Goal: Task Accomplishment & Management: Use online tool/utility

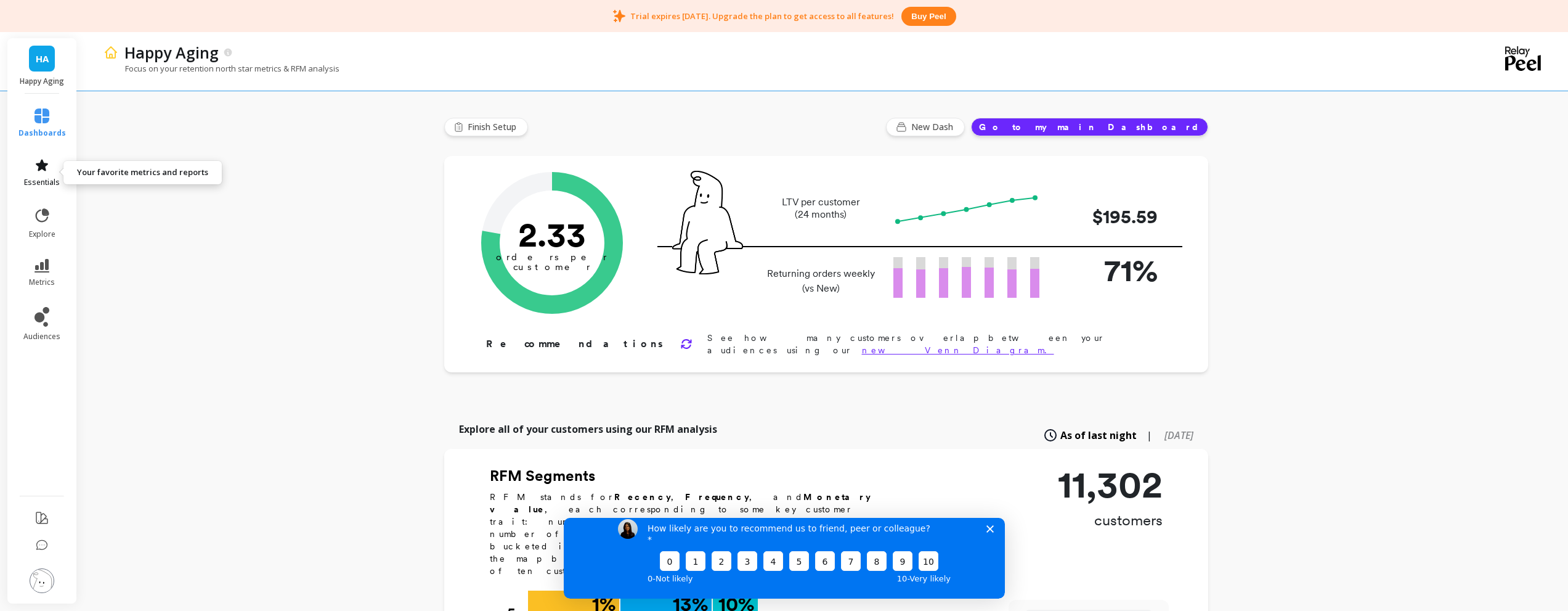
click at [50, 169] on link "essentials" at bounding box center [42, 172] width 47 height 29
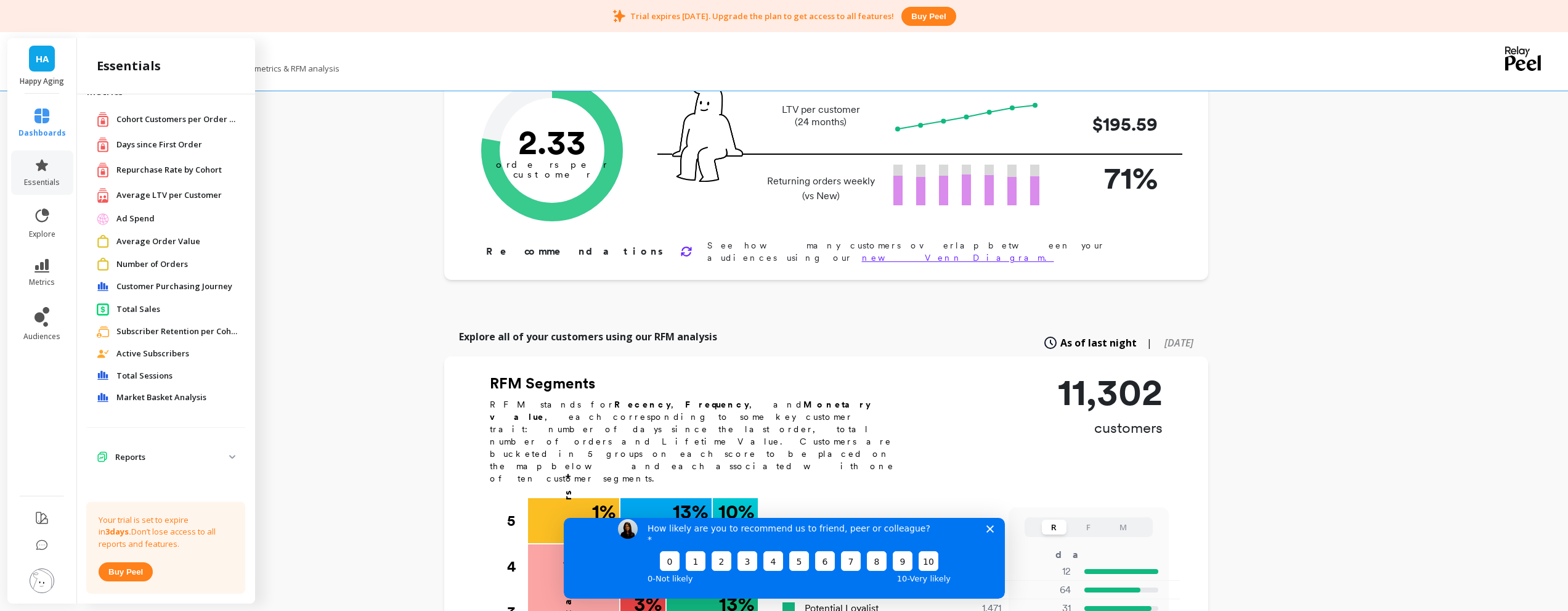
scroll to position [123, 0]
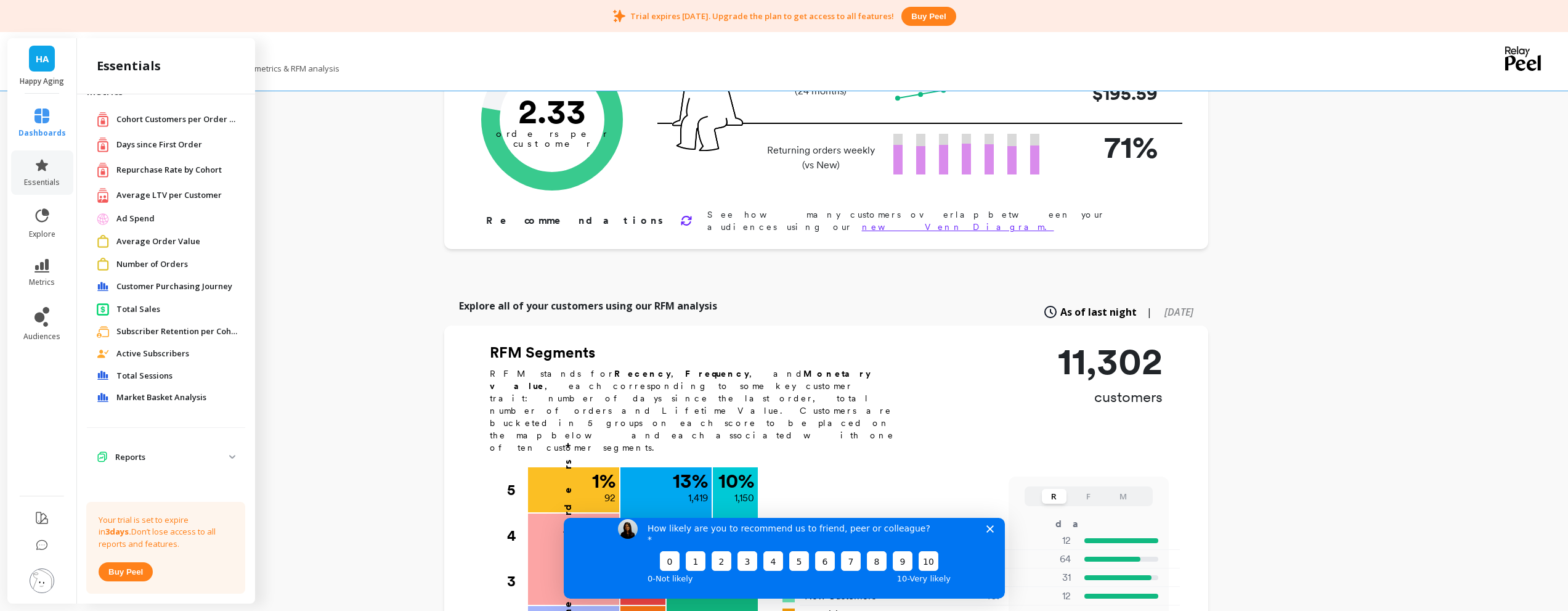
click at [170, 457] on p "Reports" at bounding box center [172, 457] width 114 height 12
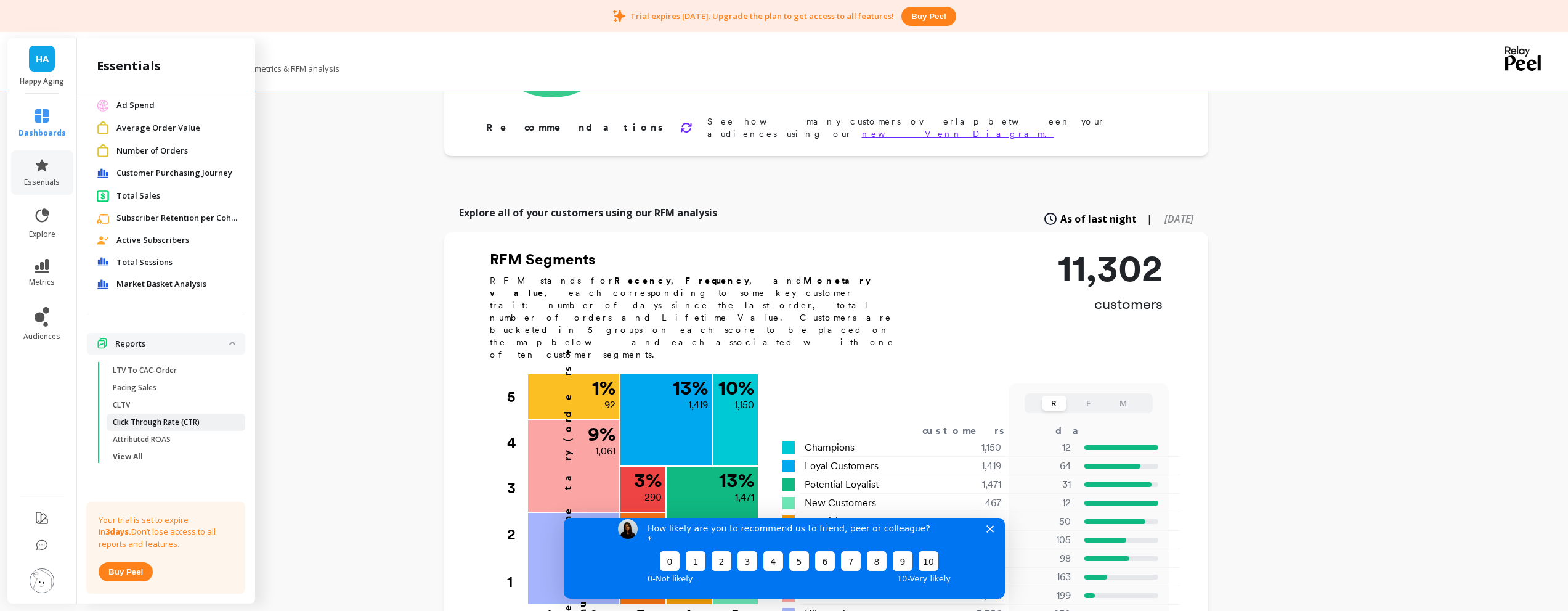
scroll to position [247, 0]
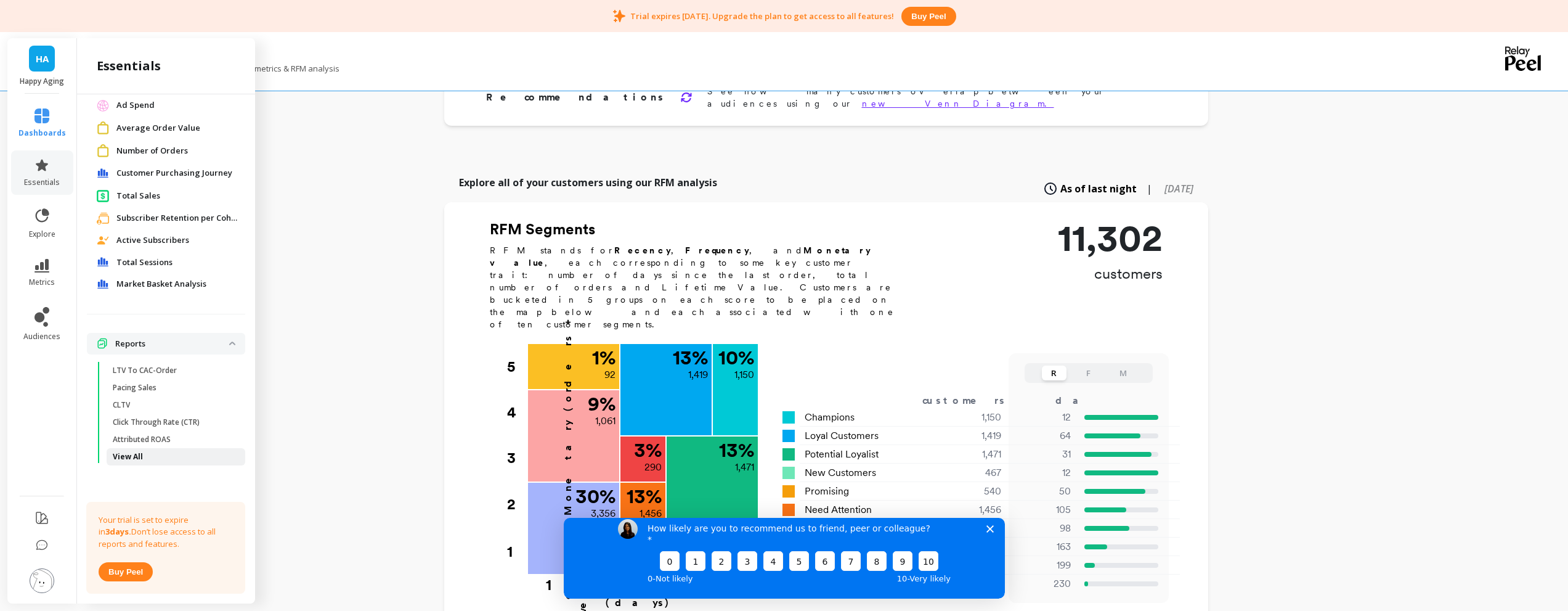
click at [150, 457] on span "View All" at bounding box center [171, 457] width 118 height 10
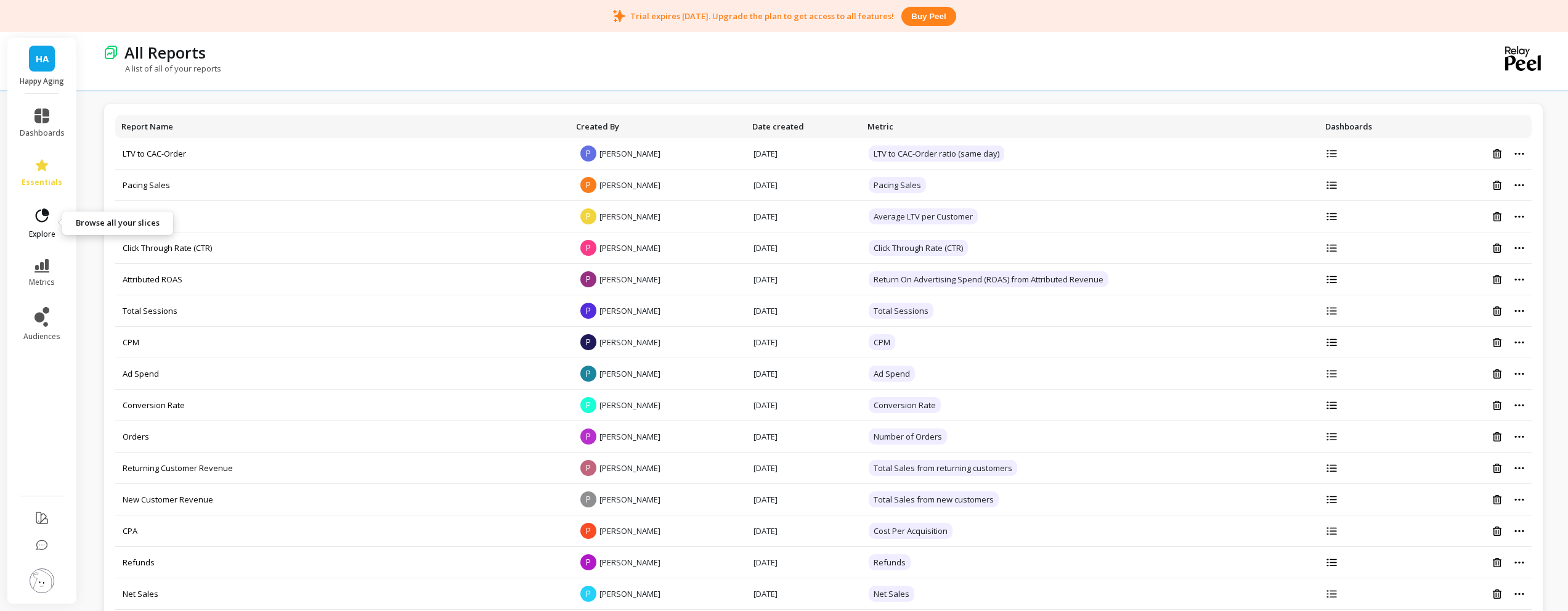
click at [45, 230] on span "explore" at bounding box center [42, 234] width 27 height 10
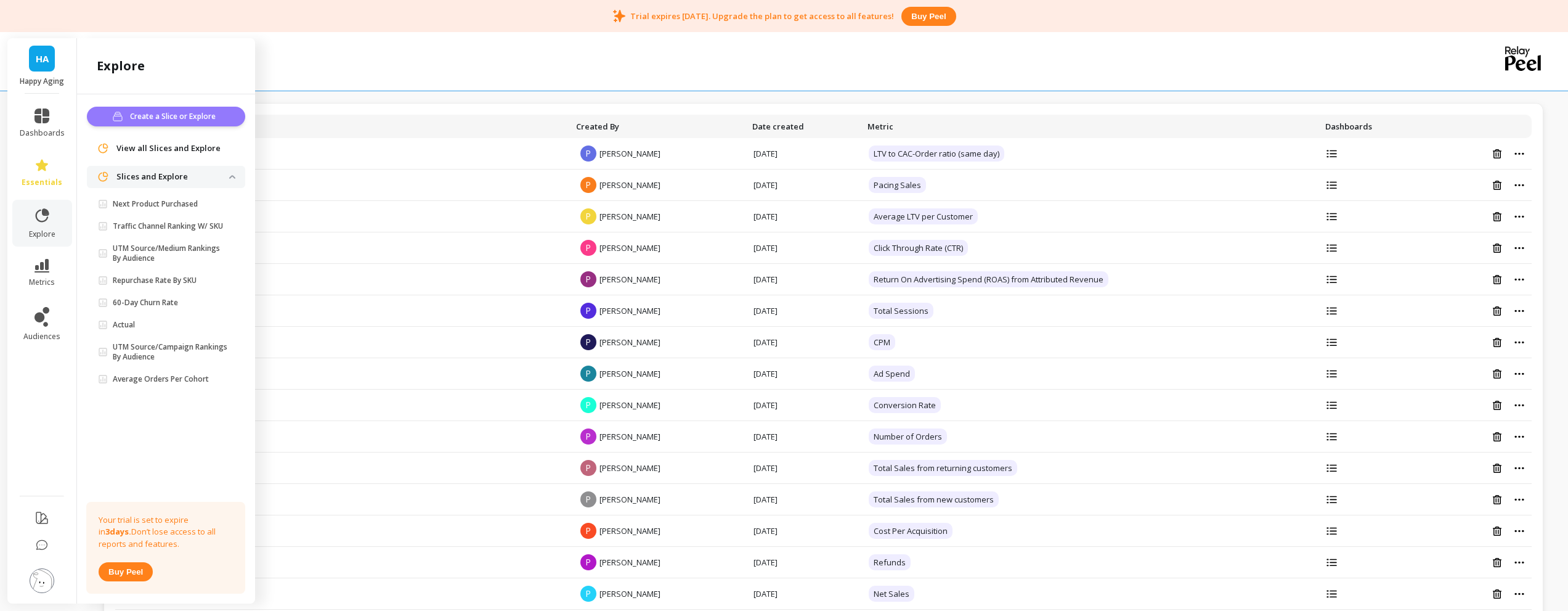
click at [194, 115] on span "Create a Slice or Explore" at bounding box center [175, 116] width 89 height 12
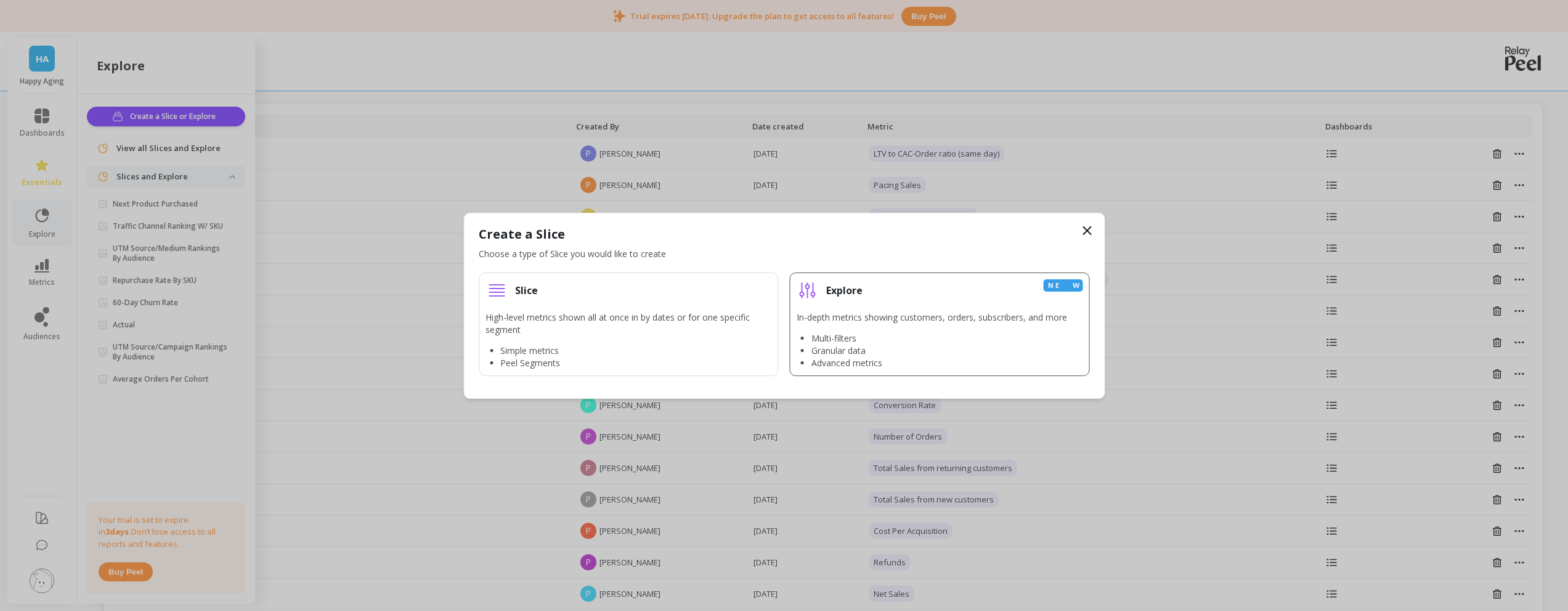
click at [871, 321] on p "In-depth metrics showing customers, orders, subscribers, and more" at bounding box center [932, 317] width 270 height 12
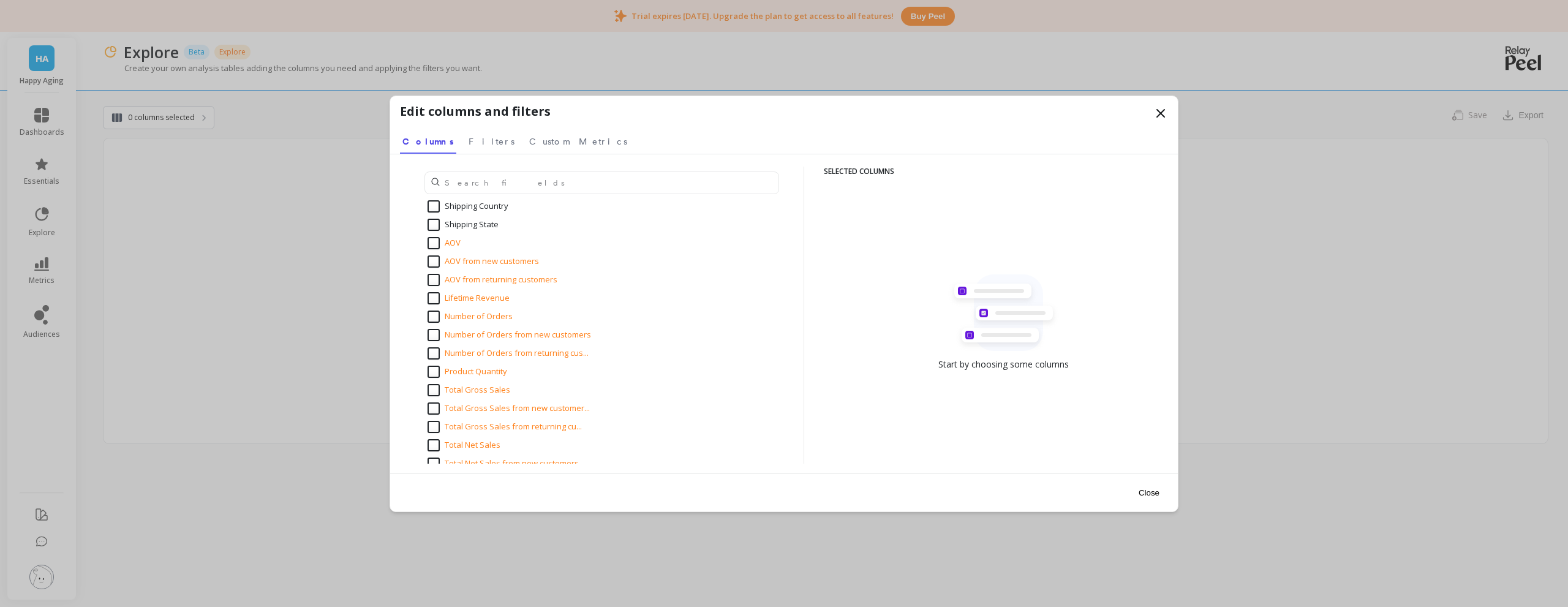
scroll to position [1715, 0]
click at [521, 184] on input "text" at bounding box center [602, 183] width 355 height 23
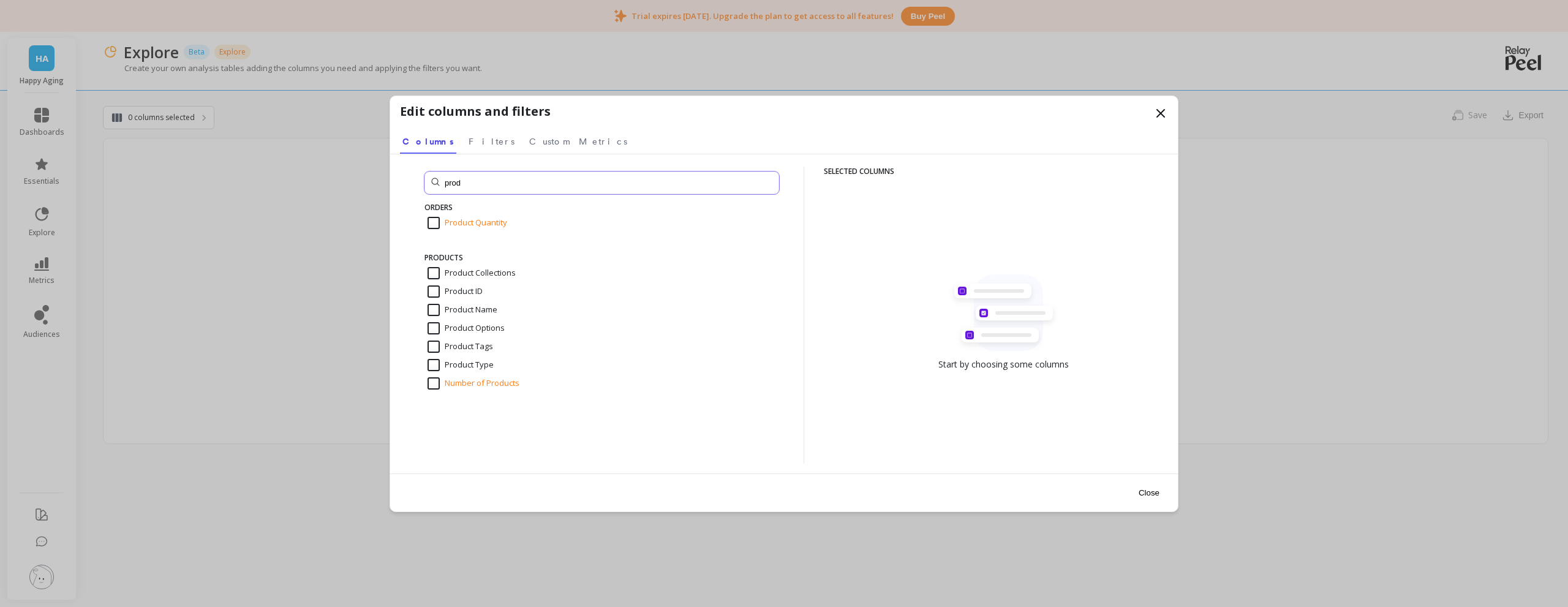
scroll to position [0, 0]
type input "produc"
click at [430, 309] on input "Product Name" at bounding box center [462, 309] width 70 height 12
checkbox input "true"
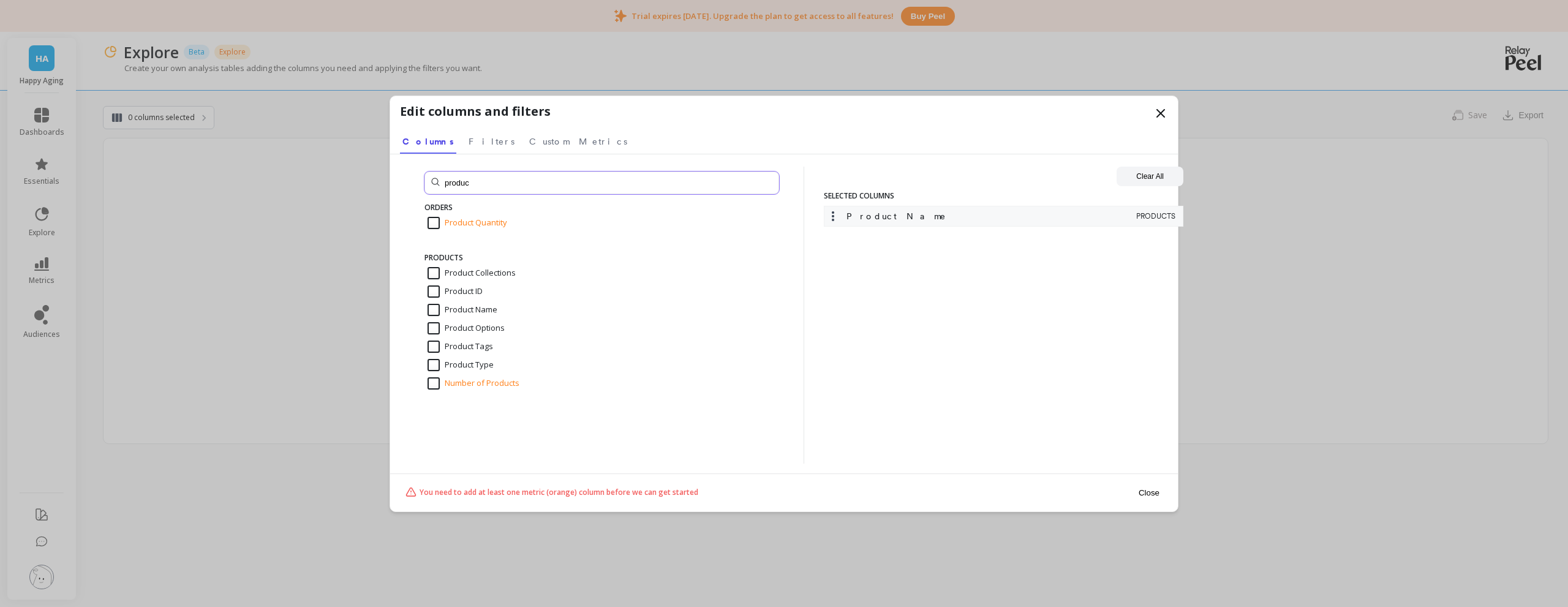
click at [675, 182] on input "produc" at bounding box center [602, 183] width 355 height 23
click at [469, 139] on span "Filters" at bounding box center [492, 141] width 46 height 12
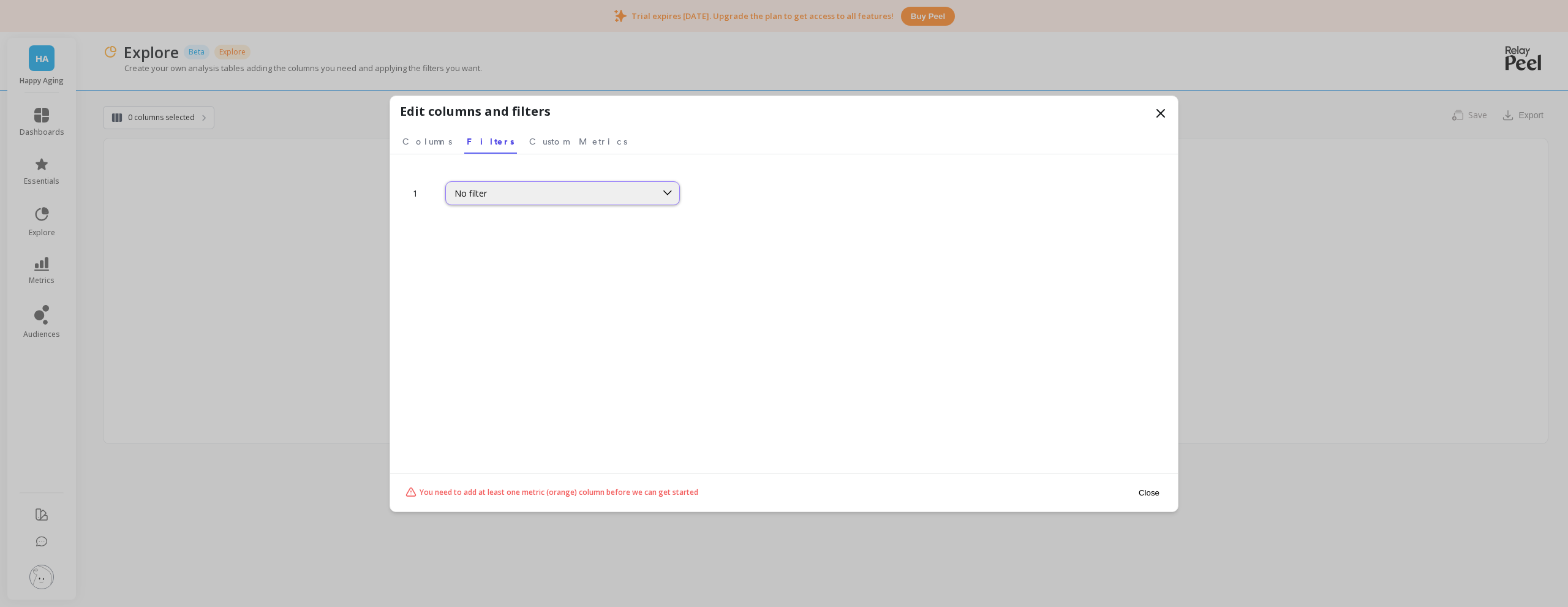
click at [508, 198] on div "No filter" at bounding box center [551, 193] width 193 height 11
click at [549, 201] on div "No filter" at bounding box center [563, 193] width 234 height 24
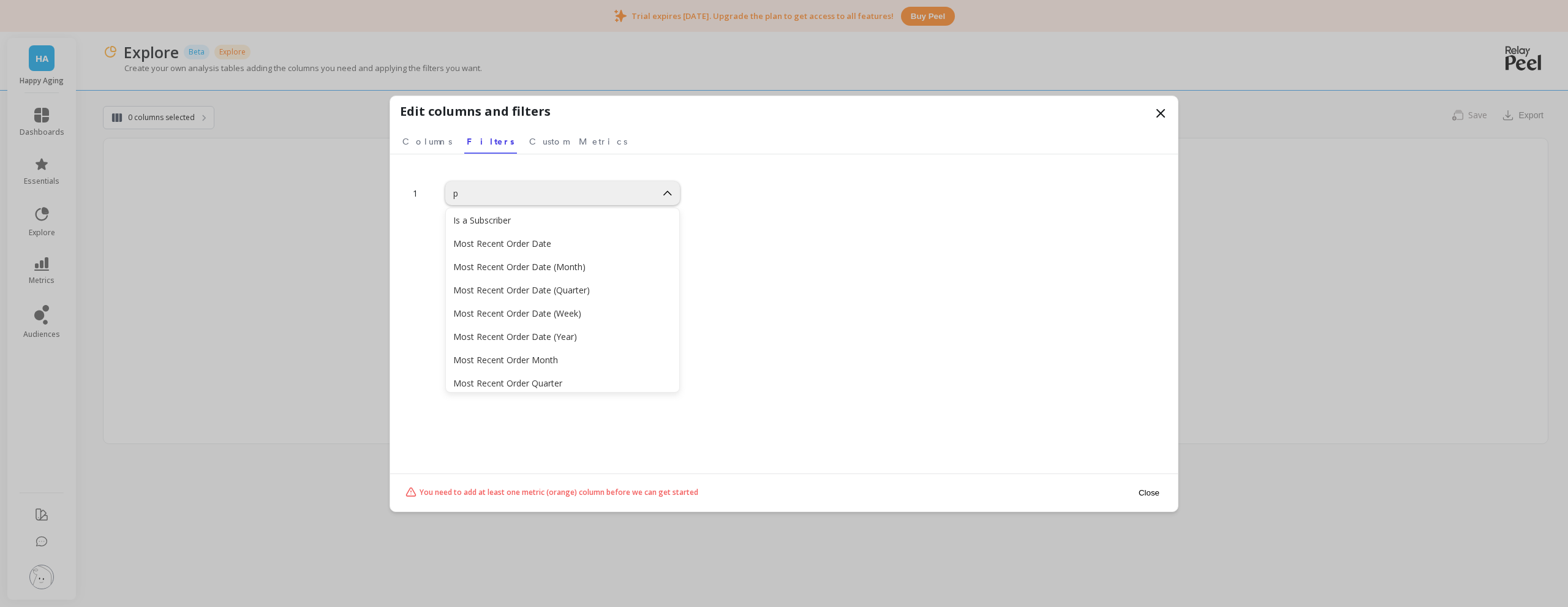
scroll to position [179, 0]
type input "pro"
click at [543, 300] on div "SKU" at bounding box center [563, 292] width 233 height 22
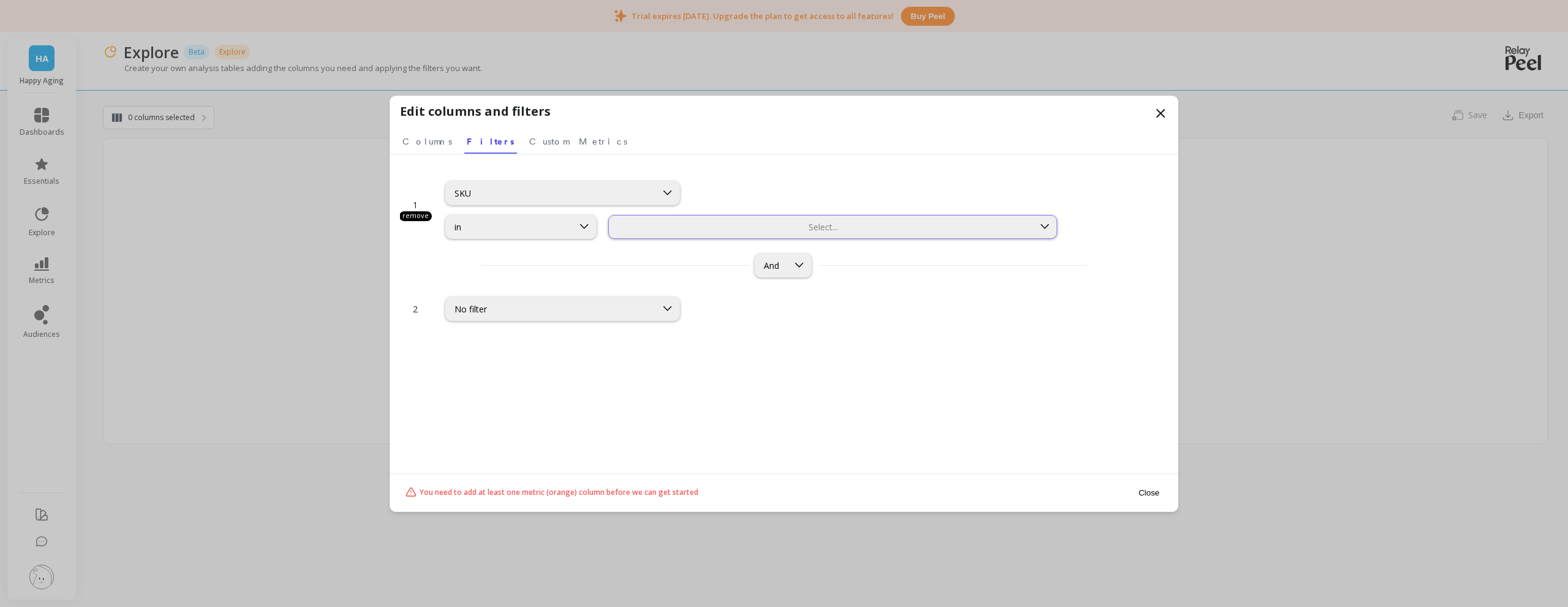
click at [666, 226] on div at bounding box center [821, 227] width 422 height 11
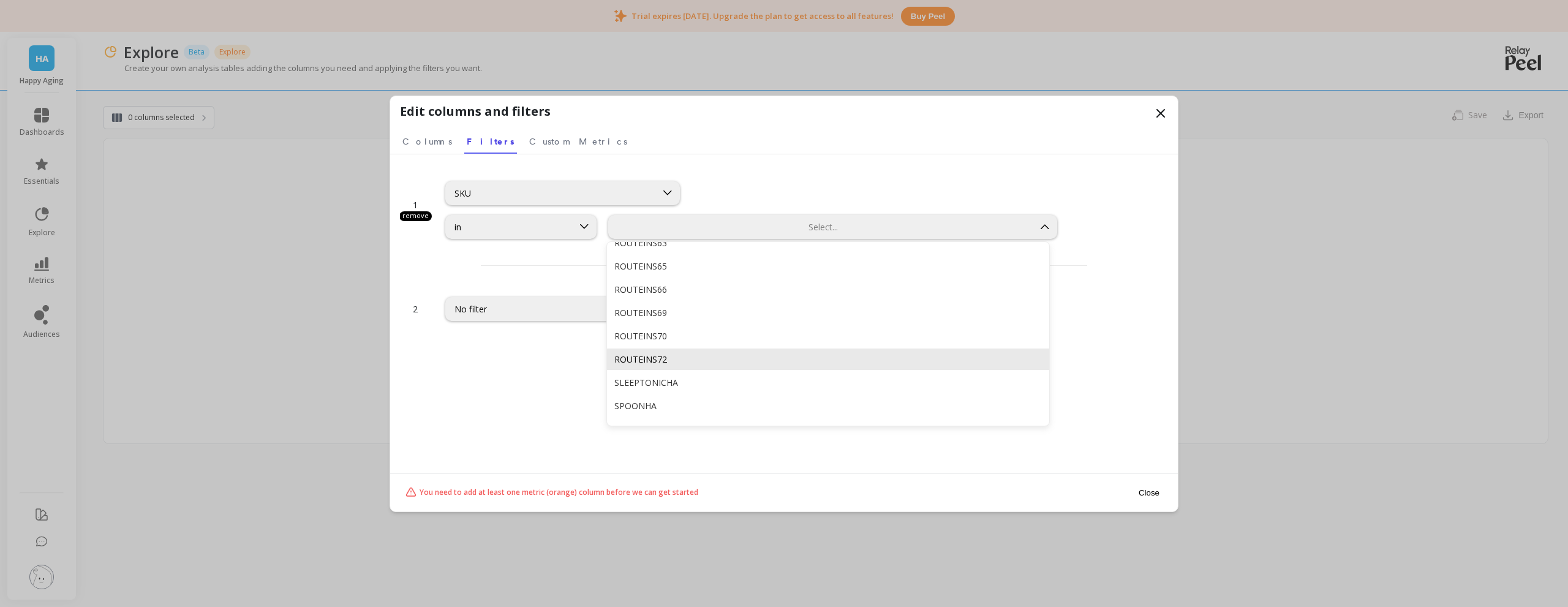
click at [686, 364] on div "ROUTEINS72" at bounding box center [828, 359] width 428 height 11
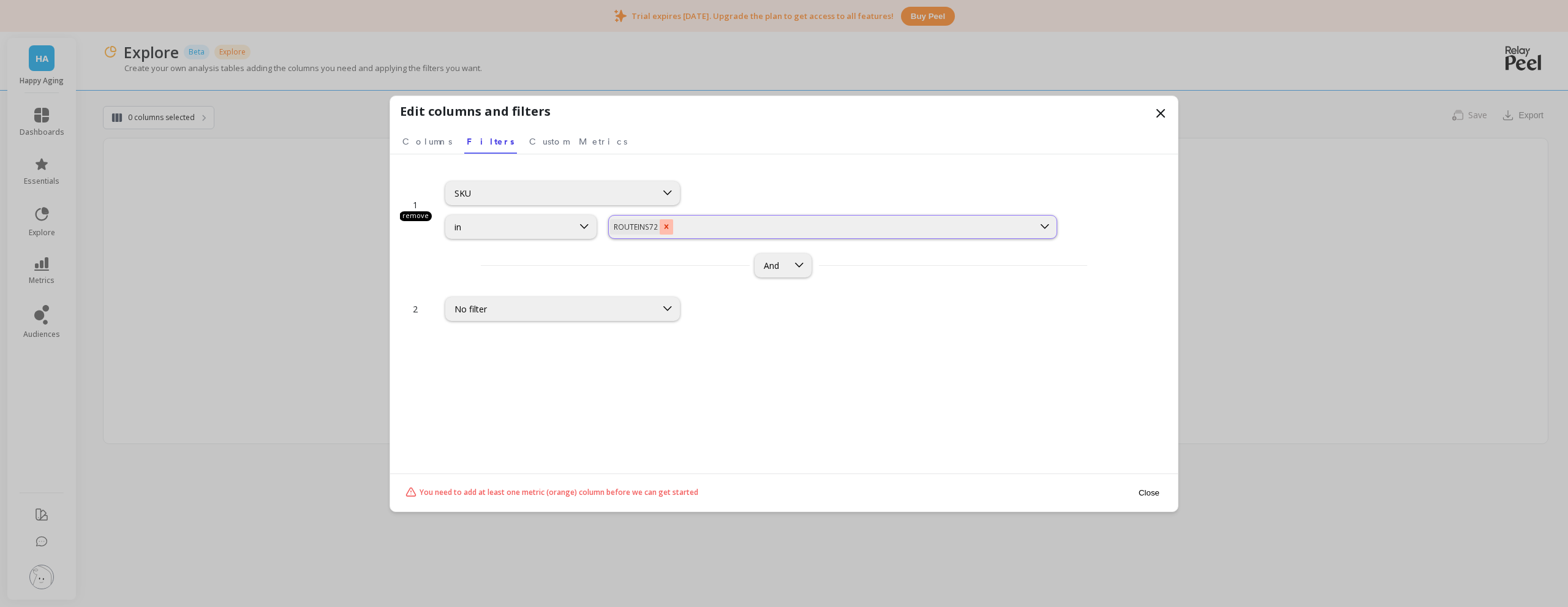
click at [668, 227] on div "Remove ROUTEINS72" at bounding box center [666, 227] width 13 height 15
click at [690, 230] on div at bounding box center [821, 227] width 422 height 11
click at [536, 261] on div "And" at bounding box center [784, 265] width 768 height 24
click at [733, 217] on div "Select..." at bounding box center [832, 227] width 449 height 24
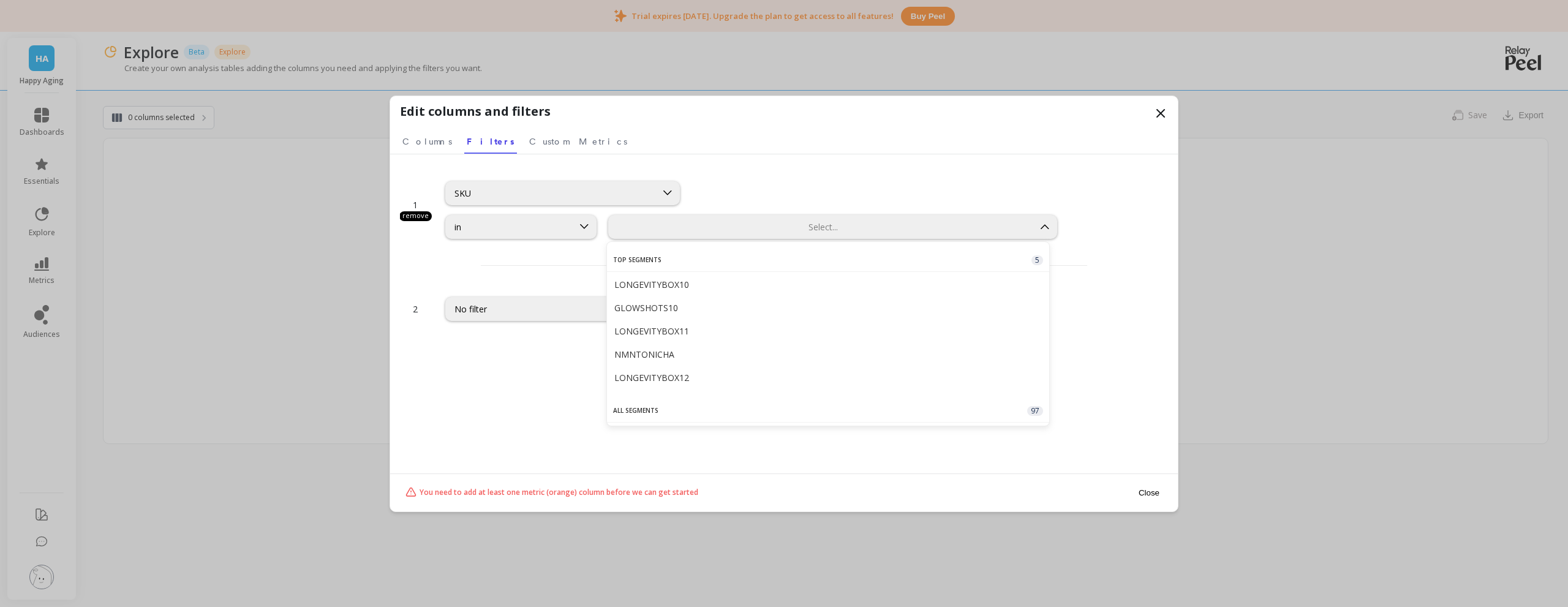
drag, startPoint x: 679, startPoint y: 286, endPoint x: 678, endPoint y: 412, distance: 126.0
click at [678, 412] on div "Top Segments 5 LONGEVITYBOX10 GLOWSHOTS10 LONGEVITYBOX11 NMNTONICHA LONGEVITYBO…" at bounding box center [828, 334] width 442 height 184
click at [1031, 261] on span "5" at bounding box center [1037, 260] width 11 height 10
click at [509, 257] on div "And" at bounding box center [784, 265] width 768 height 24
click at [560, 224] on div "in" at bounding box center [509, 227] width 110 height 11
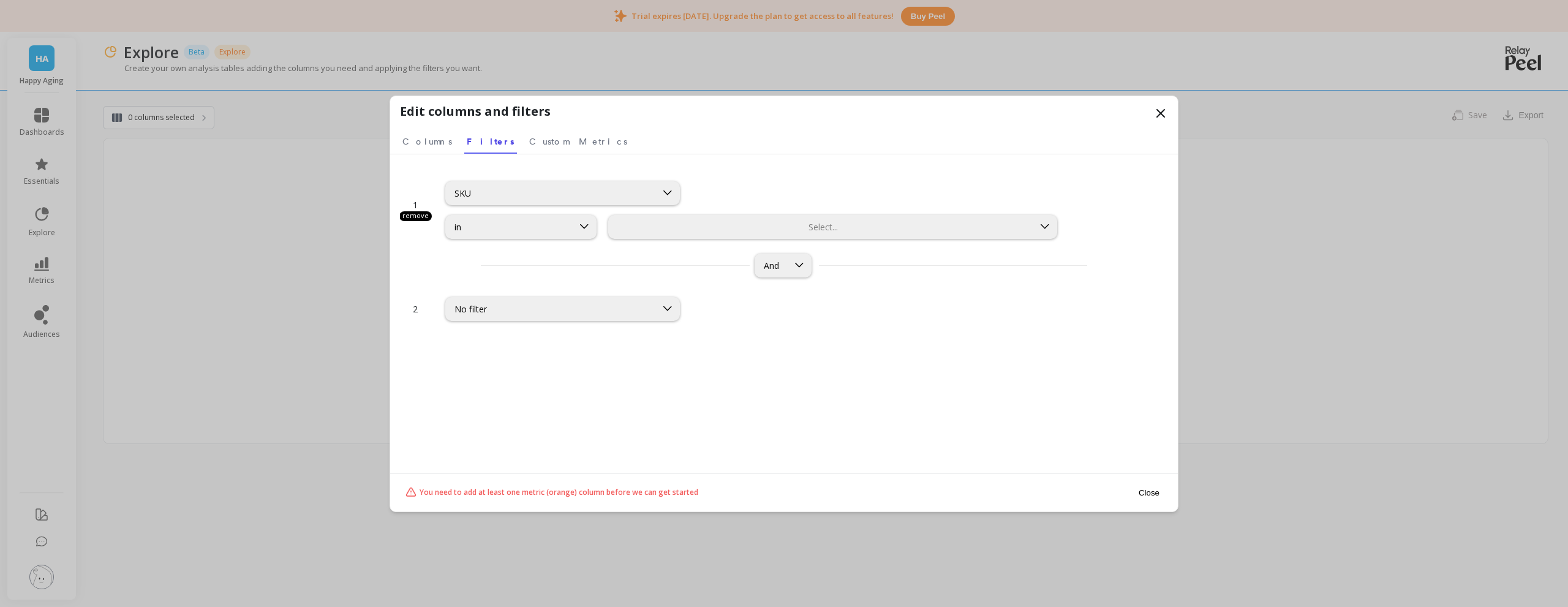
click at [885, 342] on div "1 remove SKU in option ROUTEINS72, deselected. Select... And 2 No filter" at bounding box center [784, 338] width 768 height 343
click at [424, 137] on span "Columns" at bounding box center [427, 141] width 49 height 12
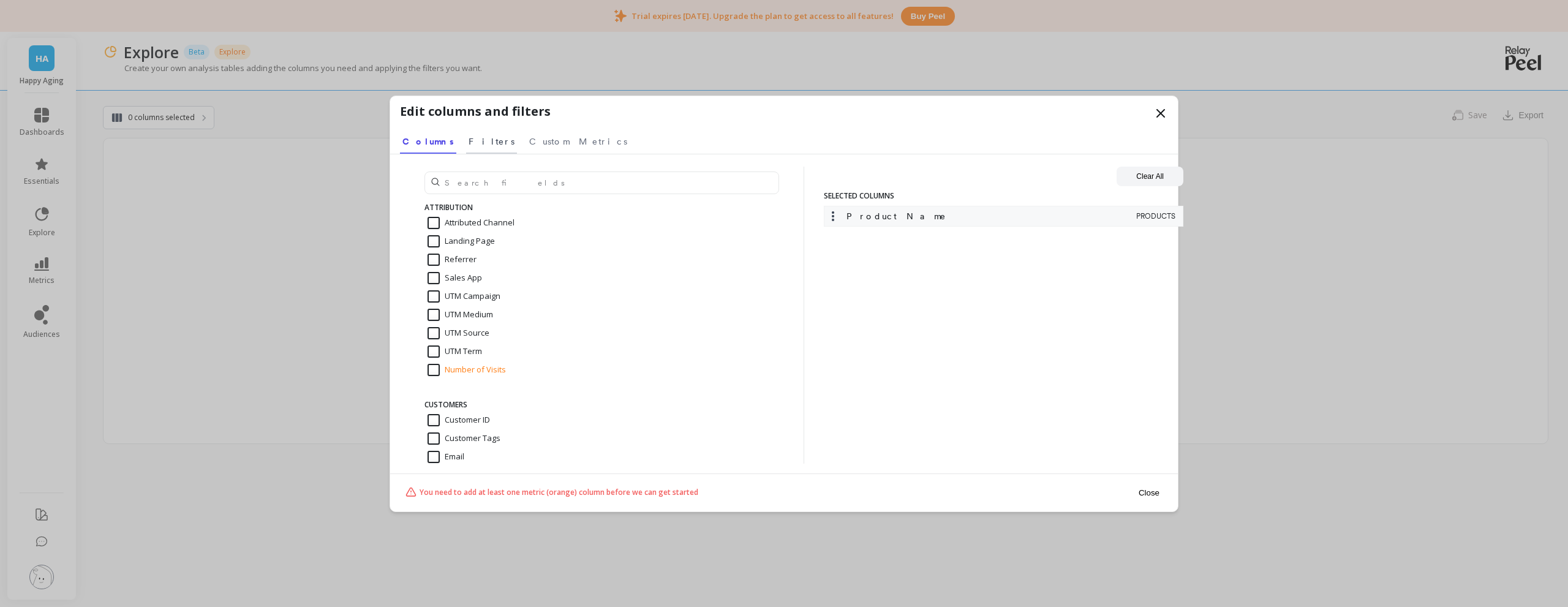
click at [469, 139] on span "Filters" at bounding box center [492, 141] width 46 height 12
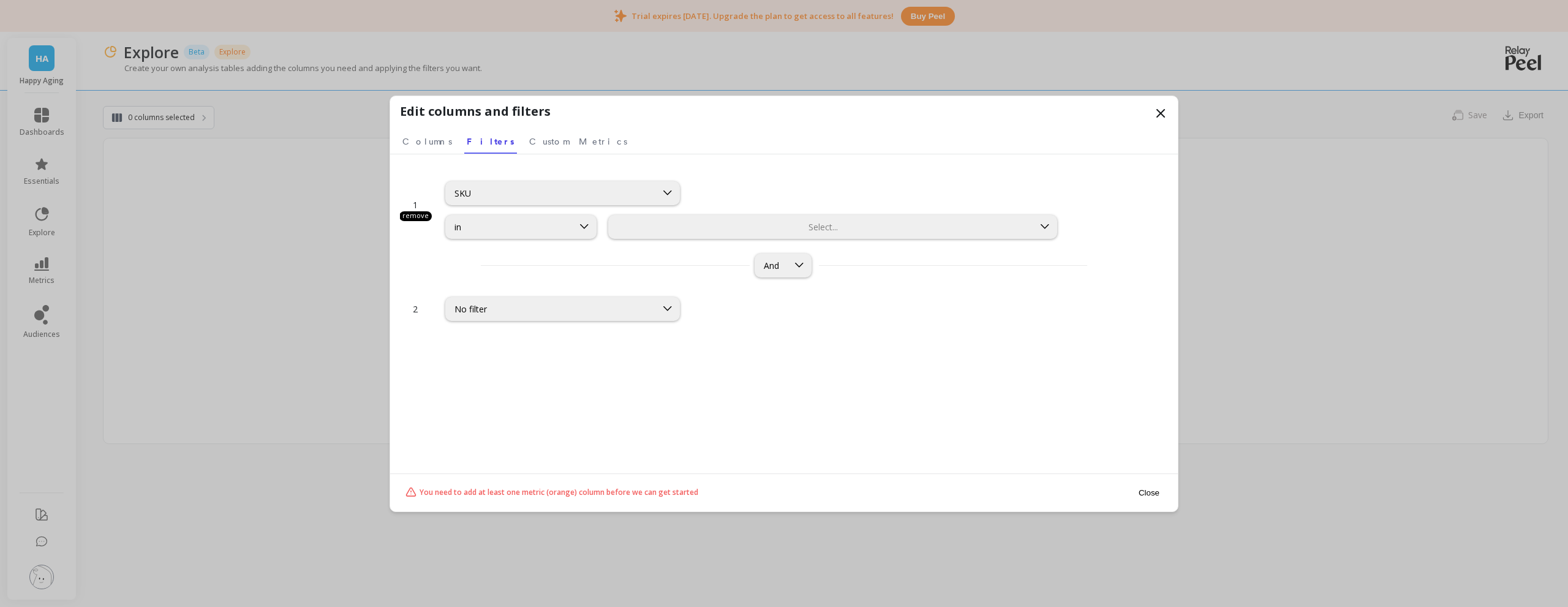
click at [1142, 482] on button "Close" at bounding box center [1149, 493] width 28 height 28
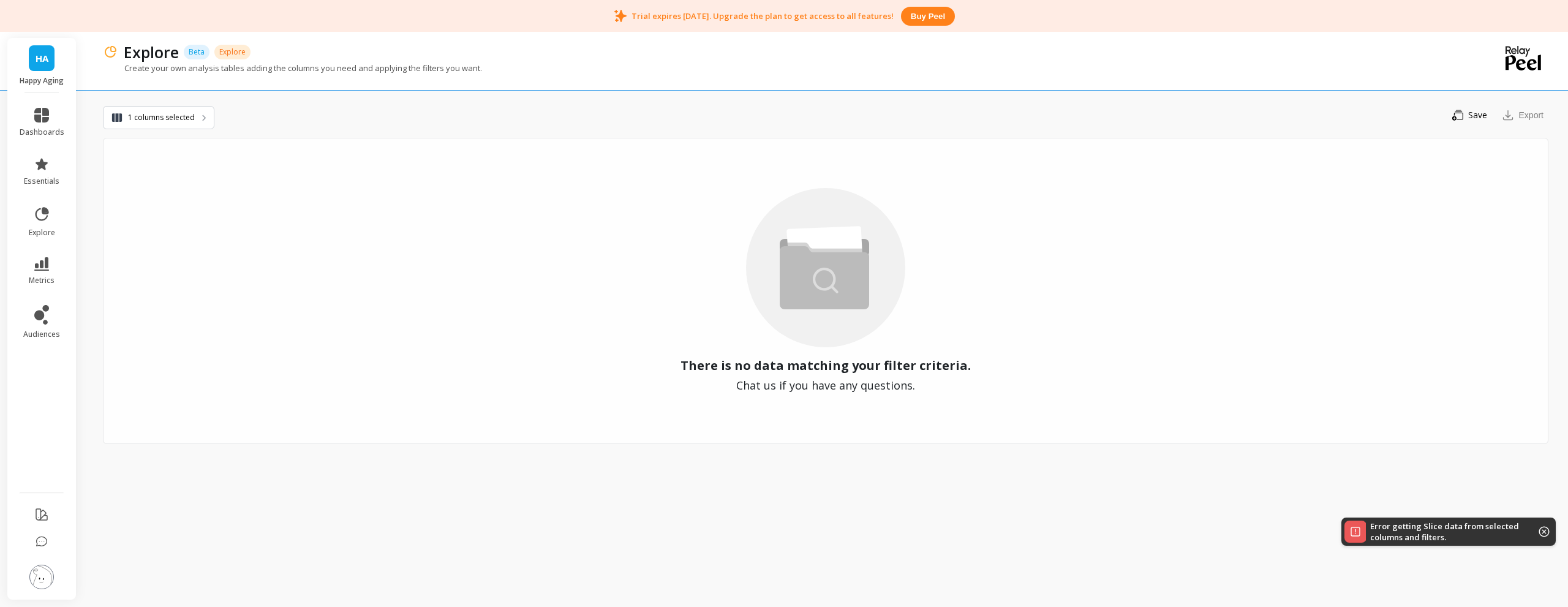
click at [1093, 234] on div "There is no data matching your filter criteria. Chat us if you have any questio…" at bounding box center [825, 291] width 1445 height 306
click at [917, 370] on span "There is no data matching your filter criteria." at bounding box center [825, 366] width 290 height 17
drag, startPoint x: 521, startPoint y: 241, endPoint x: 473, endPoint y: 233, distance: 48.7
click at [493, 241] on div "There is no data matching your filter criteria. Chat us if you have any questio…" at bounding box center [825, 291] width 1445 height 306
click at [185, 119] on span "1 columns selected" at bounding box center [161, 117] width 67 height 12
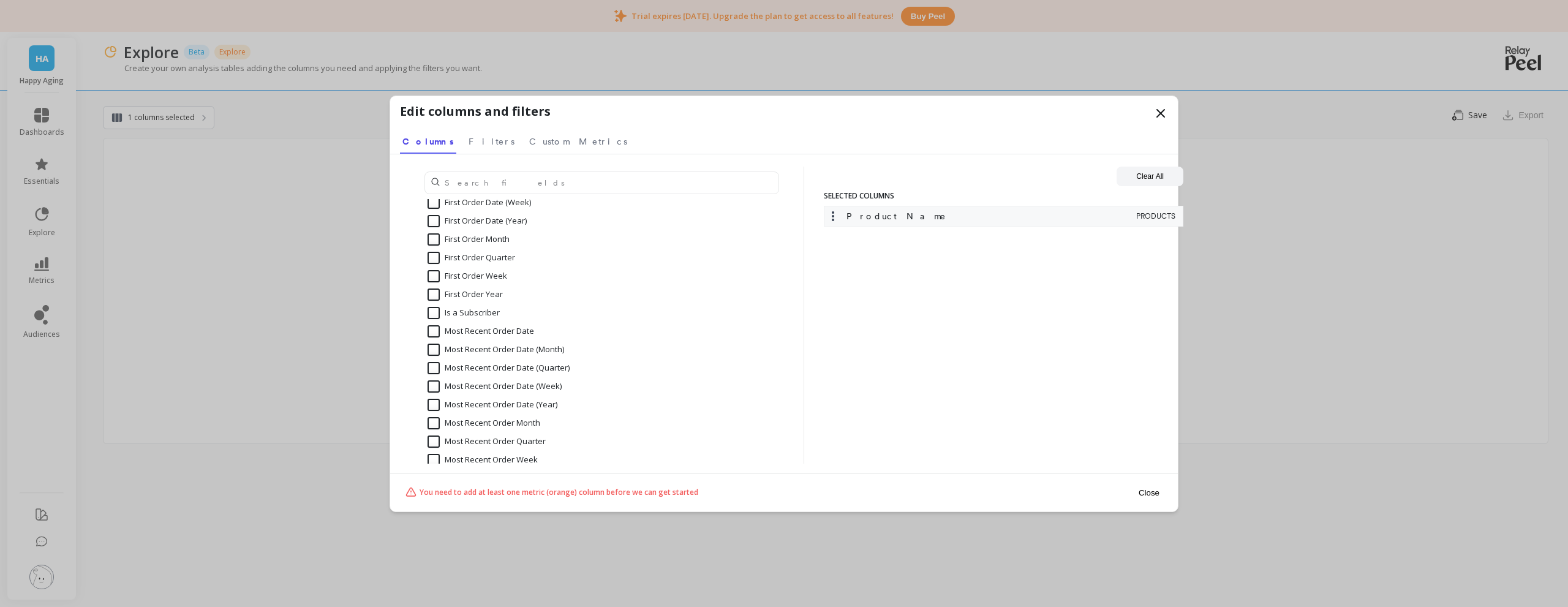
scroll to position [306, 0]
click at [518, 184] on input "text" at bounding box center [602, 183] width 355 height 23
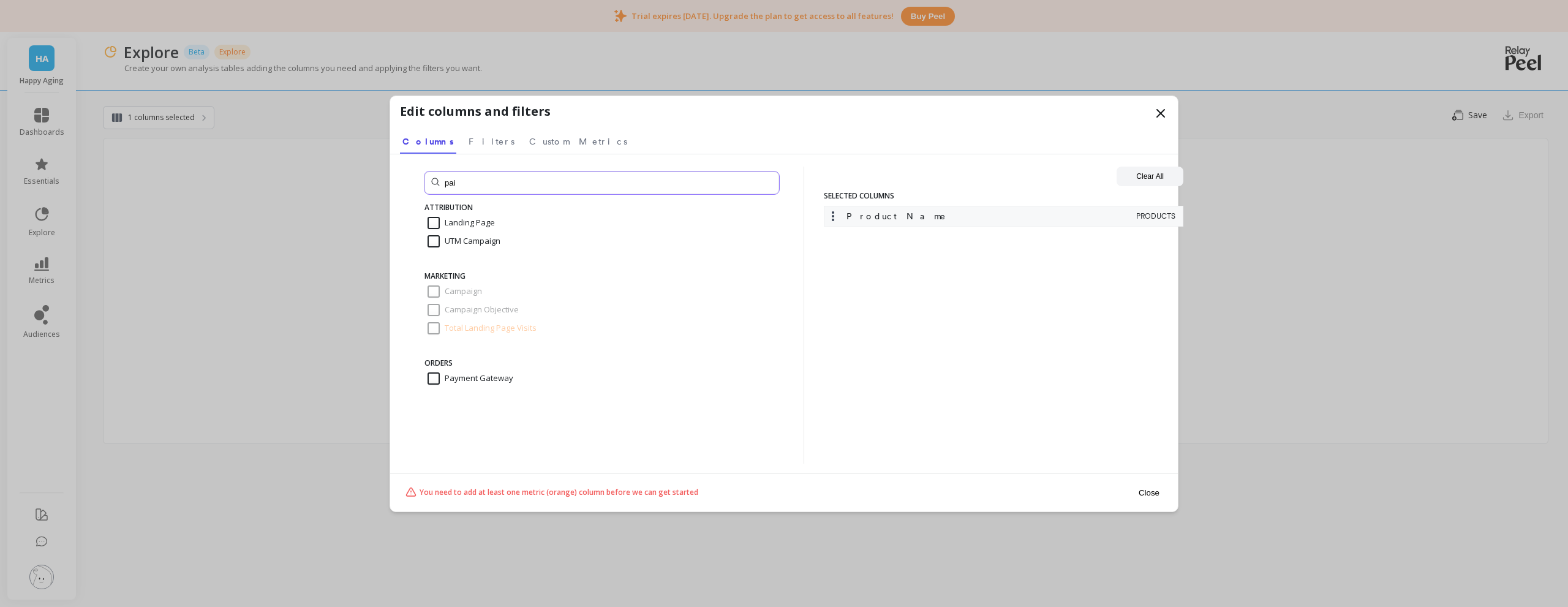
scroll to position [0, 0]
type input "p"
click at [491, 186] on input "text" at bounding box center [602, 183] width 355 height 23
type input "product name"
click at [491, 186] on input "product name" at bounding box center [602, 183] width 355 height 23
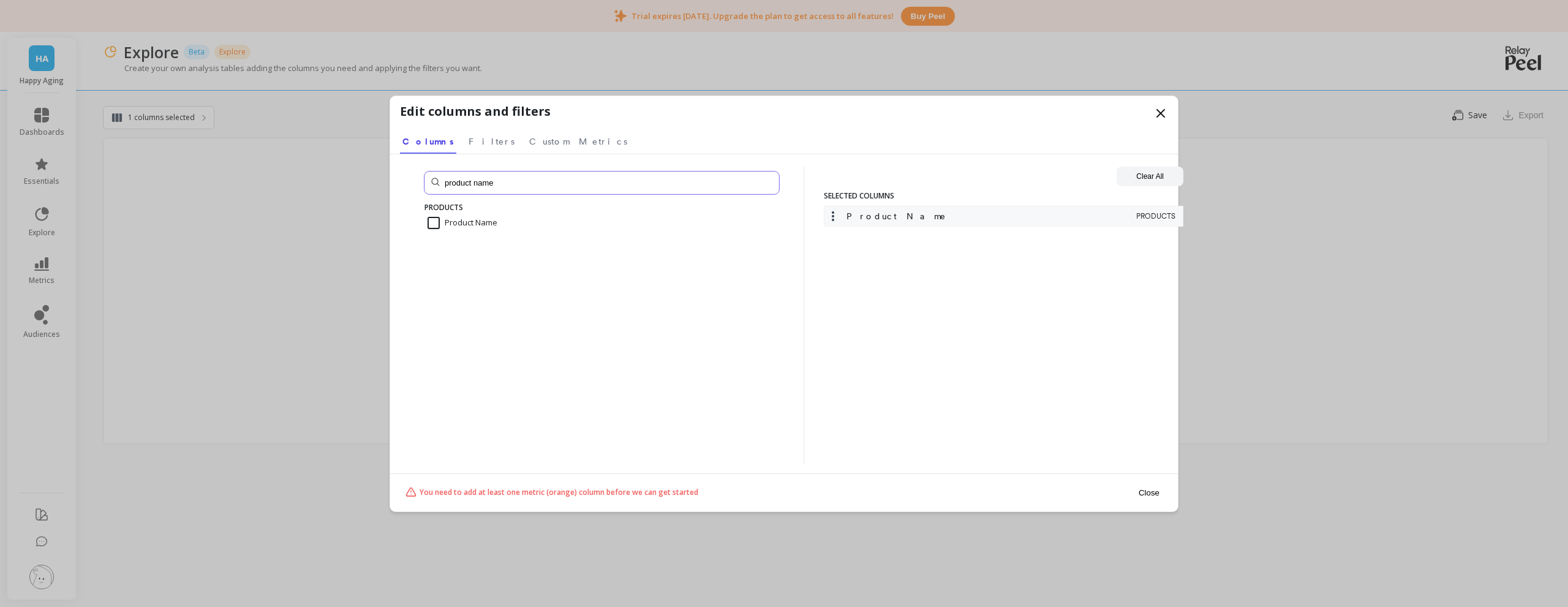
click at [491, 186] on input "product name" at bounding box center [602, 183] width 355 height 23
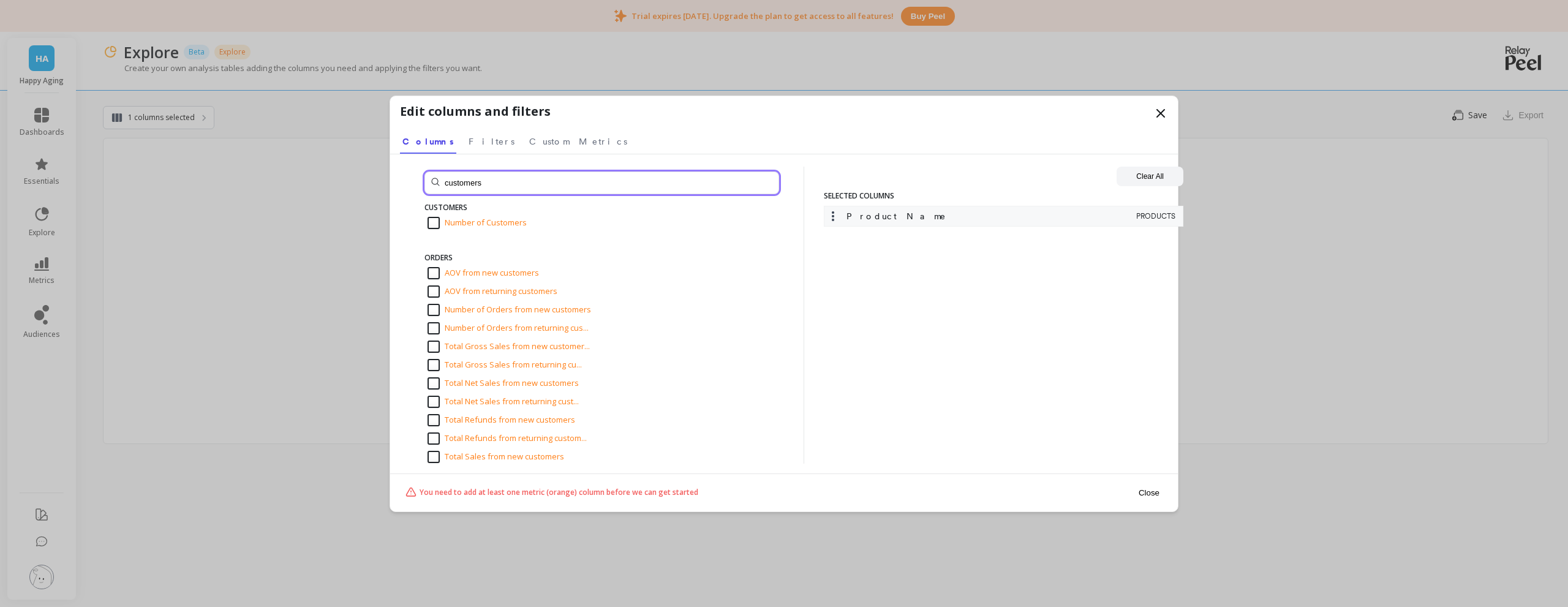
type input "customers"
click at [468, 222] on input "Number of Customers" at bounding box center [477, 222] width 99 height 12
checkbox input "true"
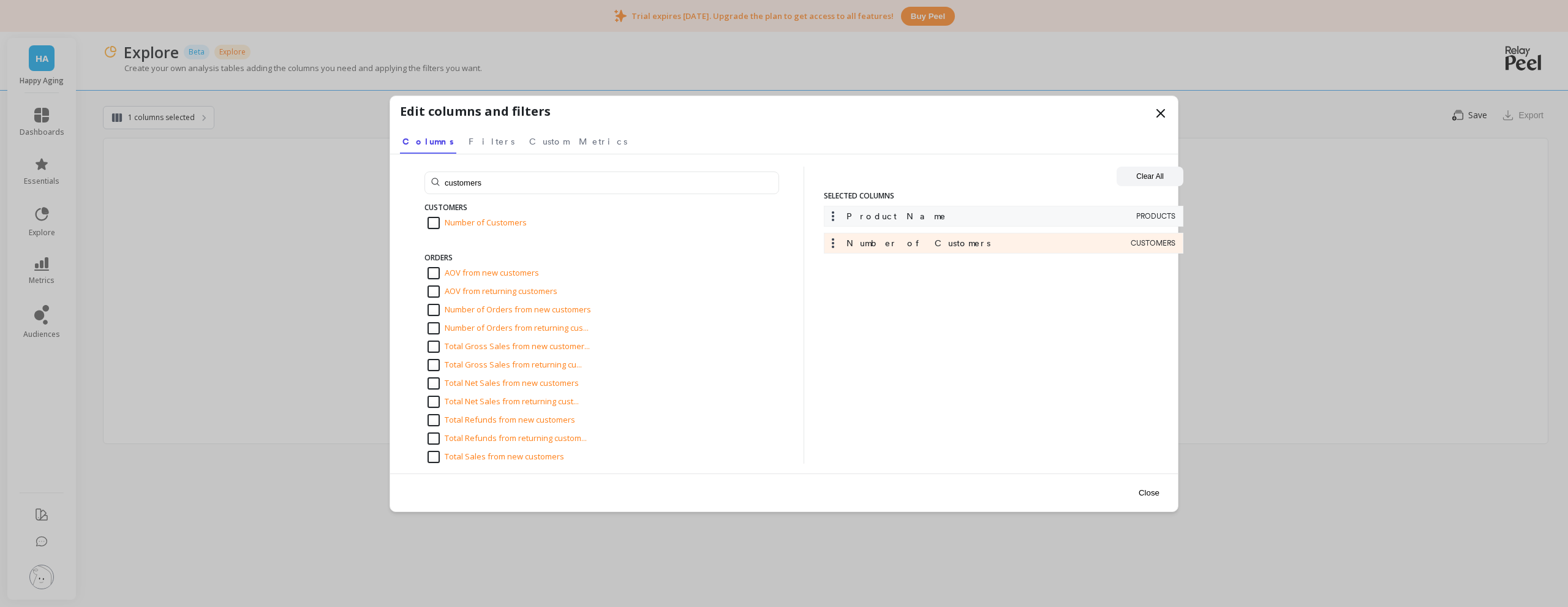
click at [829, 248] on icon at bounding box center [832, 243] width 12 height 12
click at [835, 246] on icon at bounding box center [832, 243] width 12 height 12
click at [523, 180] on input "customers" at bounding box center [602, 183] width 355 height 23
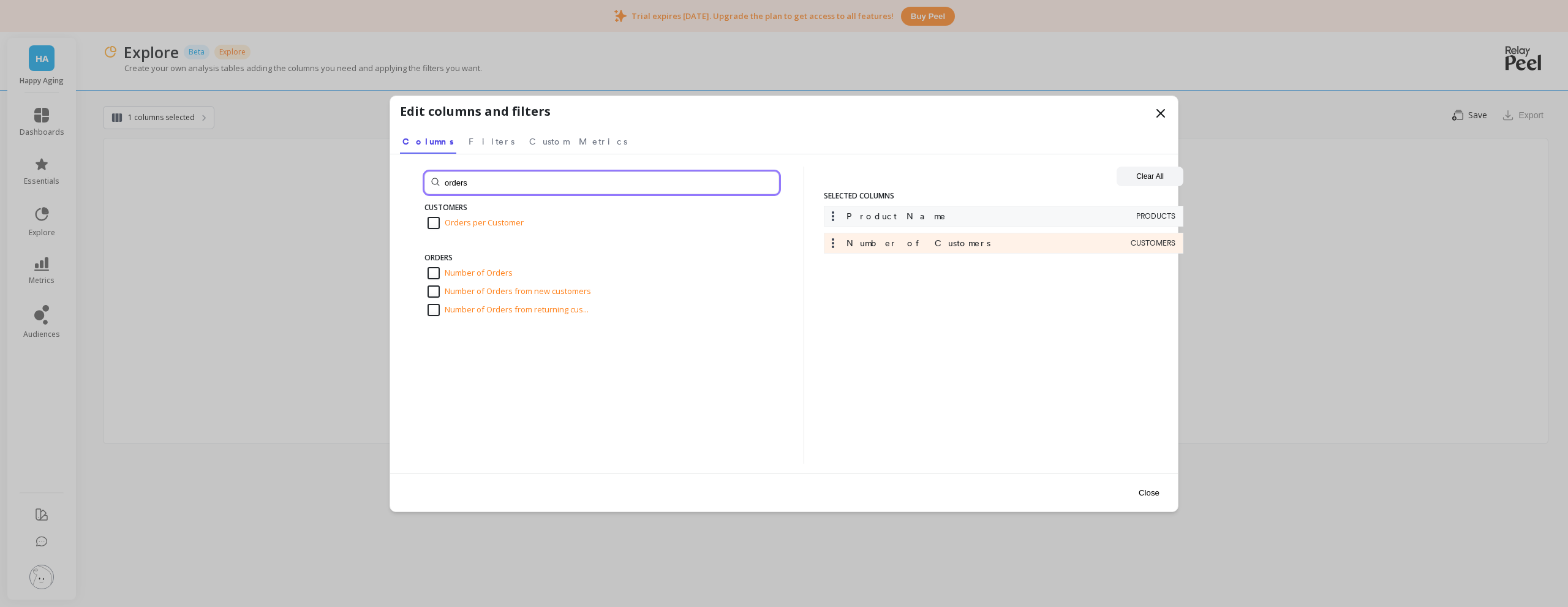
type input "orders"
click at [487, 267] on input "Number of Orders" at bounding box center [470, 272] width 85 height 12
checkbox input "true"
click at [476, 189] on input "orders" at bounding box center [602, 183] width 355 height 23
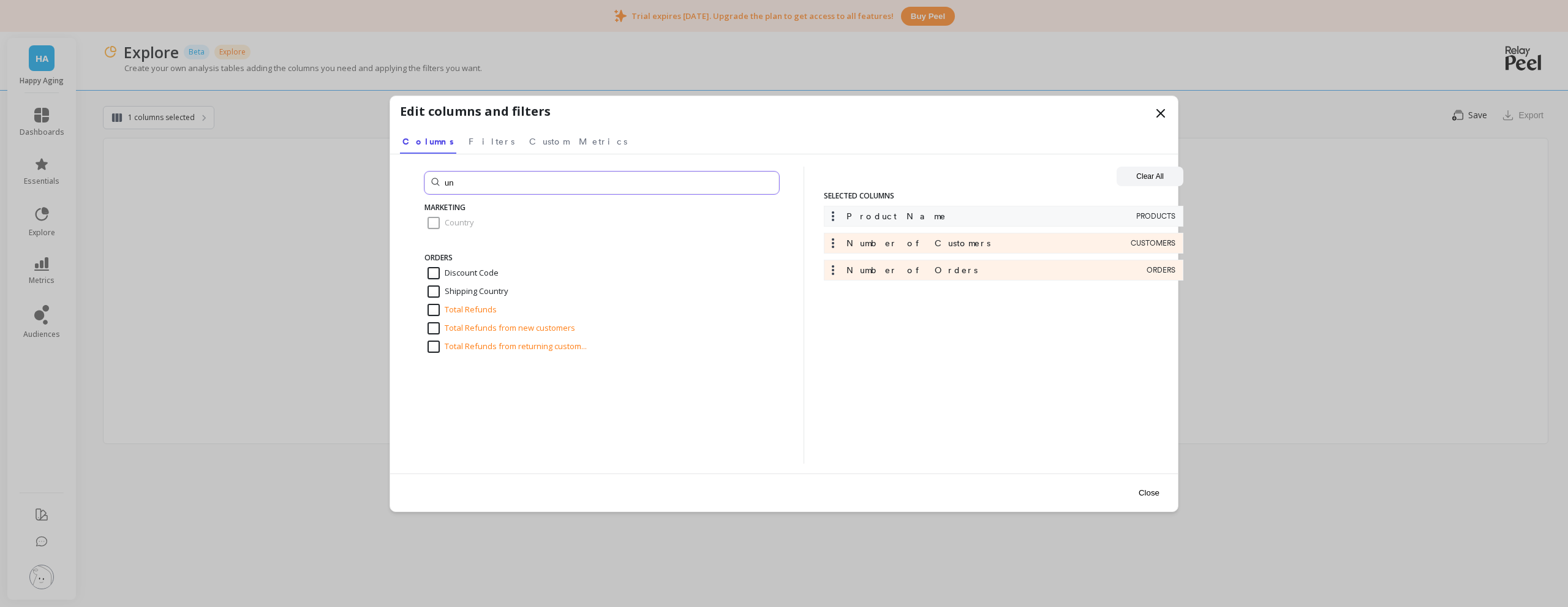
type input "u"
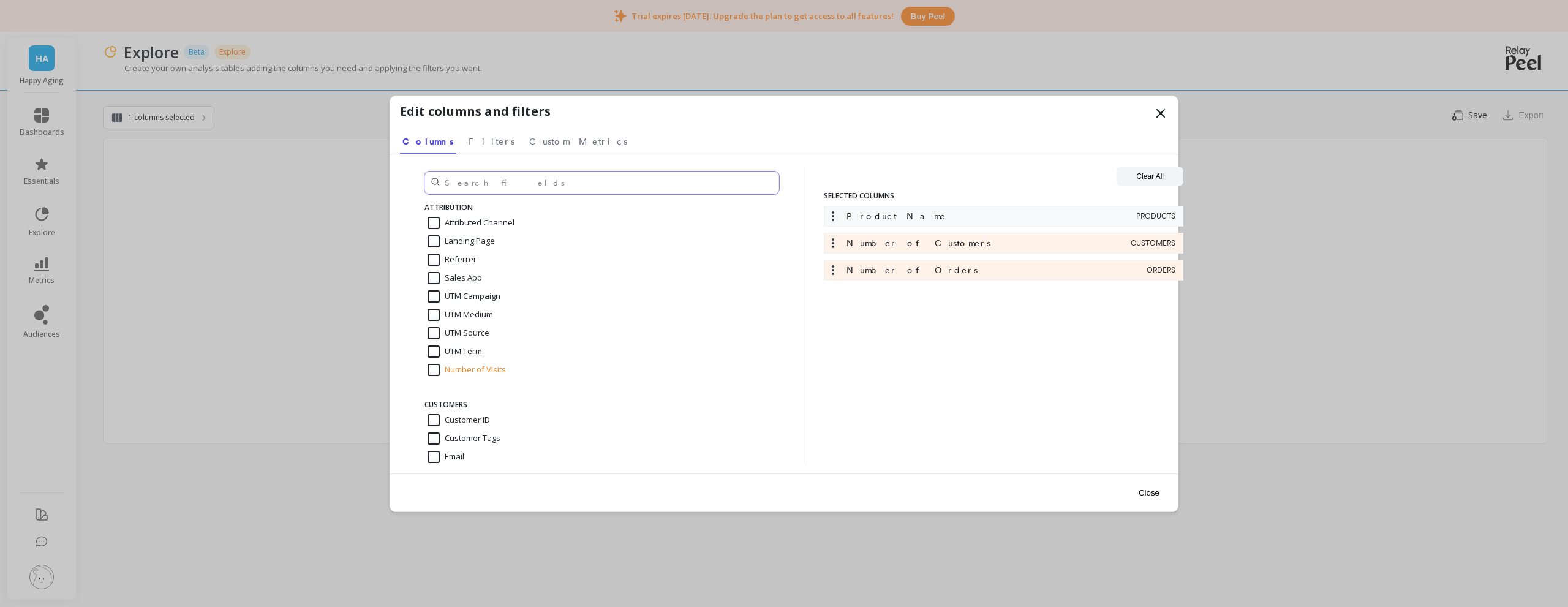
type input "e"
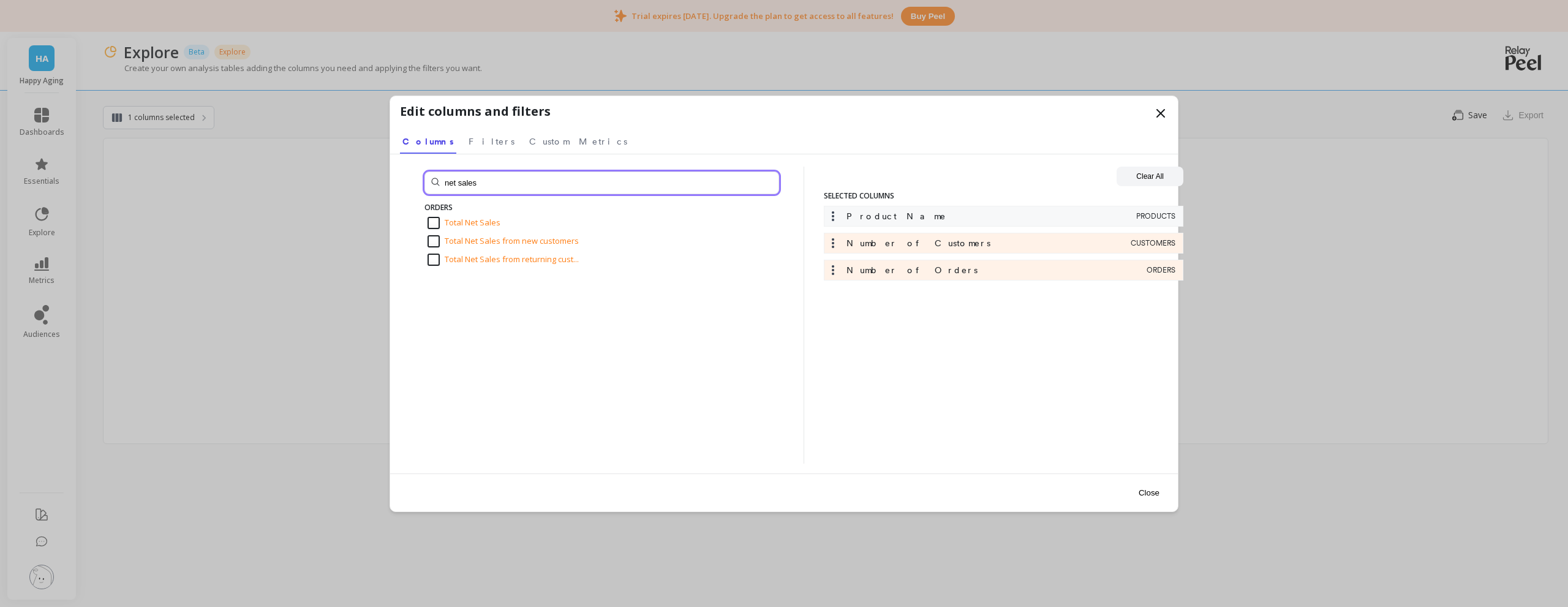
type input "net sales"
click at [469, 217] on input "Total Net Sales" at bounding box center [464, 222] width 73 height 12
checkbox input "true"
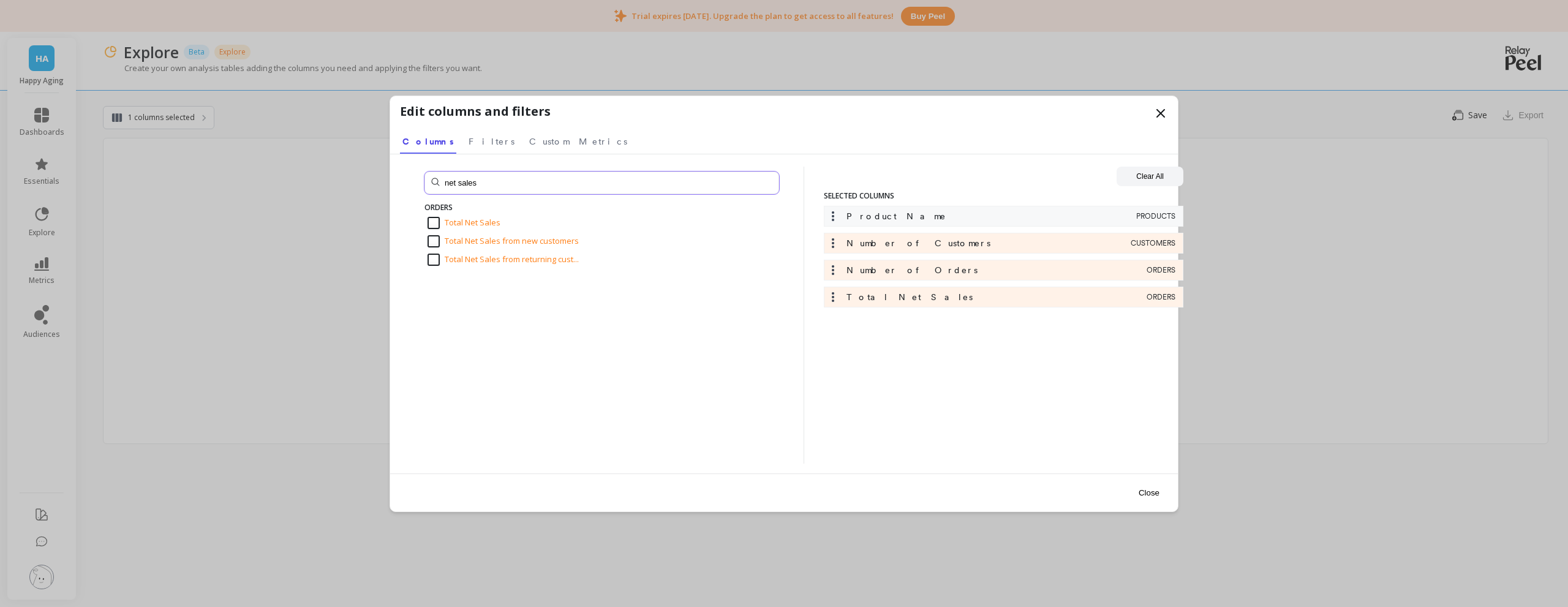
click at [489, 185] on input "net sales" at bounding box center [602, 183] width 355 height 23
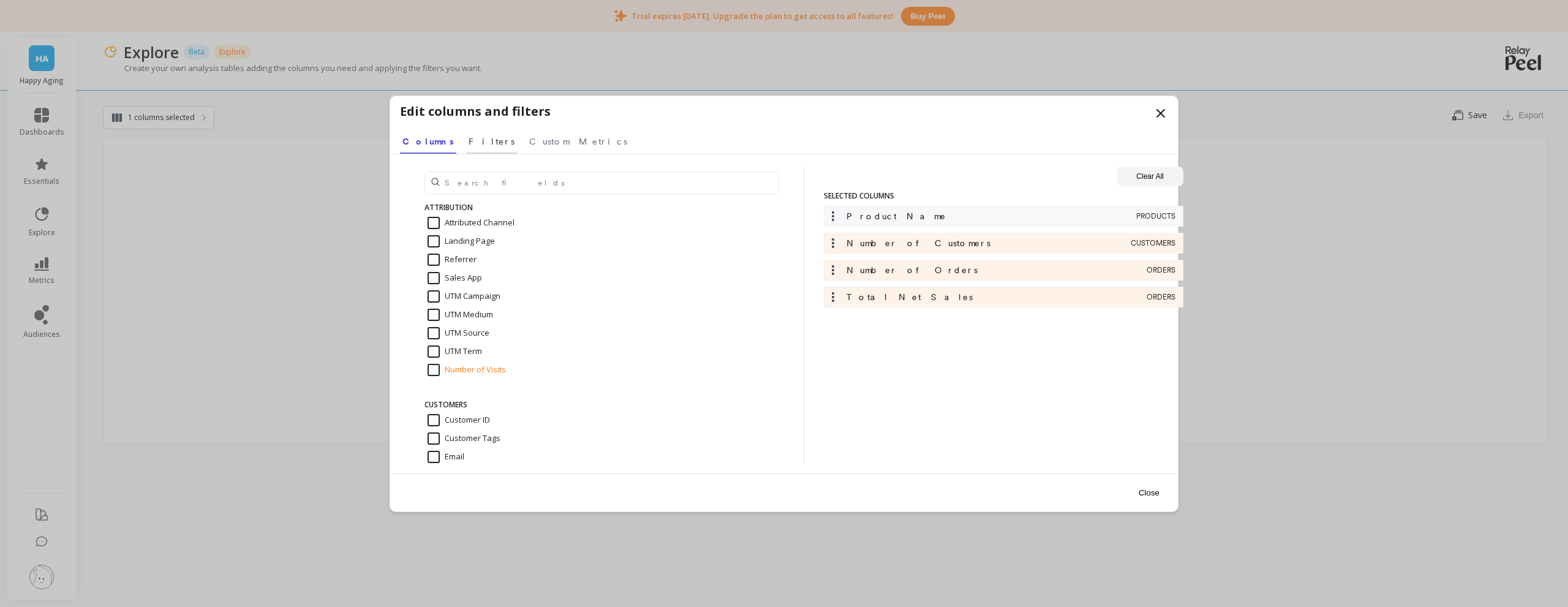
click at [469, 144] on span "Filters" at bounding box center [492, 141] width 46 height 12
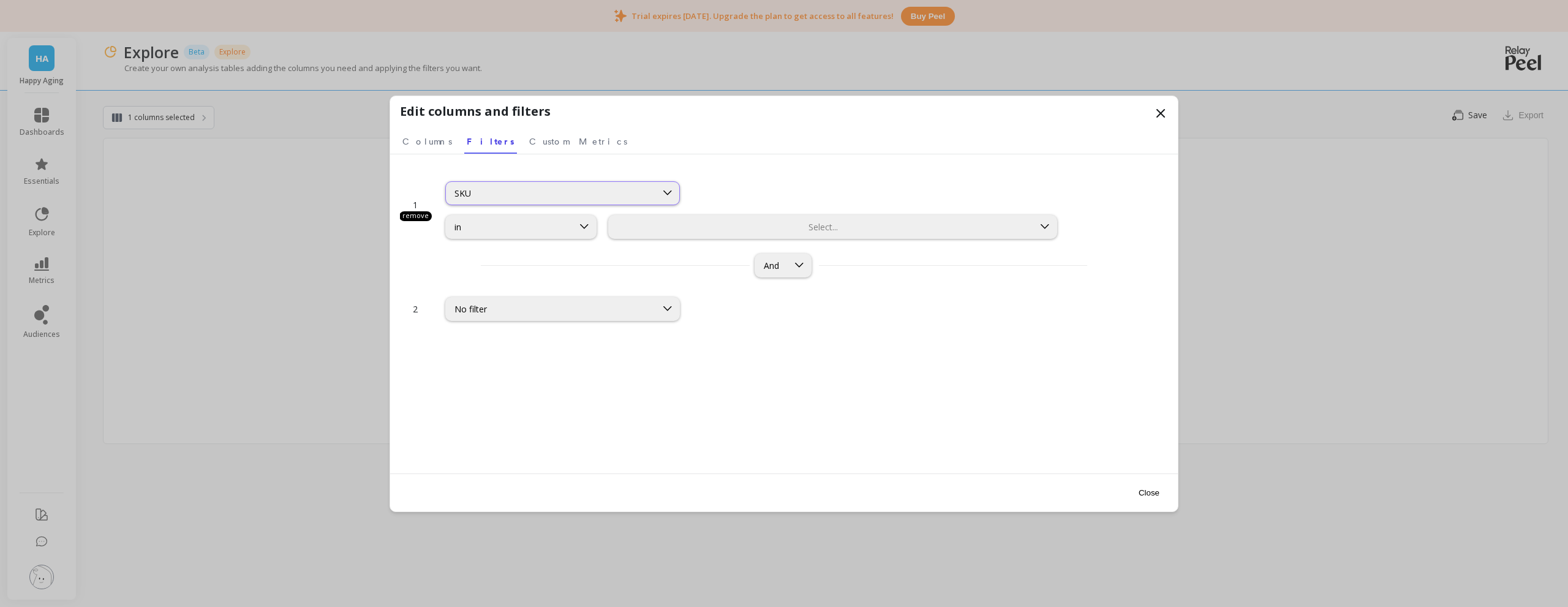
click at [487, 193] on div "SKU" at bounding box center [551, 193] width 193 height 11
type input "product nam"
click at [484, 246] on div "Product Name" at bounding box center [562, 251] width 219 height 11
click at [555, 224] on div "in" at bounding box center [509, 227] width 110 height 11
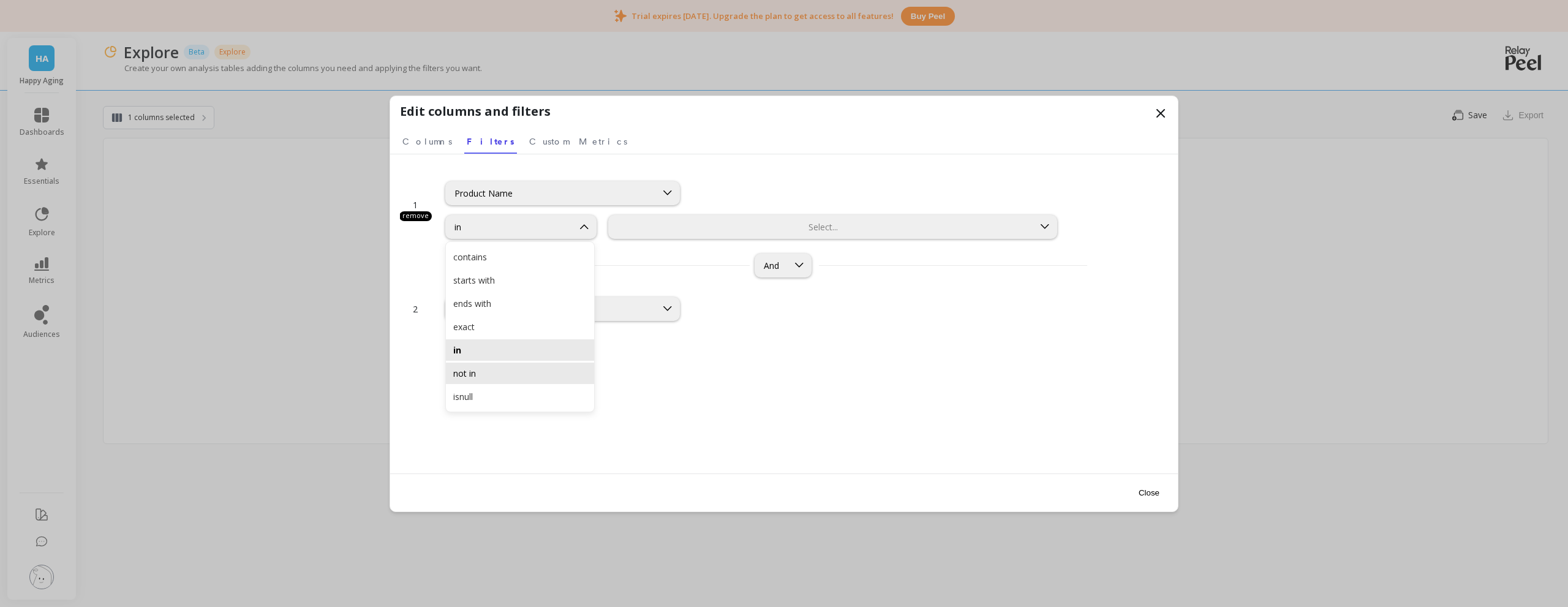
click at [492, 371] on div "not in" at bounding box center [519, 373] width 134 height 11
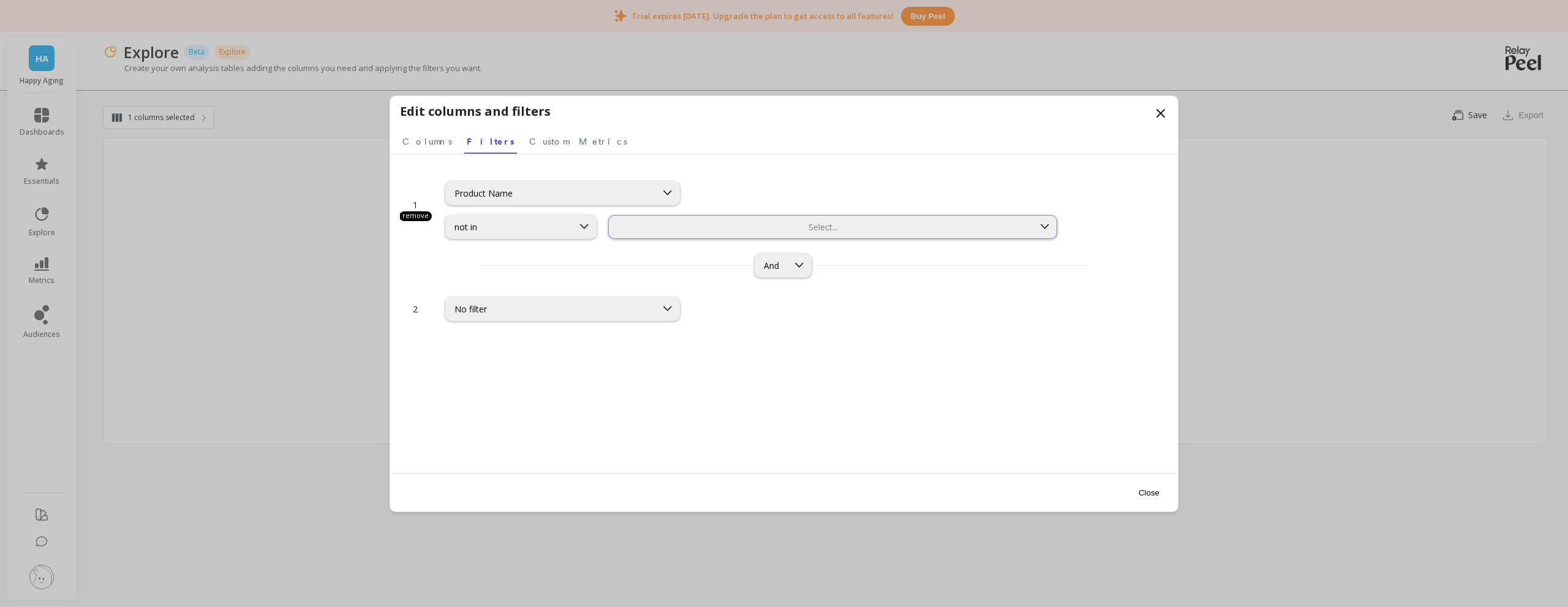
click at [694, 229] on div at bounding box center [821, 227] width 422 height 11
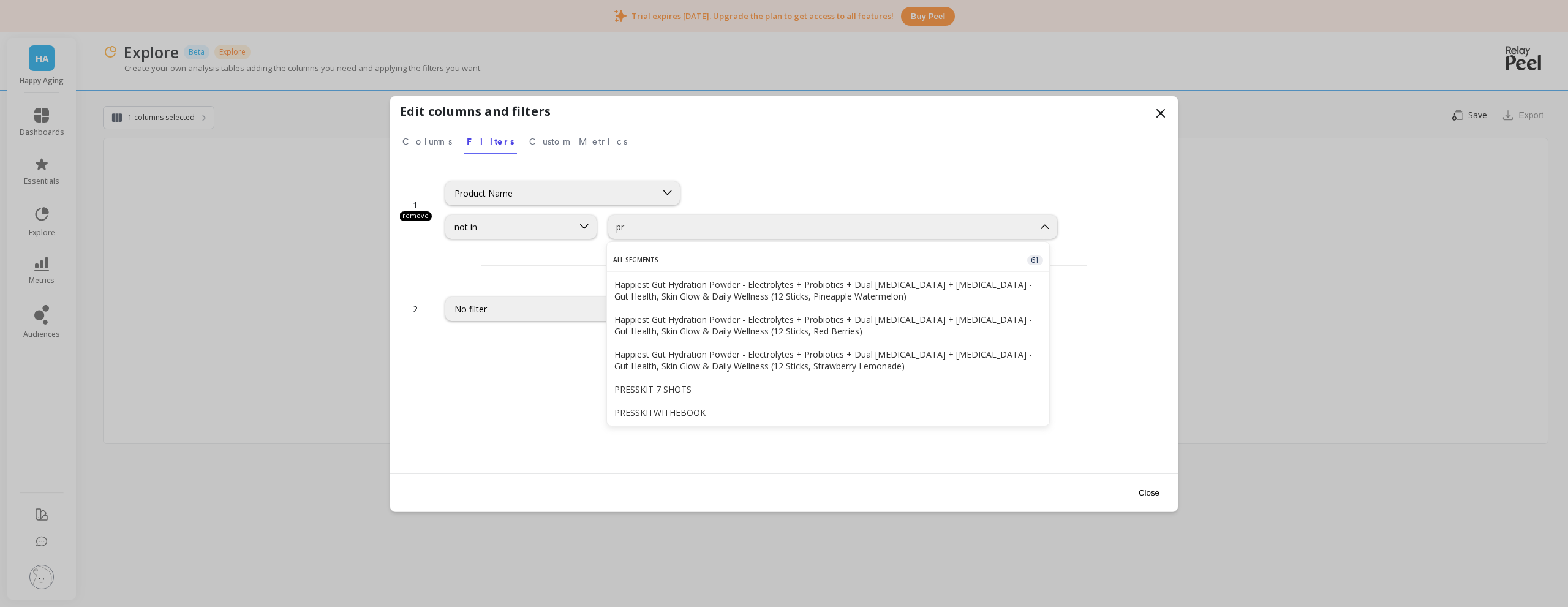
type input "p"
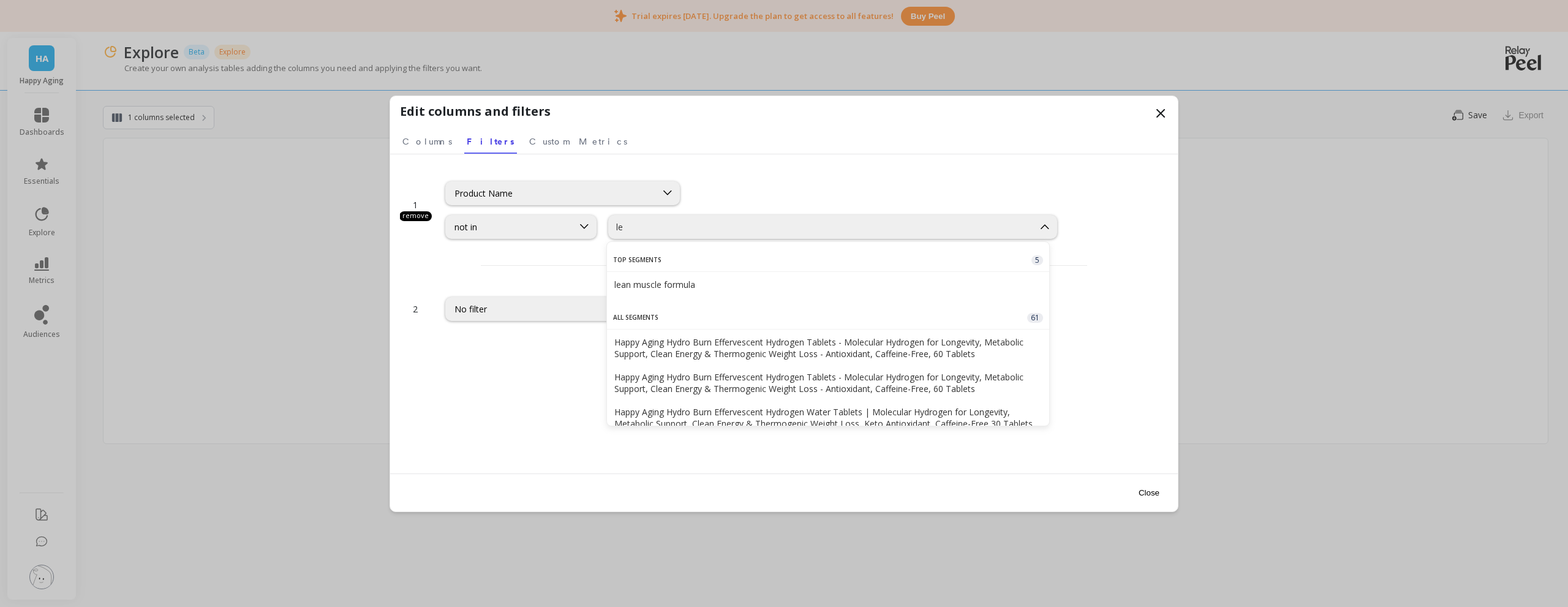
type input "l"
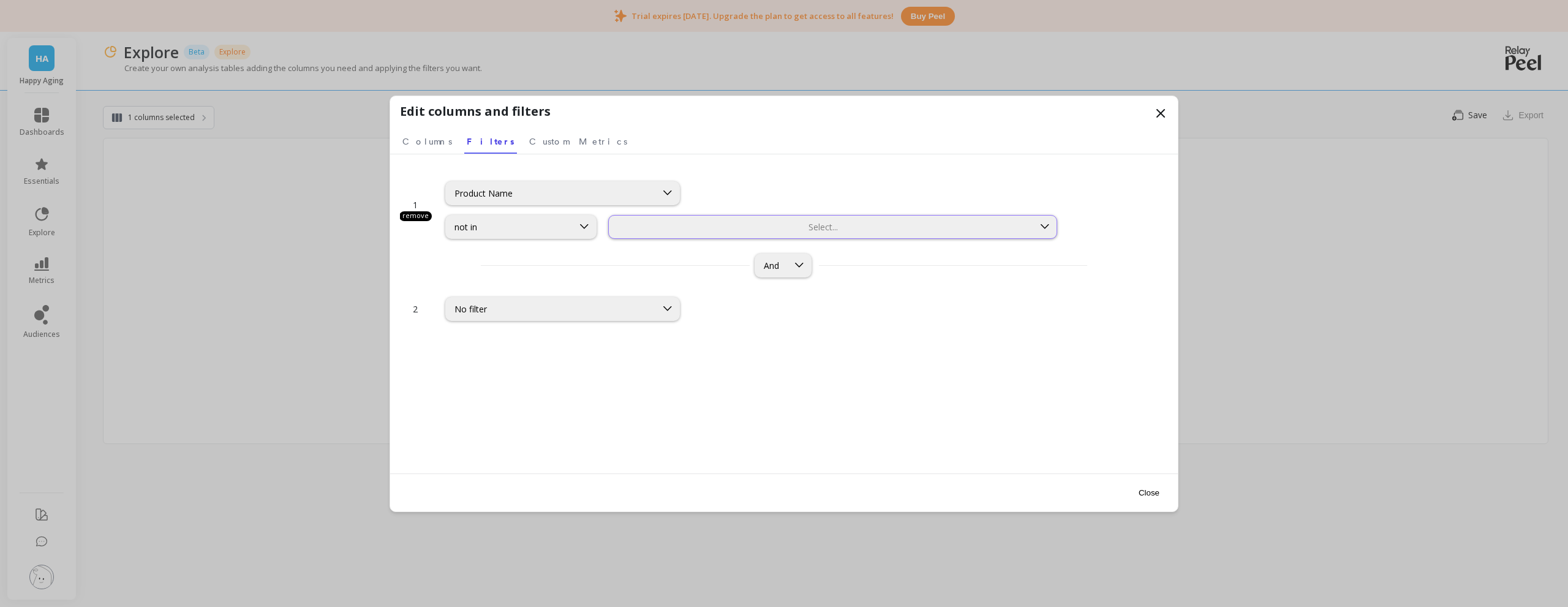
click at [692, 230] on div at bounding box center [821, 227] width 422 height 11
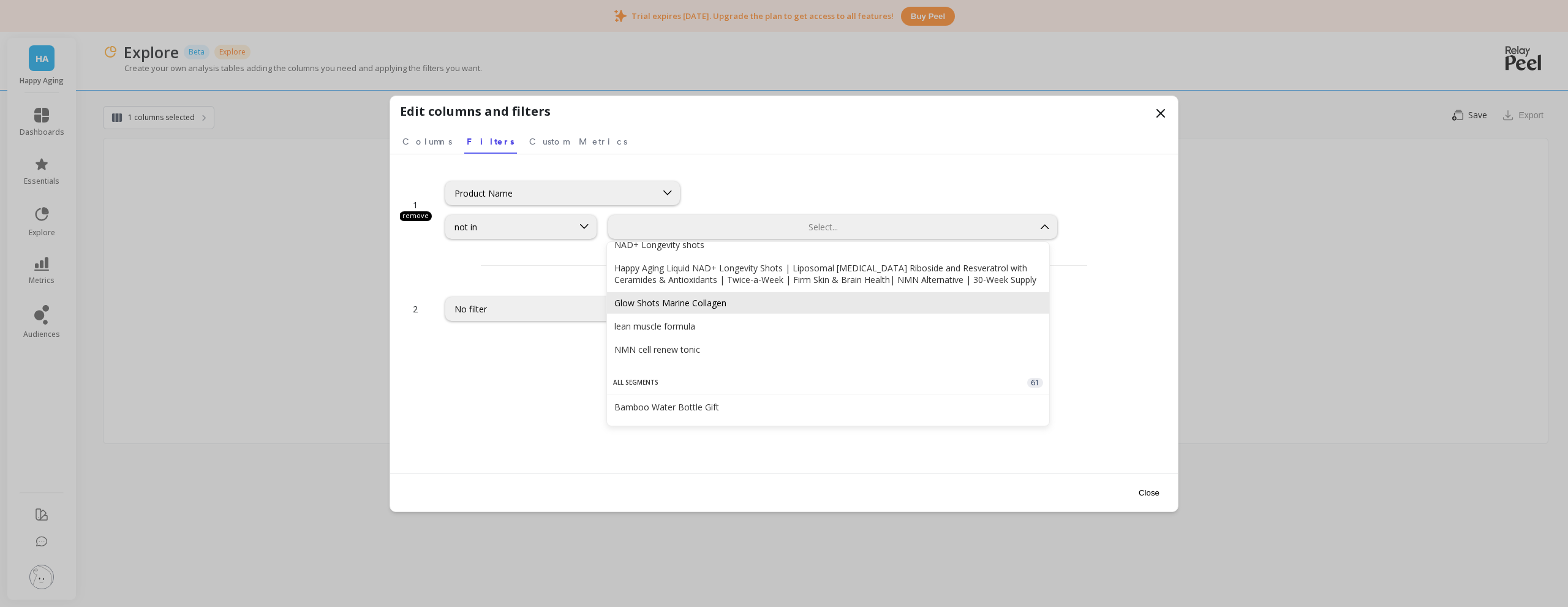
scroll to position [61, 0]
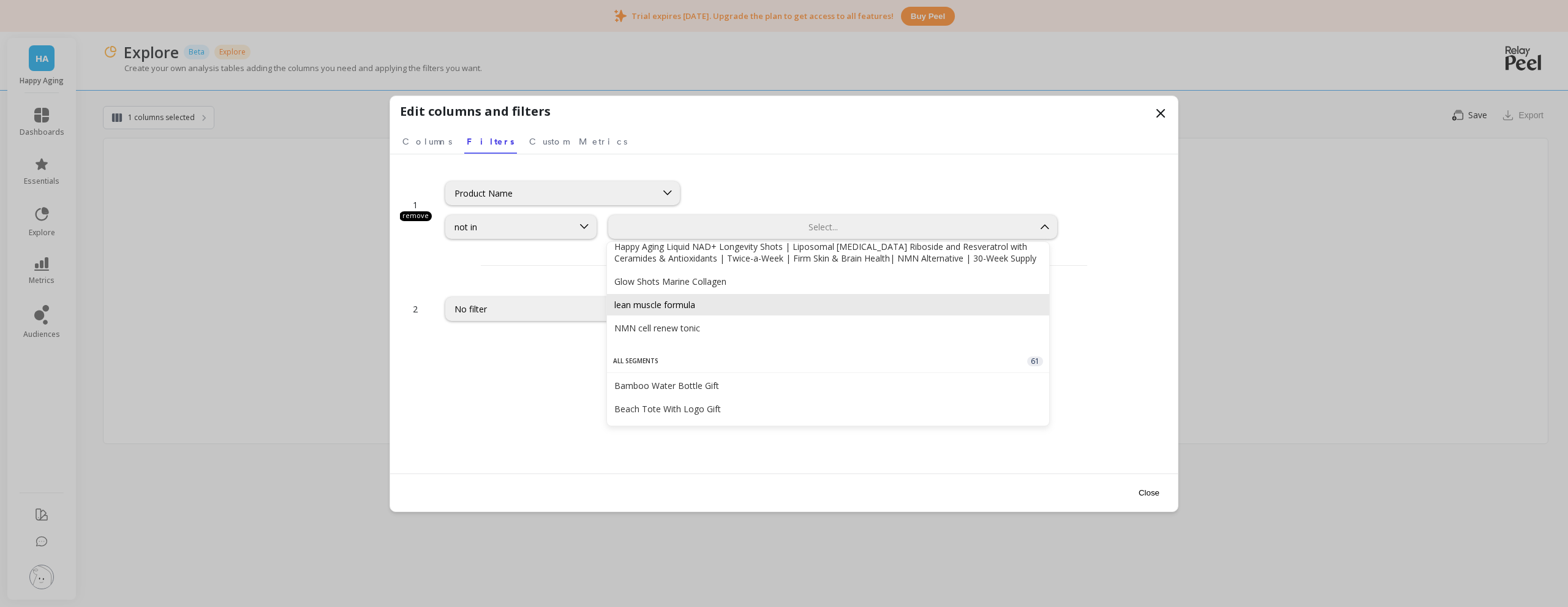
click at [706, 310] on div "lean muscle formula" at bounding box center [828, 305] width 428 height 11
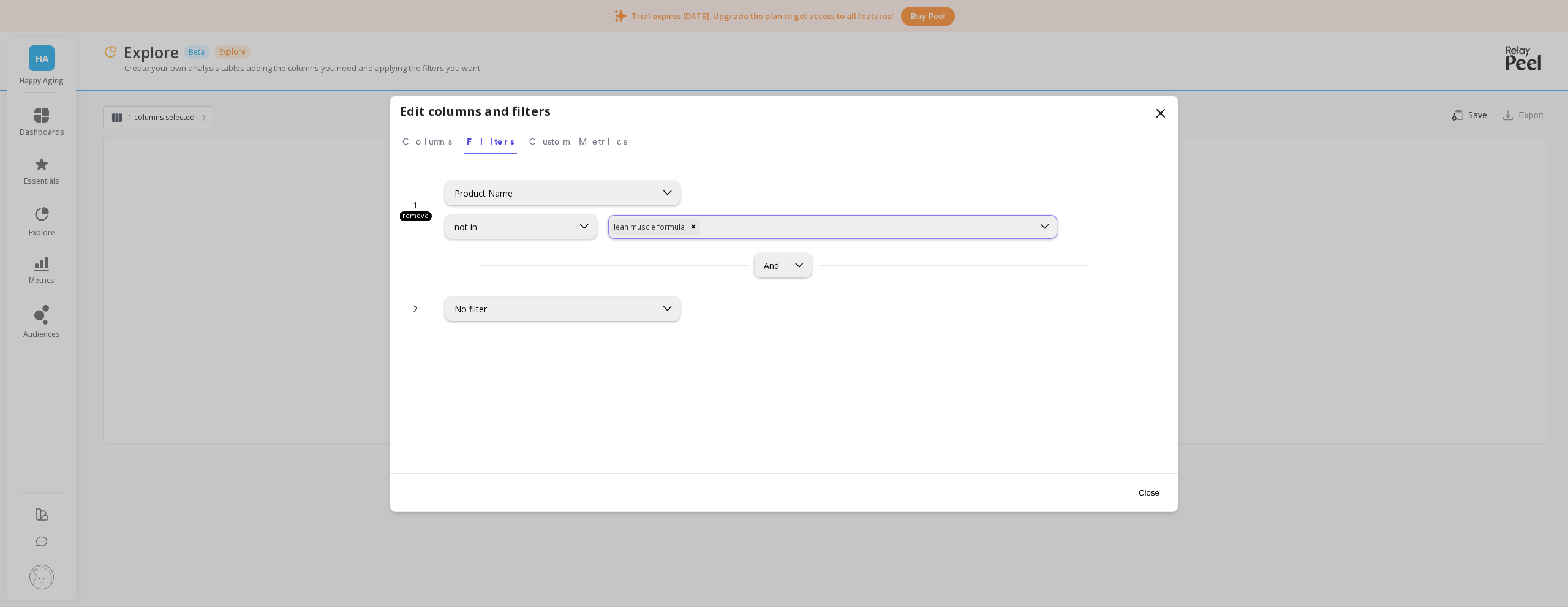
click at [741, 222] on div at bounding box center [867, 227] width 329 height 11
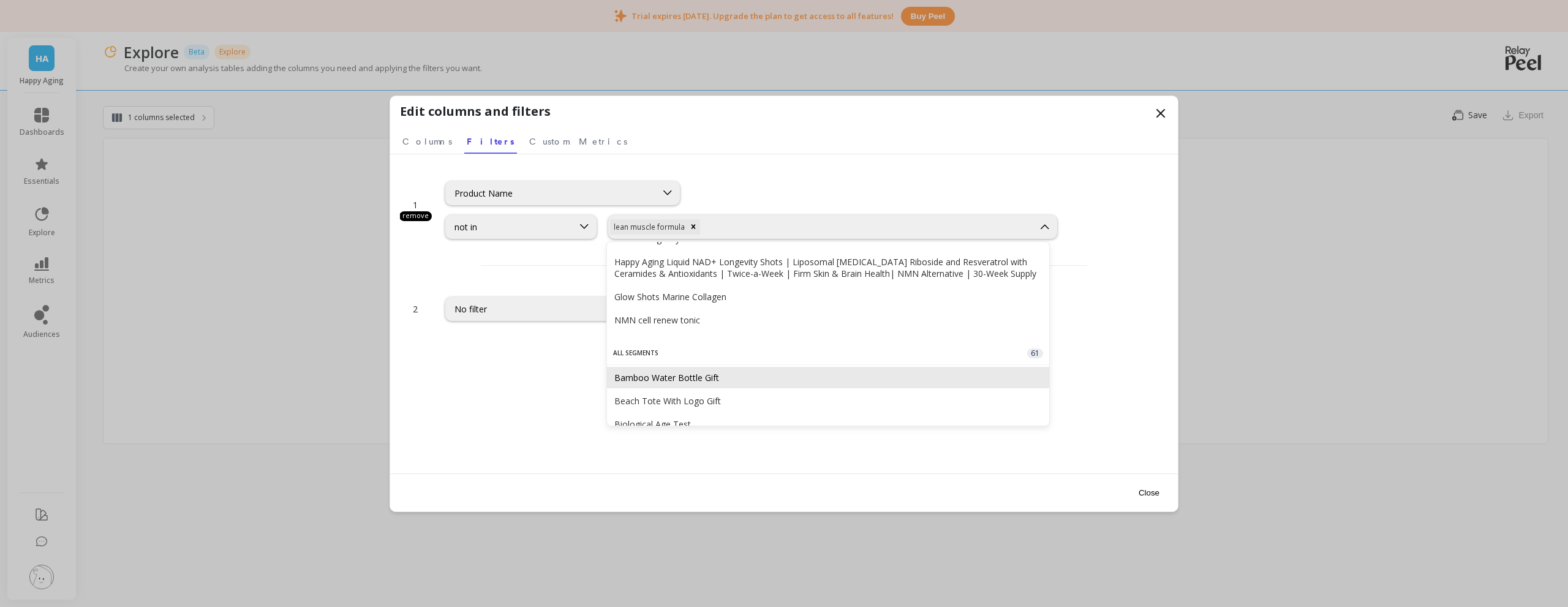
scroll to position [0, 0]
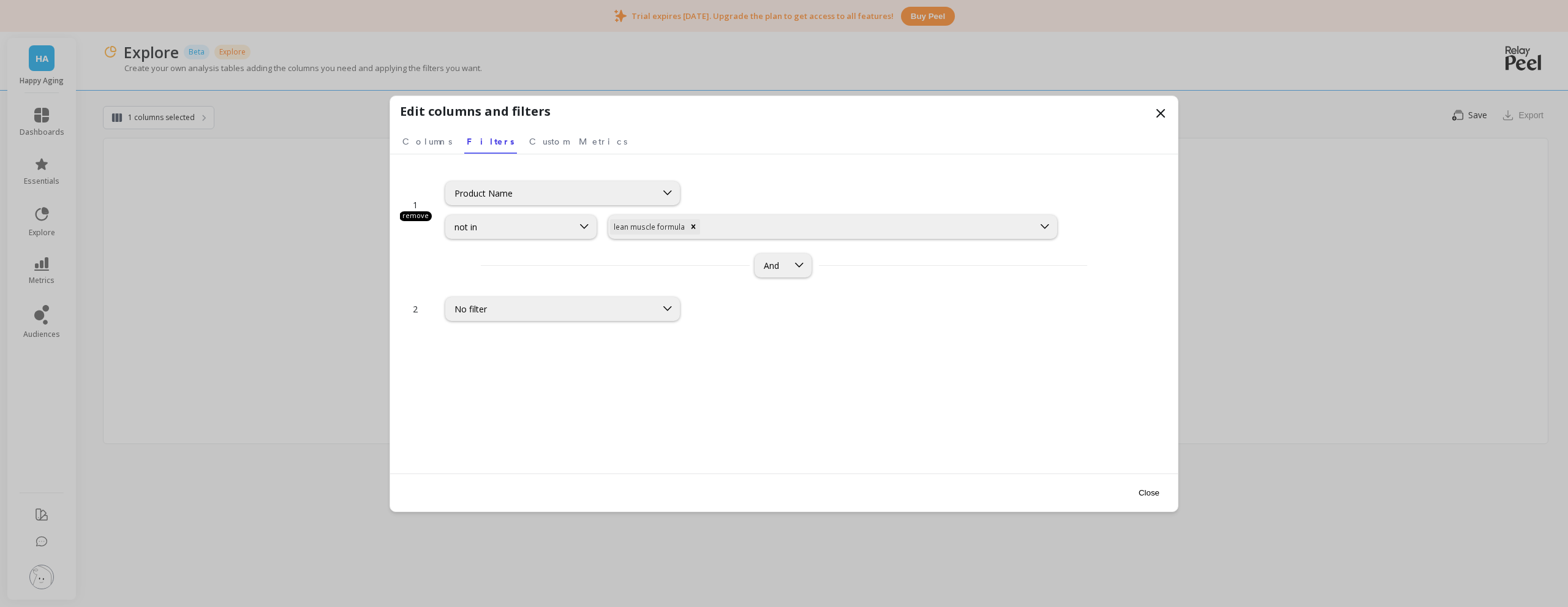
click at [545, 360] on div "1 remove Product Name option not in, selected. not in option lean muscle formul…" at bounding box center [784, 338] width 768 height 343
click at [424, 146] on span "Columns" at bounding box center [427, 141] width 49 height 12
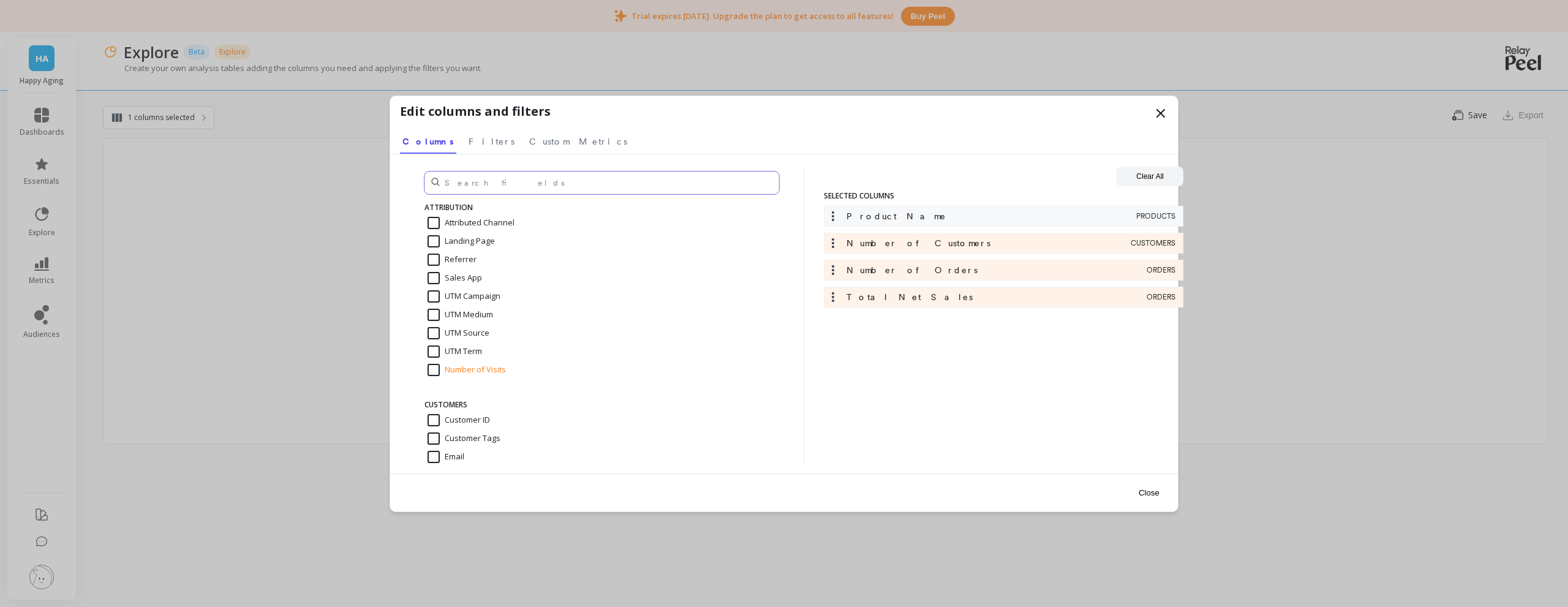
click at [507, 186] on input "text" at bounding box center [602, 183] width 355 height 23
click at [504, 193] on input "text" at bounding box center [602, 183] width 355 height 23
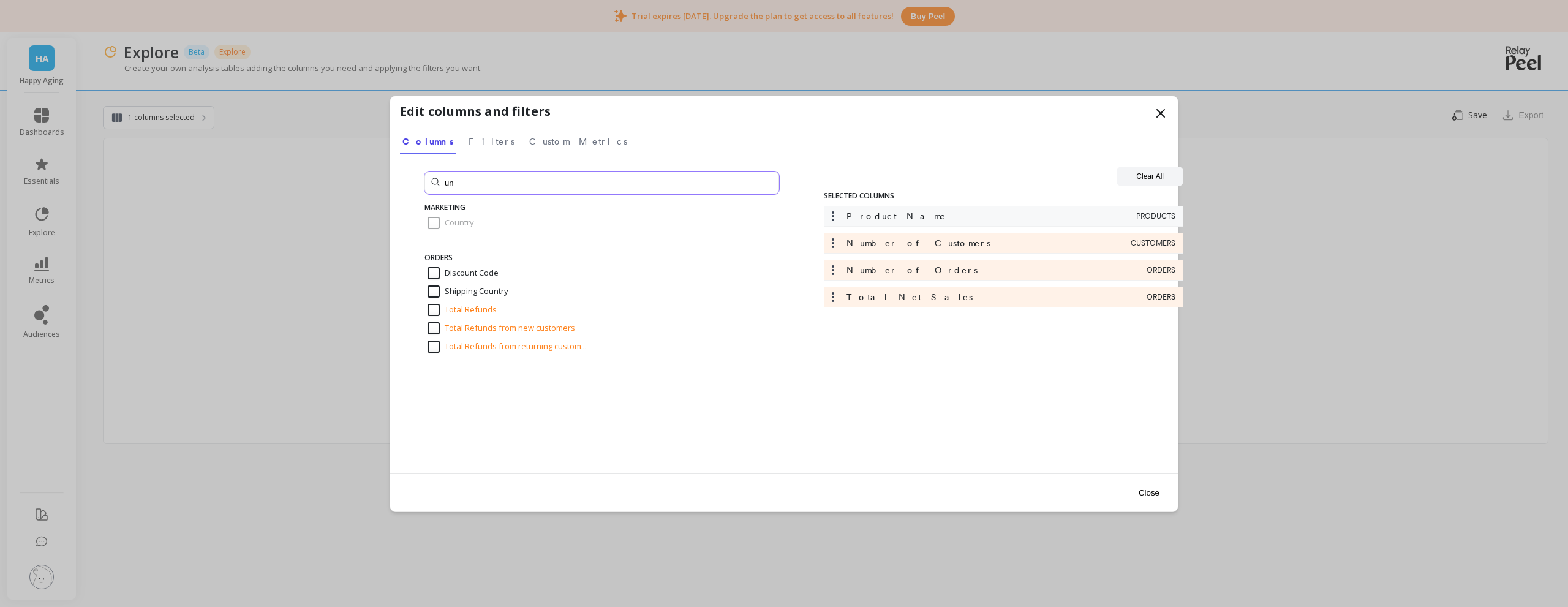
type input "u"
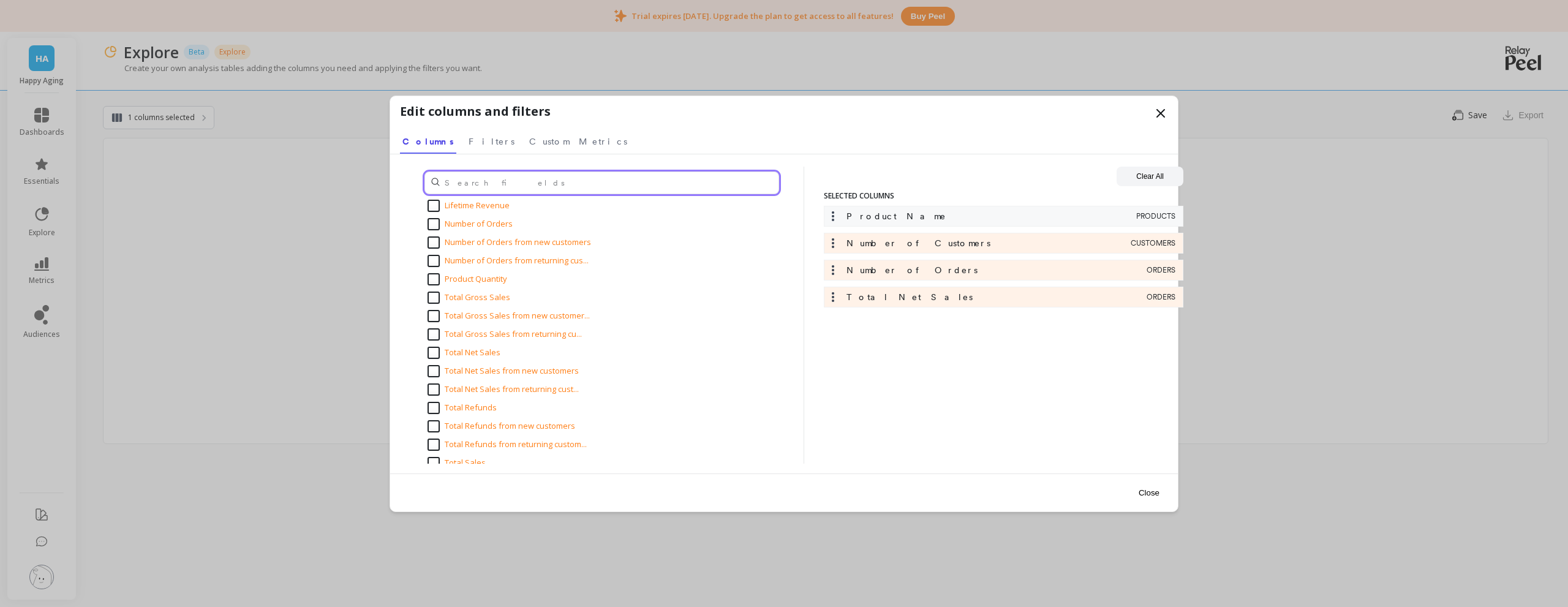
scroll to position [1715, 0]
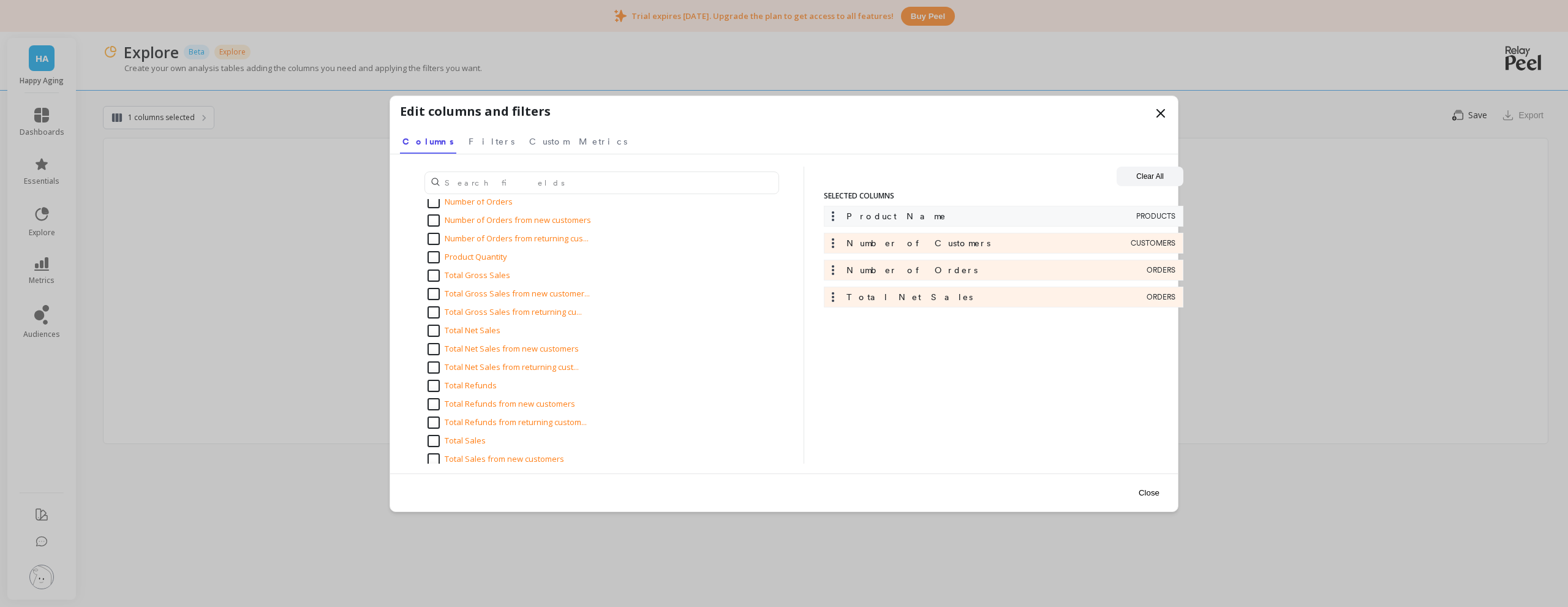
click at [468, 262] on input "Product Quantity" at bounding box center [468, 257] width 80 height 12
checkbox input "true"
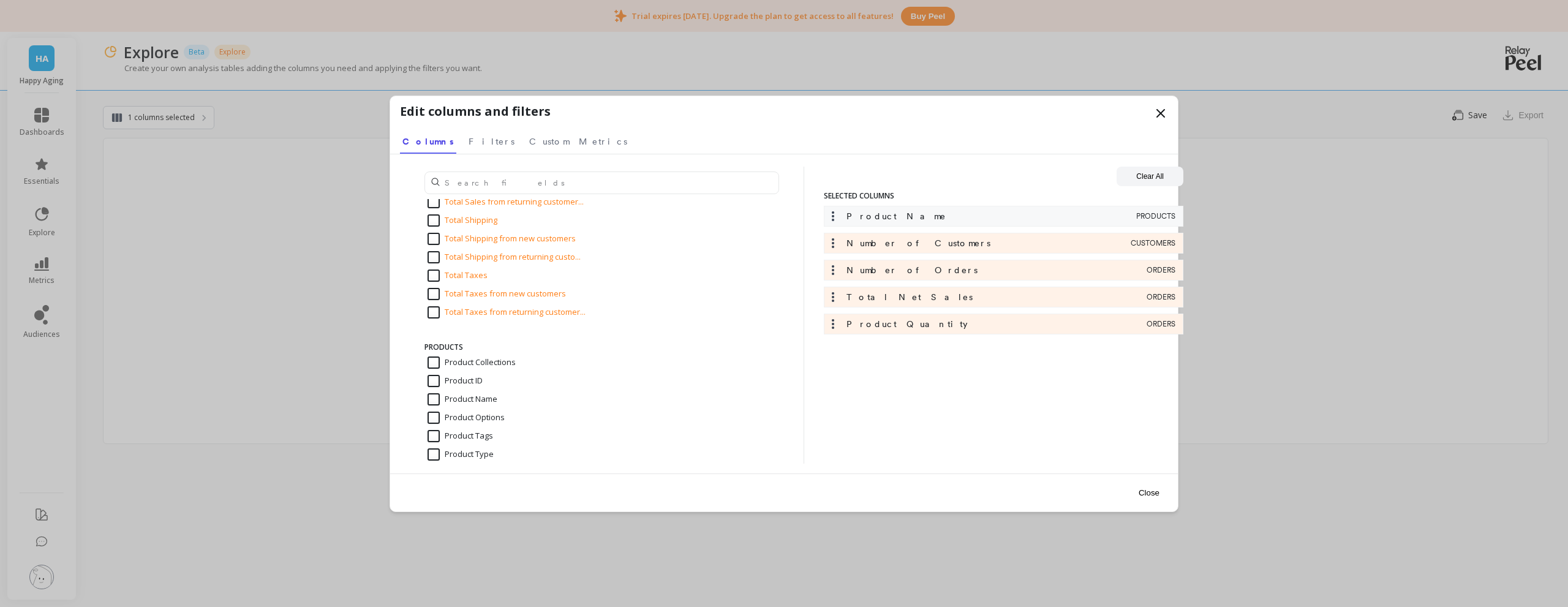
scroll to position [2021, 0]
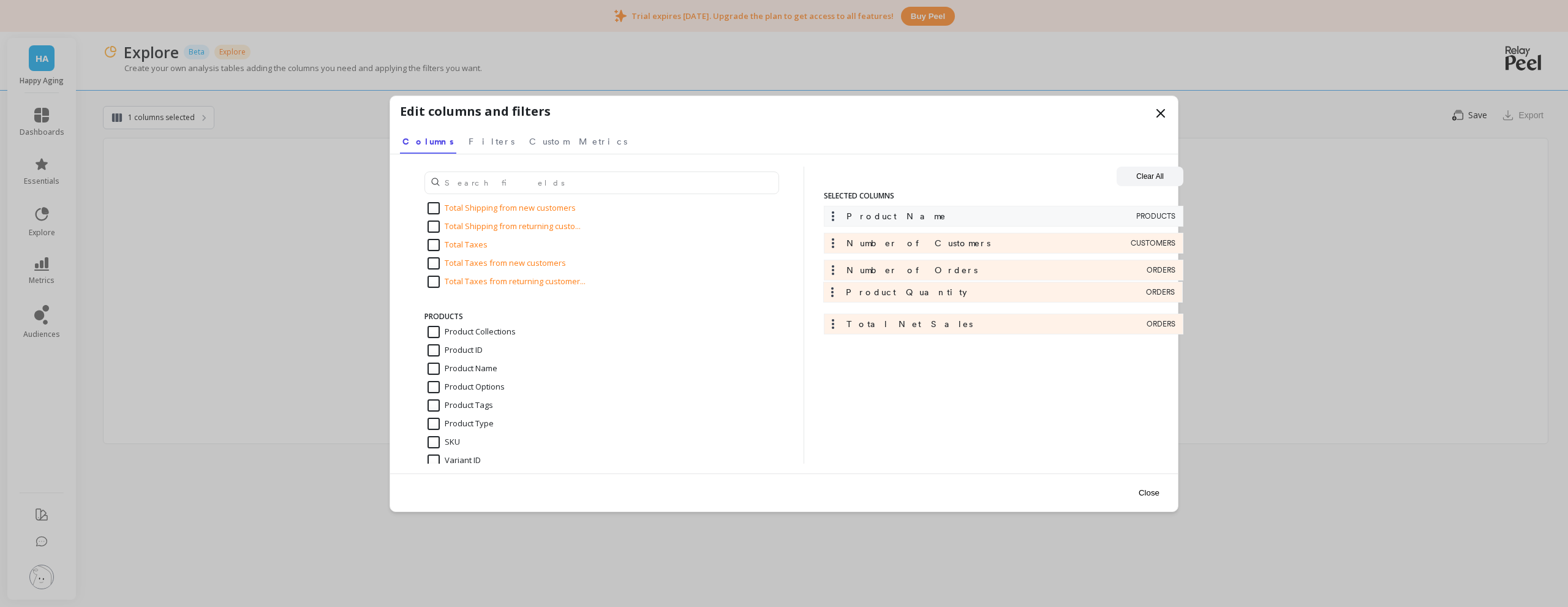
drag, startPoint x: 829, startPoint y: 326, endPoint x: 828, endPoint y: 291, distance: 35.0
click at [828, 291] on div "Product Name PRODUCTS Number of Customers CUSTOMERS Number of Orders ORDERS Tot…" at bounding box center [1003, 273] width 359 height 135
click at [543, 179] on input "text" at bounding box center [602, 183] width 355 height 23
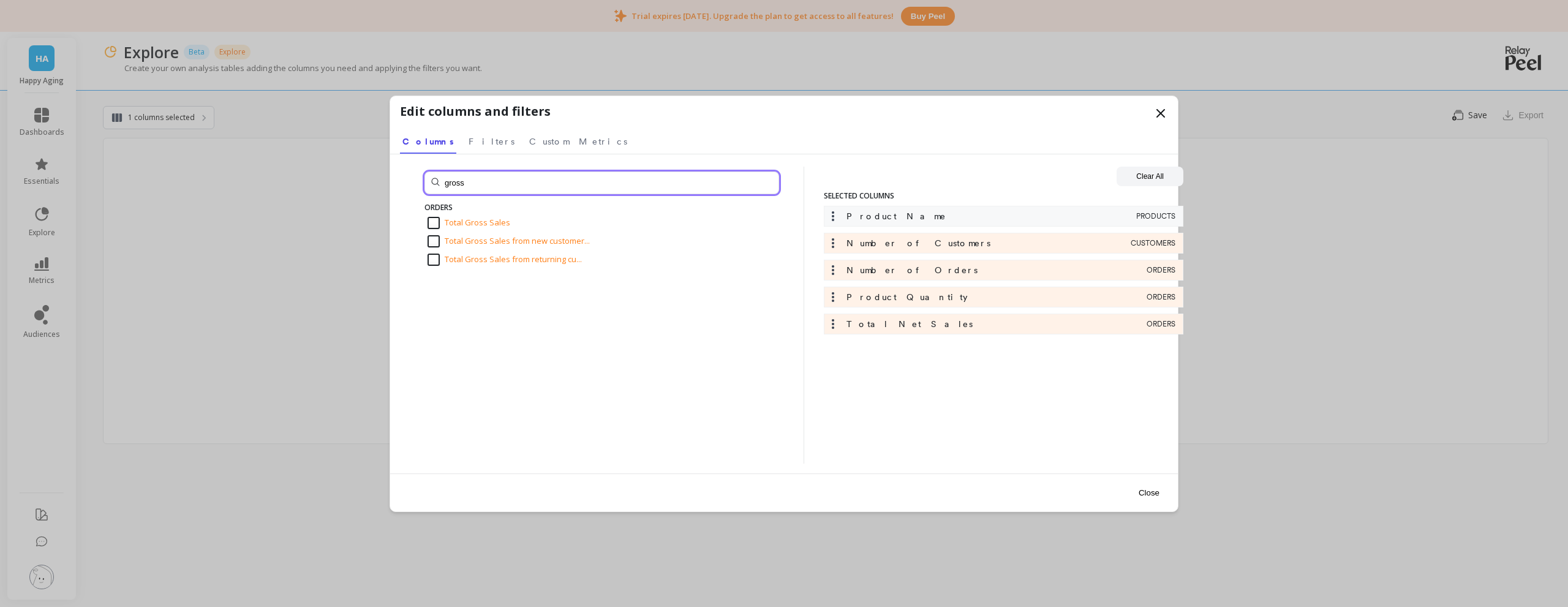
type input "gross"
click at [438, 218] on input "Total Gross Sales" at bounding box center [469, 222] width 83 height 12
checkbox input "true"
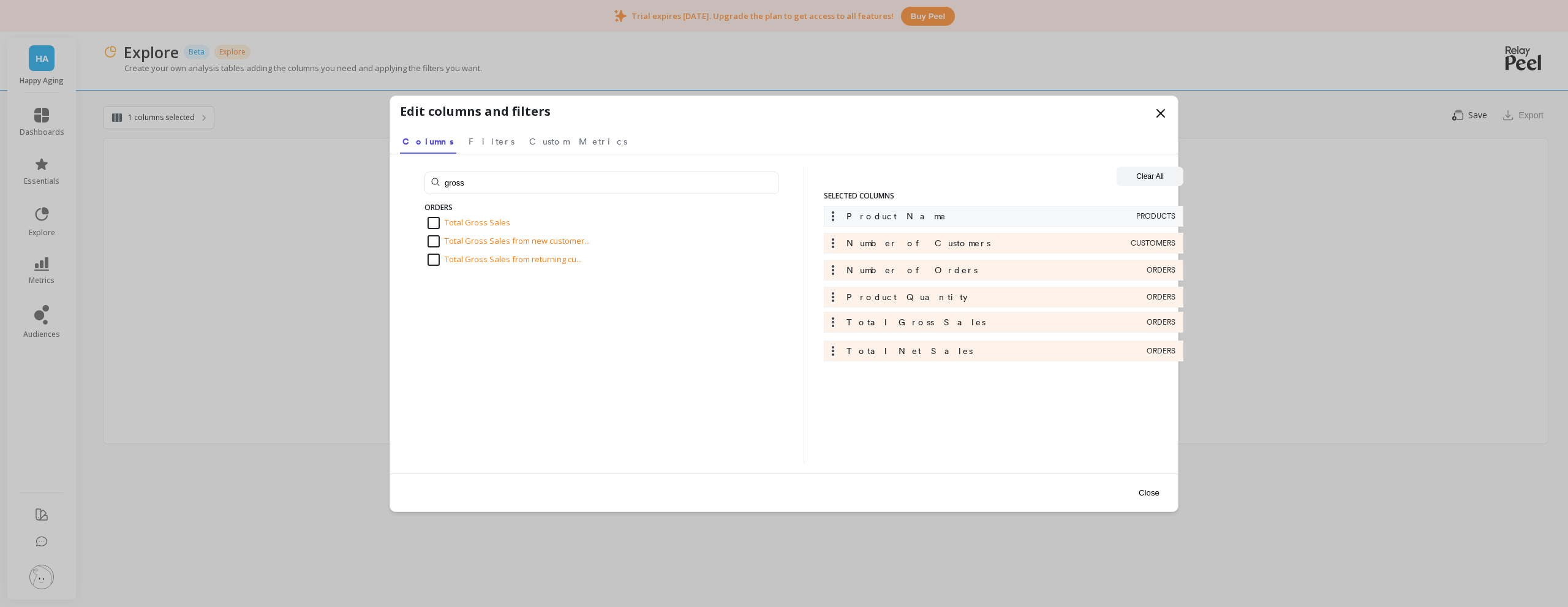
drag, startPoint x: 851, startPoint y: 356, endPoint x: 851, endPoint y: 322, distance: 34.0
click at [851, 322] on div "Product Name PRODUCTS Number of Customers CUSTOMERS Number of Orders ORDERS Pro…" at bounding box center [1003, 286] width 359 height 162
click at [469, 146] on span "Filters" at bounding box center [492, 141] width 46 height 12
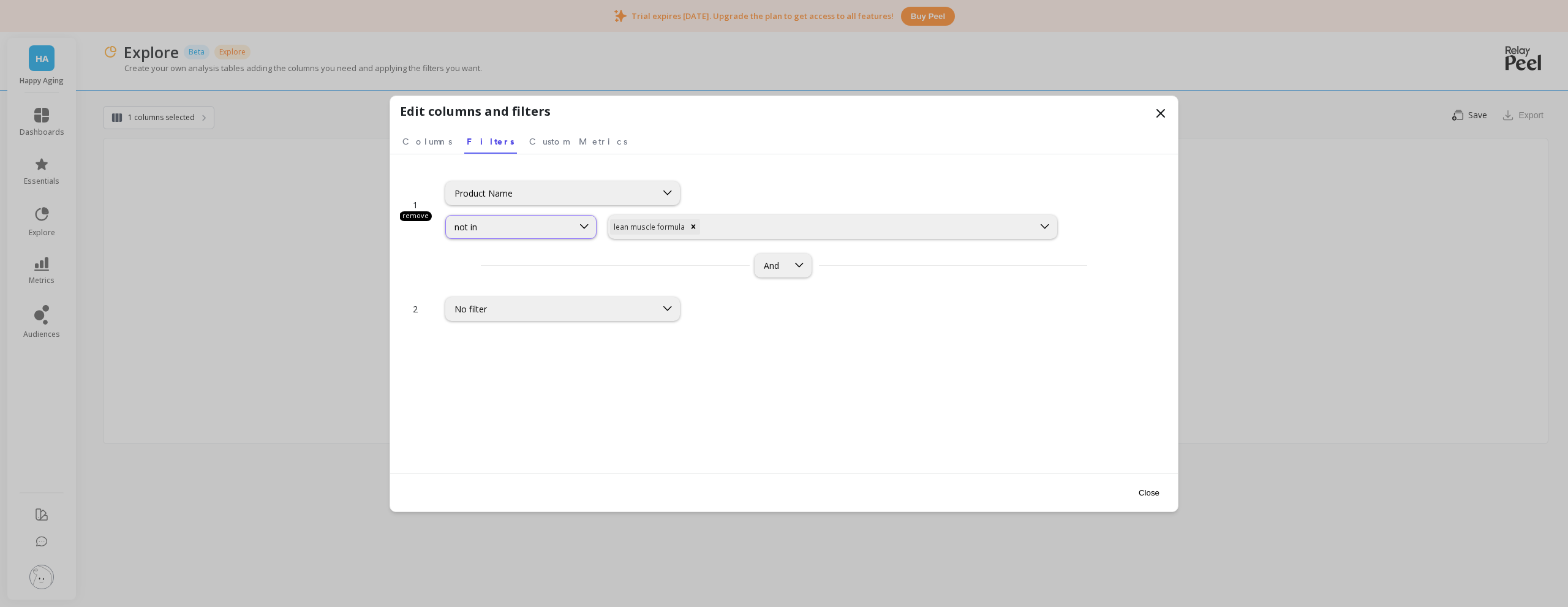
click at [499, 231] on div "not in" at bounding box center [509, 227] width 110 height 11
click at [490, 347] on div "in" at bounding box center [519, 350] width 134 height 11
click at [691, 227] on icon "Remove lean muscle formula" at bounding box center [693, 226] width 4 height 4
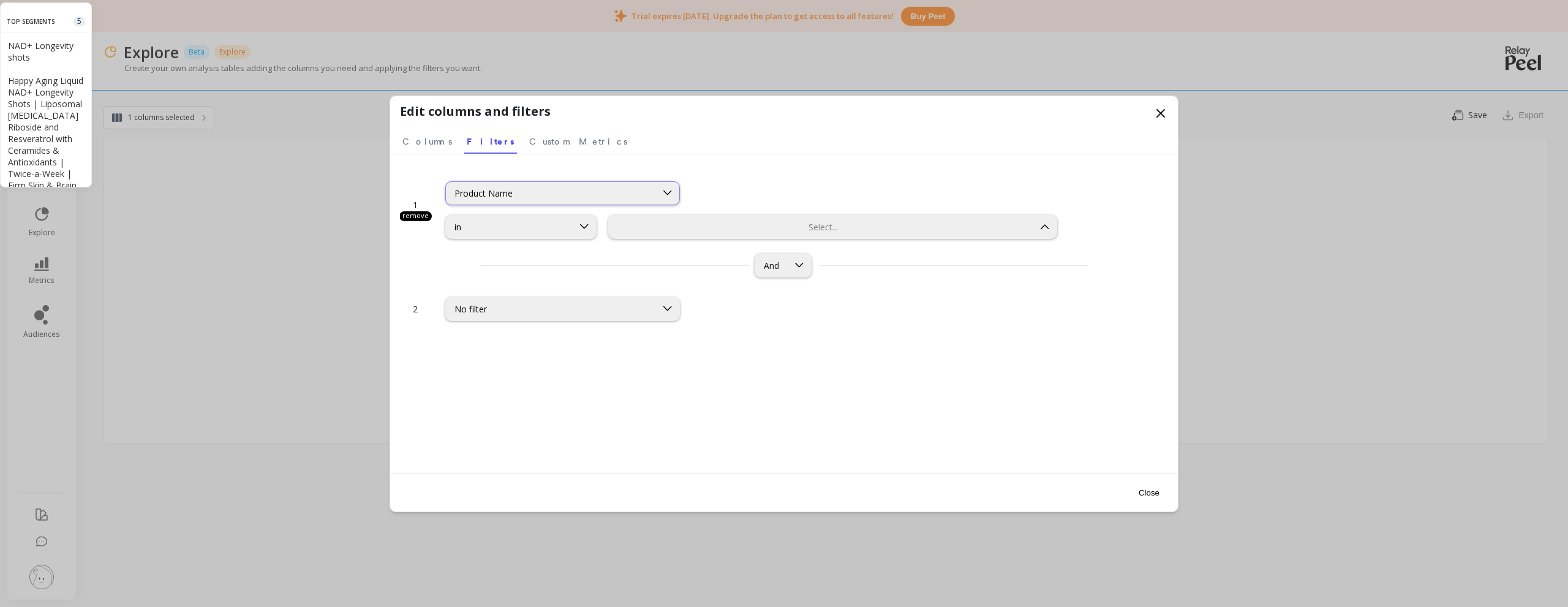
click at [627, 196] on div "Product Name" at bounding box center [551, 193] width 193 height 11
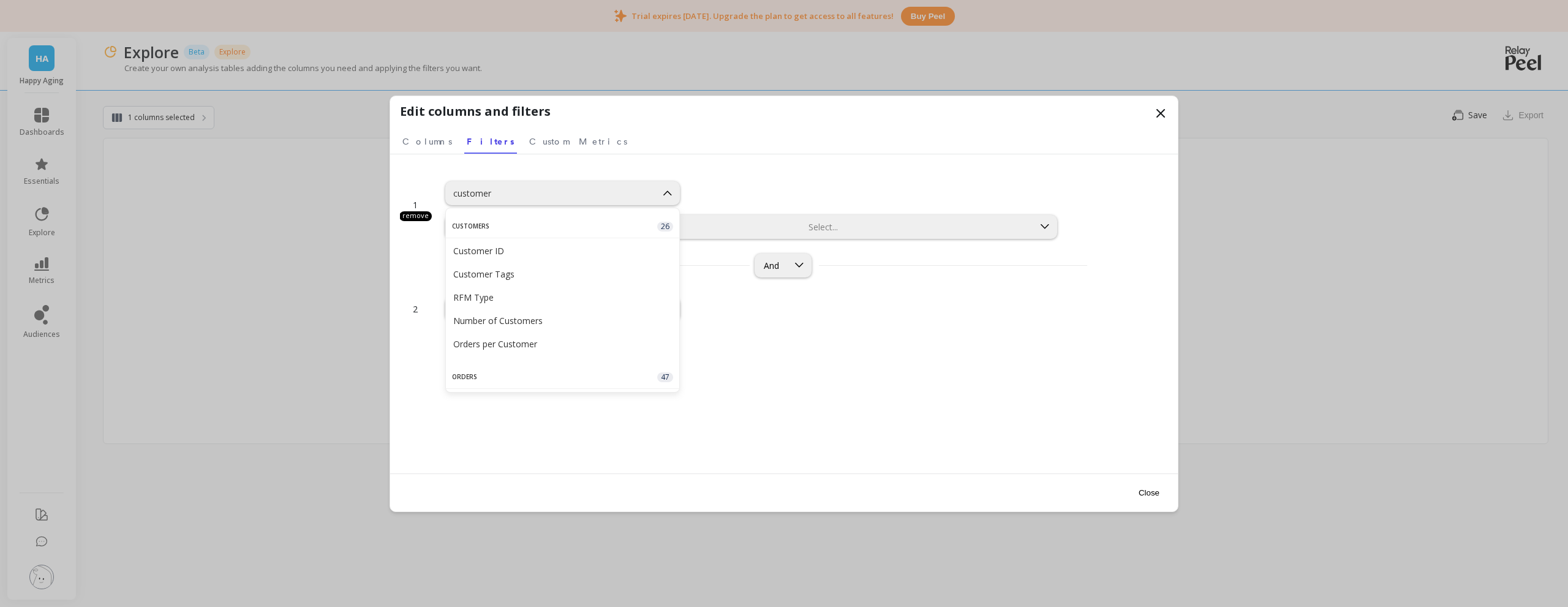
click at [657, 224] on span "26" at bounding box center [665, 226] width 16 height 10
type input "customer"
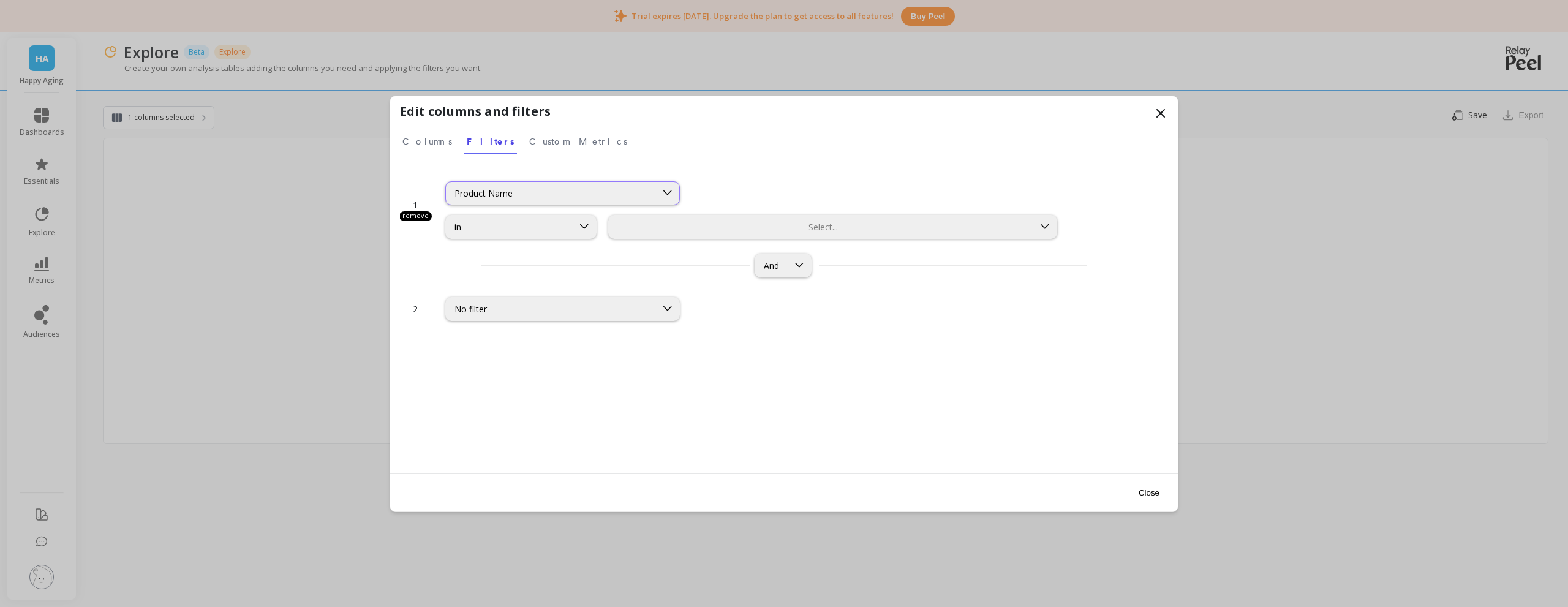
click at [593, 188] on div "Product Name" at bounding box center [551, 193] width 193 height 11
type input "number of cus"
click at [583, 248] on div "Number of Customers" at bounding box center [562, 251] width 219 height 11
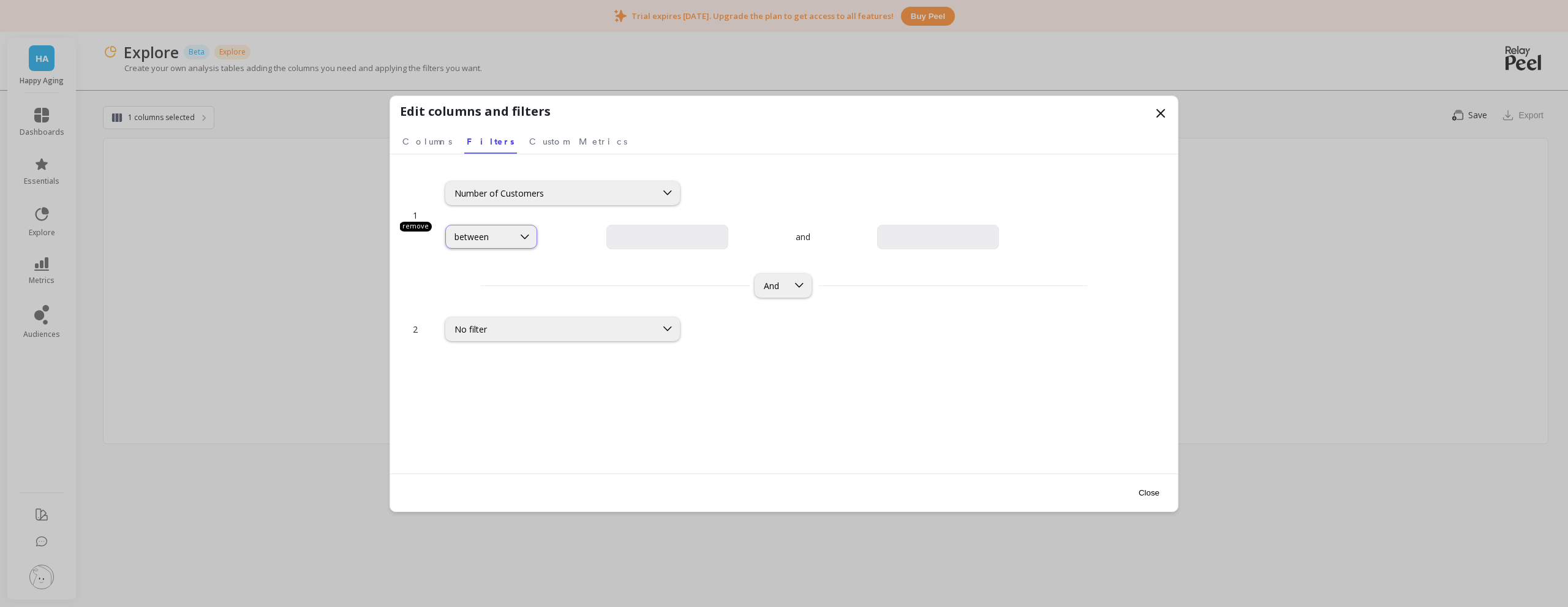
click at [510, 242] on div "between" at bounding box center [480, 236] width 67 height 11
click at [936, 200] on div "option Number of Customers, selected. Number of Customers" at bounding box center [753, 193] width 615 height 24
click at [424, 143] on span "Columns" at bounding box center [427, 141] width 49 height 12
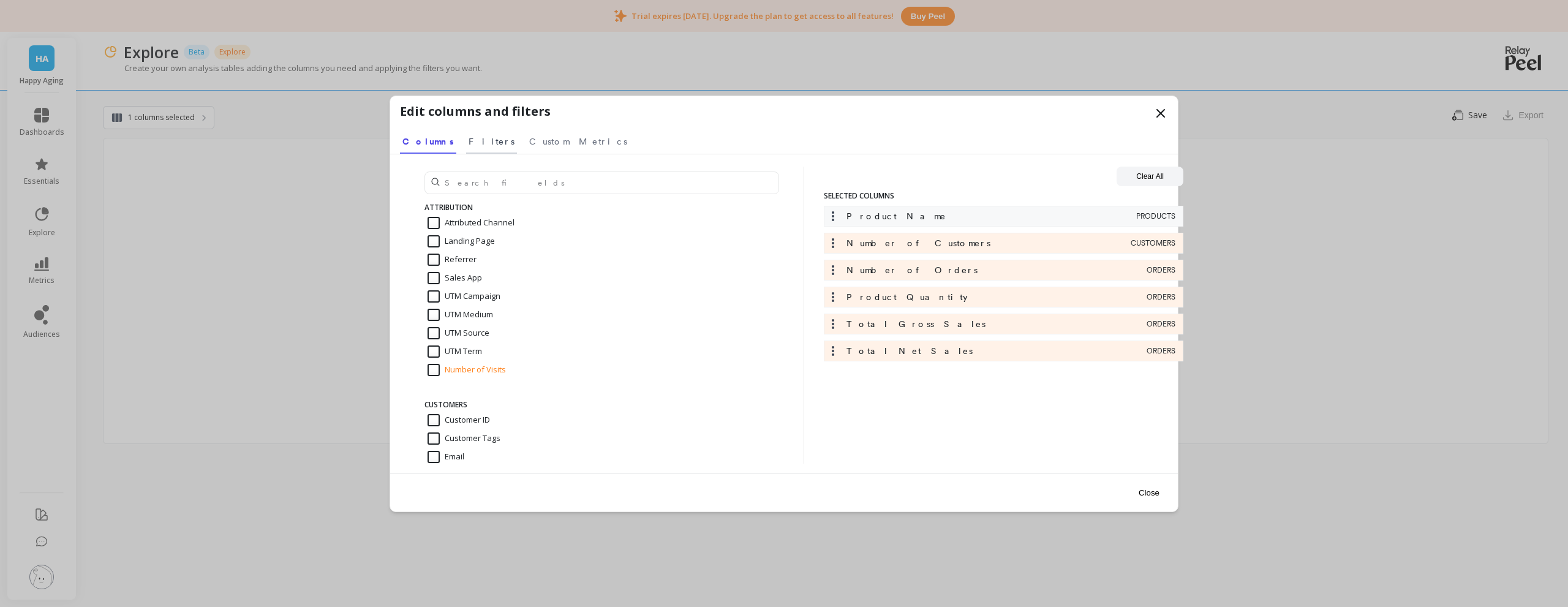
click at [469, 146] on span "Filters" at bounding box center [492, 141] width 46 height 12
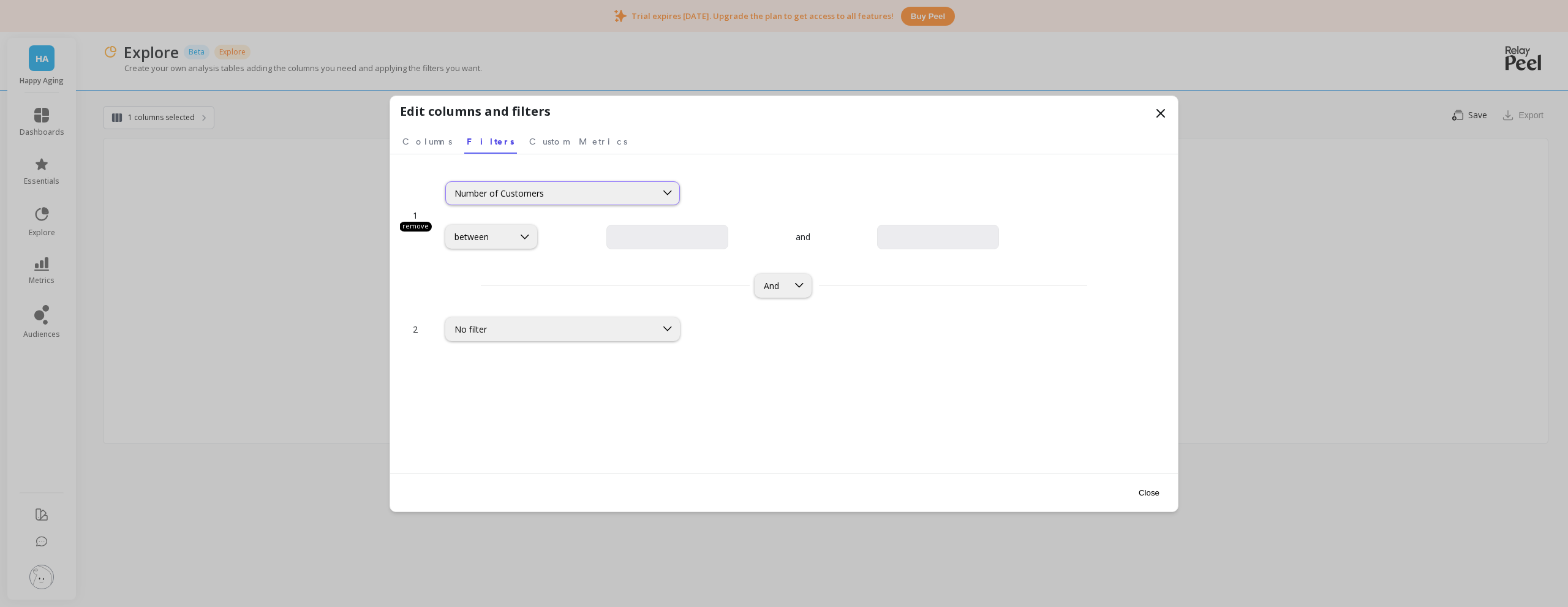
click at [528, 198] on div "Number of Customers" at bounding box center [551, 193] width 193 height 11
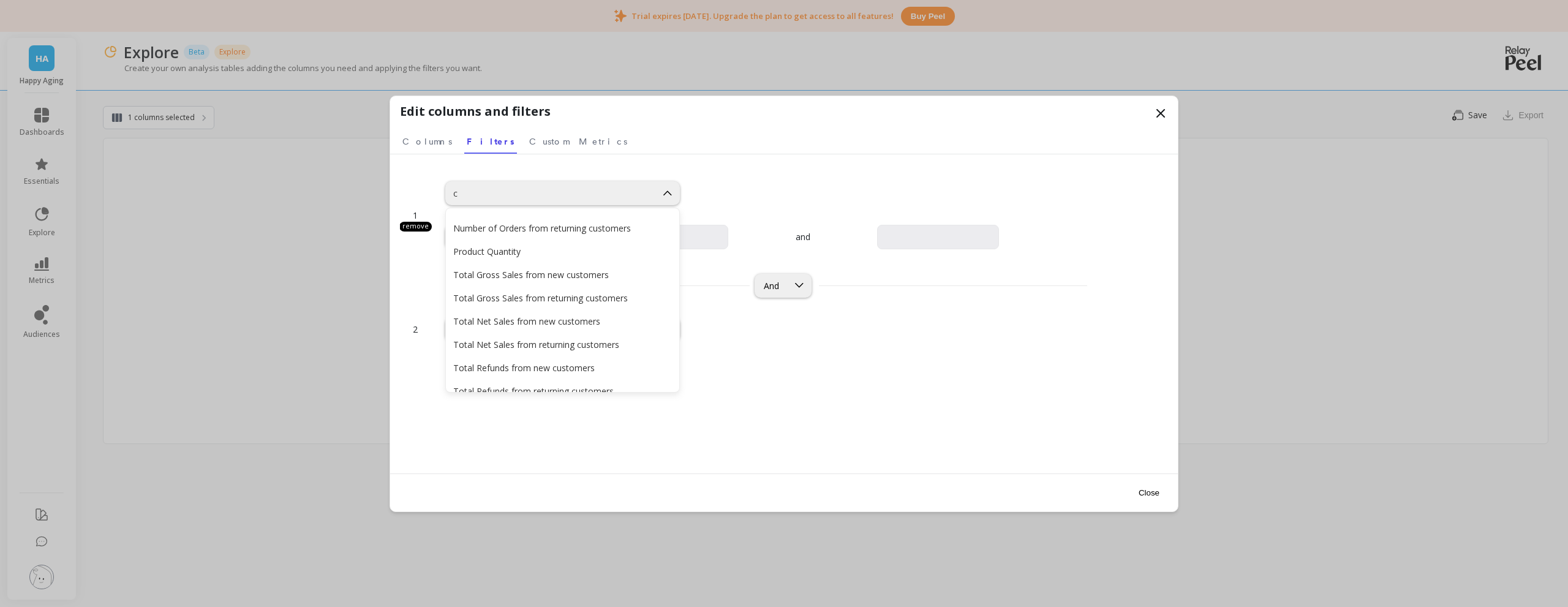
scroll to position [9, 0]
type input "c"
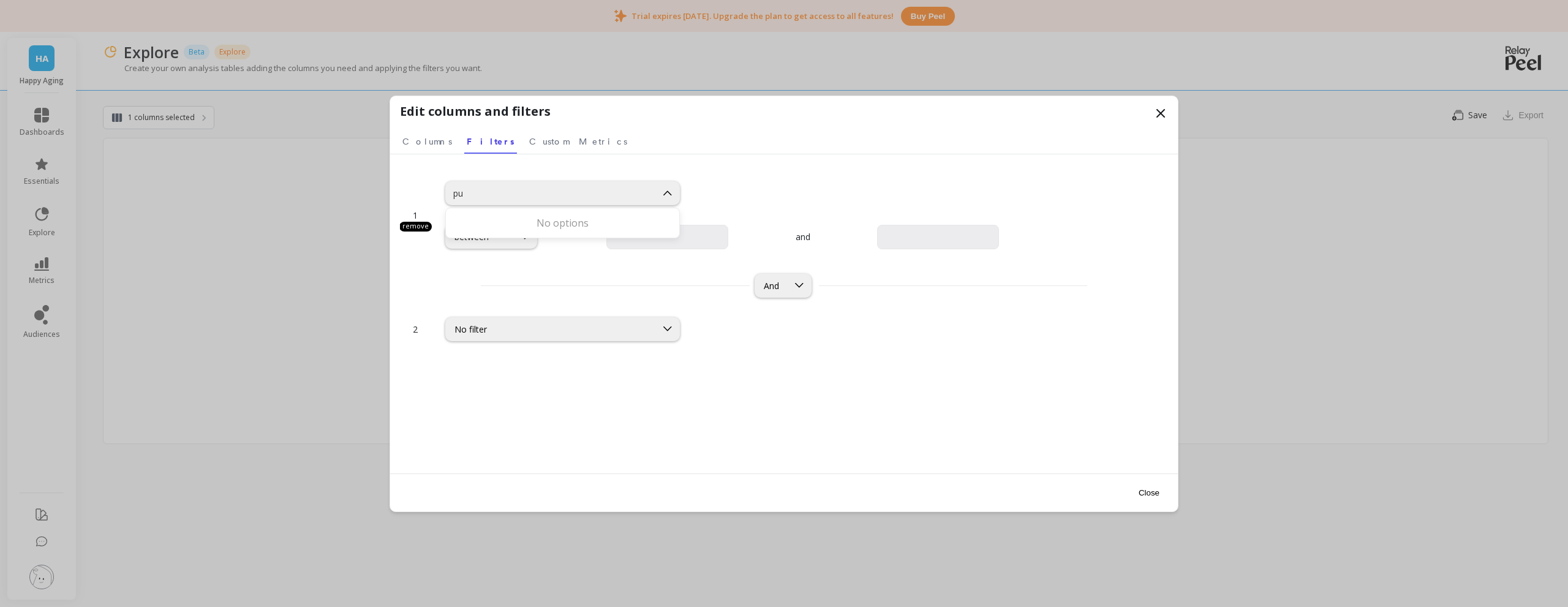
scroll to position [0, 0]
type input "p"
type input "custom"
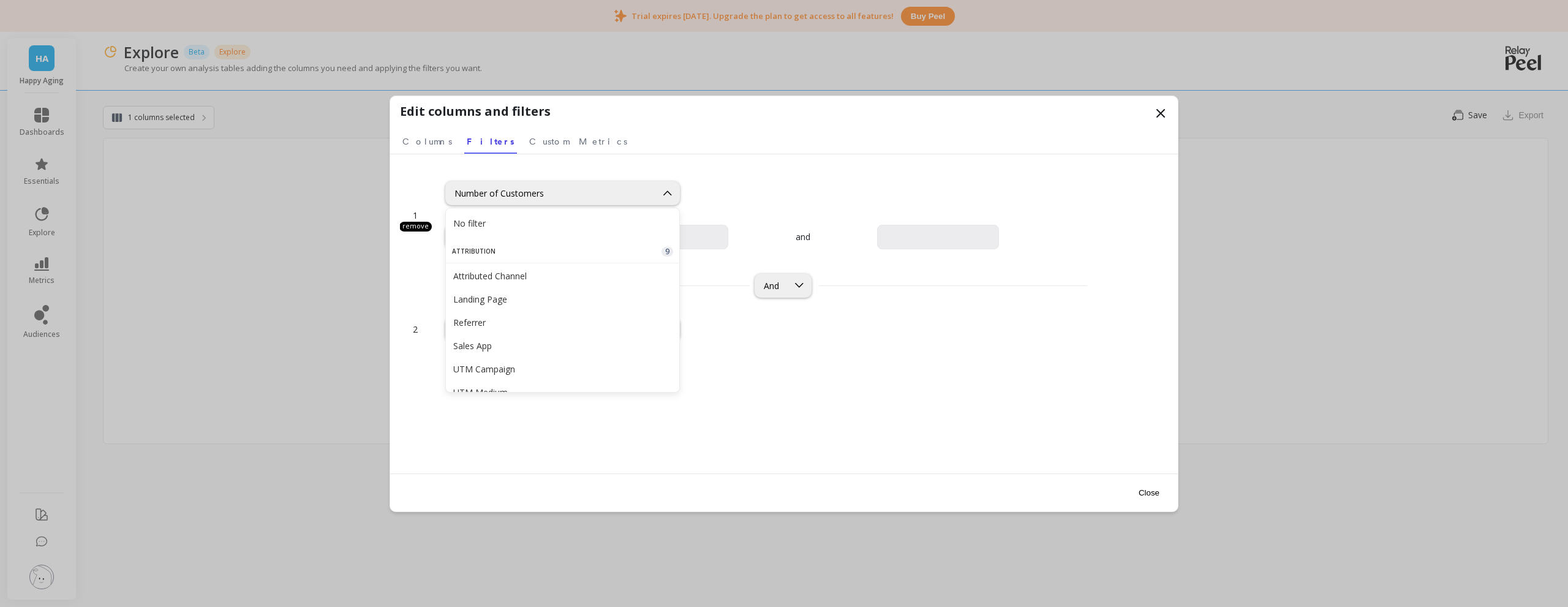
click at [847, 196] on div "96 results available. Use Up and Down to choose options, press Enter to select …" at bounding box center [753, 193] width 615 height 24
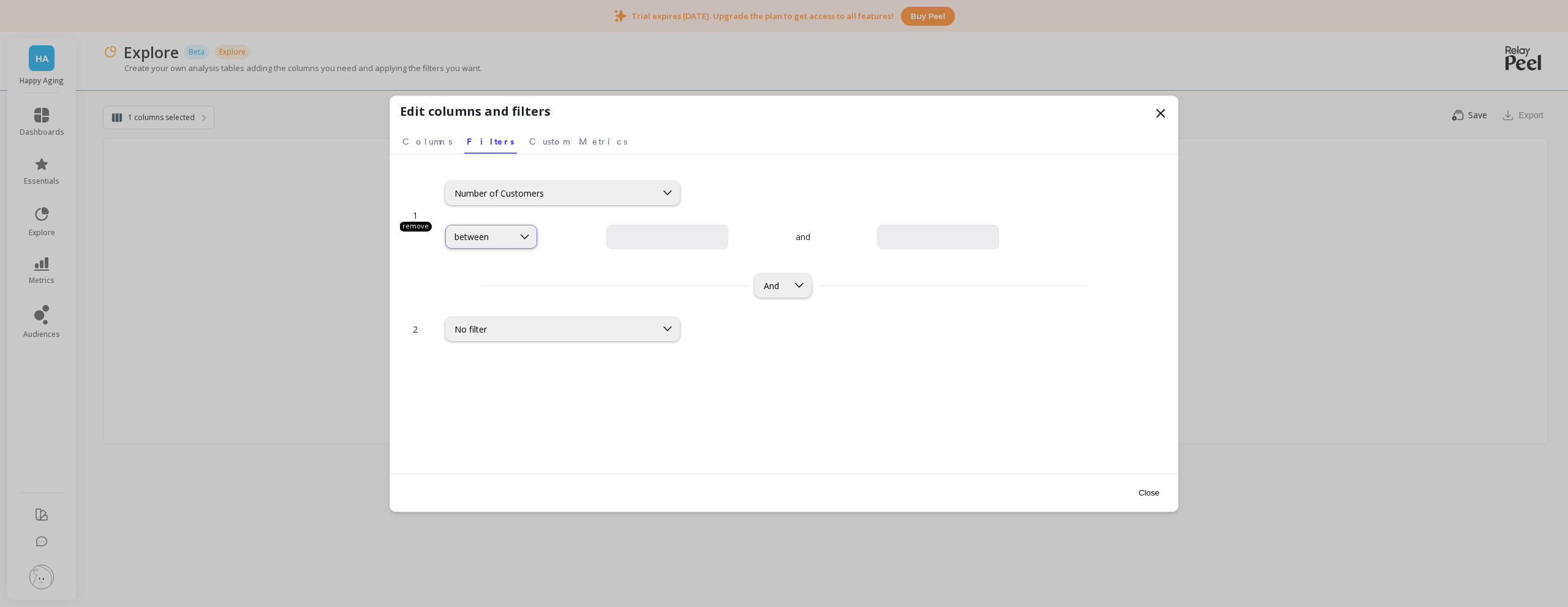
click at [527, 240] on icon at bounding box center [525, 236] width 13 height 13
click at [528, 192] on div "Number of Customers" at bounding box center [551, 193] width 193 height 11
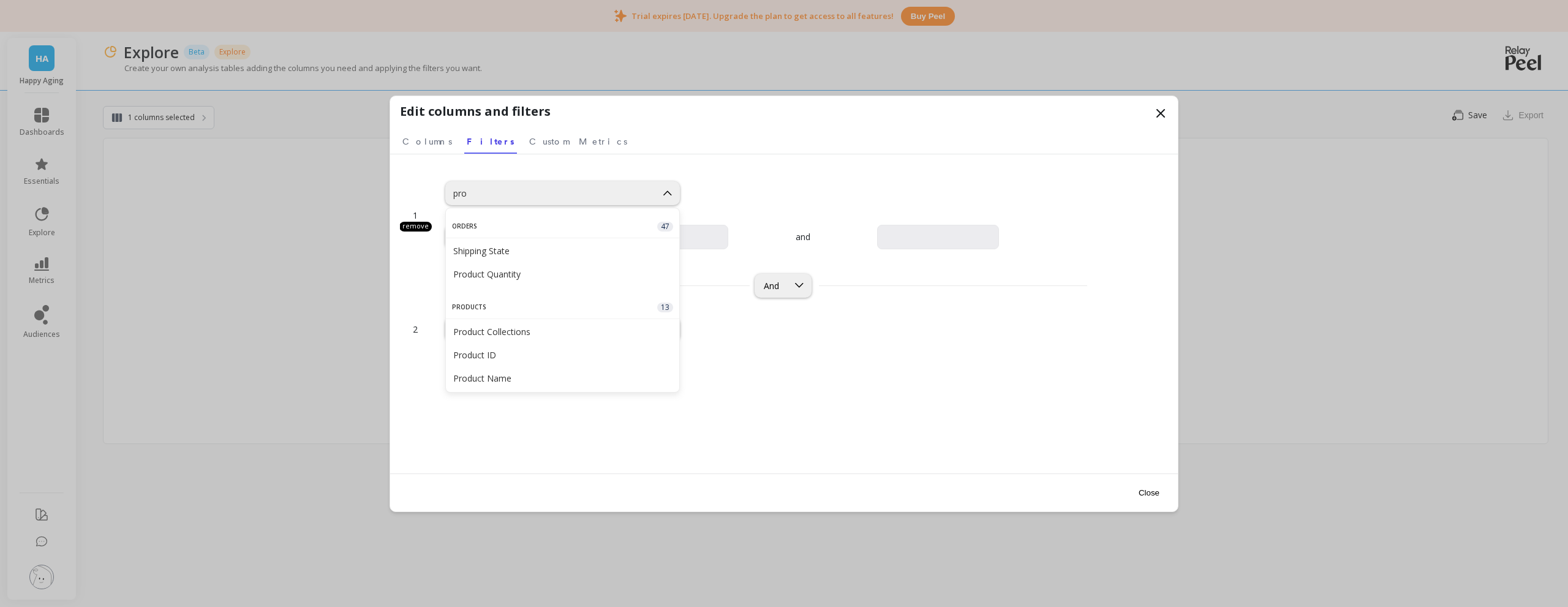
type input "prod"
click at [517, 349] on div "Product Name" at bounding box center [562, 355] width 219 height 11
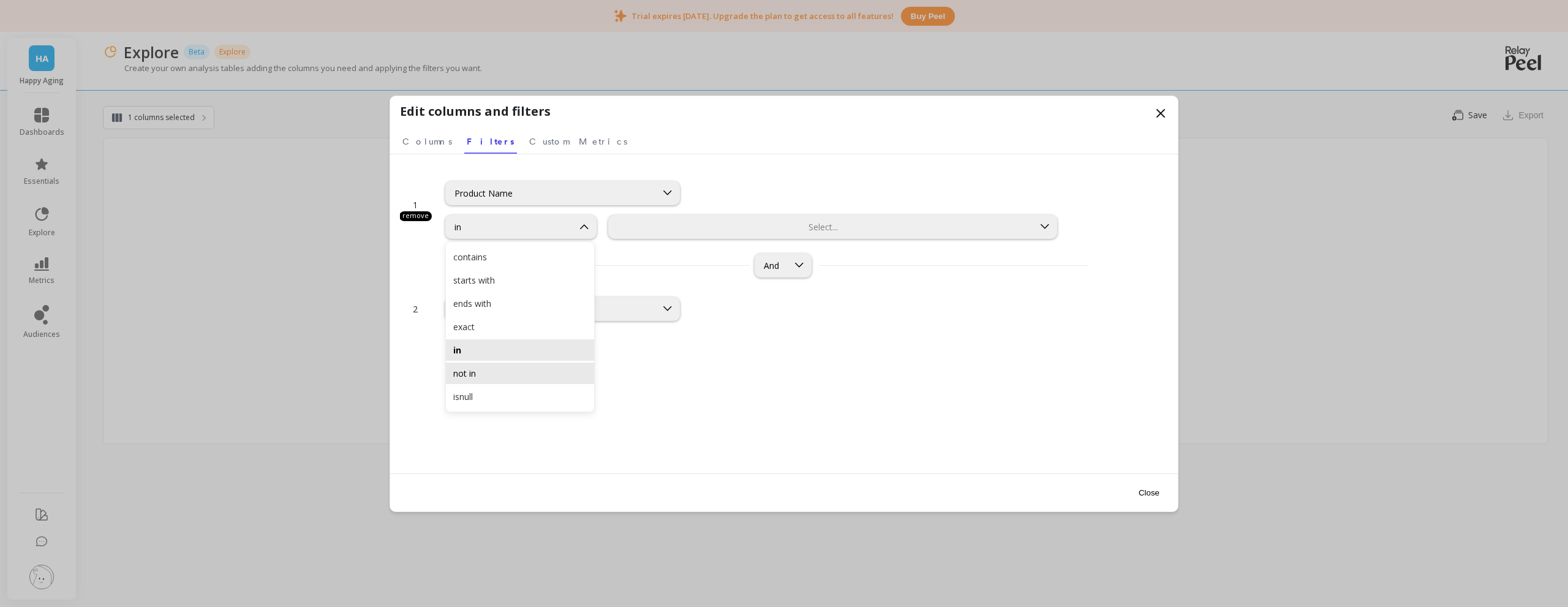
click at [488, 376] on div "not in" at bounding box center [519, 373] width 134 height 11
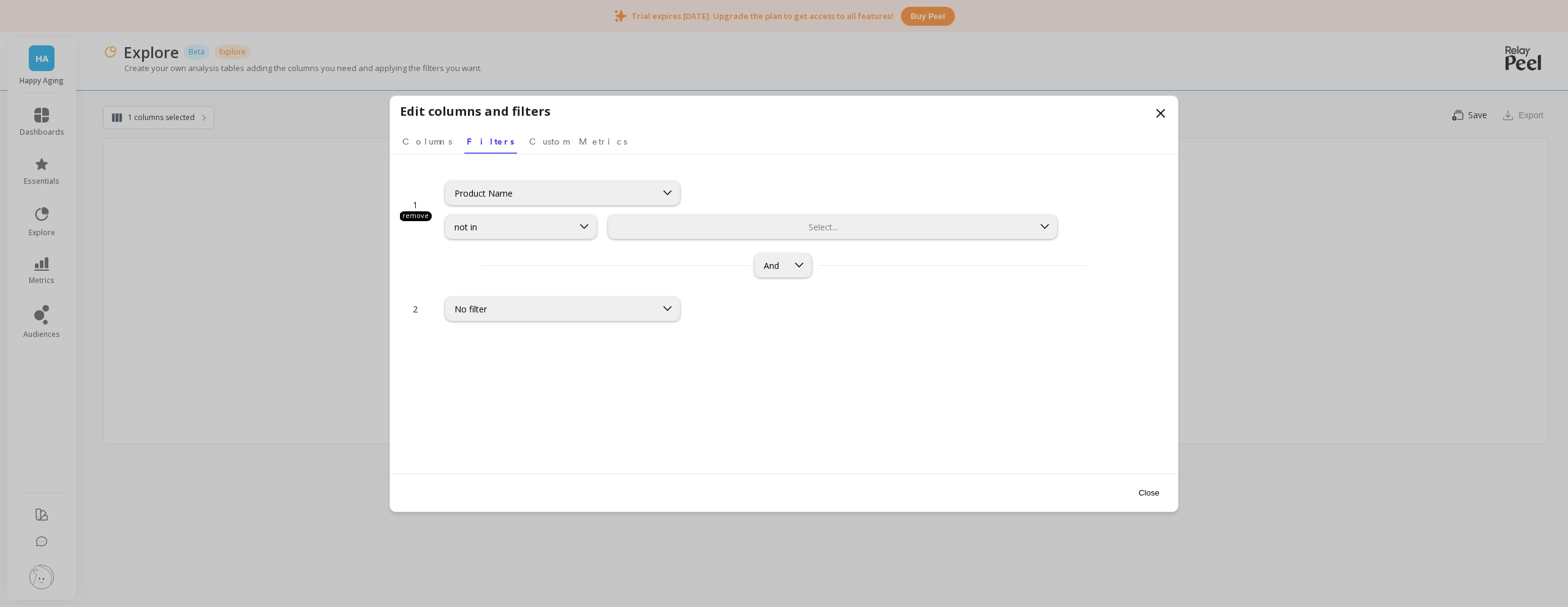
click at [786, 246] on div "1 remove Product Name option not in, selected. not in Select... And" at bounding box center [784, 224] width 768 height 116
click at [798, 227] on div at bounding box center [821, 227] width 422 height 11
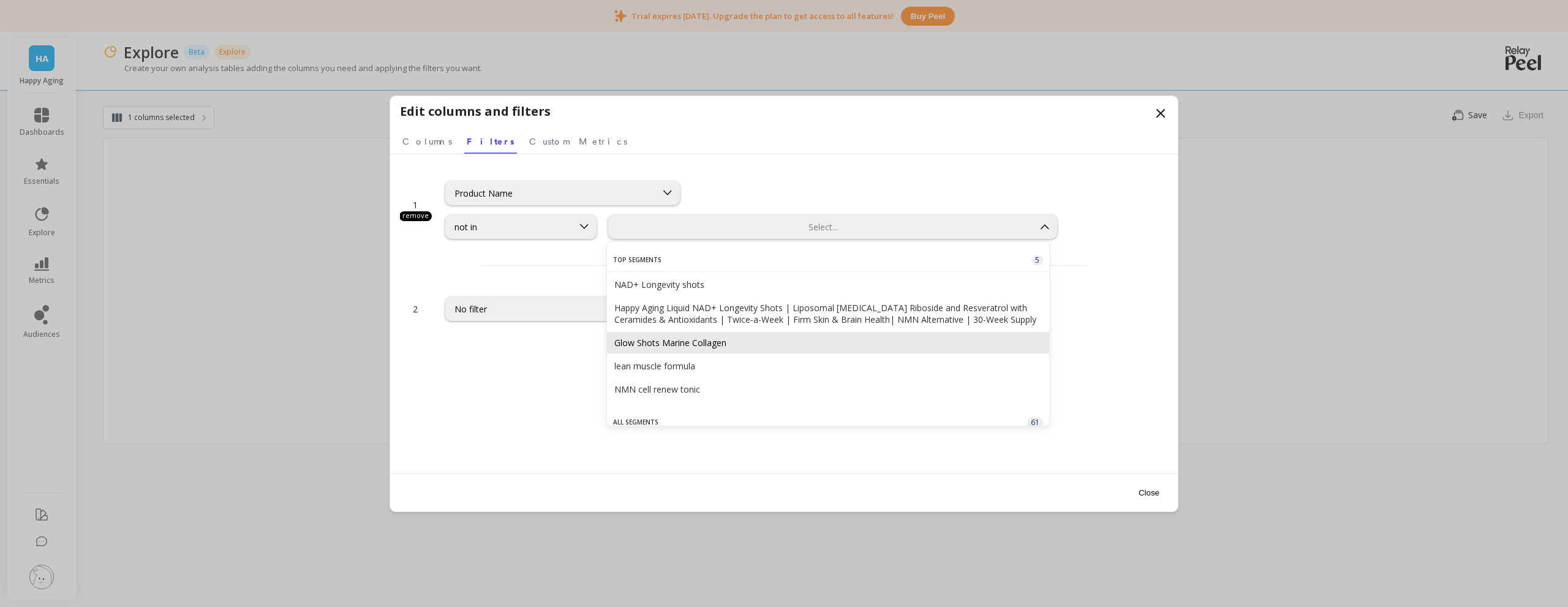
scroll to position [61, 0]
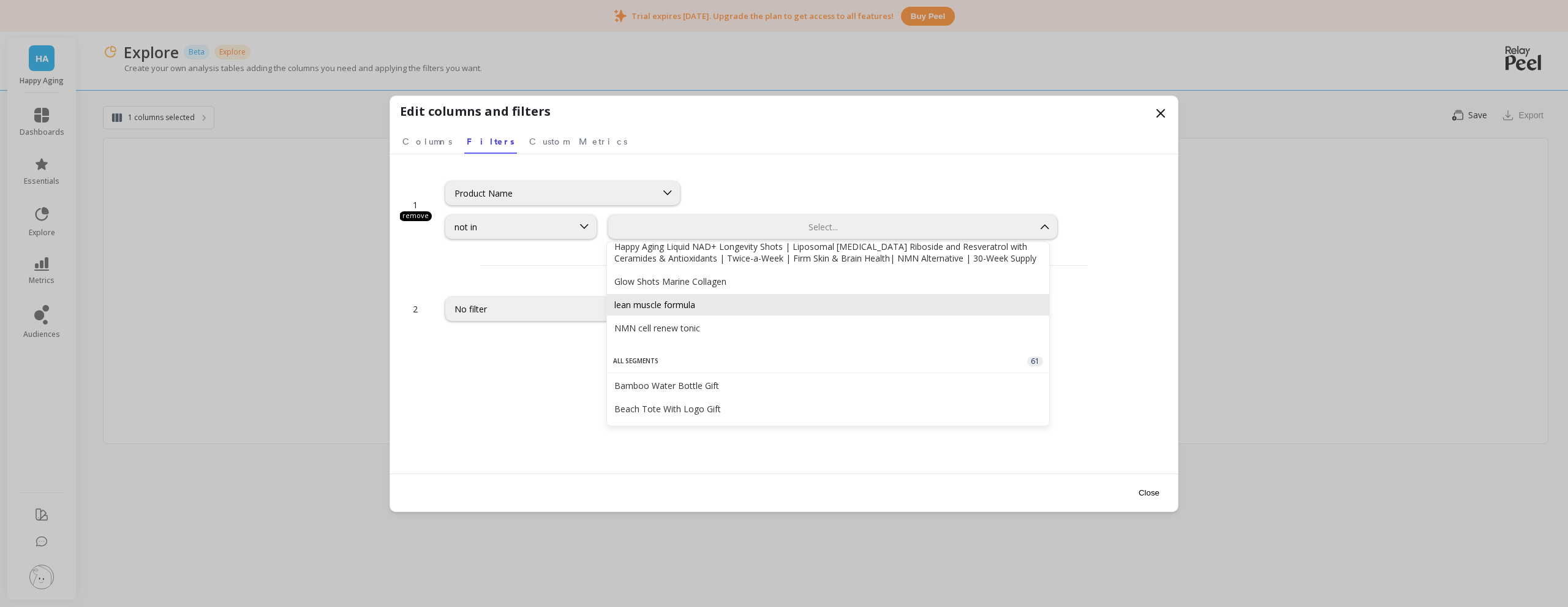
click at [703, 310] on div "lean muscle formula" at bounding box center [828, 305] width 428 height 11
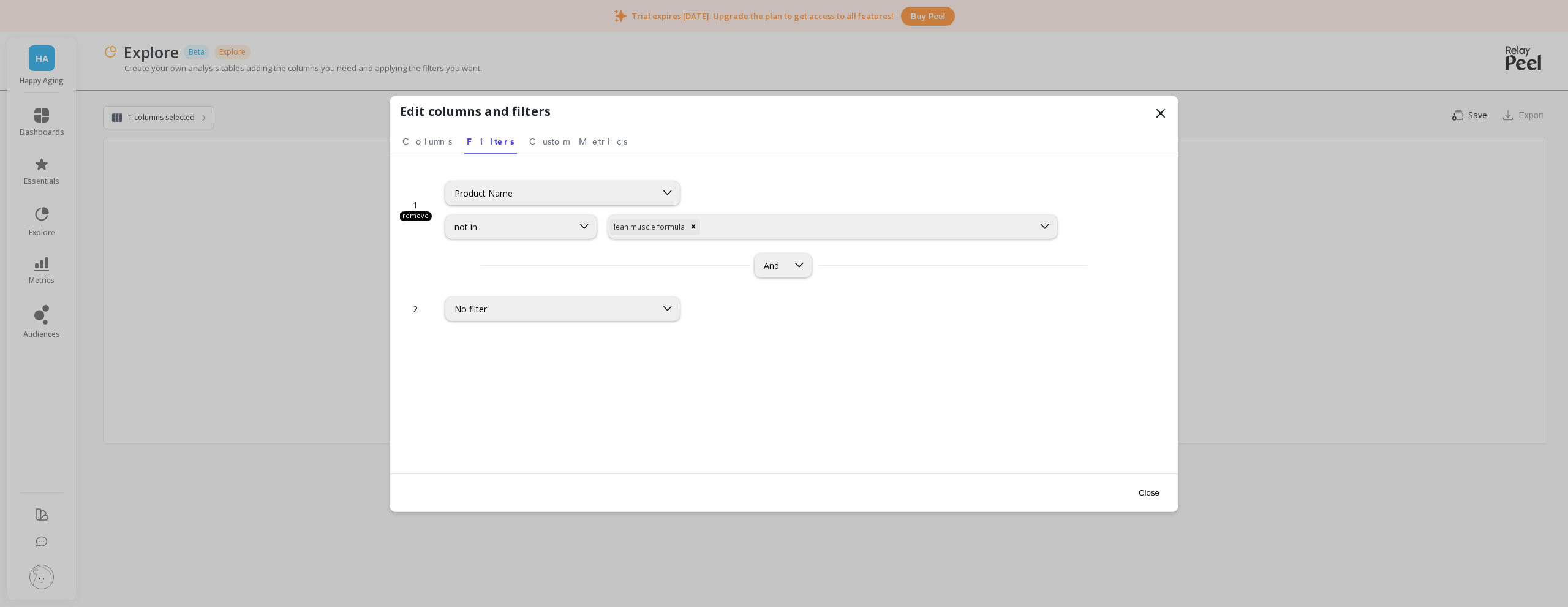
click at [1161, 494] on button "Close" at bounding box center [1149, 493] width 28 height 28
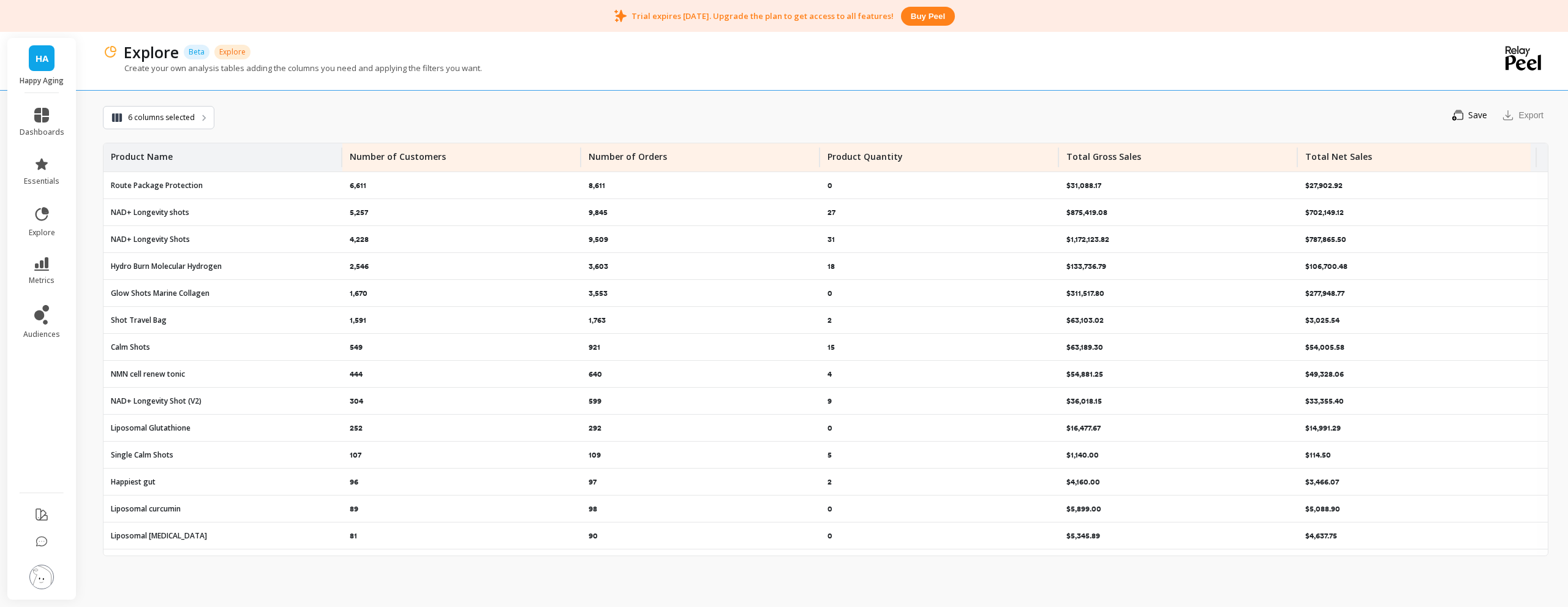
click at [386, 110] on div "Save You need to save the slice to export it Export" at bounding box center [881, 115] width 1334 height 26
click at [192, 118] on span "6 columns selected" at bounding box center [161, 117] width 67 height 12
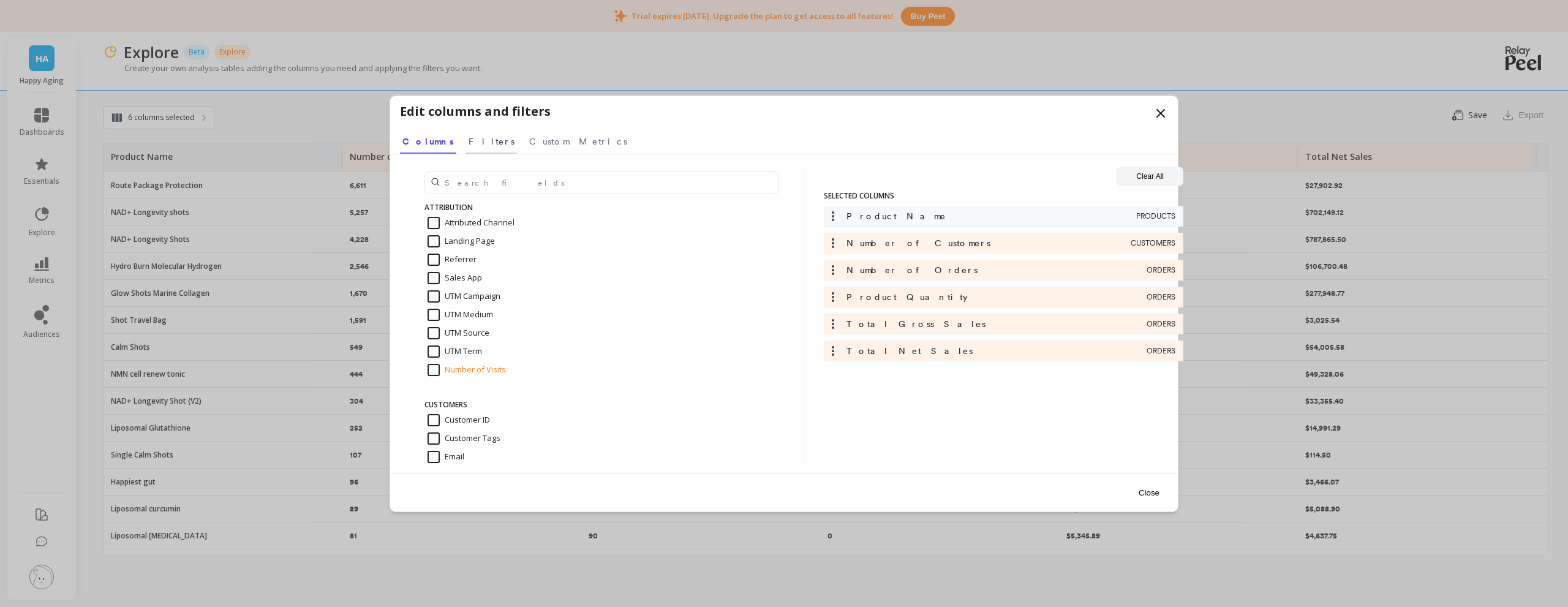
click at [469, 139] on span "Filters" at bounding box center [492, 141] width 46 height 12
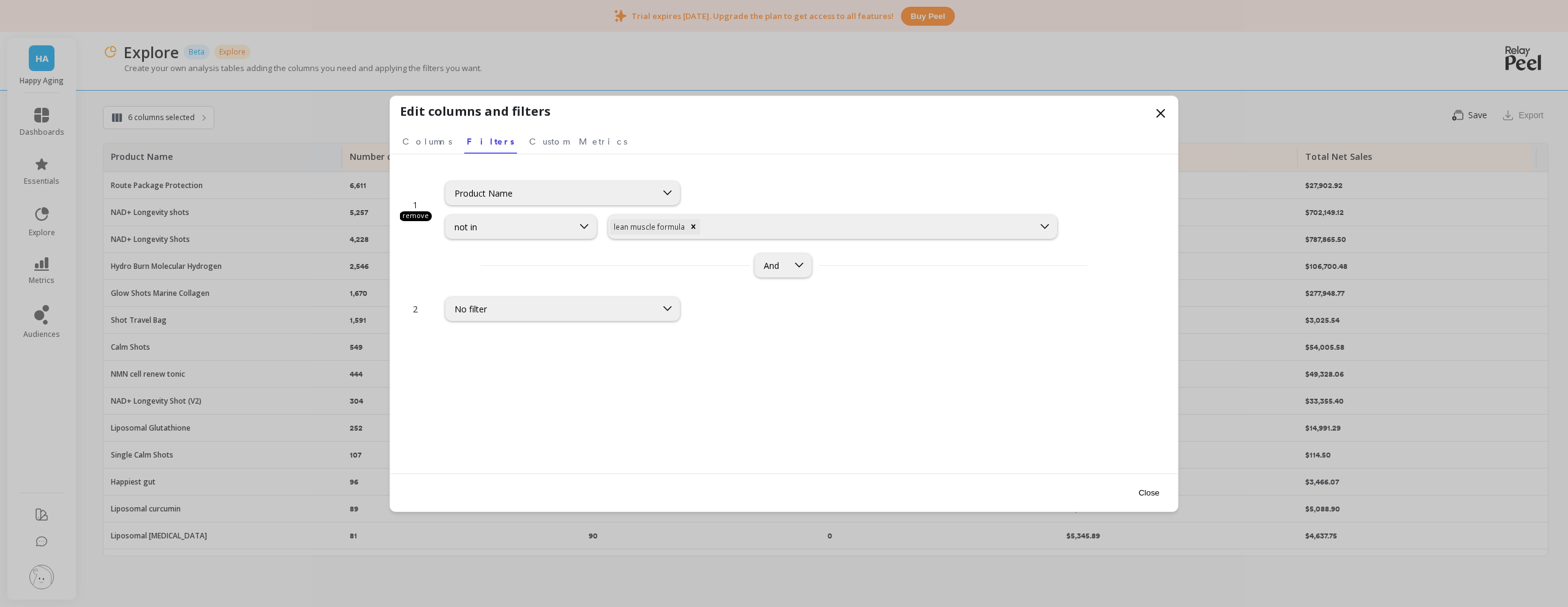
click at [767, 227] on div at bounding box center [867, 227] width 329 height 11
click at [744, 224] on div at bounding box center [867, 227] width 329 height 11
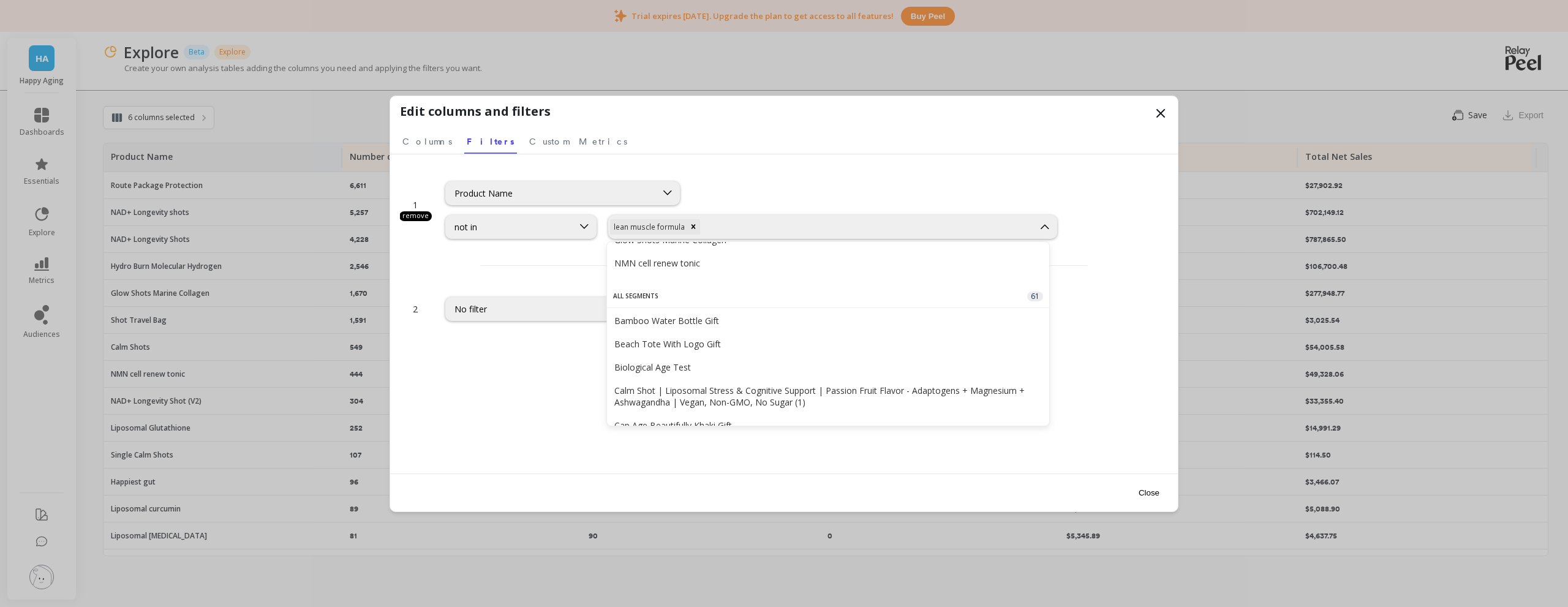
scroll to position [122, 0]
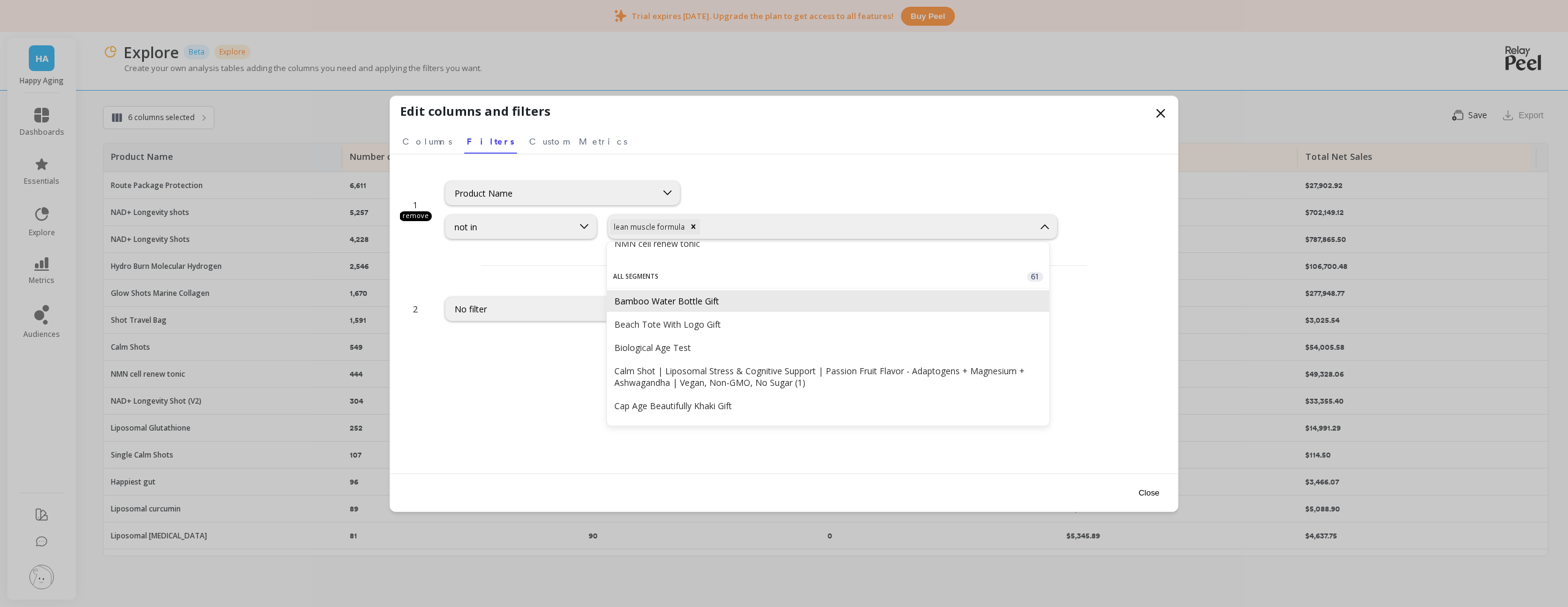
click at [698, 307] on div "Bamboo Water Bottle Gift" at bounding box center [828, 301] width 428 height 11
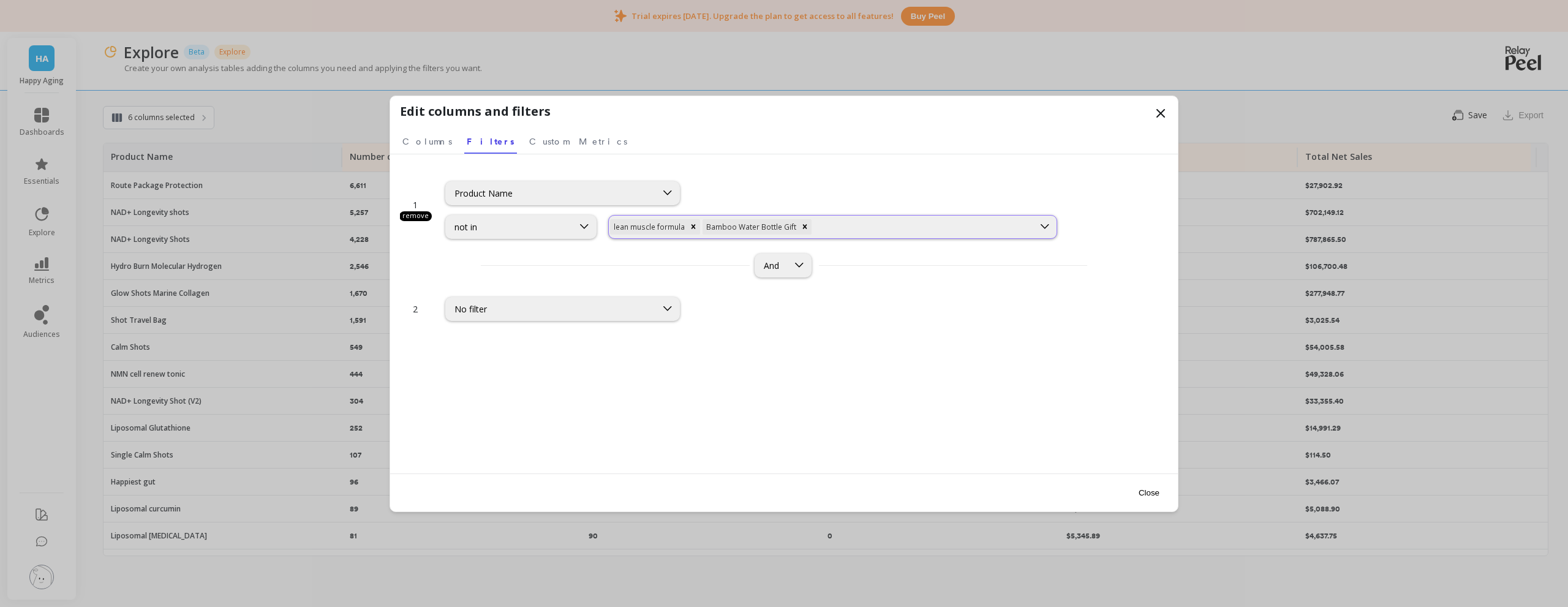
click at [877, 221] on div at bounding box center [923, 227] width 218 height 11
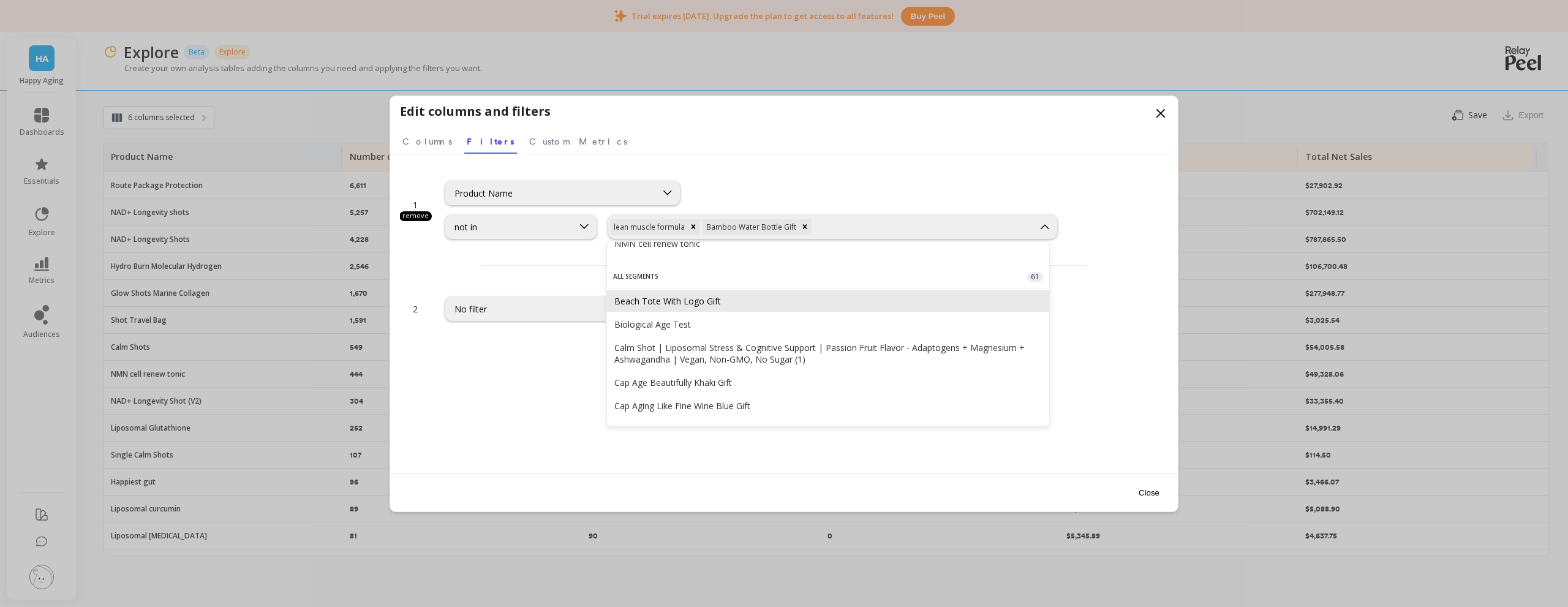
click at [692, 312] on div "Beach Tote With Logo Gift" at bounding box center [828, 301] width 442 height 22
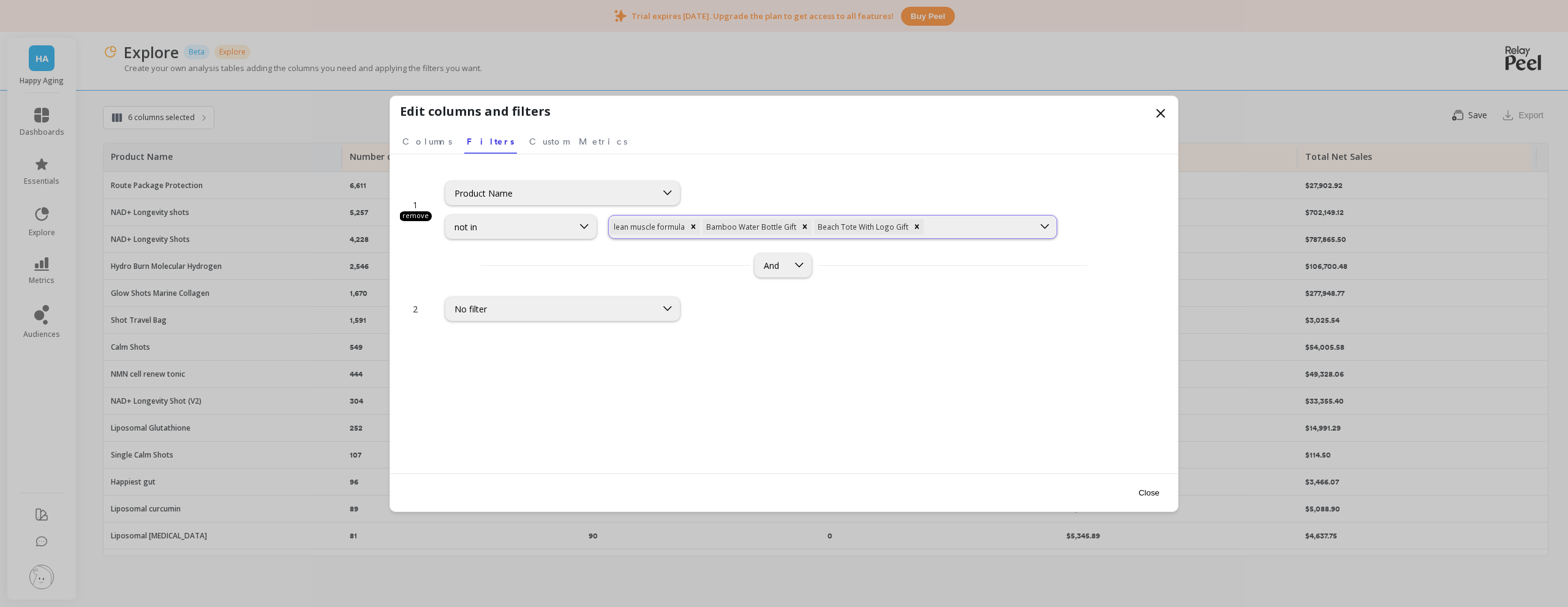
click at [959, 234] on div "lean muscle formula Bamboo Water Bottle Gift Beach Tote With Logo Gift" at bounding box center [821, 227] width 424 height 18
type input "rout"
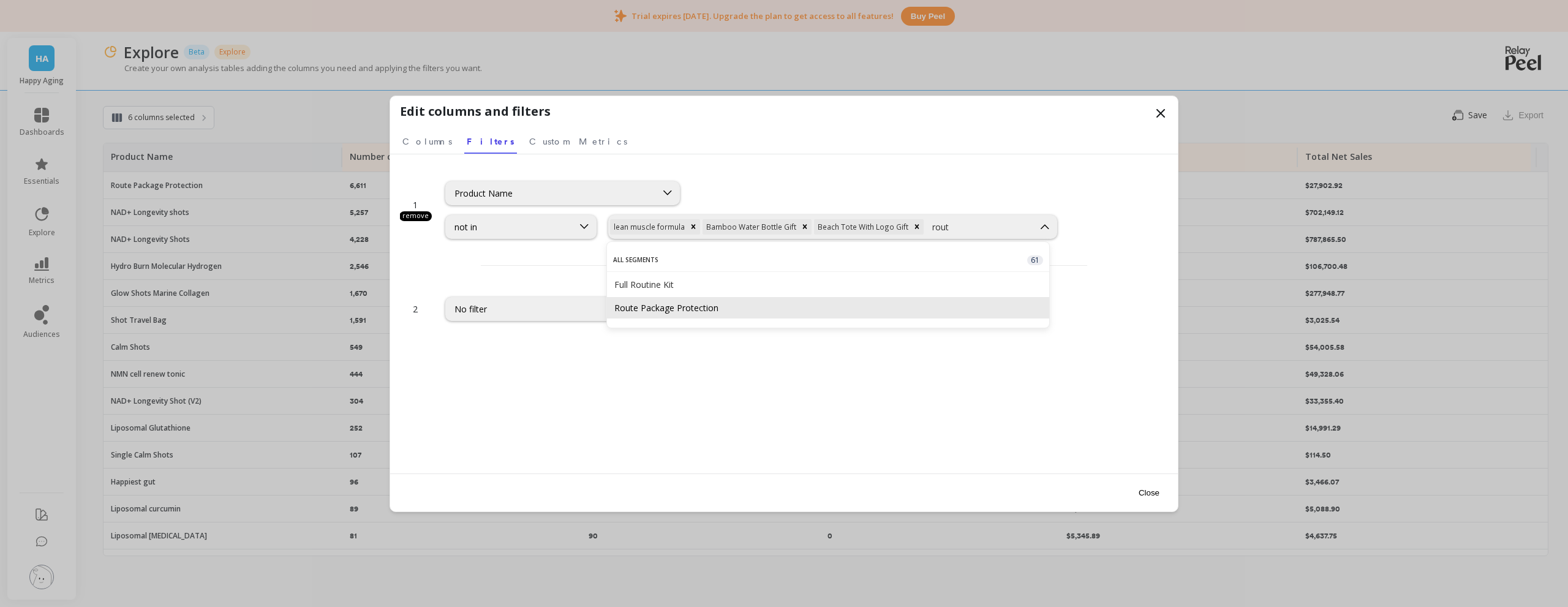
click at [734, 314] on div "Route Package Protection" at bounding box center [828, 308] width 442 height 22
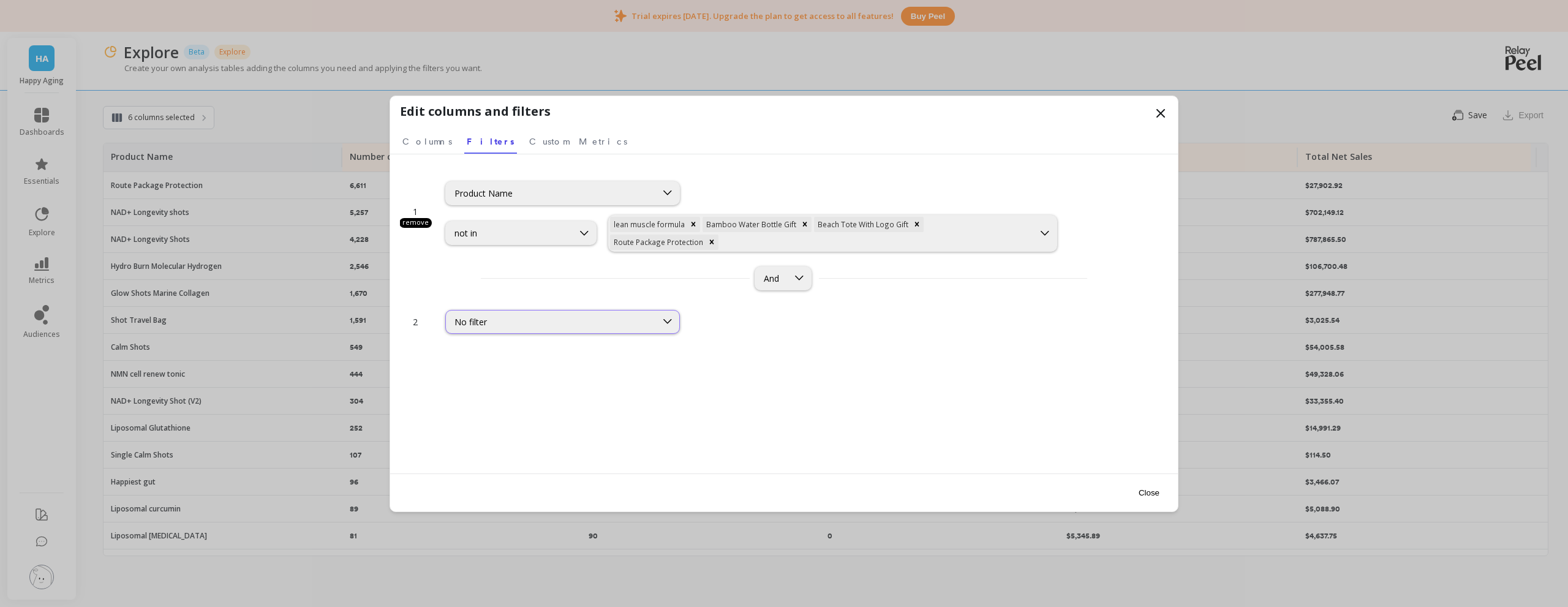
click at [549, 310] on div "No filter" at bounding box center [563, 322] width 234 height 24
type input "tag"
click at [507, 443] on div "Order Tags" at bounding box center [563, 433] width 233 height 22
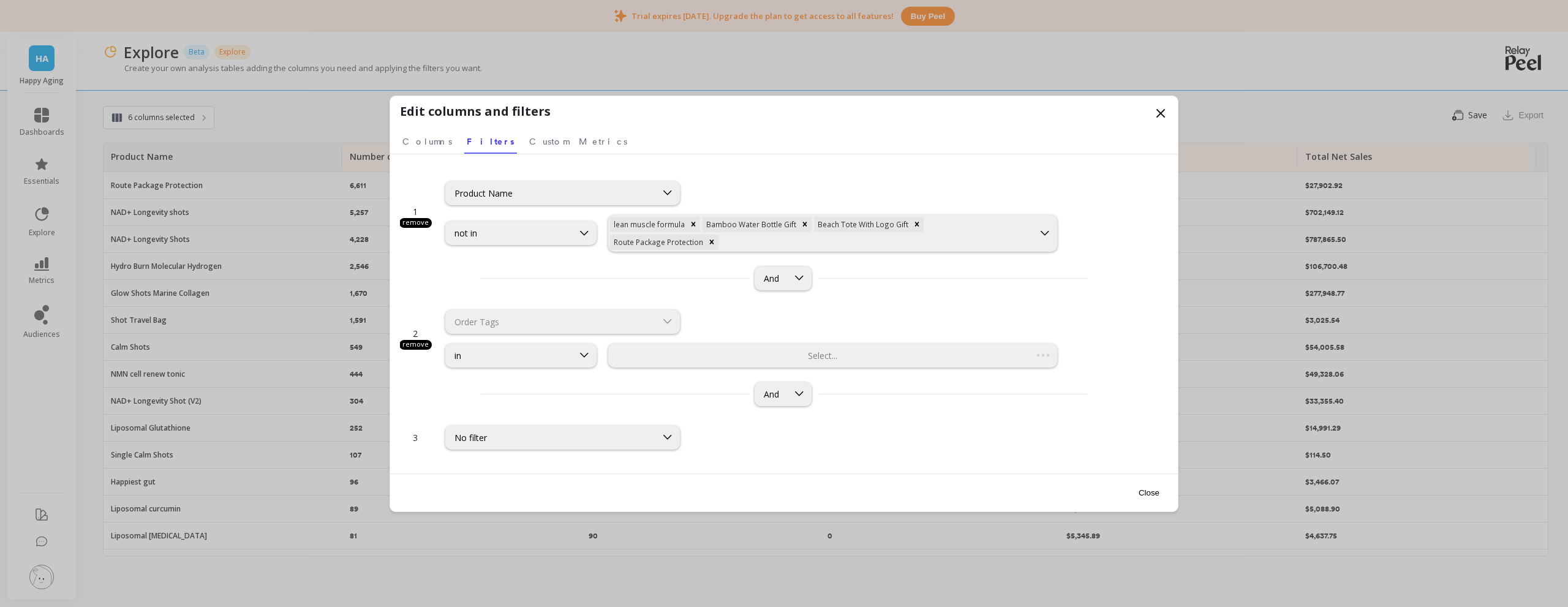
click at [886, 355] on div "Select..." at bounding box center [832, 355] width 449 height 24
click at [562, 352] on div "in" at bounding box center [509, 355] width 127 height 11
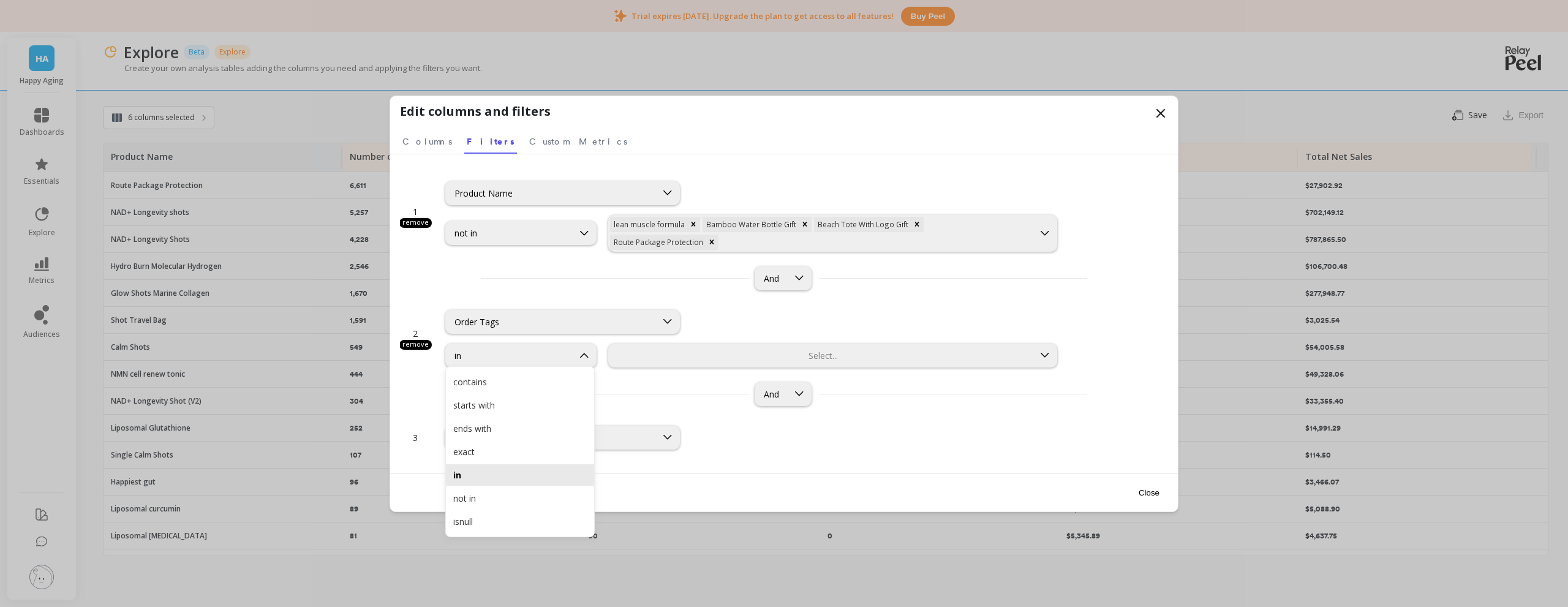
click at [488, 492] on div "not in" at bounding box center [519, 498] width 134 height 11
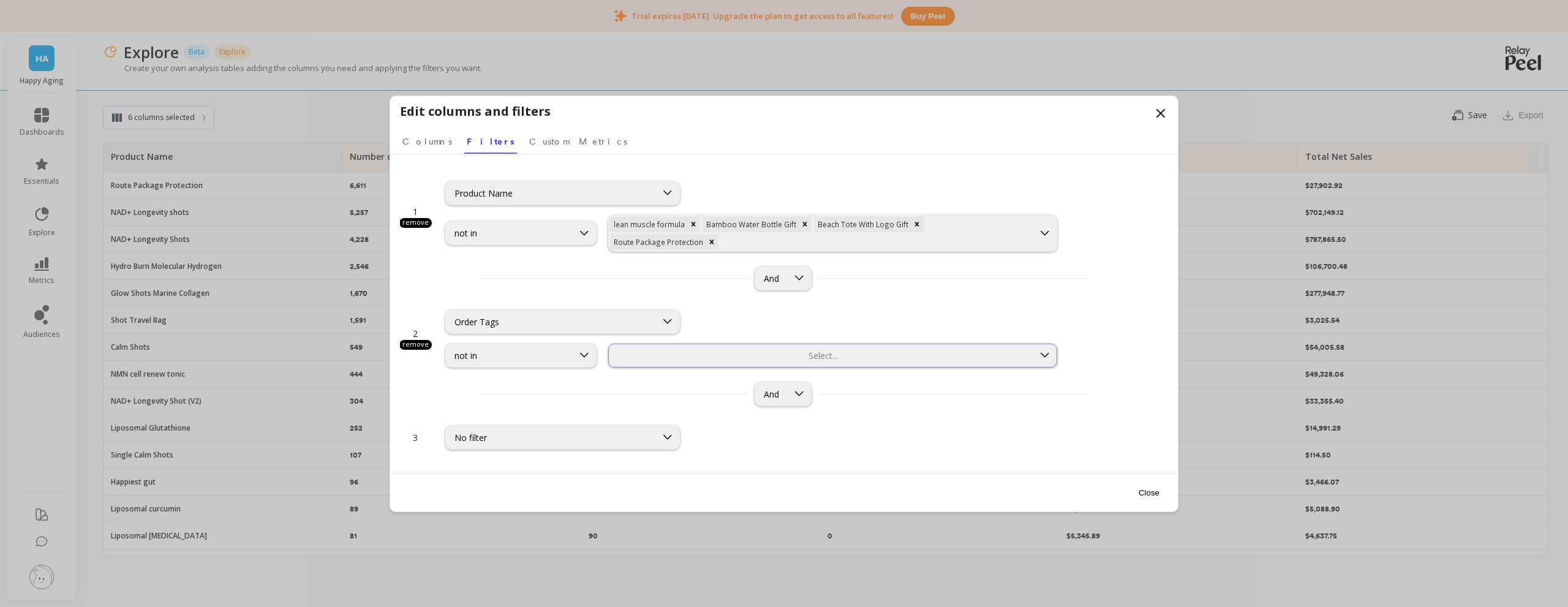
click at [818, 358] on div "Select..." at bounding box center [821, 355] width 424 height 14
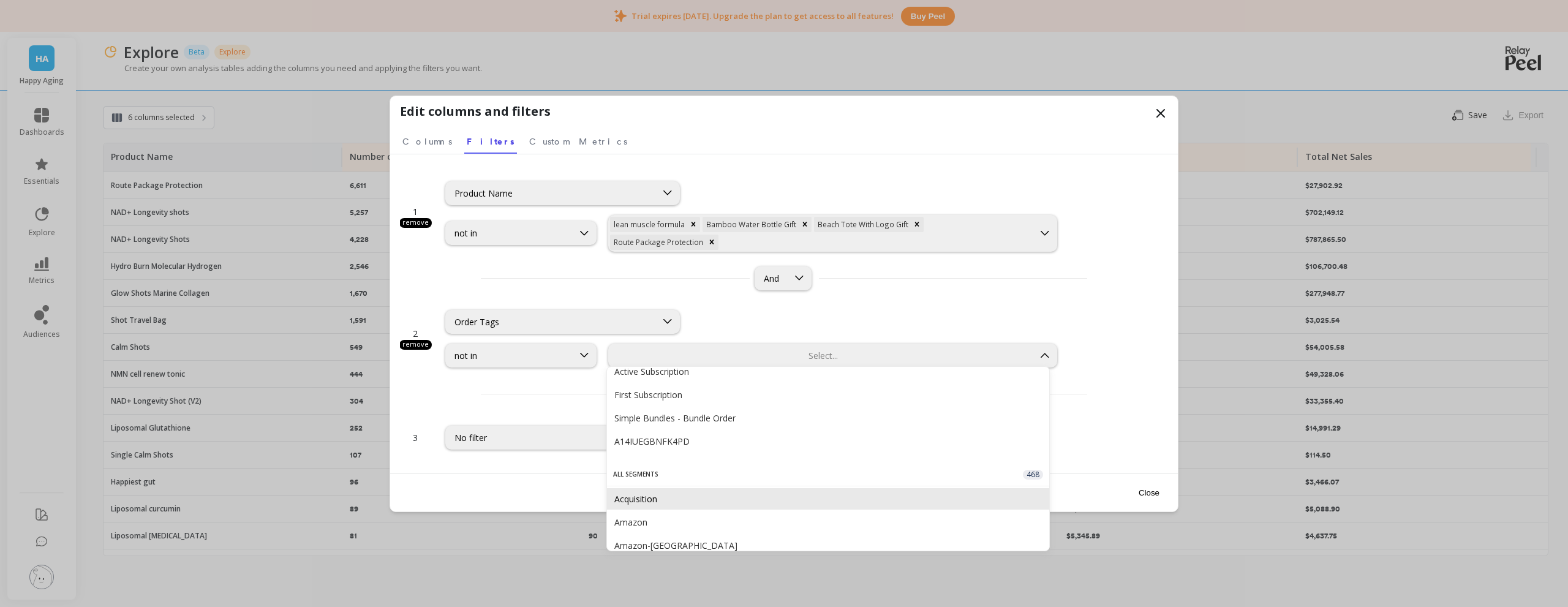
scroll to position [122, 0]
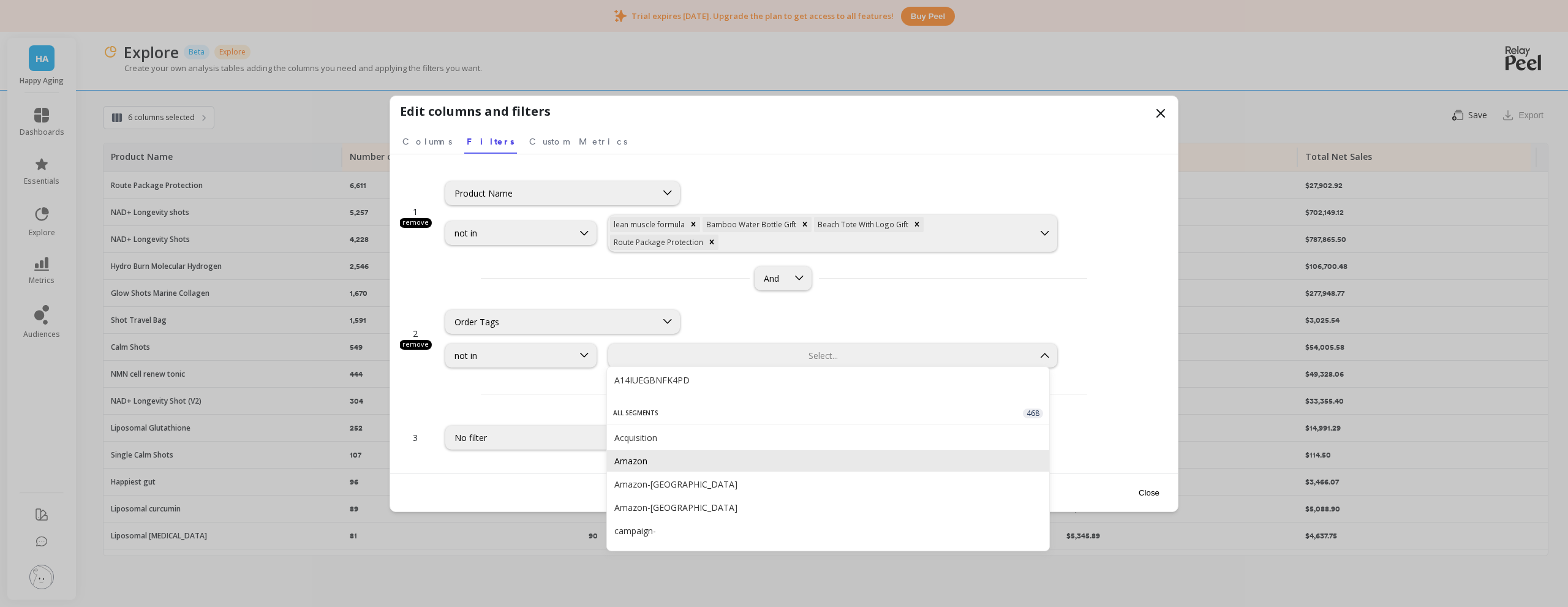
click at [656, 467] on div "Amazon" at bounding box center [828, 461] width 442 height 22
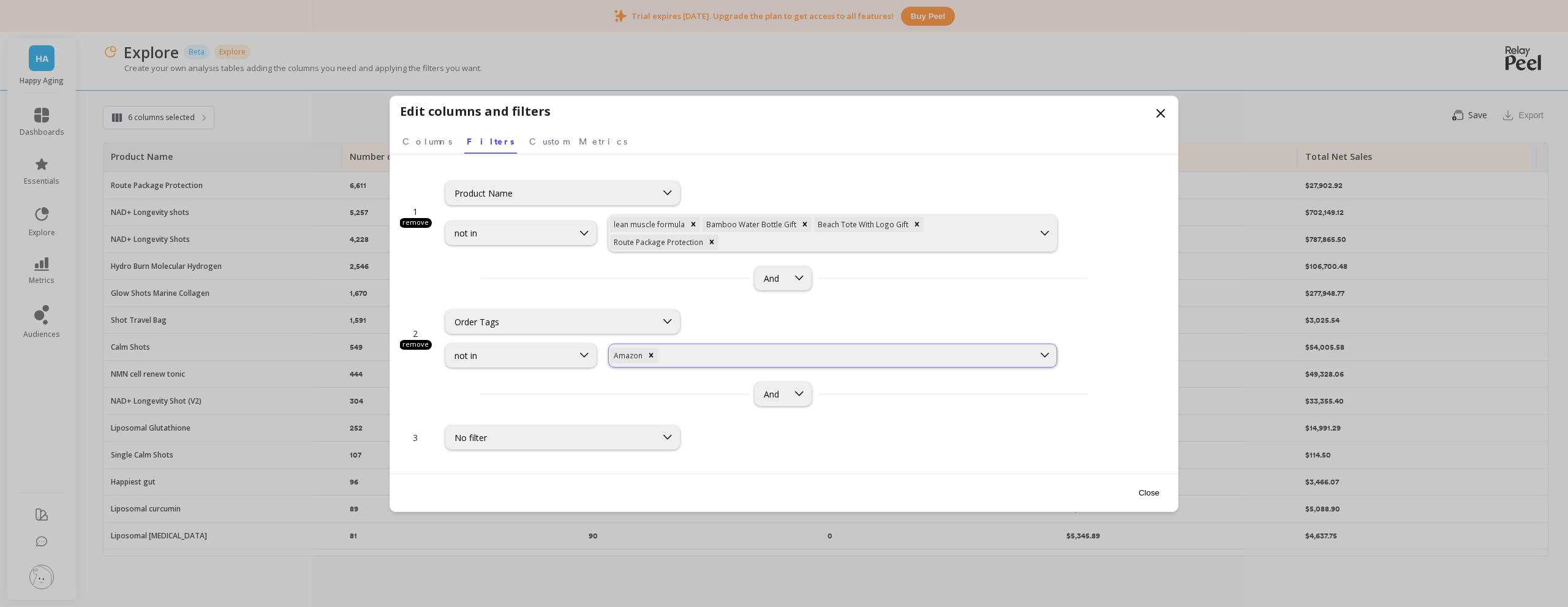
click at [820, 347] on div "Amazon" at bounding box center [821, 355] width 424 height 18
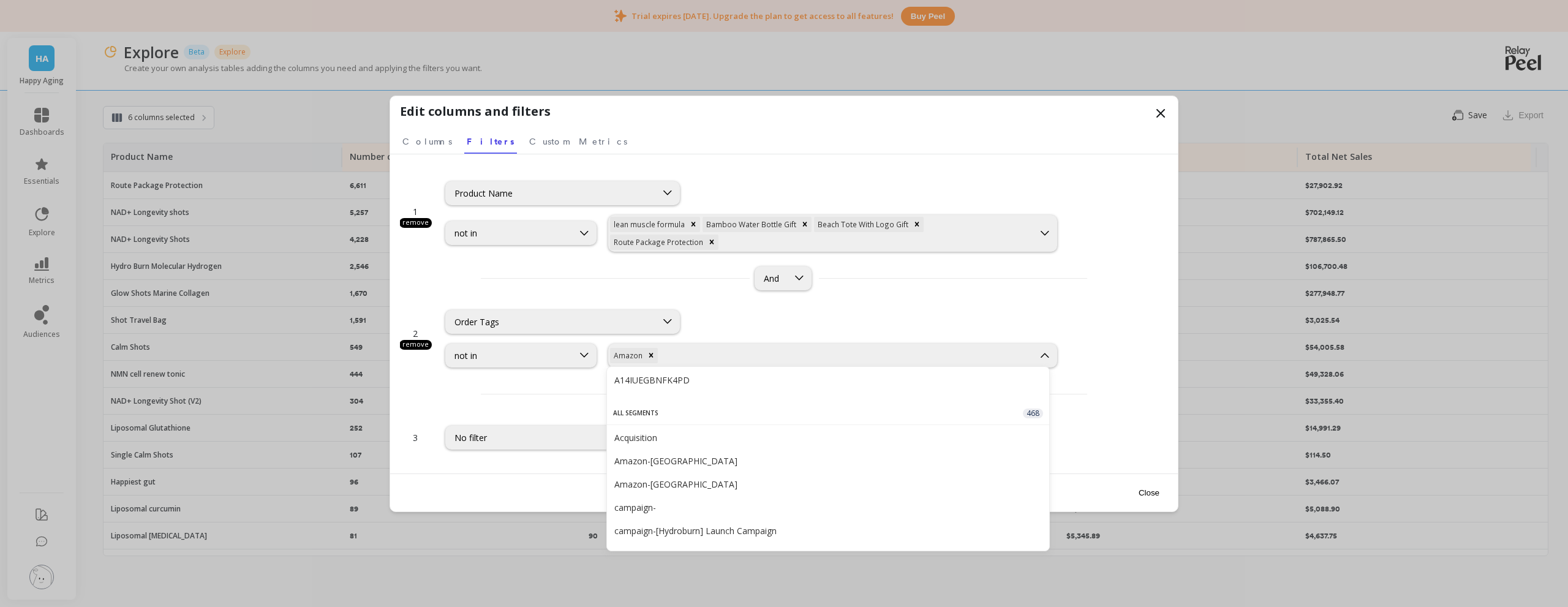
click at [671, 457] on div "Amazon-CA" at bounding box center [828, 461] width 428 height 11
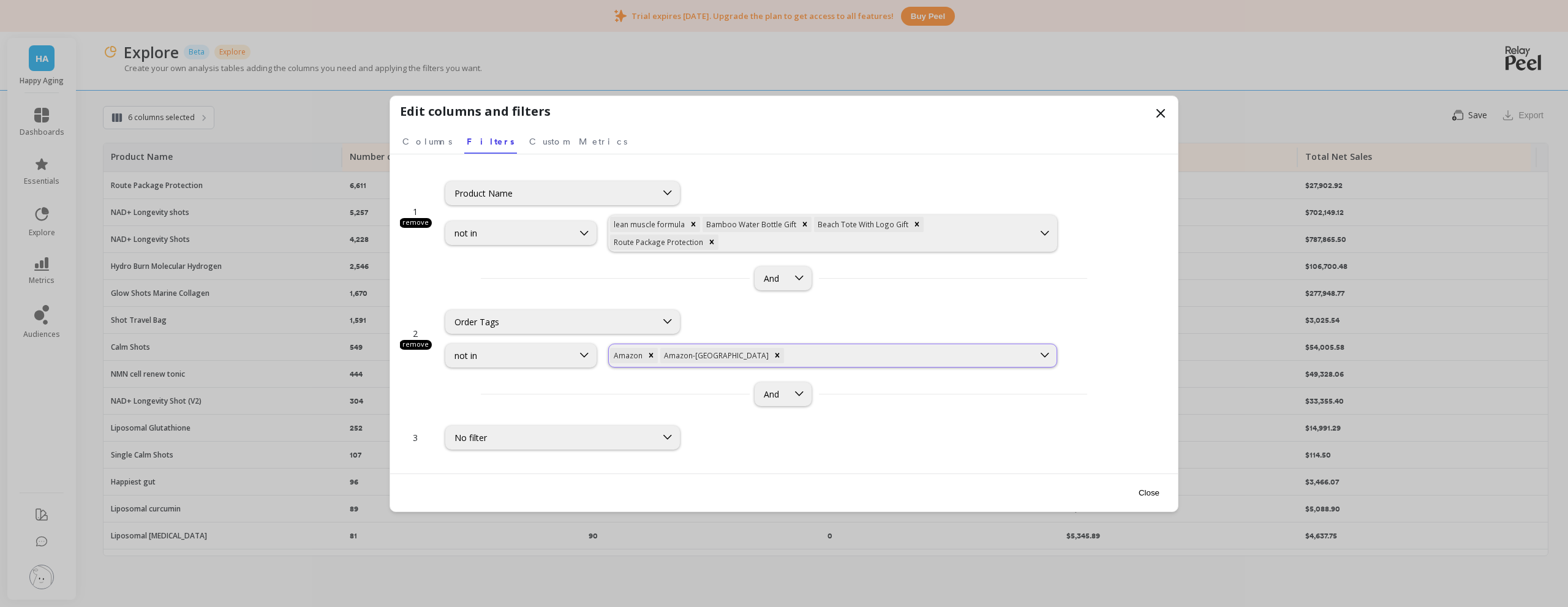
click at [830, 350] on div at bounding box center [909, 355] width 246 height 11
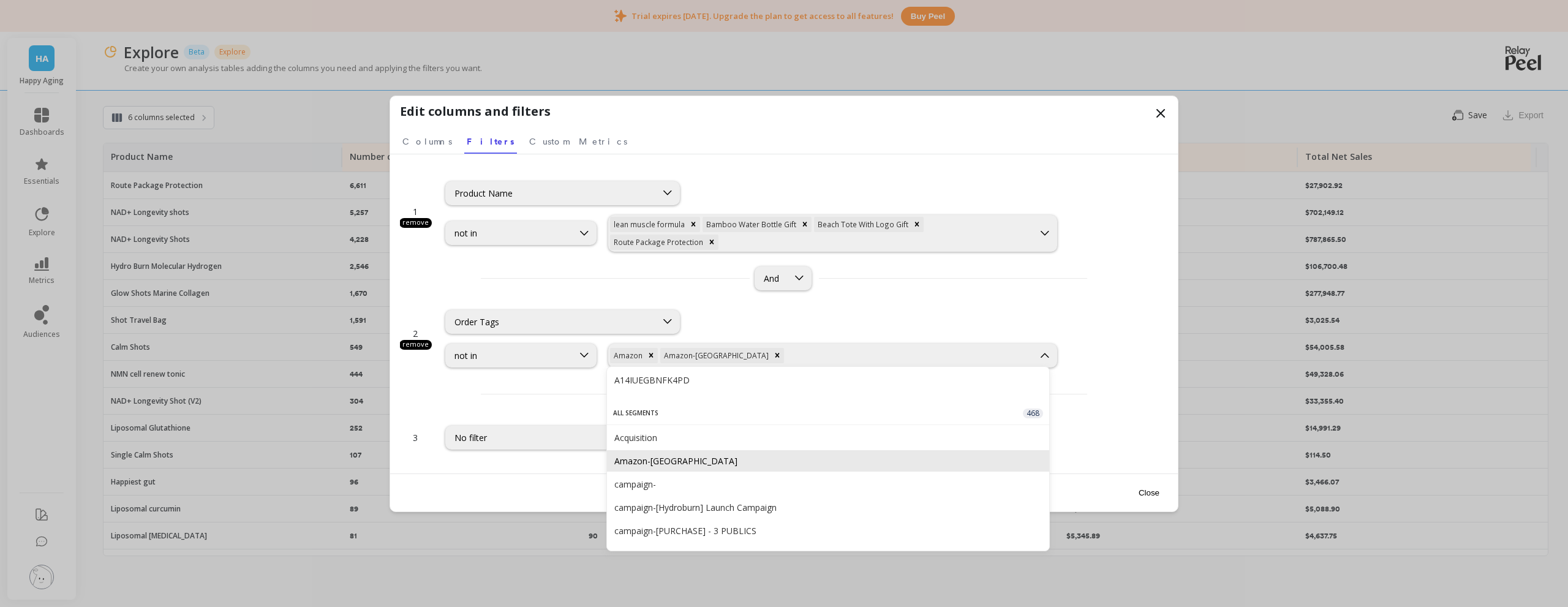
click at [657, 468] on div "Amazon-US" at bounding box center [828, 461] width 442 height 22
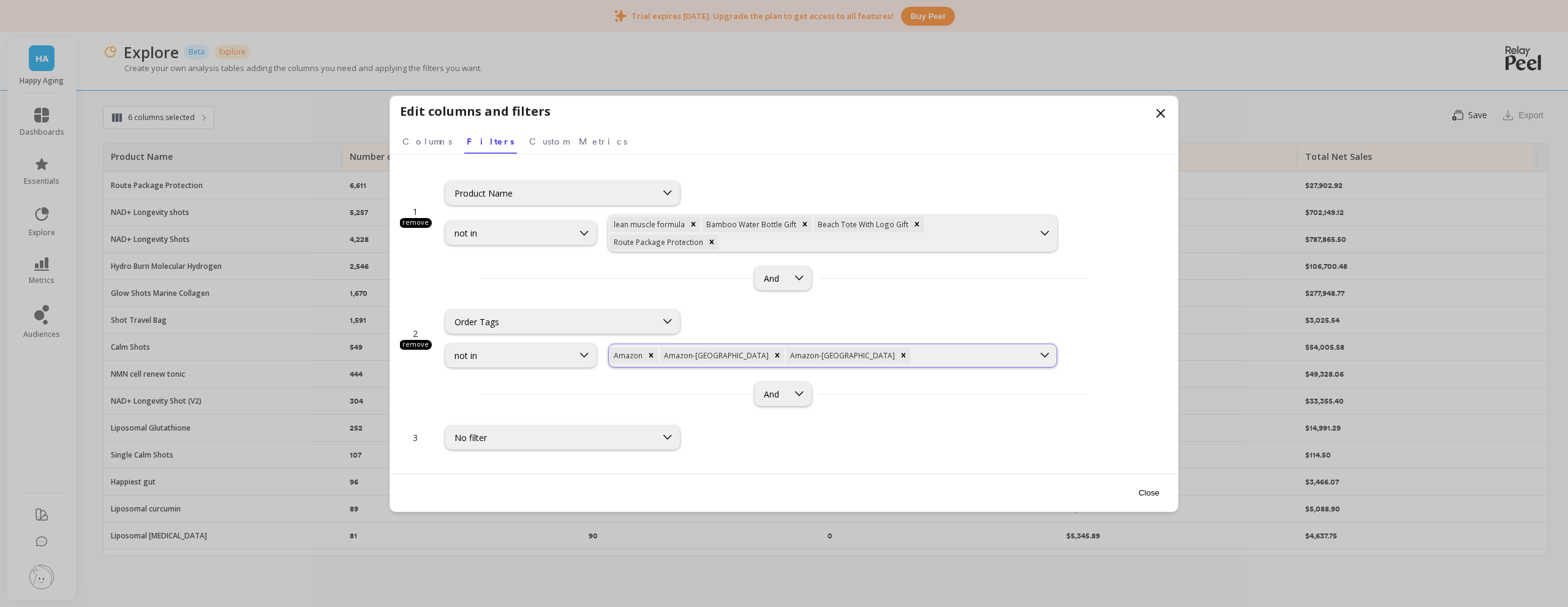
click at [912, 357] on div at bounding box center [972, 355] width 120 height 11
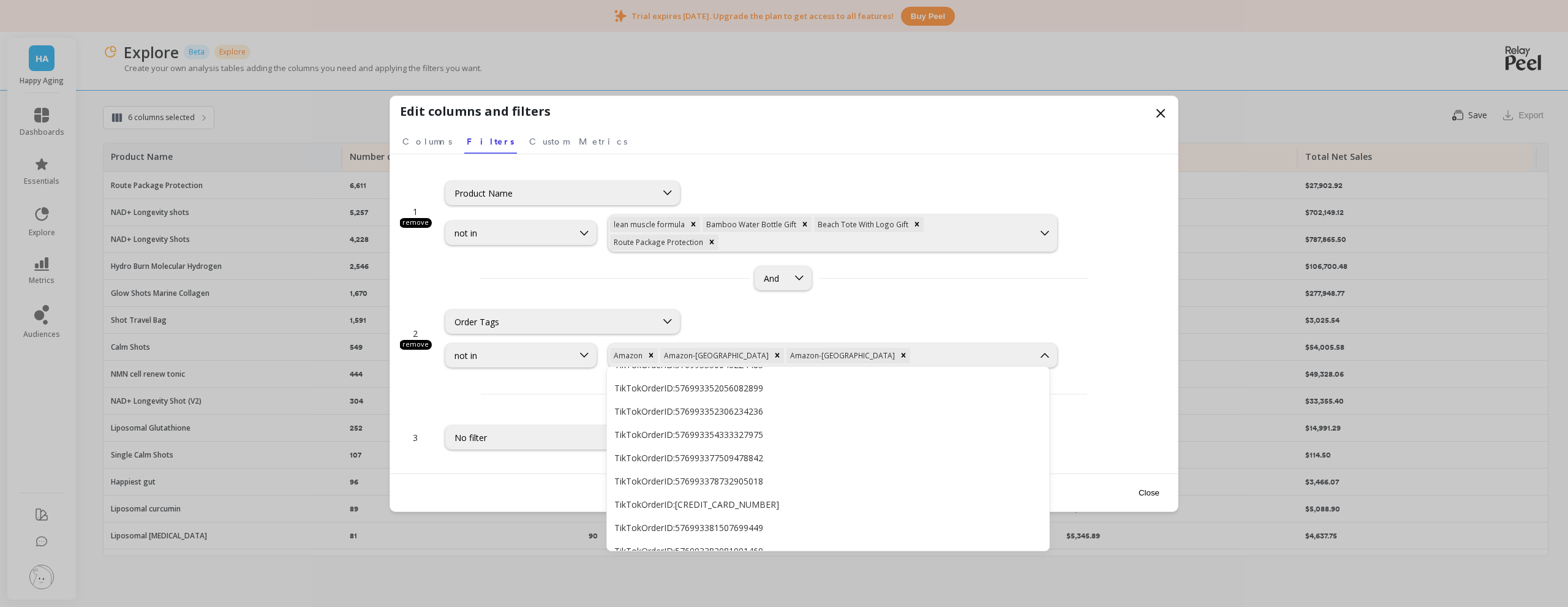
scroll to position [10829, 0]
click at [640, 509] on div "Wholesale" at bounding box center [828, 508] width 428 height 11
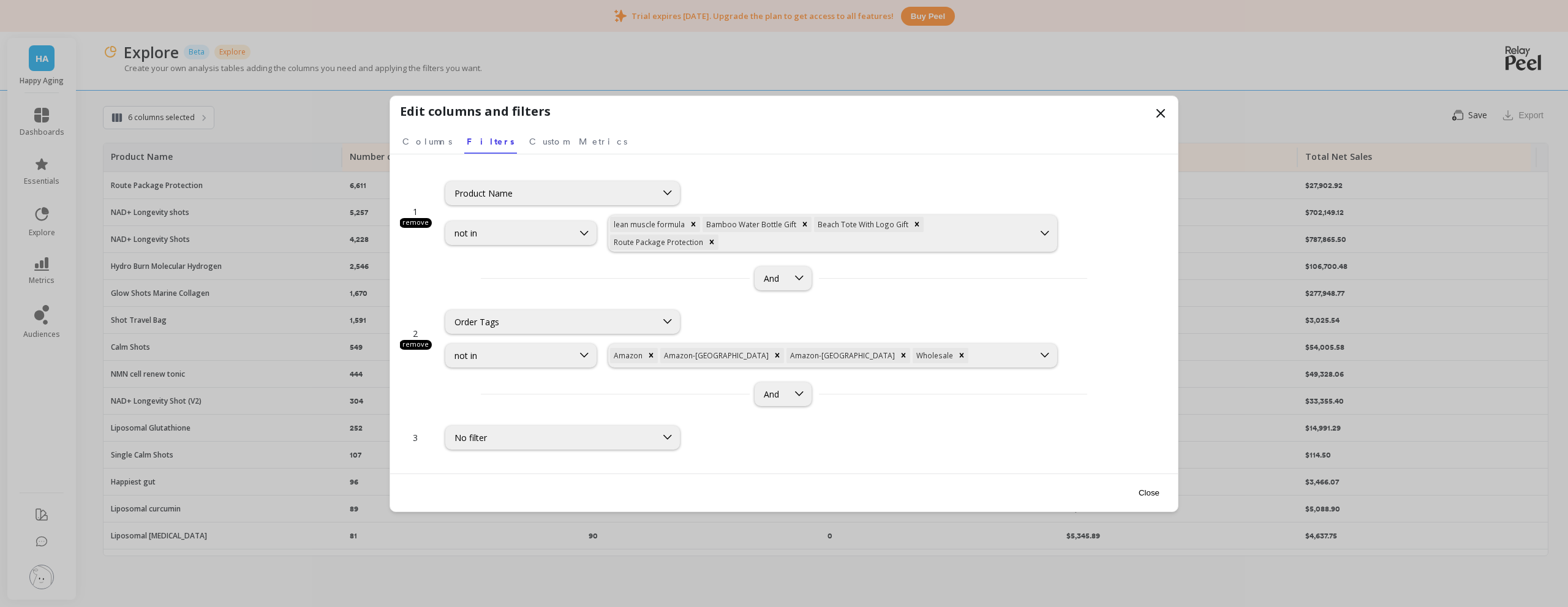
click at [1142, 495] on button "Close" at bounding box center [1149, 493] width 28 height 28
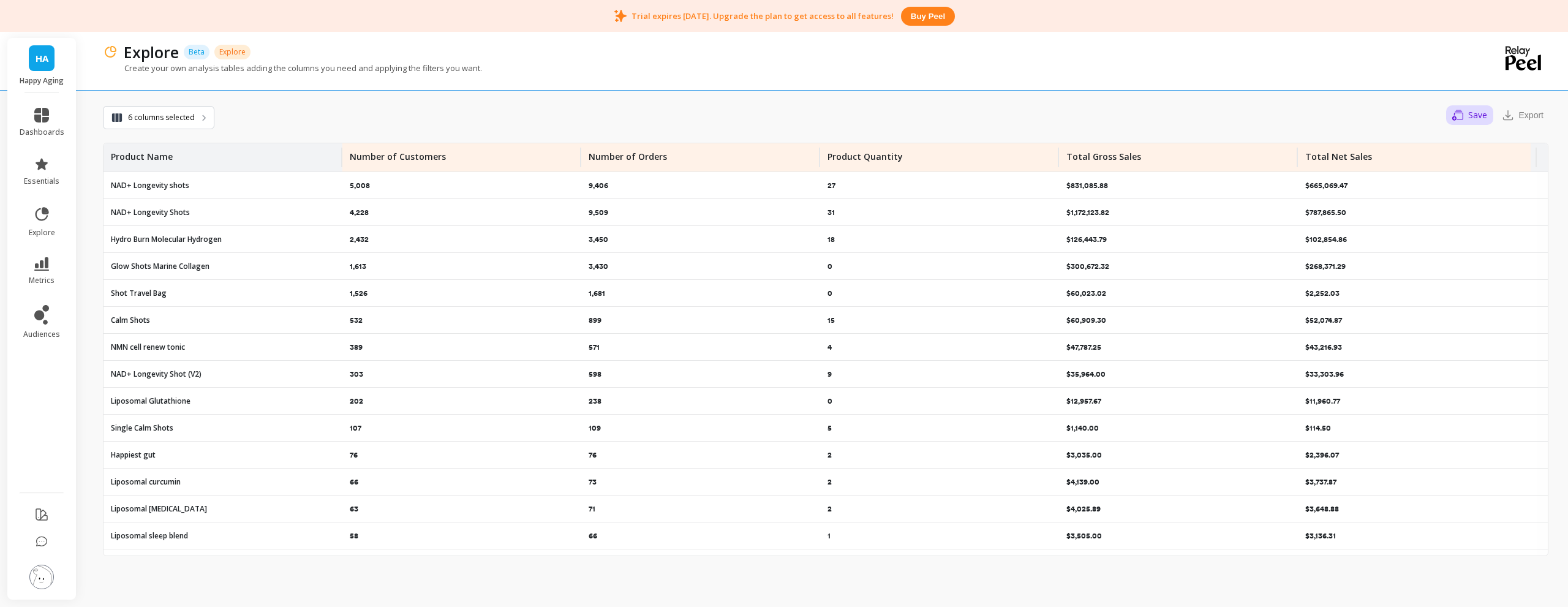
click at [1459, 120] on icon "button" at bounding box center [1457, 115] width 11 height 11
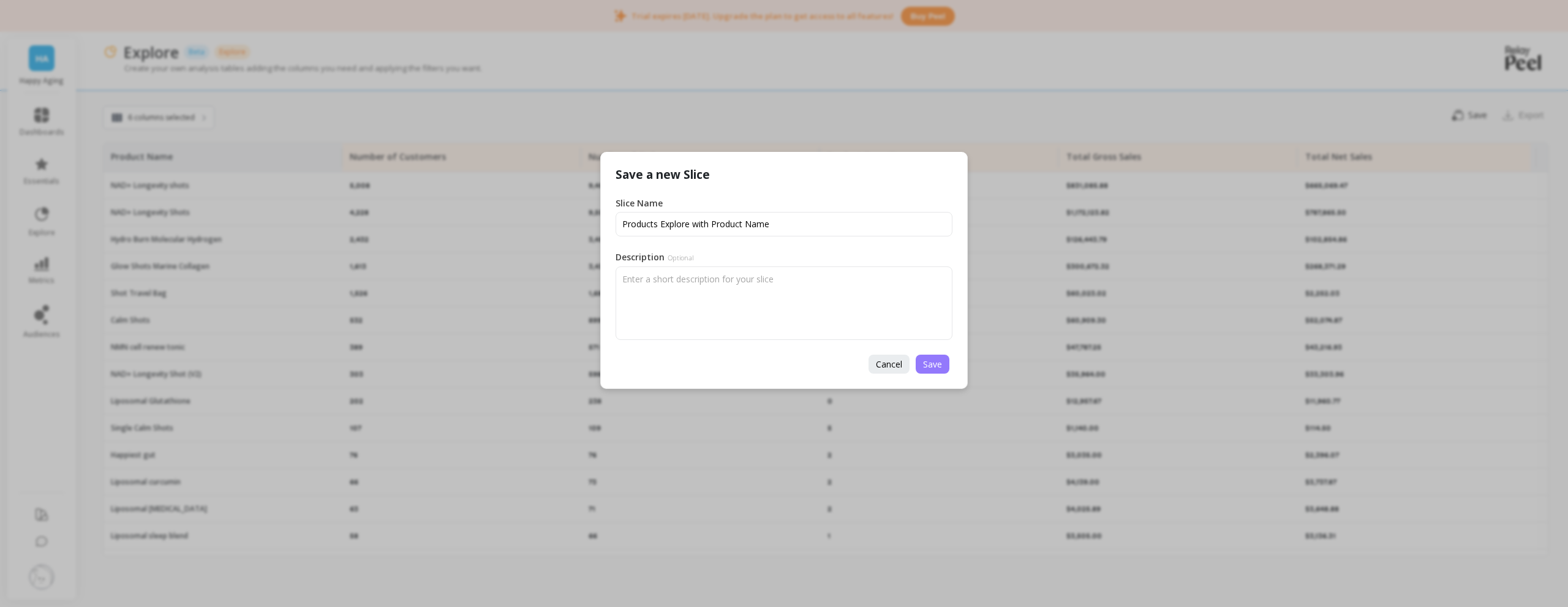
click at [940, 372] on button "Save" at bounding box center [932, 364] width 34 height 19
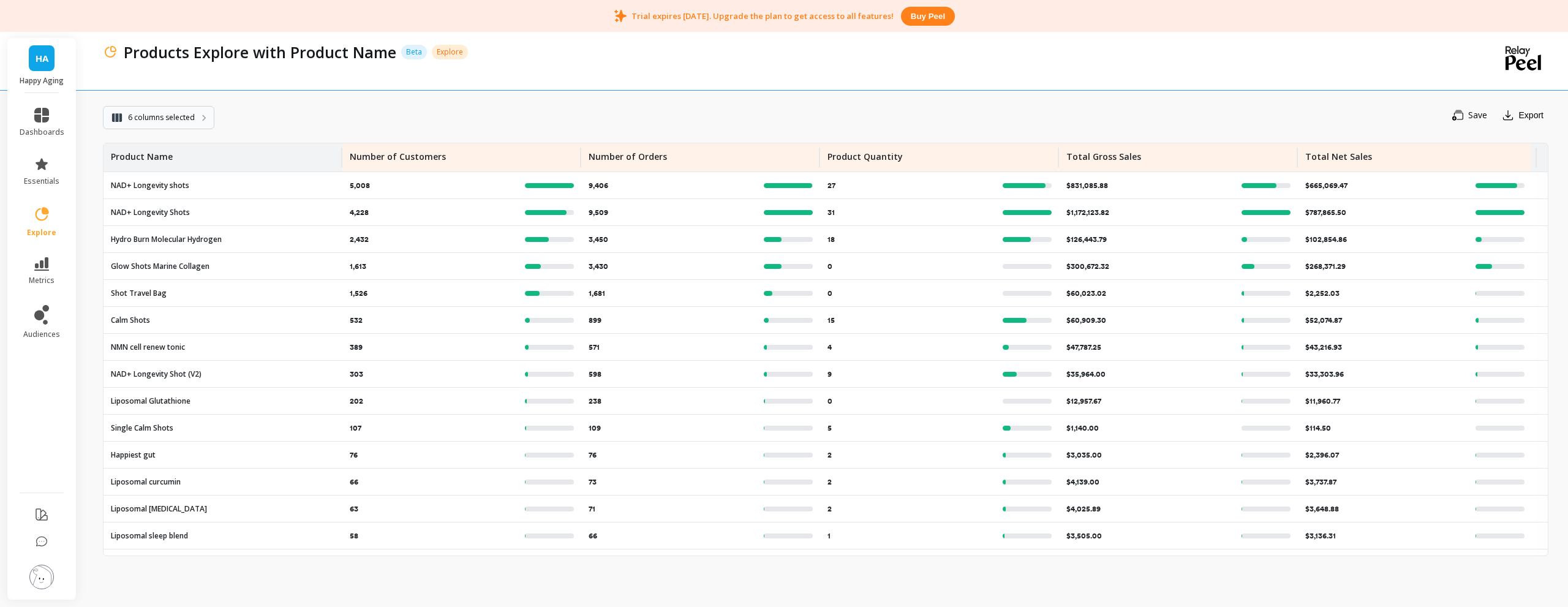
click at [175, 112] on span "6 columns selected" at bounding box center [161, 117] width 67 height 12
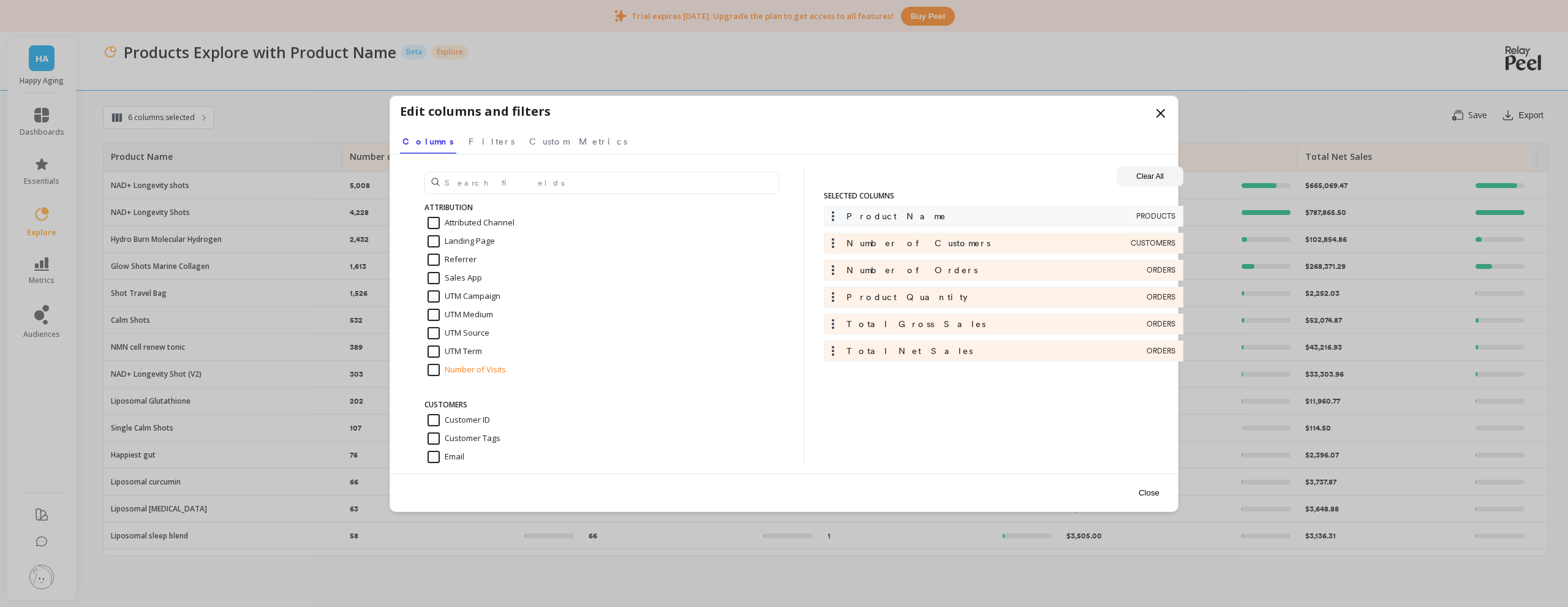
click at [907, 220] on div "Product Name" at bounding box center [980, 216] width 307 height 12
click at [837, 217] on icon at bounding box center [832, 216] width 12 height 12
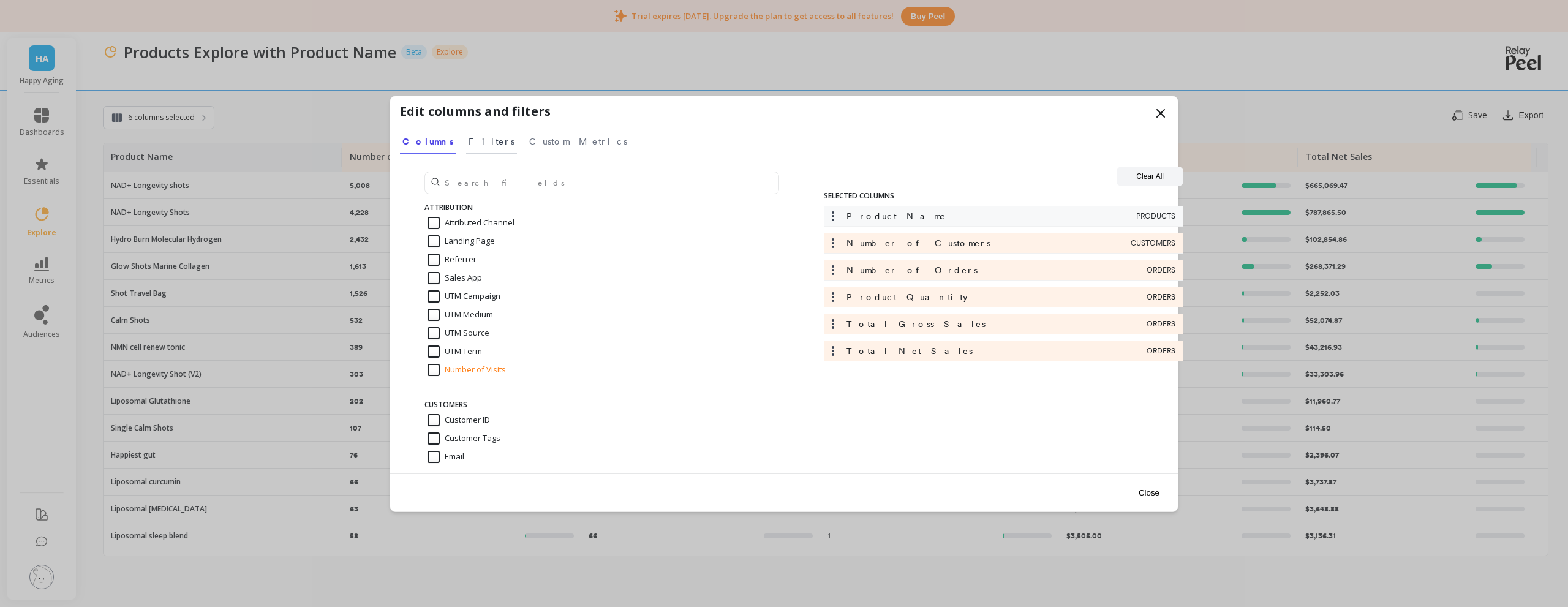
click at [469, 144] on span "Filters" at bounding box center [492, 141] width 46 height 12
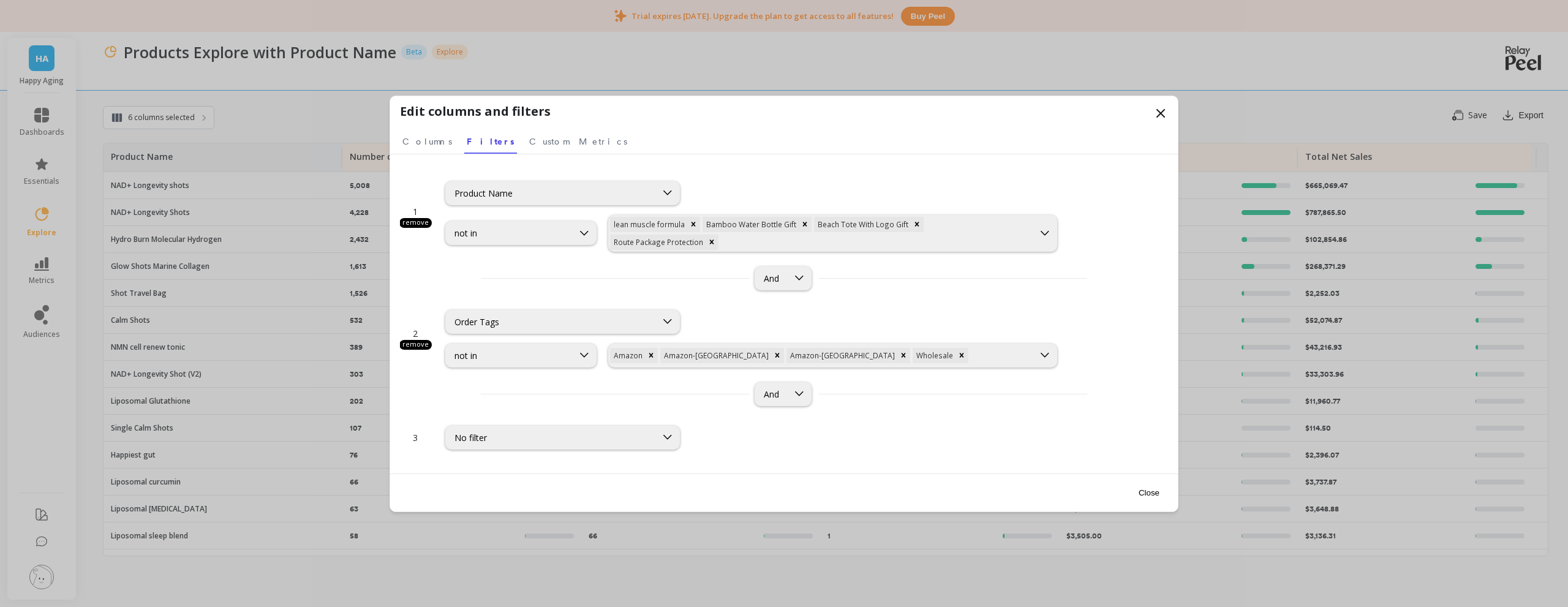
scroll to position [46, 0]
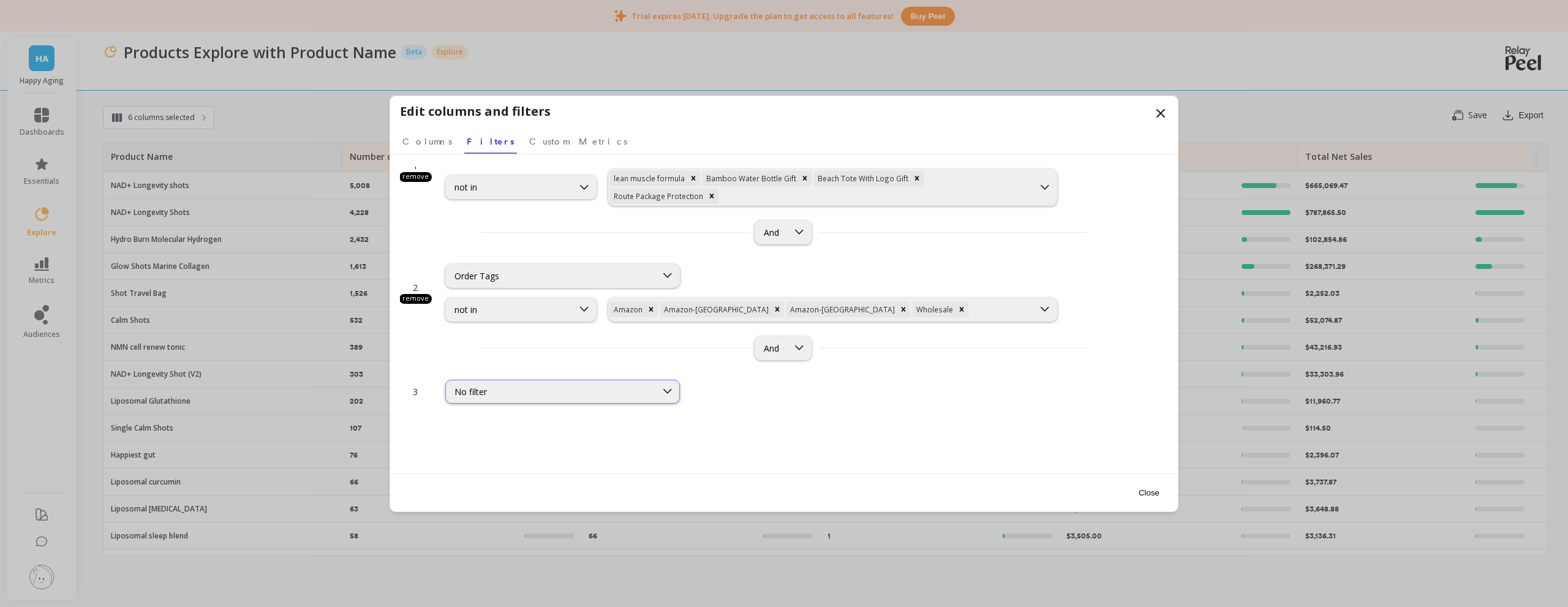
click at [526, 386] on div "No filter" at bounding box center [551, 392] width 193 height 11
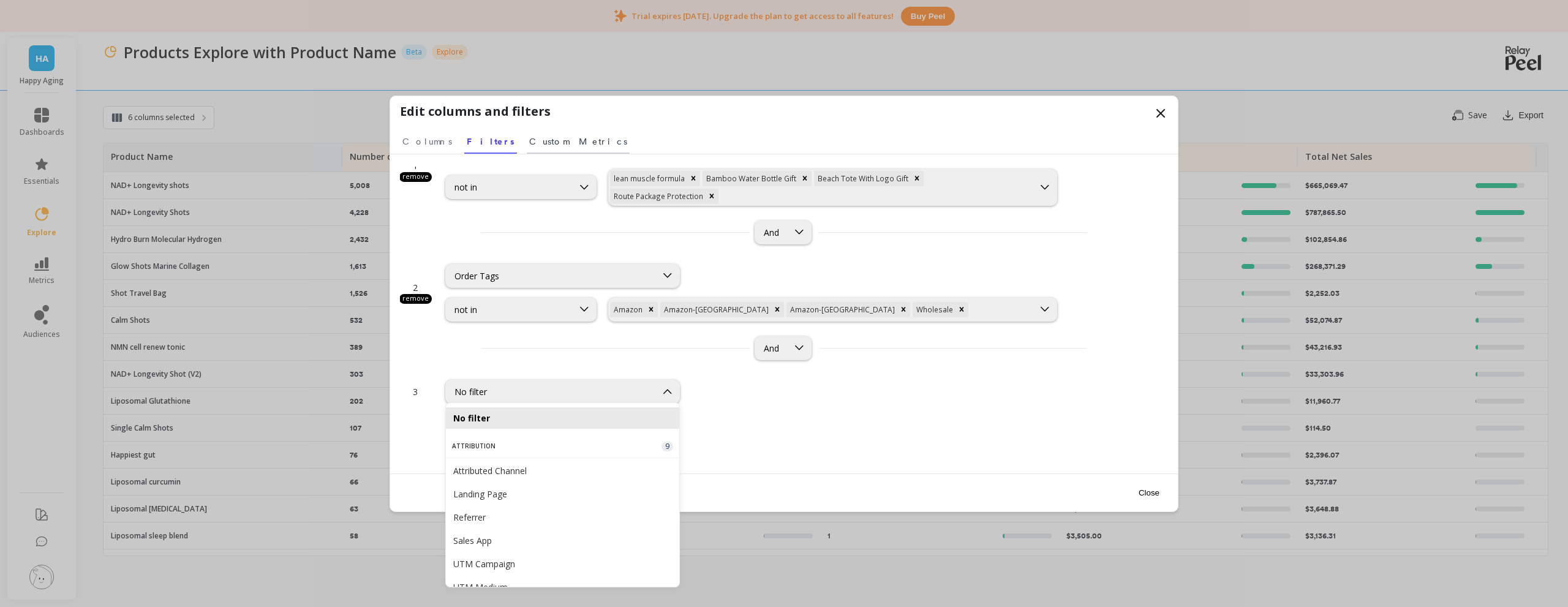
click at [541, 148] on link "Custom Metrics" at bounding box center [578, 139] width 103 height 28
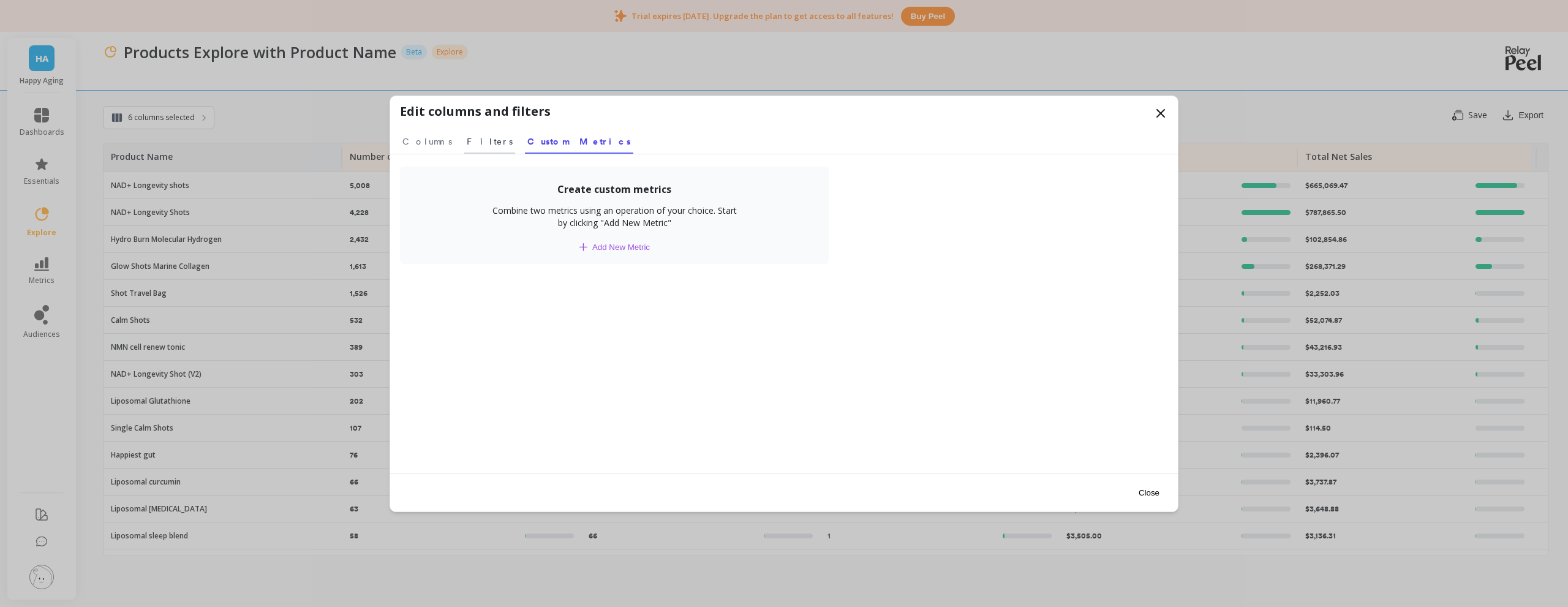
click at [468, 142] on span "Filters" at bounding box center [490, 141] width 46 height 12
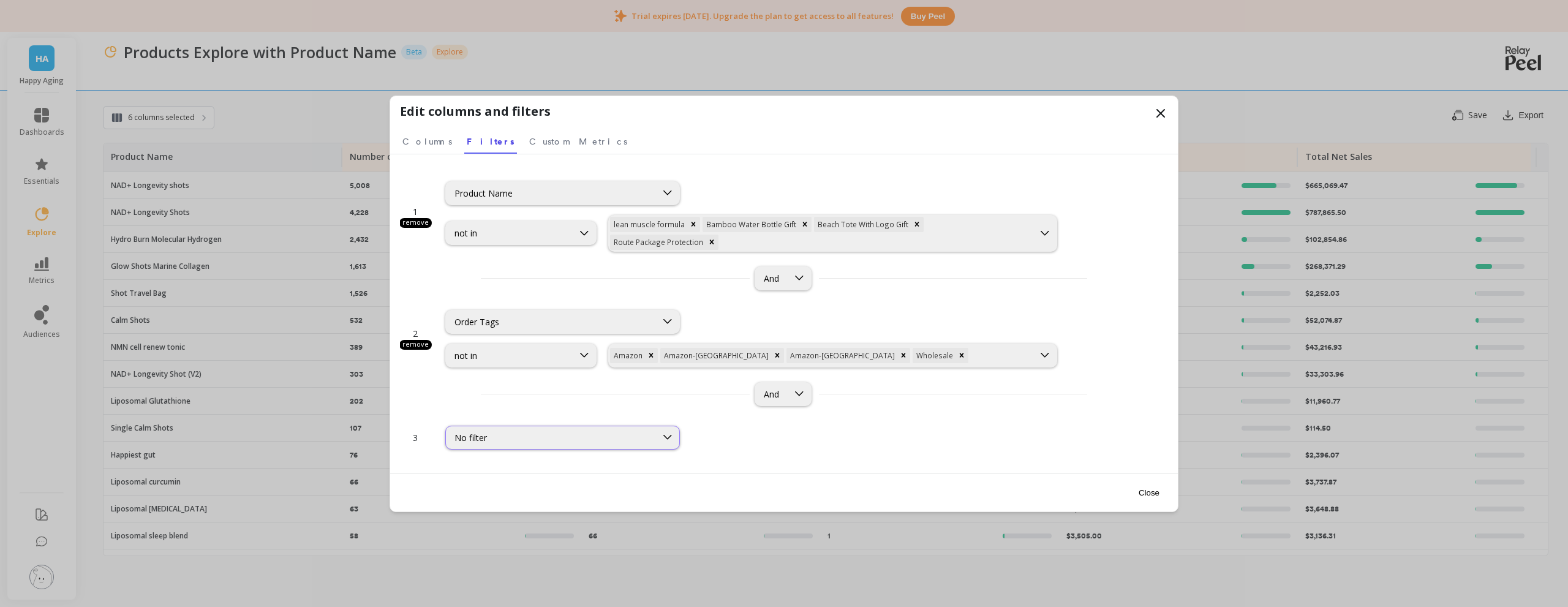
click at [553, 437] on div "No filter" at bounding box center [551, 438] width 193 height 11
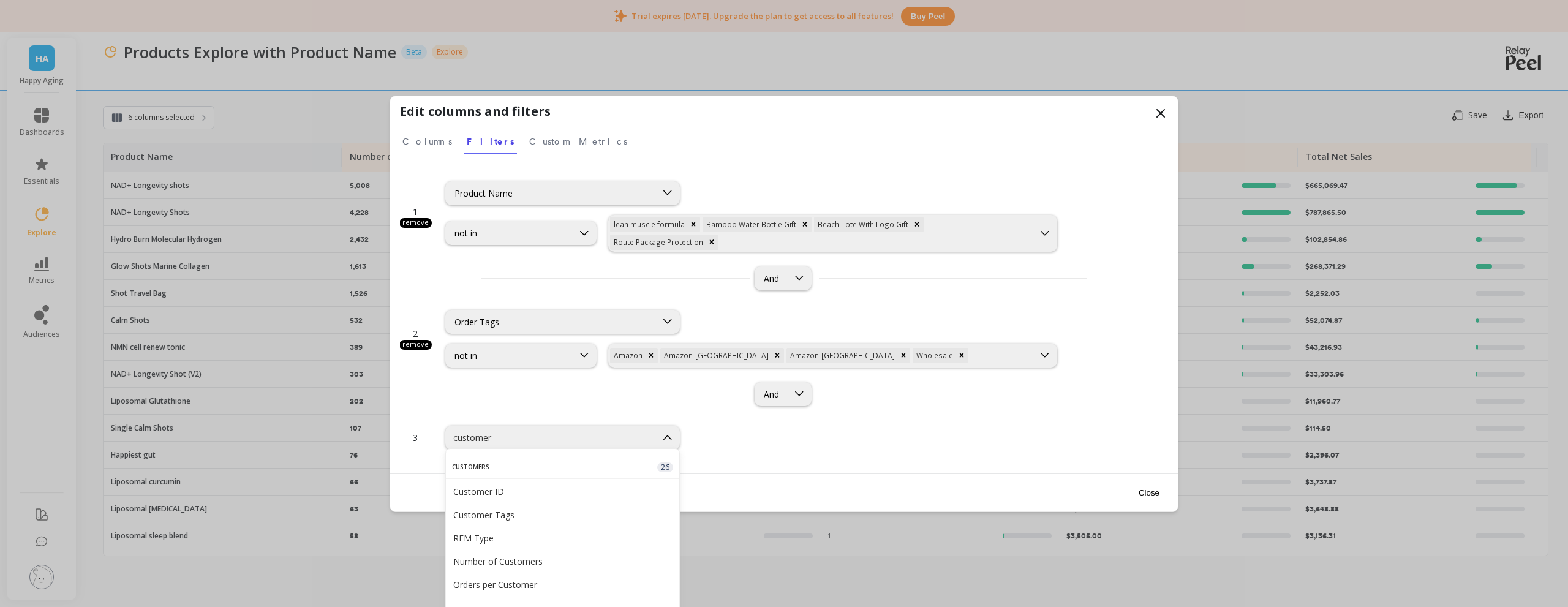
type input "customers"
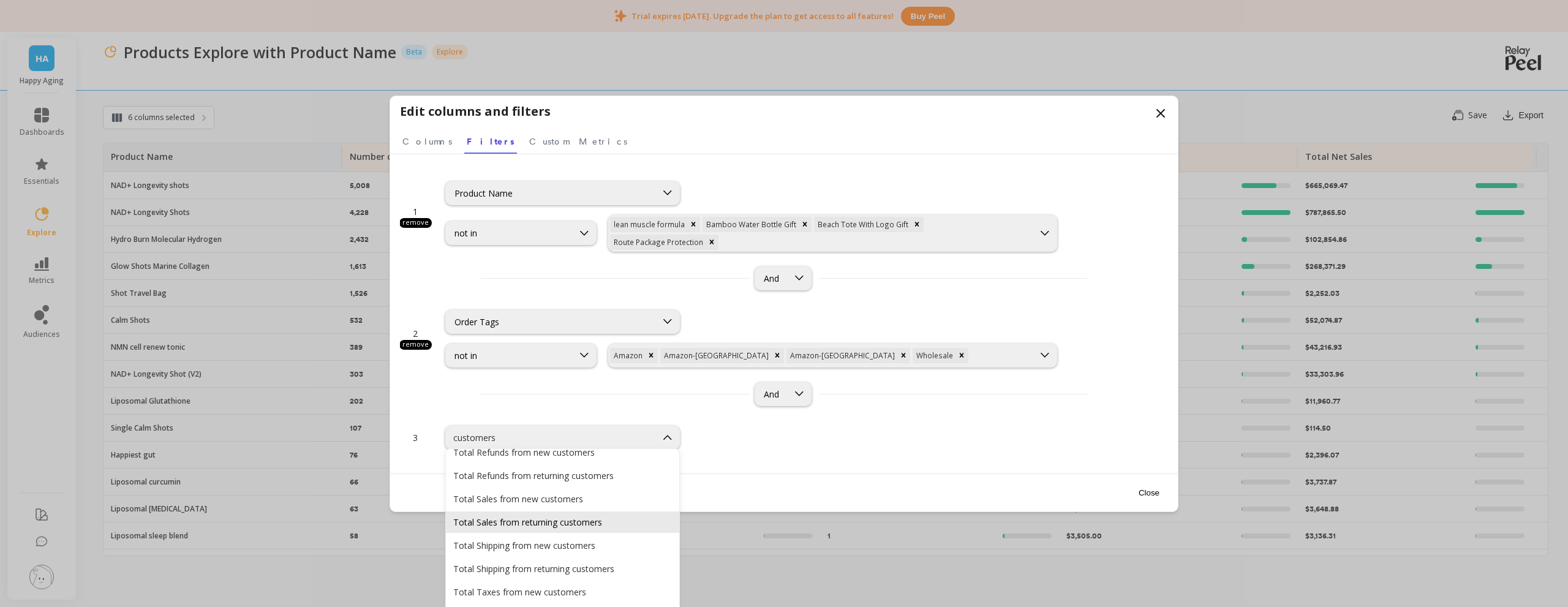
scroll to position [309, 0]
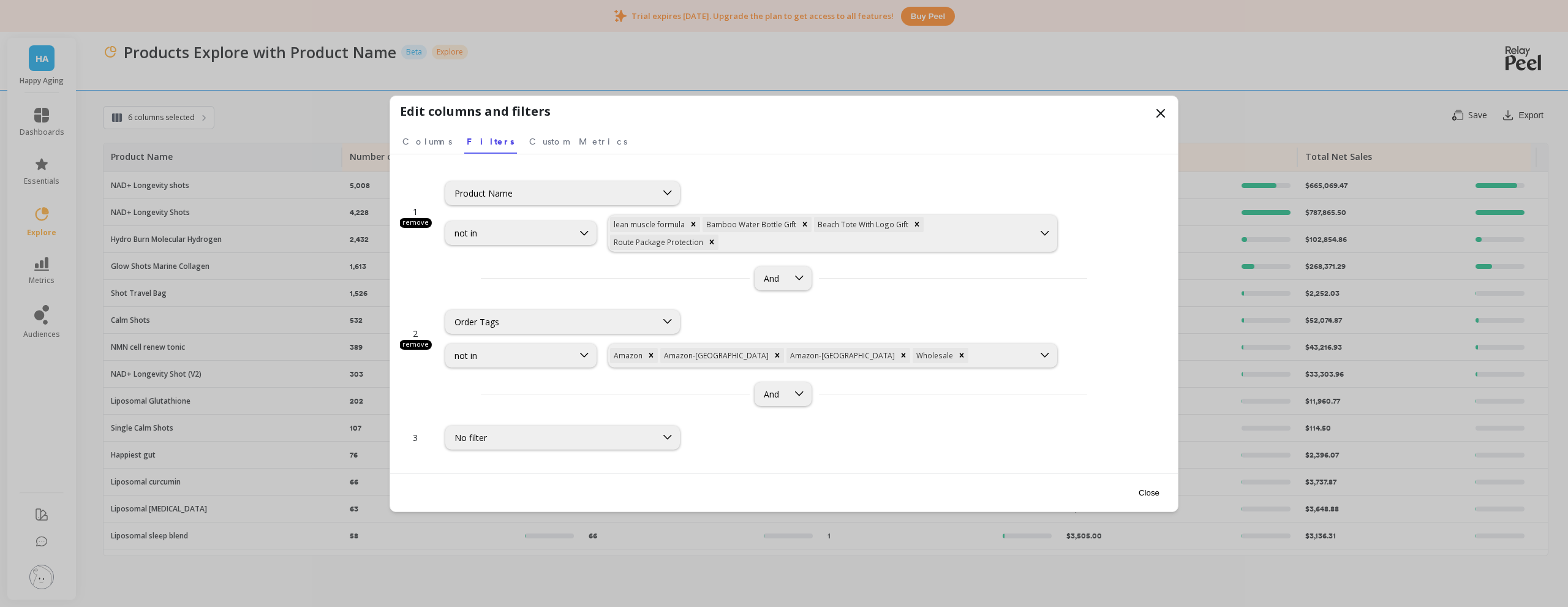
click at [545, 437] on div "No filter" at bounding box center [551, 438] width 193 height 11
type input "purchased"
click at [545, 437] on div "No filter" at bounding box center [551, 438] width 193 height 11
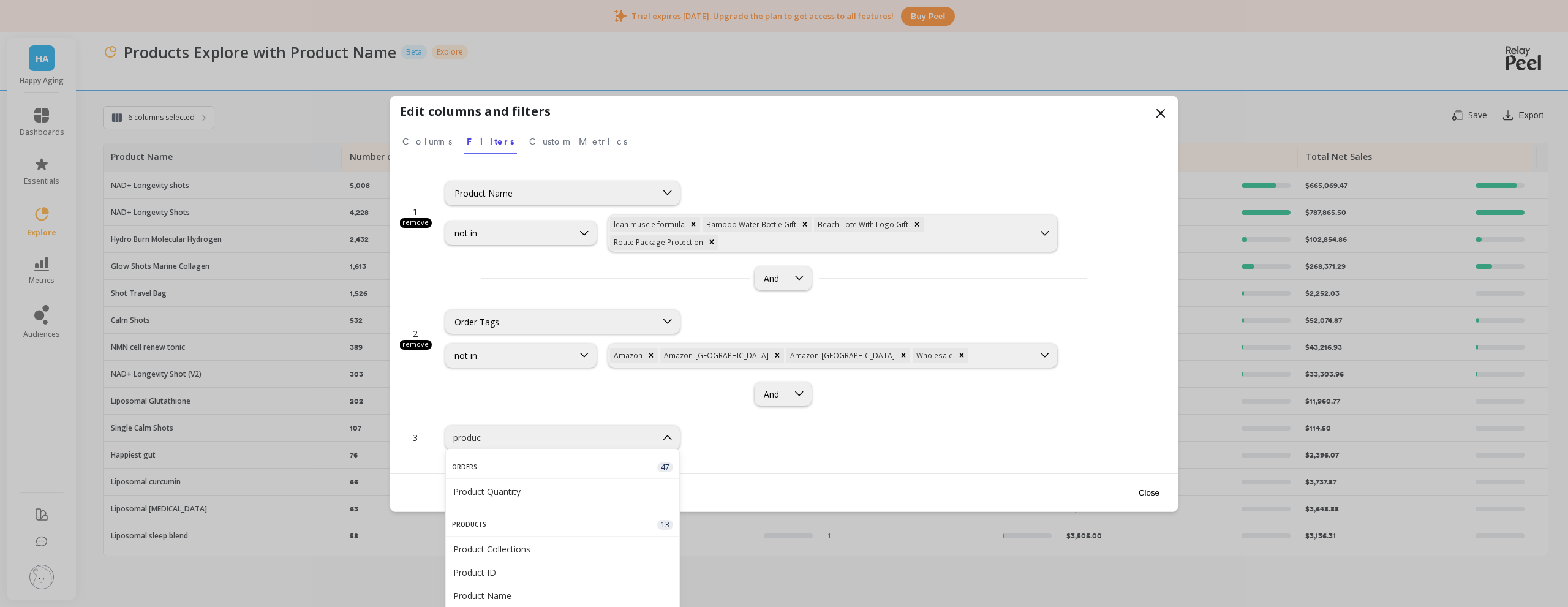
type input "product"
click at [773, 471] on div "1 remove Product Name not in lean muscle formula Bamboo Water Bottle Gift Beach…" at bounding box center [784, 314] width 787 height 319
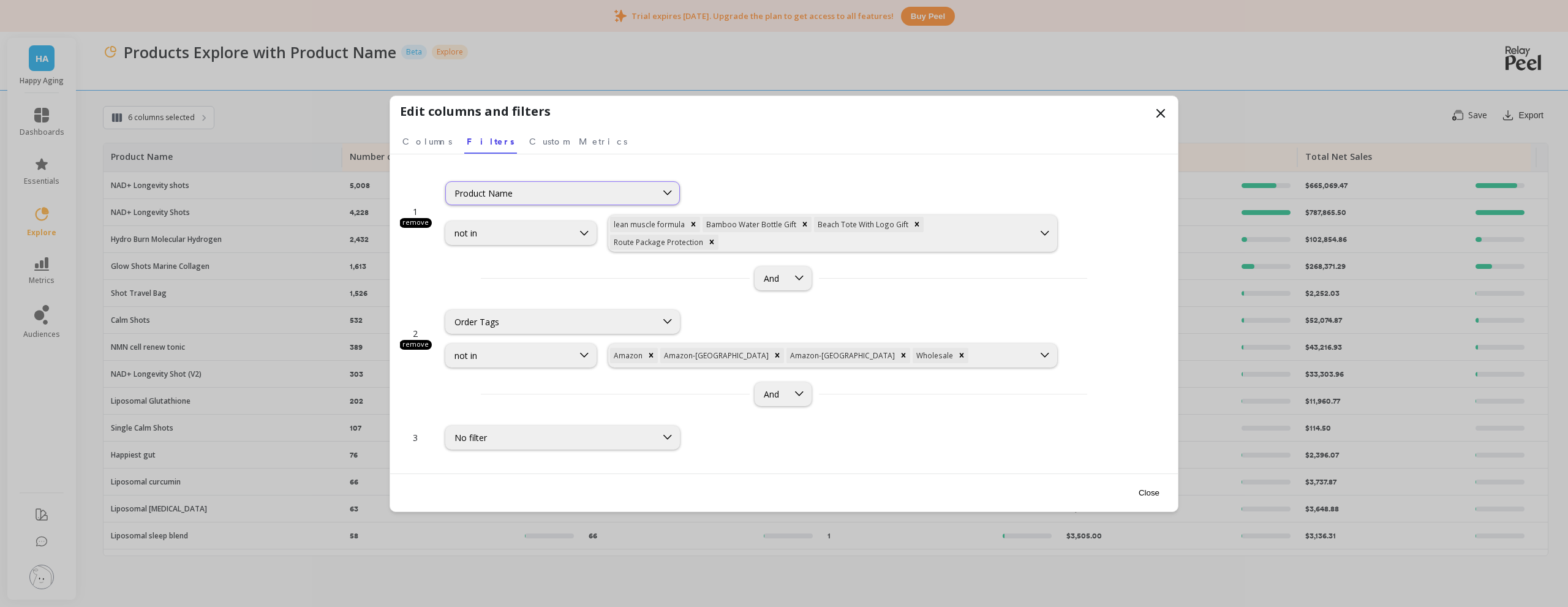
click at [574, 188] on div "Product Name" at bounding box center [551, 193] width 193 height 11
type input "purch"
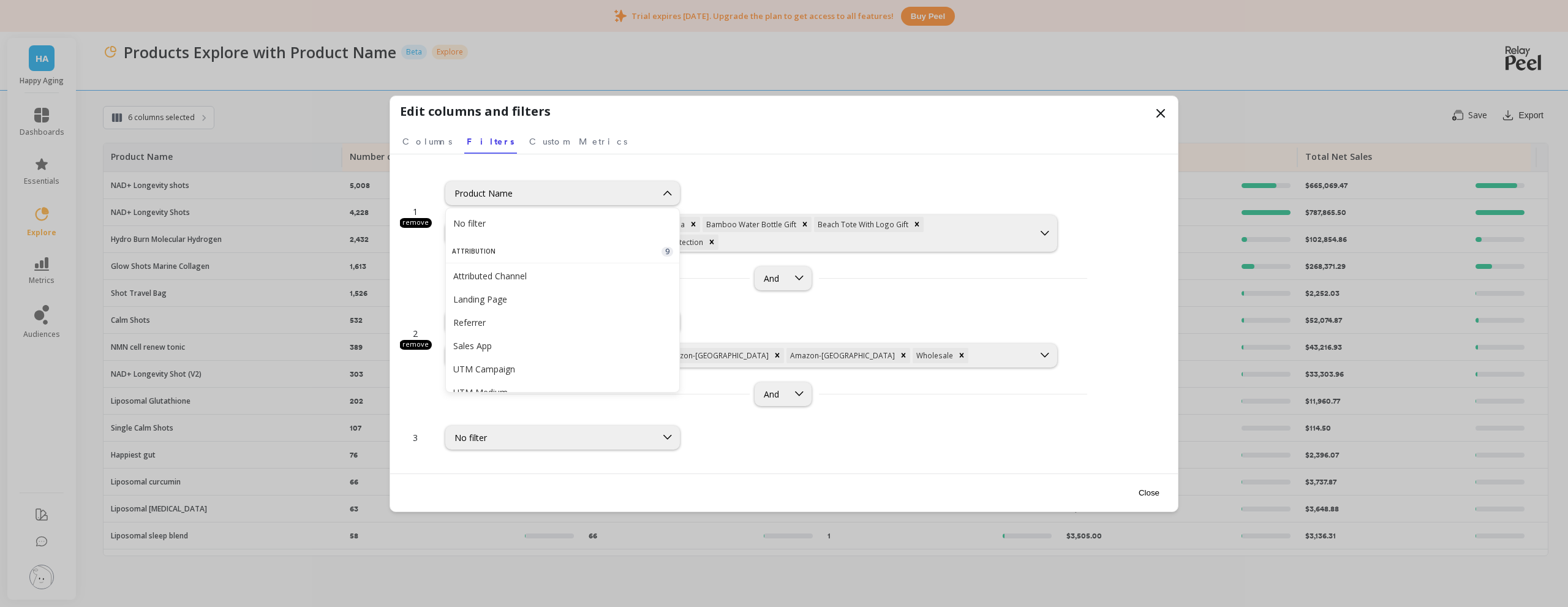
click at [540, 161] on div "1 remove 96 results available. Use Up and Down to choose options, press Enter t…" at bounding box center [784, 314] width 787 height 319
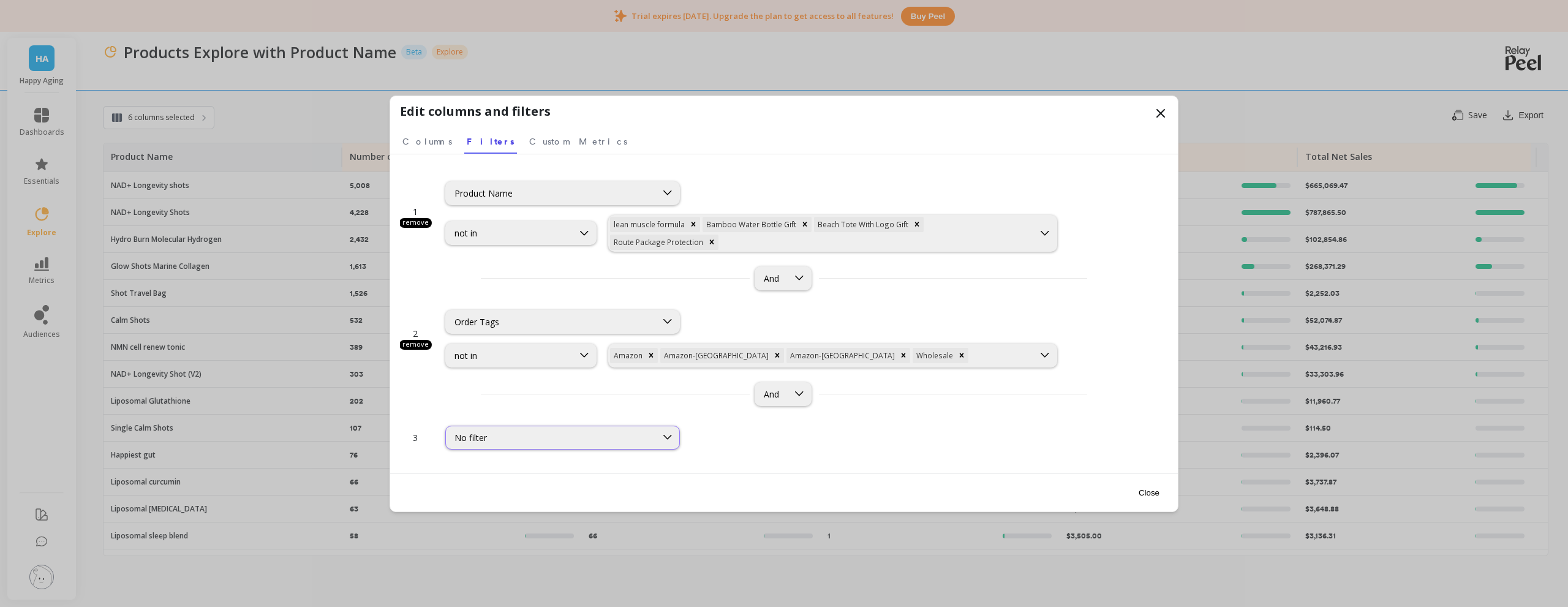
click at [580, 440] on div "No filter" at bounding box center [551, 438] width 210 height 14
type input "a"
click at [580, 188] on div "Product Name" at bounding box center [551, 193] width 193 height 11
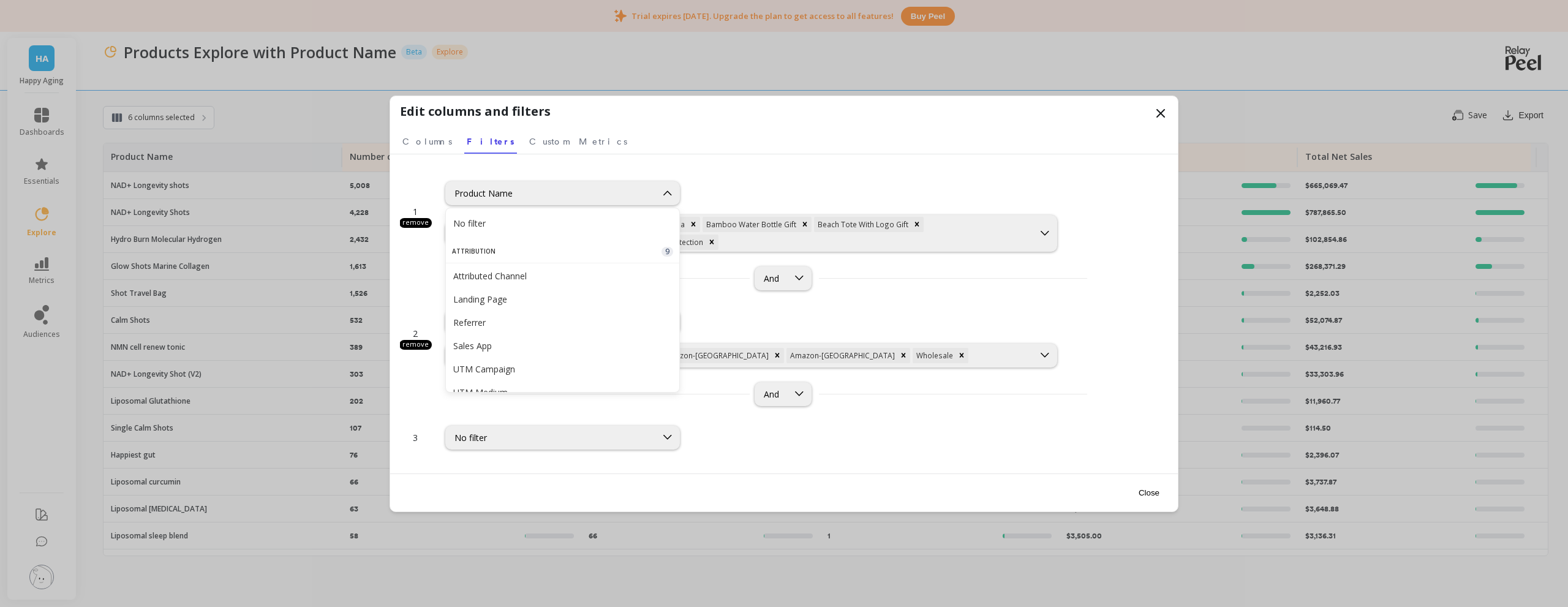
click at [790, 182] on div "96 results available. Use Up and Down to choose options, press Enter to select …" at bounding box center [753, 193] width 615 height 24
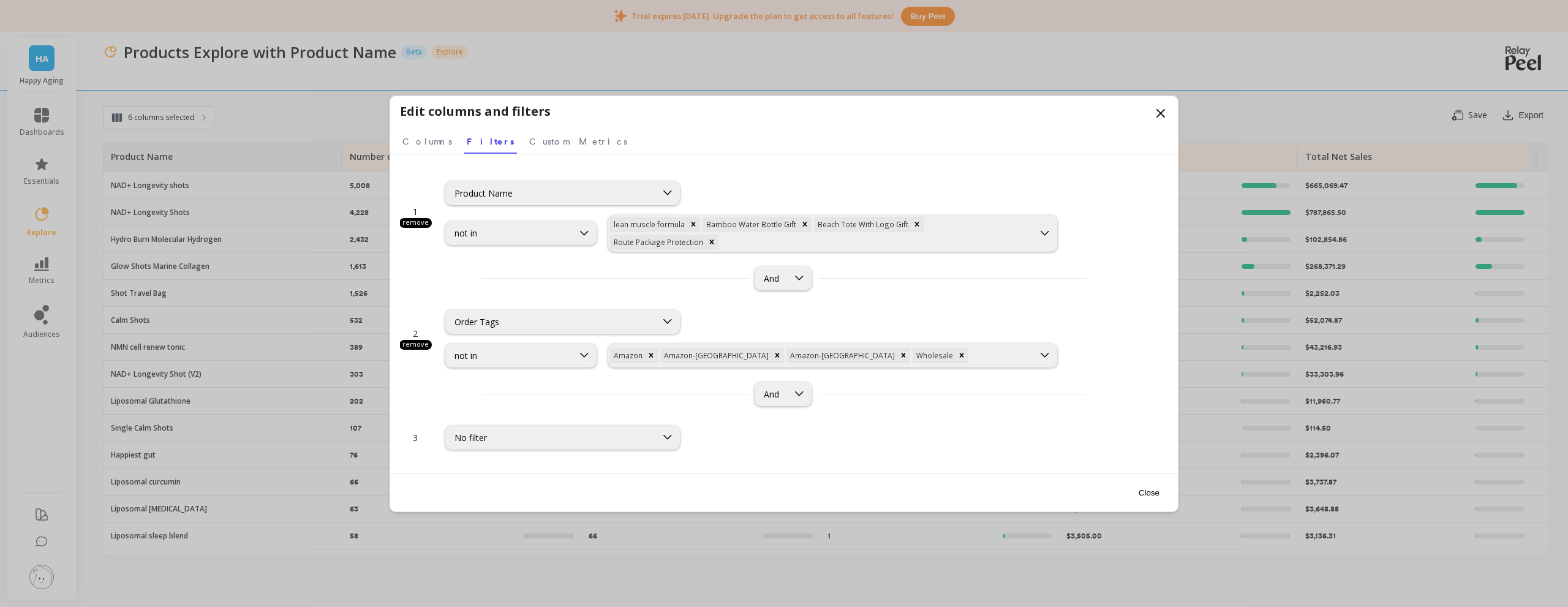
click at [421, 222] on div "remove" at bounding box center [415, 222] width 32 height 10
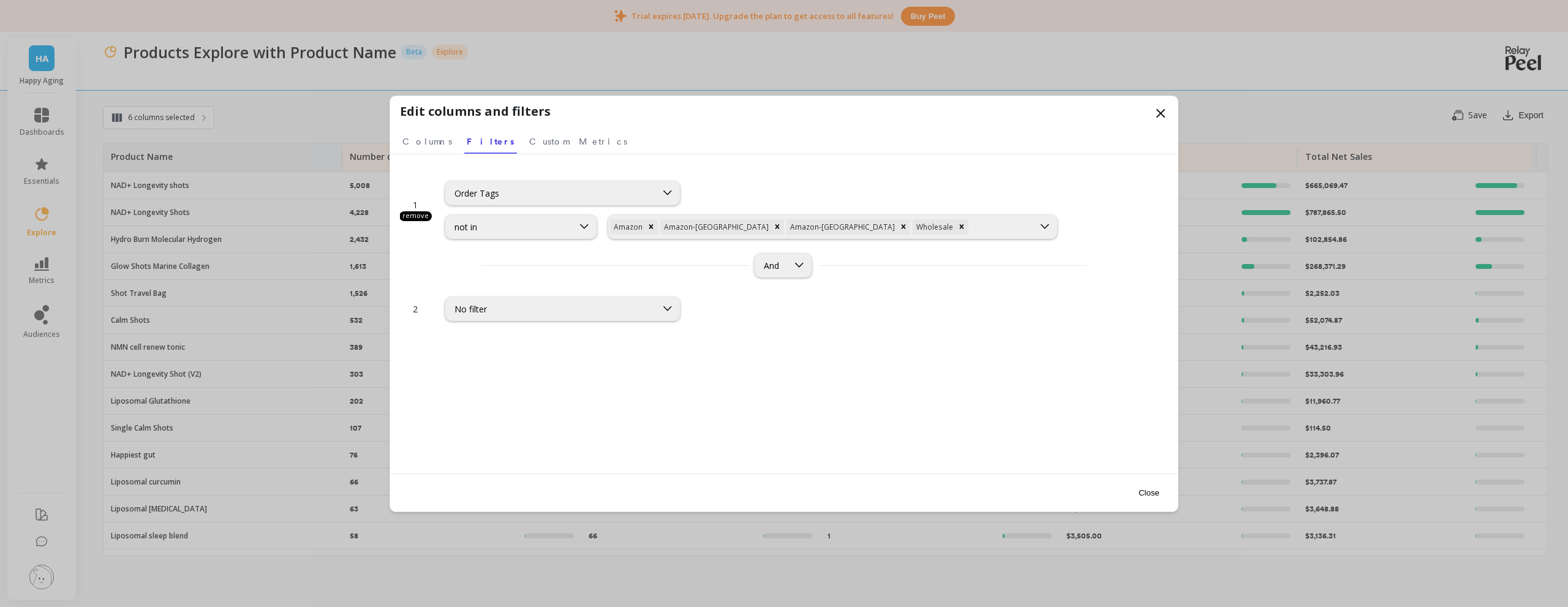
click at [421, 215] on div "remove" at bounding box center [415, 216] width 32 height 10
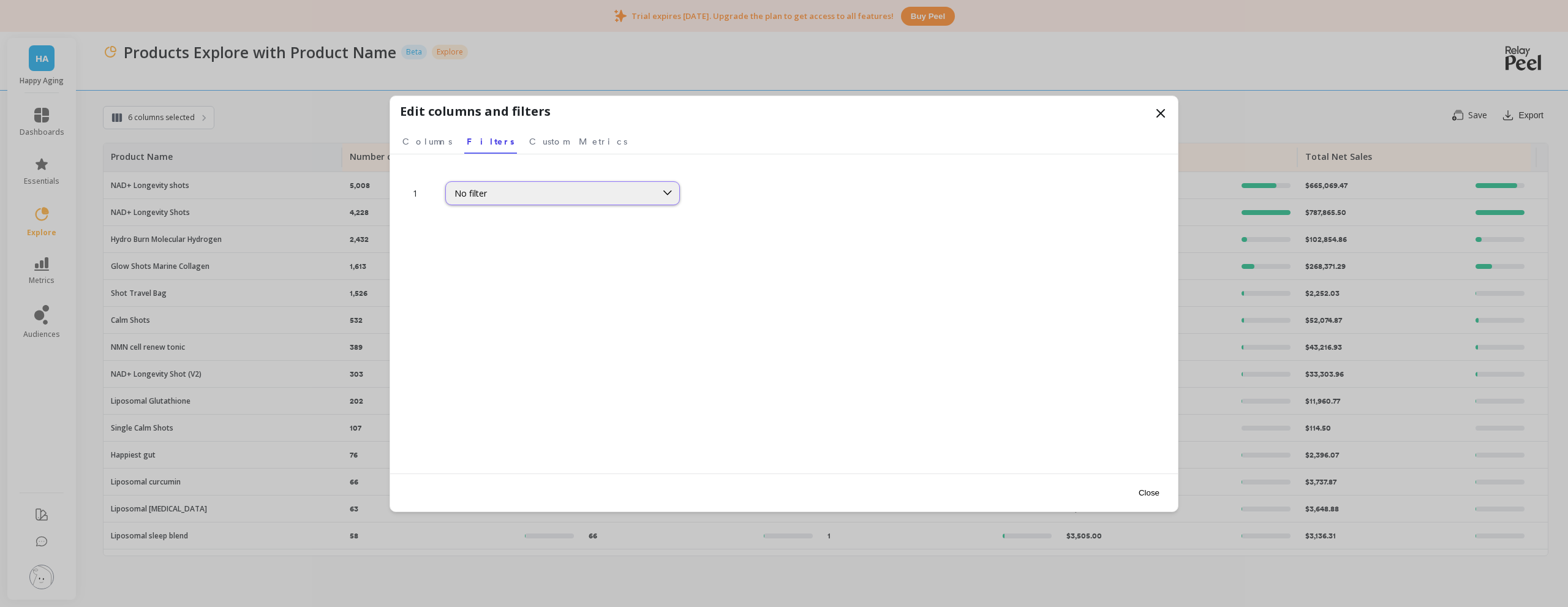
click at [499, 189] on div "No filter" at bounding box center [551, 193] width 193 height 11
type input "audi"
click at [548, 230] on div "Customers 26" at bounding box center [562, 226] width 221 height 10
click at [418, 138] on span "Columns" at bounding box center [427, 141] width 49 height 12
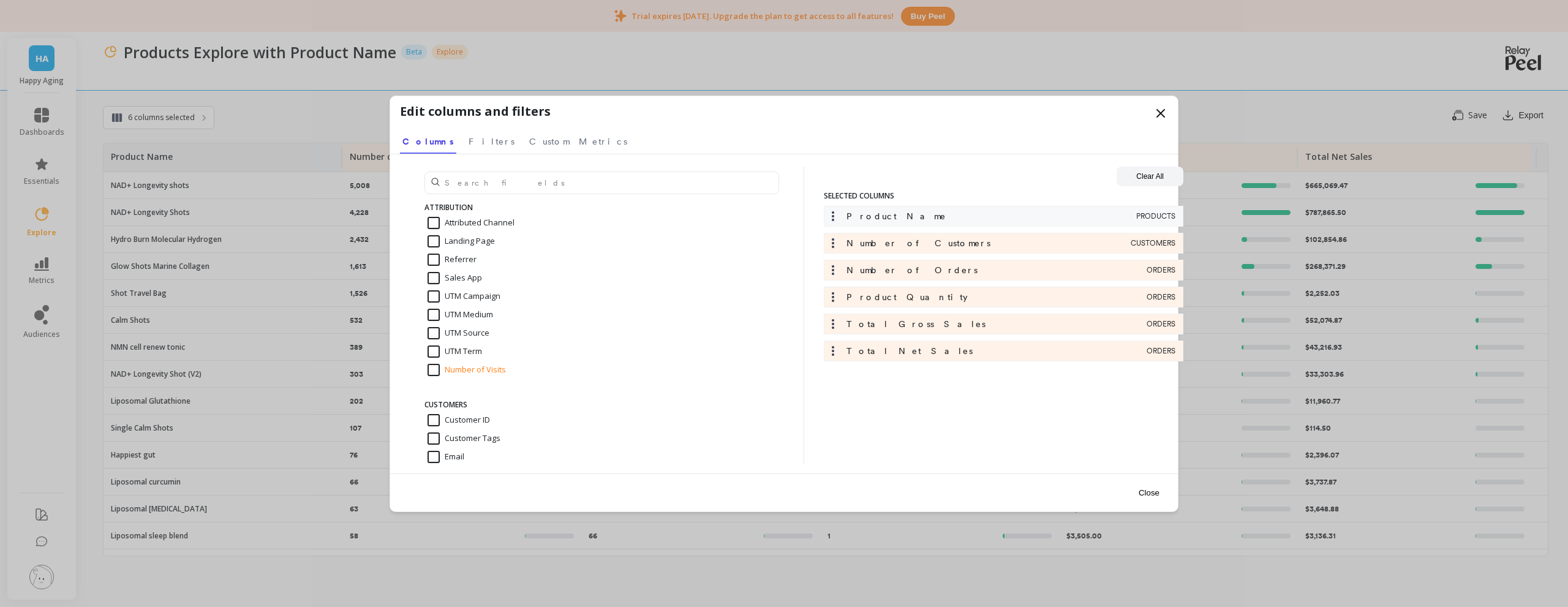
click at [839, 250] on div "Number of Customers CUSTOMERS" at bounding box center [1003, 243] width 359 height 21
click at [836, 241] on icon at bounding box center [832, 243] width 12 height 12
click at [836, 242] on icon at bounding box center [832, 243] width 12 height 12
click at [827, 212] on icon at bounding box center [832, 216] width 12 height 12
click at [832, 215] on icon at bounding box center [832, 216] width 12 height 12
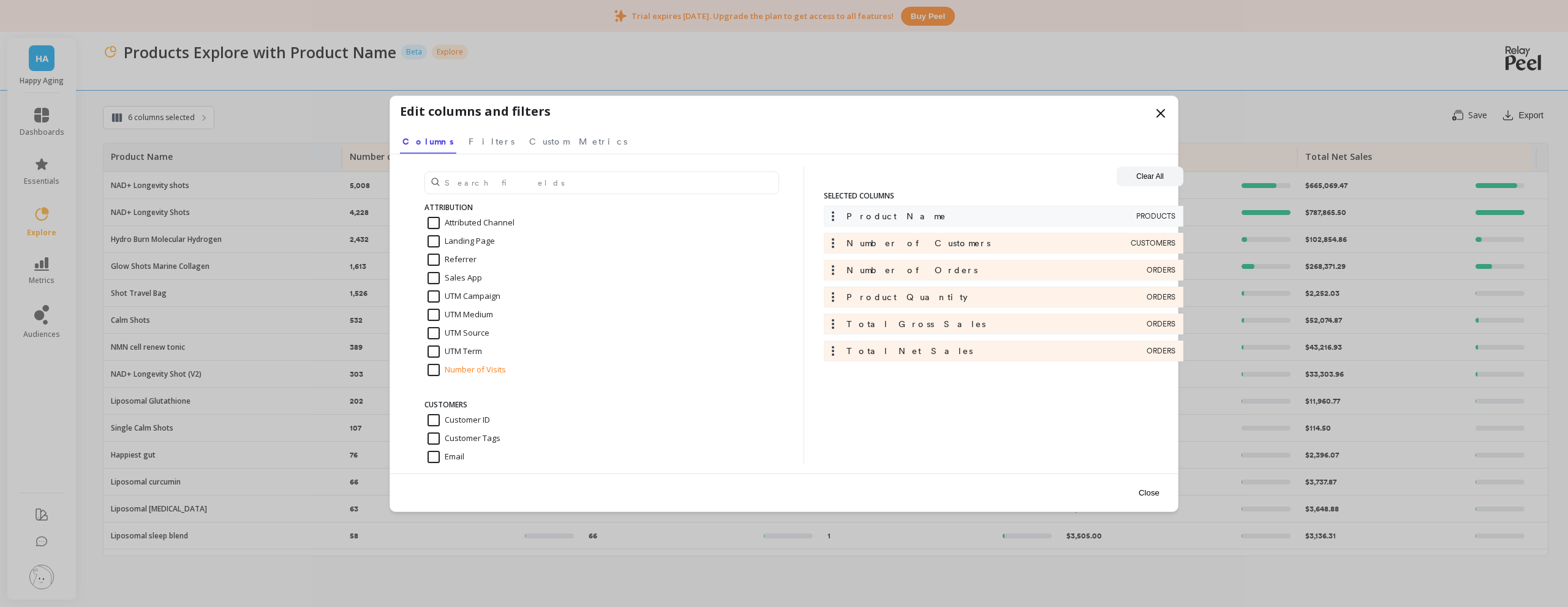
click at [834, 216] on icon at bounding box center [833, 216] width 3 height 10
drag, startPoint x: 835, startPoint y: 217, endPoint x: 899, endPoint y: 222, distance: 64.2
click at [836, 218] on icon at bounding box center [832, 216] width 12 height 12
click at [1165, 223] on div "Product Name PRODUCTS" at bounding box center [1003, 216] width 359 height 21
drag, startPoint x: 1165, startPoint y: 223, endPoint x: 1131, endPoint y: 218, distance: 34.4
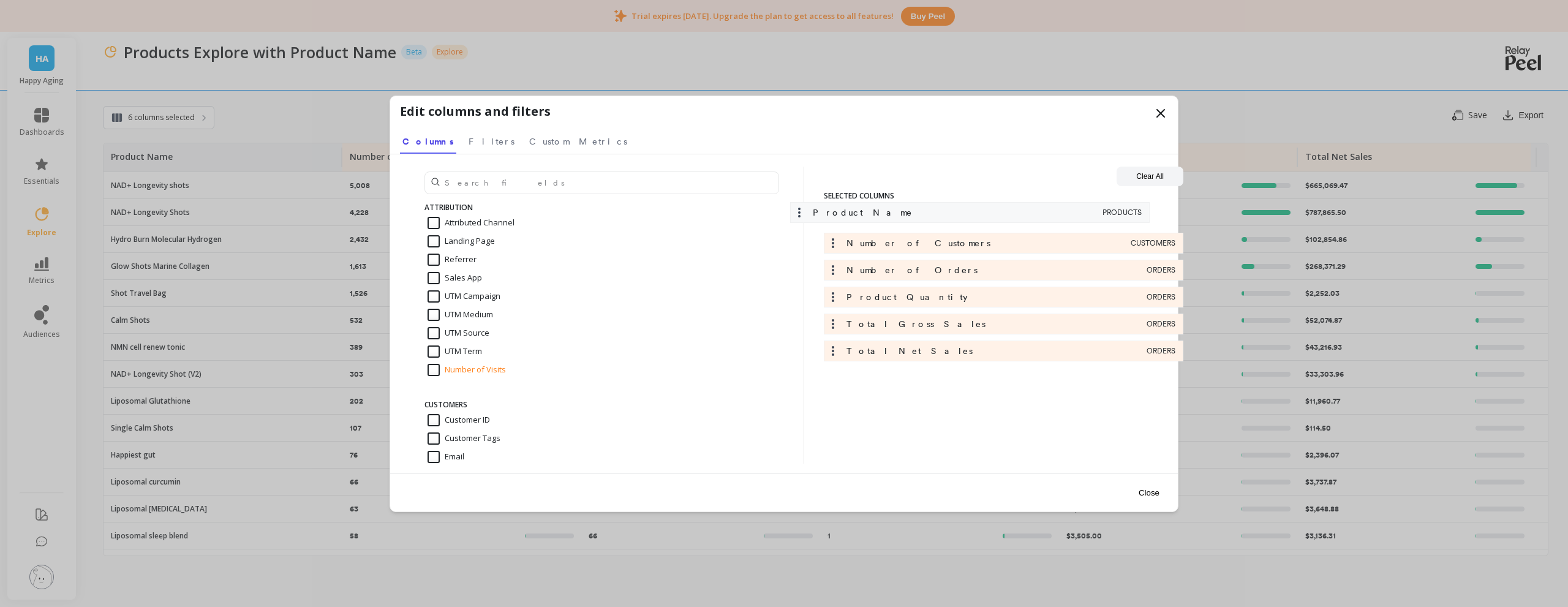
click at [1131, 218] on div "Product Name PRODUCTS Number of Customers CUSTOMERS Number of Orders ORDERS Pro…" at bounding box center [1003, 286] width 359 height 162
click at [832, 217] on icon at bounding box center [832, 216] width 12 height 12
click at [1147, 492] on button "Close" at bounding box center [1149, 493] width 28 height 28
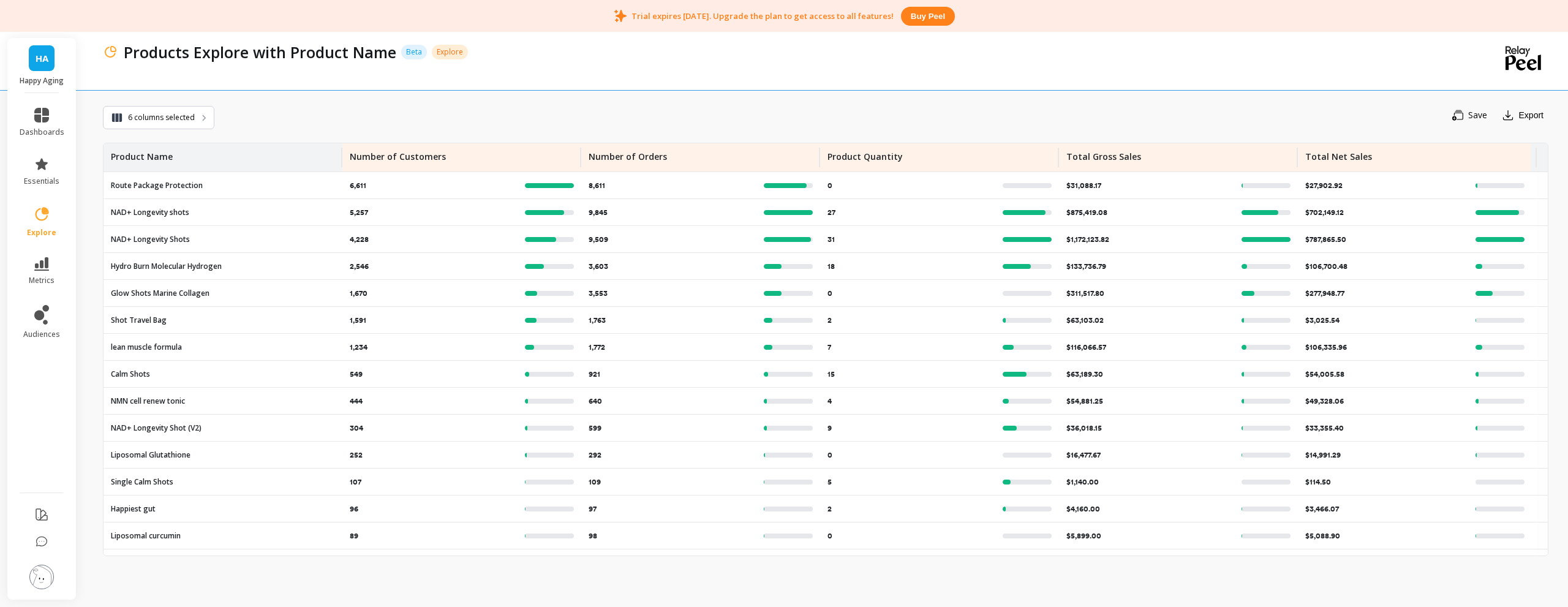
click at [47, 65] on link "HA" at bounding box center [41, 58] width 26 height 26
click at [366, 121] on div "Save Export" at bounding box center [881, 115] width 1334 height 26
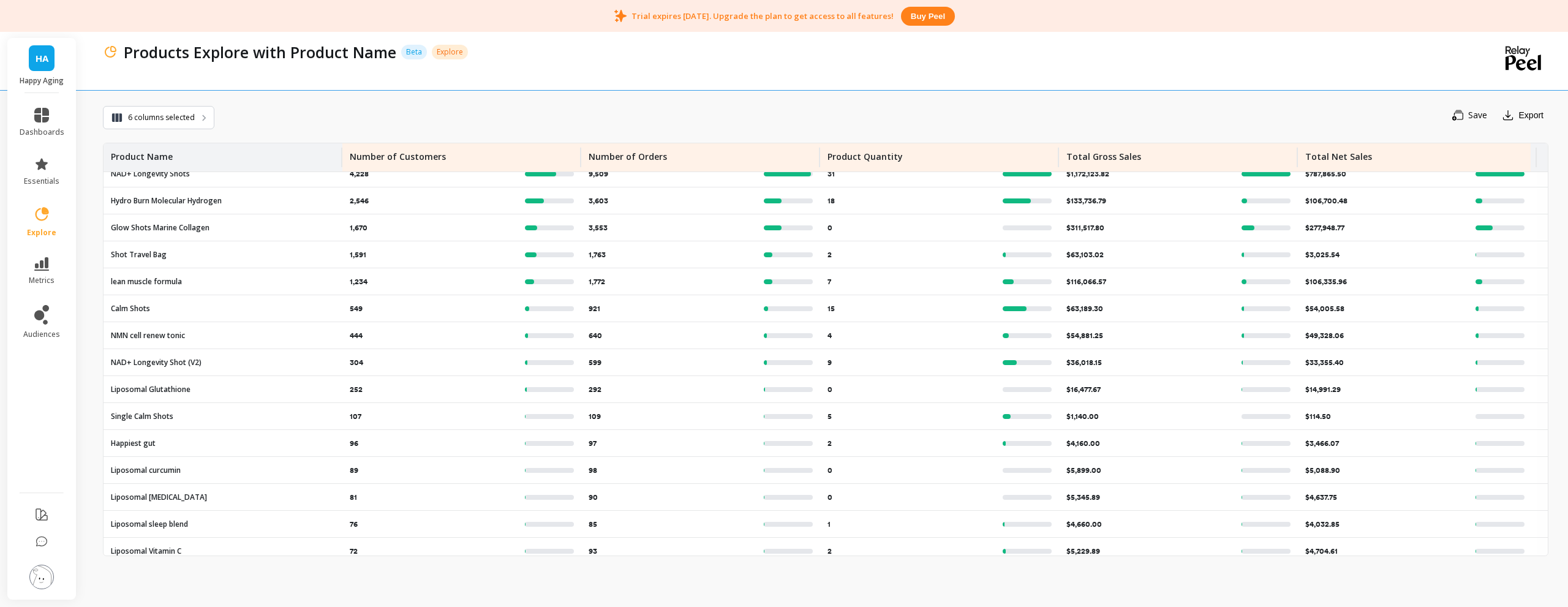
scroll to position [0, 0]
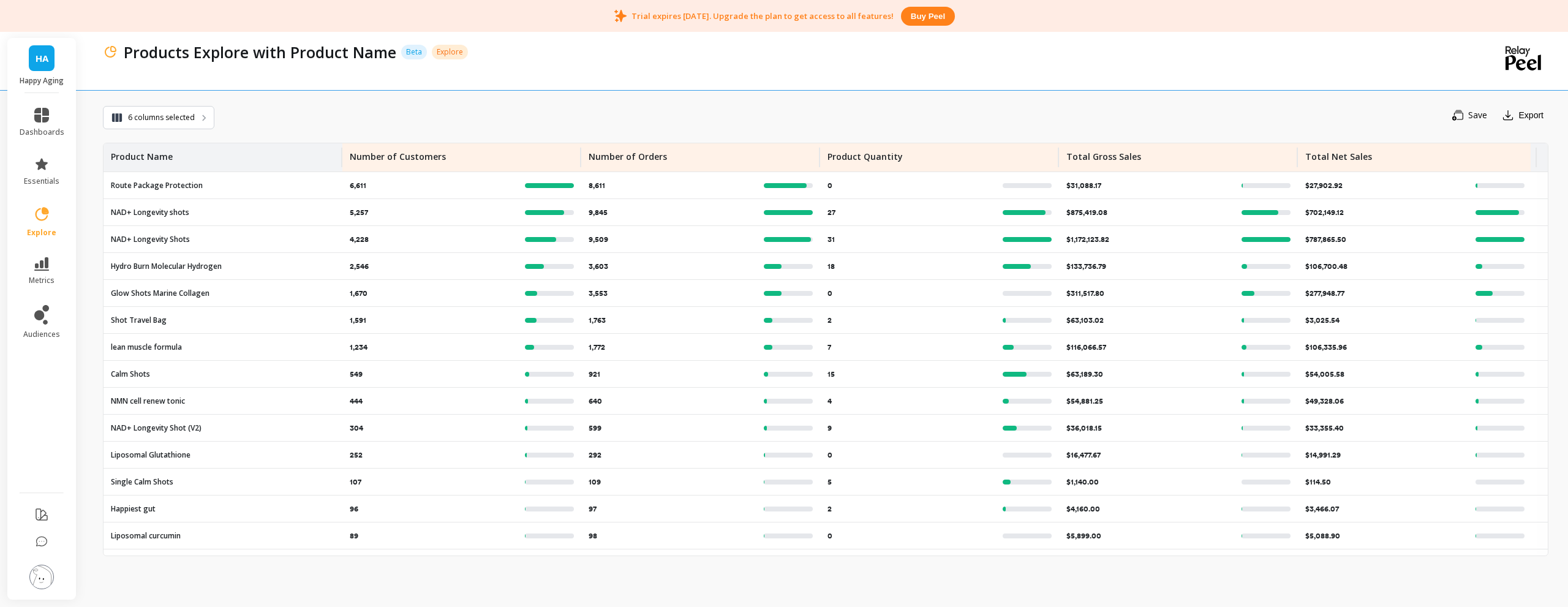
click at [170, 353] on div "lean muscle formula" at bounding box center [222, 347] width 239 height 27
click at [170, 121] on span "6 columns selected" at bounding box center [161, 117] width 67 height 12
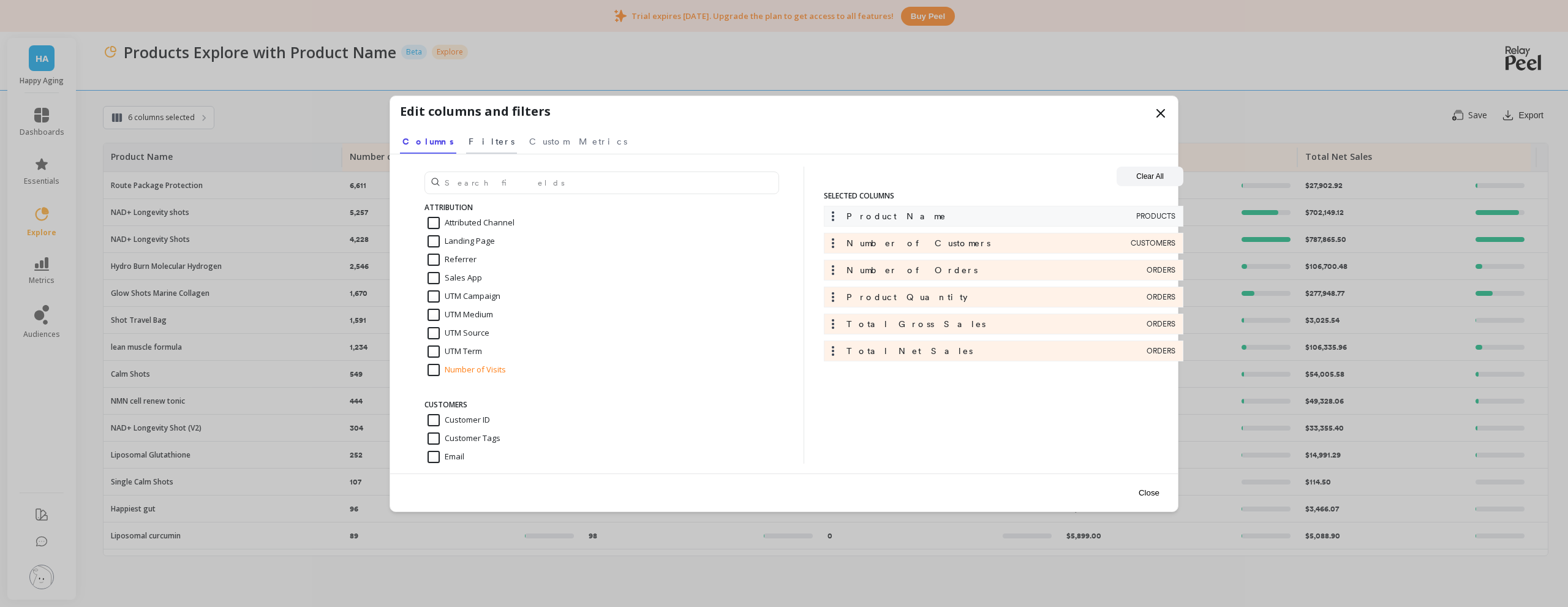
click at [466, 141] on link "Filters" at bounding box center [492, 139] width 51 height 28
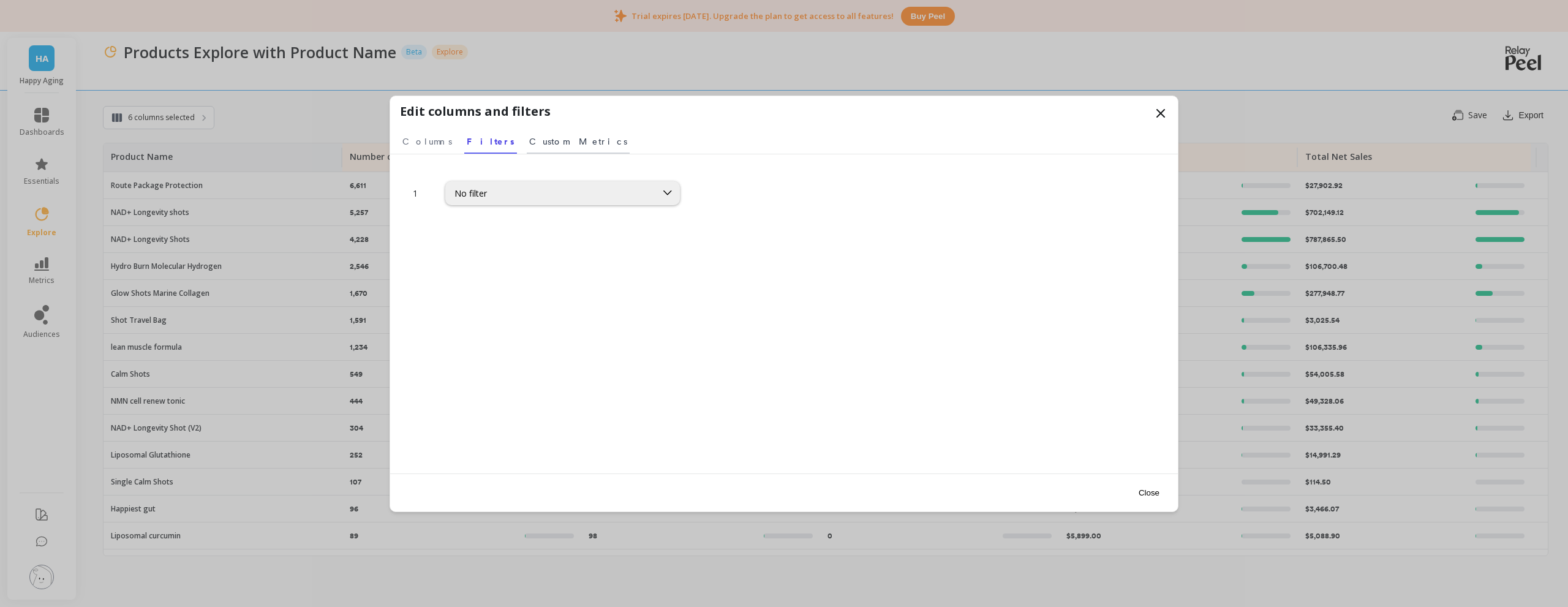
click at [539, 148] on link "Custom Metrics" at bounding box center [578, 139] width 103 height 28
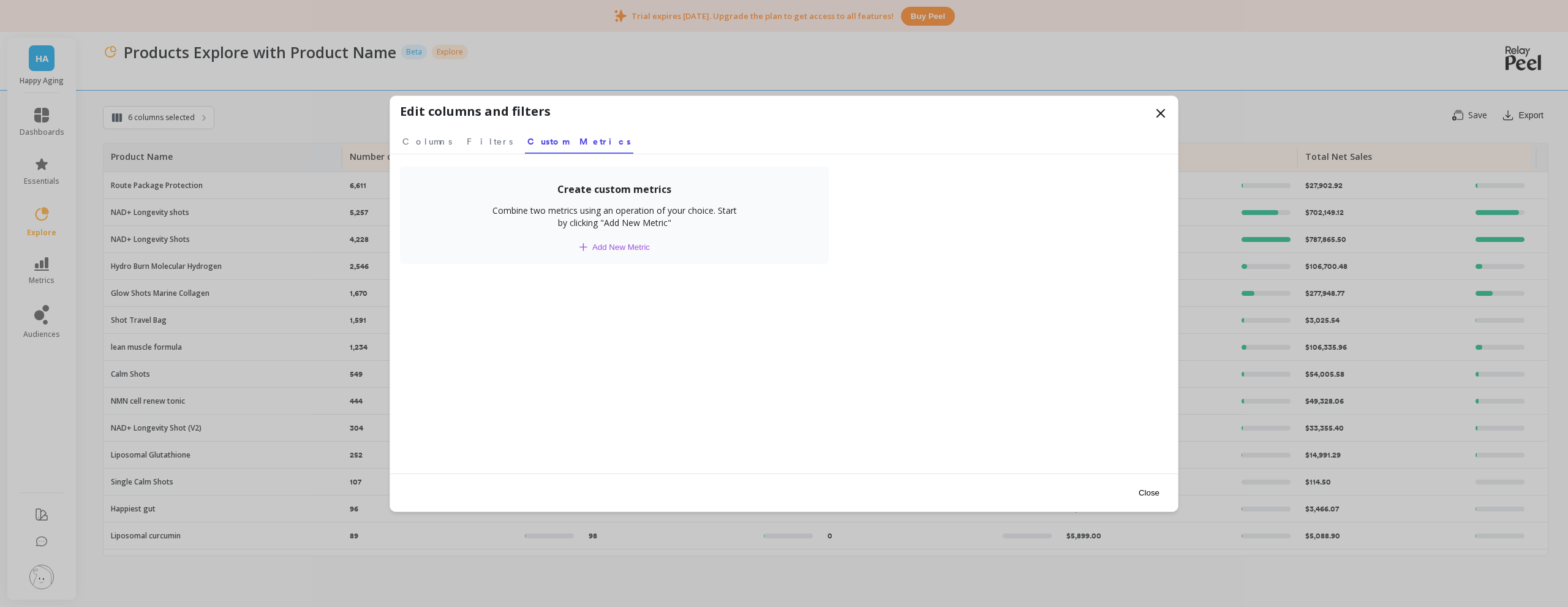
click at [616, 245] on span "Add New Metric" at bounding box center [621, 247] width 58 height 10
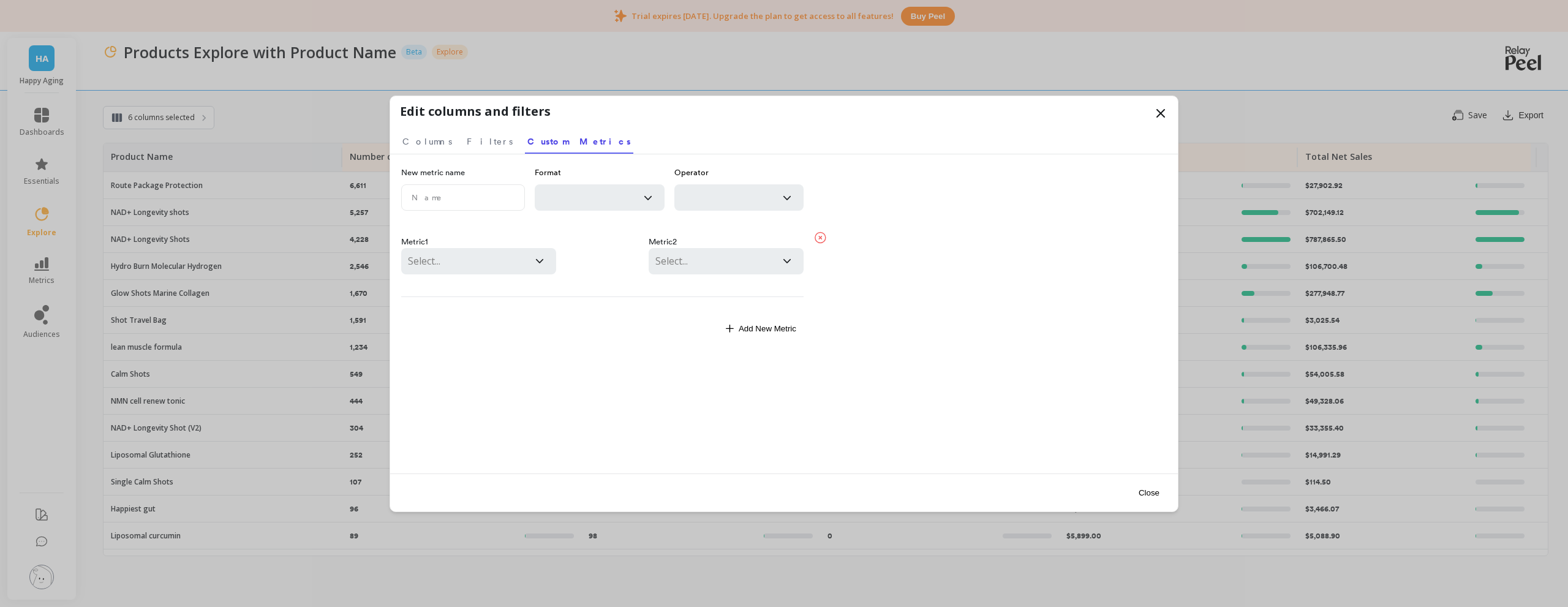
click at [608, 213] on div "Format" at bounding box center [599, 195] width 130 height 57
click at [596, 193] on div at bounding box center [586, 198] width 89 height 17
click at [570, 158] on div "New metric name Format Operator Metric 1 Select... Metric 2 Select... Delete Me…" at bounding box center [784, 314] width 787 height 319
click at [464, 139] on link "Filters" at bounding box center [490, 139] width 51 height 28
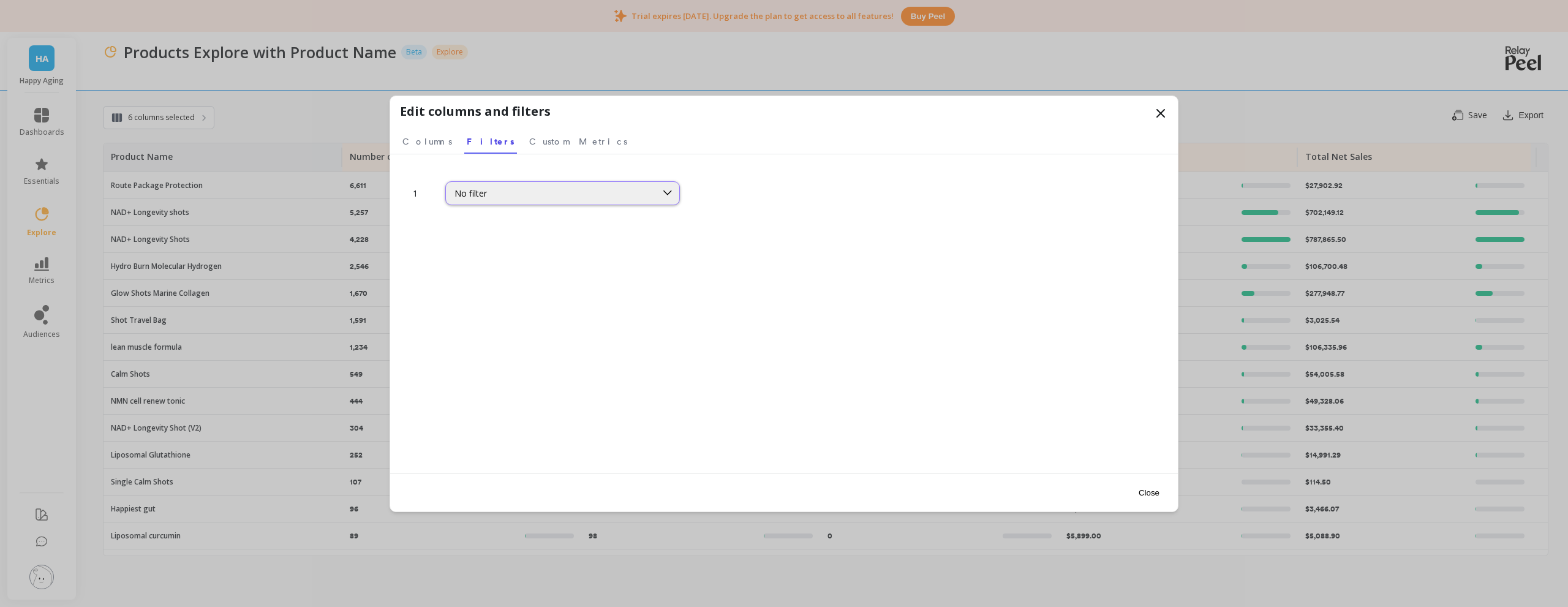
click at [524, 188] on div "No filter" at bounding box center [551, 193] width 193 height 11
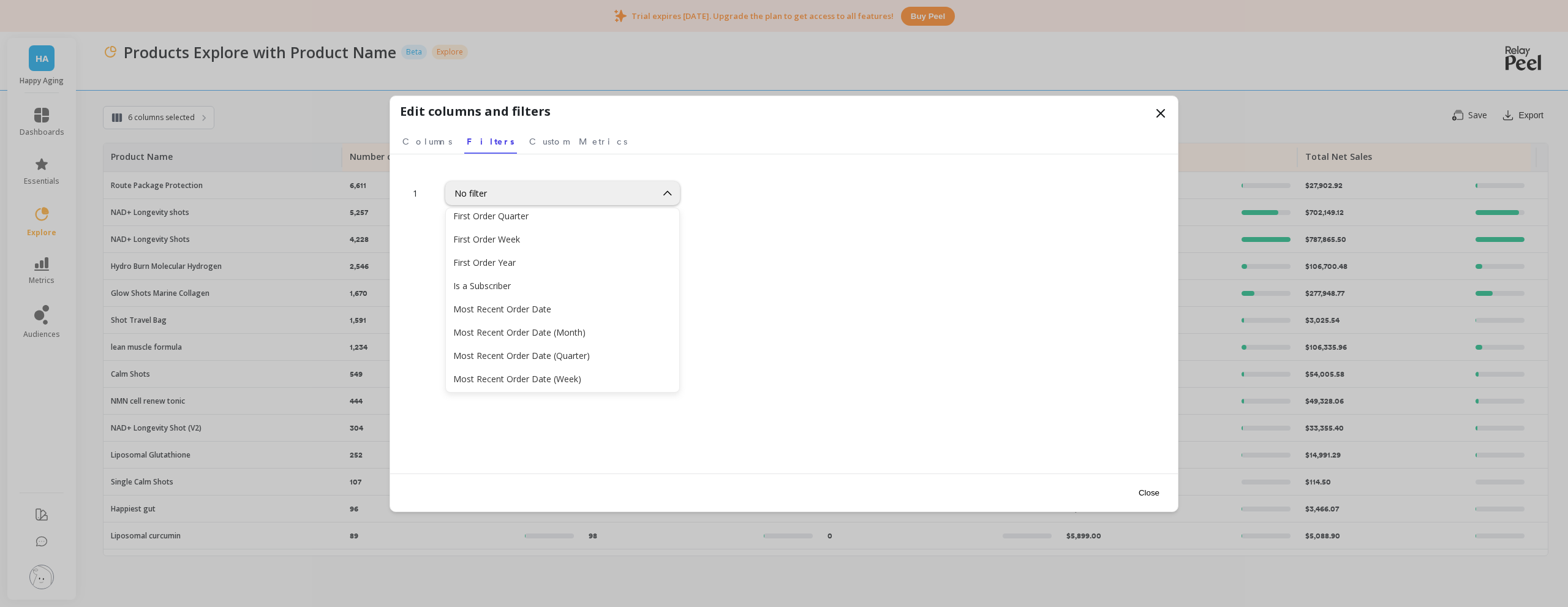
scroll to position [551, 0]
click at [519, 227] on div "Is a Subscriber" at bounding box center [562, 224] width 219 height 11
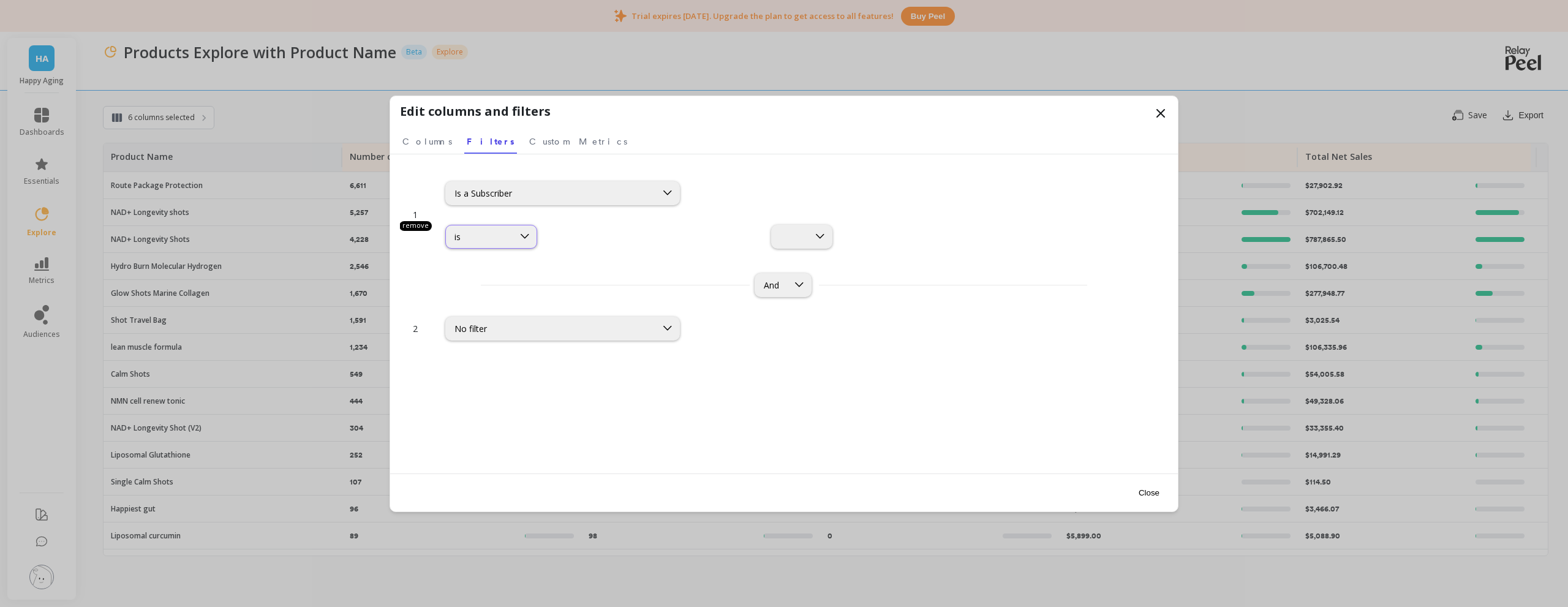
click at [492, 237] on div "is" at bounding box center [479, 236] width 50 height 11
click at [808, 245] on div at bounding box center [820, 237] width 23 height 23
click at [582, 267] on div "Yes" at bounding box center [592, 267] width 76 height 11
click at [609, 192] on div "Is a Subscriber" at bounding box center [551, 193] width 193 height 11
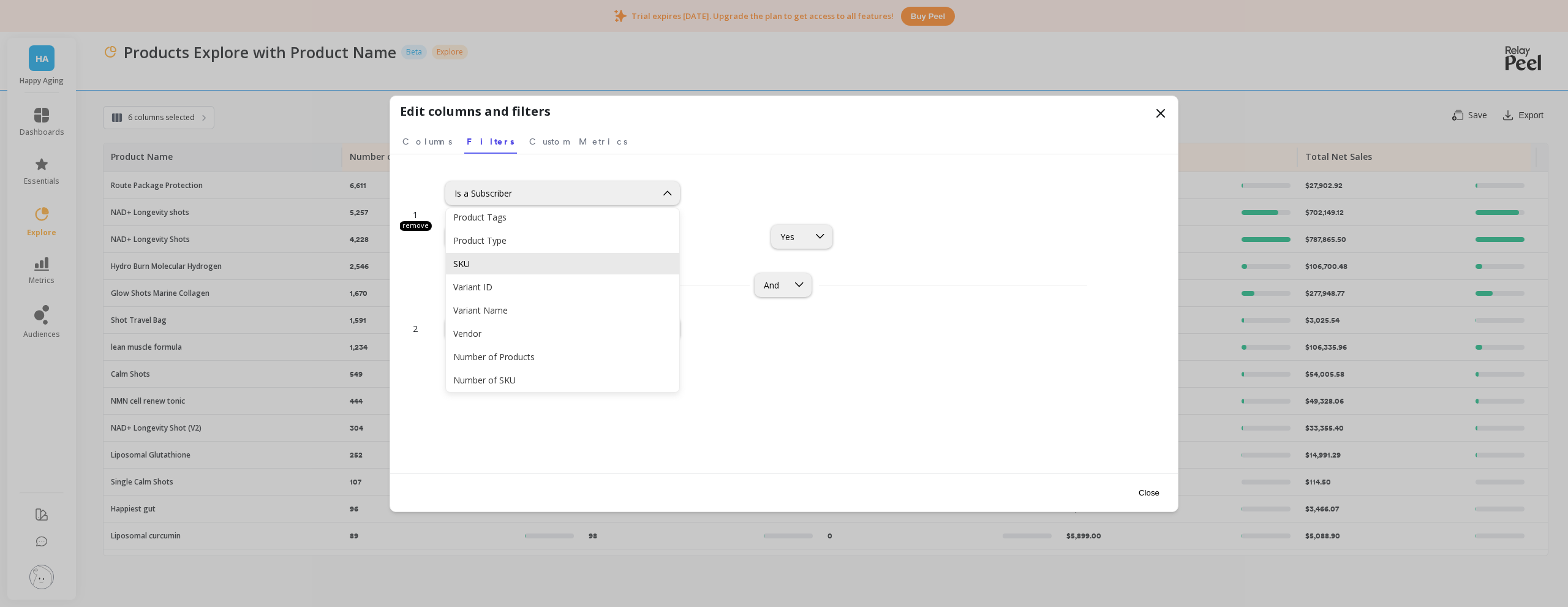
scroll to position [2195, 0]
click at [798, 173] on div "option Is a Subscriber, selected. 96 results available. Use Up and Down to choo…" at bounding box center [753, 212] width 615 height 92
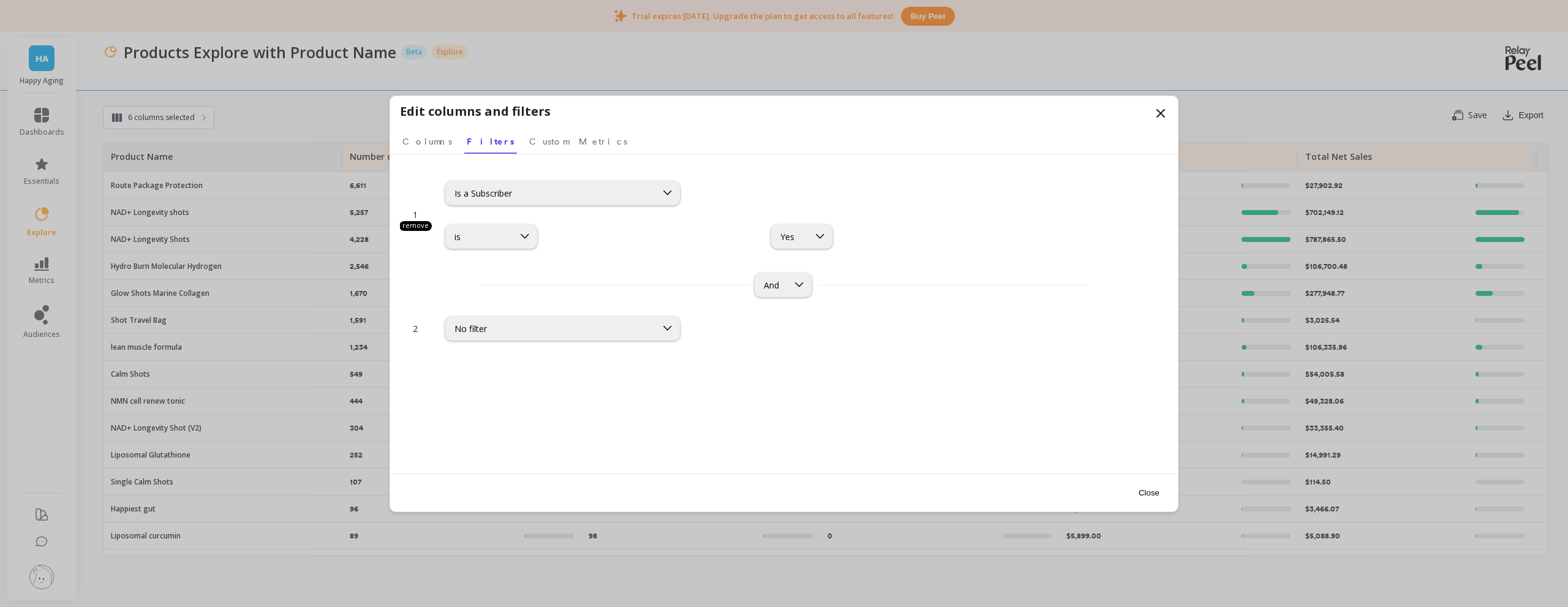
click at [426, 143] on span "Columns" at bounding box center [427, 141] width 49 height 12
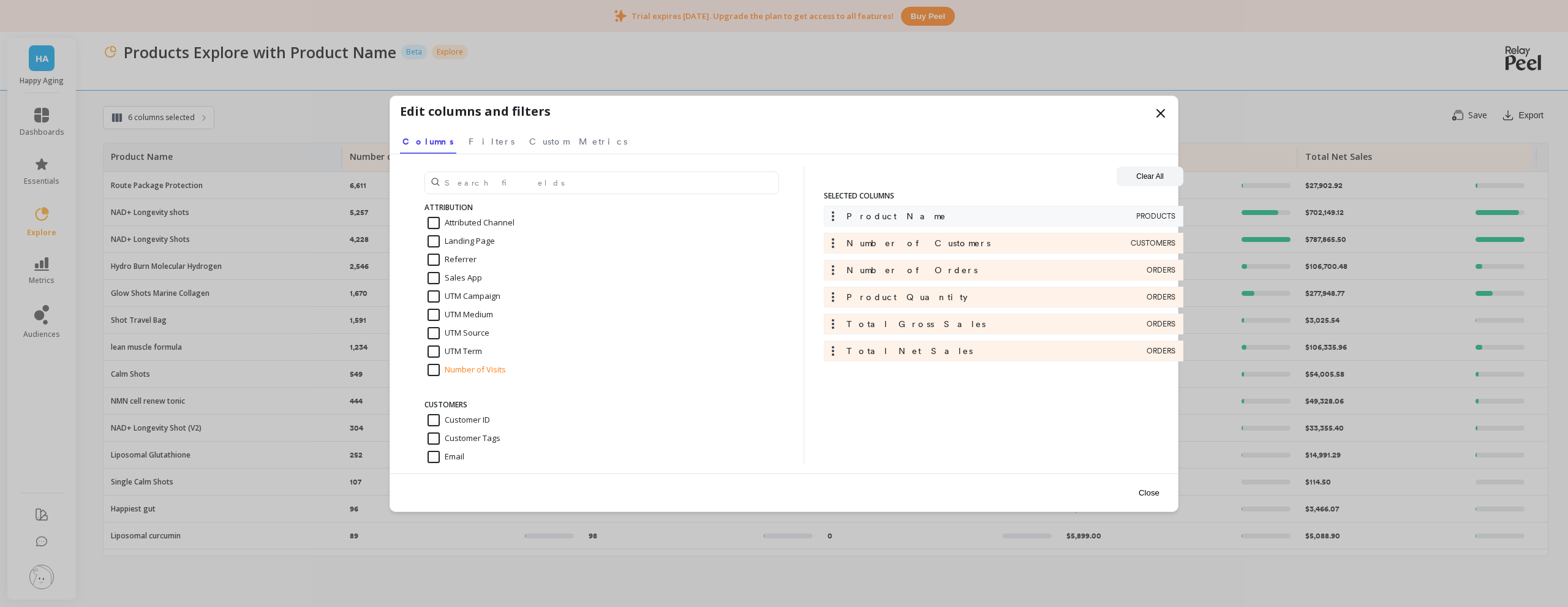
click at [531, 147] on link "Custom Metrics" at bounding box center [578, 139] width 103 height 28
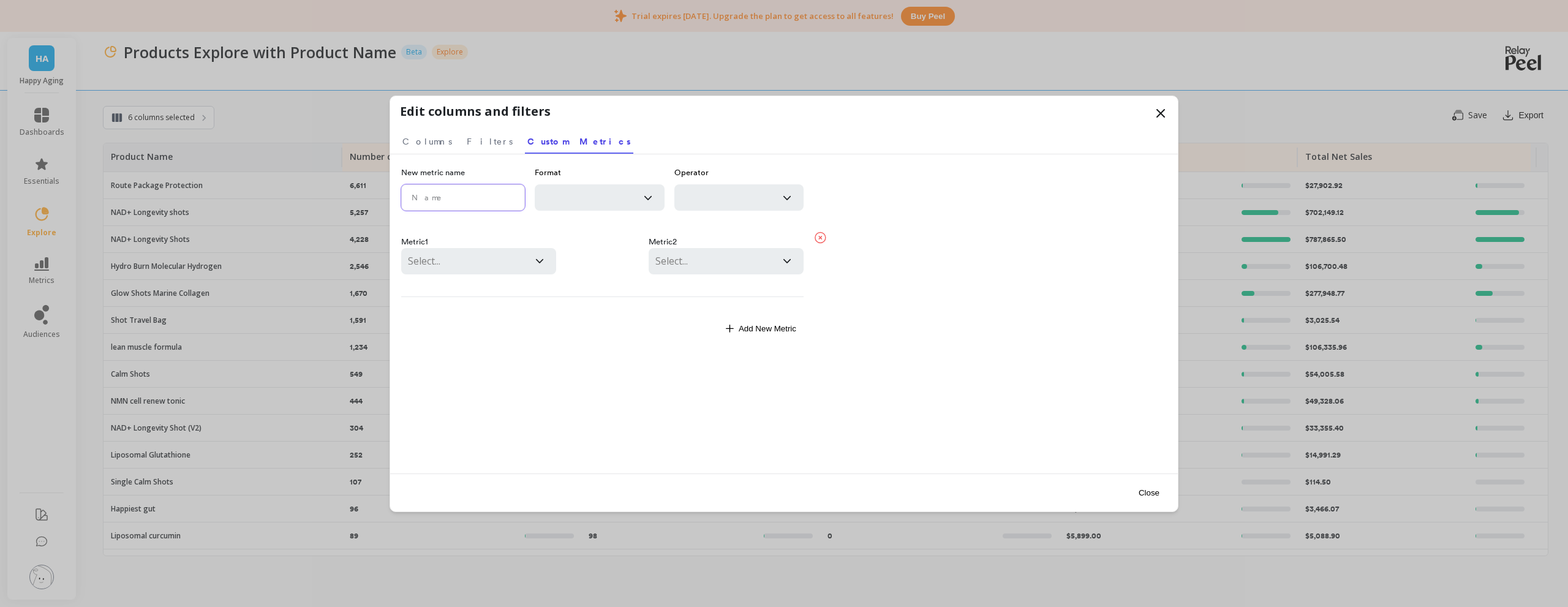
click at [476, 202] on input "text" at bounding box center [462, 198] width 124 height 27
click at [628, 203] on div at bounding box center [586, 198] width 89 height 17
click at [707, 200] on div at bounding box center [725, 198] width 89 height 17
click at [638, 240] on div at bounding box center [602, 253] width 73 height 41
click at [1158, 493] on button "Close" at bounding box center [1149, 493] width 28 height 28
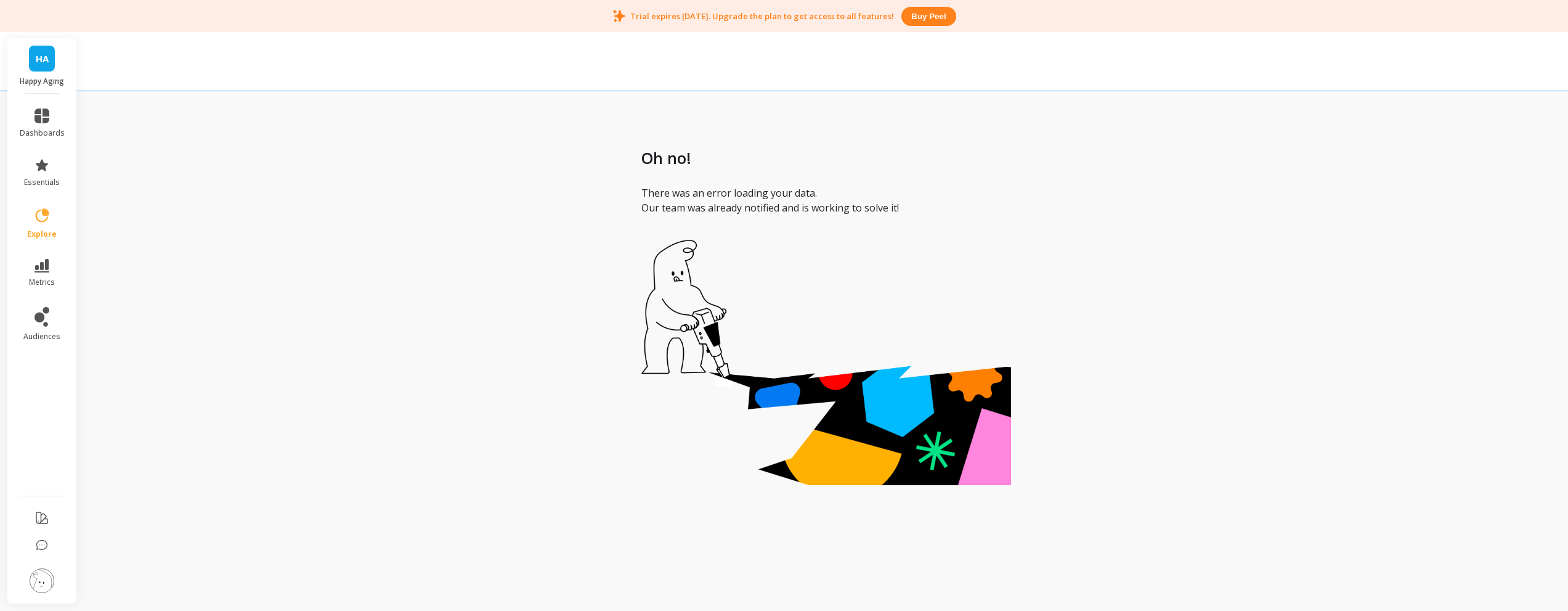
click at [158, 182] on div "Oh no! There was an error loading your data. Our team was already notified and …" at bounding box center [825, 318] width 1485 height 611
click at [43, 326] on icon at bounding box center [41, 316] width 15 height 20
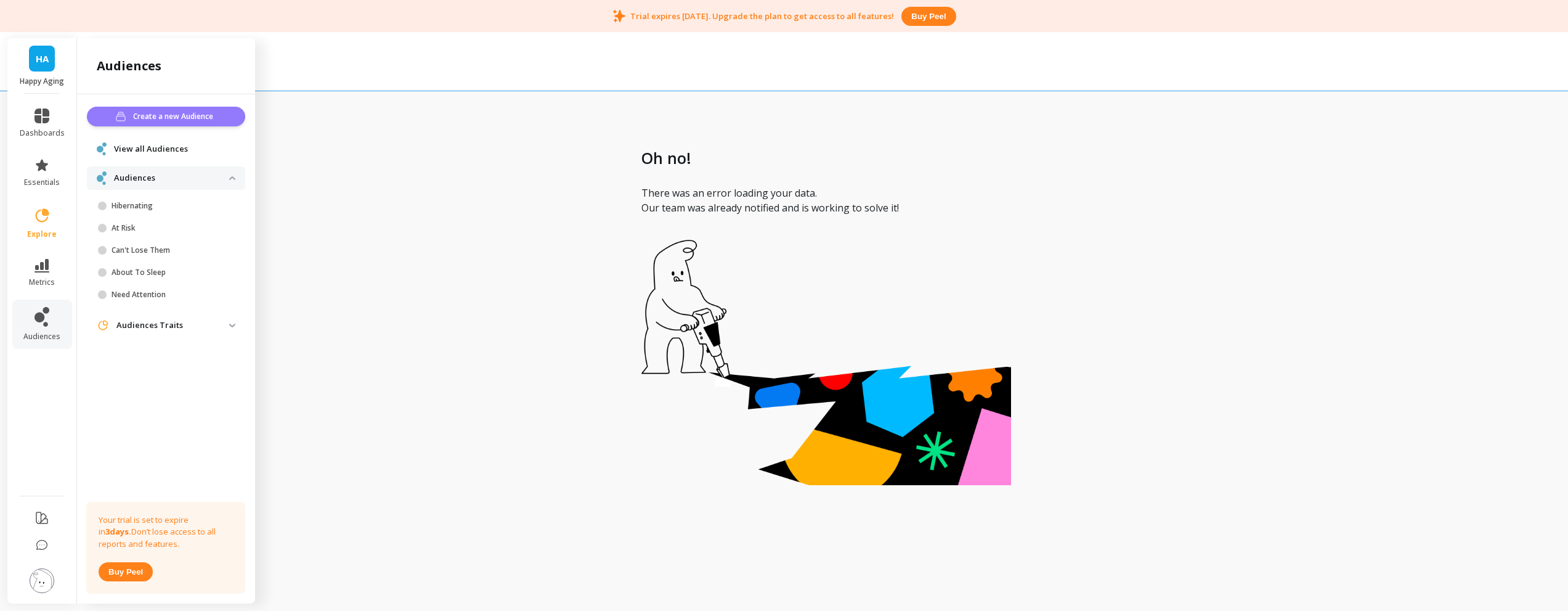
click at [187, 121] on span "Create a new Audience" at bounding box center [175, 116] width 83 height 12
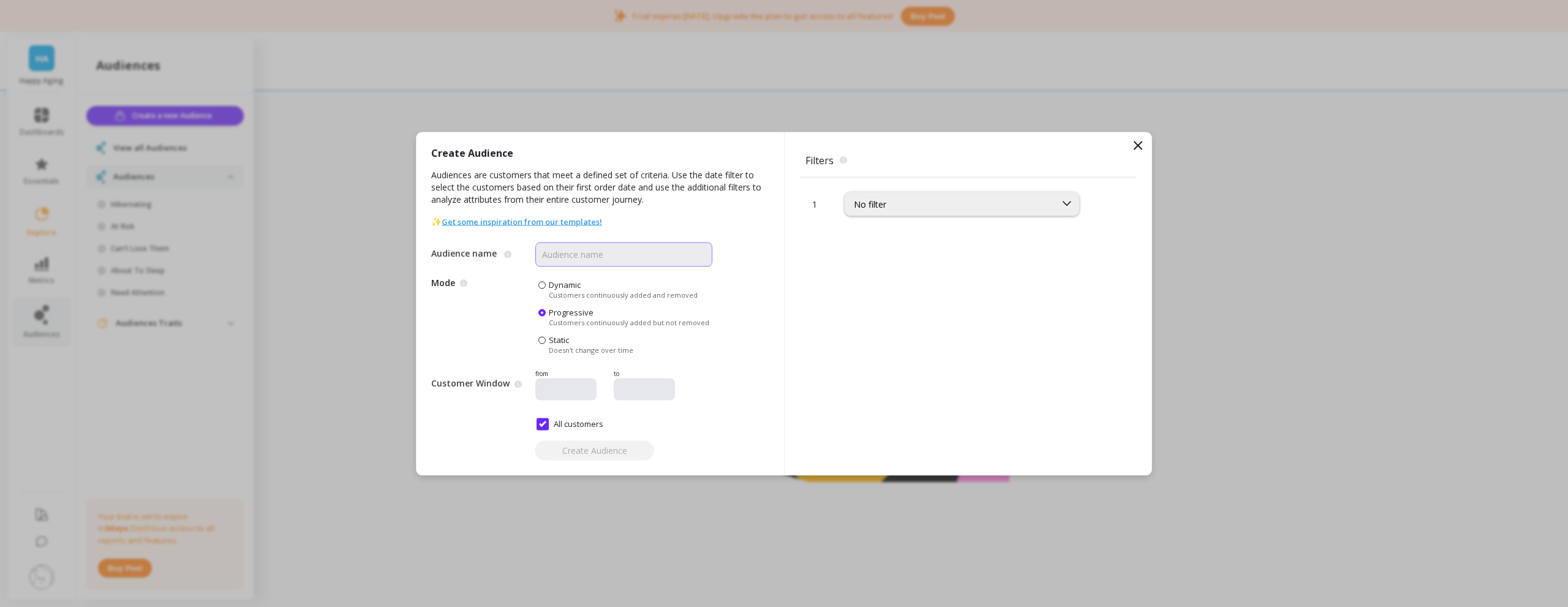
click at [568, 258] on input "Audience name" at bounding box center [623, 254] width 177 height 25
type input "Protein"
click at [884, 211] on div "No filter" at bounding box center [962, 204] width 234 height 24
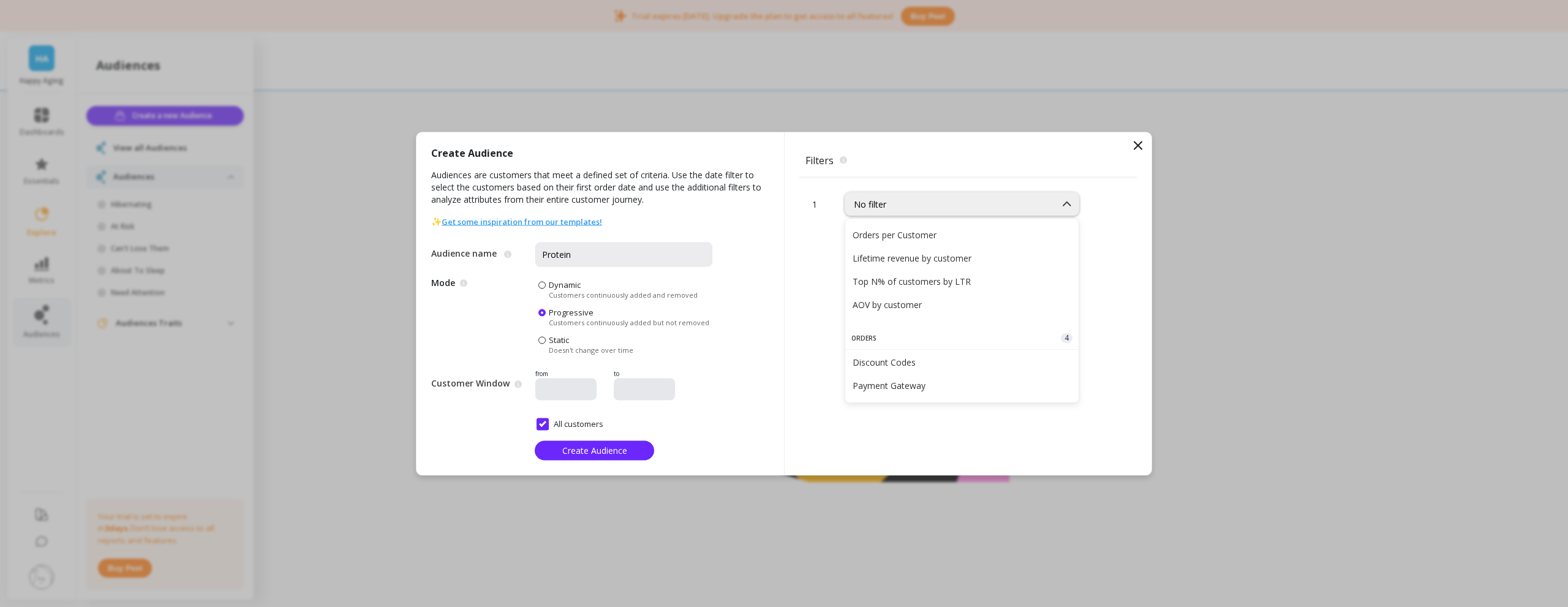
scroll to position [184, 0]
click at [895, 207] on div "No filter" at bounding box center [950, 203] width 193 height 11
type input "orders"
click at [921, 202] on div "No filter" at bounding box center [950, 203] width 193 height 11
type input "produc"
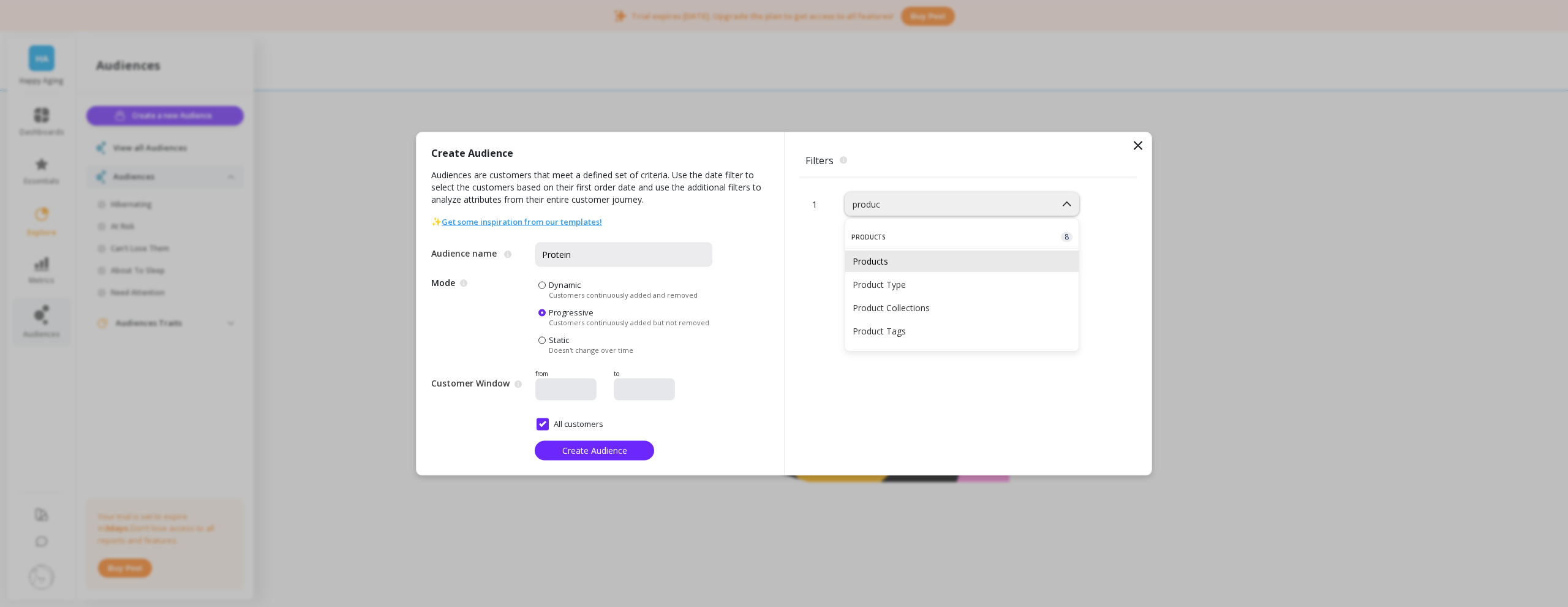
click at [925, 267] on div "Products" at bounding box center [962, 261] width 233 height 22
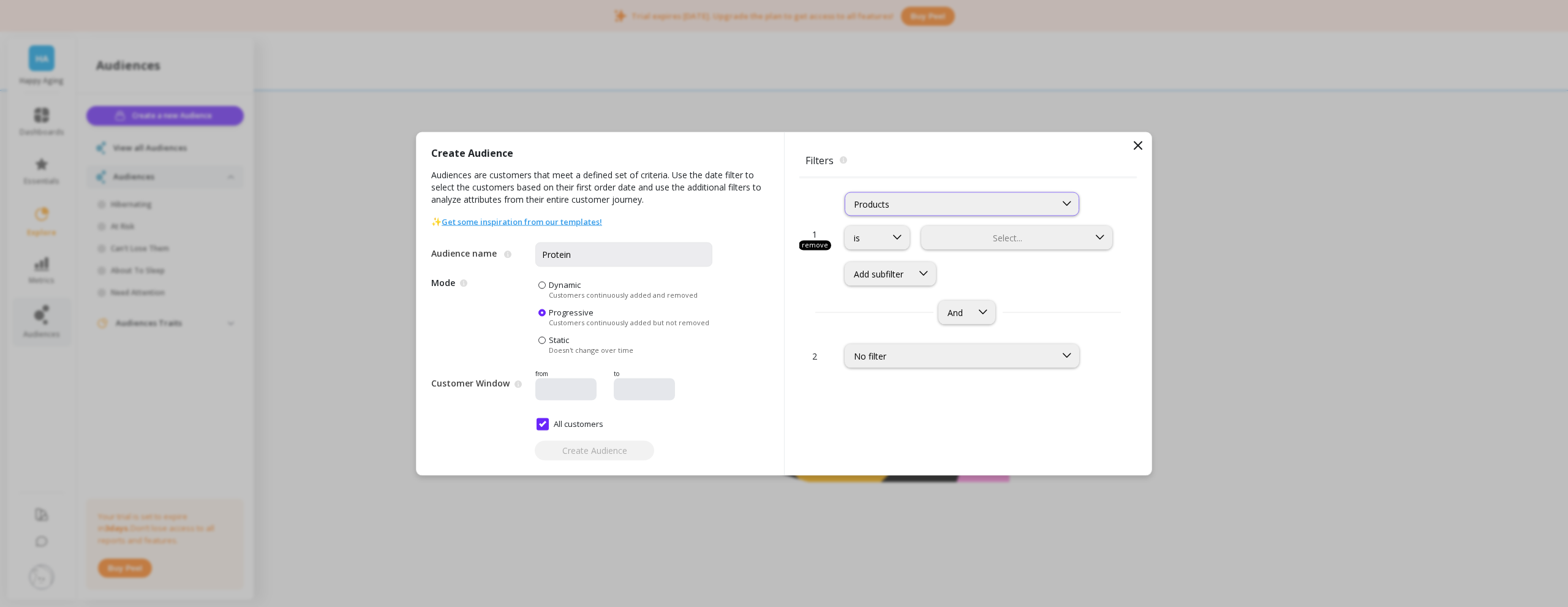
click at [887, 214] on div "Products" at bounding box center [962, 204] width 234 height 24
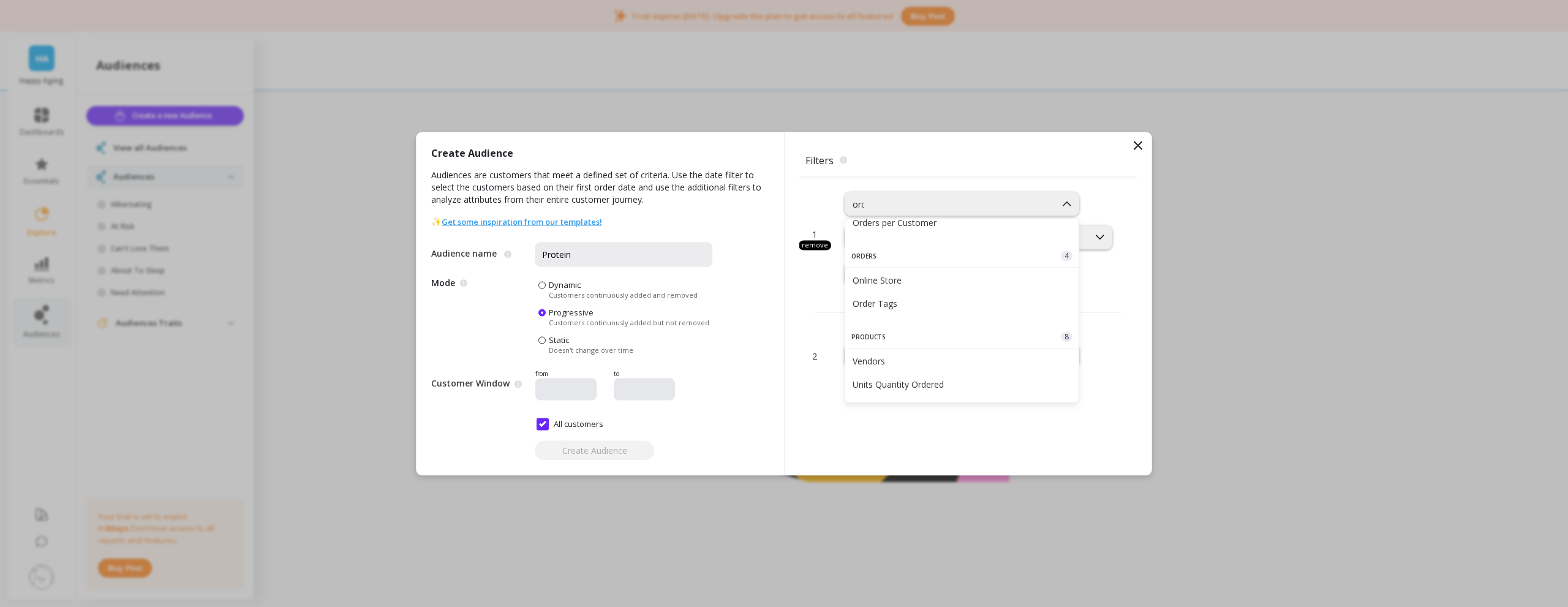
scroll to position [41, 0]
type input "orders"
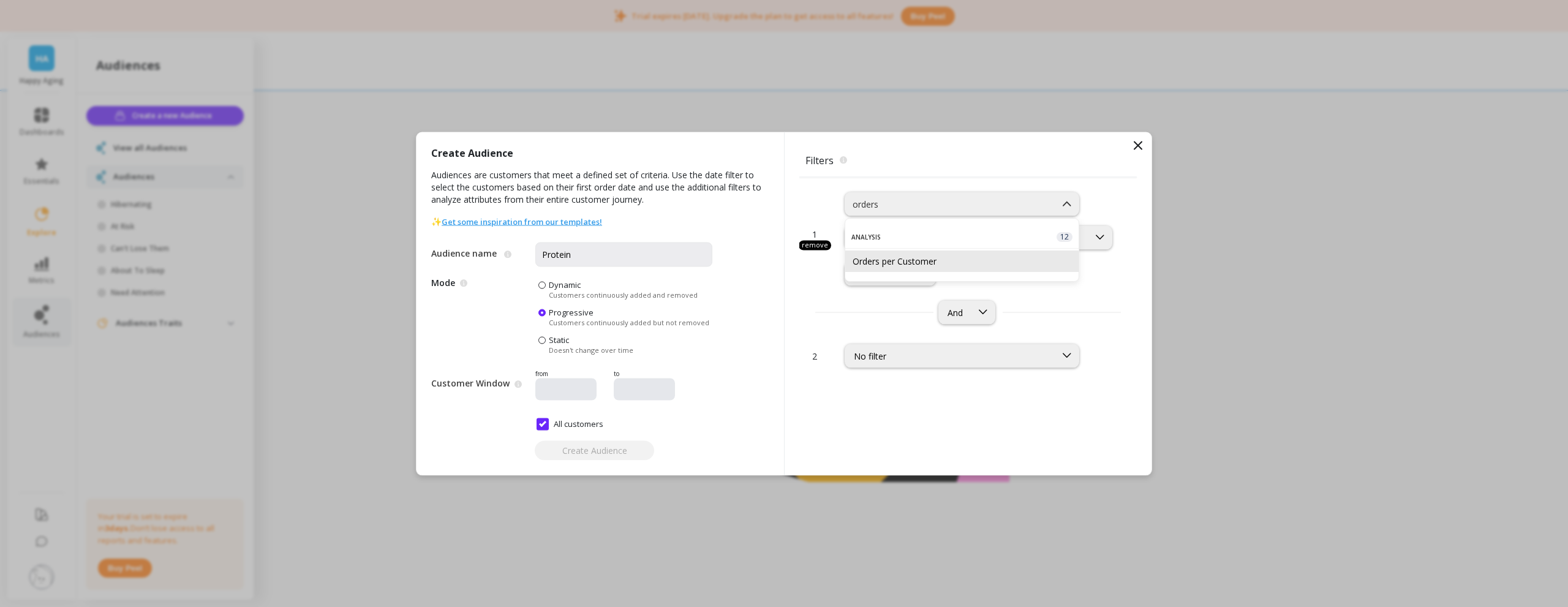
click at [914, 260] on div "Orders per Customer" at bounding box center [962, 261] width 219 height 11
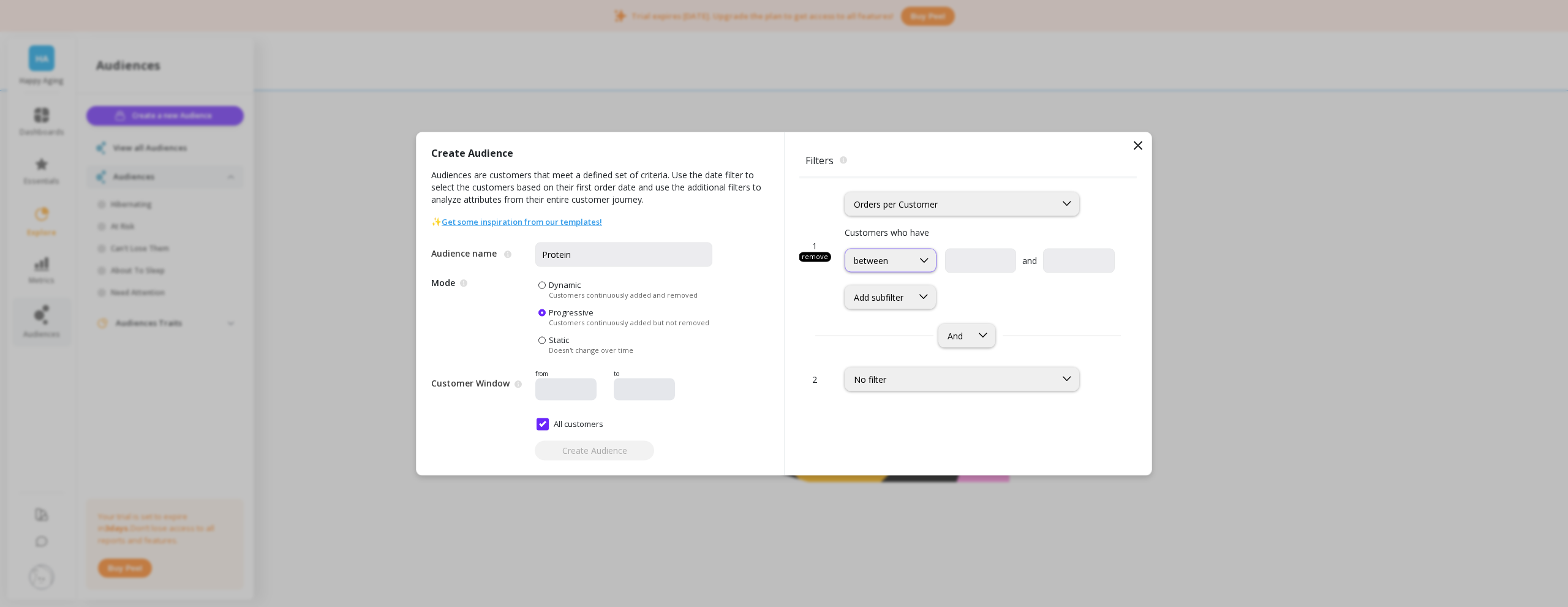
click at [913, 261] on div at bounding box center [924, 260] width 23 height 23
click at [957, 233] on p "Customers who have" at bounding box center [979, 232] width 270 height 13
click at [965, 195] on div "Orders per Customer" at bounding box center [962, 204] width 234 height 24
type input "produc"
click at [906, 258] on div "Products" at bounding box center [962, 261] width 219 height 11
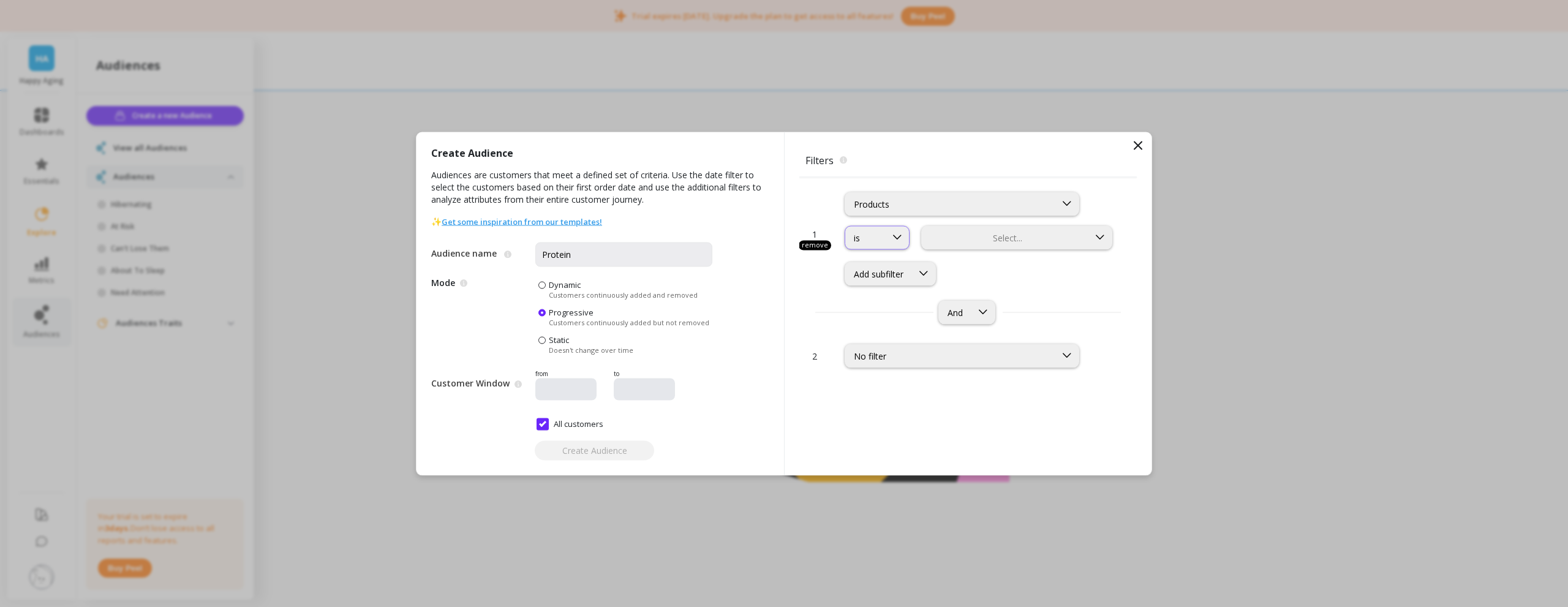
click at [895, 234] on icon at bounding box center [897, 237] width 13 height 13
click at [1003, 207] on div "Products" at bounding box center [950, 203] width 193 height 11
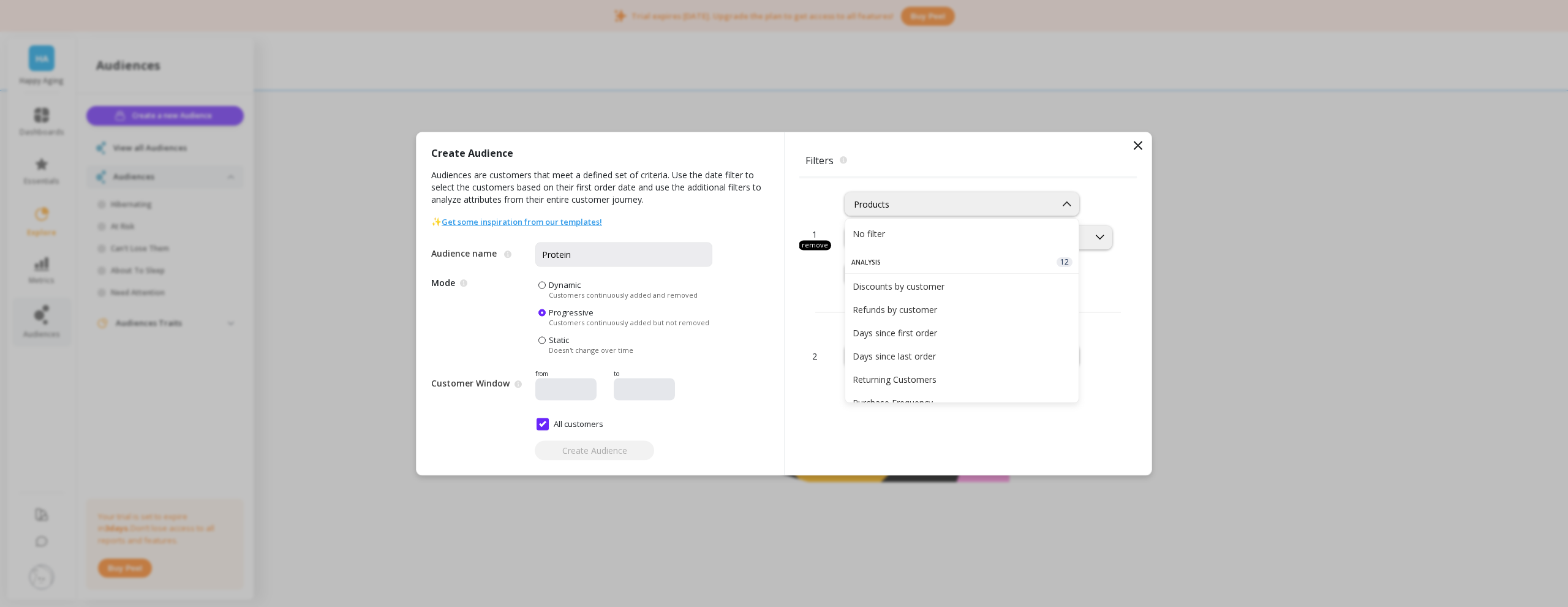
scroll to position [621, 0]
click at [1100, 303] on div "And" at bounding box center [968, 312] width 338 height 24
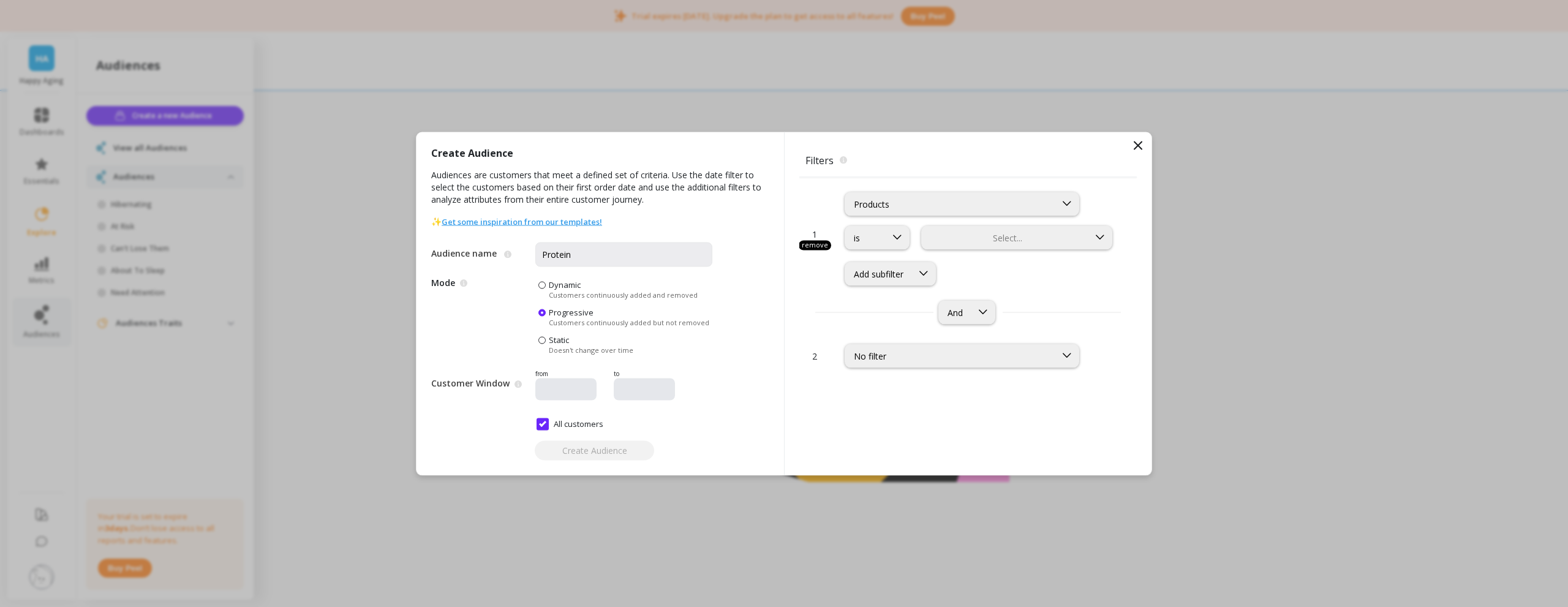
click at [922, 216] on div "Products is Select... Add subfilter" at bounding box center [979, 231] width 270 height 108
click at [926, 209] on div "Products" at bounding box center [950, 203] width 193 height 11
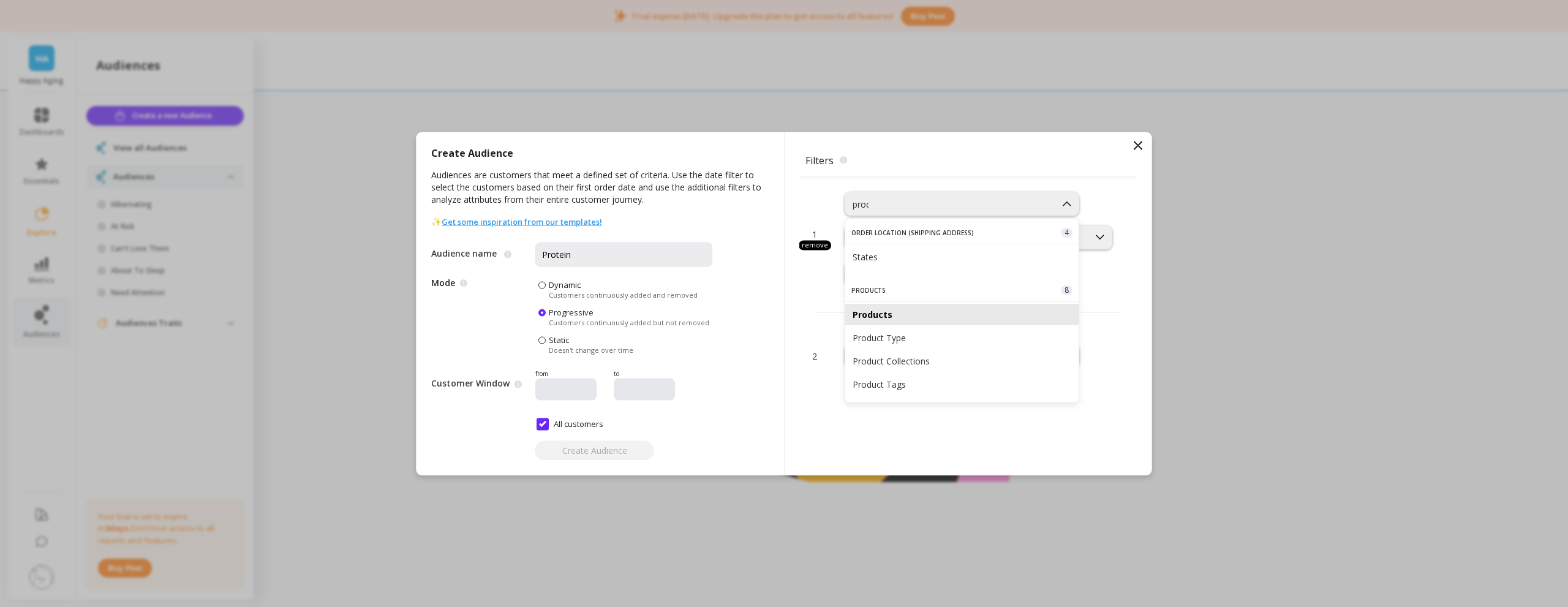
scroll to position [0, 0]
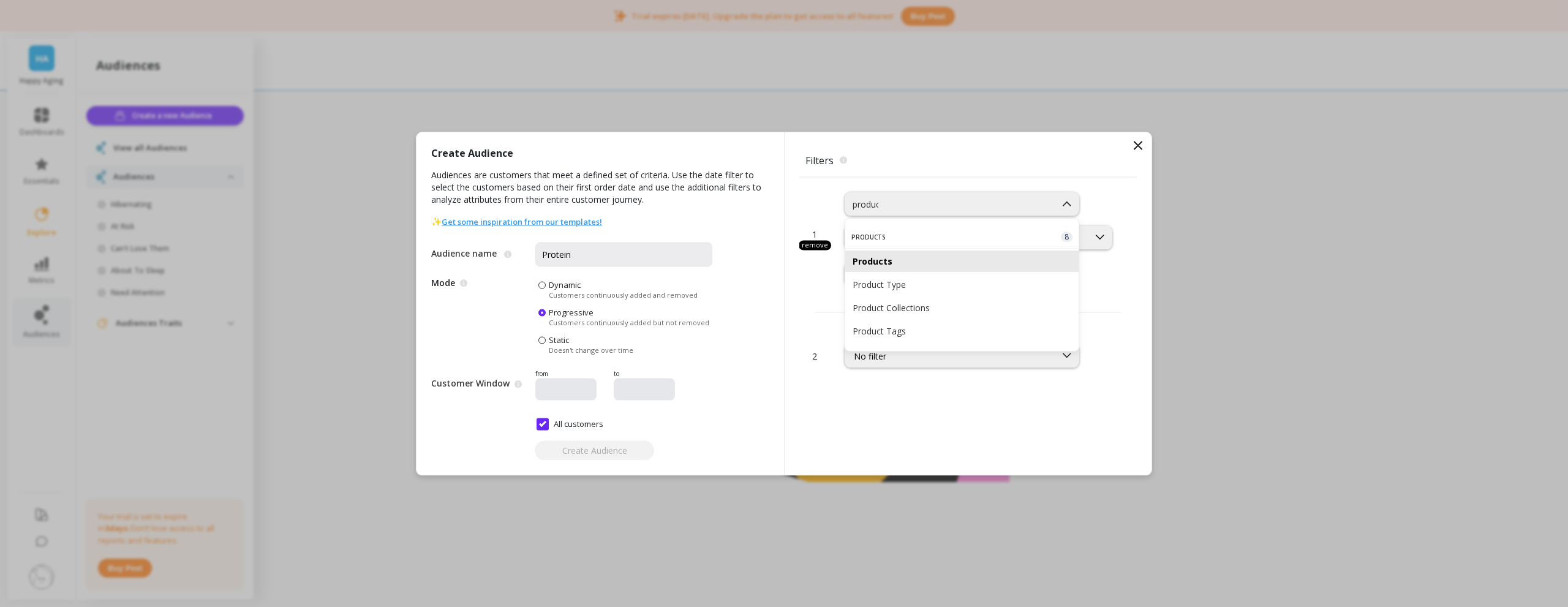
type input "product"
click at [914, 286] on div "Product Type" at bounding box center [962, 284] width 219 height 11
click at [893, 271] on div "is" at bounding box center [891, 267] width 76 height 11
click at [993, 237] on div at bounding box center [1005, 237] width 164 height 11
type input "p"
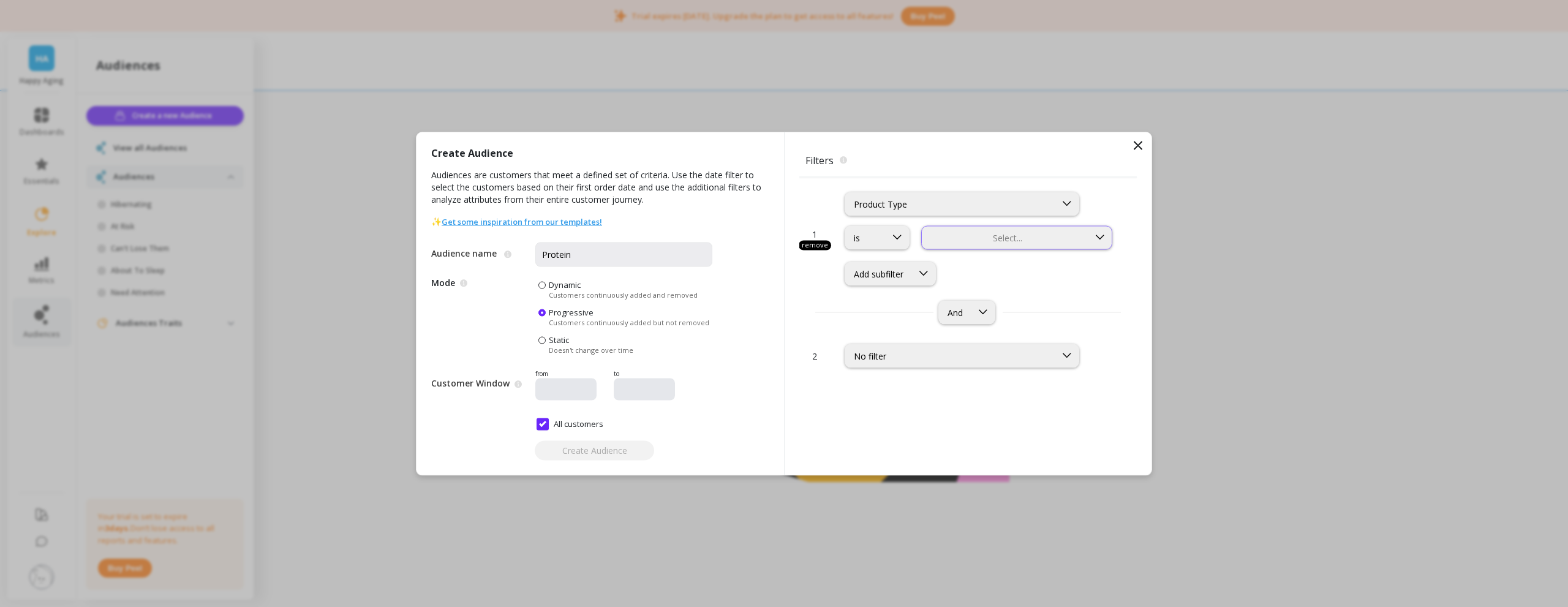
drag, startPoint x: 993, startPoint y: 237, endPoint x: 989, endPoint y: 244, distance: 8.1
click at [989, 244] on div "Select..." at bounding box center [1005, 237] width 167 height 14
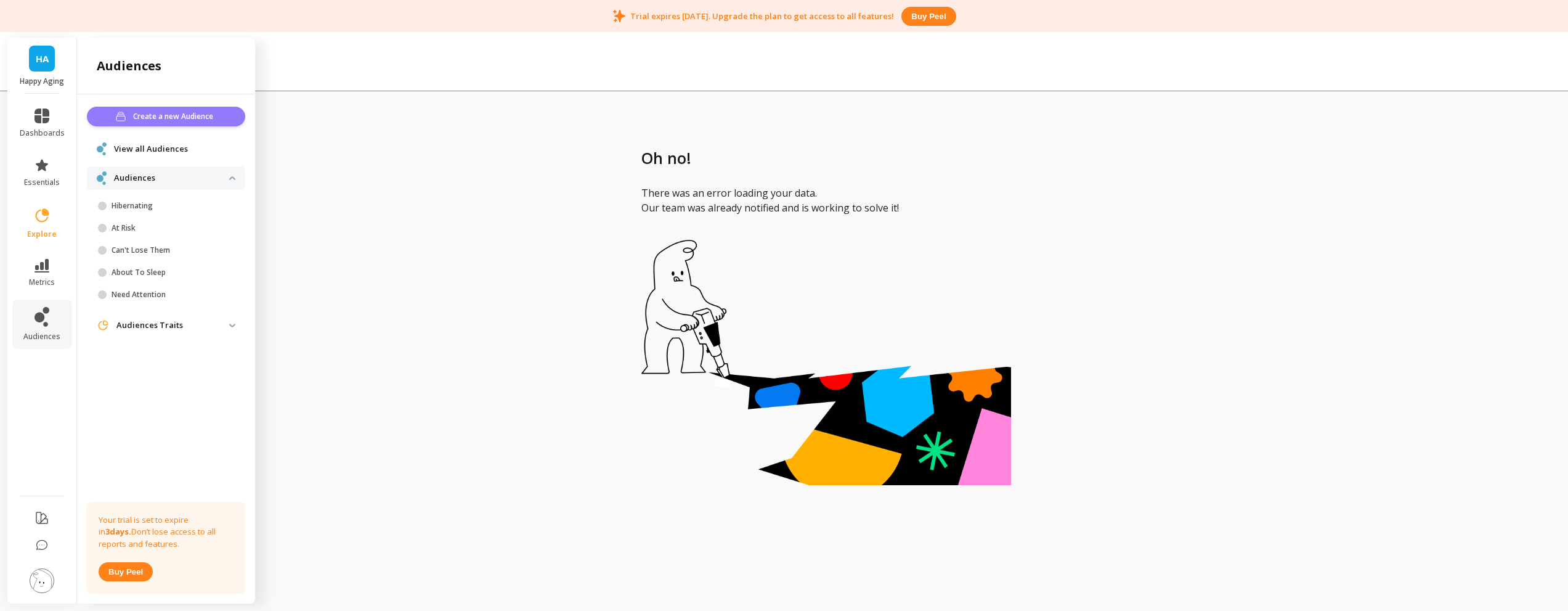
click at [187, 119] on span "Create a new Audience" at bounding box center [175, 116] width 83 height 12
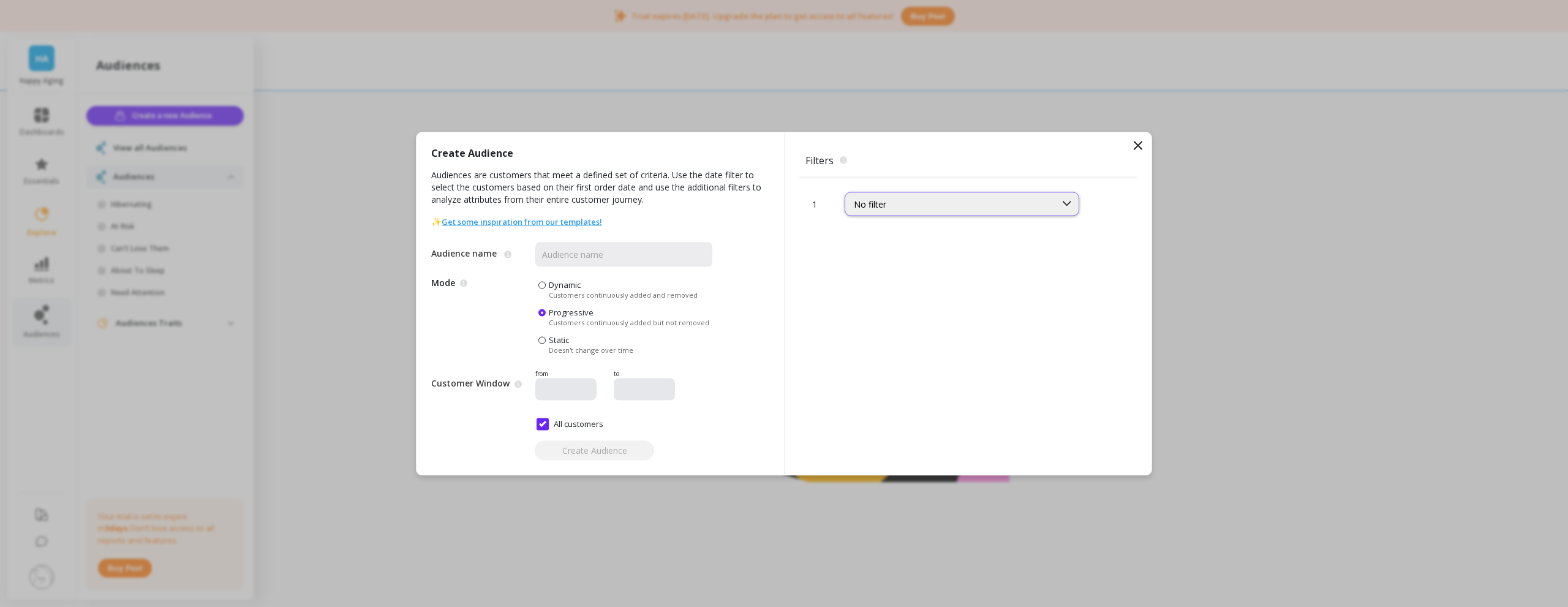
click at [955, 210] on div "No filter" at bounding box center [950, 203] width 210 height 14
type input "p"
type input "produ"
click at [935, 259] on div "Products" at bounding box center [962, 261] width 219 height 11
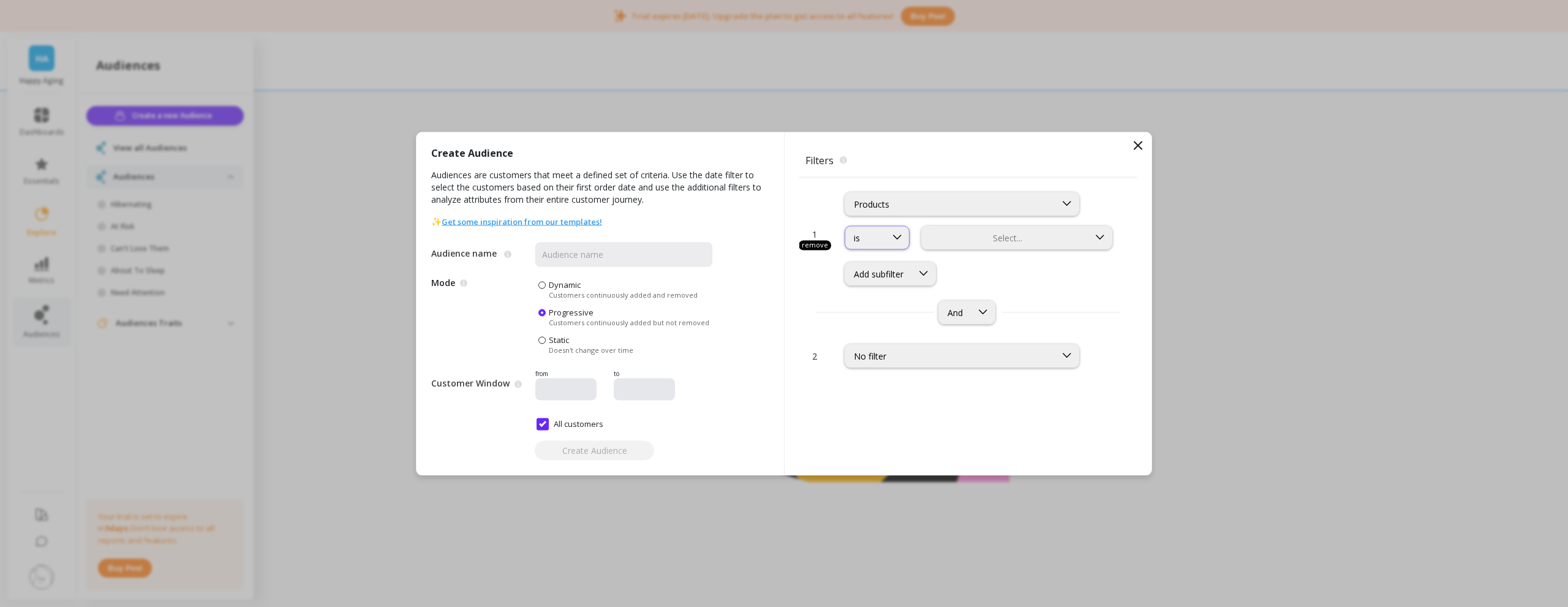
click at [884, 241] on div "is" at bounding box center [865, 237] width 41 height 11
click at [1057, 283] on div "Add subfilter" at bounding box center [979, 274] width 270 height 24
click at [912, 286] on div "1 remove Products is Select... Add subfilter And" at bounding box center [968, 253] width 338 height 152
click at [914, 269] on div at bounding box center [923, 274] width 23 height 23
click at [1052, 271] on div "Add subfilter" at bounding box center [979, 274] width 270 height 24
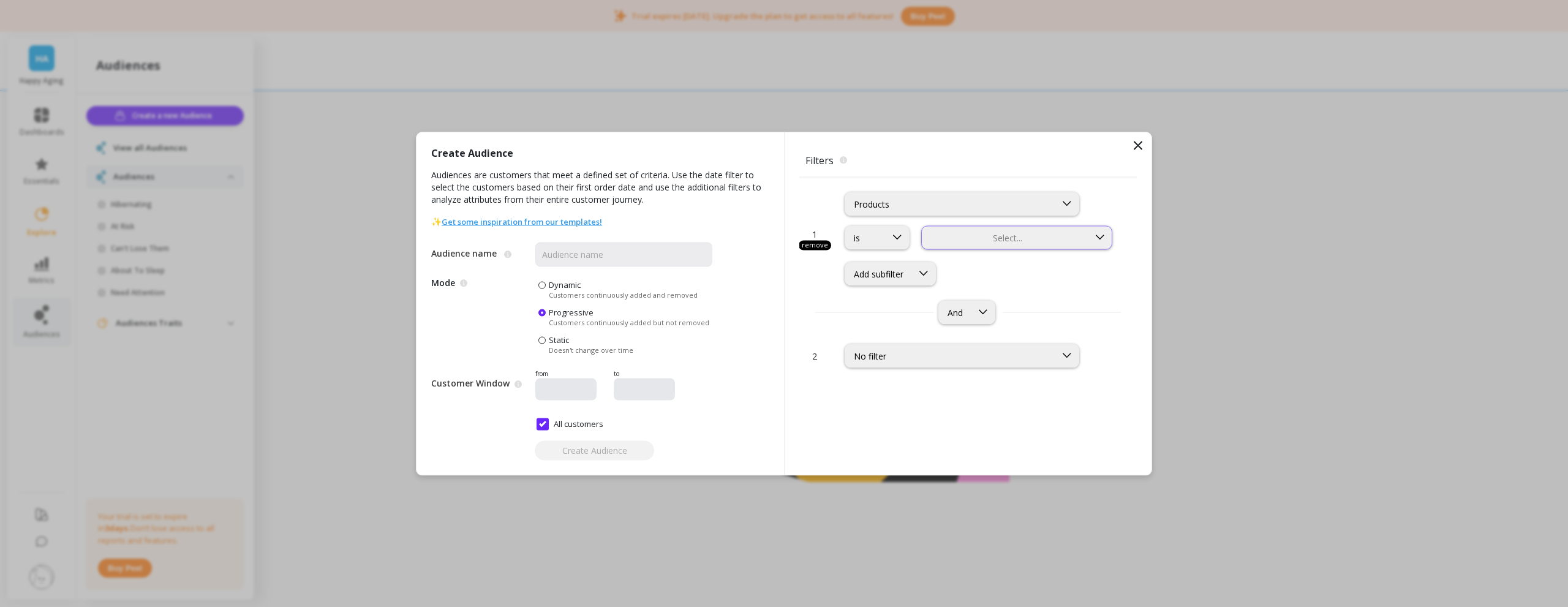
click at [1059, 236] on div "Select..." at bounding box center [1005, 237] width 167 height 14
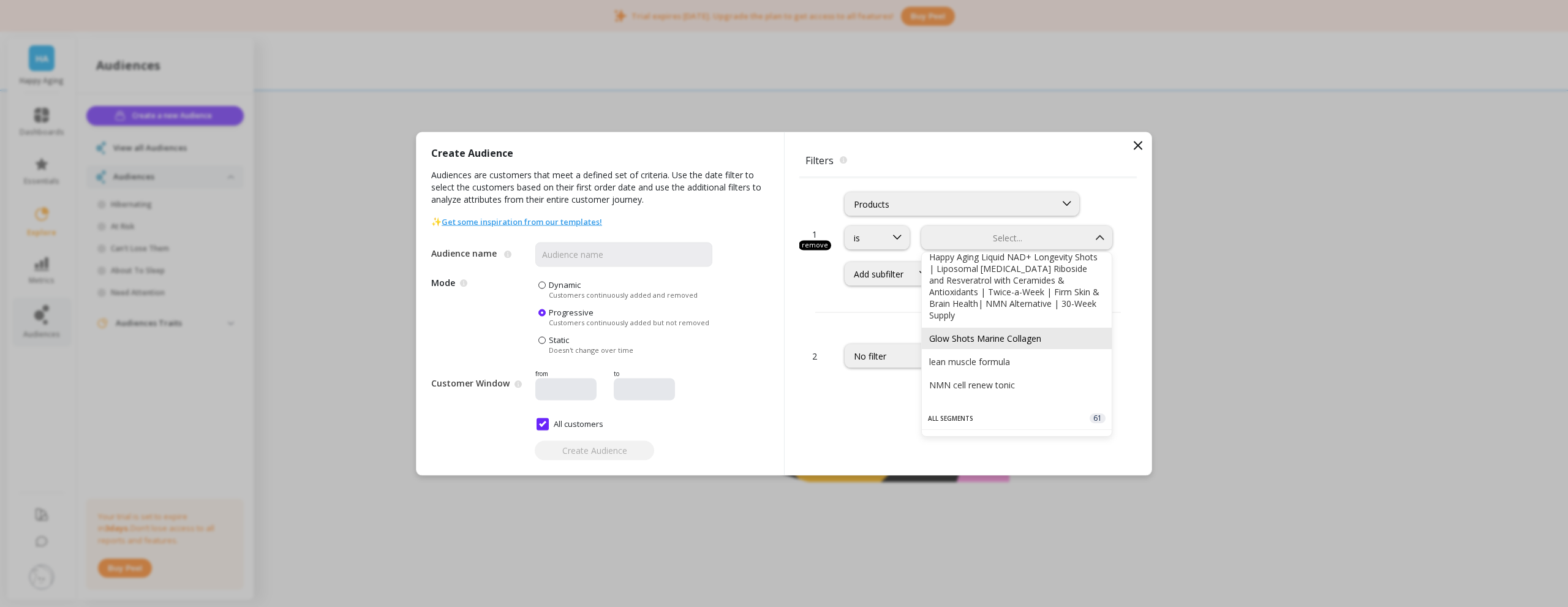
scroll to position [122, 0]
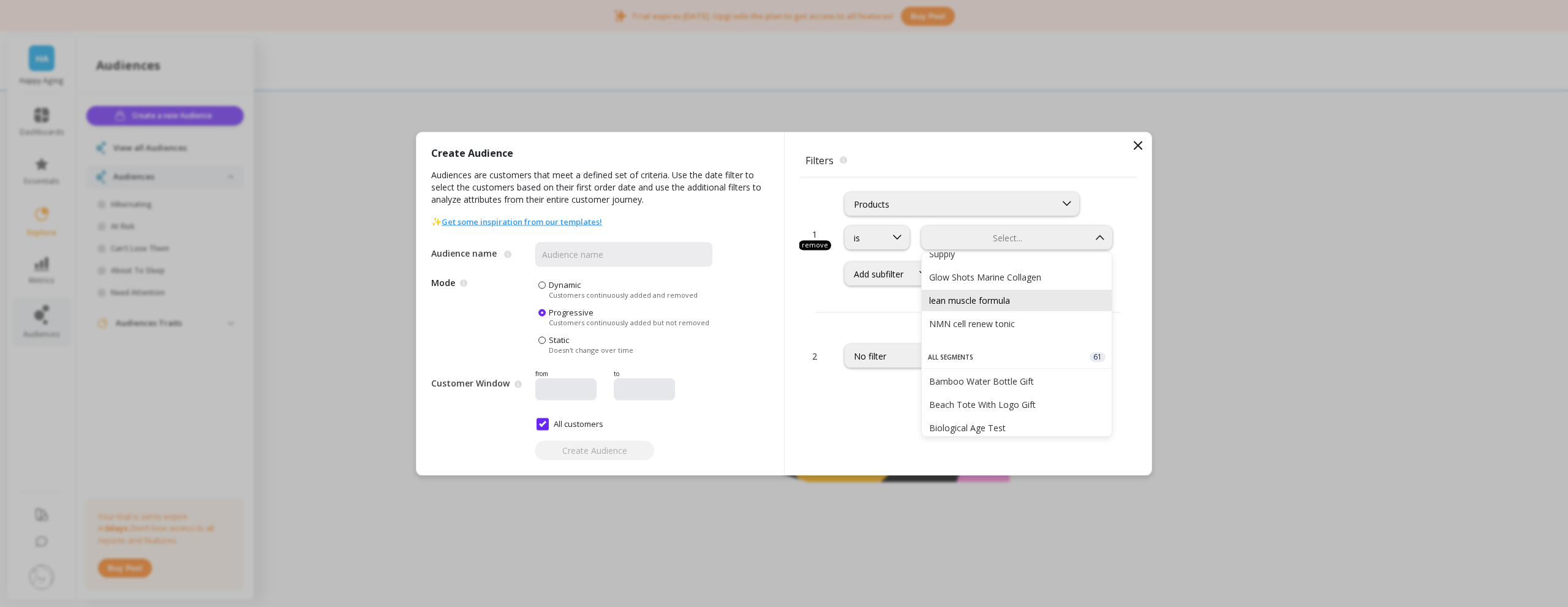
click at [1003, 307] on div "lean muscle formula" at bounding box center [1017, 300] width 190 height 22
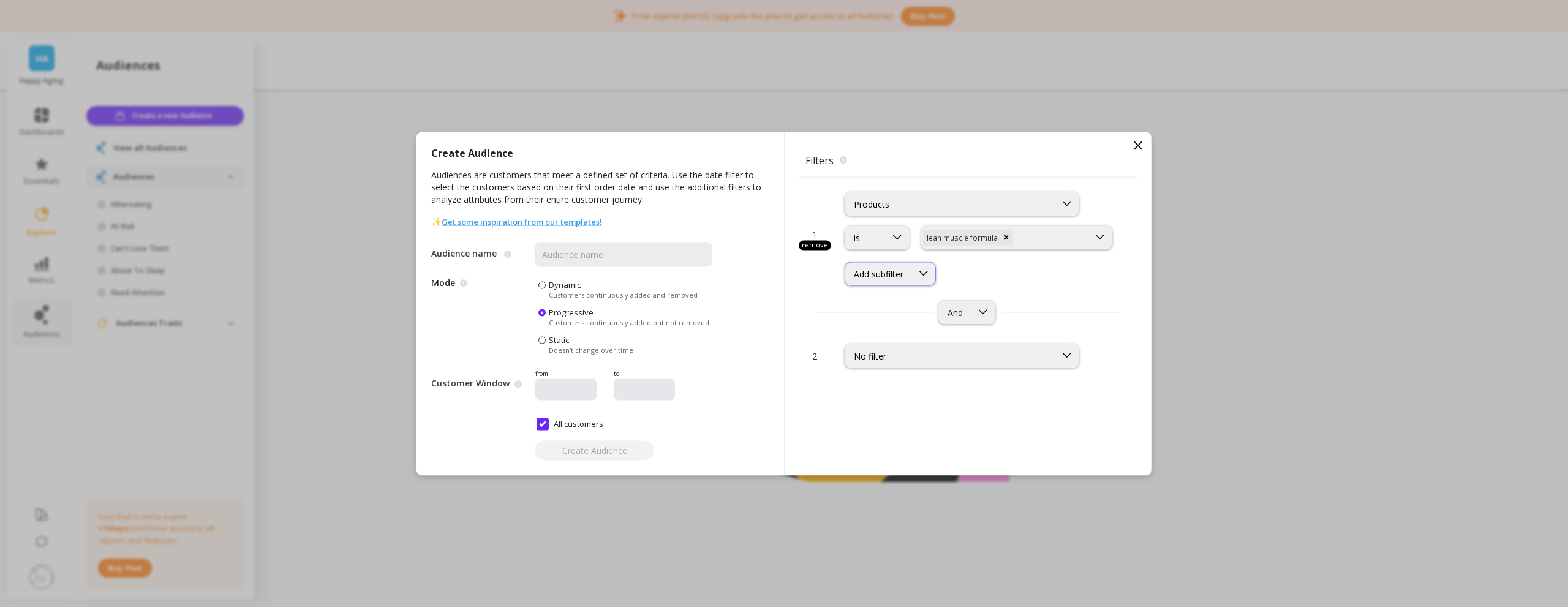
click at [927, 279] on icon at bounding box center [923, 273] width 13 height 13
click at [1039, 297] on div "1 remove Products is option lean muscle formula, selected. lean muscle formula …" at bounding box center [968, 253] width 338 height 152
click at [940, 350] on div "No filter" at bounding box center [950, 355] width 193 height 11
click at [1049, 290] on div "1 remove Products is option lean muscle formula, selected. lean muscle formula …" at bounding box center [968, 253] width 338 height 152
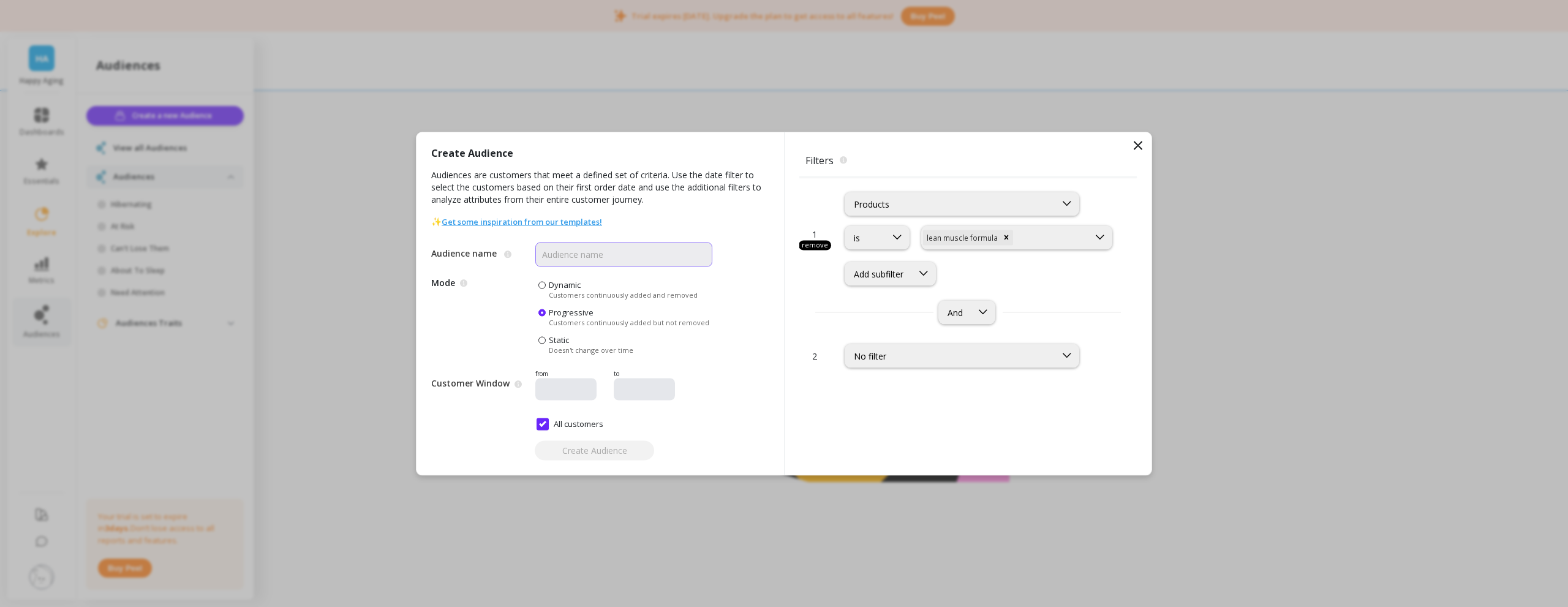
click at [606, 260] on input "Audience name" at bounding box center [623, 254] width 177 height 25
type input "Protein"
click at [614, 447] on span "Create Audience" at bounding box center [594, 450] width 65 height 11
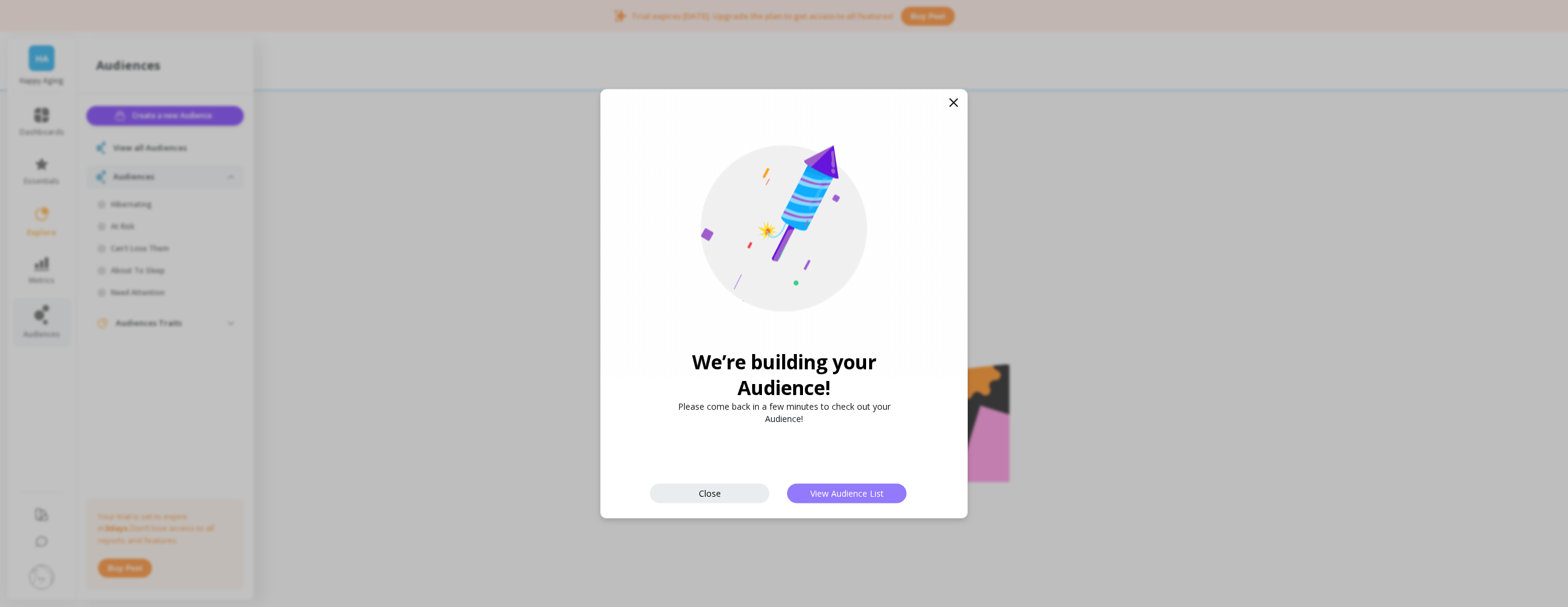
click at [829, 495] on span "View Audience List" at bounding box center [847, 493] width 73 height 11
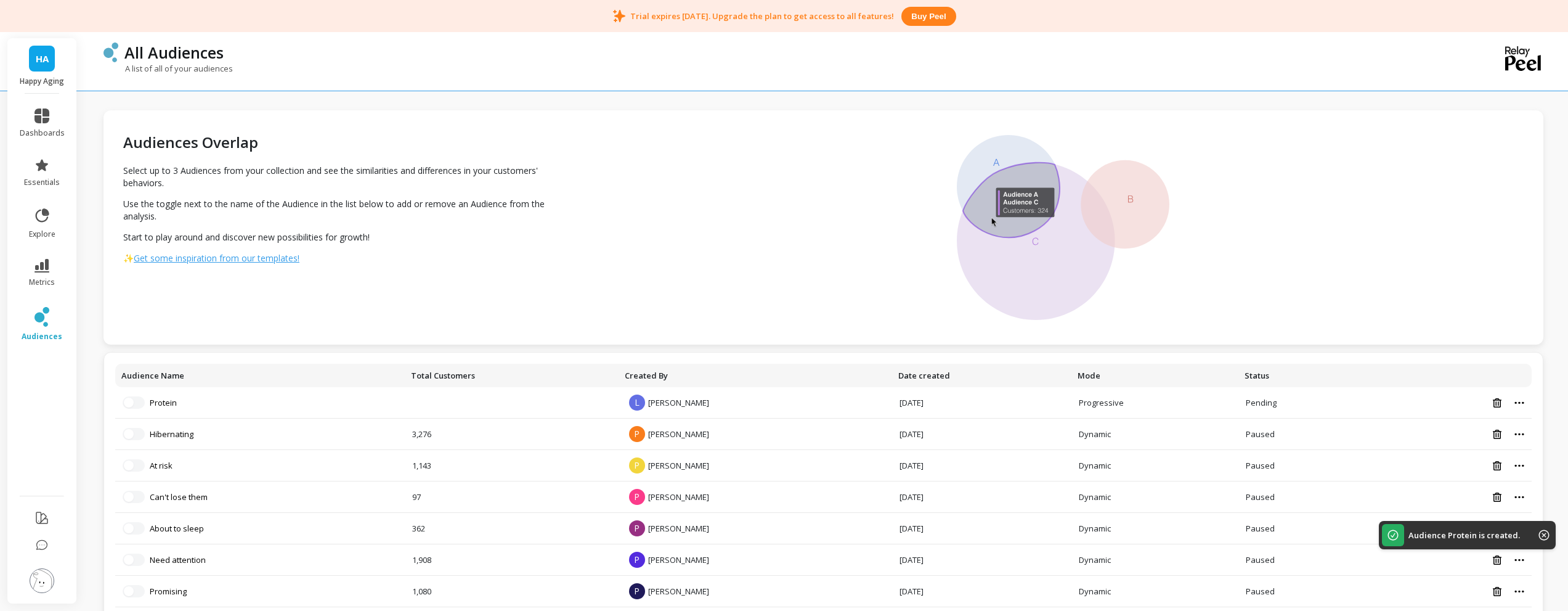
drag, startPoint x: 650, startPoint y: 475, endPoint x: 619, endPoint y: 92, distance: 384.3
click at [619, 92] on div "Audiences Overlap Select up to 3 Audiences from your collection and see the sim…" at bounding box center [823, 393] width 1440 height 767
click at [50, 122] on link "dashboards" at bounding box center [42, 123] width 45 height 29
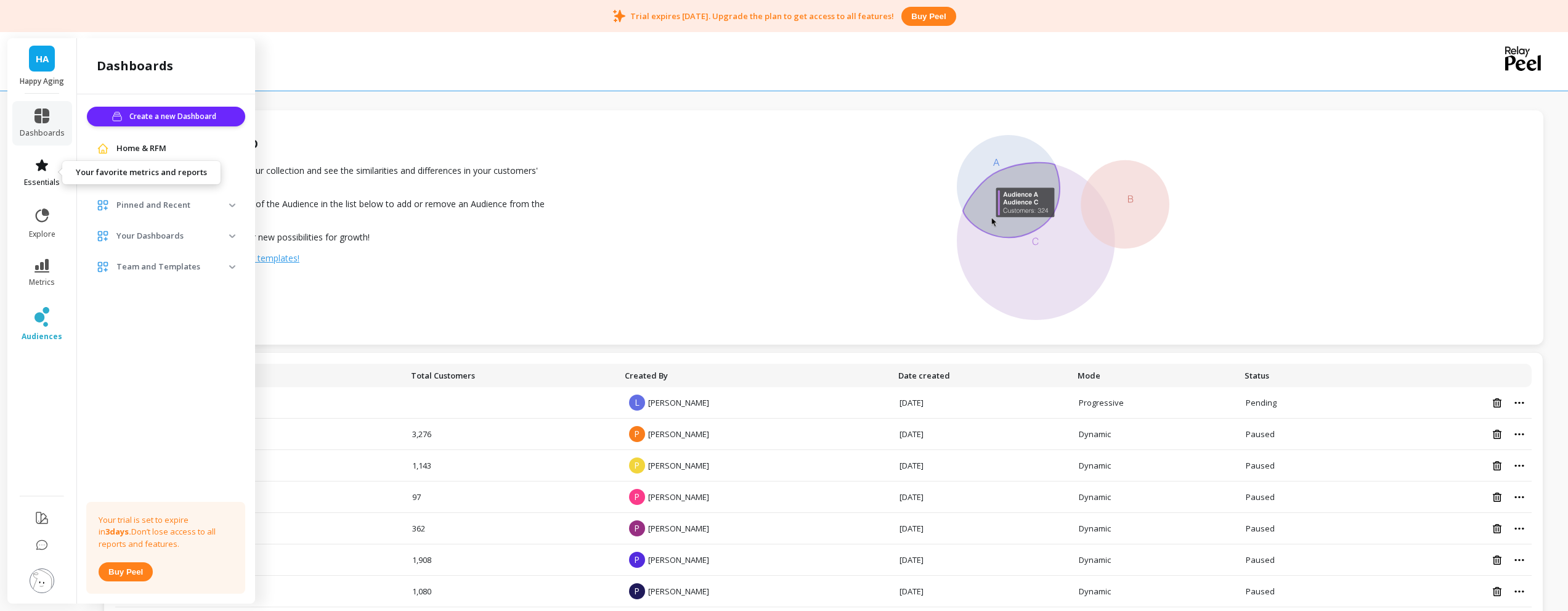
click at [36, 170] on icon at bounding box center [41, 165] width 15 height 15
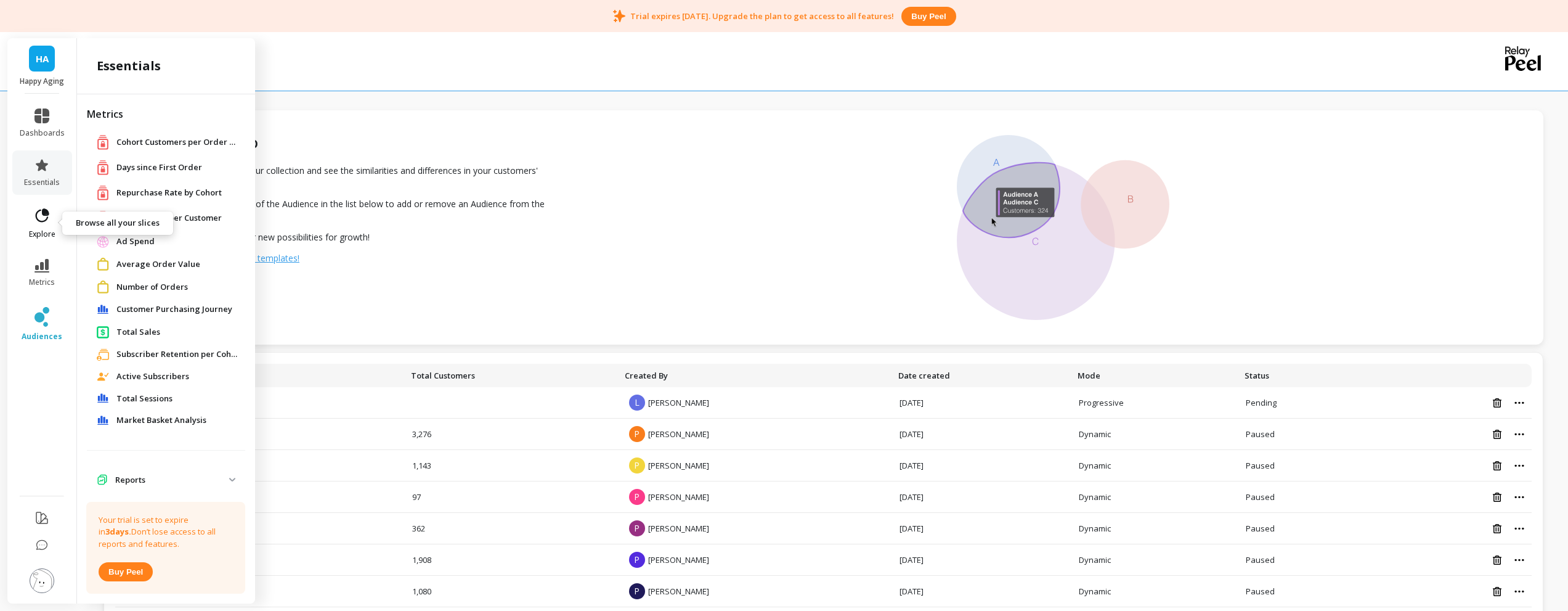
click at [40, 214] on icon at bounding box center [41, 216] width 17 height 17
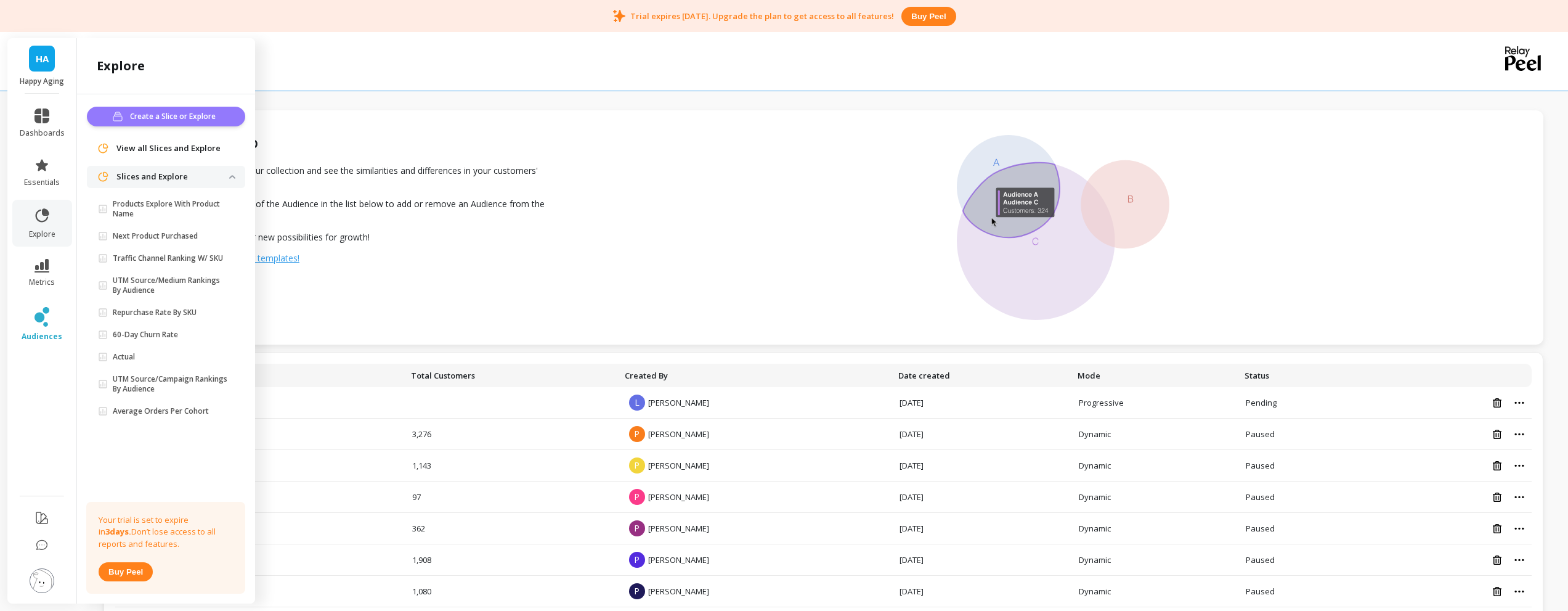
click at [178, 115] on span "Create a Slice or Explore" at bounding box center [175, 116] width 89 height 12
click at [151, 209] on p "Products Explore With Product Name" at bounding box center [171, 209] width 117 height 20
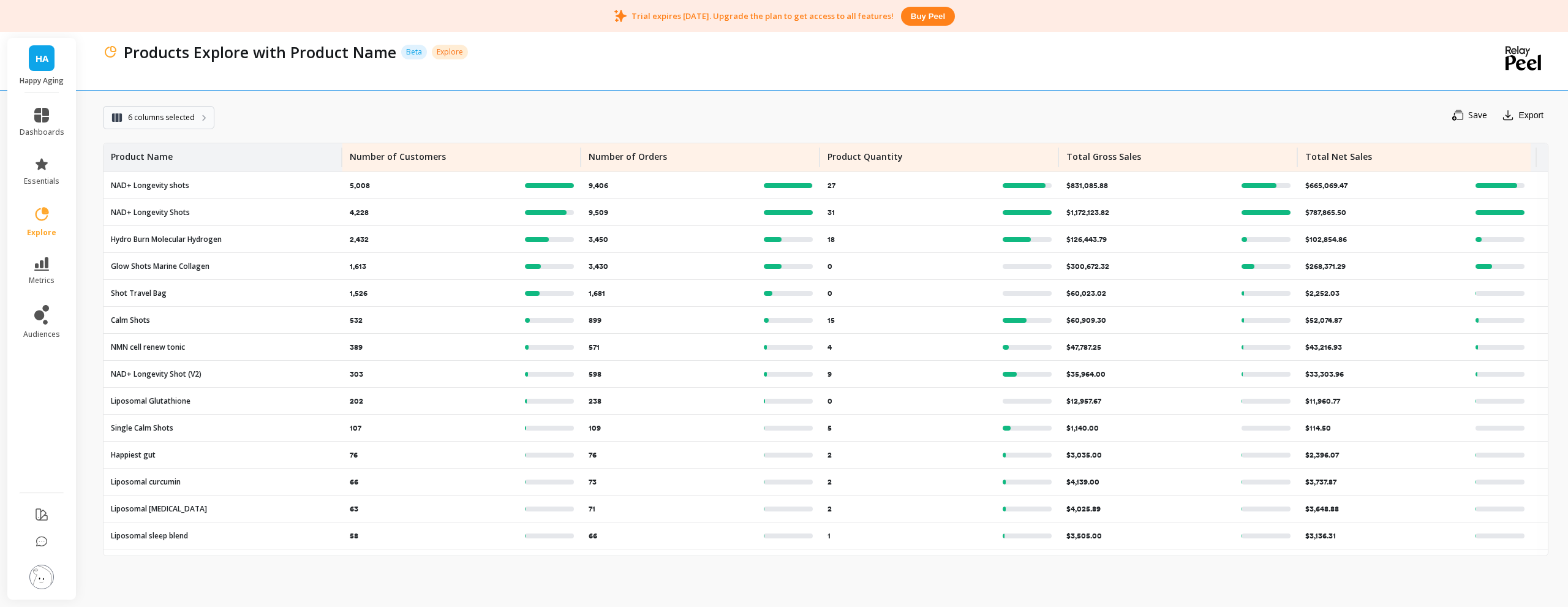
click at [165, 117] on span "6 columns selected" at bounding box center [161, 117] width 67 height 12
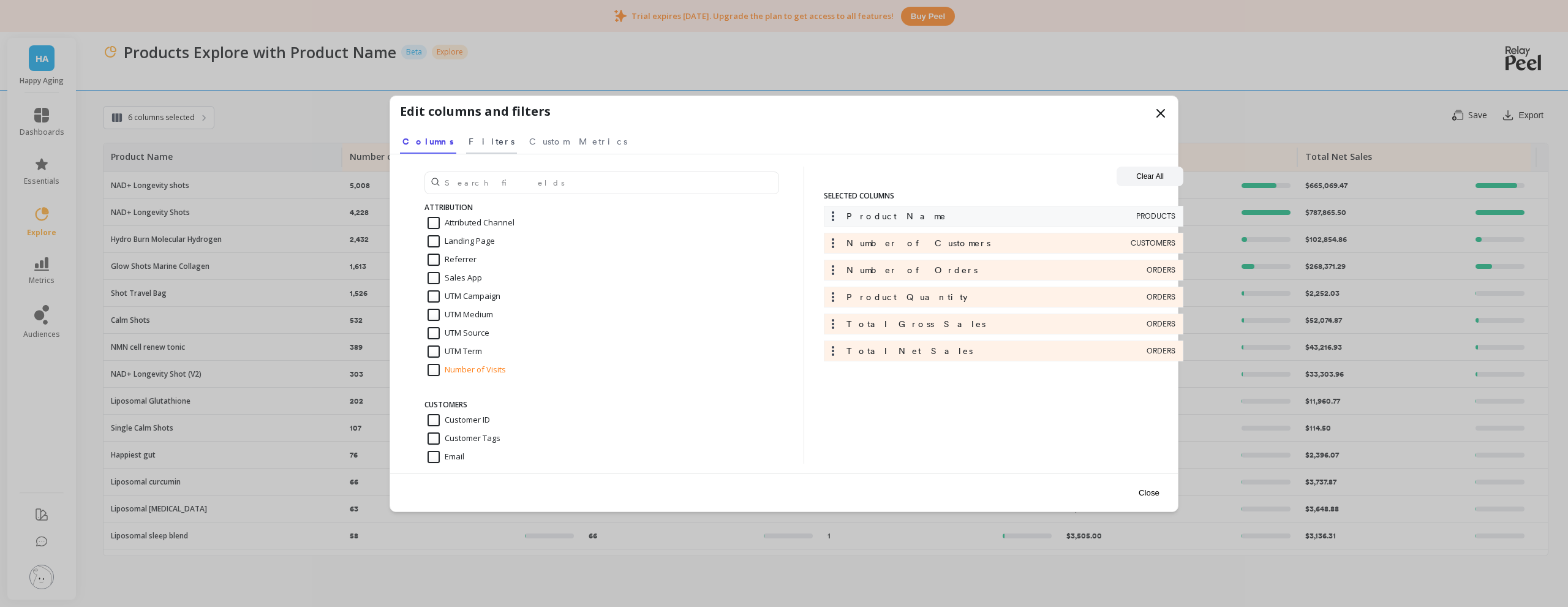
click at [469, 139] on span "Filters" at bounding box center [492, 141] width 46 height 12
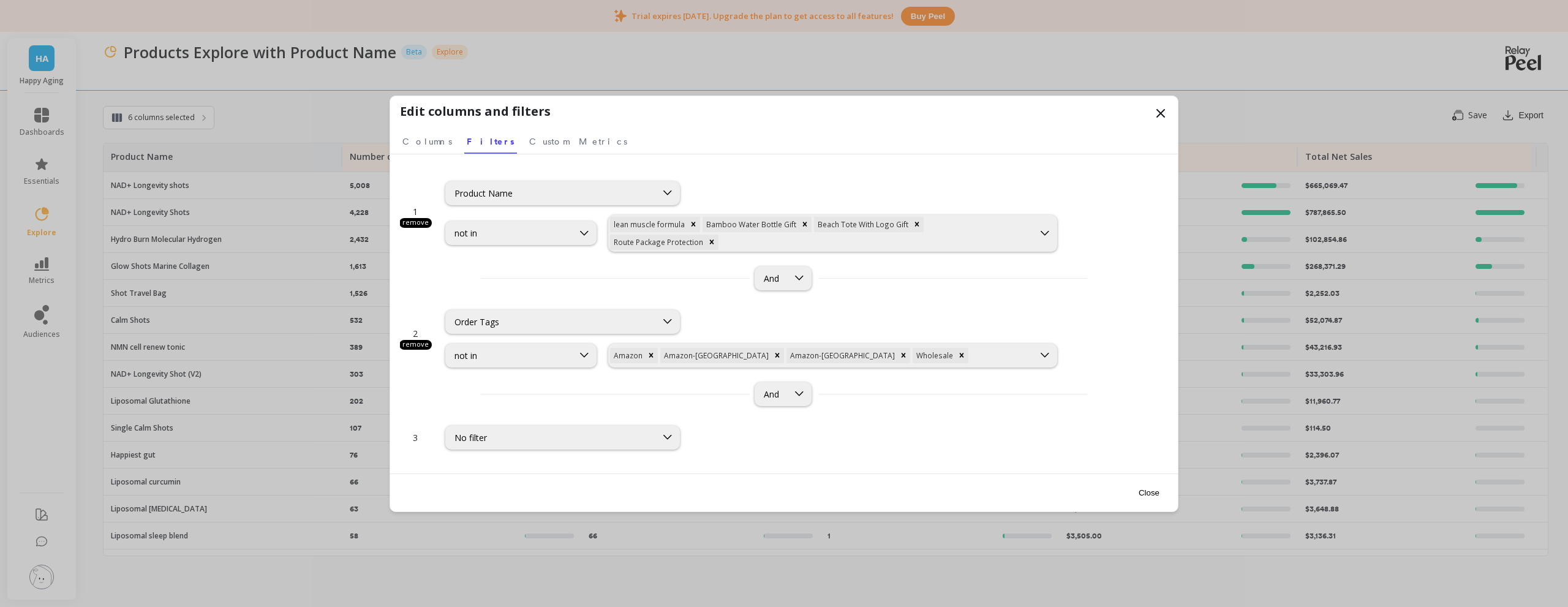
click at [527, 193] on div "Product Name" at bounding box center [551, 193] width 193 height 11
type input "protei"
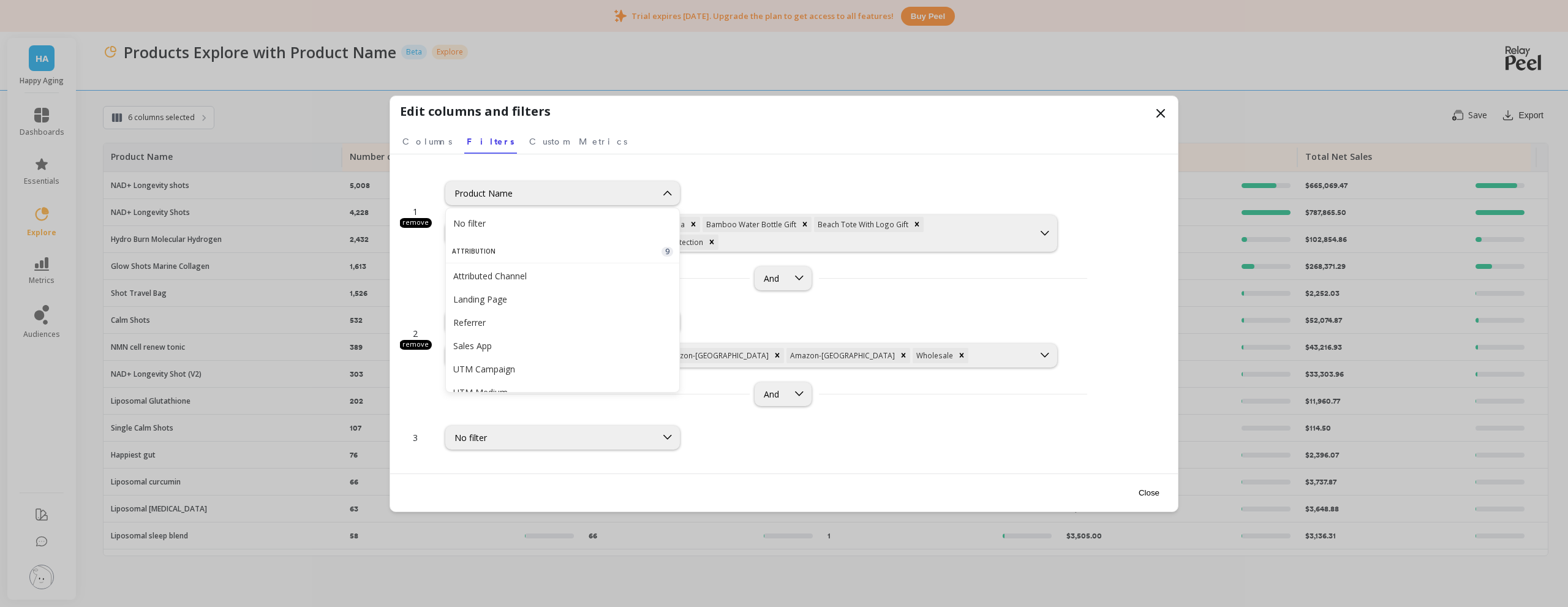
click at [630, 160] on div "1 remove 96 results available. Use Up and Down to choose options, press Enter t…" at bounding box center [784, 314] width 787 height 319
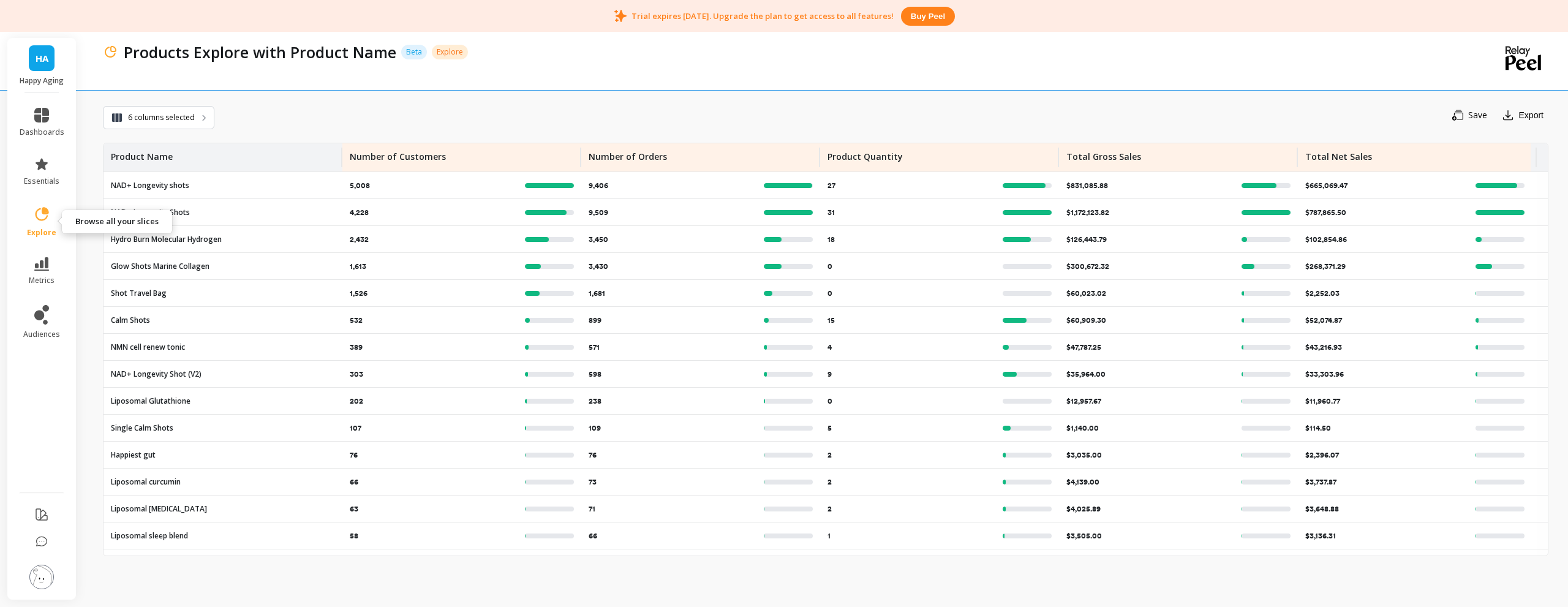
click at [52, 229] on span "explore" at bounding box center [42, 233] width 29 height 10
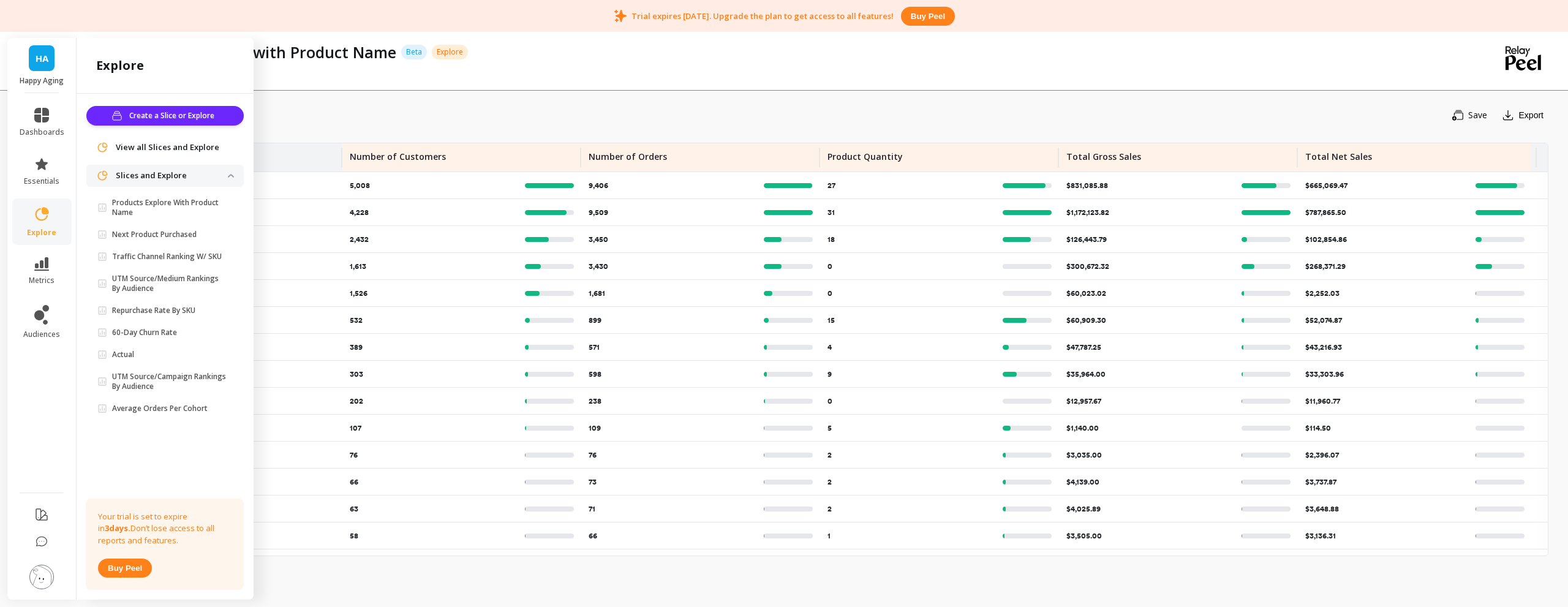
click at [177, 150] on span "View all Slices and Explore" at bounding box center [167, 147] width 103 height 12
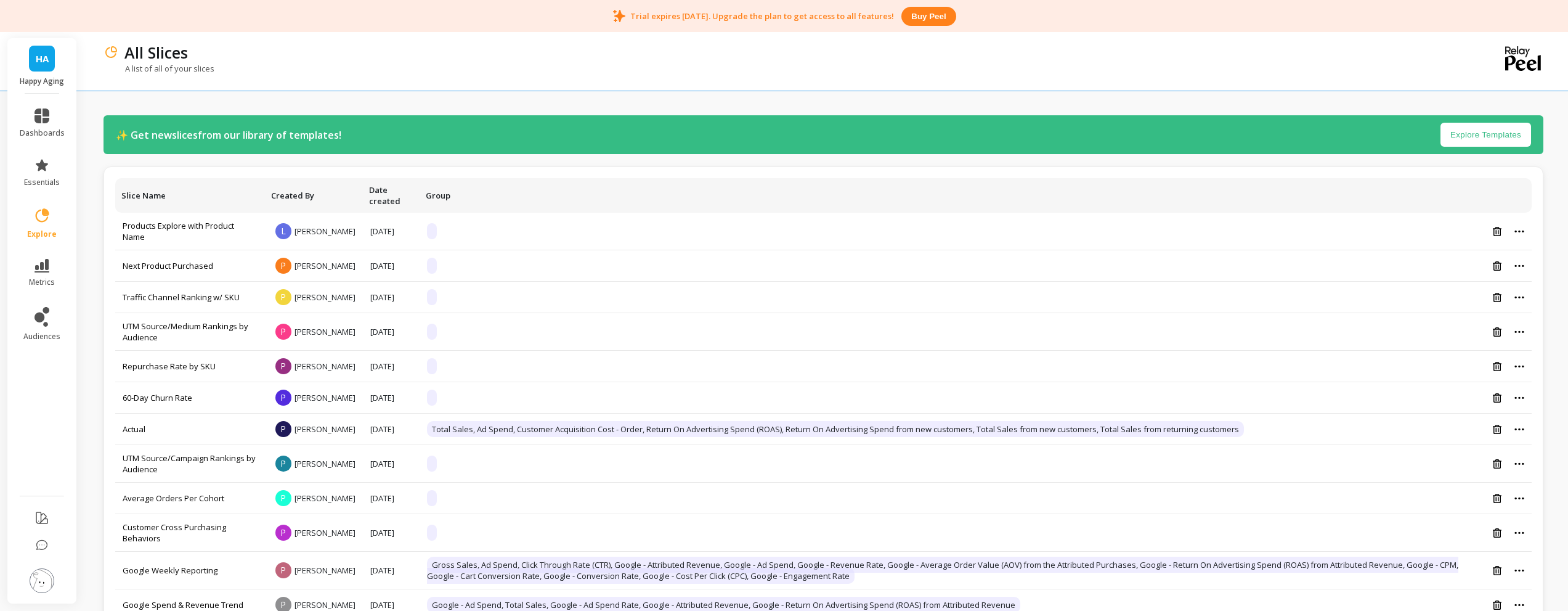
click at [1457, 128] on button "Explore Templates" at bounding box center [1486, 135] width 91 height 24
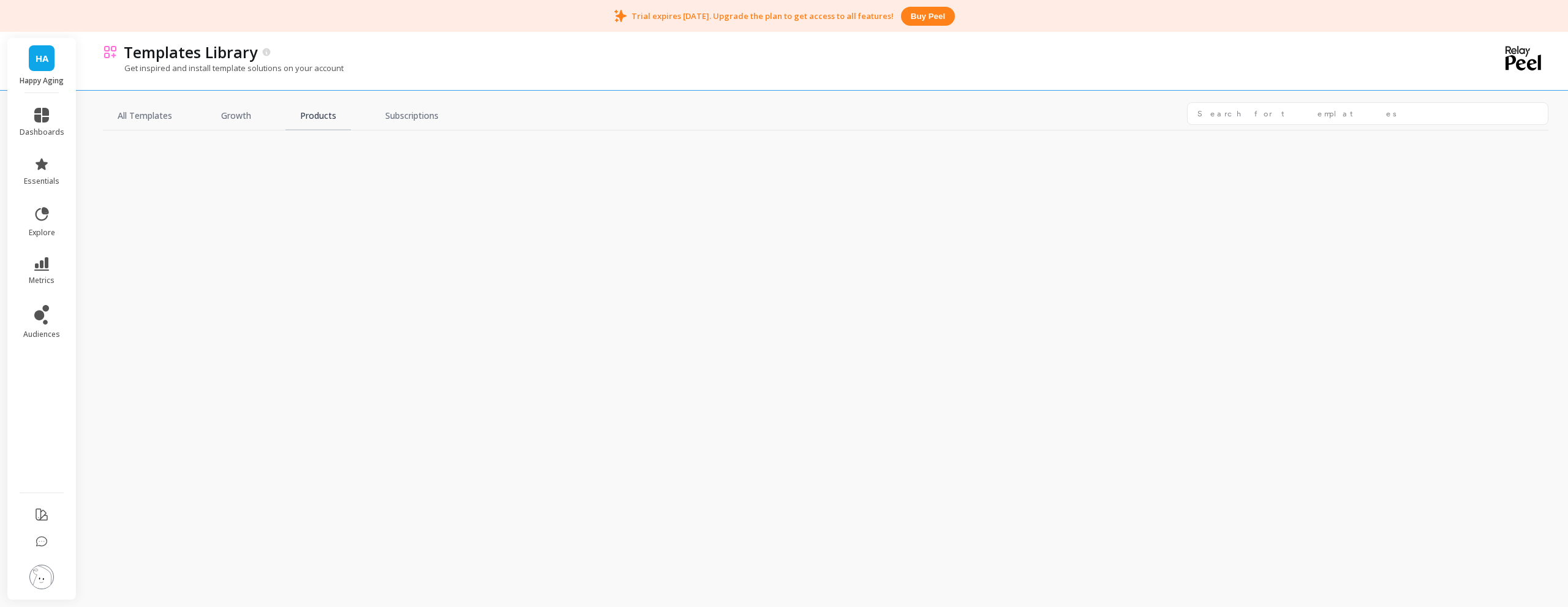
click at [318, 116] on link "Products" at bounding box center [317, 116] width 65 height 28
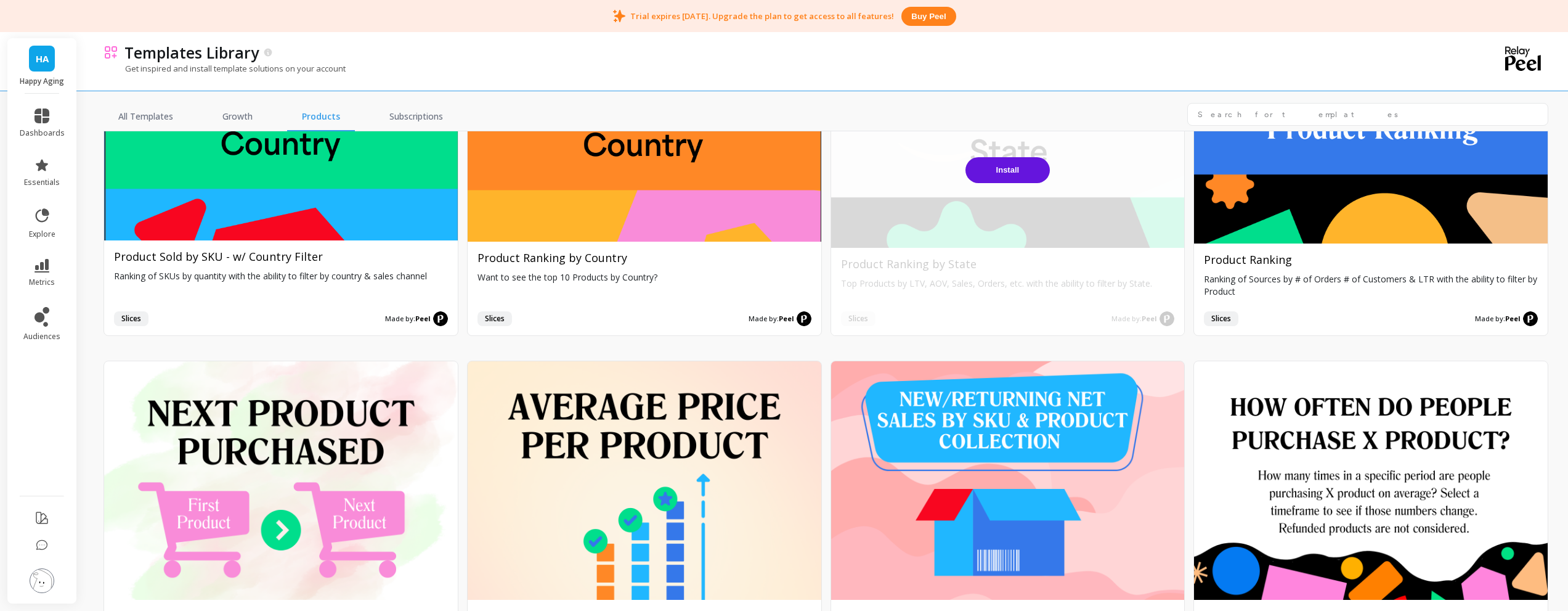
scroll to position [925, 0]
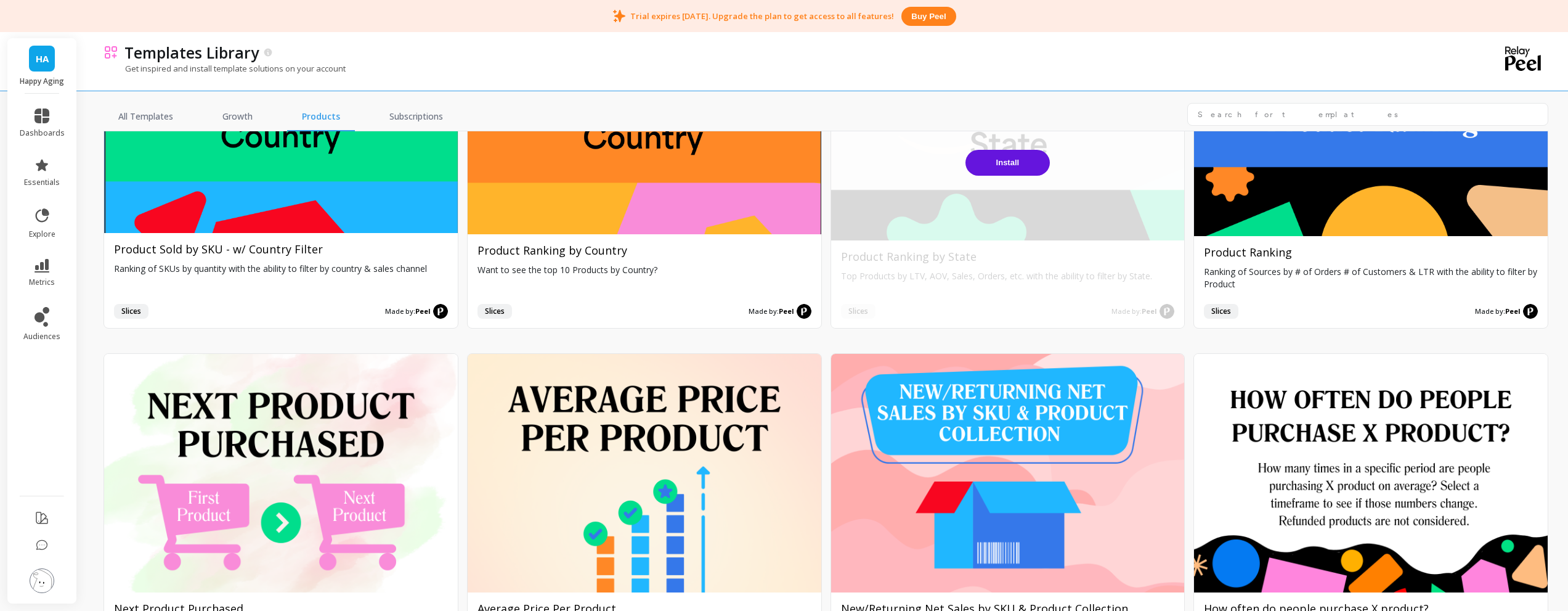
drag, startPoint x: 1011, startPoint y: 161, endPoint x: 997, endPoint y: 165, distance: 14.6
click at [997, 165] on button "Install" at bounding box center [1008, 163] width 84 height 26
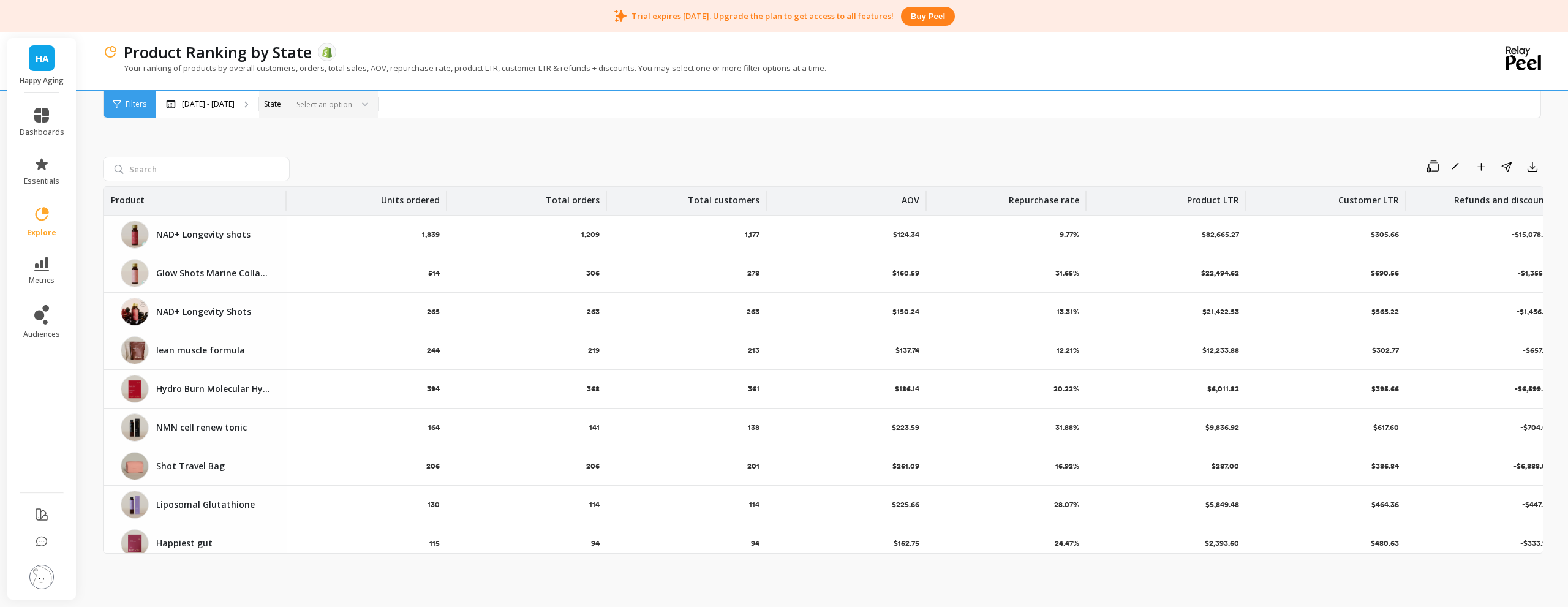
click at [328, 101] on div at bounding box center [322, 105] width 61 height 11
click at [303, 144] on div "[US_STATE]" at bounding box center [319, 138] width 118 height 22
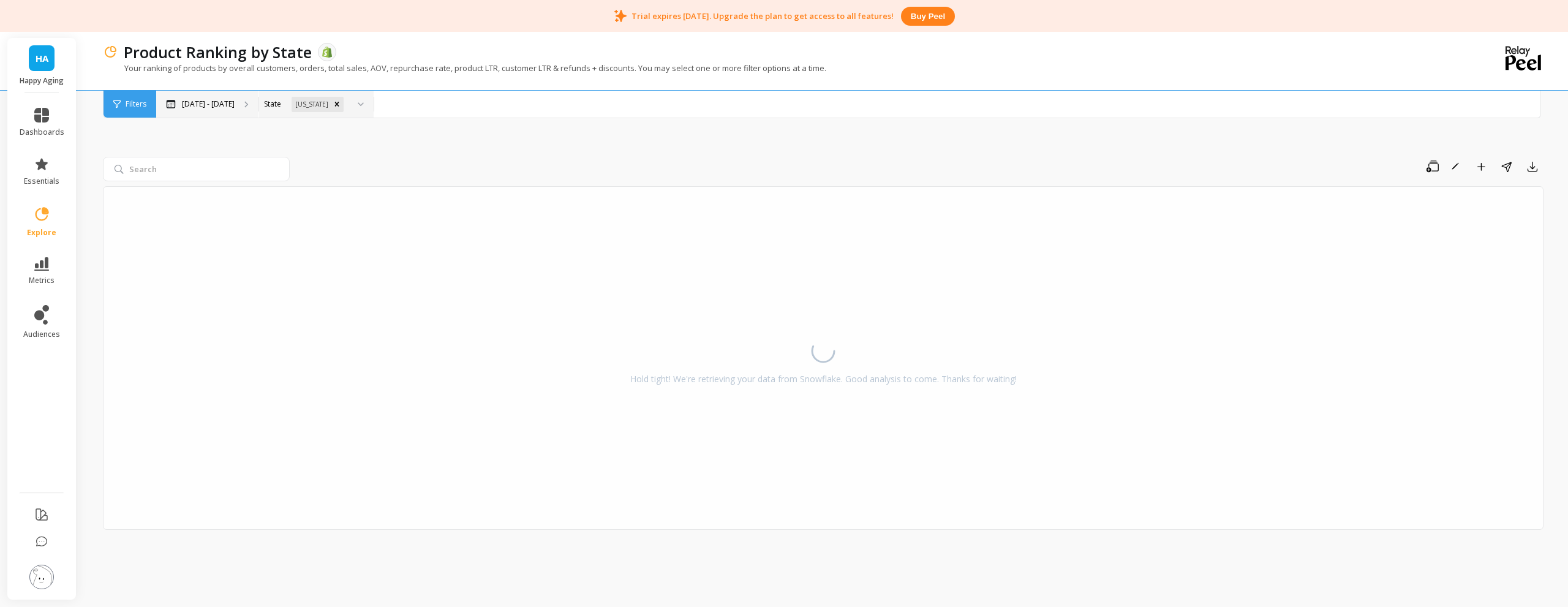
click at [236, 102] on div "[DATE] - [DATE]" at bounding box center [207, 104] width 102 height 27
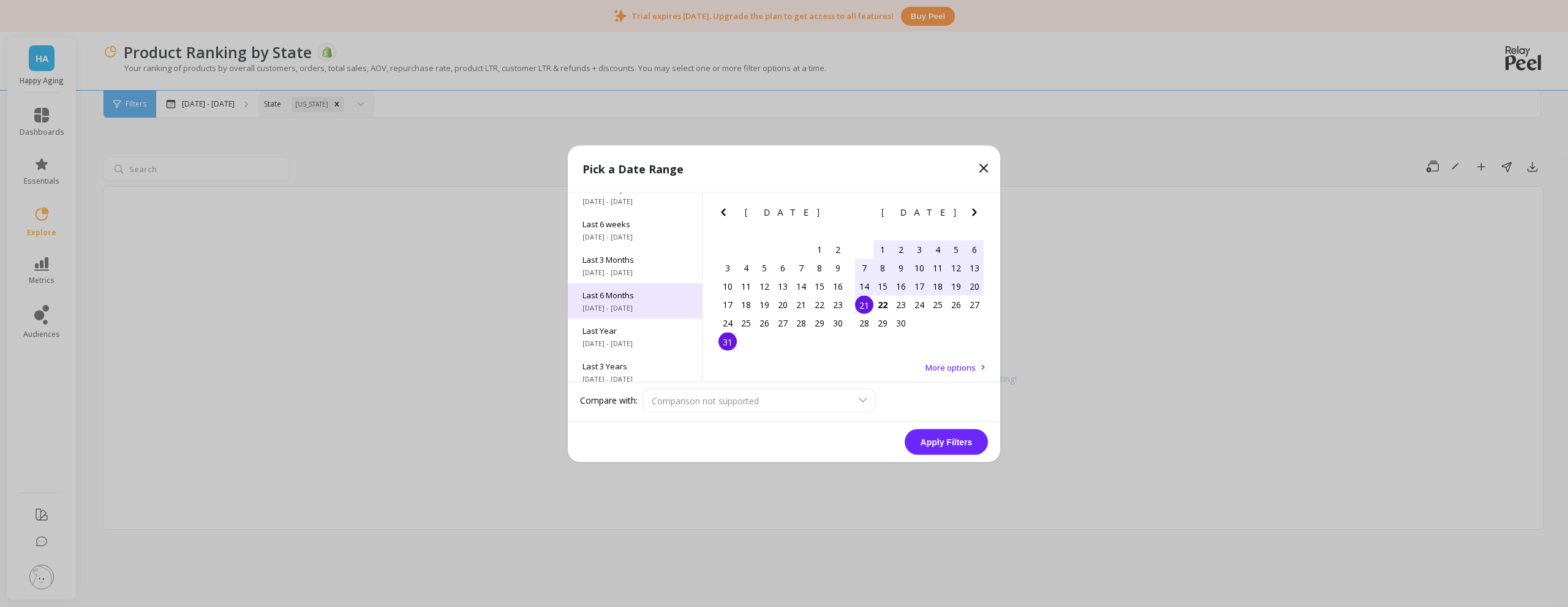
scroll to position [166, 0]
click at [633, 333] on span "[DATE] - [DATE]" at bounding box center [634, 335] width 105 height 10
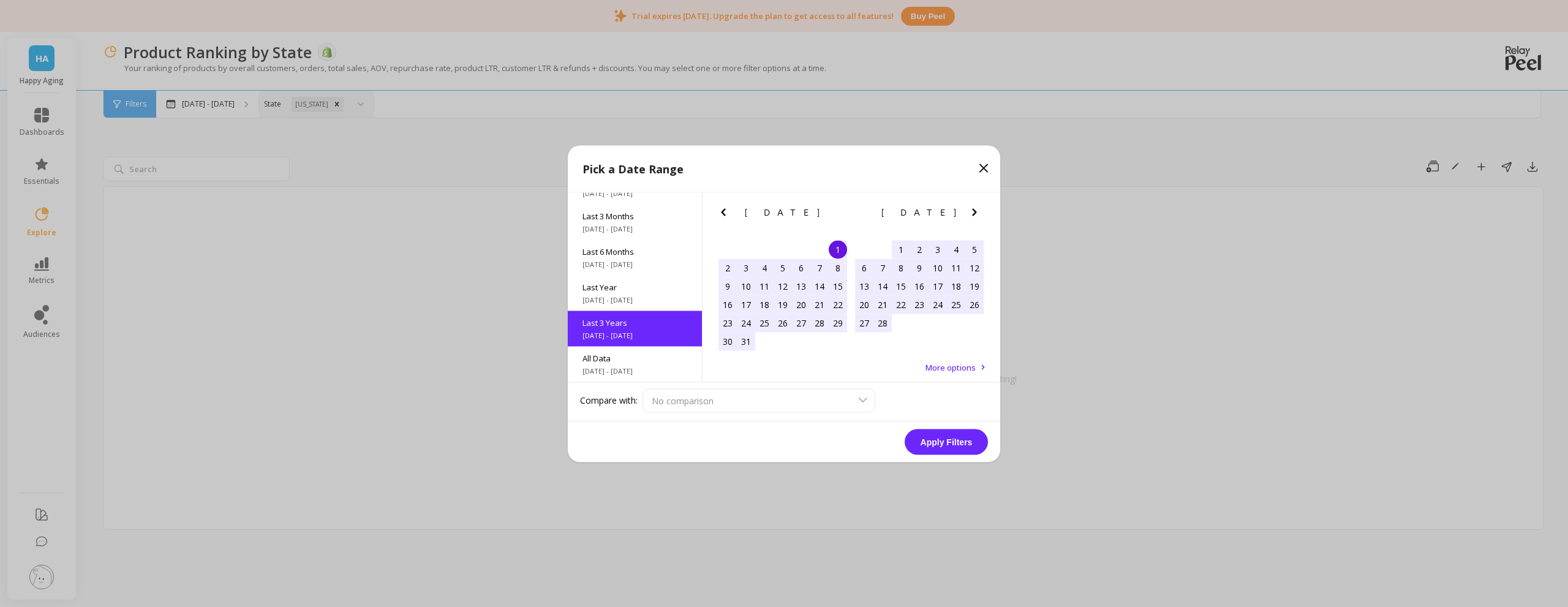
scroll to position [1, 0]
click at [964, 443] on button "Apply Filters" at bounding box center [946, 442] width 83 height 26
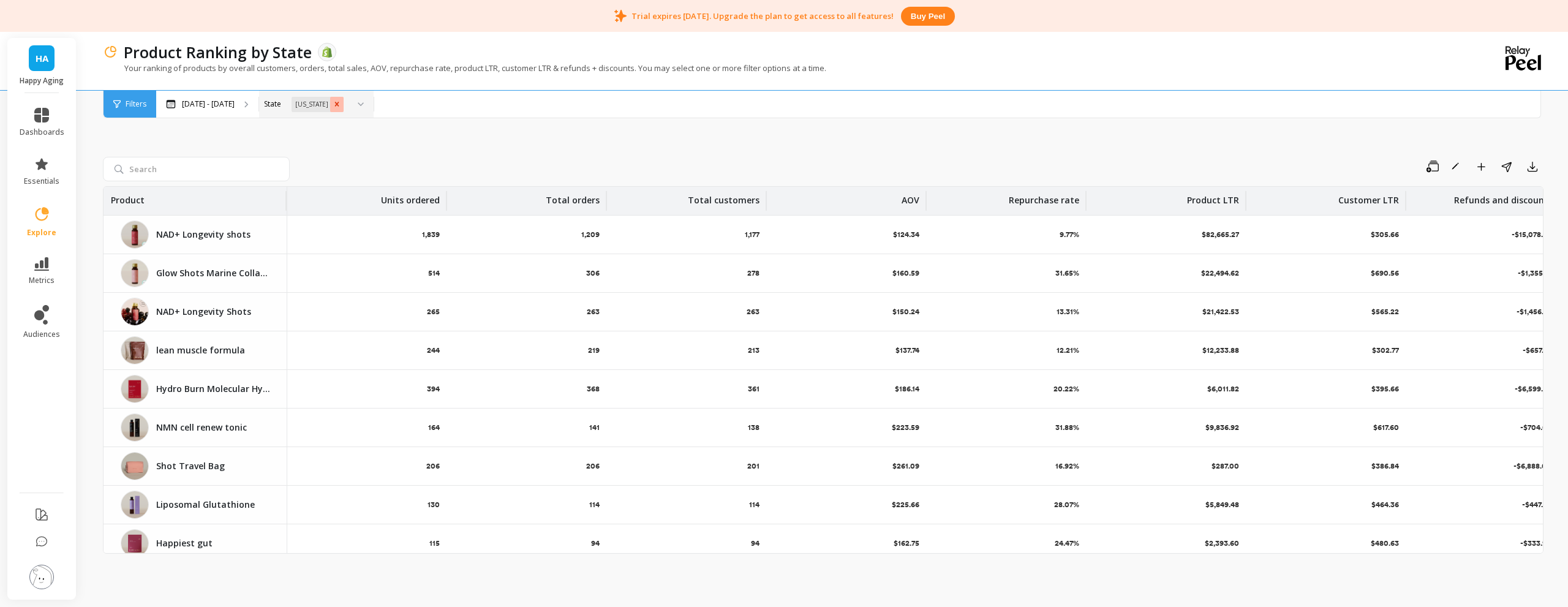
click at [341, 105] on icon "Remove Alabama" at bounding box center [337, 105] width 9 height 9
click at [347, 142] on div "[US_STATE]" at bounding box center [318, 138] width 103 height 11
click at [341, 107] on icon "Remove Alabama" at bounding box center [337, 105] width 9 height 9
click at [127, 99] on span "Filters" at bounding box center [136, 104] width 21 height 10
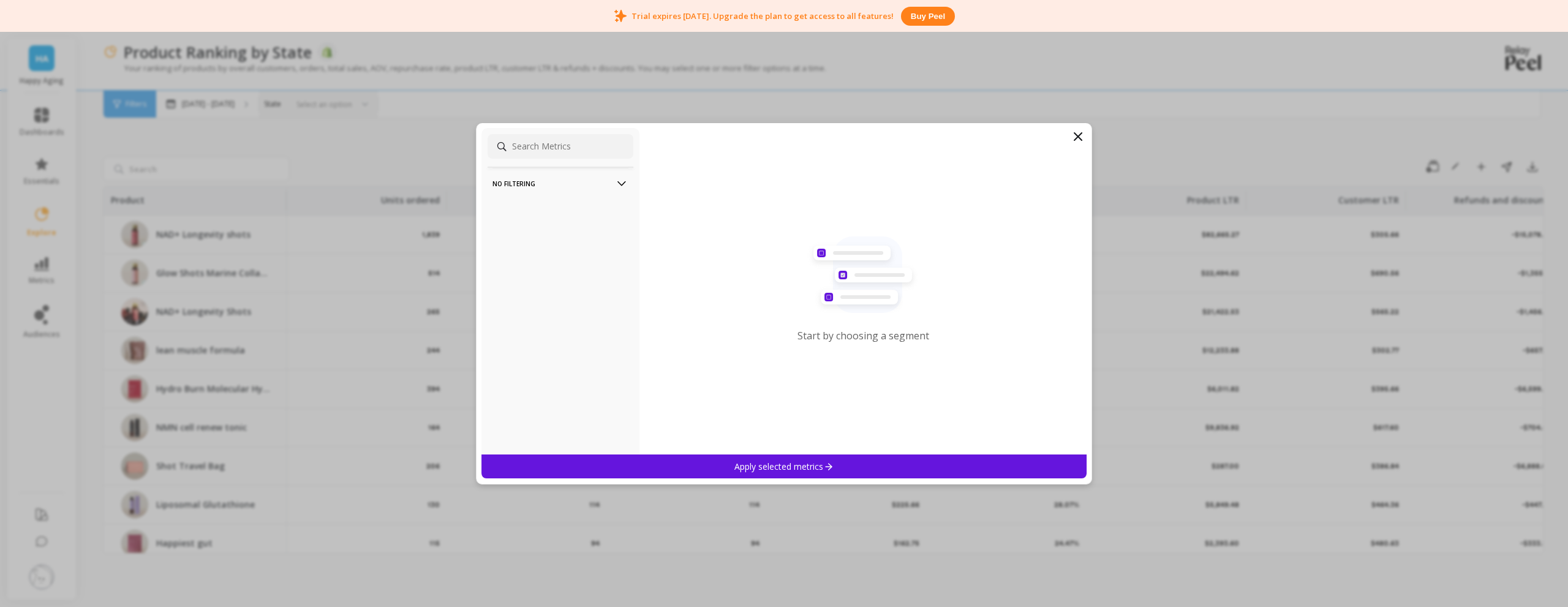
click at [578, 146] on input at bounding box center [560, 146] width 146 height 25
click at [586, 174] on p "No filtering" at bounding box center [560, 183] width 136 height 31
click at [586, 176] on p "No filtering" at bounding box center [560, 183] width 136 height 31
click at [578, 147] on input at bounding box center [560, 146] width 146 height 25
type input "s"
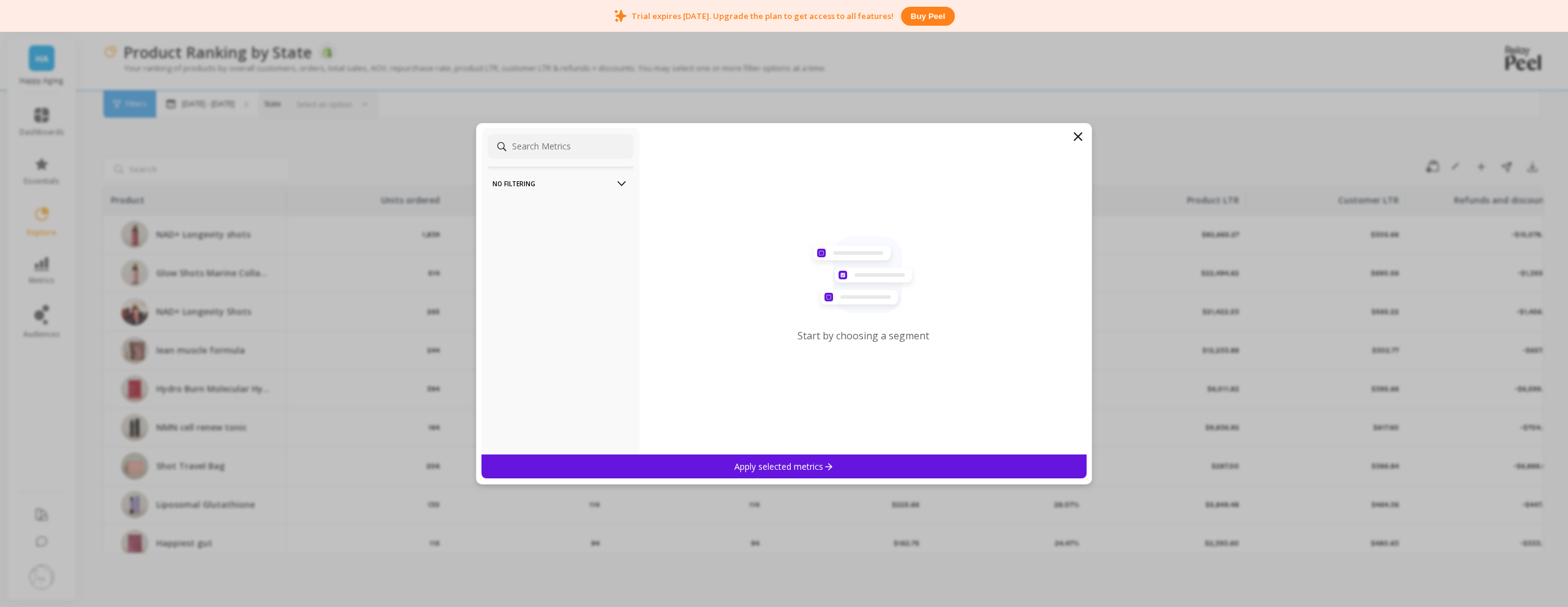
click at [824, 467] on icon at bounding box center [828, 466] width 10 height 10
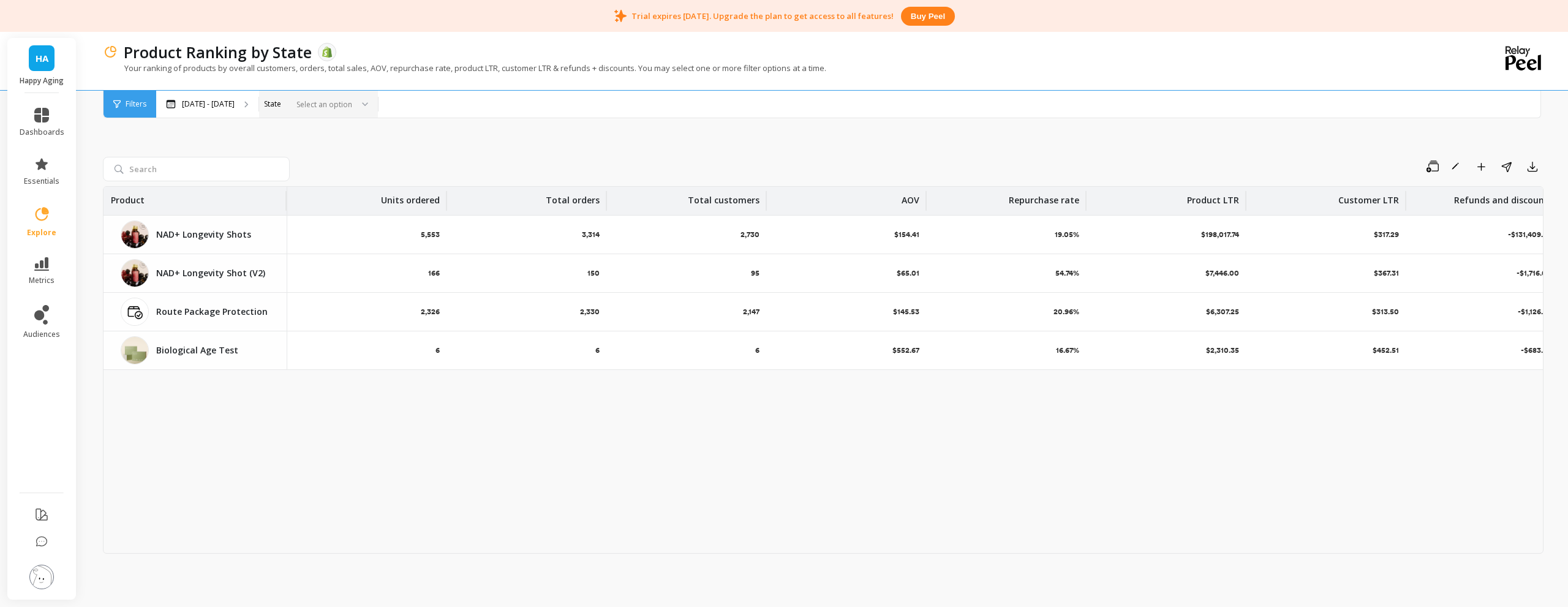
click at [146, 106] on div "Filters" at bounding box center [129, 104] width 53 height 27
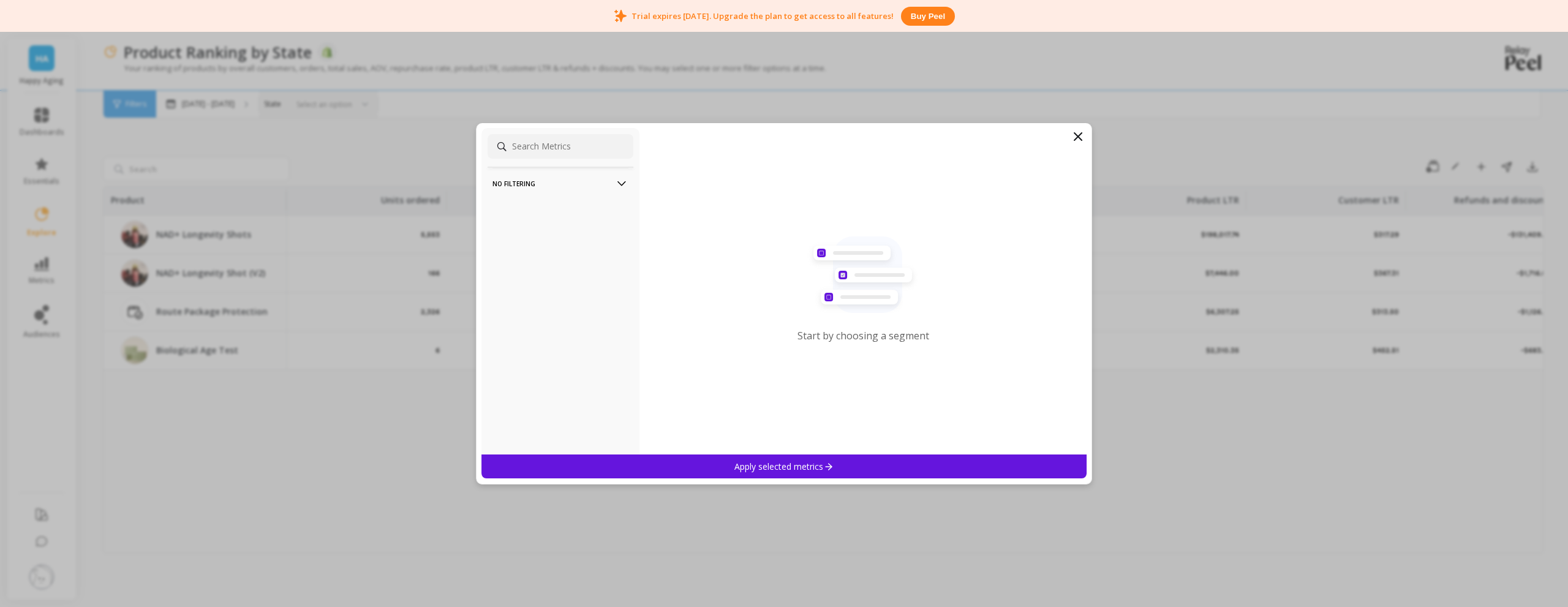
drag, startPoint x: 1076, startPoint y: 137, endPoint x: 962, endPoint y: 139, distance: 114.0
click at [1076, 137] on icon at bounding box center [1078, 136] width 15 height 15
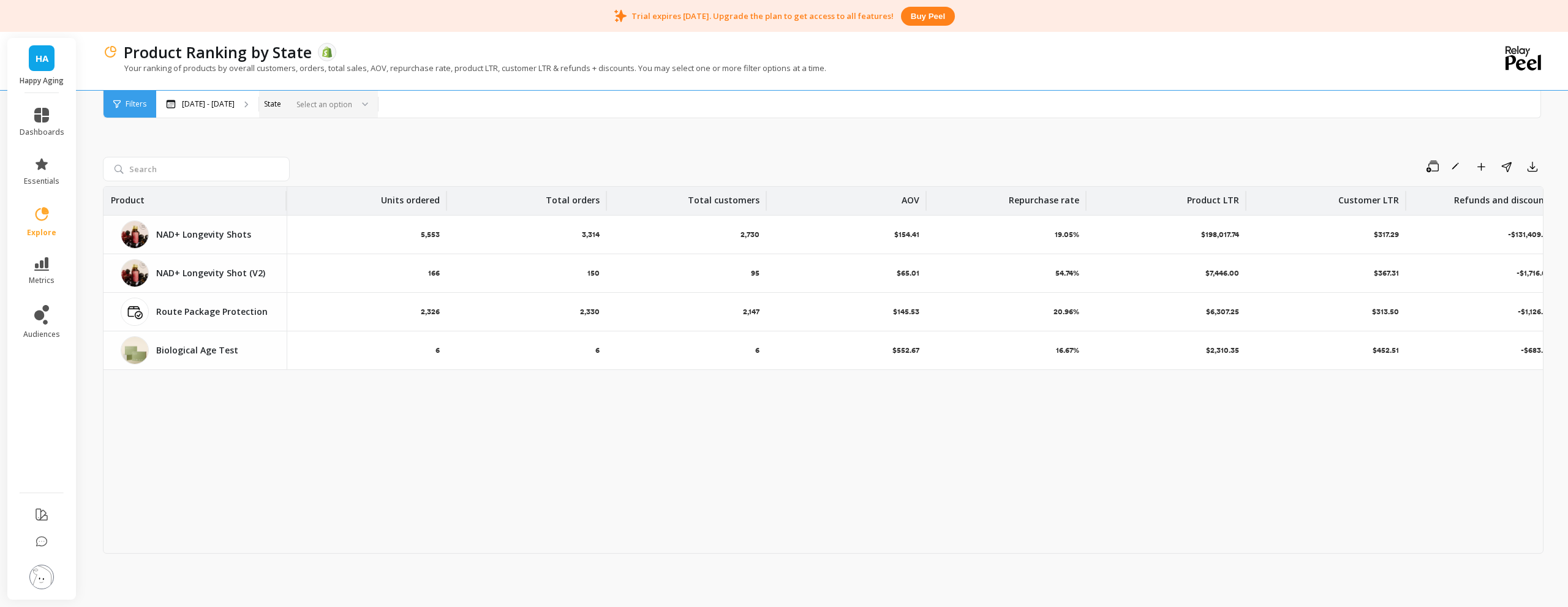
click at [352, 101] on div at bounding box center [322, 105] width 61 height 11
click at [347, 186] on div "Alberta" at bounding box center [318, 184] width 103 height 11
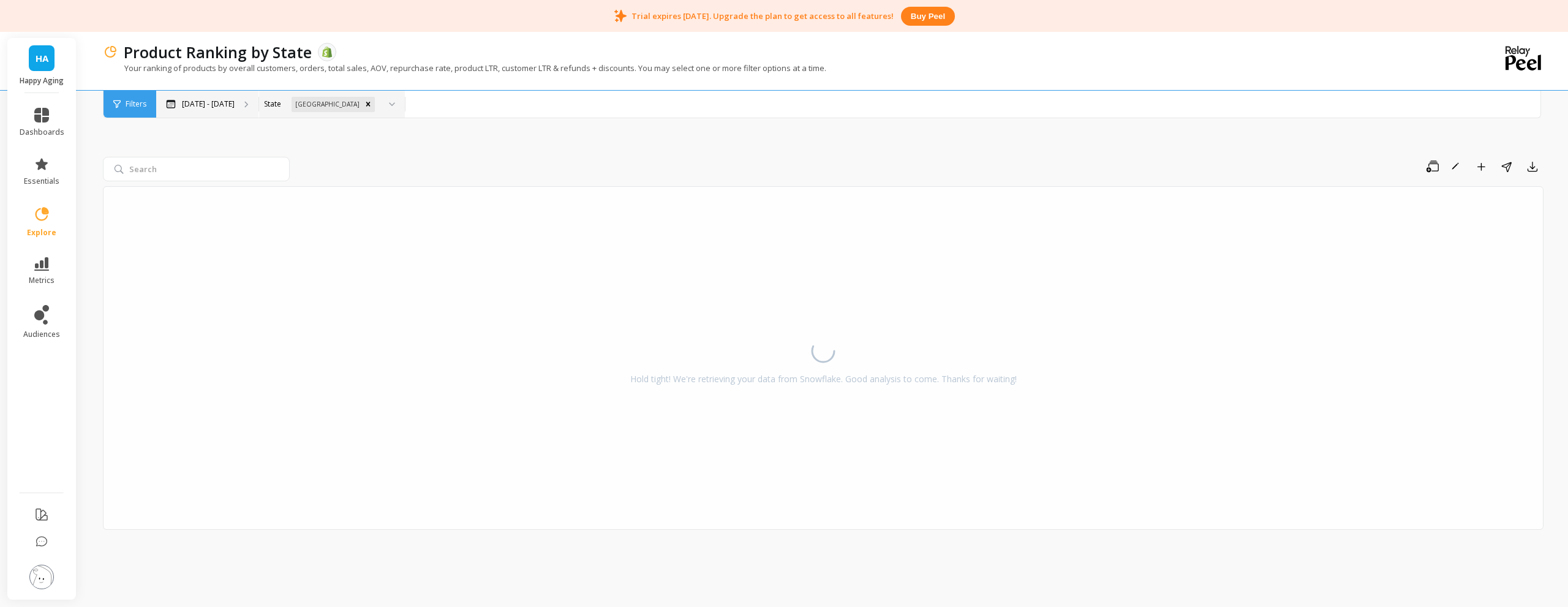
click at [248, 104] on icon at bounding box center [246, 105] width 4 height 7
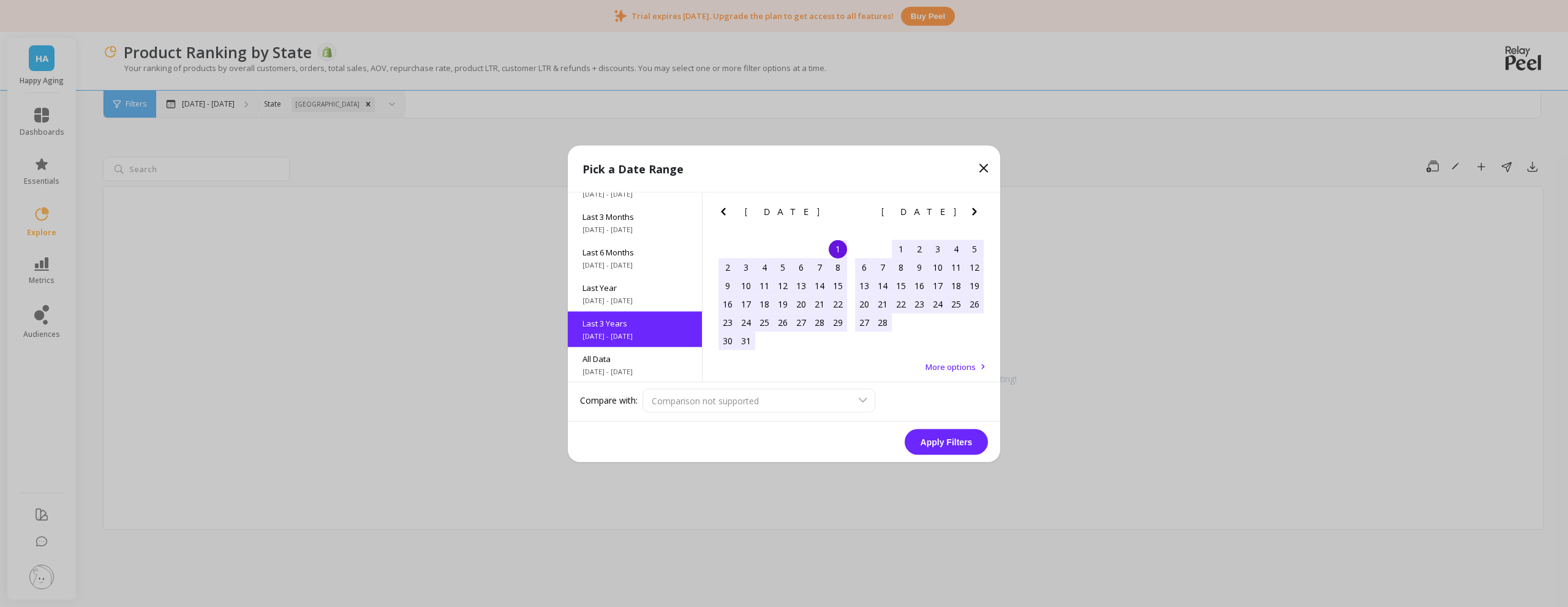
scroll to position [166, 0]
click at [967, 213] on icon "Next Month" at bounding box center [974, 211] width 15 height 15
click at [637, 359] on span "All Data" at bounding box center [634, 357] width 105 height 11
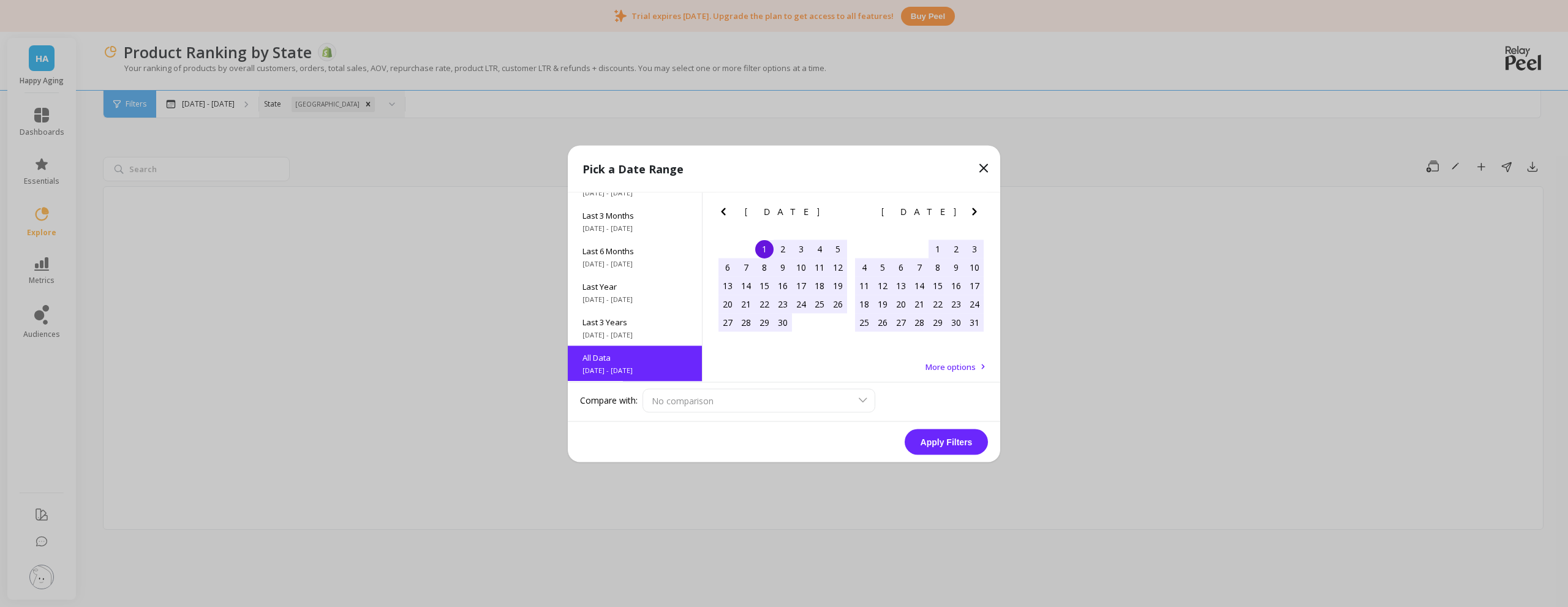
click at [968, 437] on button "Apply Filters" at bounding box center [946, 442] width 83 height 26
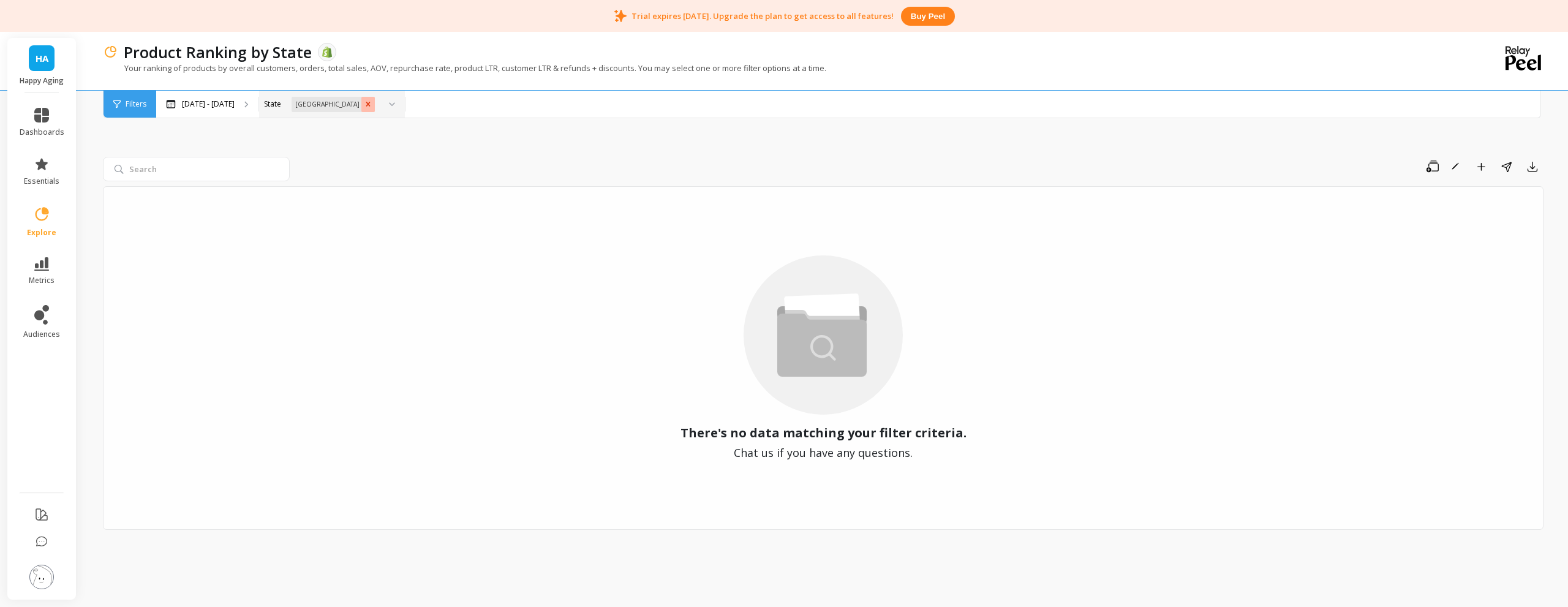
click at [366, 103] on icon "Remove Alberta" at bounding box center [368, 103] width 4 height 4
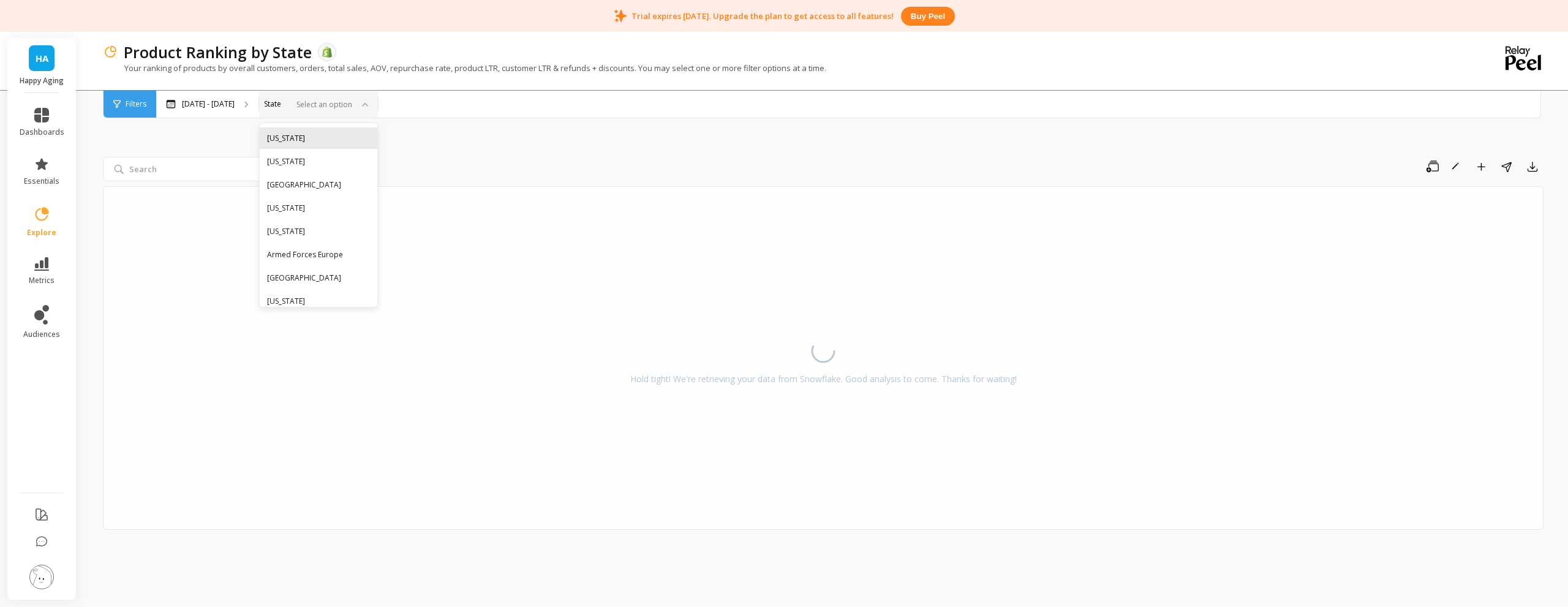
click at [353, 139] on div "Alabama" at bounding box center [318, 138] width 103 height 11
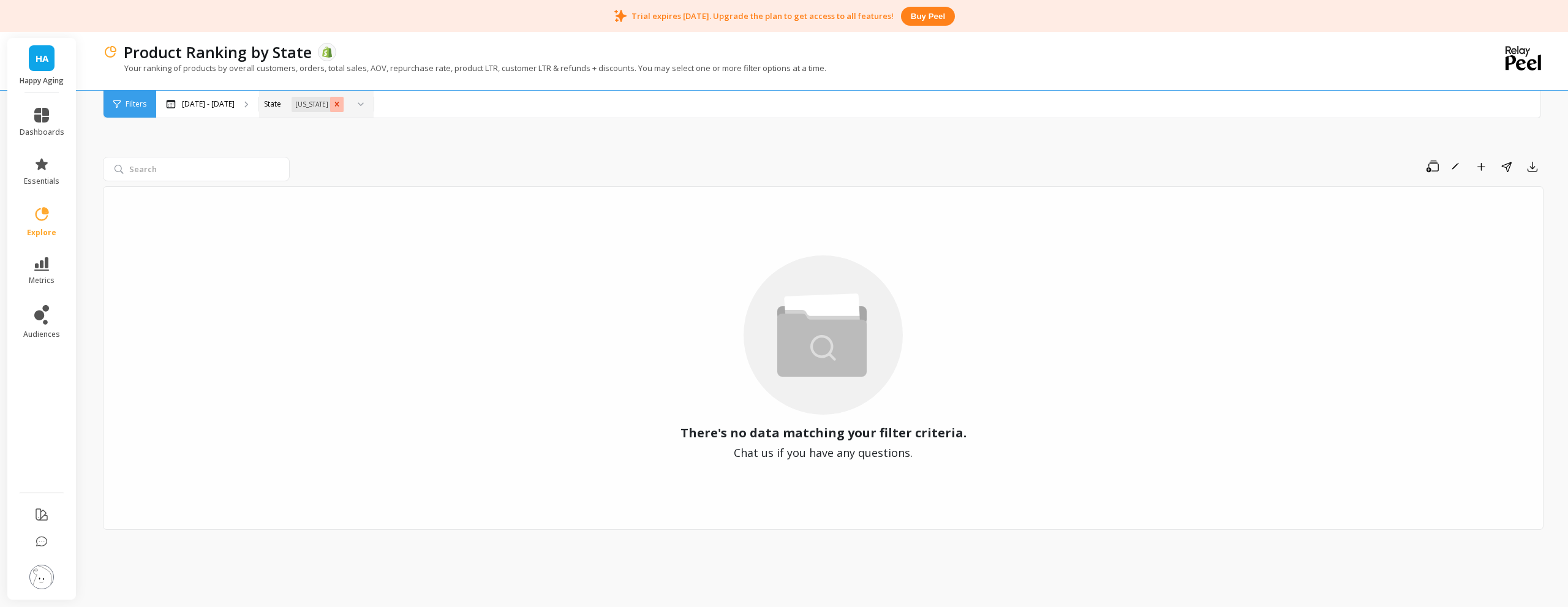
click at [341, 103] on icon "Remove Alabama" at bounding box center [337, 105] width 9 height 9
drag, startPoint x: 340, startPoint y: 202, endPoint x: 345, endPoint y: 212, distance: 11.2
click at [340, 208] on div "Arizona" at bounding box center [318, 208] width 103 height 11
click at [341, 105] on icon "Remove Arizona" at bounding box center [337, 105] width 9 height 9
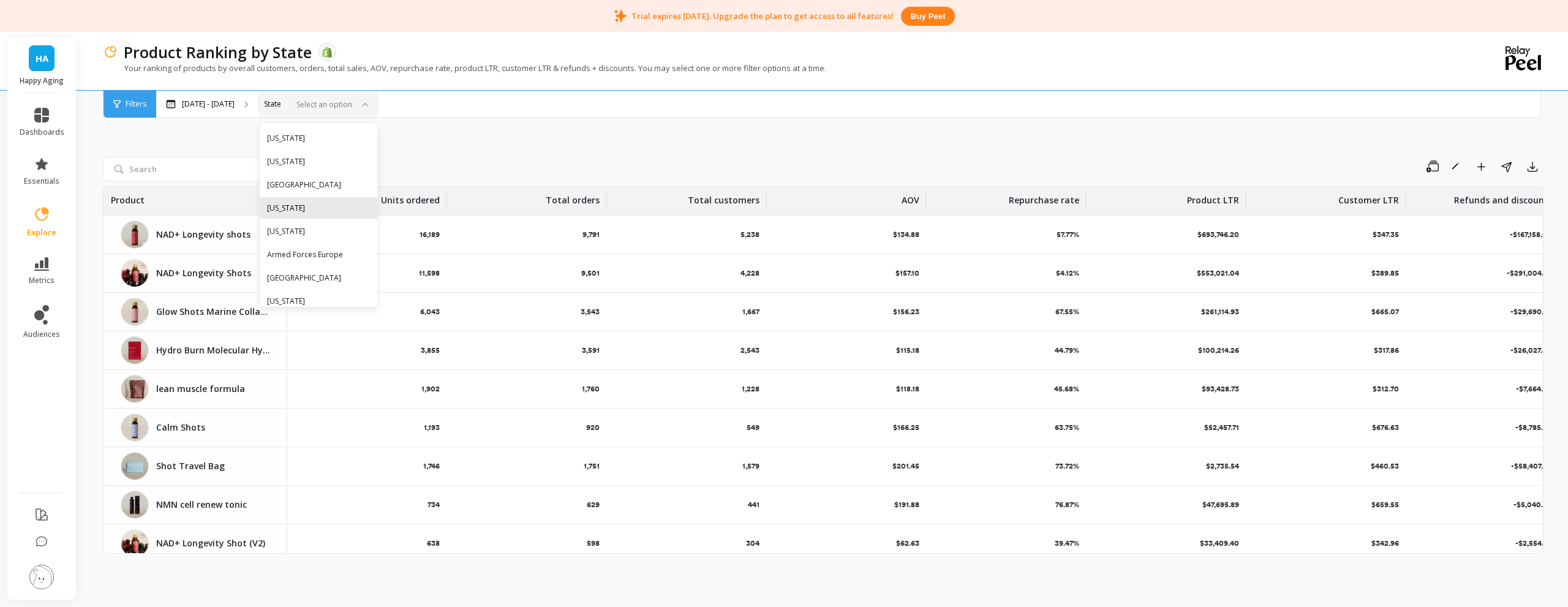
scroll to position [61, 0]
click at [341, 240] on div "California" at bounding box center [318, 240] width 103 height 11
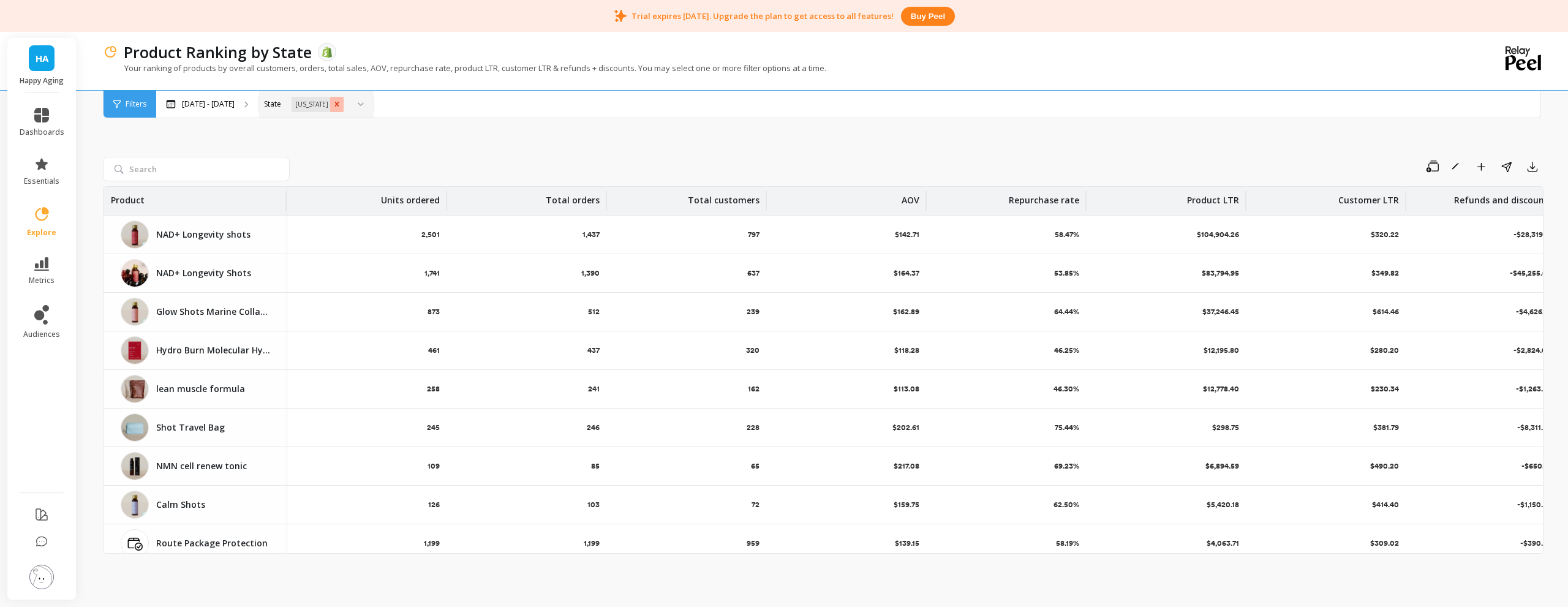
click at [341, 105] on icon "Remove California" at bounding box center [337, 105] width 9 height 9
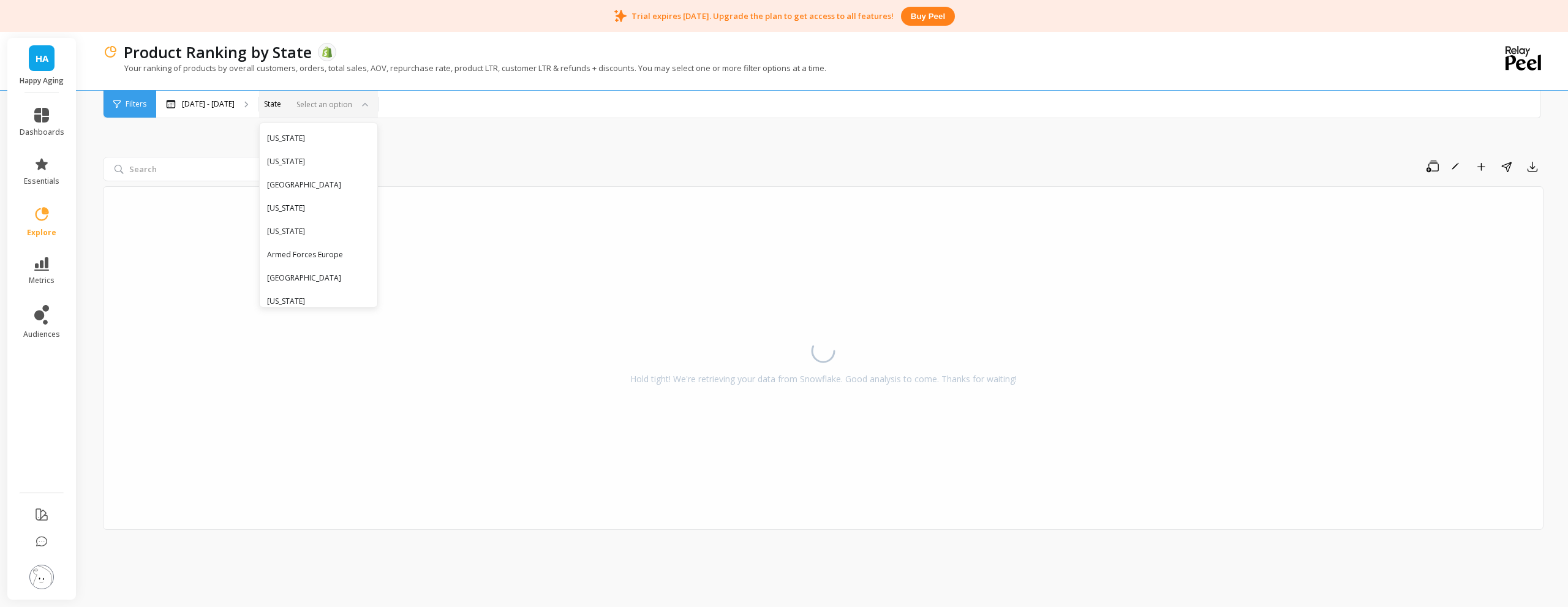
click at [352, 105] on div at bounding box center [322, 105] width 61 height 11
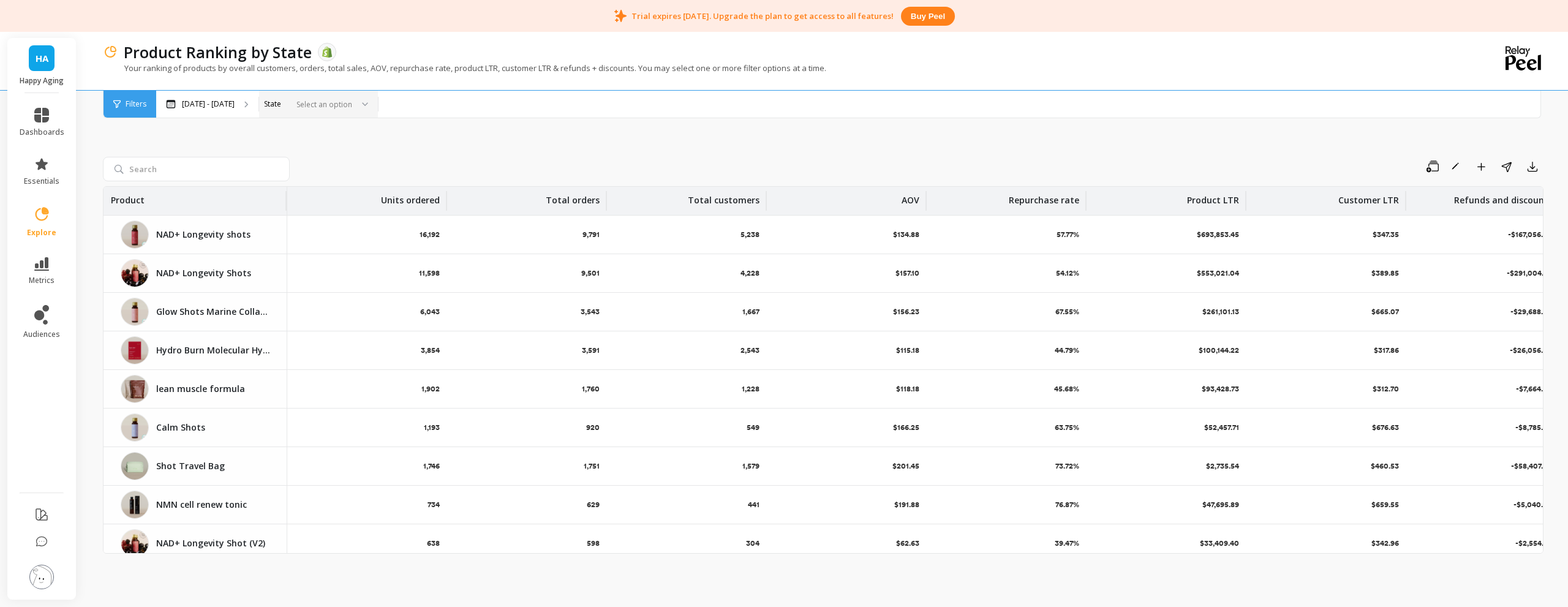
click at [352, 105] on div at bounding box center [322, 105] width 61 height 11
click at [334, 199] on div "Florida" at bounding box center [318, 196] width 103 height 11
click at [341, 102] on icon "Remove Florida" at bounding box center [337, 105] width 9 height 9
click at [237, 135] on div "Save Rename Add to Dashboard Share Export Product Units ordered Total orders To…" at bounding box center [823, 328] width 1441 height 527
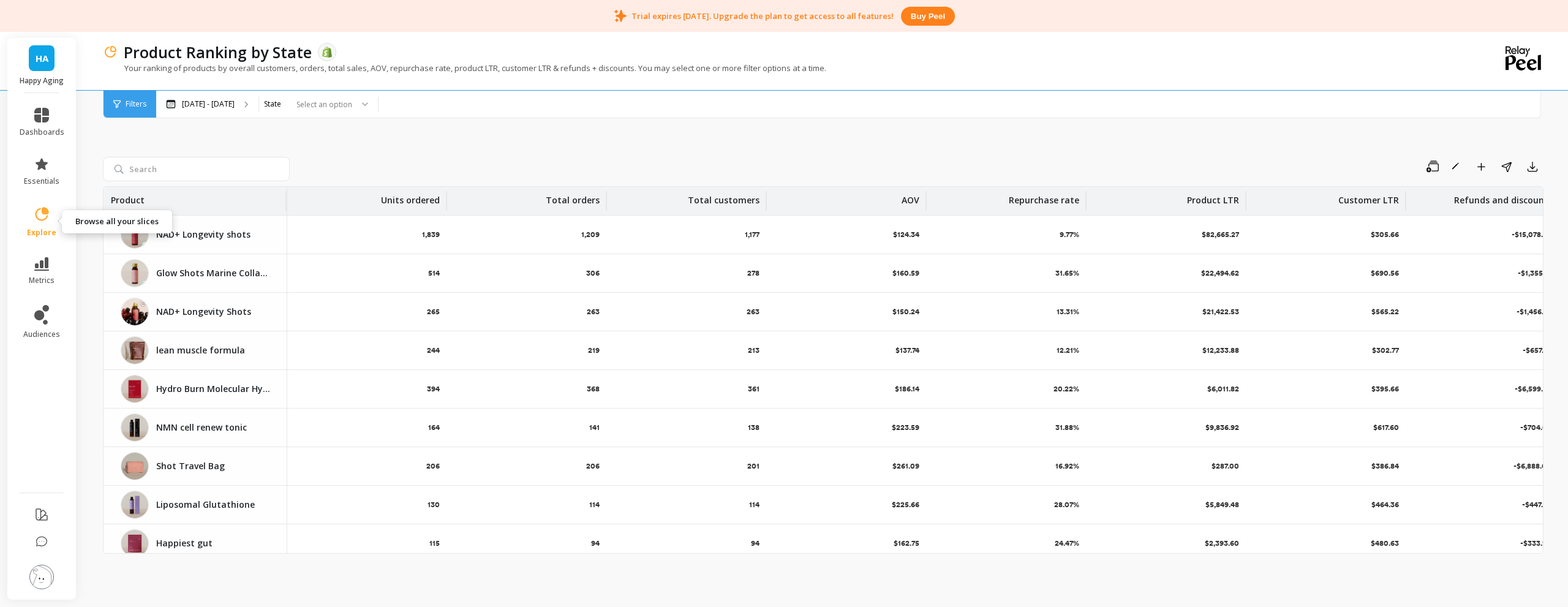
click at [46, 208] on icon at bounding box center [41, 214] width 17 height 17
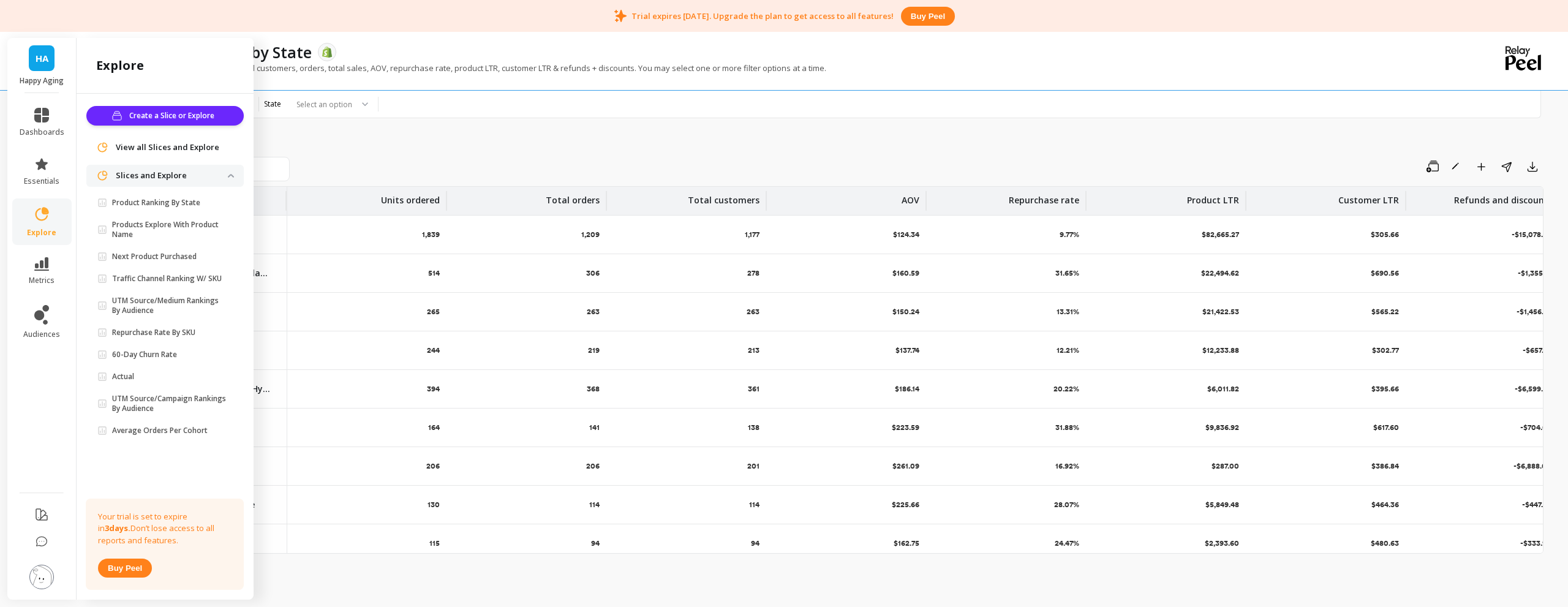
click at [140, 144] on span "View all Slices and Explore" at bounding box center [167, 147] width 103 height 12
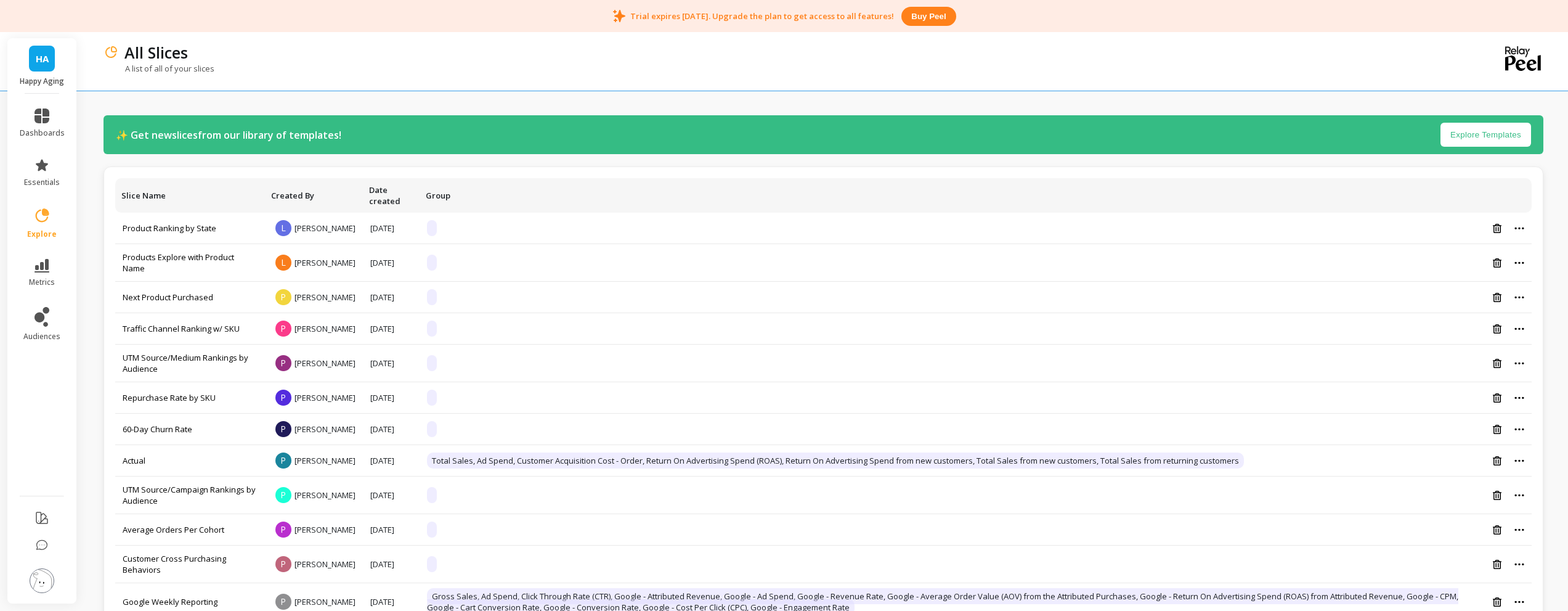
click at [1490, 132] on button "Explore Templates" at bounding box center [1486, 135] width 91 height 24
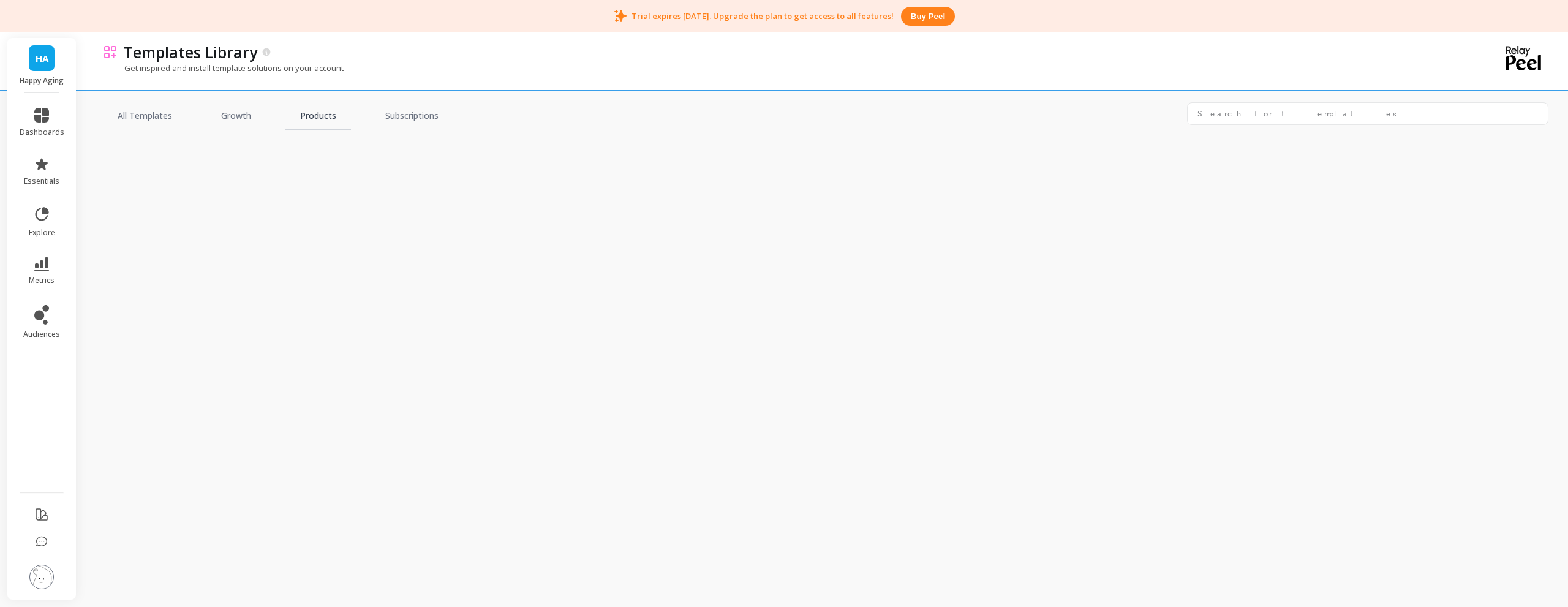
click at [320, 117] on link "Products" at bounding box center [317, 116] width 65 height 28
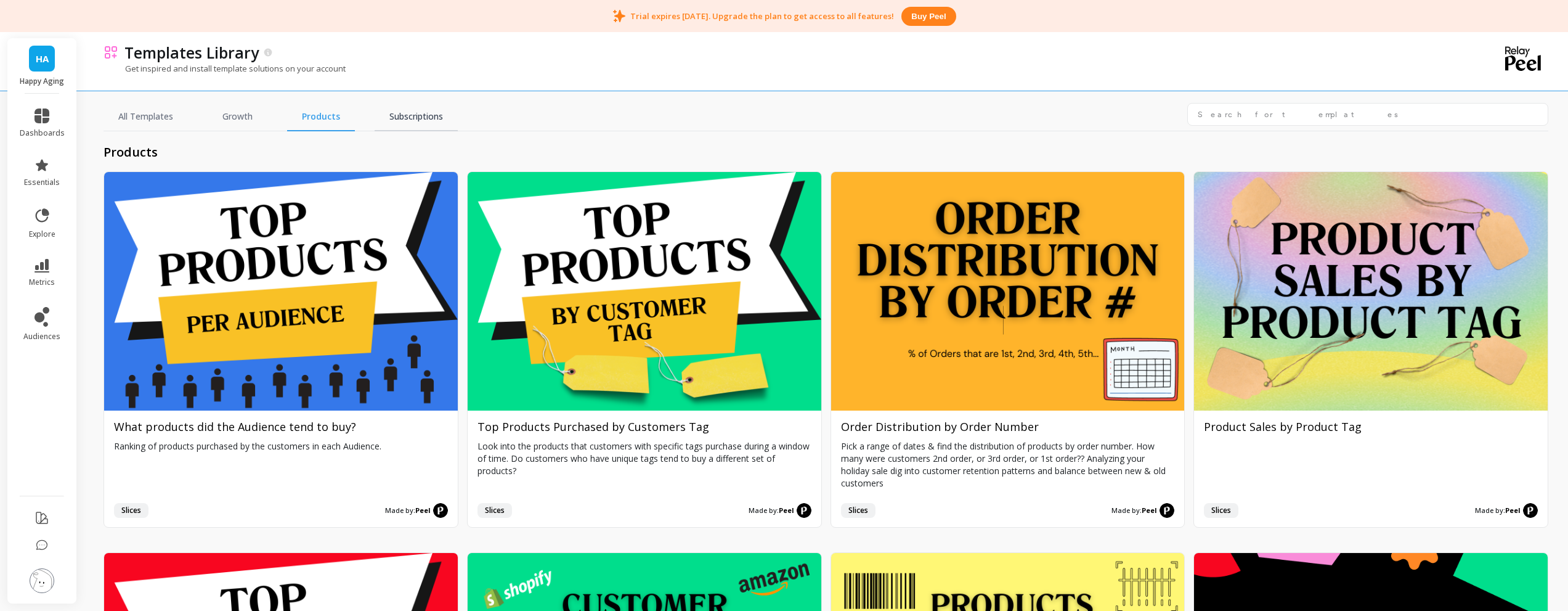
click at [425, 121] on link "Subscriptions" at bounding box center [416, 117] width 83 height 28
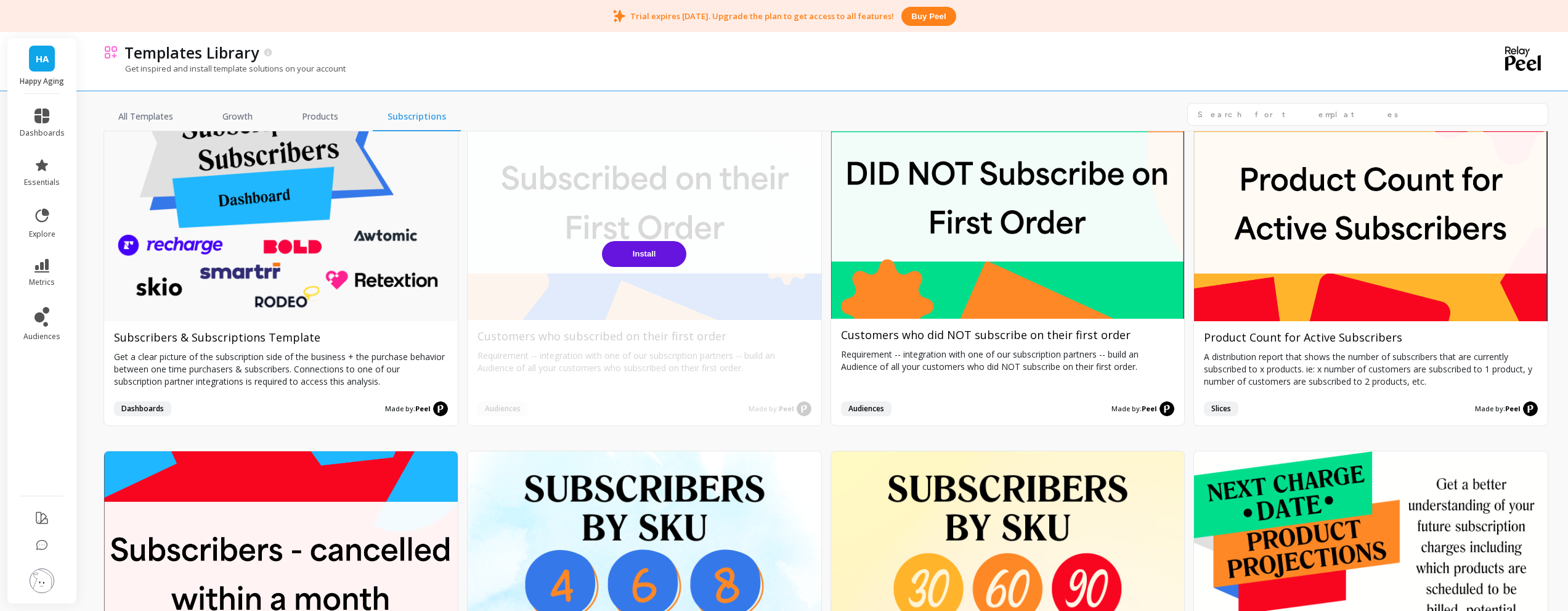
scroll to position [62, 0]
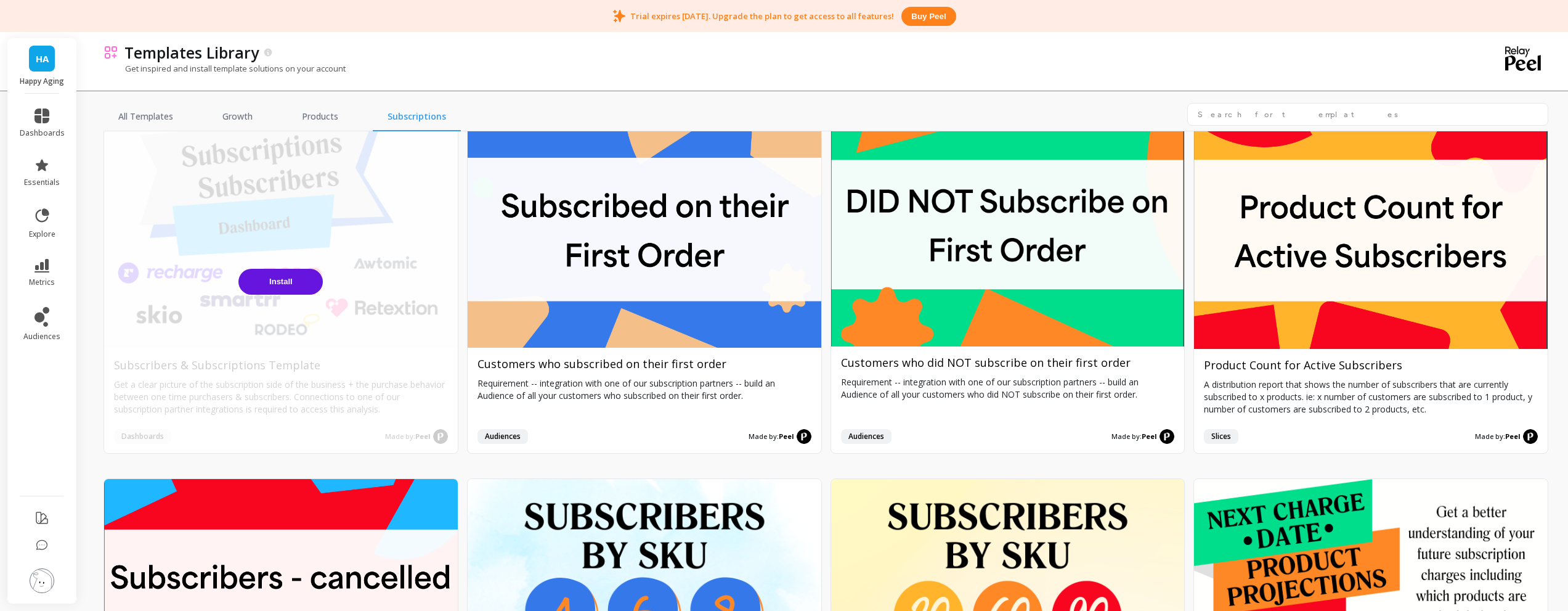
click at [279, 279] on span "Install" at bounding box center [280, 281] width 24 height 10
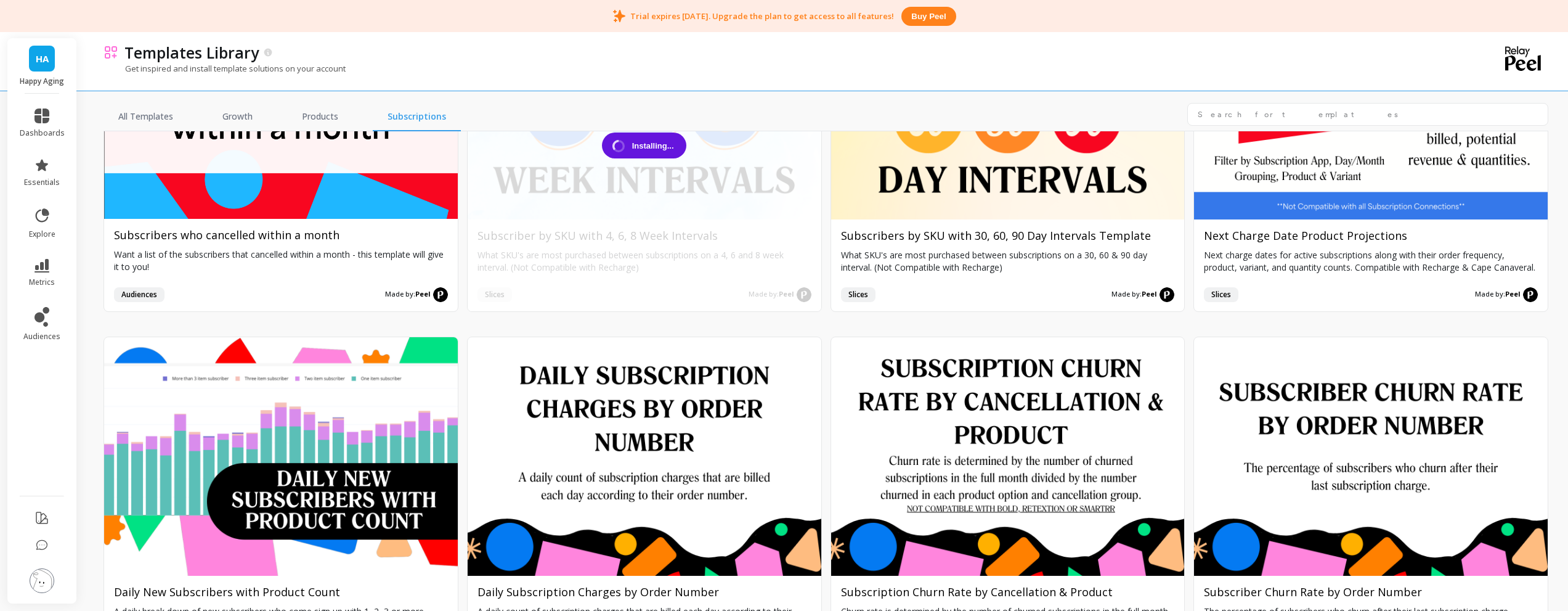
scroll to position [617, 0]
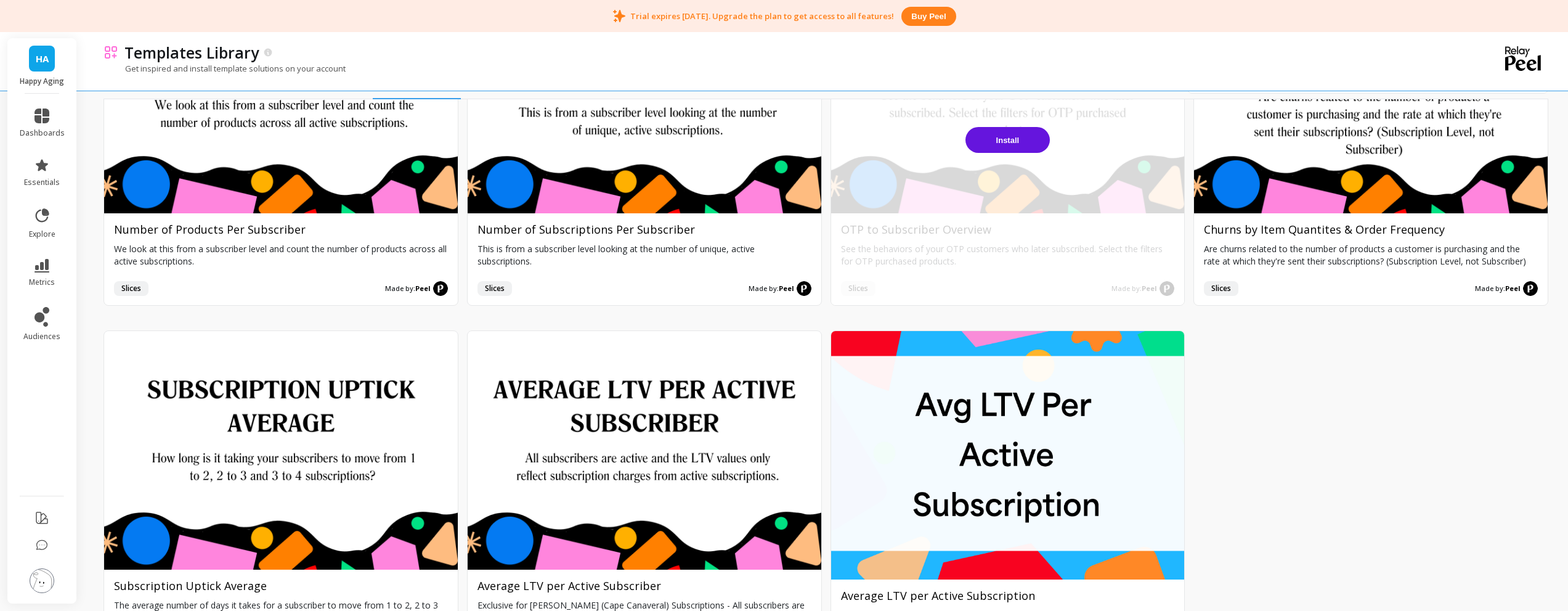
scroll to position [1708, 0]
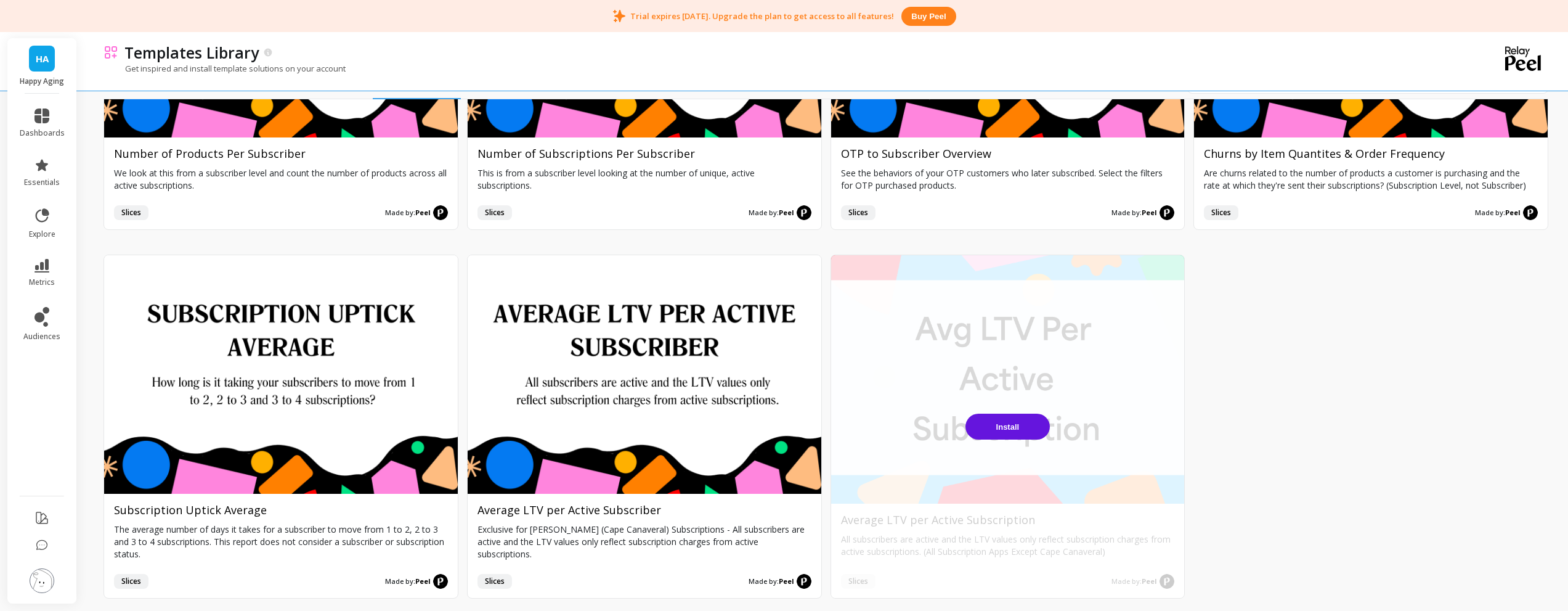
click at [1008, 429] on span "Install" at bounding box center [1008, 427] width 24 height 10
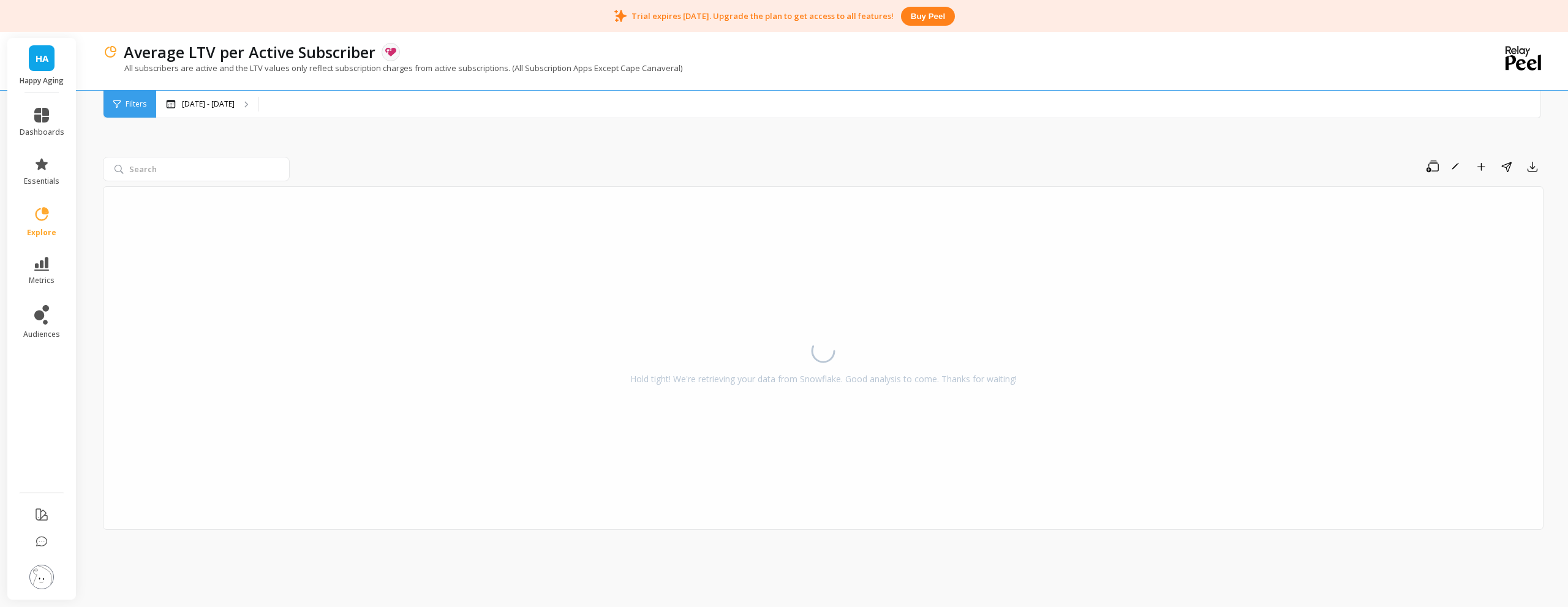
drag, startPoint x: 0, startPoint y: 0, endPoint x: 962, endPoint y: 80, distance: 965.3
click at [962, 80] on div "All subscribers are active and the LTV values only reflect subscription charges…" at bounding box center [772, 74] width 1340 height 23
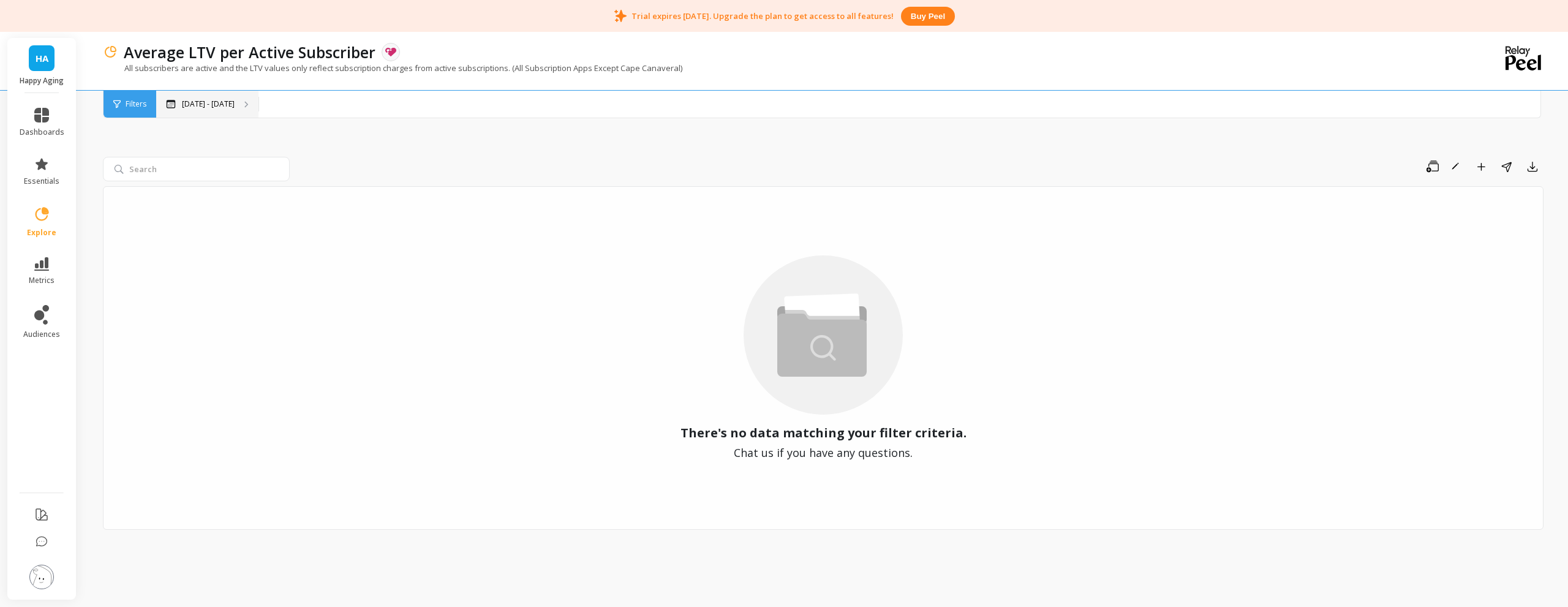
click at [212, 112] on div "Sep 21, 2024 - Sep 21, 2025" at bounding box center [207, 104] width 102 height 27
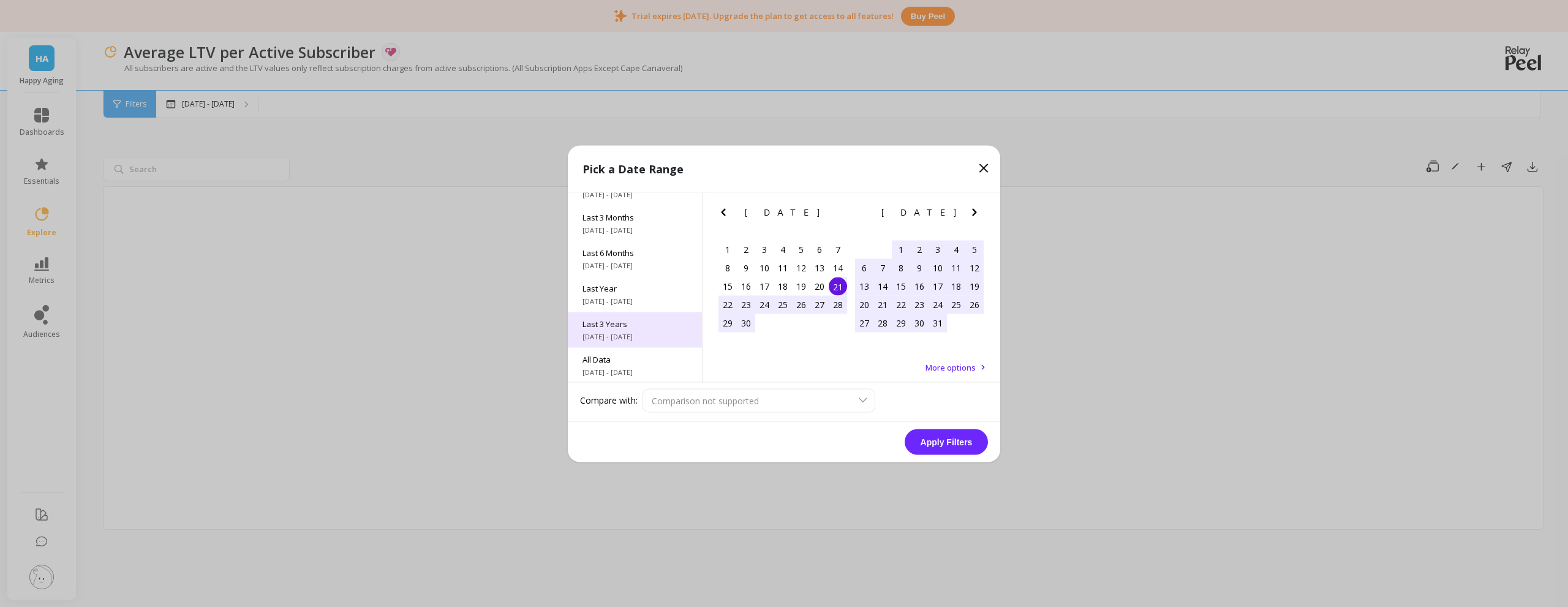
scroll to position [166, 0]
click at [634, 371] on span "9/1/2015 - 9/21/2025" at bounding box center [634, 370] width 105 height 10
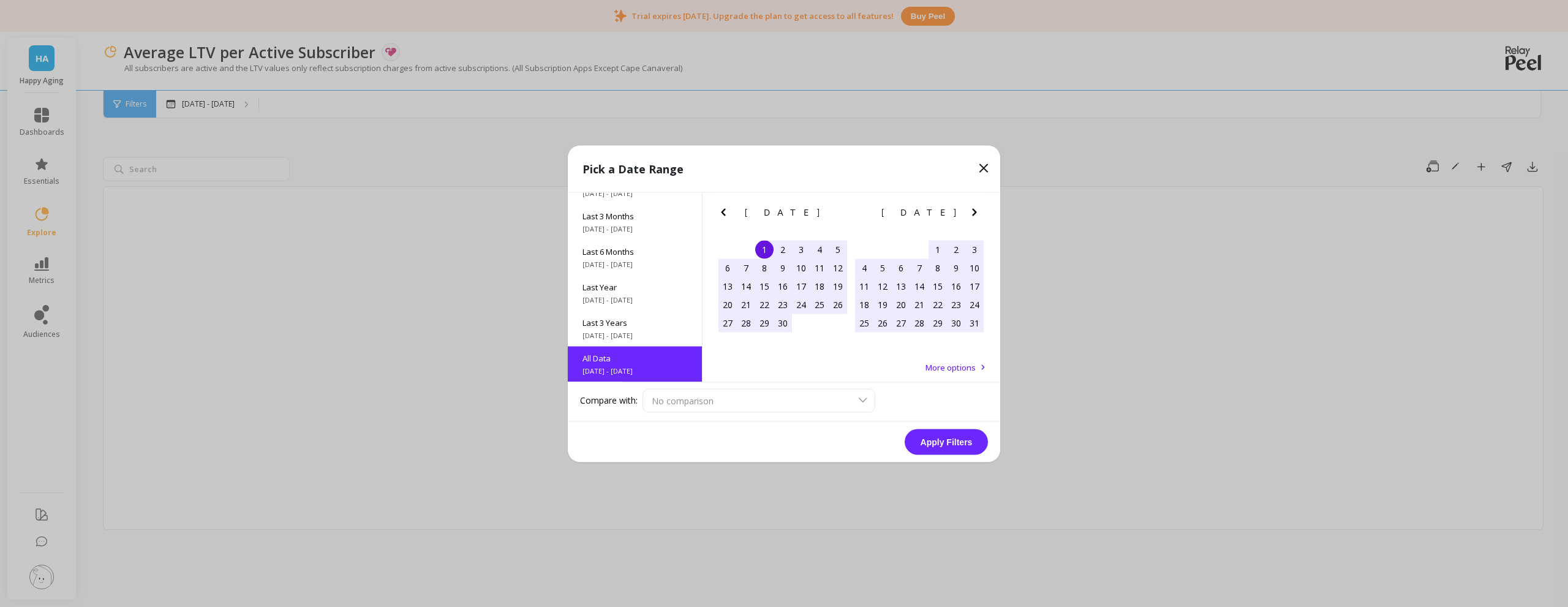
scroll to position [1, 0]
click at [959, 442] on button "Apply Filters" at bounding box center [946, 442] width 83 height 26
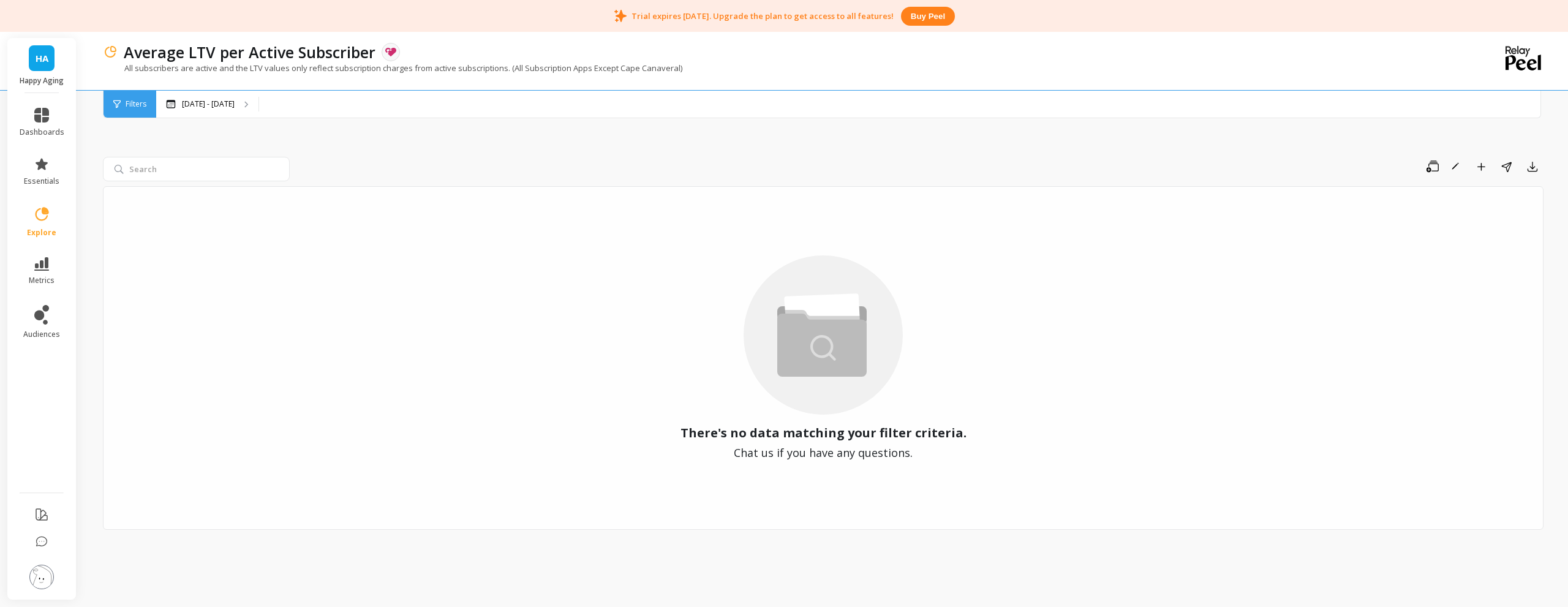
click at [642, 271] on div "There's no data matching your filter criteria. Chat us if you have any question…" at bounding box center [823, 358] width 1441 height 343
click at [46, 174] on link "essentials" at bounding box center [42, 171] width 45 height 29
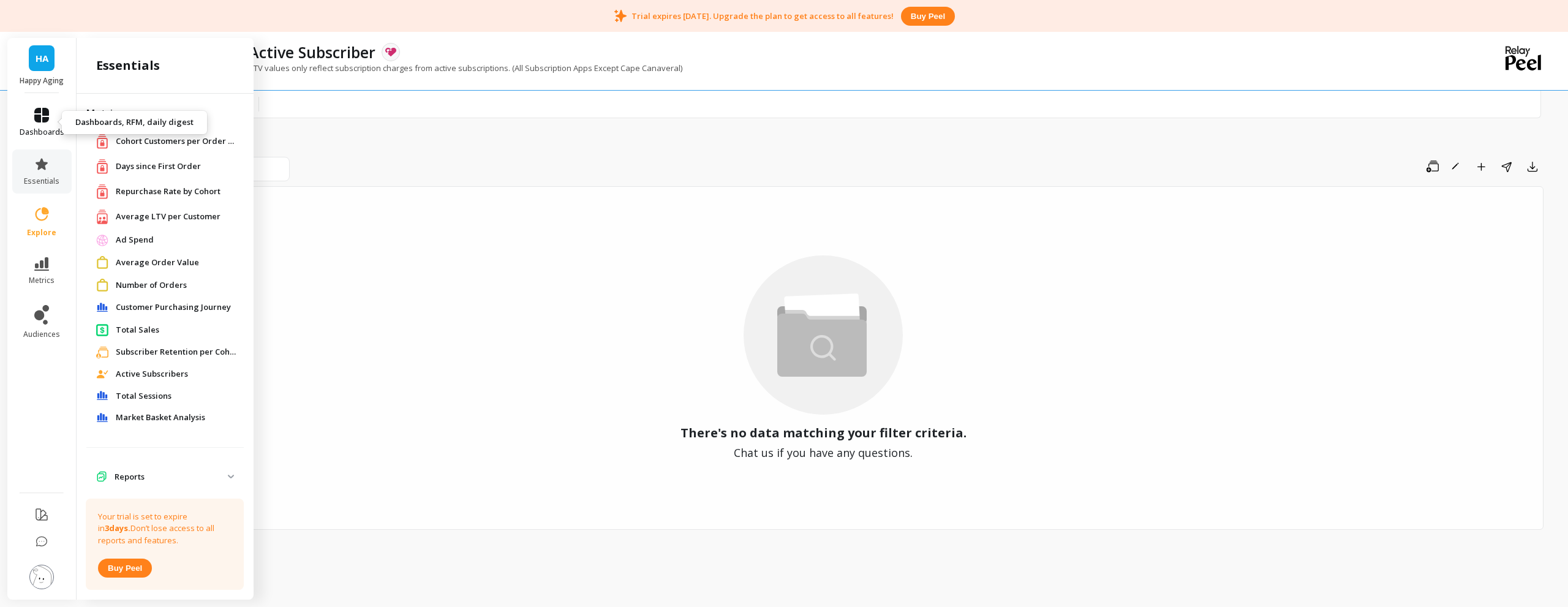
click at [44, 118] on icon at bounding box center [41, 115] width 15 height 15
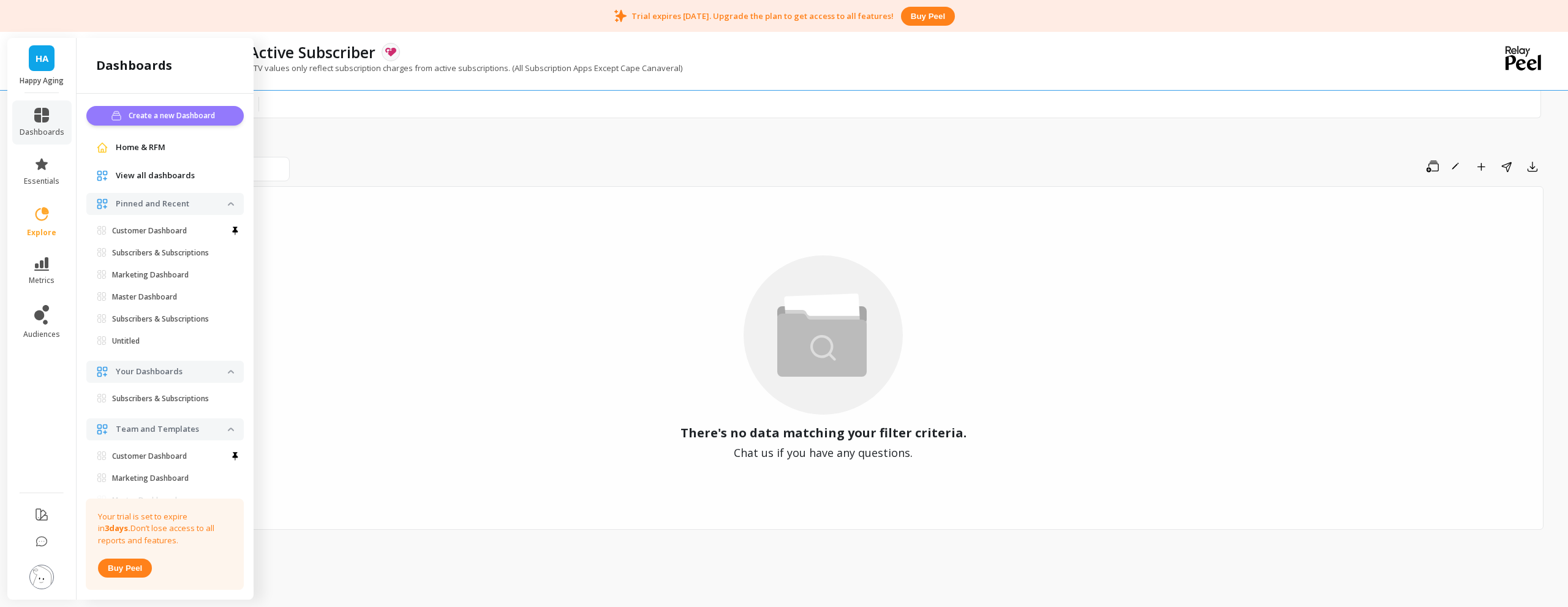
click at [180, 116] on span "Create a new Dashboard" at bounding box center [174, 115] width 90 height 12
click at [179, 201] on p "Pinned and Recent" at bounding box center [172, 203] width 112 height 12
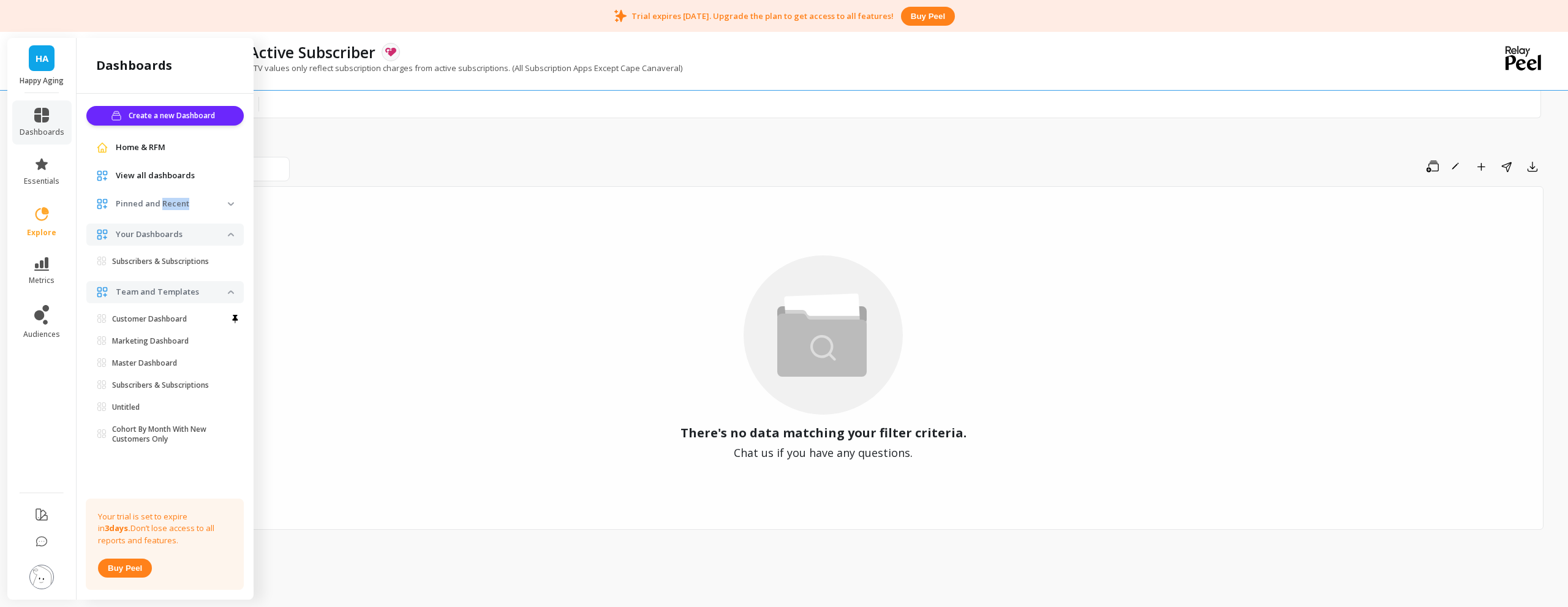
click at [179, 201] on p "Pinned and Recent" at bounding box center [172, 203] width 112 height 12
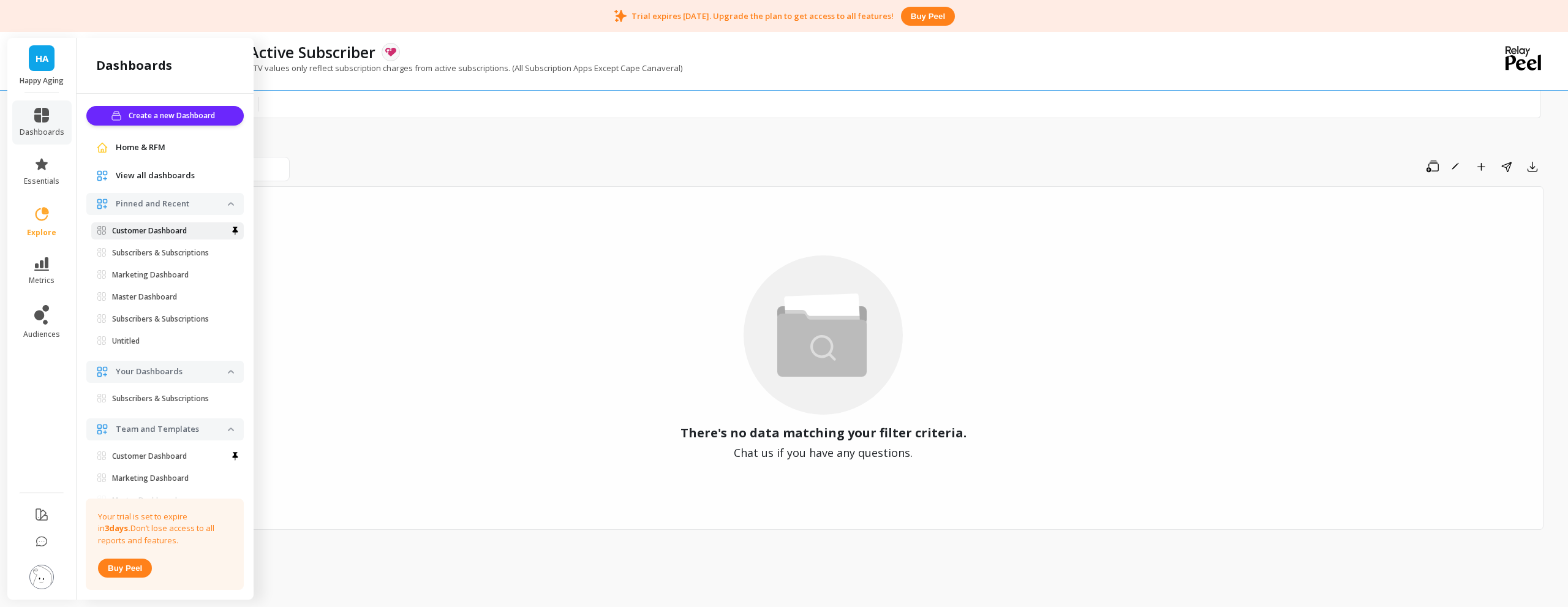
click at [175, 227] on p "Customer Dashboard" at bounding box center [150, 231] width 75 height 10
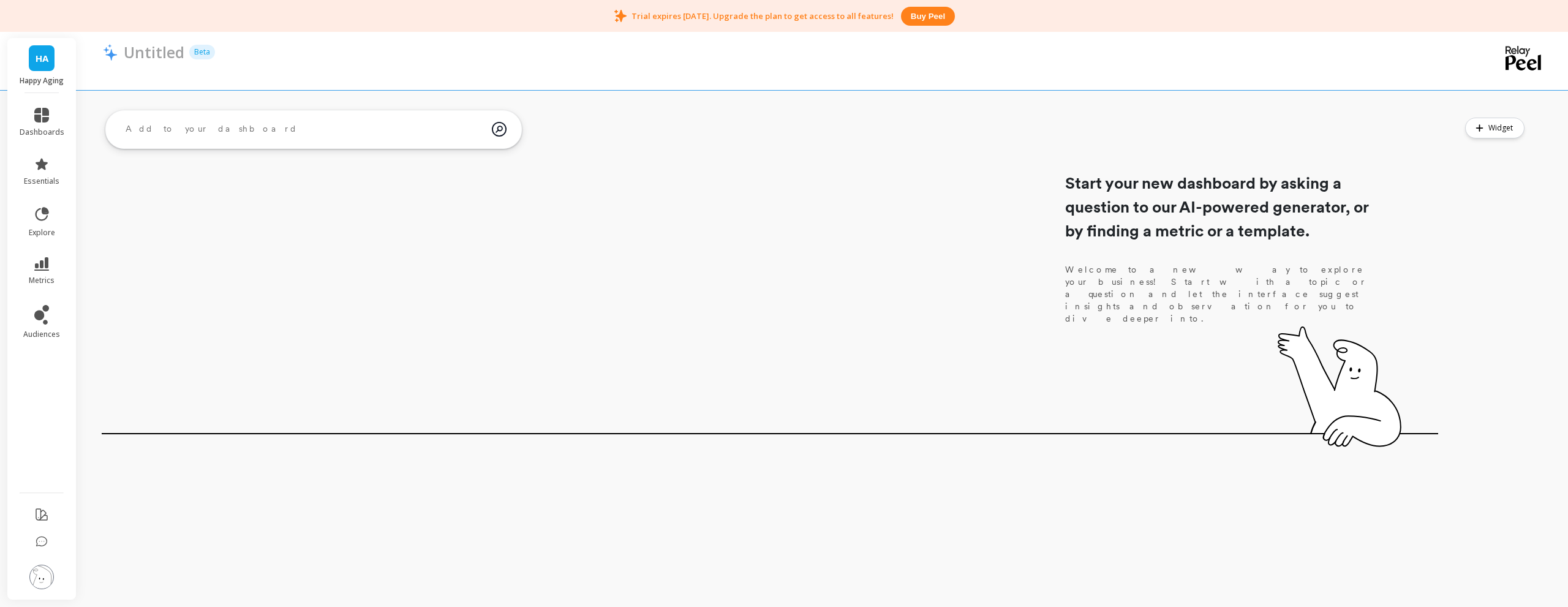
click at [897, 197] on div "Start your new dashboard by asking a question to our AI-powered generator, or b…" at bounding box center [769, 271] width 1336 height 334
click at [243, 132] on textarea at bounding box center [304, 129] width 376 height 33
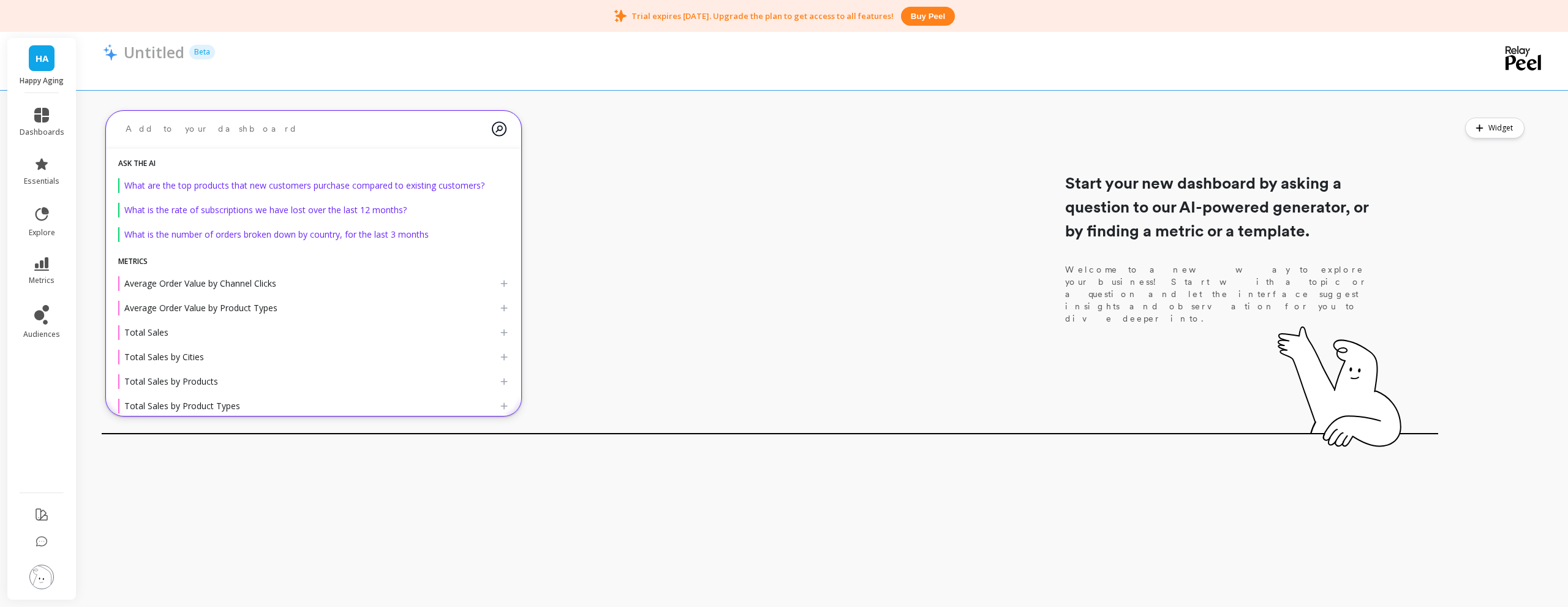
click at [161, 163] on h2 "ask the AI" at bounding box center [313, 163] width 415 height 10
click at [322, 136] on textarea at bounding box center [304, 129] width 376 height 32
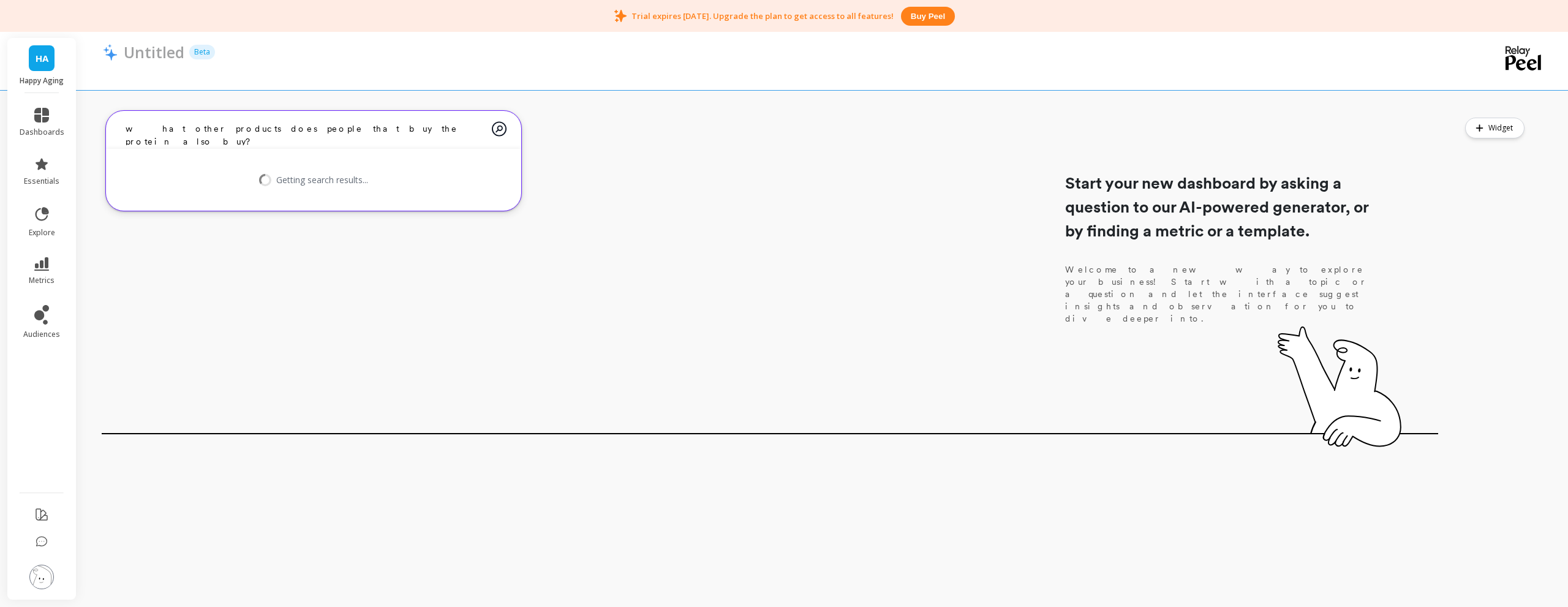
type textarea "what other products does people that buy the protein also buy?"
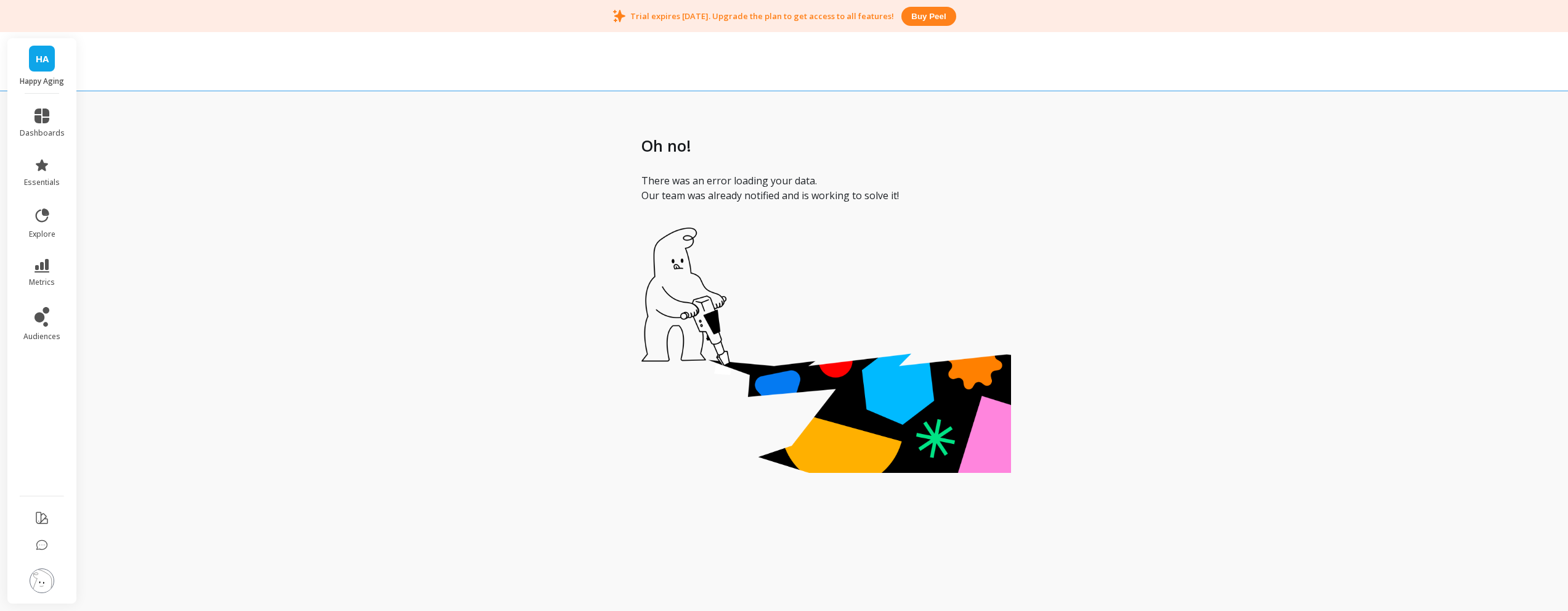
scroll to position [12, 0]
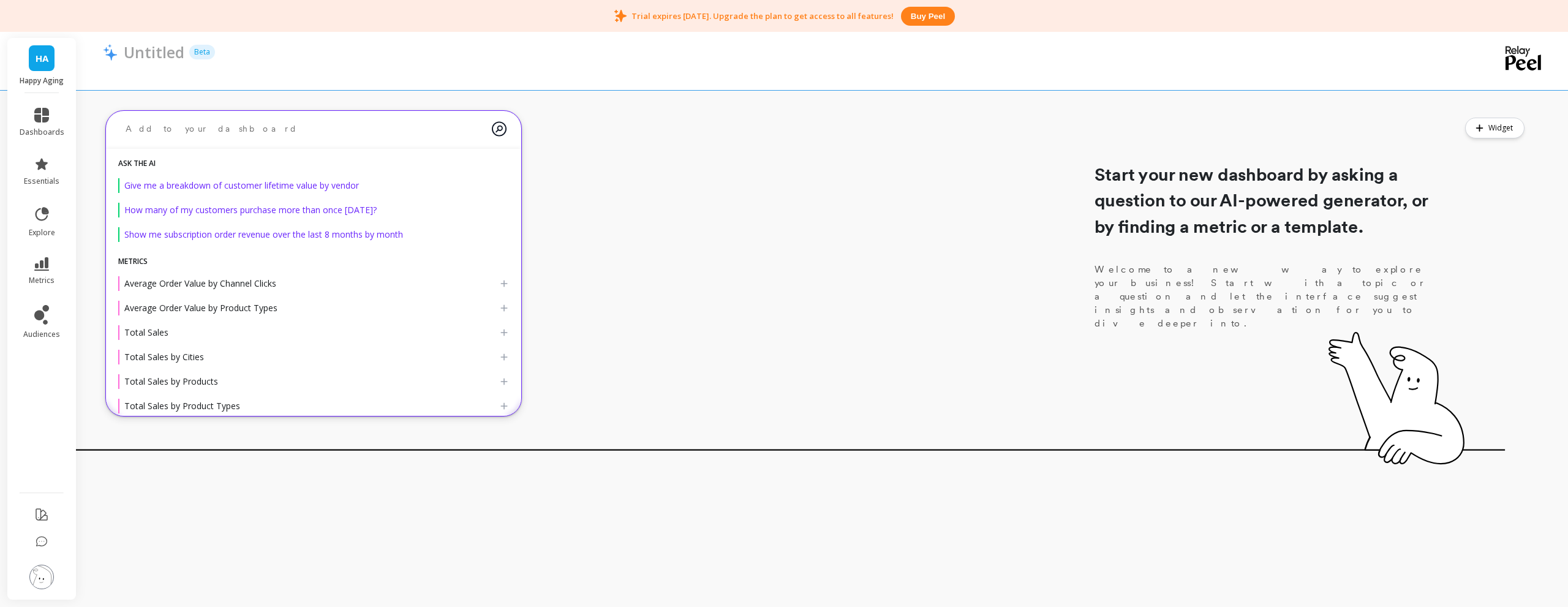
click at [192, 127] on textarea at bounding box center [304, 129] width 376 height 32
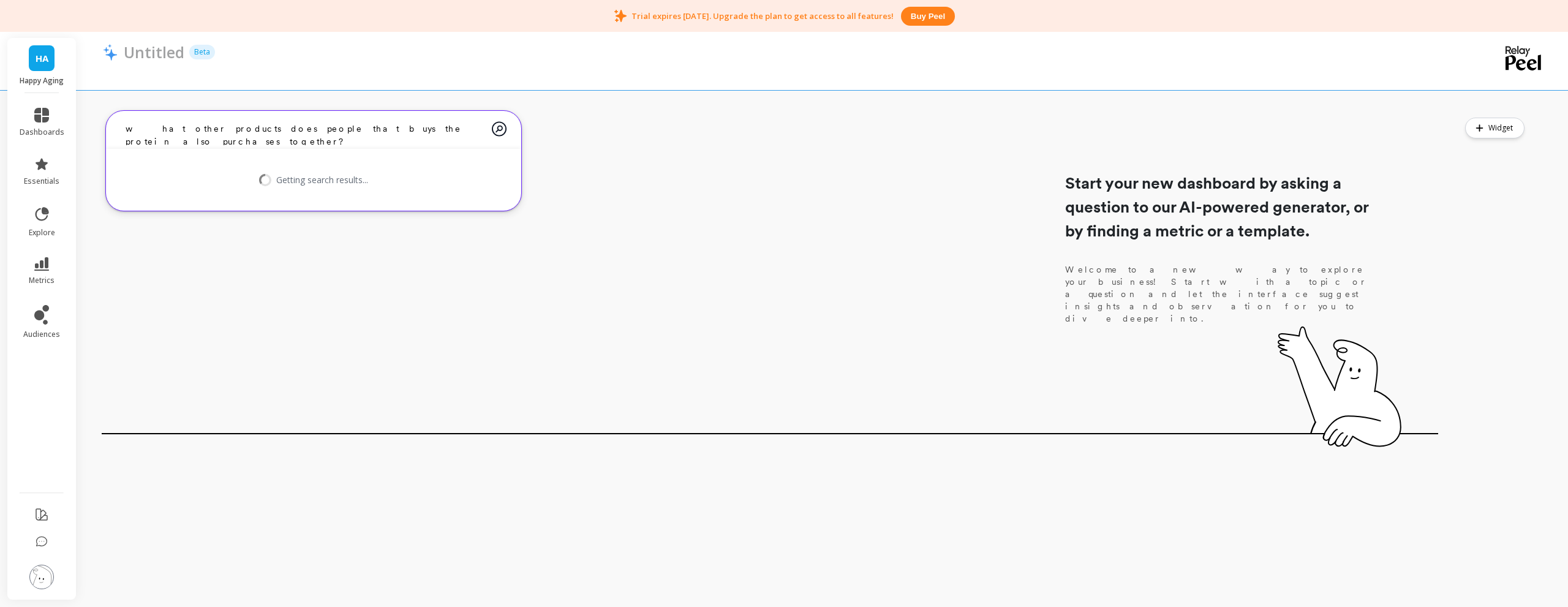
type textarea "what other products does people that buys the protein also purchases together?"
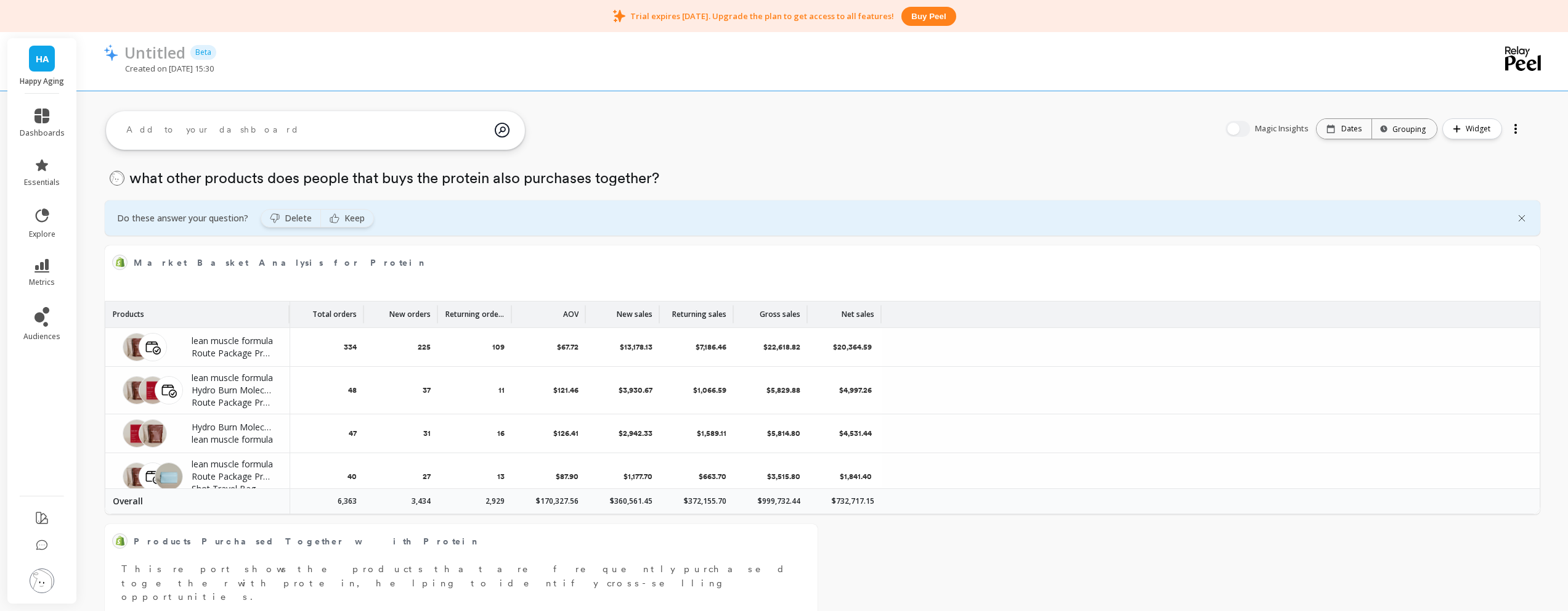
click at [1508, 128] on div at bounding box center [1516, 129] width 17 height 20
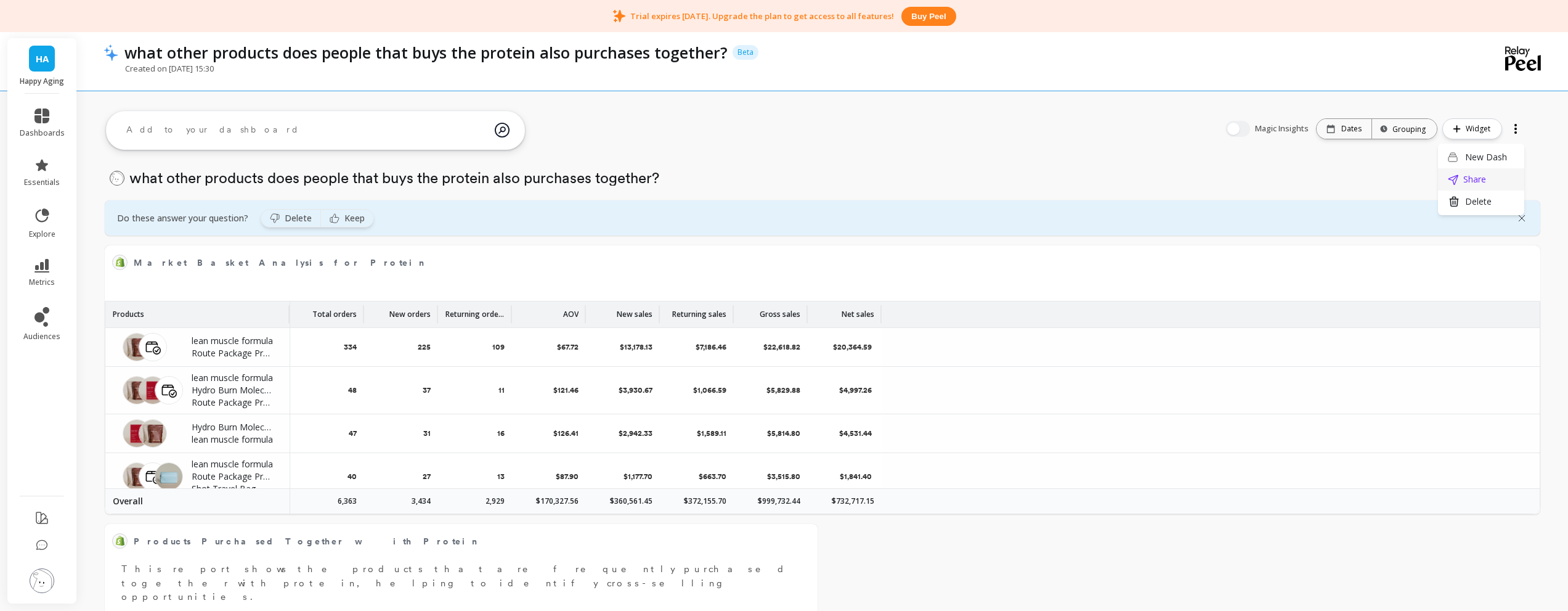
click at [1472, 177] on span "Share" at bounding box center [1475, 179] width 23 height 12
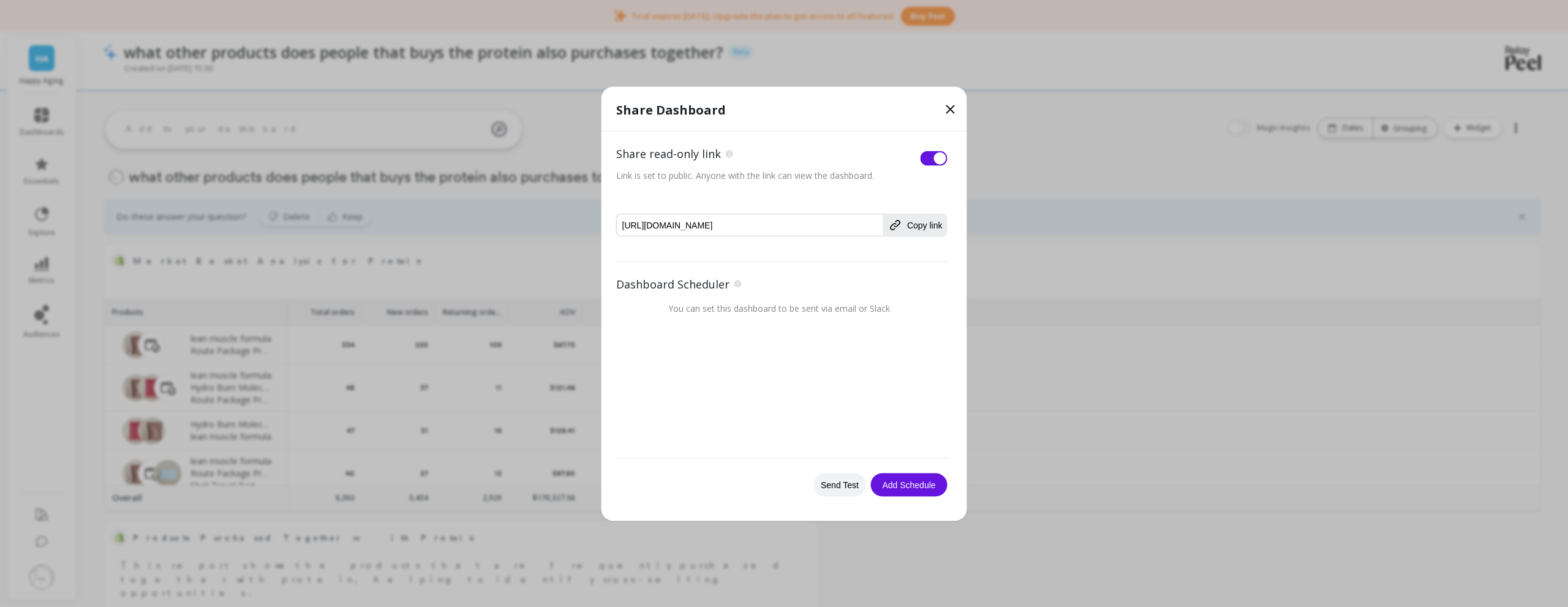
click at [952, 108] on icon at bounding box center [951, 109] width 8 height 8
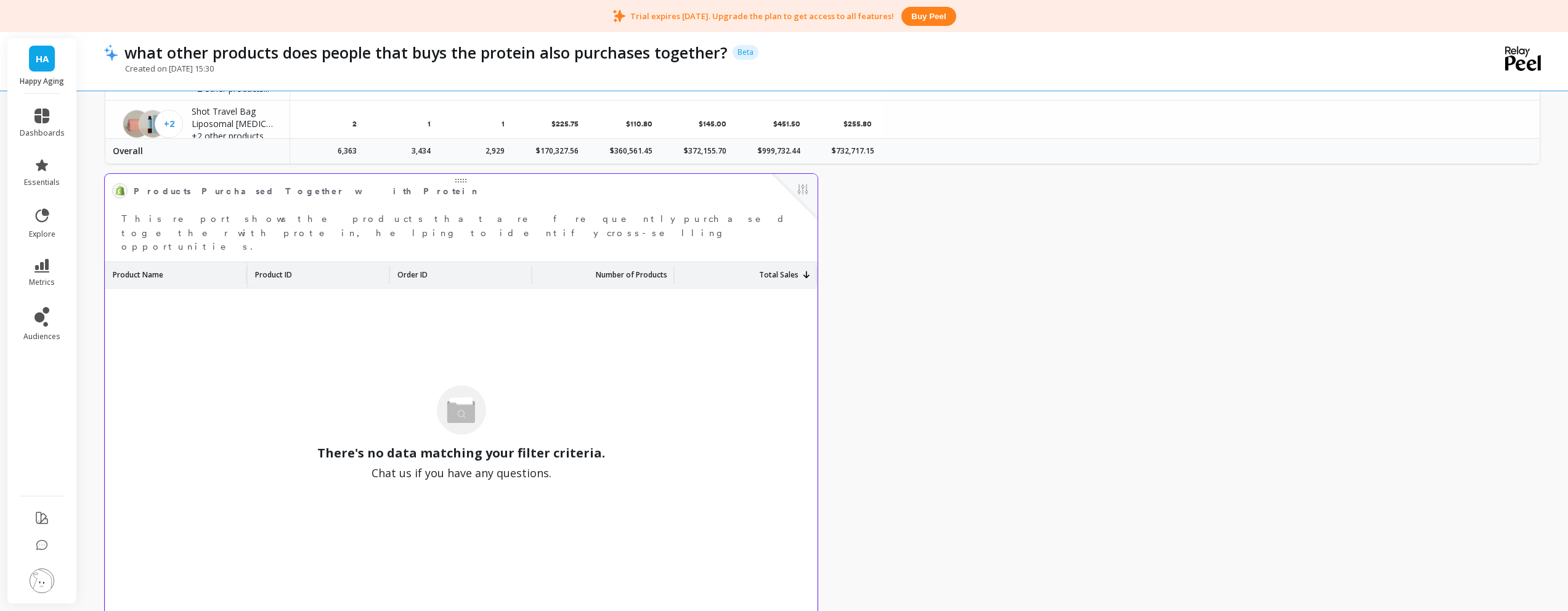
scroll to position [370, 0]
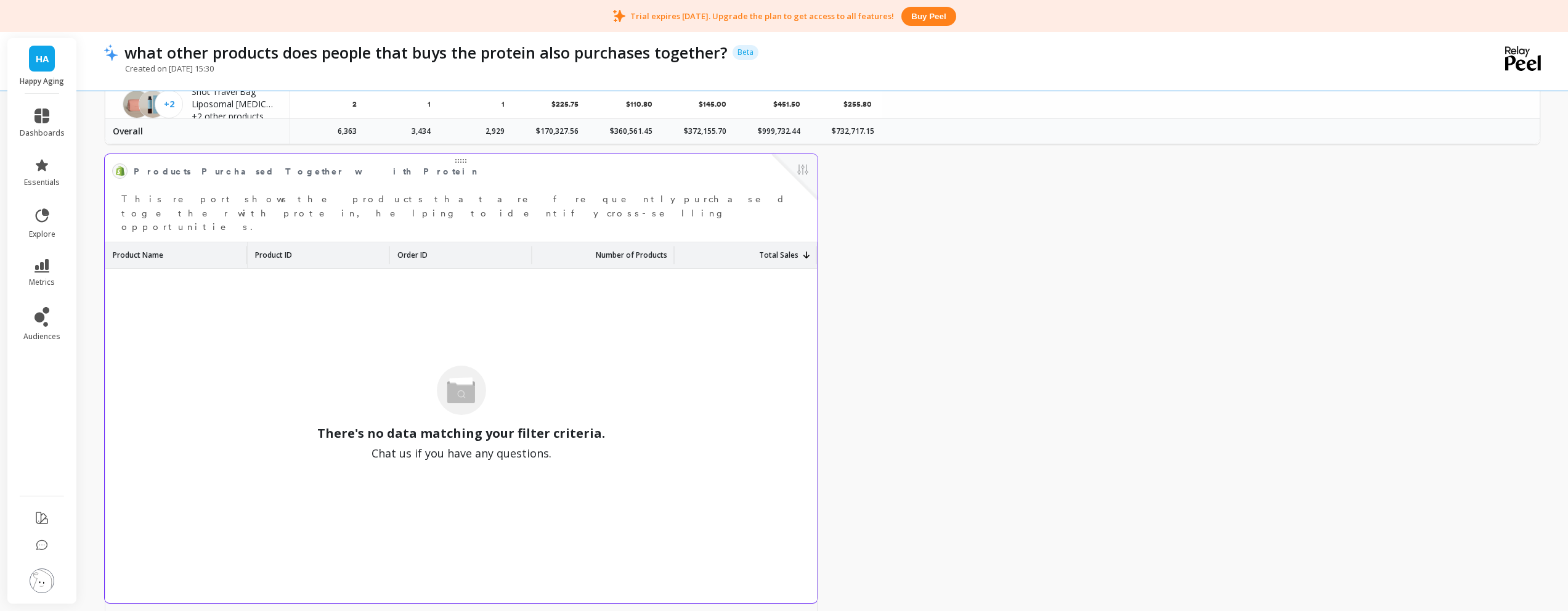
click at [438, 376] on div "There's no data matching your filter criteria. Chat us if you have any question…" at bounding box center [461, 413] width 712 height 290
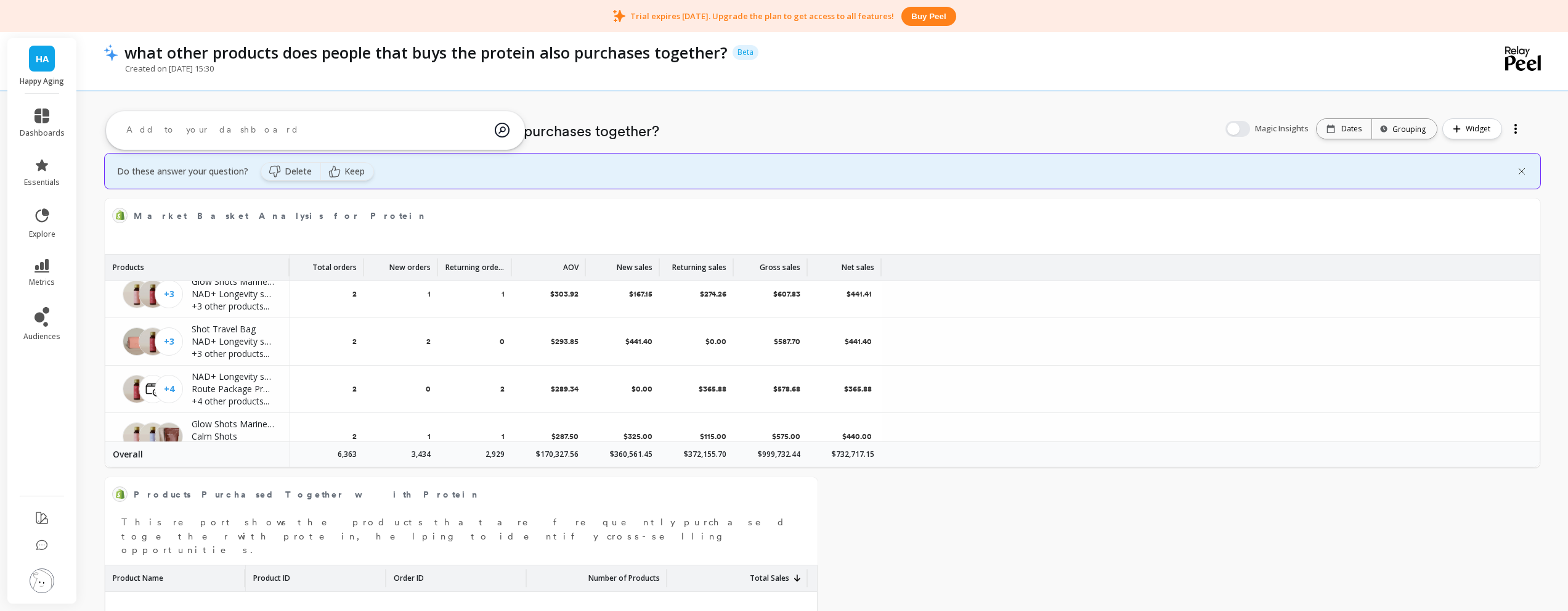
scroll to position [2285, 0]
click at [1245, 138] on div "Magic Insights Date: Dates Time grouping: Grouping Widget" at bounding box center [1374, 129] width 324 height 40
click at [1242, 129] on button "button" at bounding box center [1238, 128] width 25 height 16
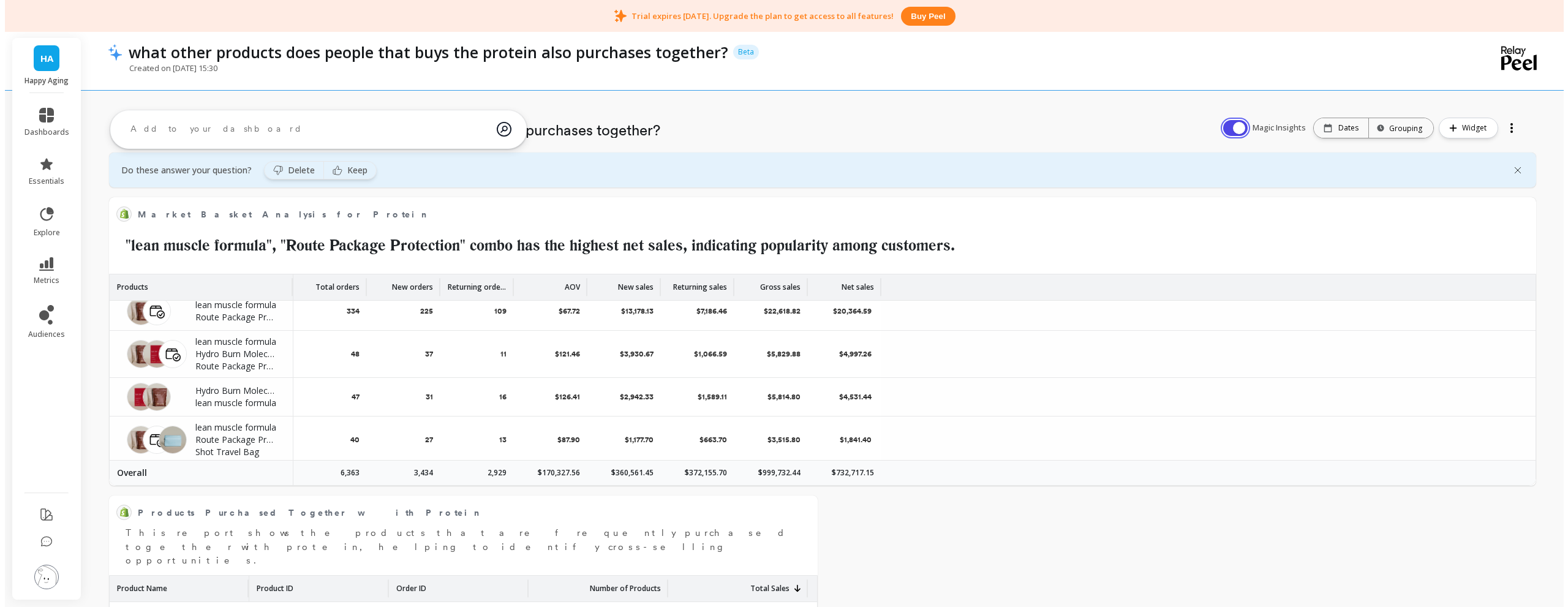
scroll to position [0, 0]
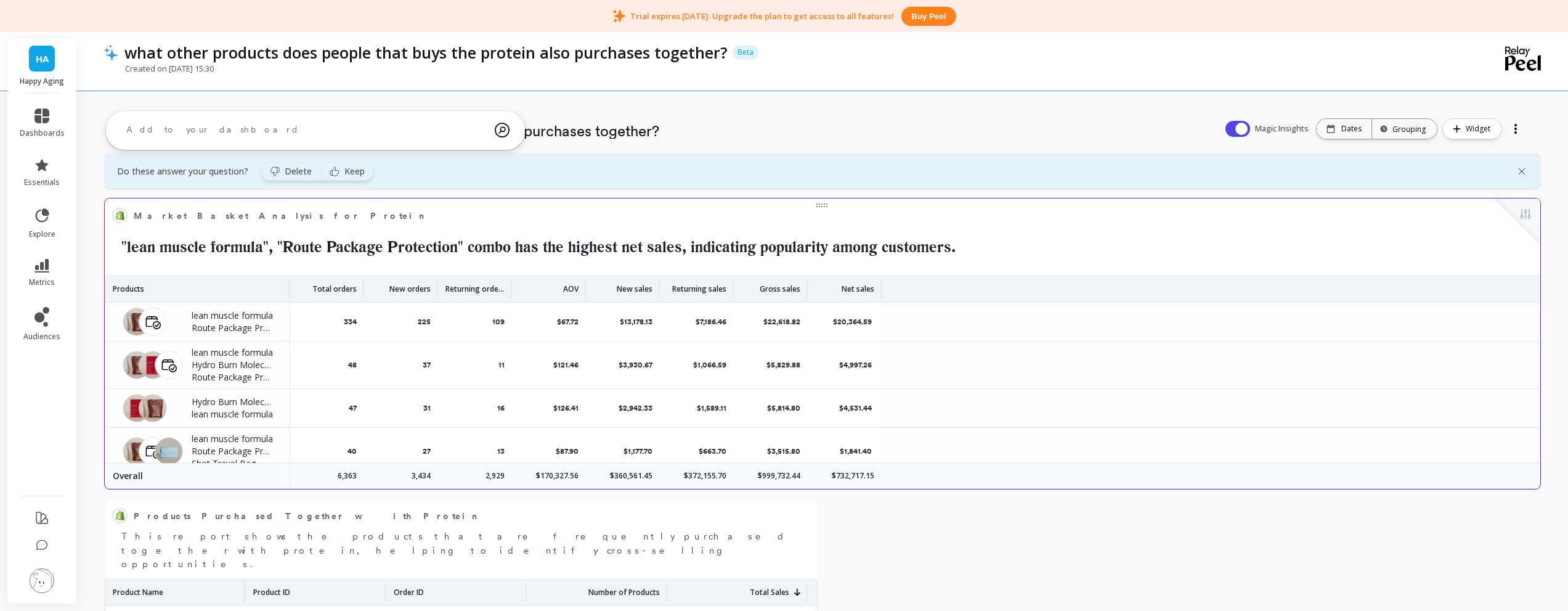
click at [370, 325] on div "225" at bounding box center [401, 322] width 74 height 38
click at [1529, 210] on button at bounding box center [1525, 215] width 15 height 17
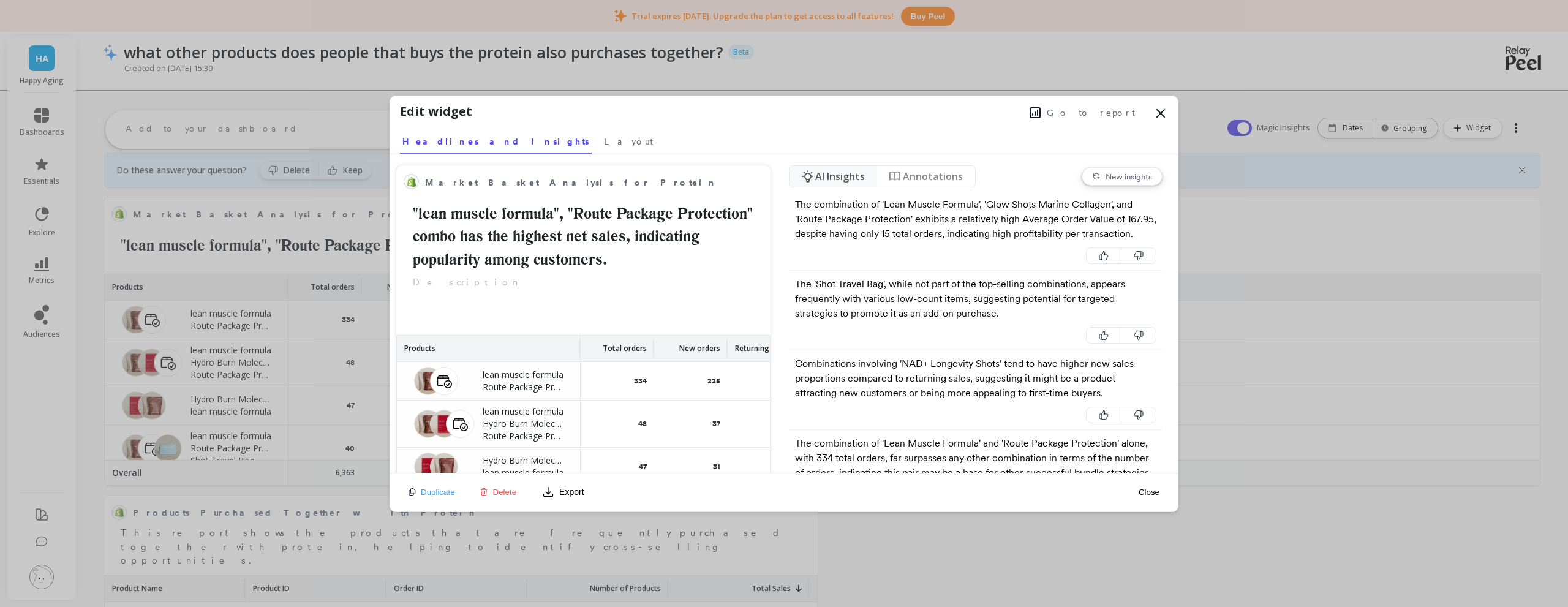
click at [850, 177] on span "AI Insights" at bounding box center [840, 176] width 49 height 15
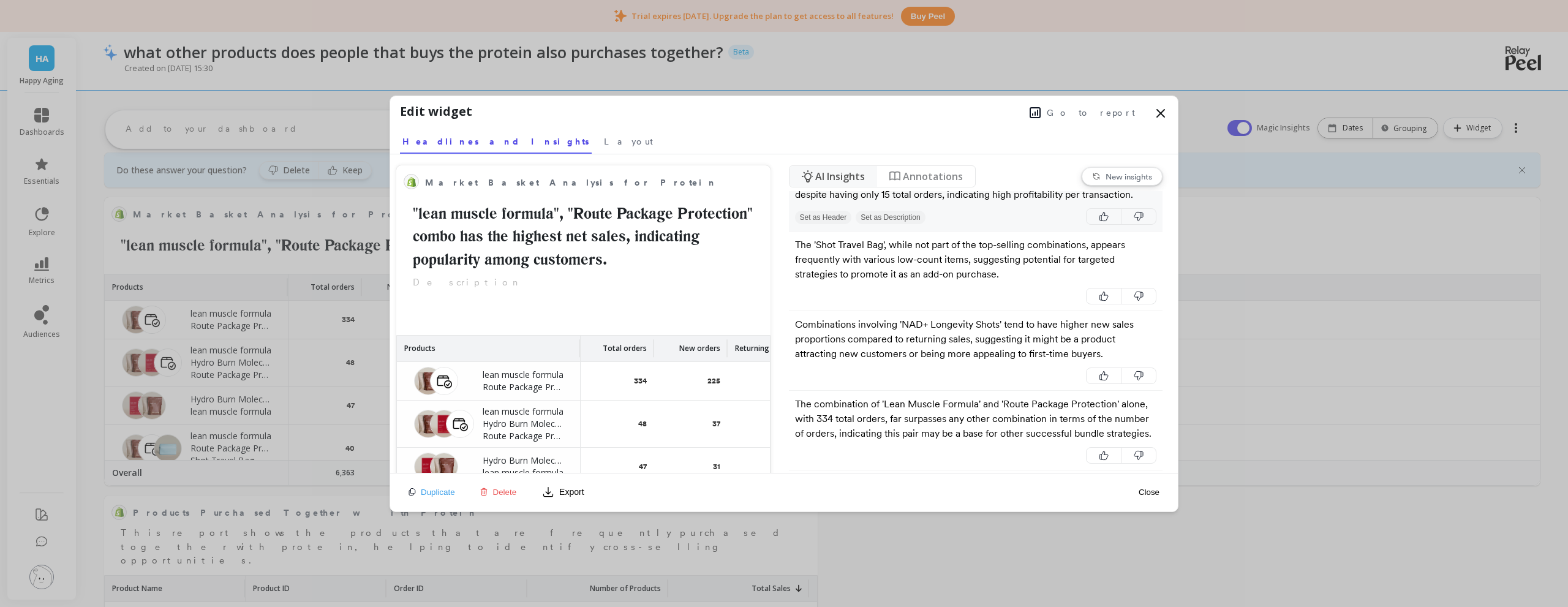
scroll to position [61, 0]
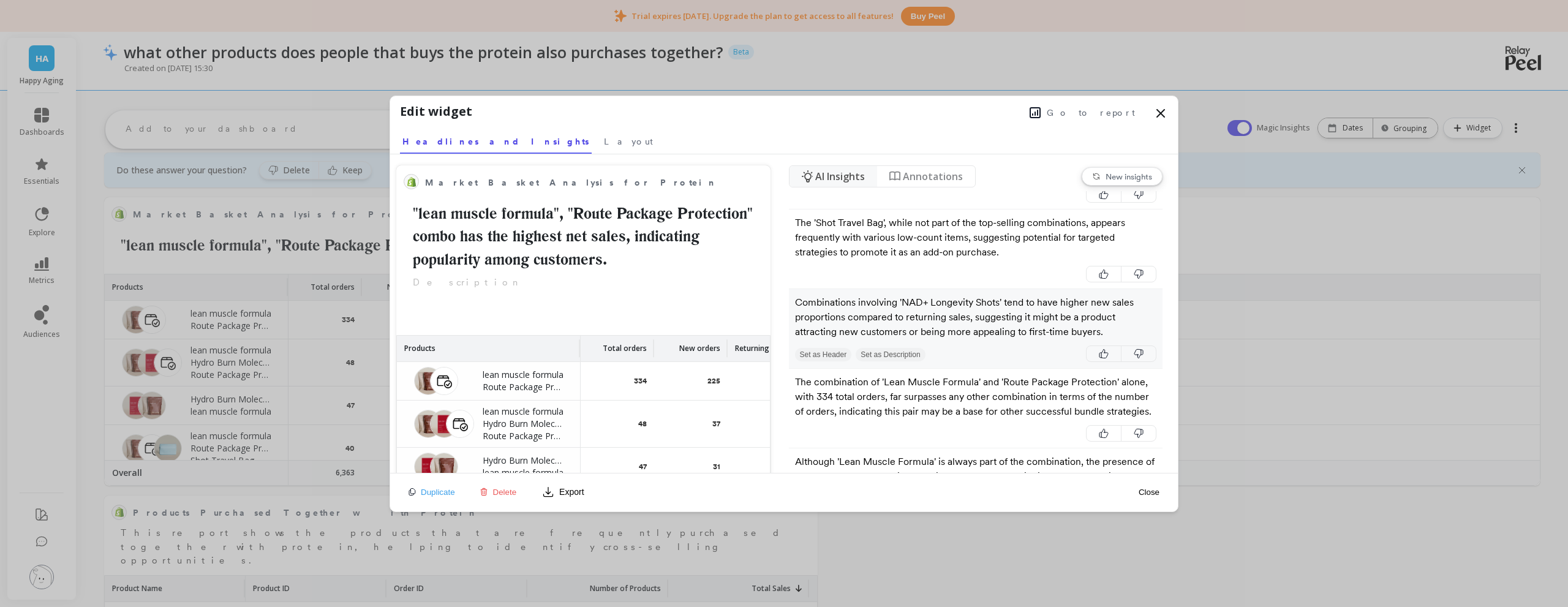
click at [991, 340] on p "Combinations involving 'NAD+ Longevity Shots' tend to have higher new sales pro…" at bounding box center [976, 317] width 362 height 44
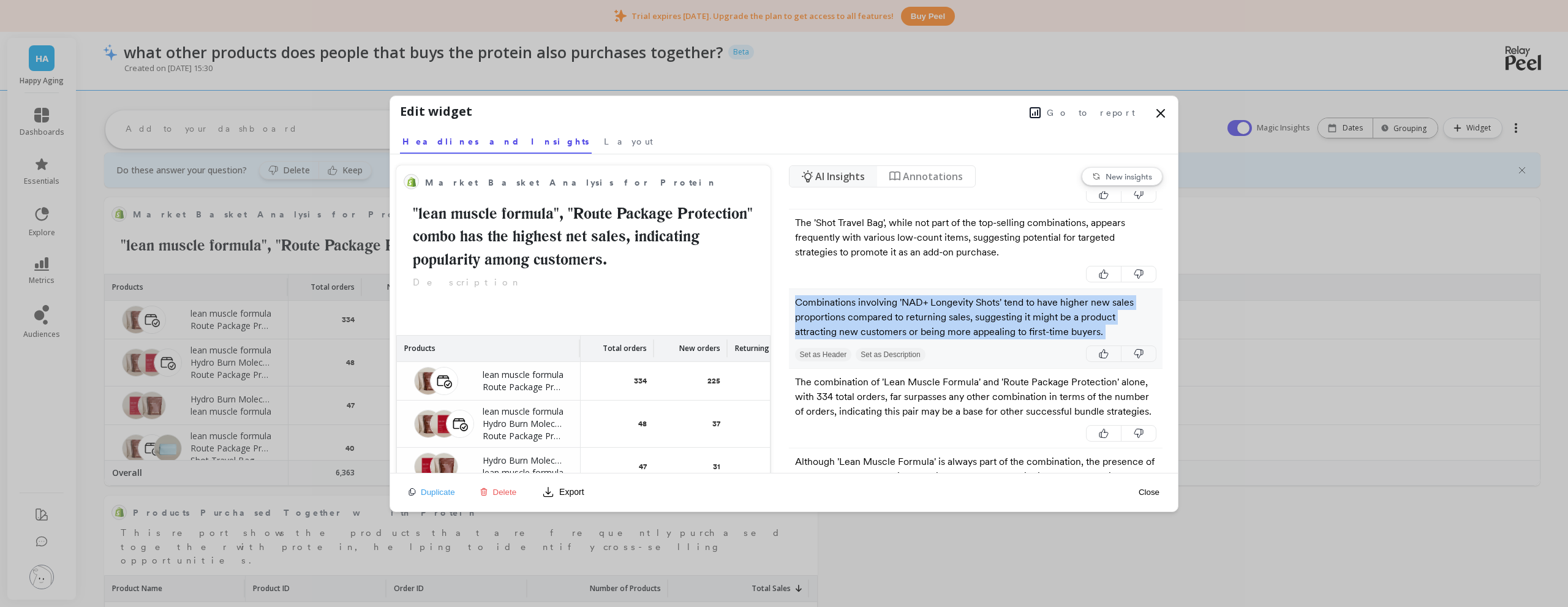
click at [991, 340] on p "Combinations involving 'NAD+ Longevity Shots' tend to have higher new sales pro…" at bounding box center [976, 317] width 362 height 44
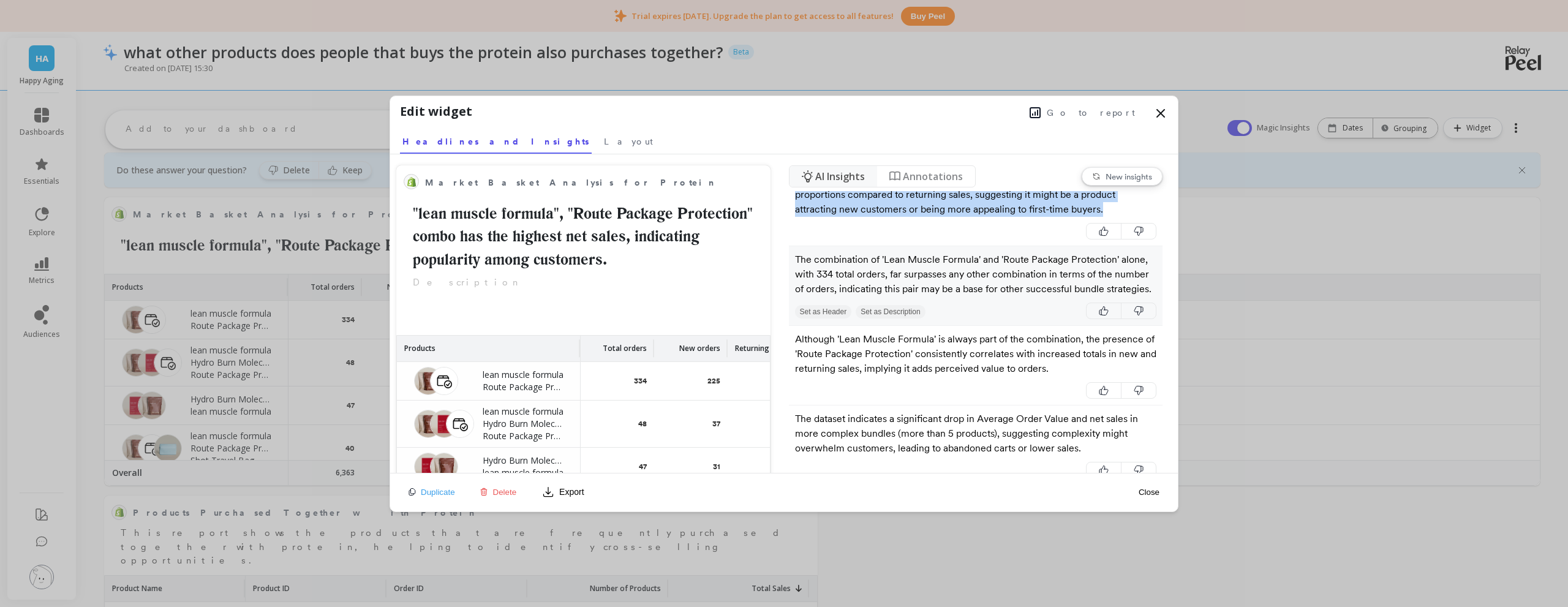
scroll to position [245, 0]
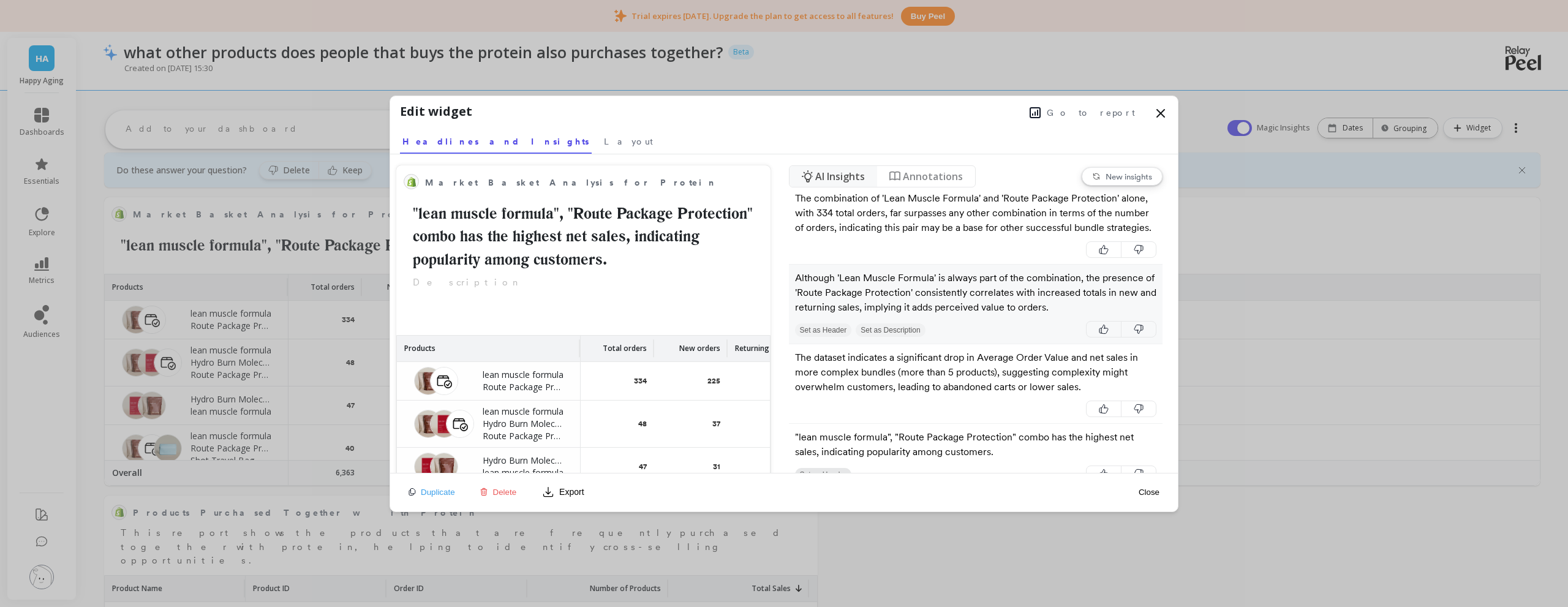
click at [933, 310] on p "Although 'Lean Muscle Formula' is always part of the combination, the presence …" at bounding box center [976, 293] width 362 height 44
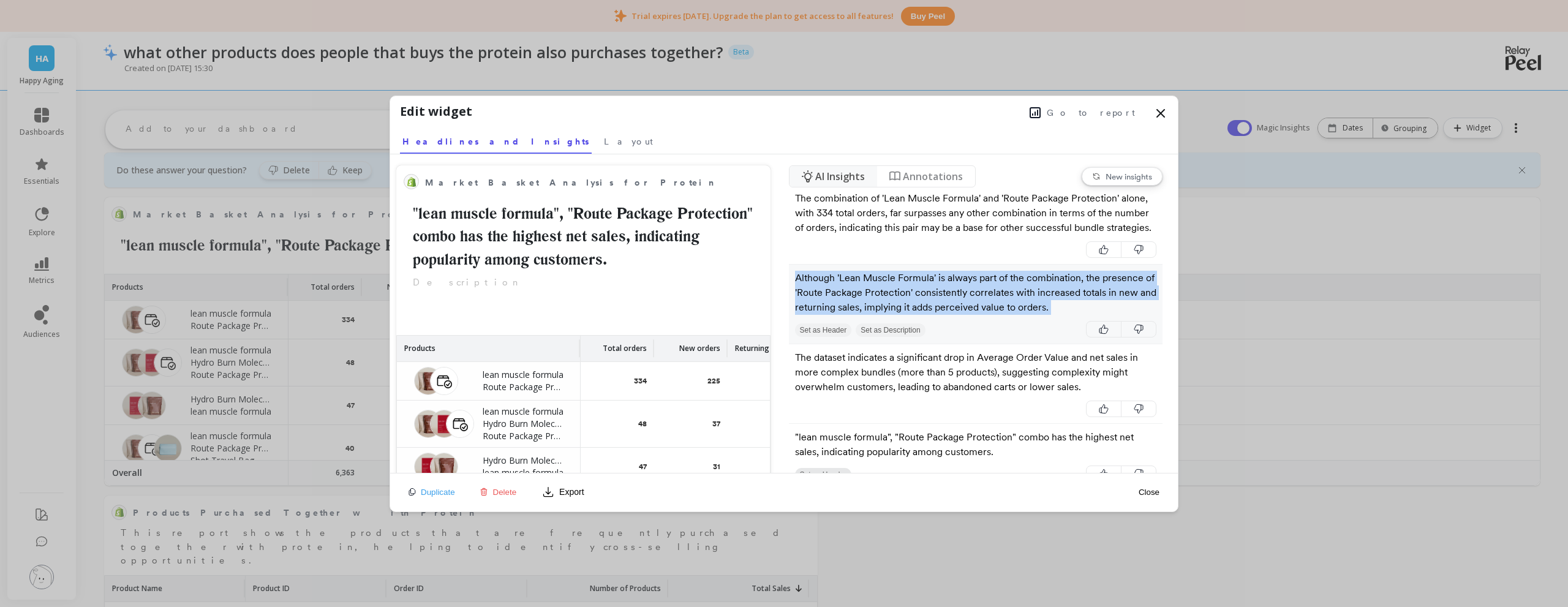
click at [933, 310] on p "Although 'Lean Muscle Formula' is always part of the combination, the presence …" at bounding box center [976, 293] width 362 height 44
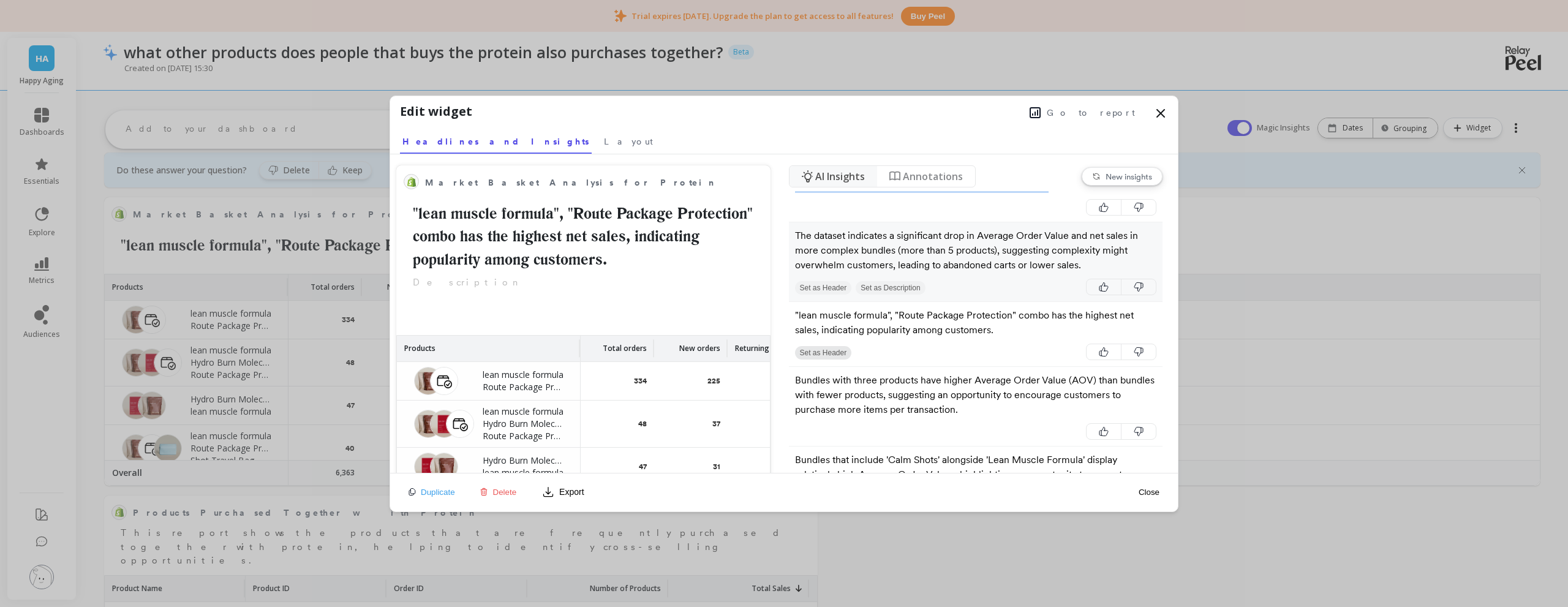
scroll to position [367, 0]
click at [988, 272] on p "The dataset indicates a significant drop in Average Order Value and net sales i…" at bounding box center [976, 250] width 362 height 44
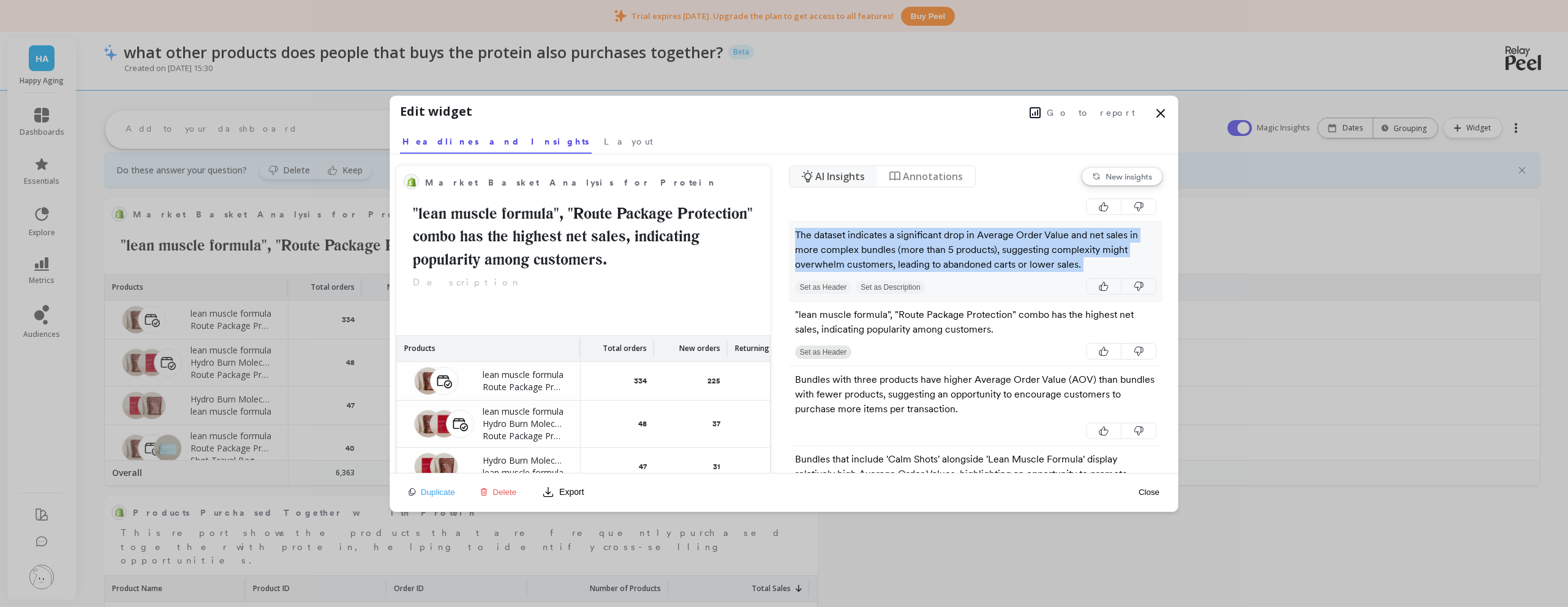
click at [988, 272] on p "The dataset indicates a significant drop in Average Order Value and net sales i…" at bounding box center [976, 250] width 362 height 44
click at [1074, 272] on p "The dataset indicates a significant drop in Average Order Value and net sales i…" at bounding box center [976, 250] width 362 height 44
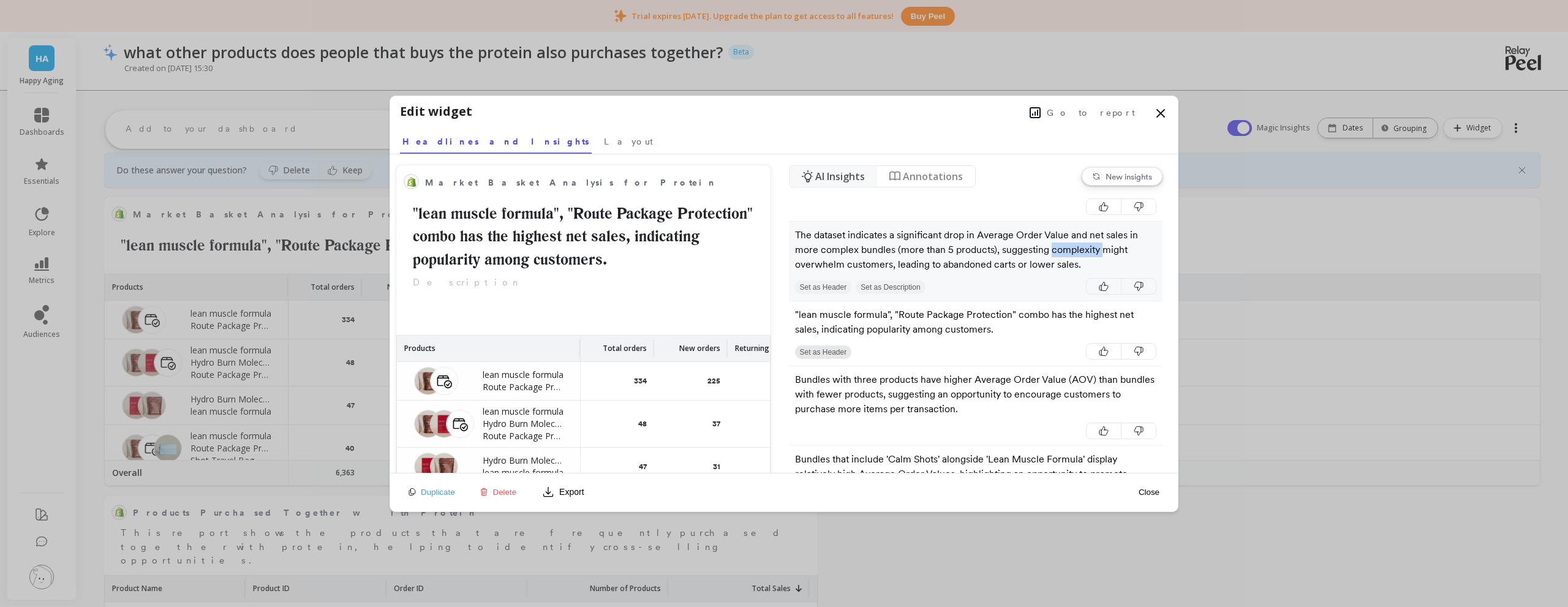
click at [1074, 272] on p "The dataset indicates a significant drop in Average Order Value and net sales i…" at bounding box center [976, 250] width 362 height 44
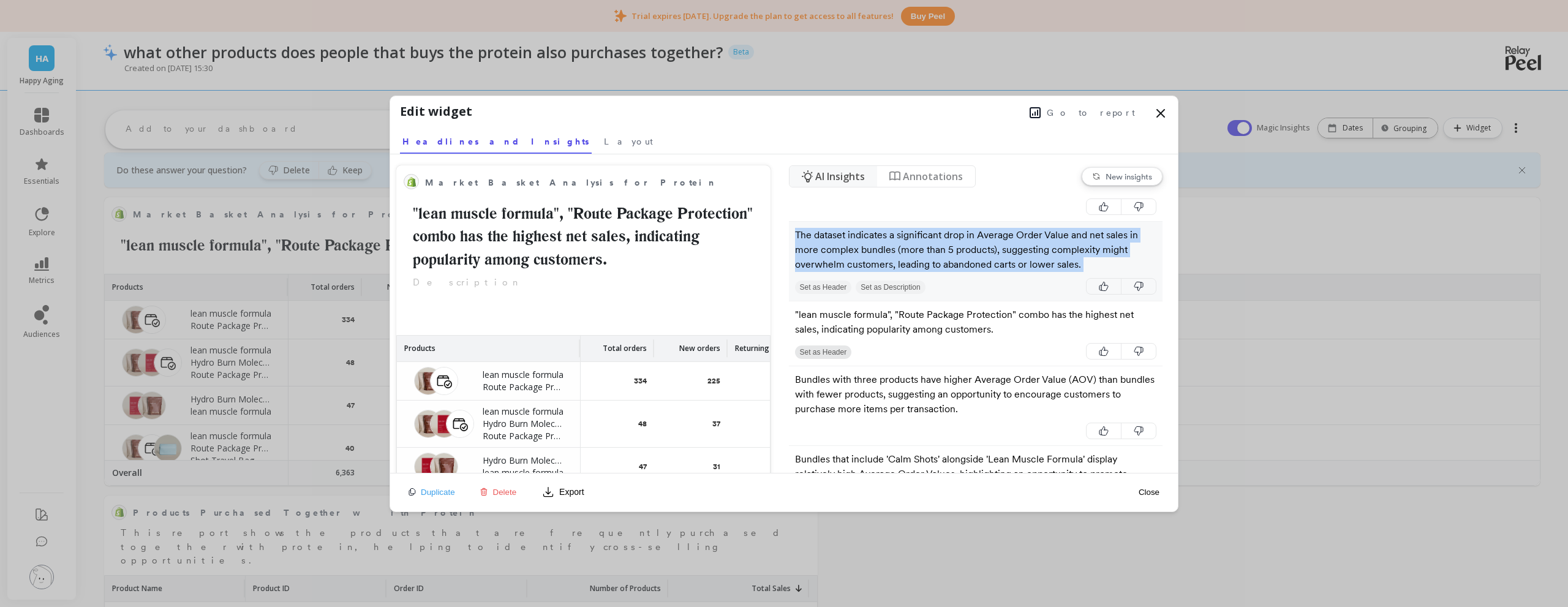
click at [1074, 272] on p "The dataset indicates a significant drop in Average Order Value and net sales i…" at bounding box center [976, 250] width 362 height 44
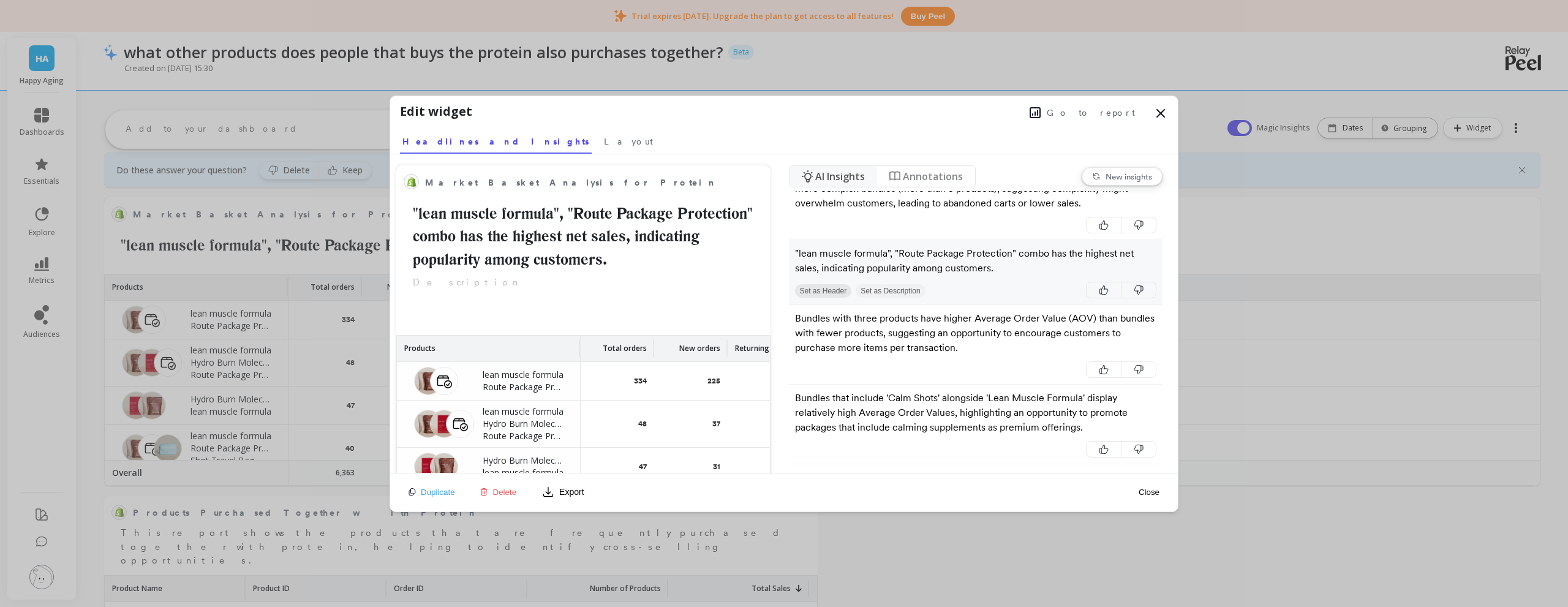
click at [983, 276] on p ""lean muscle formula", "Route Package Protection" combo has the highest net sal…" at bounding box center [976, 261] width 362 height 29
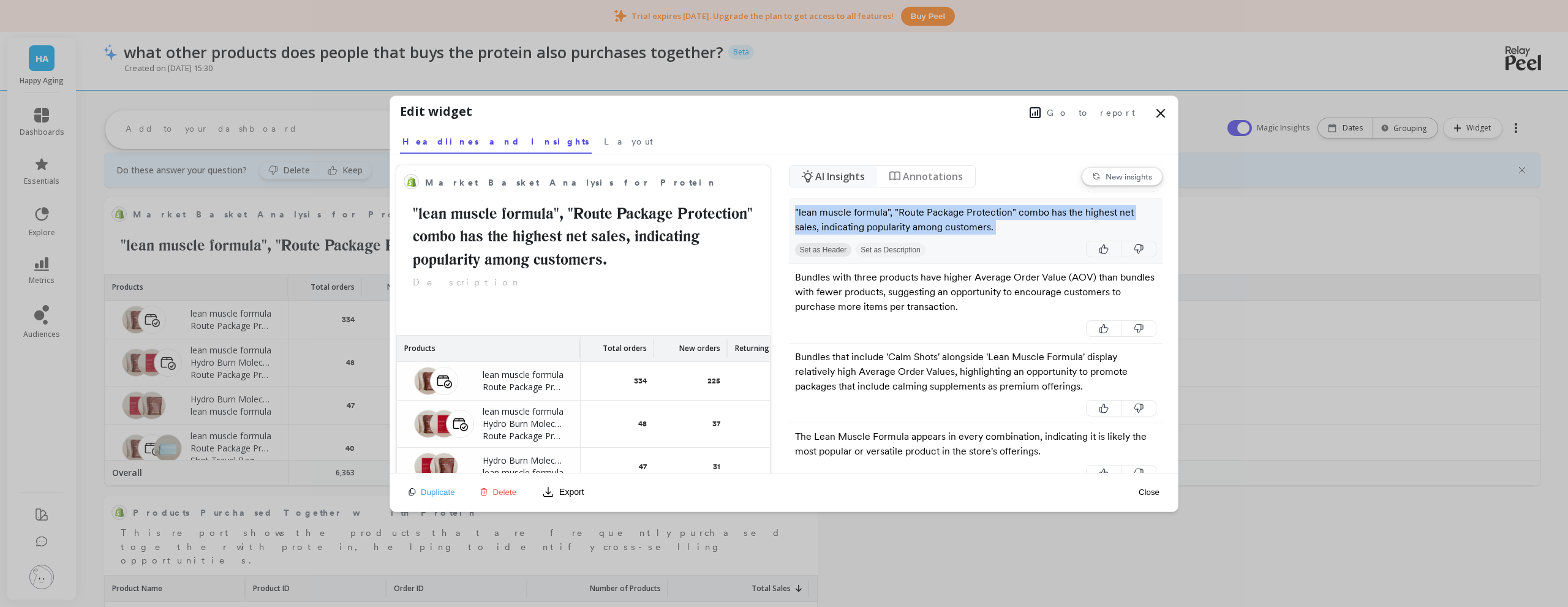
scroll to position [490, 0]
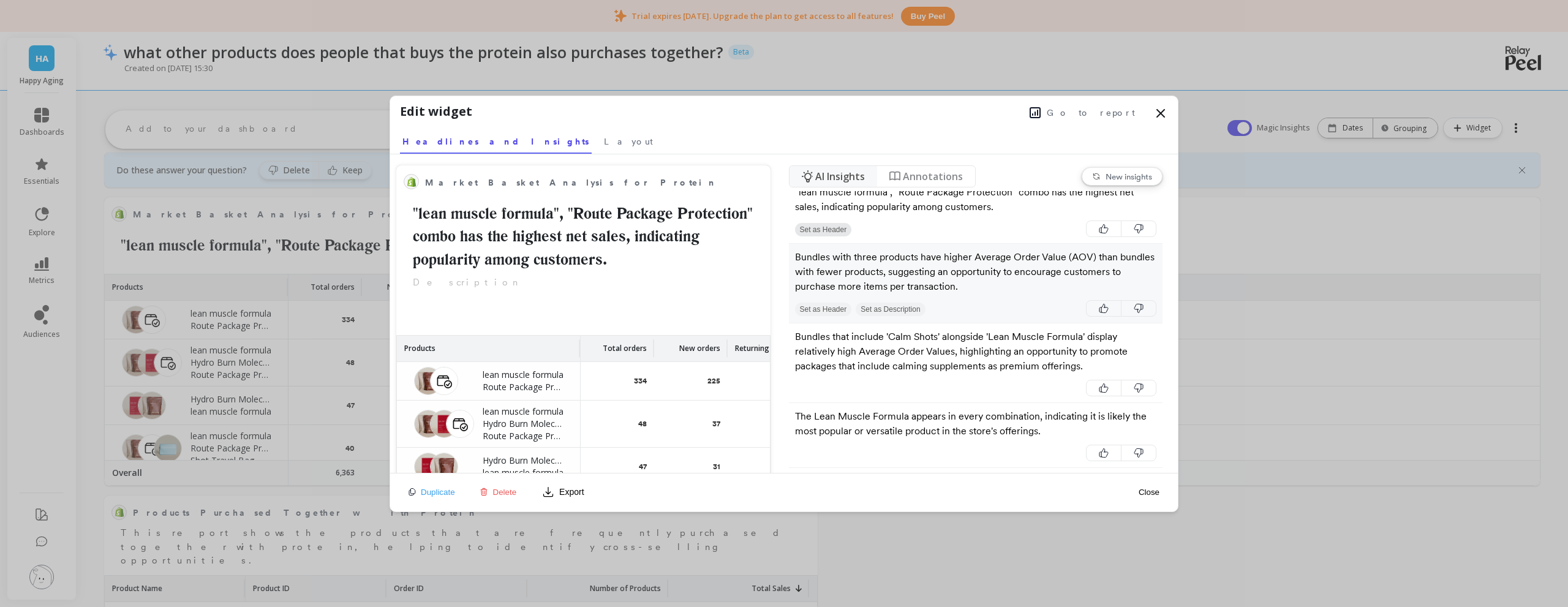
click at [976, 294] on p "Bundles with three products have higher Average Order Value (AOV) than bundles …" at bounding box center [976, 272] width 362 height 44
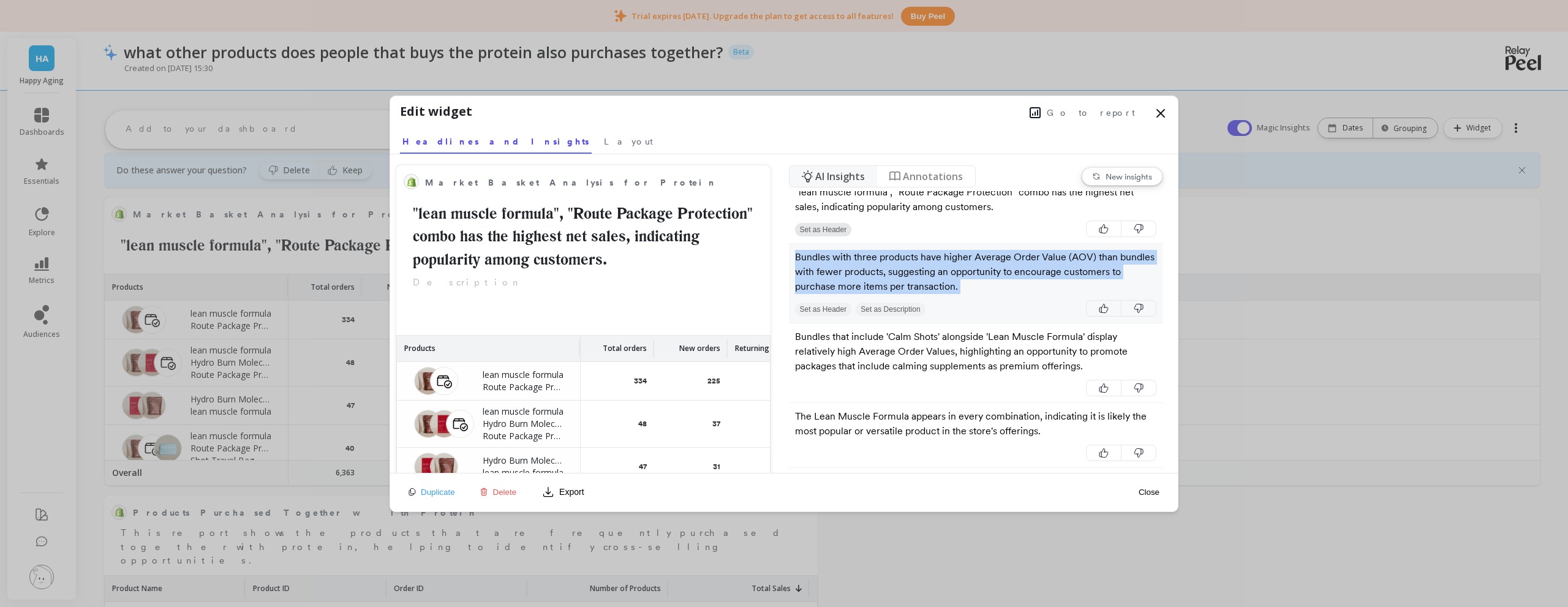
click at [976, 294] on p "Bundles with three products have higher Average Order Value (AOV) than bundles …" at bounding box center [976, 272] width 362 height 44
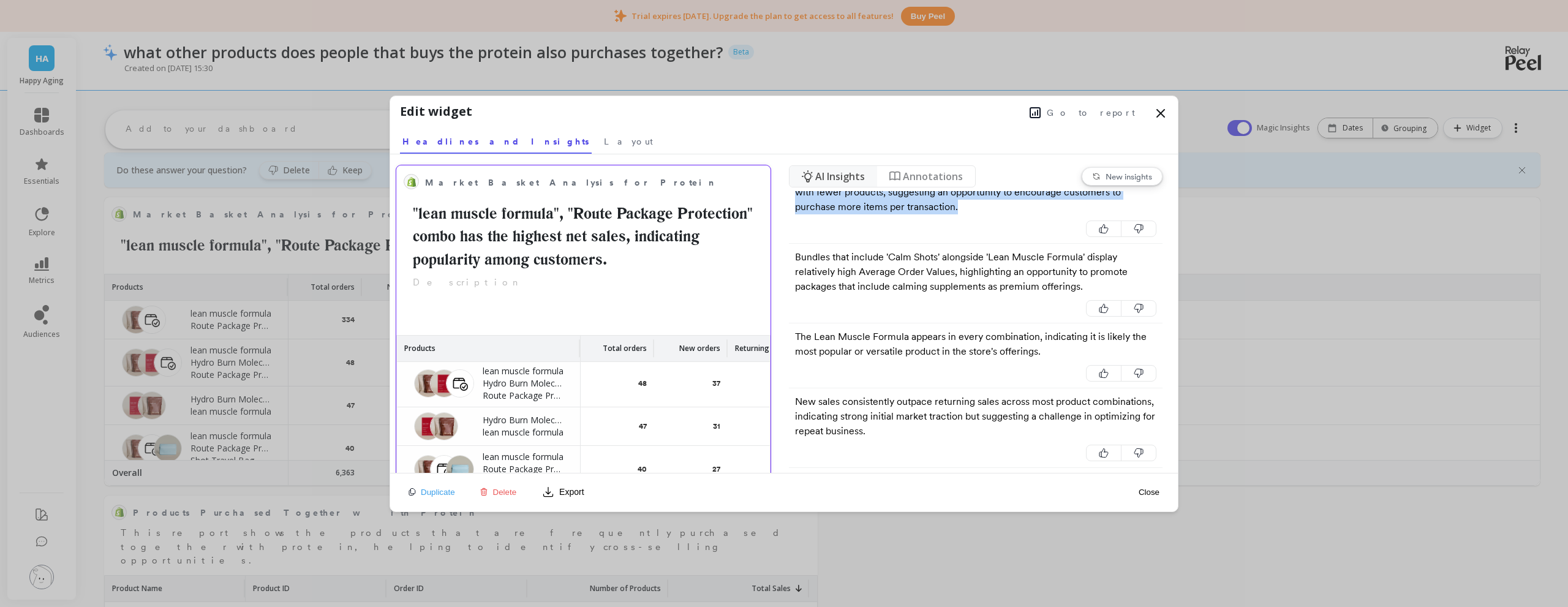
scroll to position [61, 0]
click at [559, 487] on button "Export" at bounding box center [563, 492] width 51 height 20
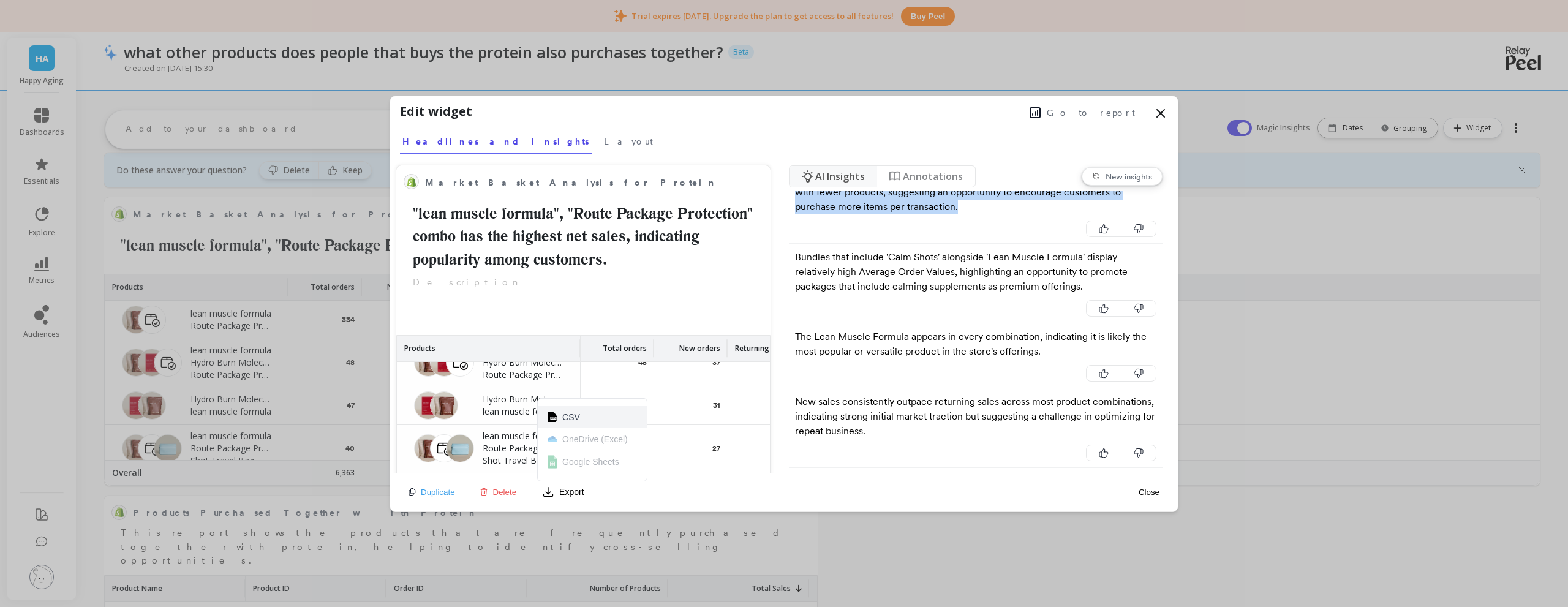
click at [583, 419] on button "CSV" at bounding box center [592, 417] width 109 height 22
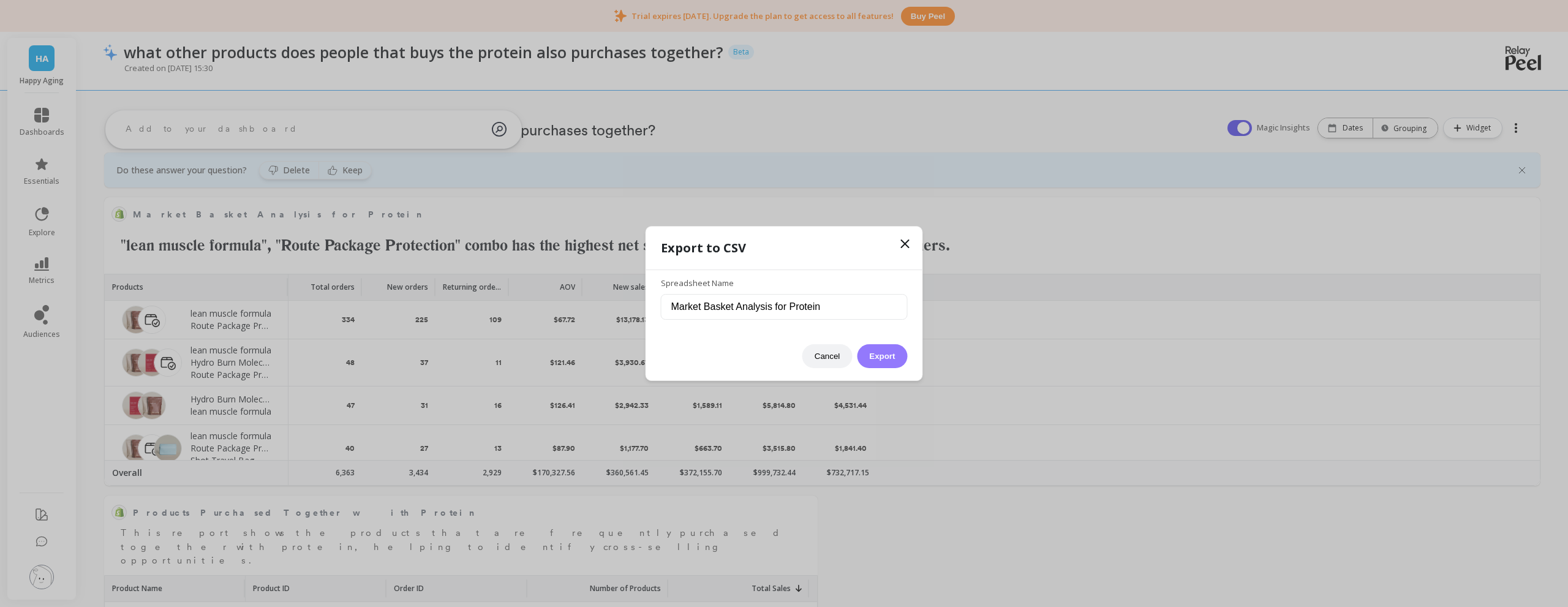
click at [901, 355] on button "Export" at bounding box center [881, 356] width 50 height 24
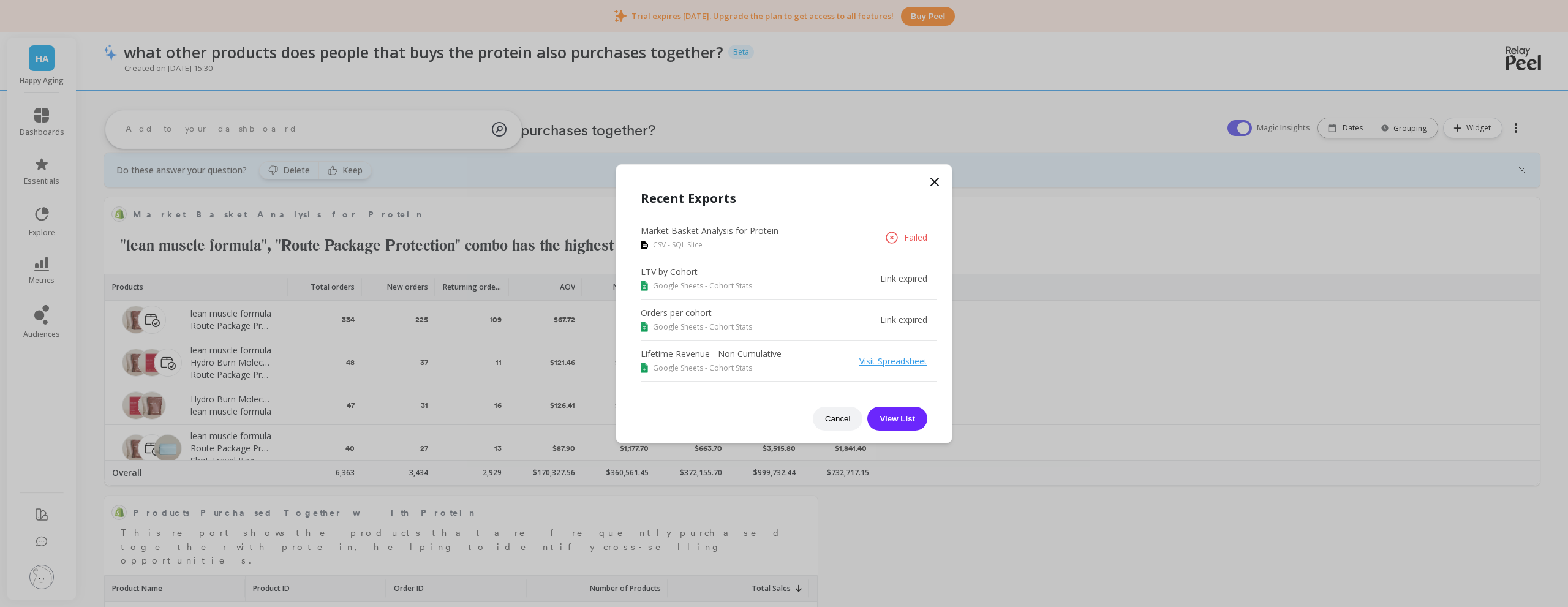
click at [697, 231] on p "Market Basket Analysis for Protein" at bounding box center [710, 231] width 138 height 12
click at [900, 423] on button "View List" at bounding box center [897, 419] width 60 height 24
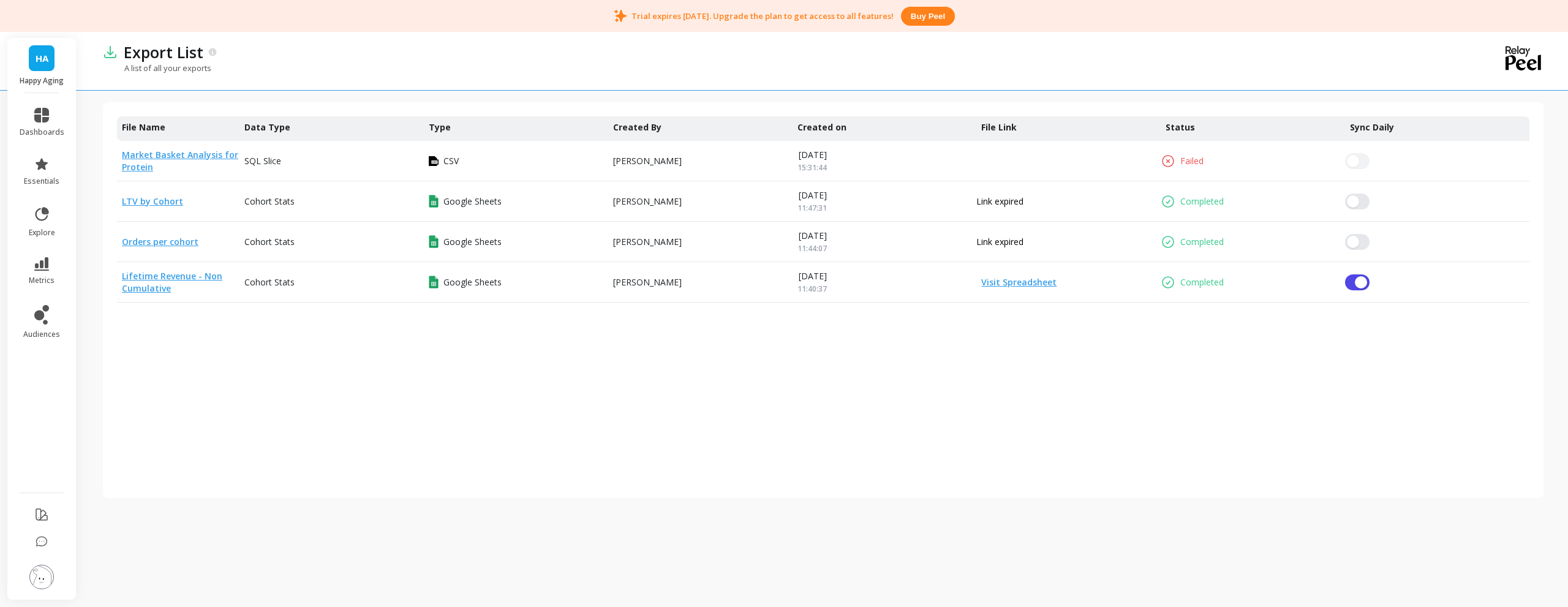
click at [168, 154] on link "Market Basket Analysis for Protein" at bounding box center [180, 161] width 117 height 24
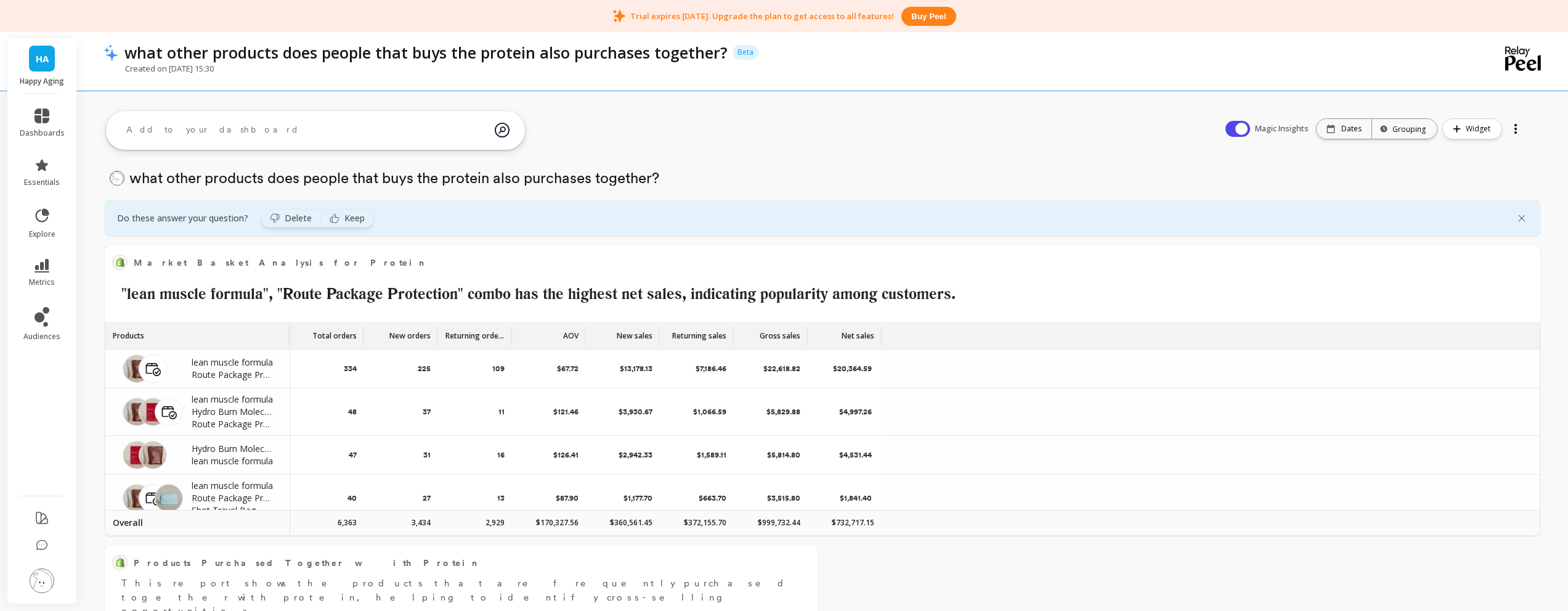
click at [1511, 136] on div at bounding box center [1516, 129] width 17 height 20
click at [1473, 157] on span "New Dash" at bounding box center [1486, 157] width 42 height 12
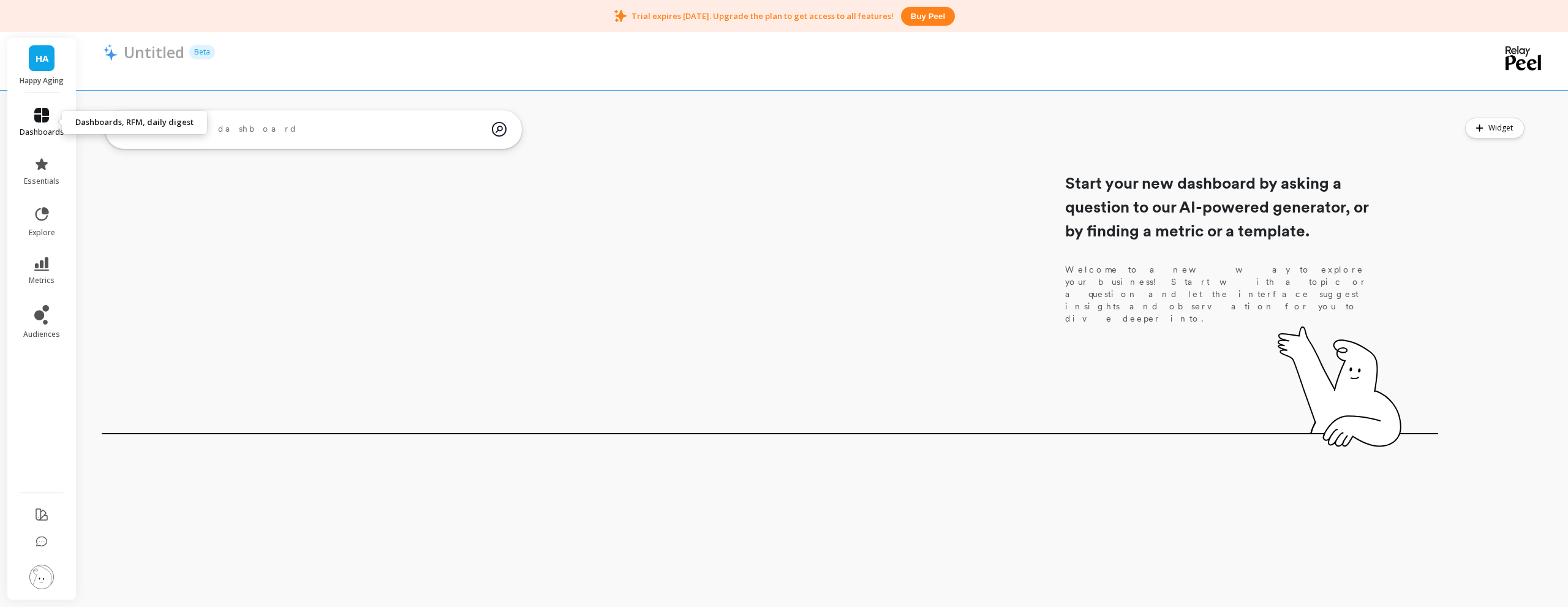
click at [40, 114] on icon at bounding box center [41, 115] width 15 height 15
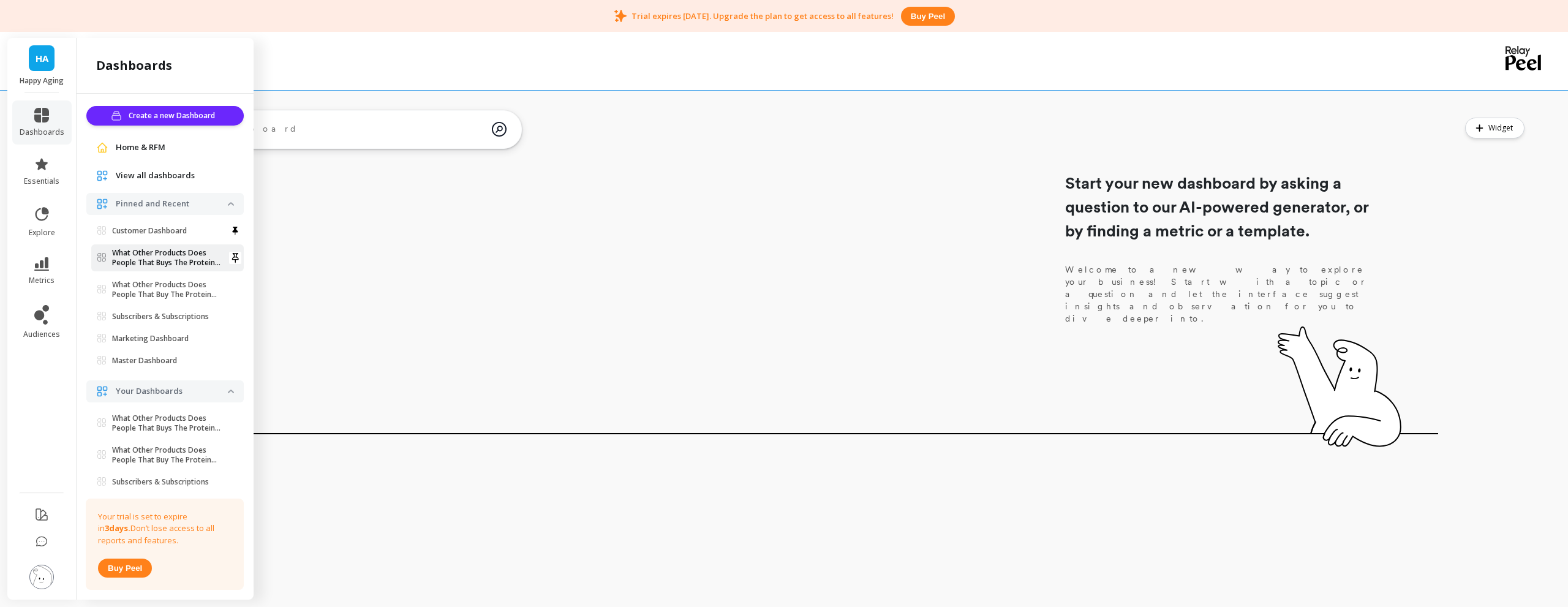
click at [170, 262] on p "What Other Products Does People That Buys The Protein Also Purchases Together?" at bounding box center [170, 258] width 116 height 20
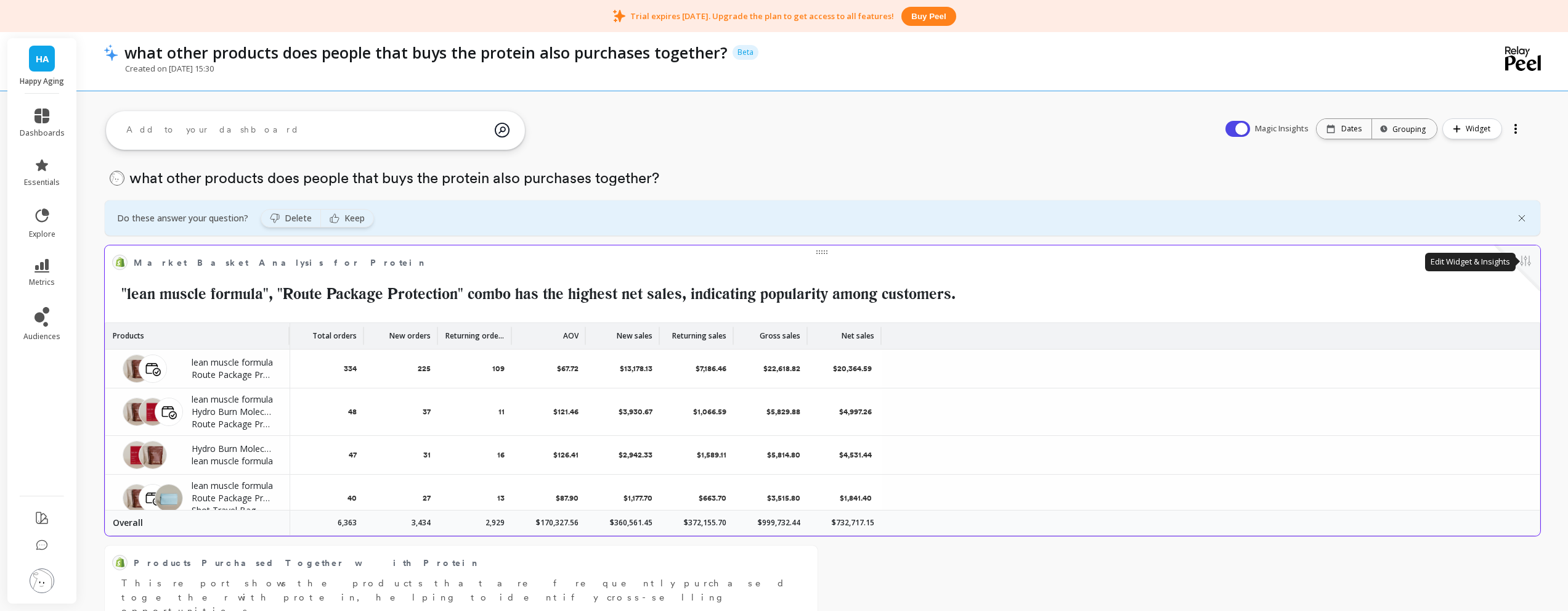
click at [1523, 267] on button at bounding box center [1525, 261] width 15 height 17
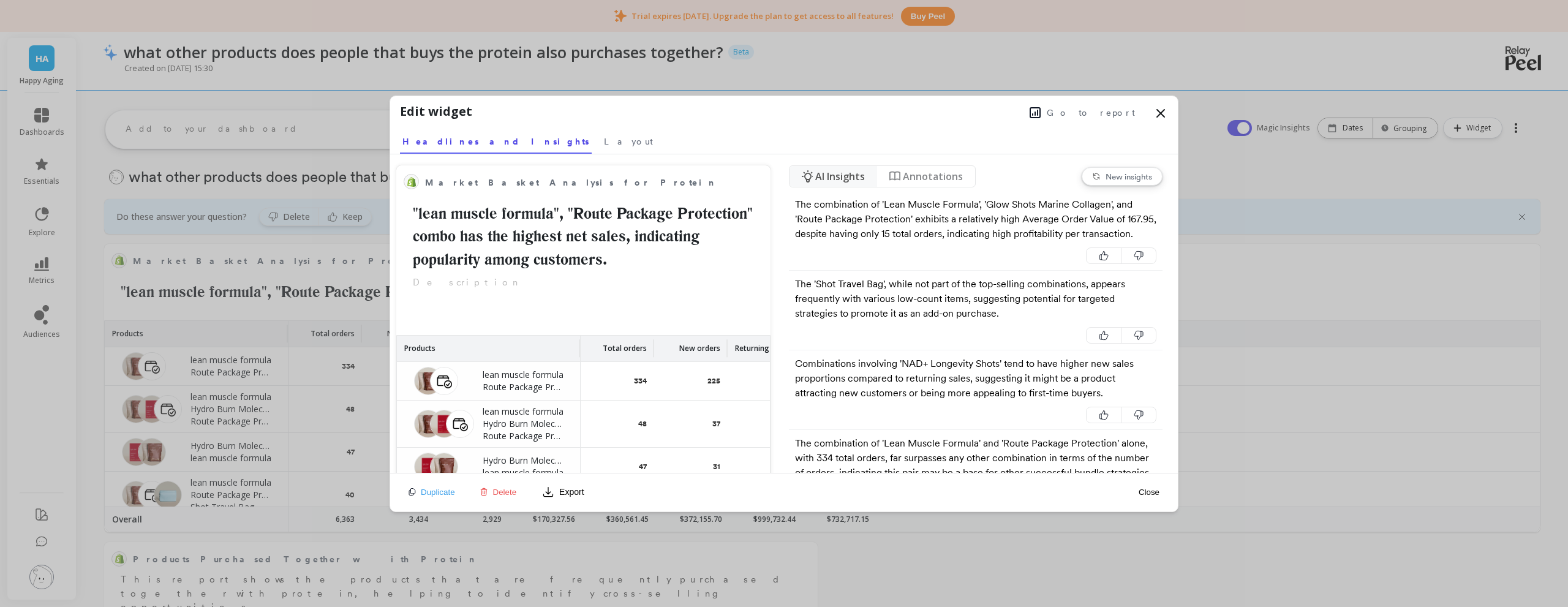
click at [544, 488] on icon "button" at bounding box center [548, 492] width 12 height 12
click at [604, 142] on span "Layout" at bounding box center [628, 141] width 49 height 12
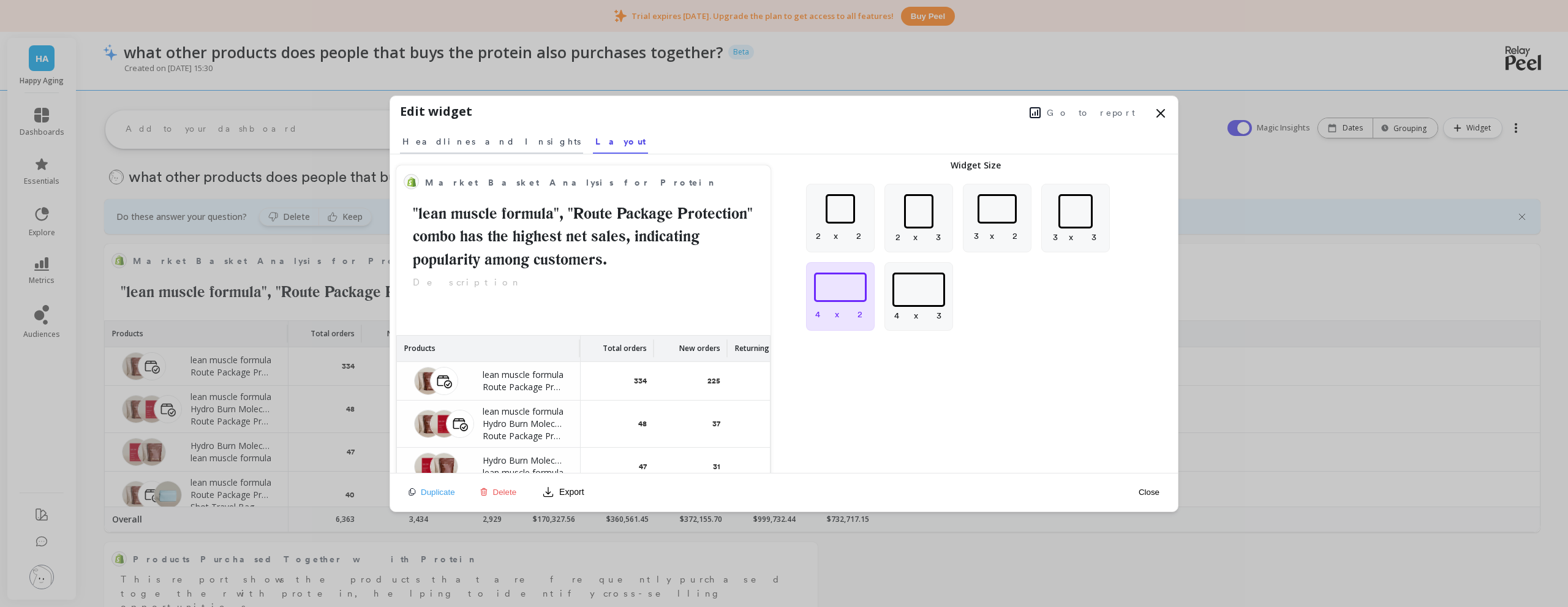
click at [447, 137] on span "Headlines and Insights" at bounding box center [491, 141] width 178 height 12
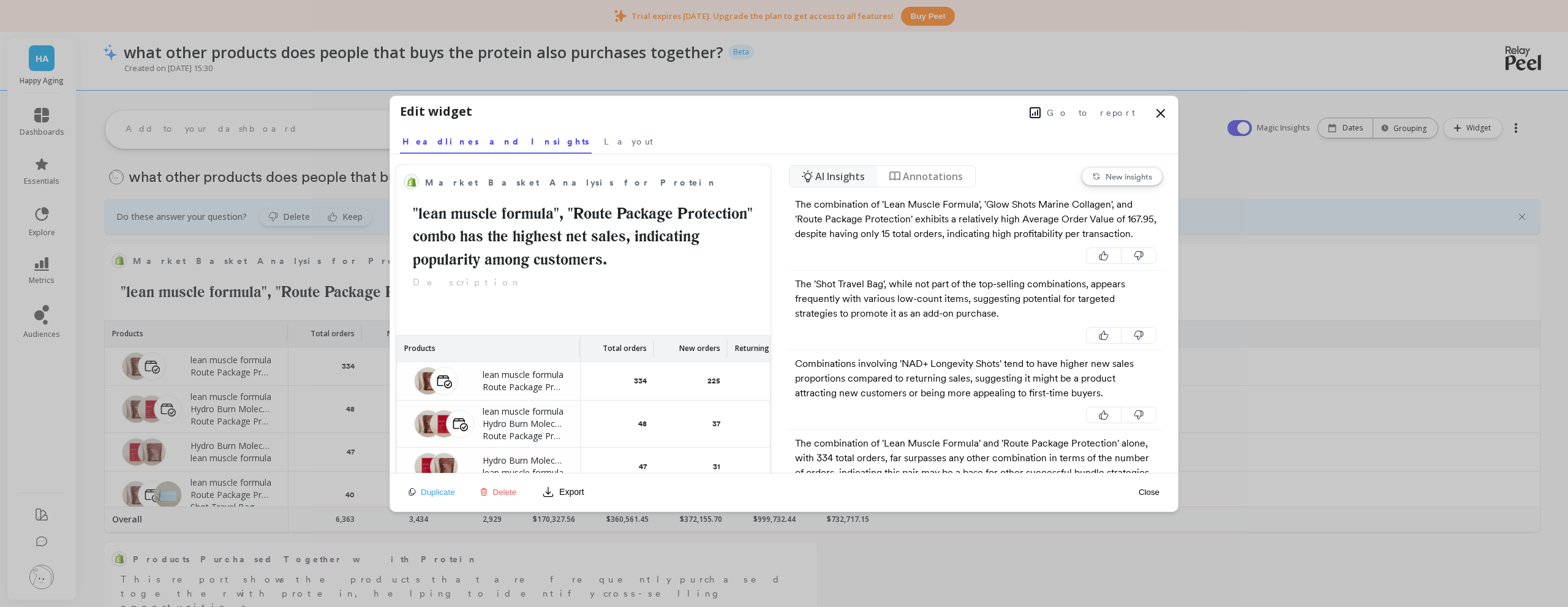
click at [565, 495] on button "Export" at bounding box center [563, 492] width 51 height 20
click at [573, 419] on span "CSV" at bounding box center [571, 417] width 18 height 12
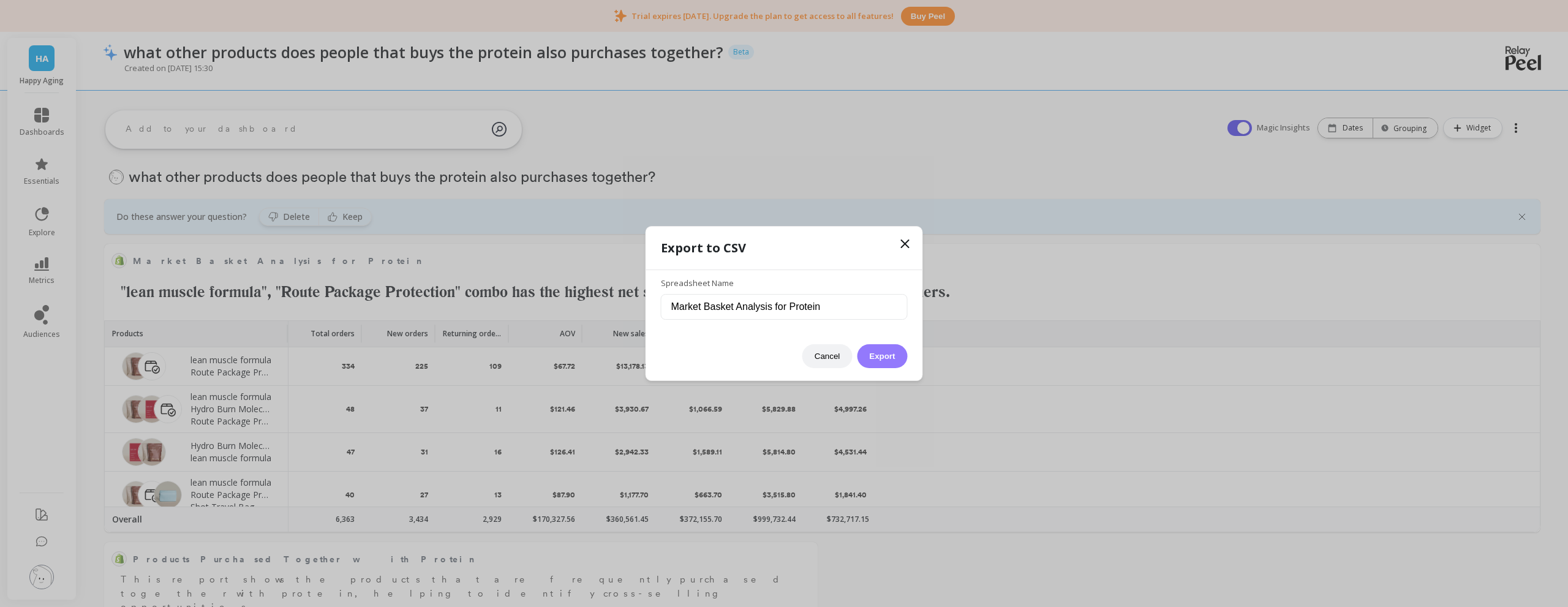
click at [871, 348] on button "Export" at bounding box center [881, 356] width 50 height 24
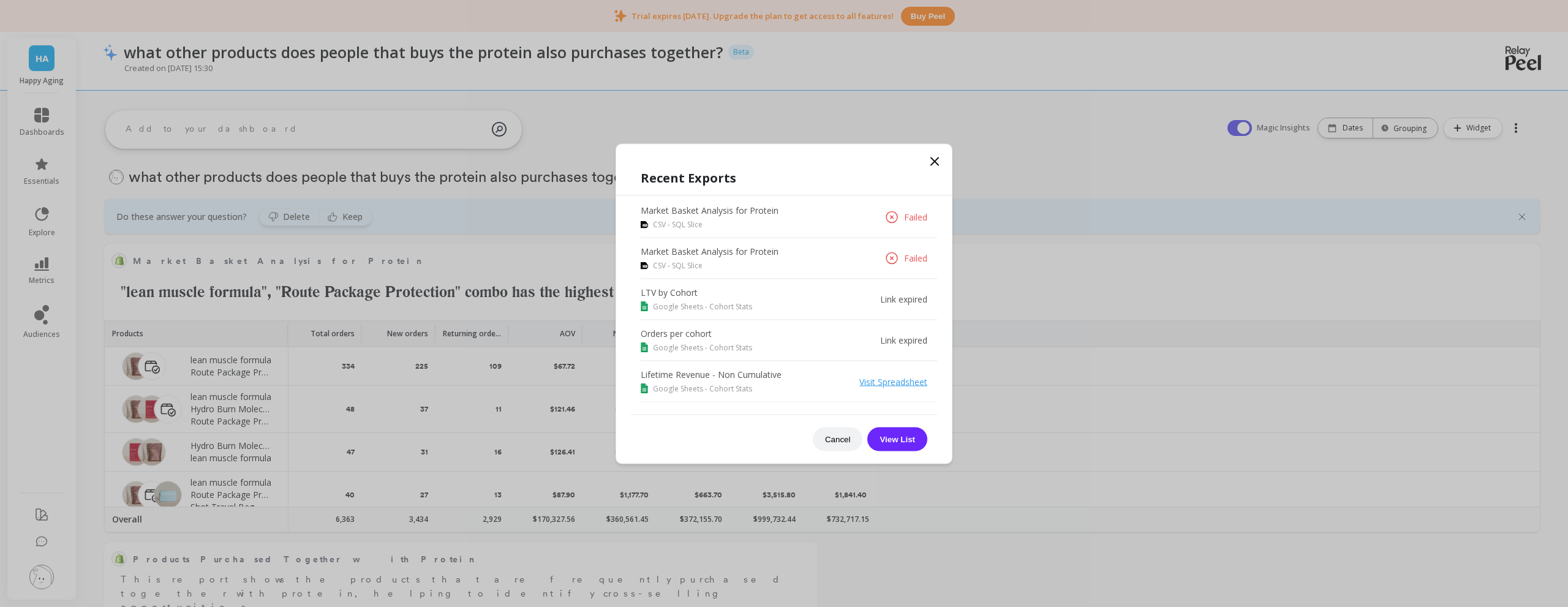
click at [702, 207] on p "Market Basket Analysis for Protein" at bounding box center [710, 210] width 138 height 12
click at [935, 159] on icon at bounding box center [934, 161] width 15 height 15
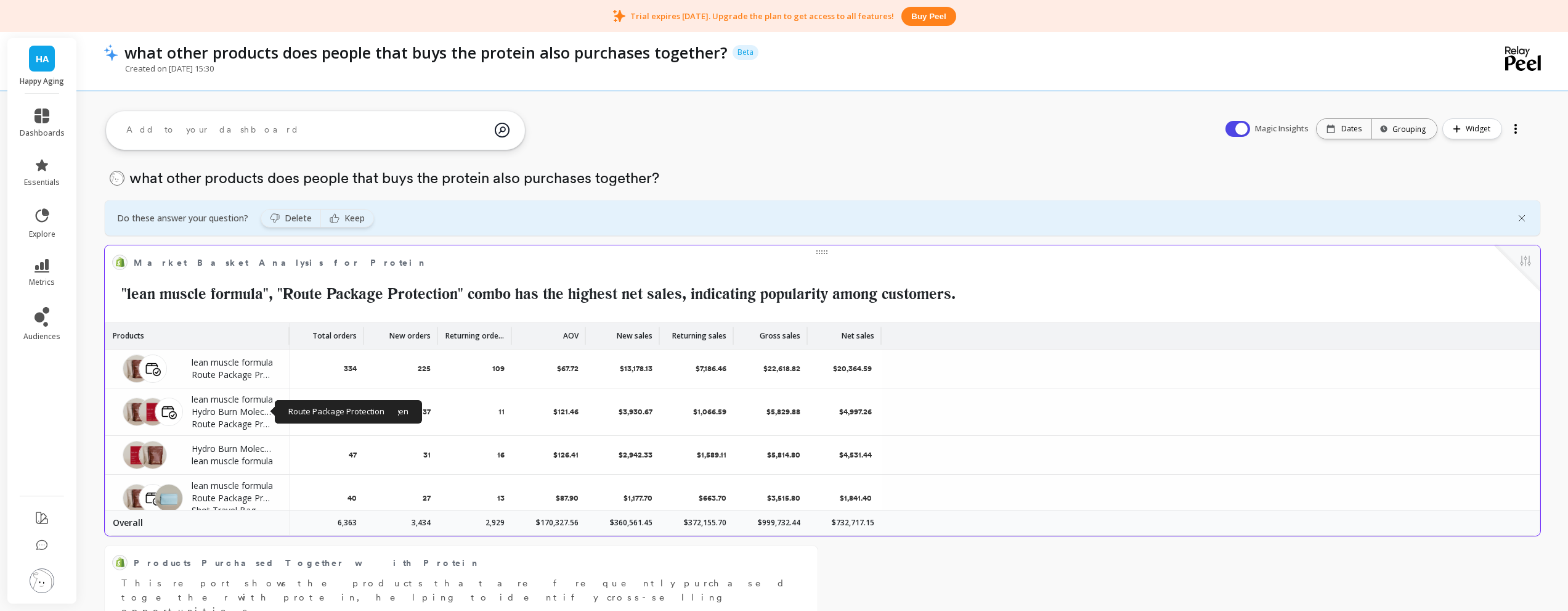
click at [219, 409] on p "Hydro Burn Molecular Hydrogen" at bounding box center [233, 411] width 83 height 12
click at [901, 572] on div "Delete section what other products does people that buys the protein also purch…" at bounding box center [822, 593] width 1491 height 897
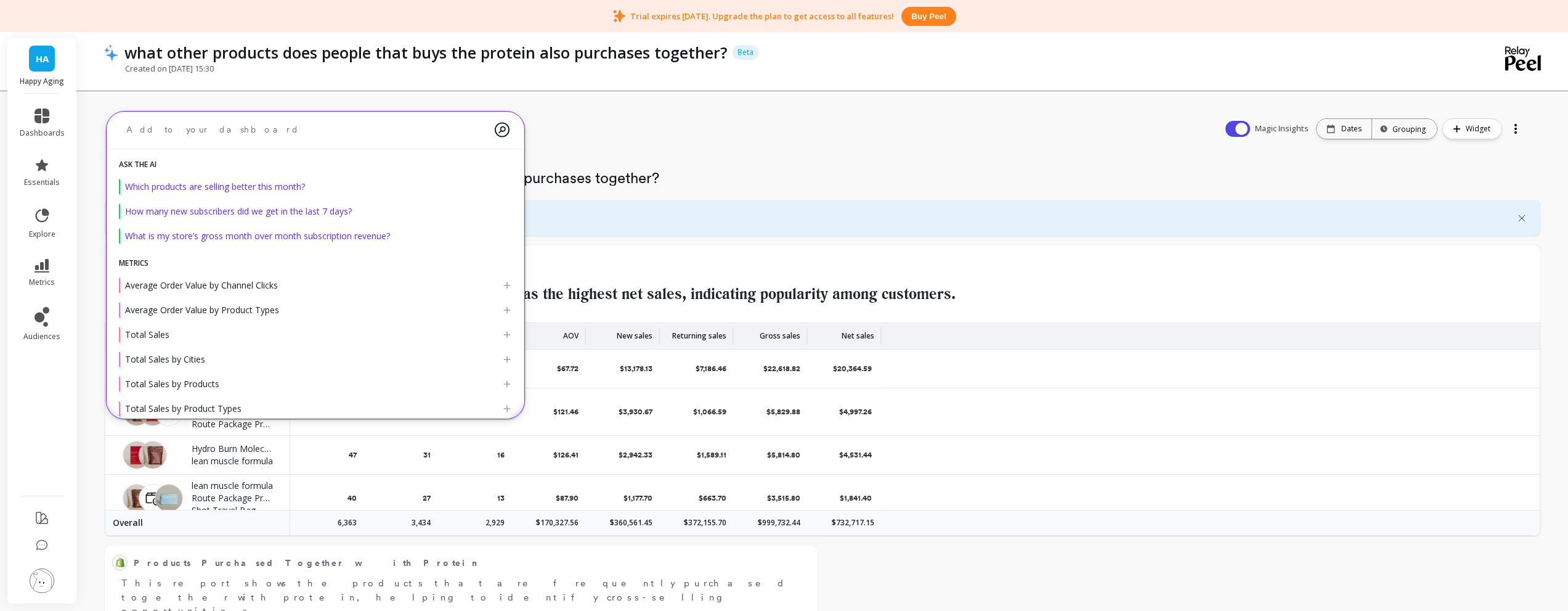
click at [387, 142] on textarea at bounding box center [306, 129] width 379 height 33
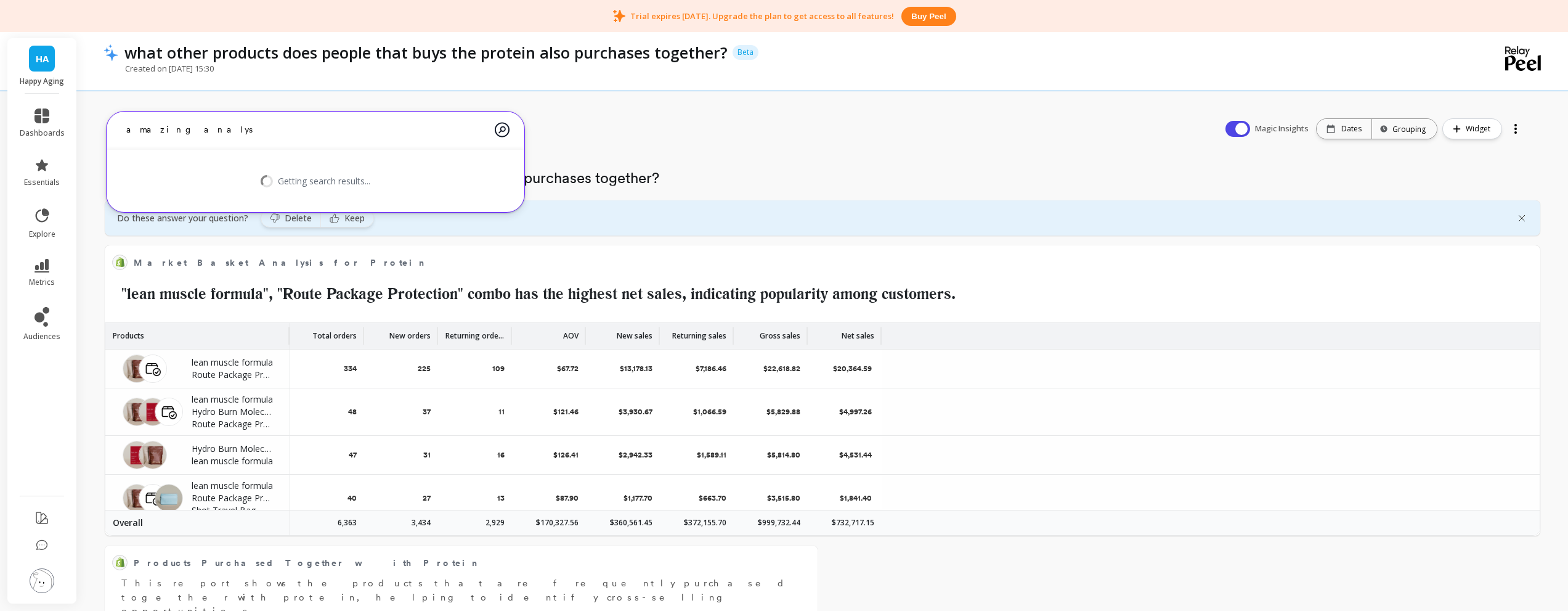
type textarea "amazing analysi"
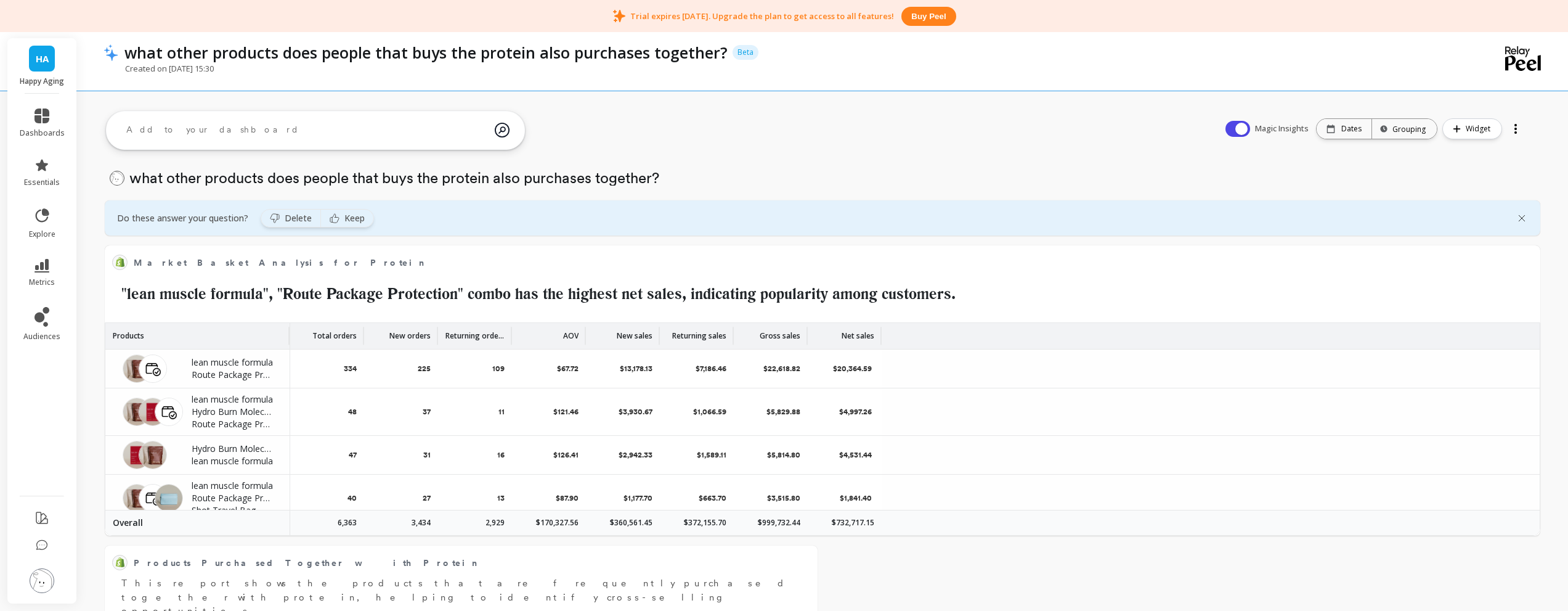
click at [495, 37] on div "what other products does people that buys the protein also purchases together? …" at bounding box center [773, 60] width 1339 height 61
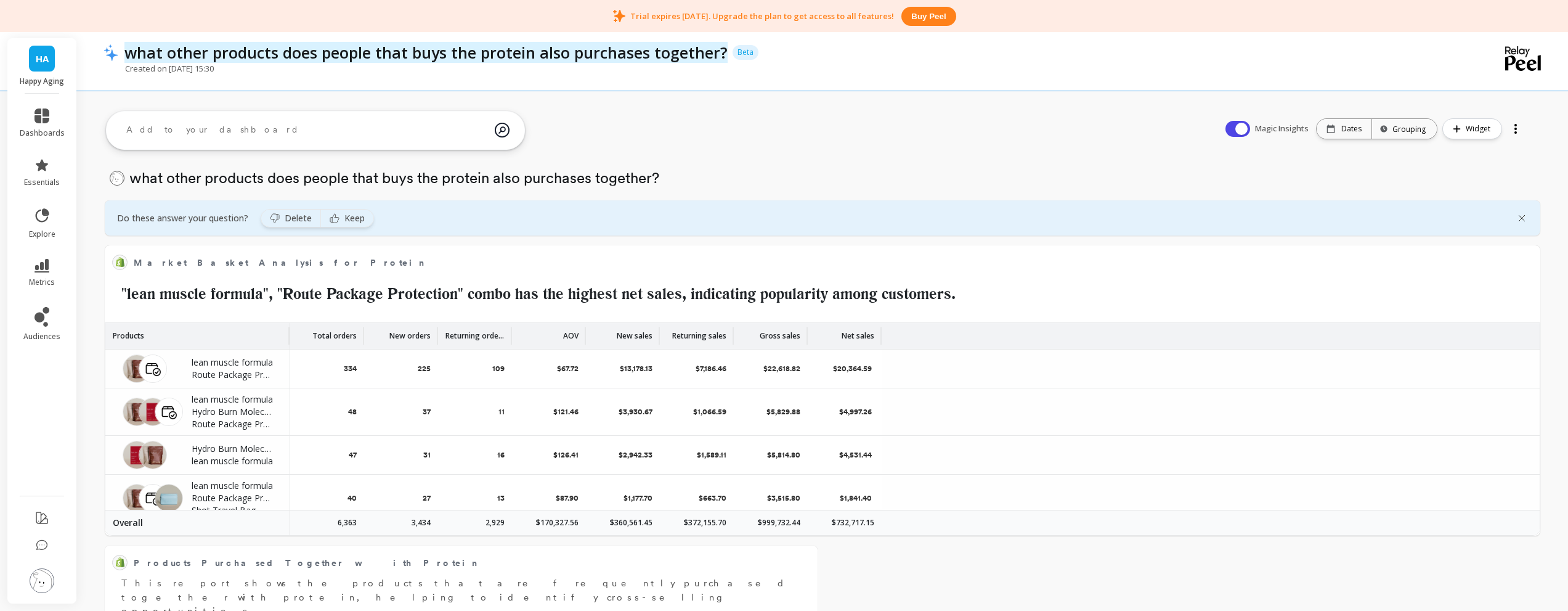
click at [499, 47] on p "what other products does people that buys the protein also purchases together?" at bounding box center [426, 52] width 603 height 21
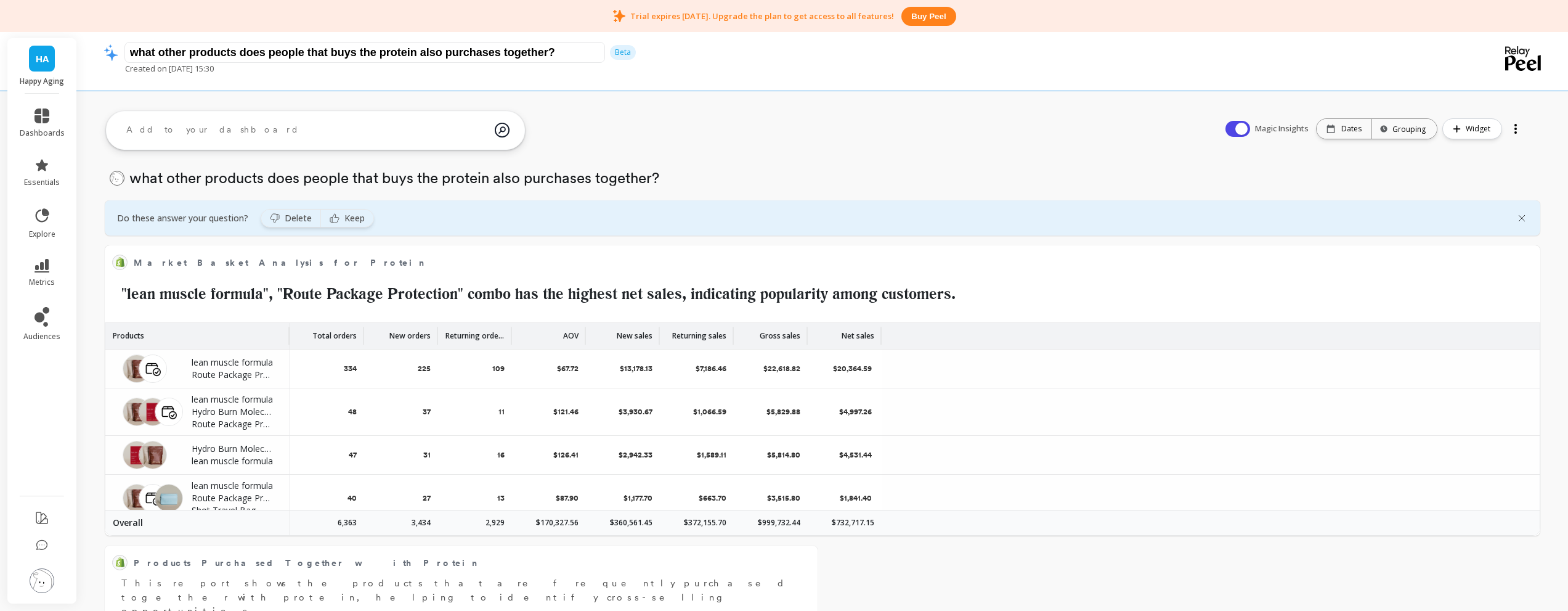
click at [499, 47] on input "what other products does people that buys the protein also purchases together?" at bounding box center [365, 52] width 481 height 21
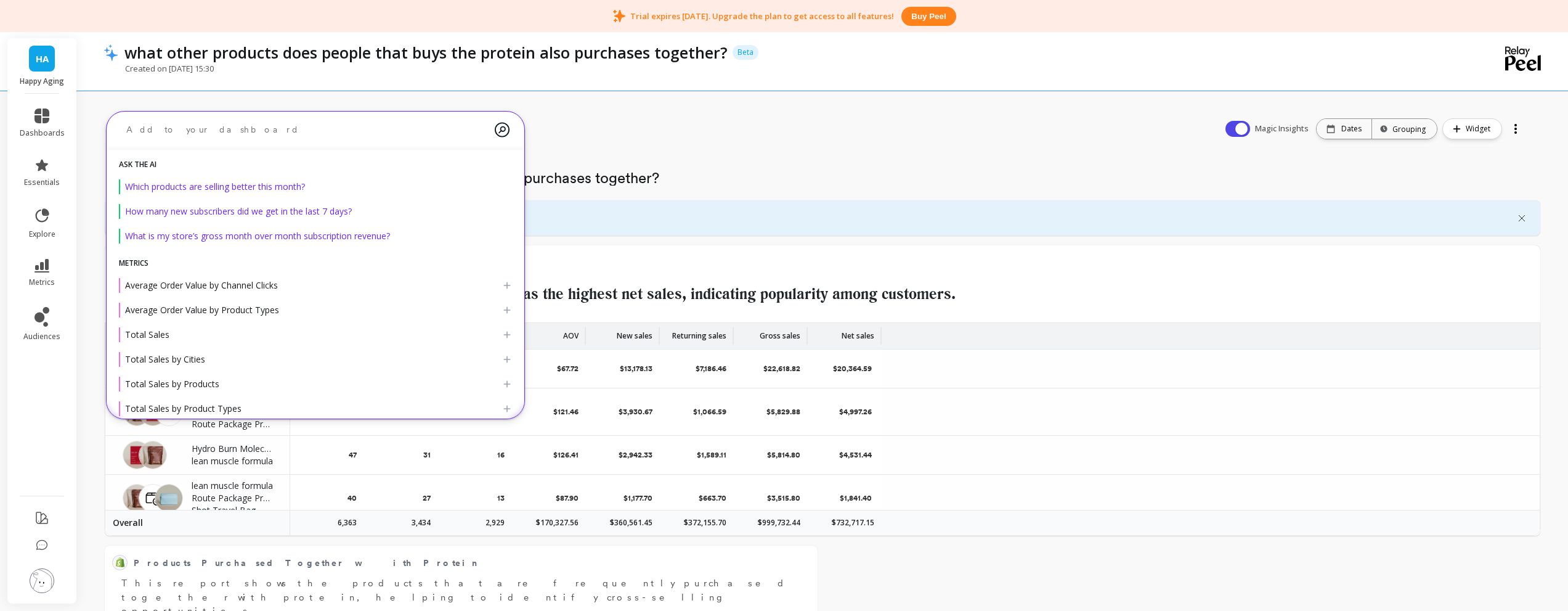
click at [347, 132] on textarea at bounding box center [306, 129] width 379 height 33
paste textarea "what other products does people that buys the protein also purchases together?"
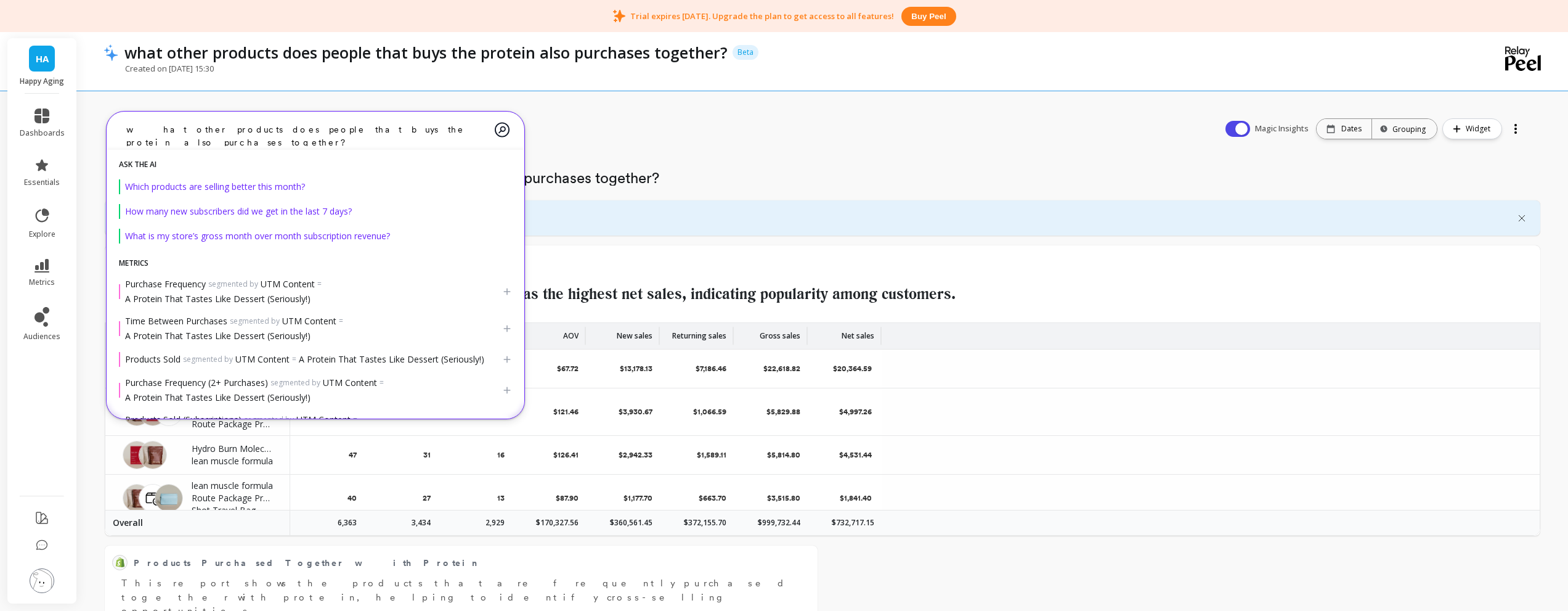
click at [317, 128] on textarea "what other products does people that buys the protein also purchases together?" at bounding box center [306, 129] width 379 height 33
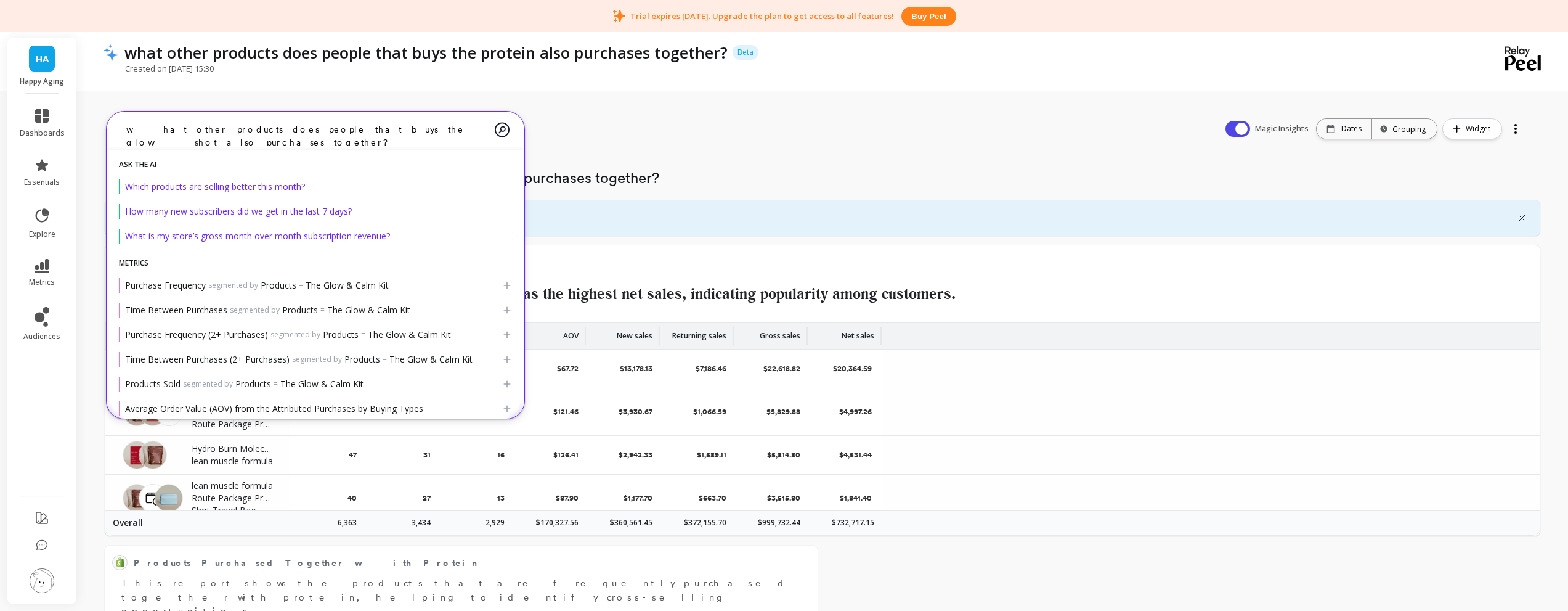
click at [465, 129] on textarea "what other products does people that buys the glow shot also purchases together?" at bounding box center [306, 129] width 379 height 33
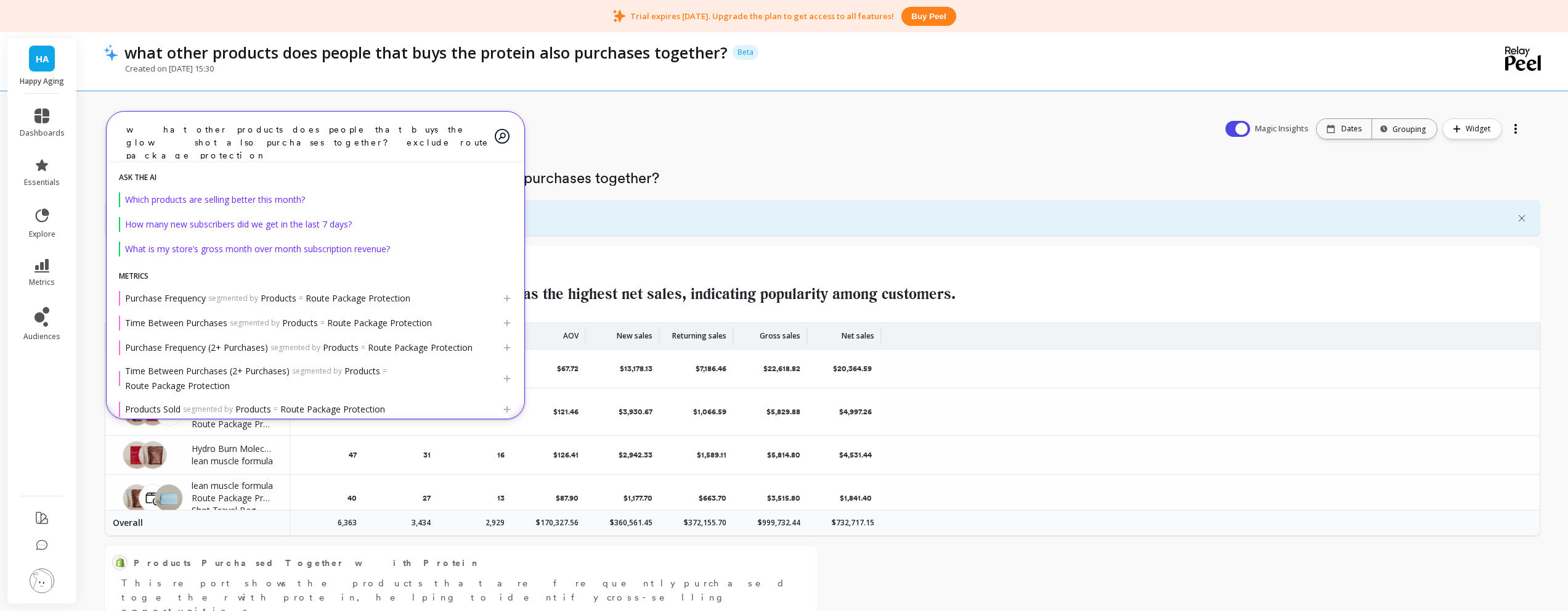
type textarea "what other products does people that buys the glow shot also purchases together…"
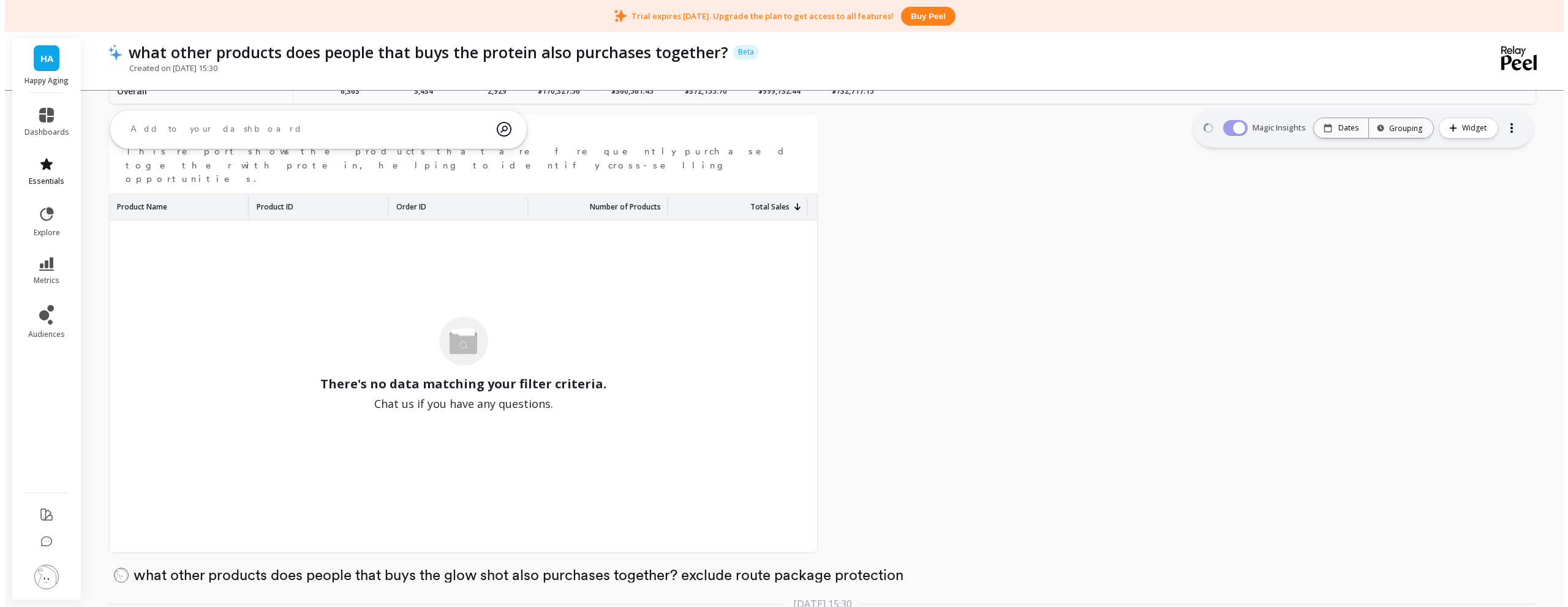
scroll to position [948, 0]
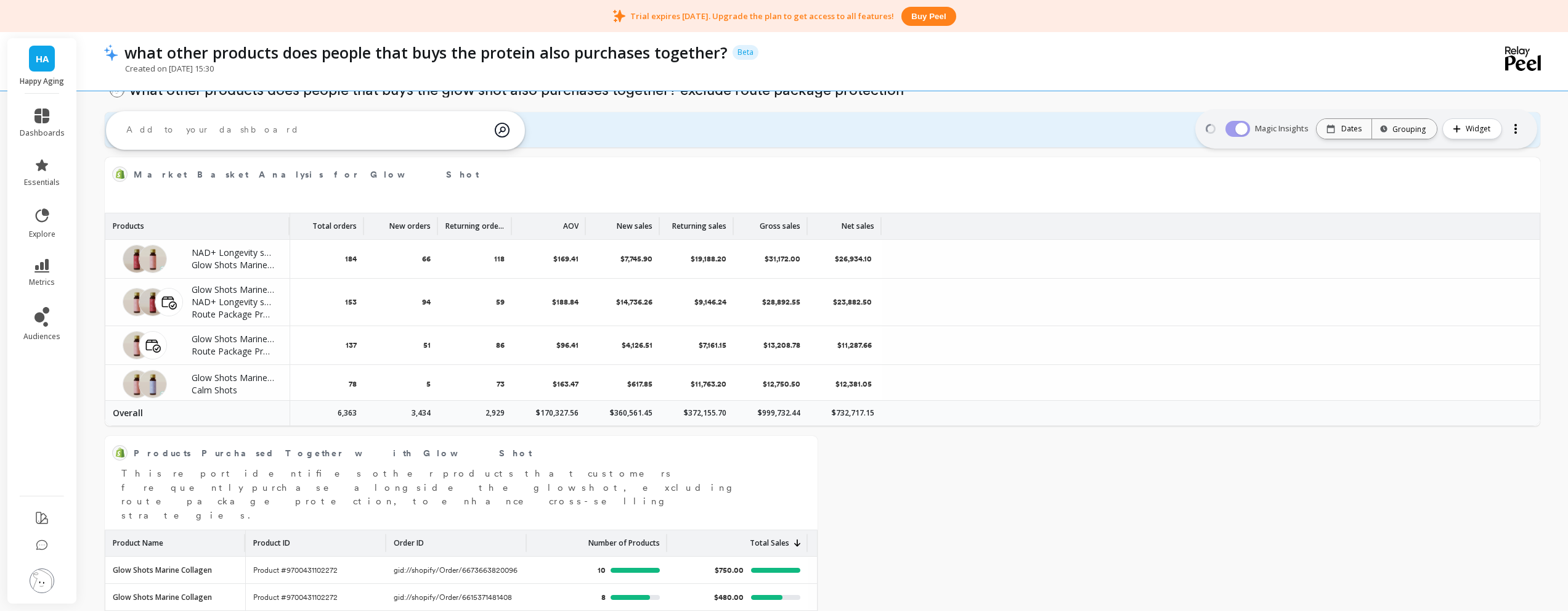
click at [1512, 125] on div at bounding box center [1516, 129] width 17 height 20
click at [1483, 128] on span "Widget" at bounding box center [1480, 128] width 28 height 12
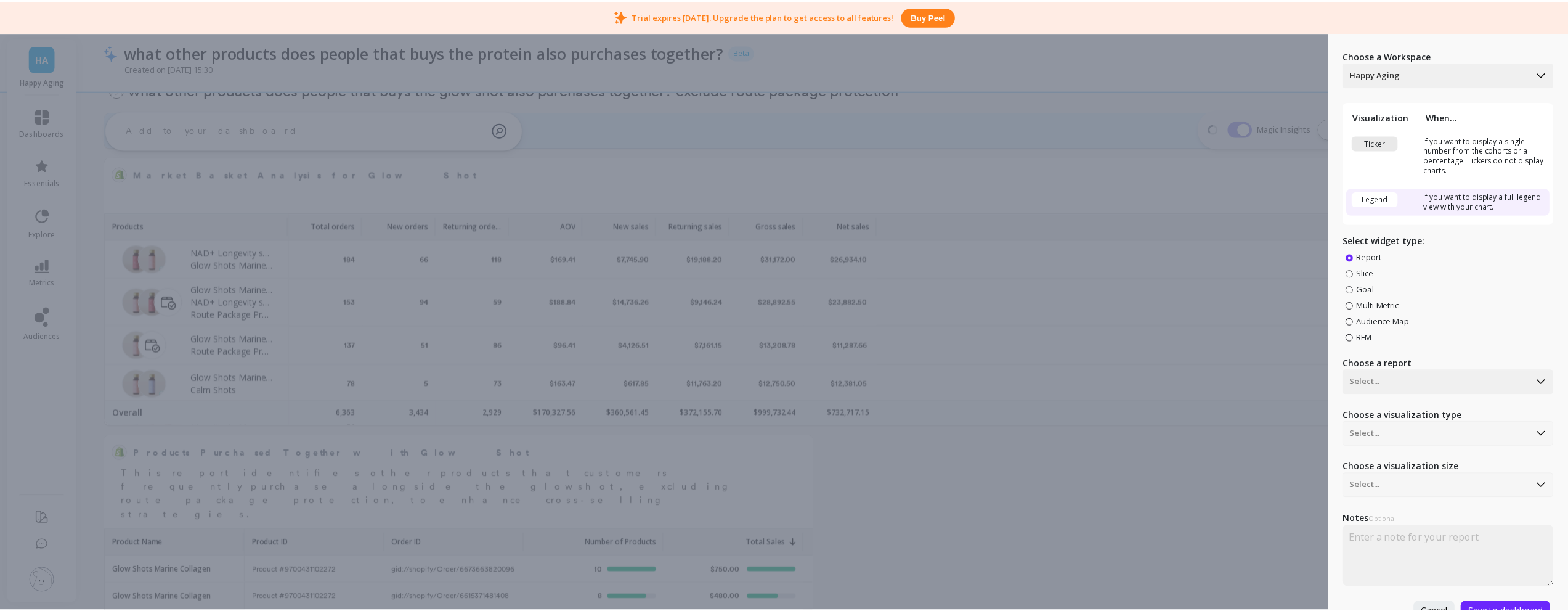
scroll to position [0, 0]
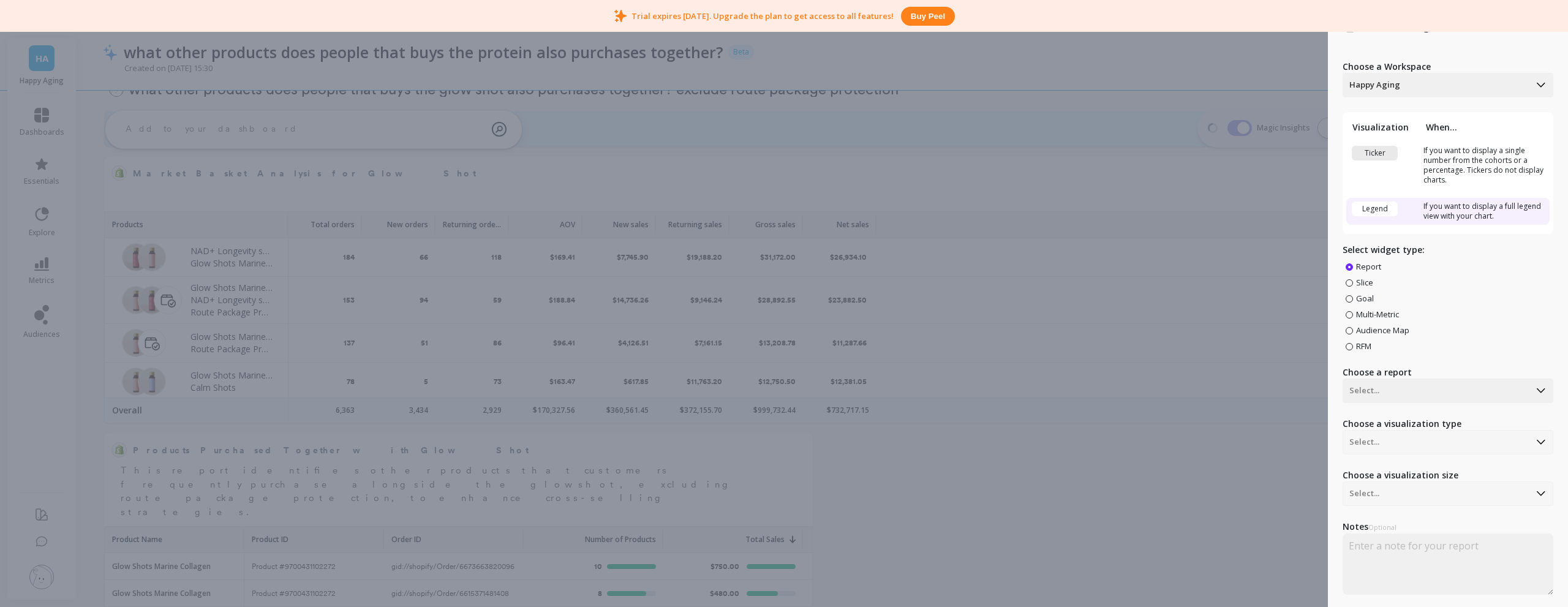
click at [1281, 65] on div "Create Widget Choose a Workspace Happy Aging Visualization When... Ticker If yo…" at bounding box center [784, 304] width 1568 height 607
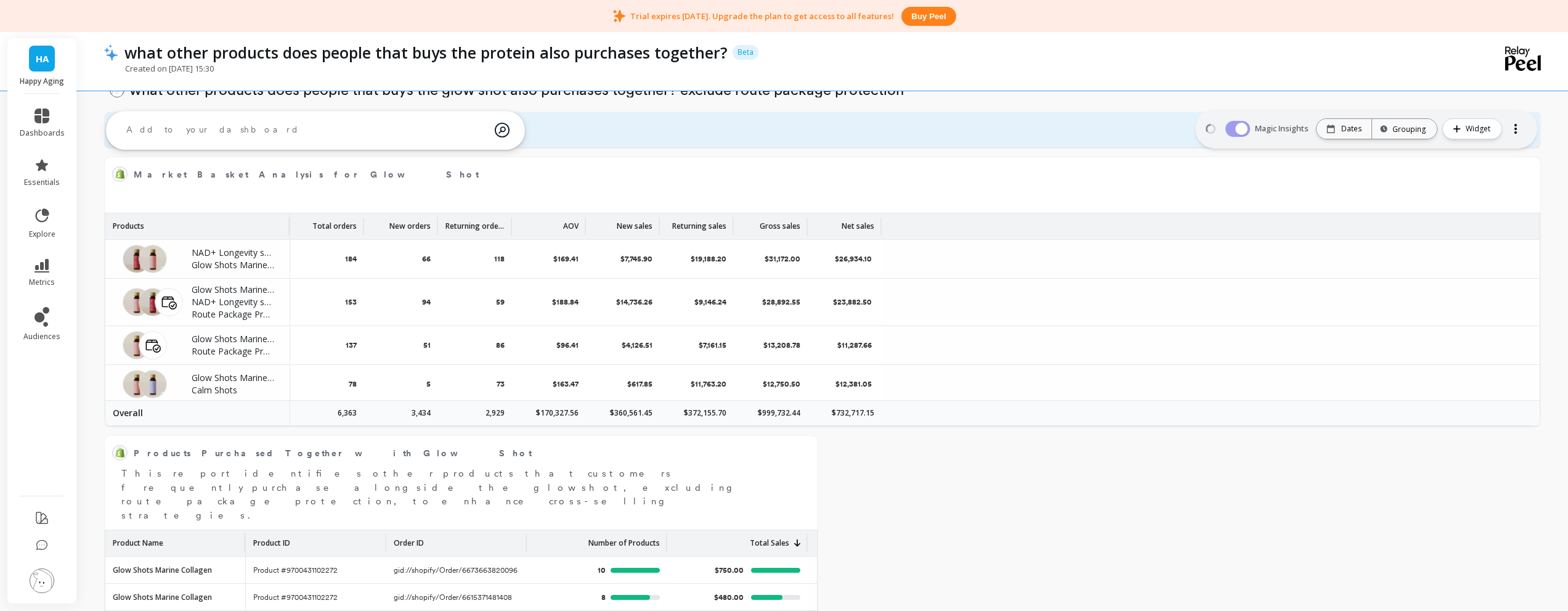
click at [94, 95] on div "Delete section what other products does people that buys the protein also purch…" at bounding box center [822, 68] width 1491 height 1756
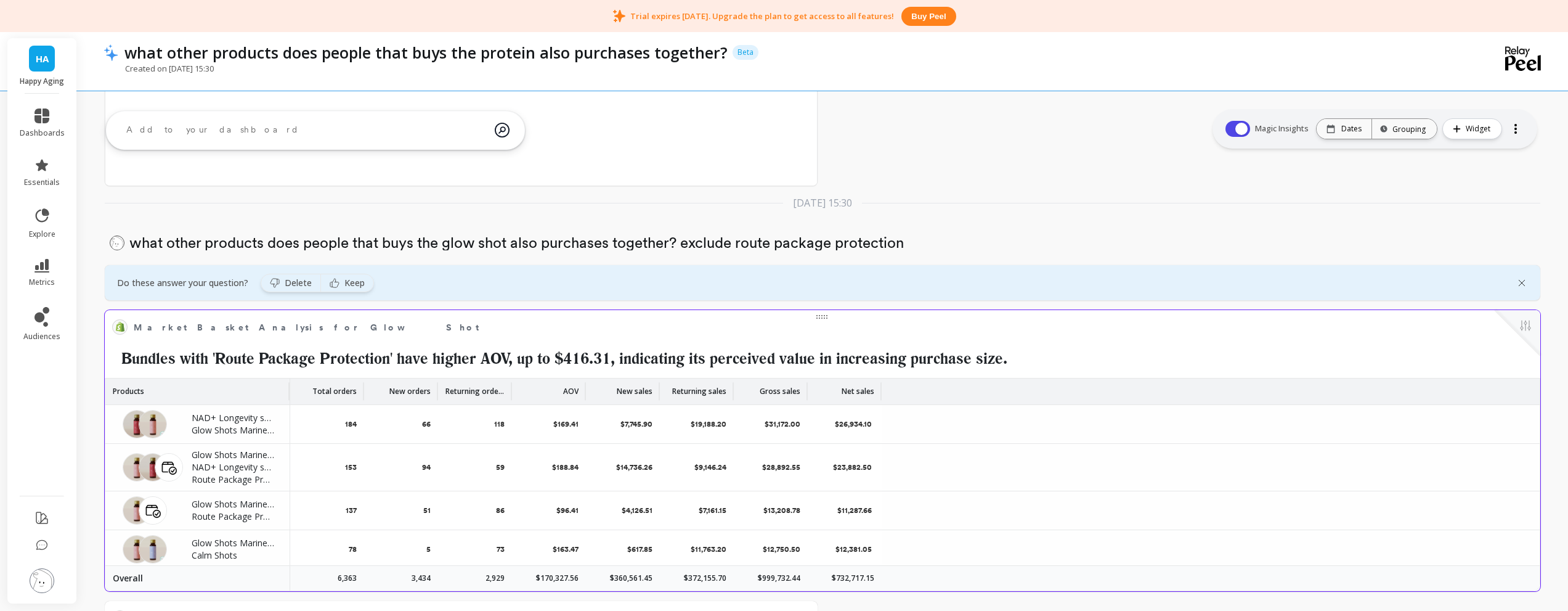
click at [1515, 326] on div at bounding box center [1518, 333] width 46 height 46
click at [1521, 323] on button at bounding box center [1525, 327] width 15 height 17
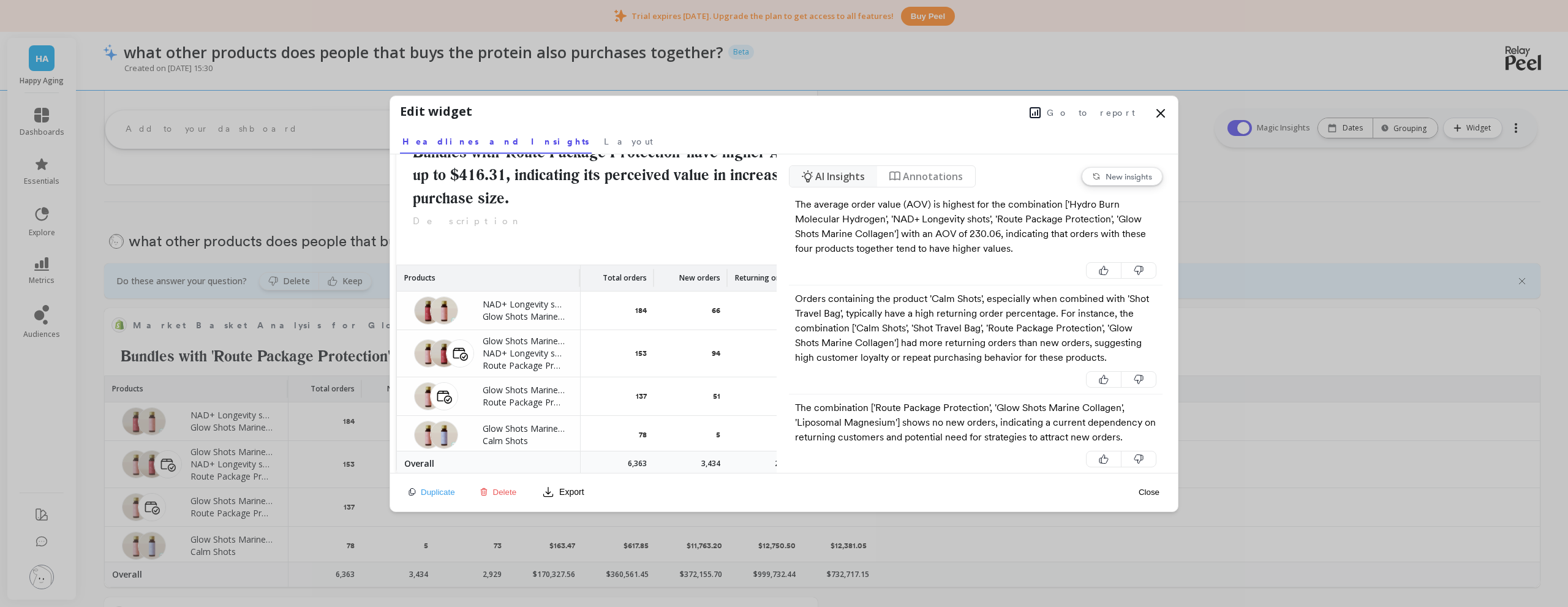
click at [568, 495] on button "Export" at bounding box center [563, 492] width 51 height 20
click at [593, 418] on button "CSV" at bounding box center [592, 417] width 109 height 22
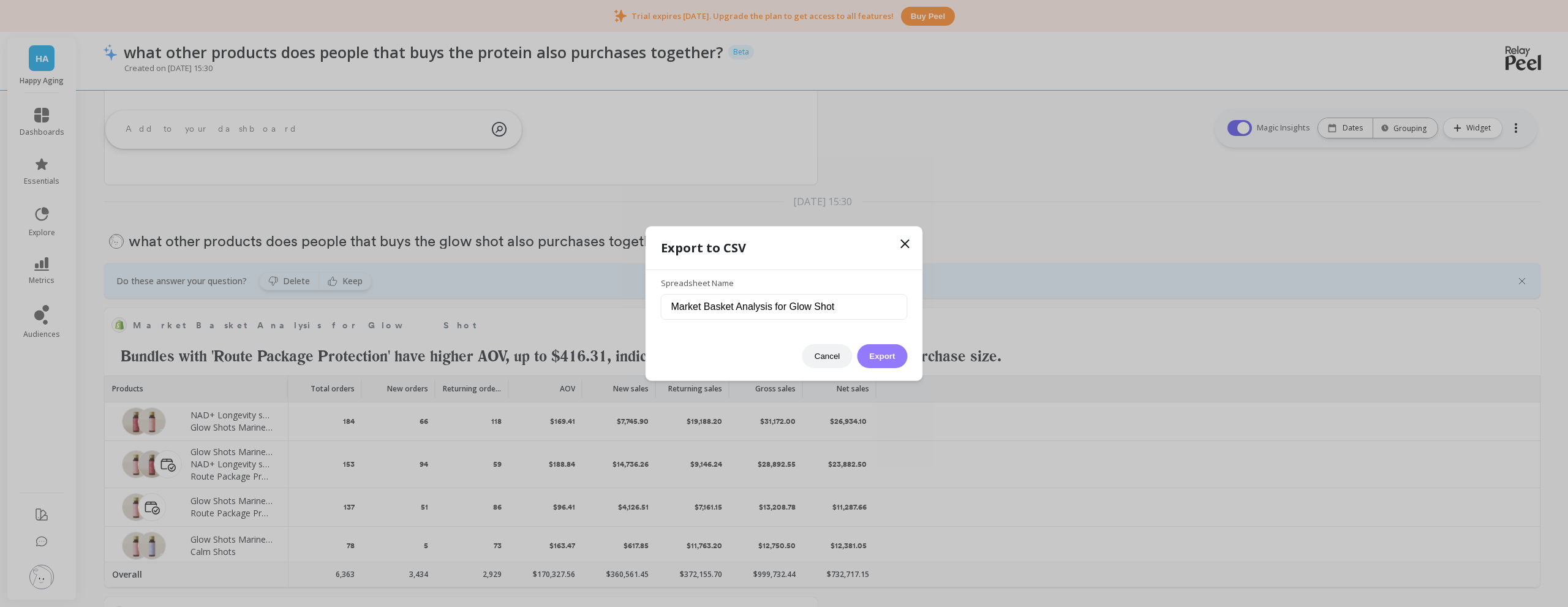
click at [892, 352] on button "Export" at bounding box center [881, 356] width 50 height 24
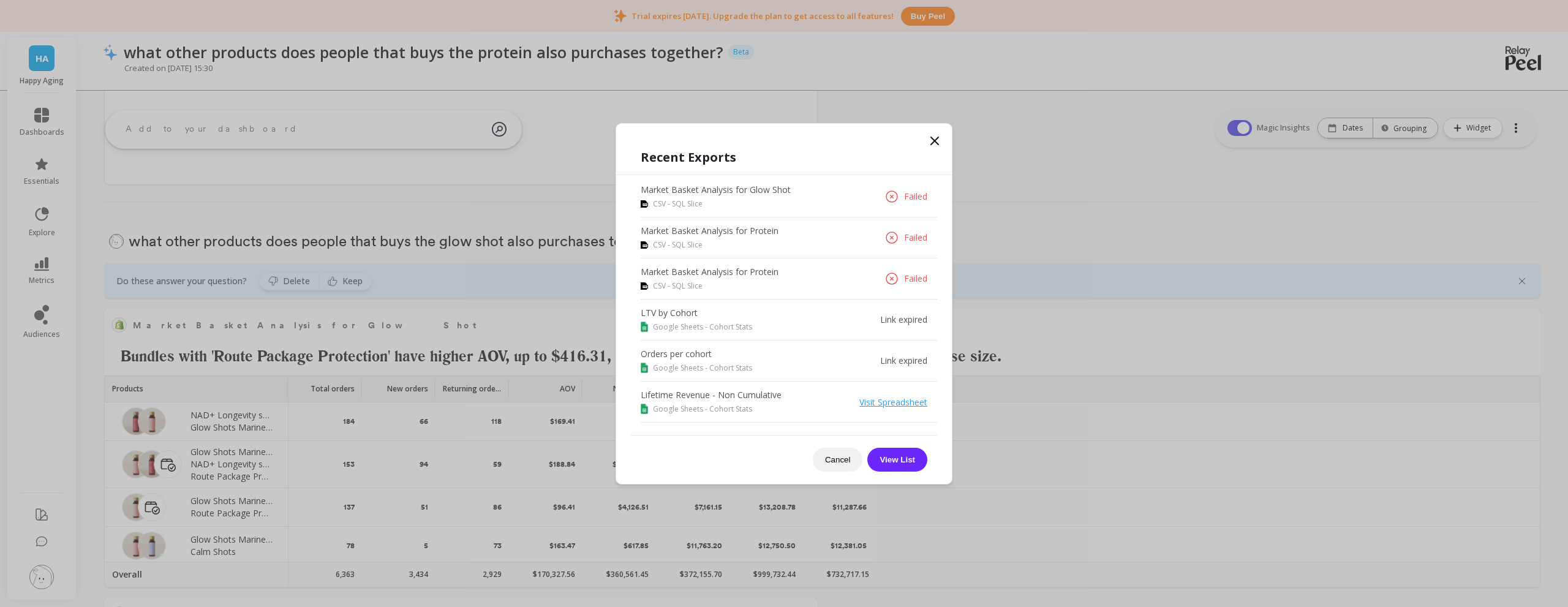
click at [931, 138] on icon at bounding box center [934, 141] width 15 height 15
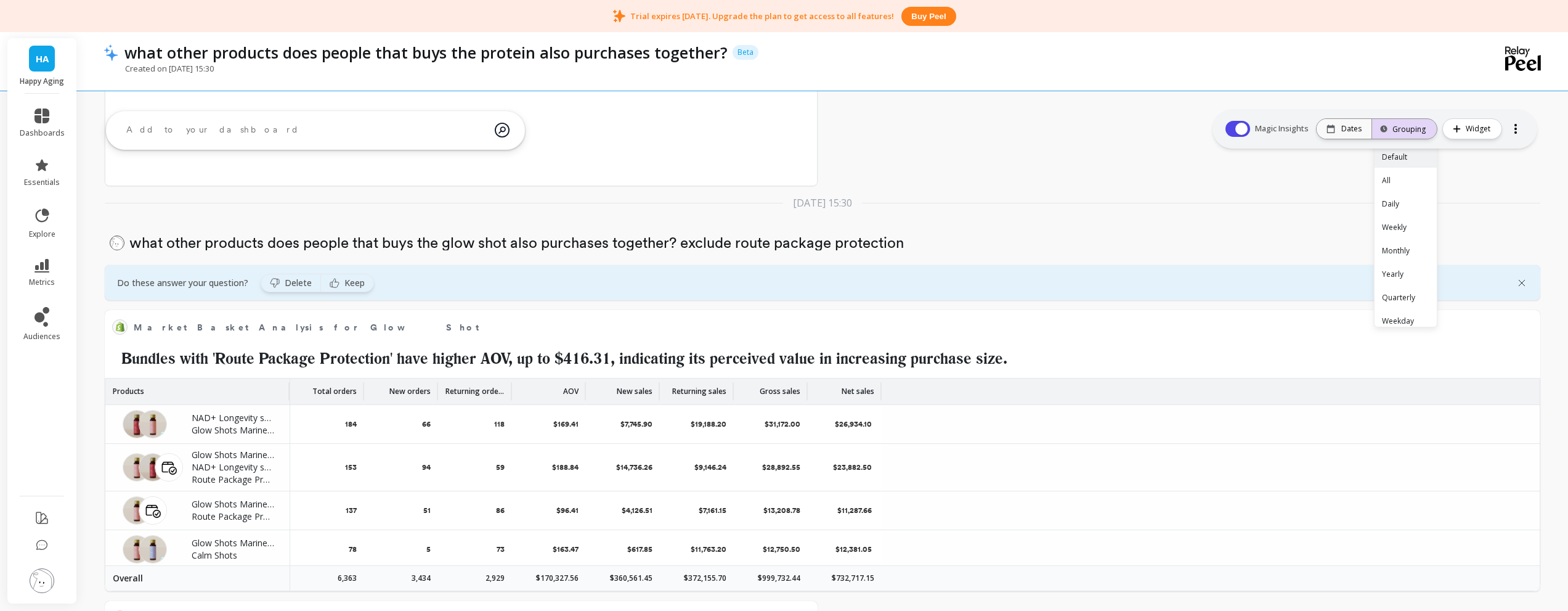
click at [1416, 133] on div "Grouping" at bounding box center [1404, 129] width 43 height 11
click at [1354, 130] on p "Dates" at bounding box center [1352, 128] width 20 height 10
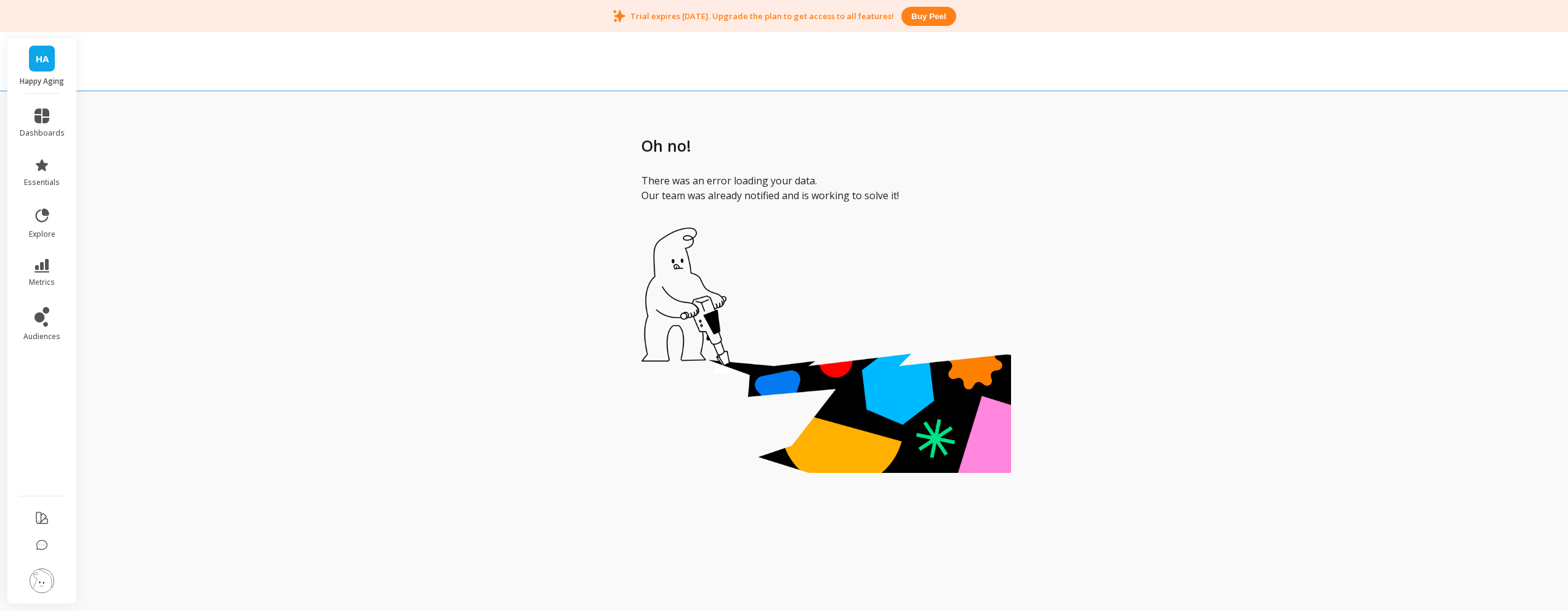
scroll to position [12, 0]
click at [48, 114] on icon at bounding box center [41, 115] width 15 height 15
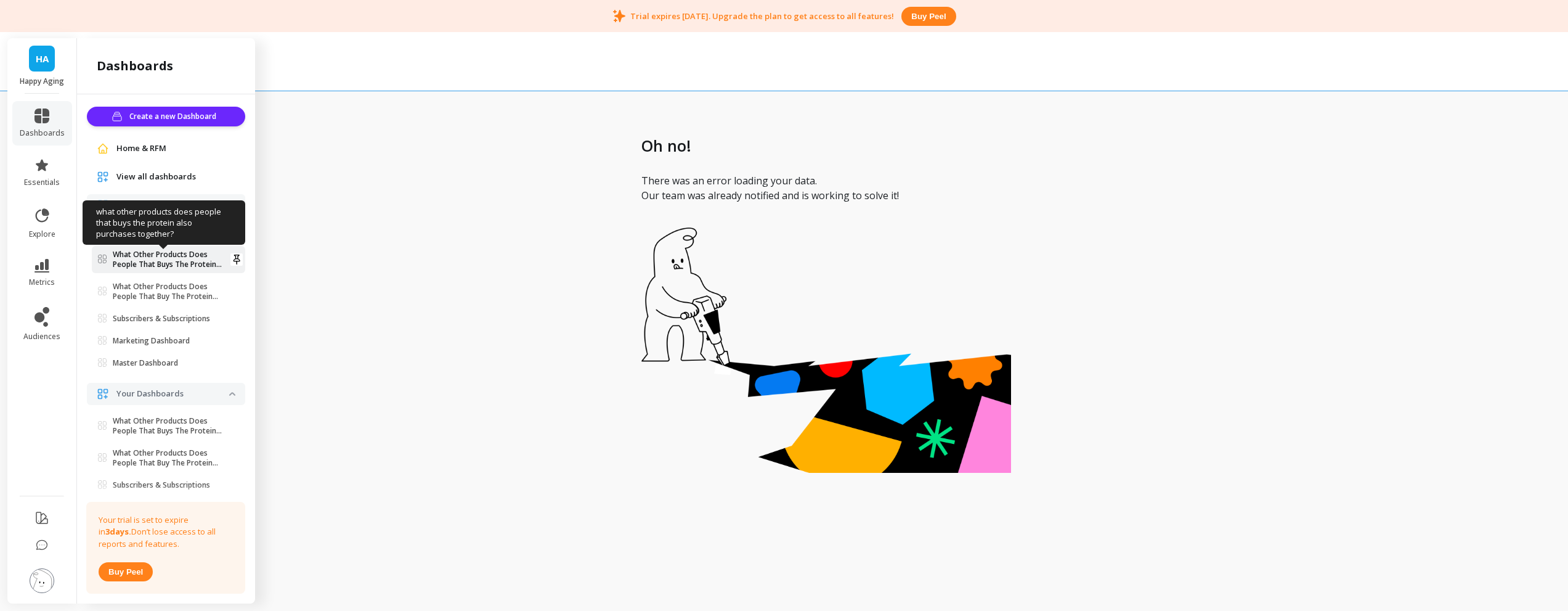
click at [157, 253] on p "What Other Products Does People That Buys The Protein Also Purchases Together?" at bounding box center [171, 260] width 117 height 20
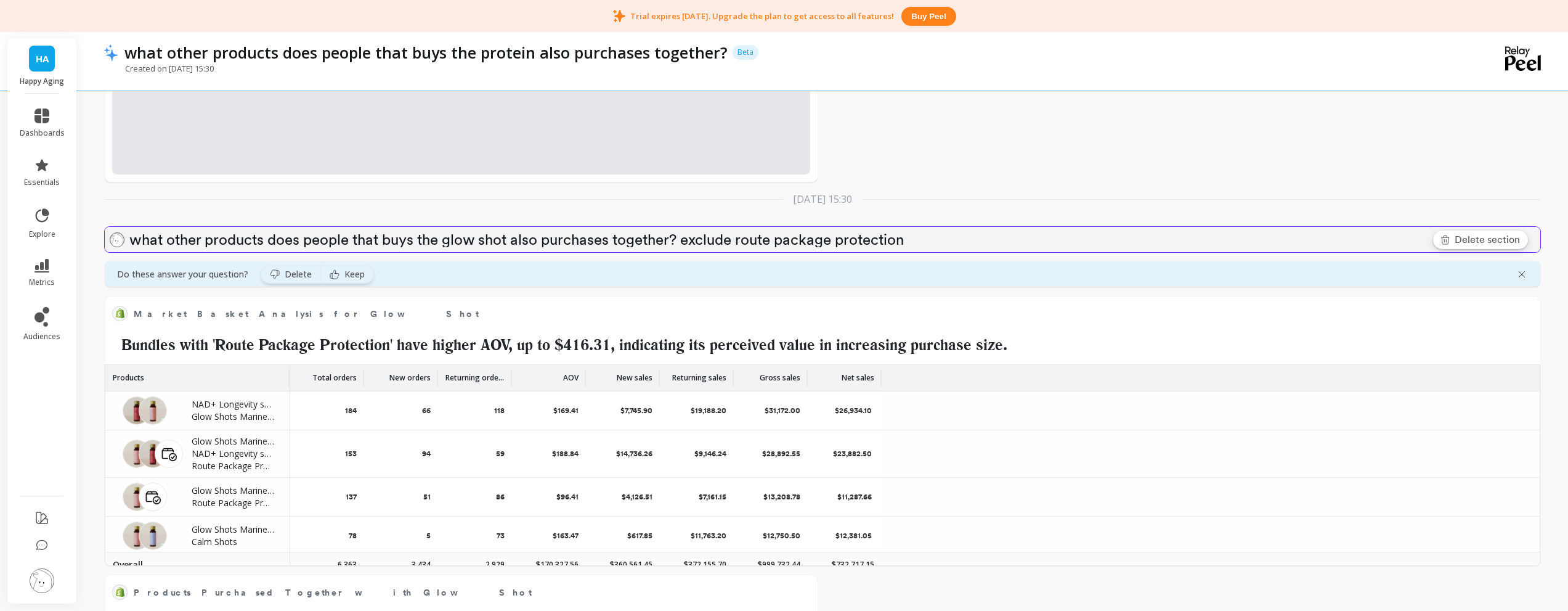
click at [392, 247] on p "what other products does people that buys the glow shot also purchases together…" at bounding box center [832, 239] width 1406 height 15
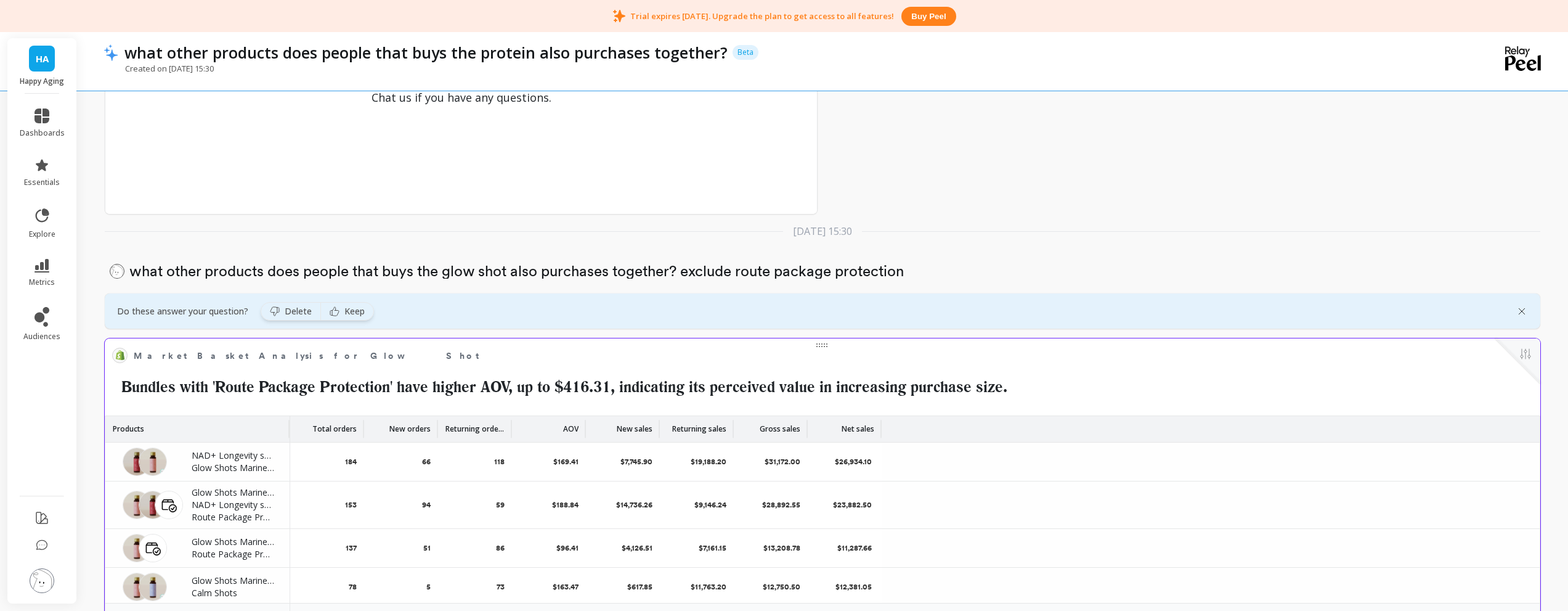
click at [182, 339] on div "Market Basket Analysis for Glow Shot Edit Widget & Insights Bundles with 'Route…" at bounding box center [822, 483] width 1435 height 290
click at [136, 339] on div "Market Basket Analysis for Glow Shot Edit Widget & Insights Bundles with 'Route…" at bounding box center [822, 483] width 1435 height 290
click at [824, 253] on div "Delete section what other products does people that buys the glow shot also pur…" at bounding box center [822, 270] width 1435 height 35
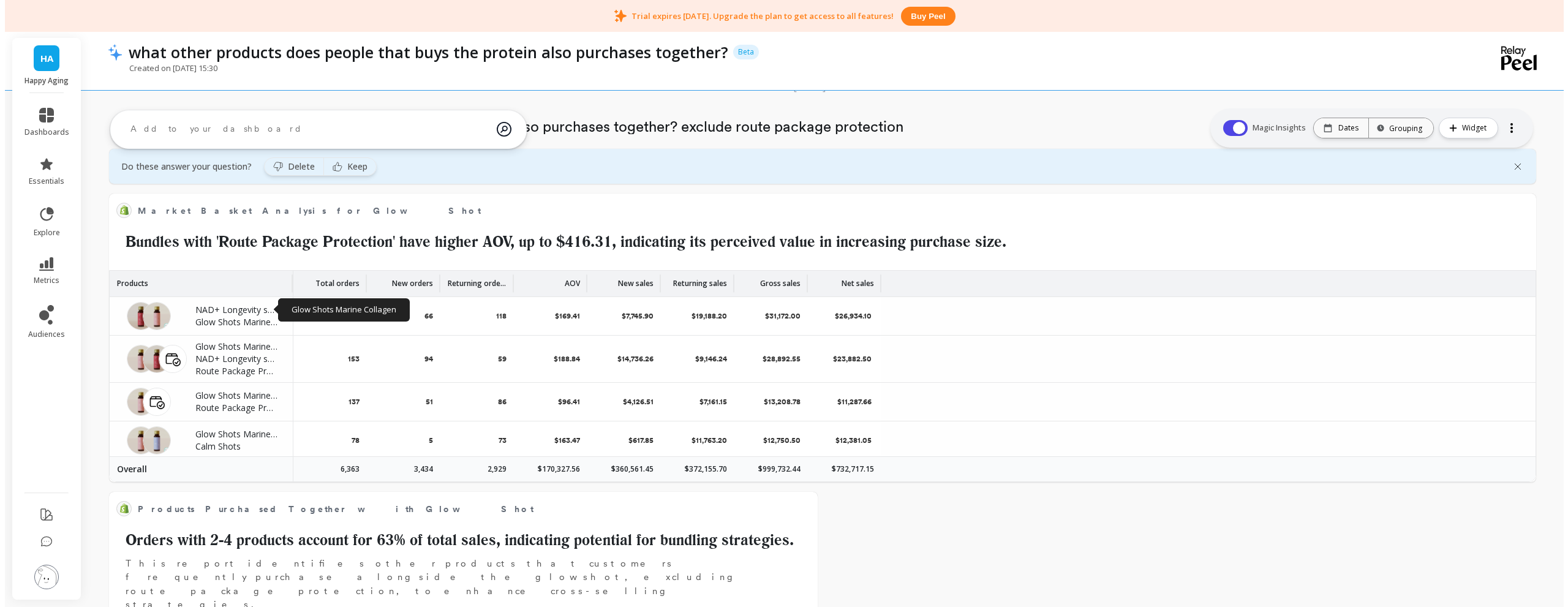
scroll to position [931, 0]
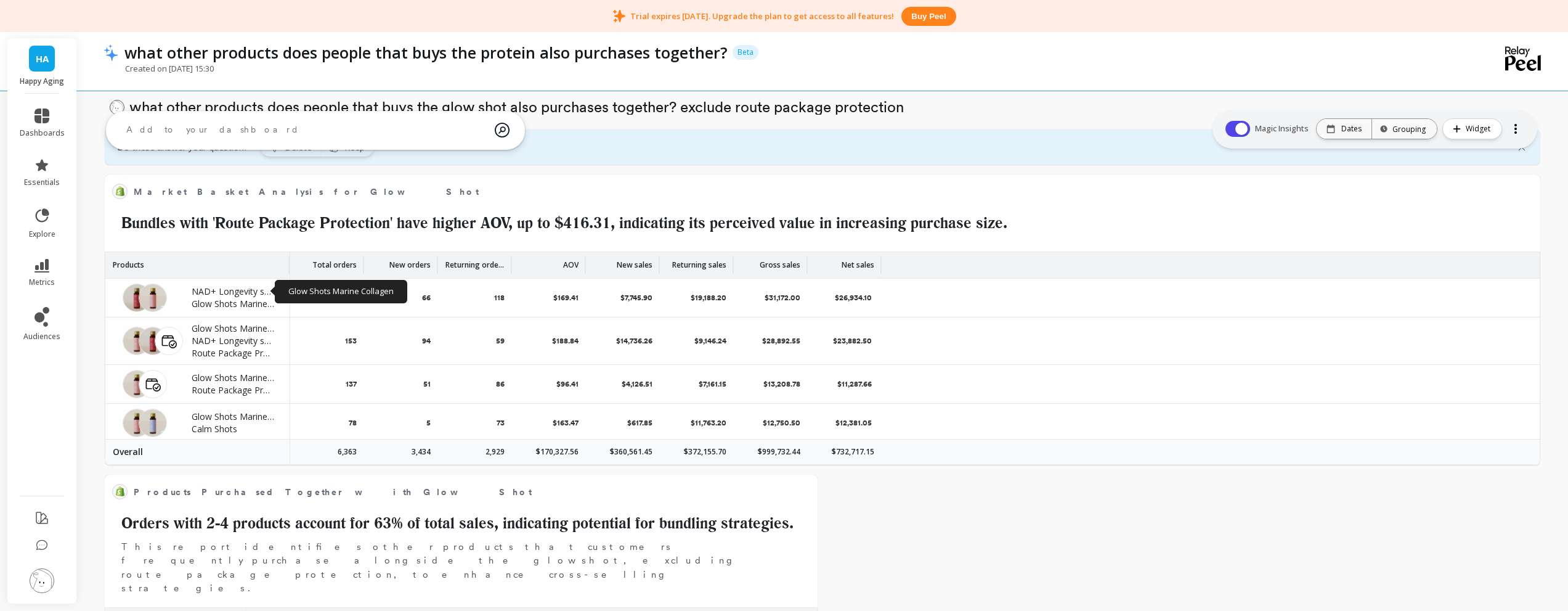
click at [1516, 134] on div at bounding box center [1516, 129] width 17 height 20
click at [1476, 130] on span "Widget" at bounding box center [1480, 128] width 28 height 12
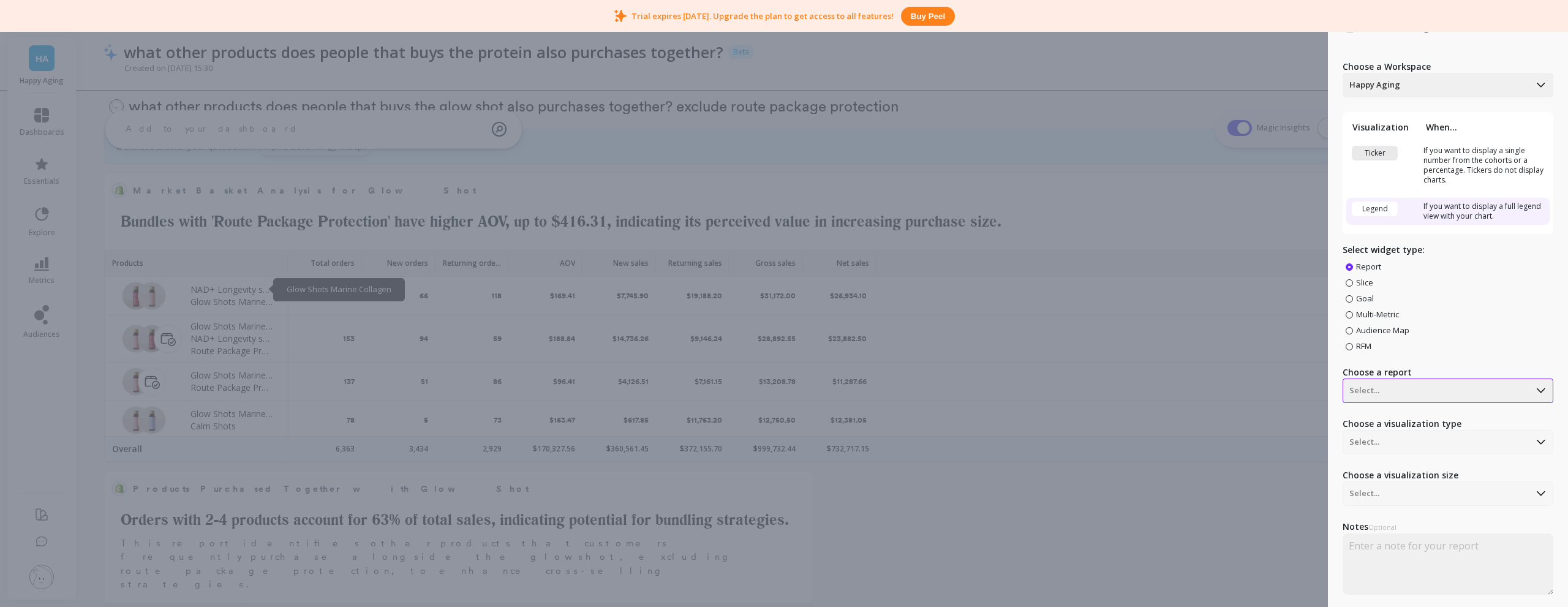
click at [1434, 392] on div at bounding box center [1436, 390] width 174 height 15
drag, startPoint x: 1476, startPoint y: 323, endPoint x: 1475, endPoint y: 334, distance: 11.0
click at [1476, 324] on div "Report Slice Goal Multi-Metric Audience Map RFM" at bounding box center [1448, 306] width 211 height 91
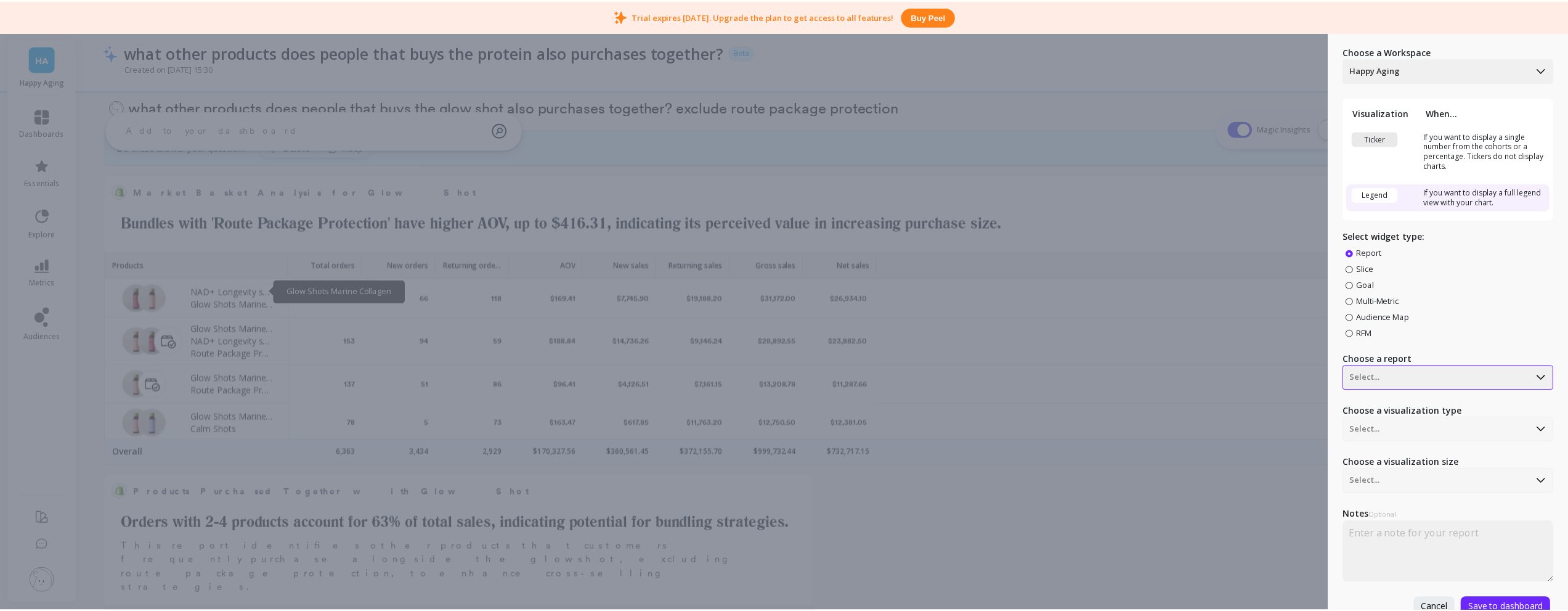
scroll to position [0, 0]
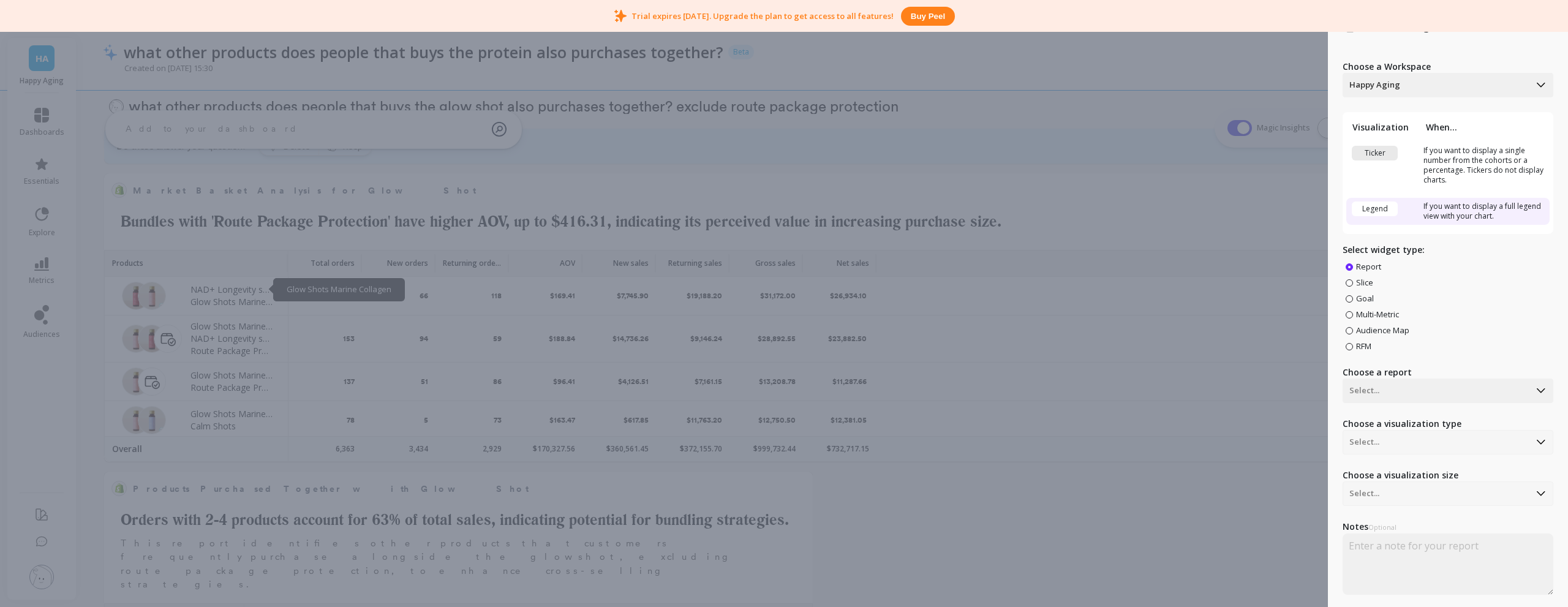
click at [1213, 70] on div "Create Widget Choose a Workspace Happy Aging Visualization When... Ticker If yo…" at bounding box center [784, 304] width 1568 height 607
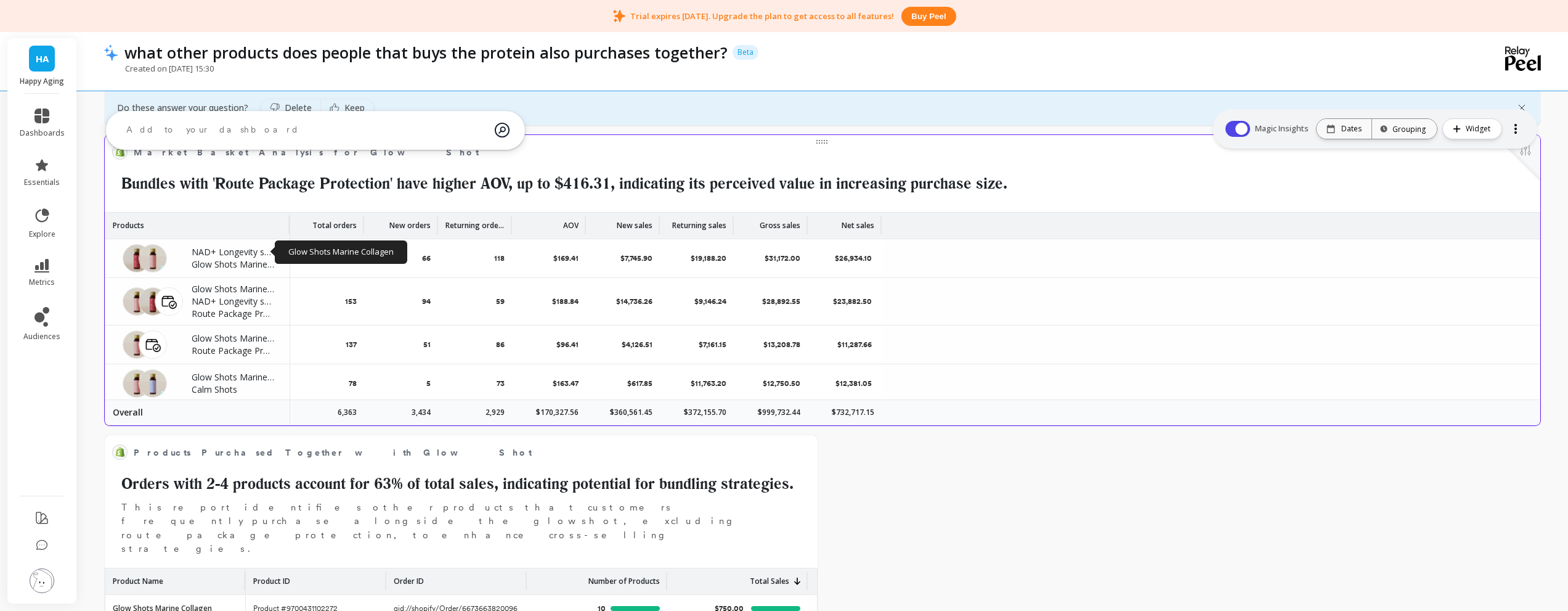
scroll to position [937, 0]
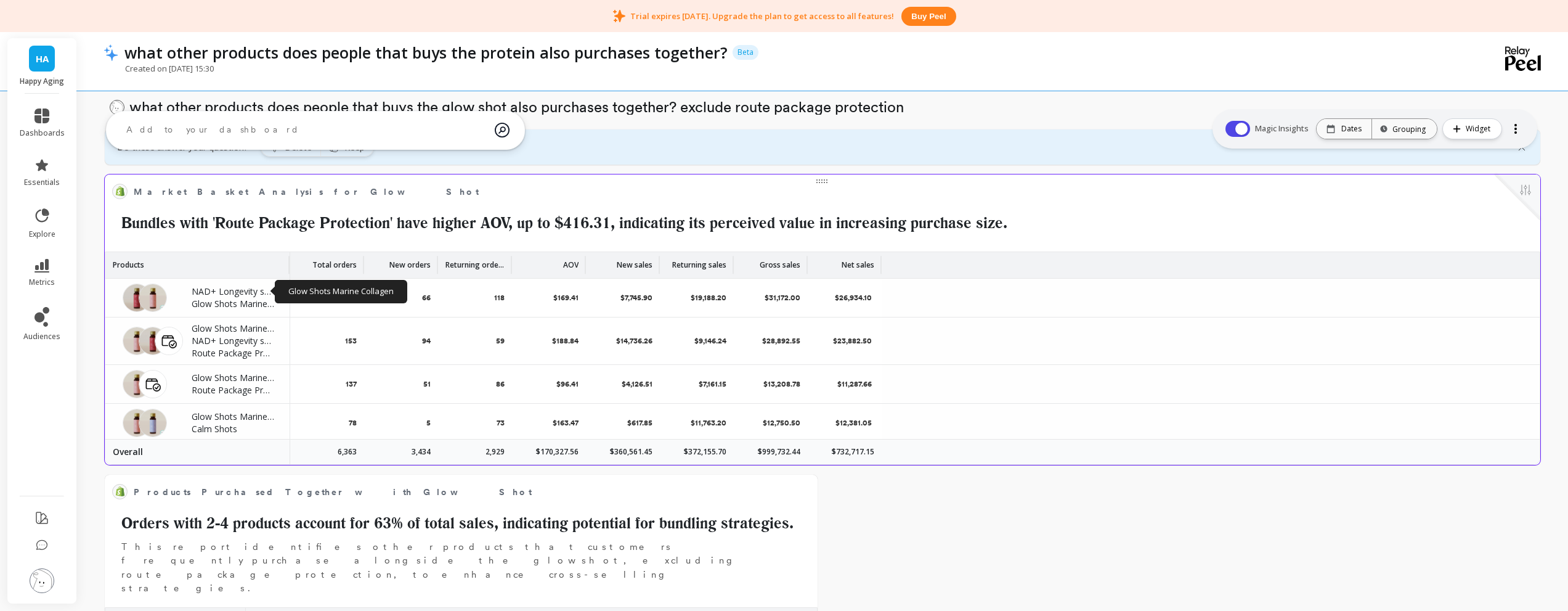
drag, startPoint x: 1434, startPoint y: 235, endPoint x: 356, endPoint y: 241, distance: 1078.0
click at [1374, 209] on div "Market Basket Analysis for Glow Shot Edit Widget & Insights Bundles with 'Route…" at bounding box center [822, 208] width 1421 height 53
click at [1360, 205] on div "Market Basket Analysis for Glow Shot Edit Widget & Insights Bundles with 'Route…" at bounding box center [822, 208] width 1421 height 53
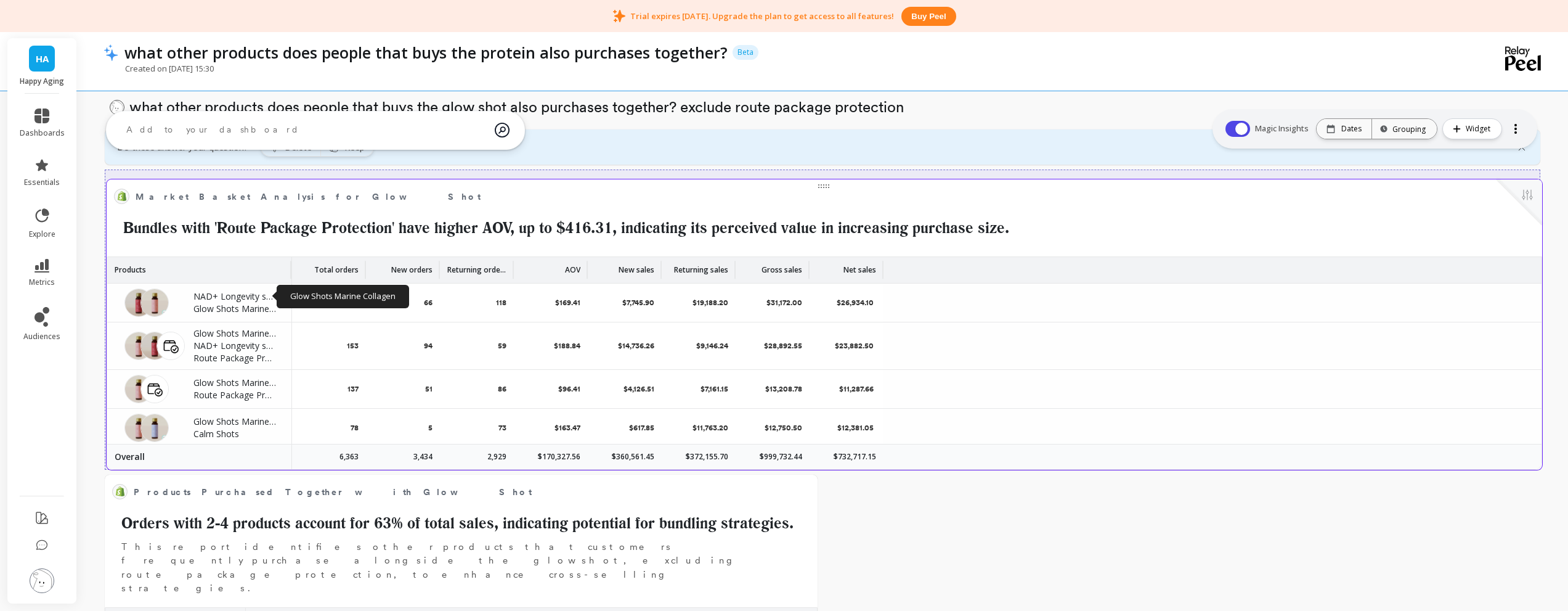
click at [123, 203] on div at bounding box center [122, 196] width 15 height 15
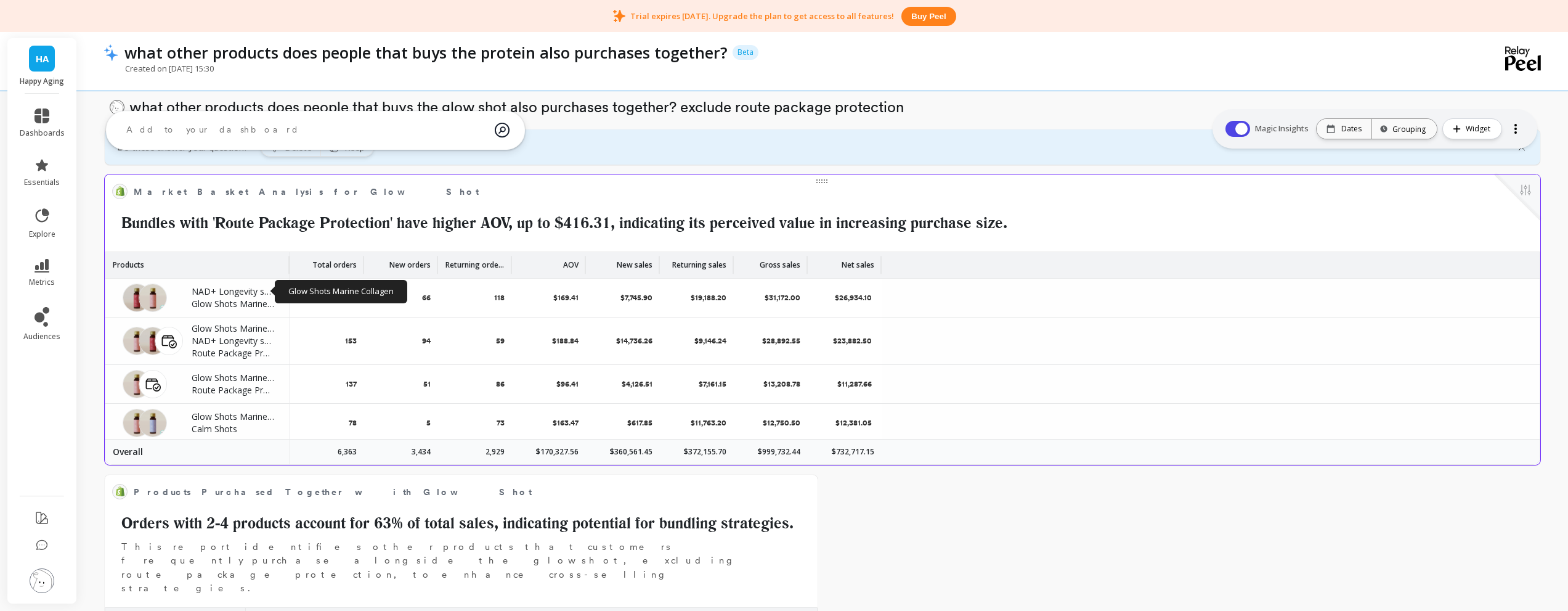
click at [638, 208] on div "Market Basket Analysis for Glow Shot Edit Widget & Insights Bundles with 'Route…" at bounding box center [822, 208] width 1421 height 53
click at [832, 188] on span "Market Basket Analysis for Glow Shot" at bounding box center [814, 191] width 1360 height 17
click at [1431, 126] on div "Grouping" at bounding box center [1405, 129] width 65 height 27
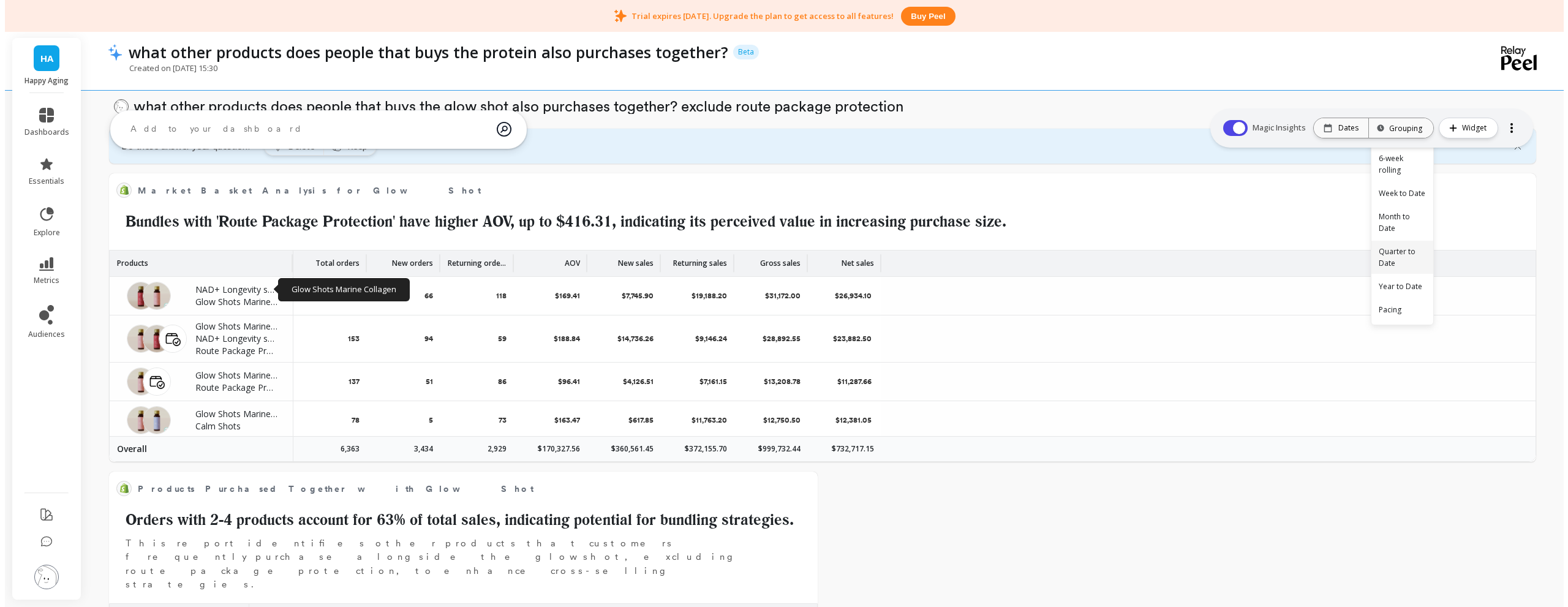
scroll to position [277, 0]
click at [1346, 131] on p "Dates" at bounding box center [1344, 127] width 20 height 10
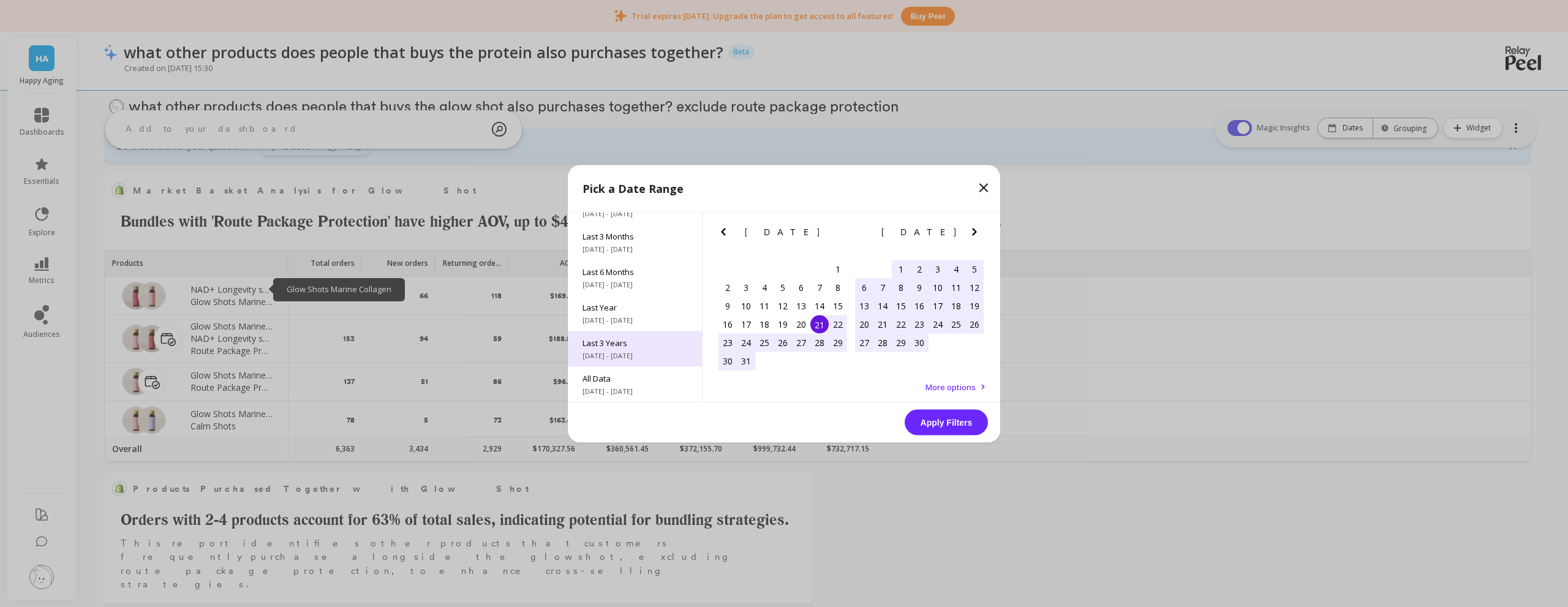
scroll to position [166, 0]
click at [639, 371] on div "All Data [DATE] - [DATE]" at bounding box center [635, 383] width 134 height 35
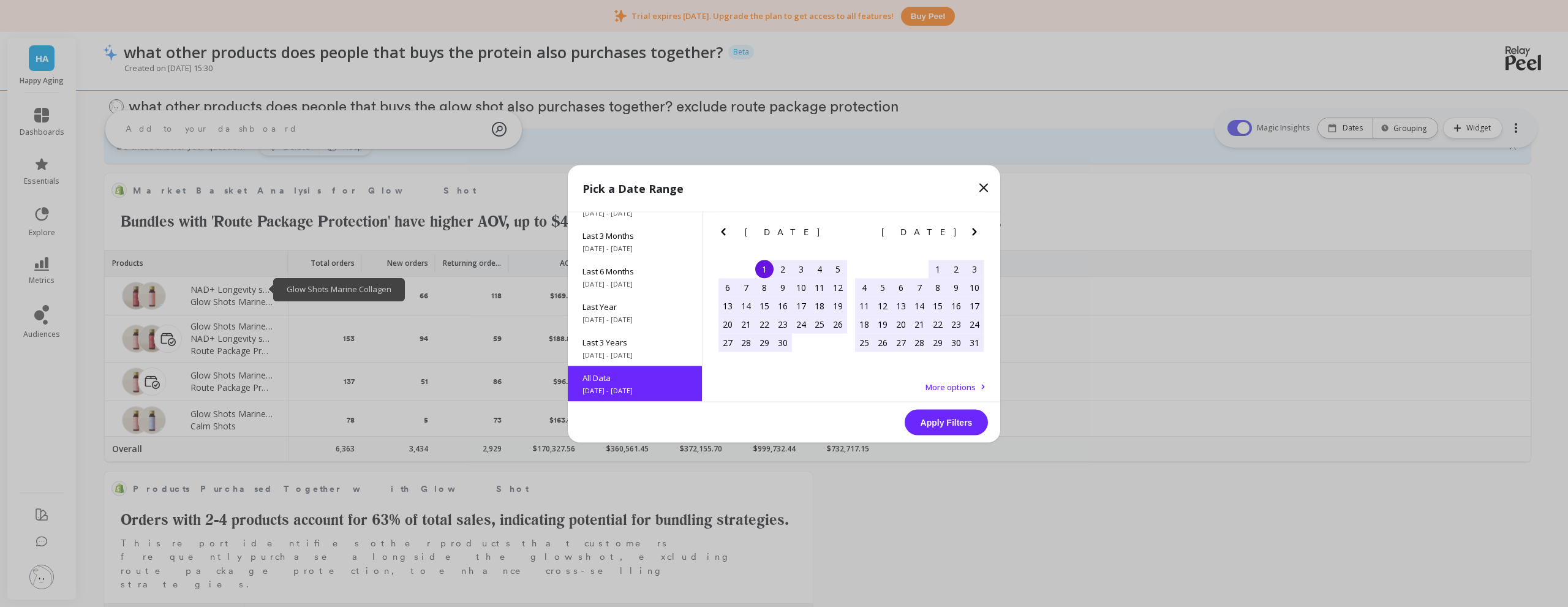
scroll to position [1, 0]
click at [943, 427] on button "Apply Filters" at bounding box center [946, 422] width 83 height 26
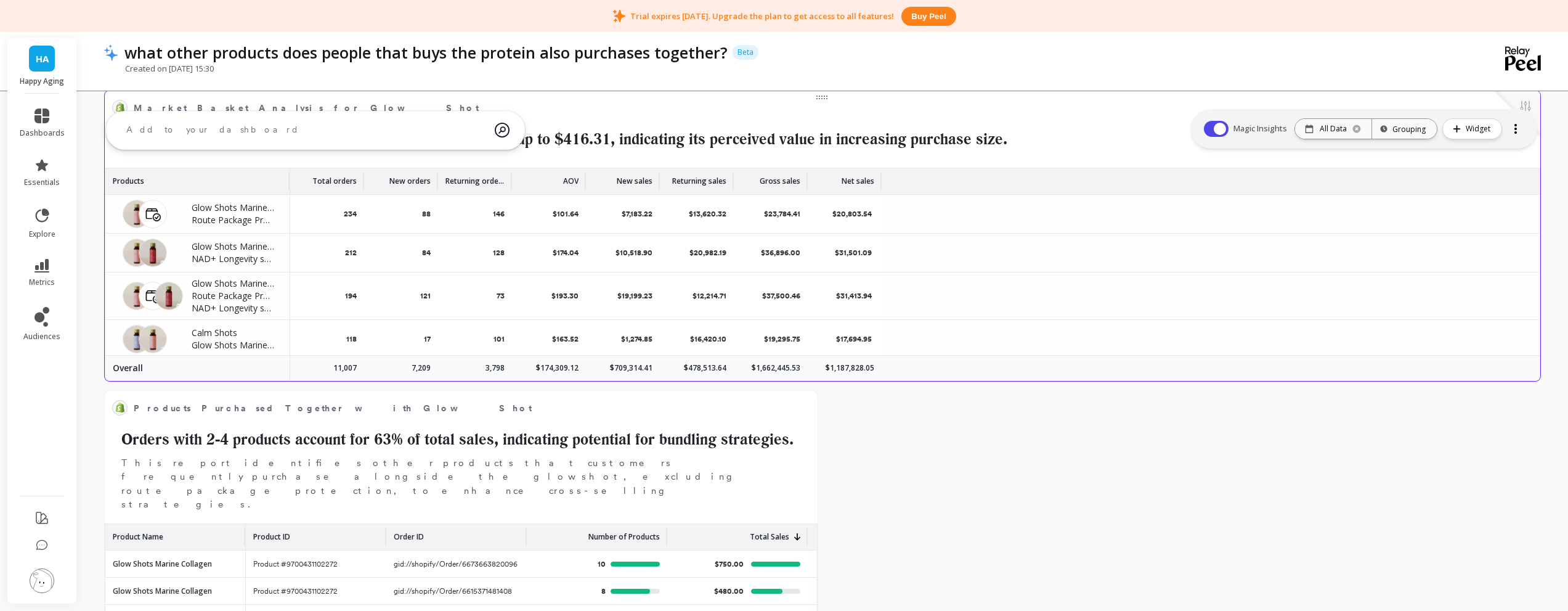
scroll to position [999, 0]
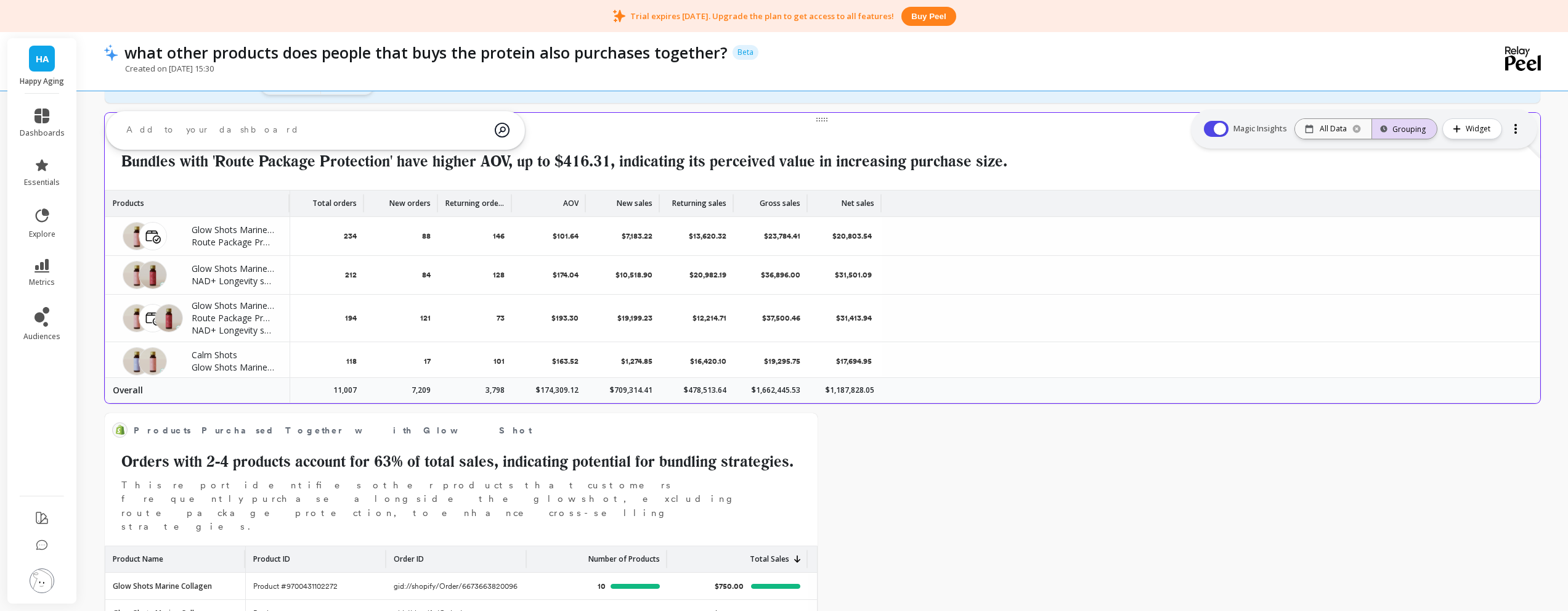
click at [1397, 124] on div "Grouping" at bounding box center [1404, 129] width 43 height 11
click at [1477, 124] on span "Widget" at bounding box center [1480, 128] width 28 height 12
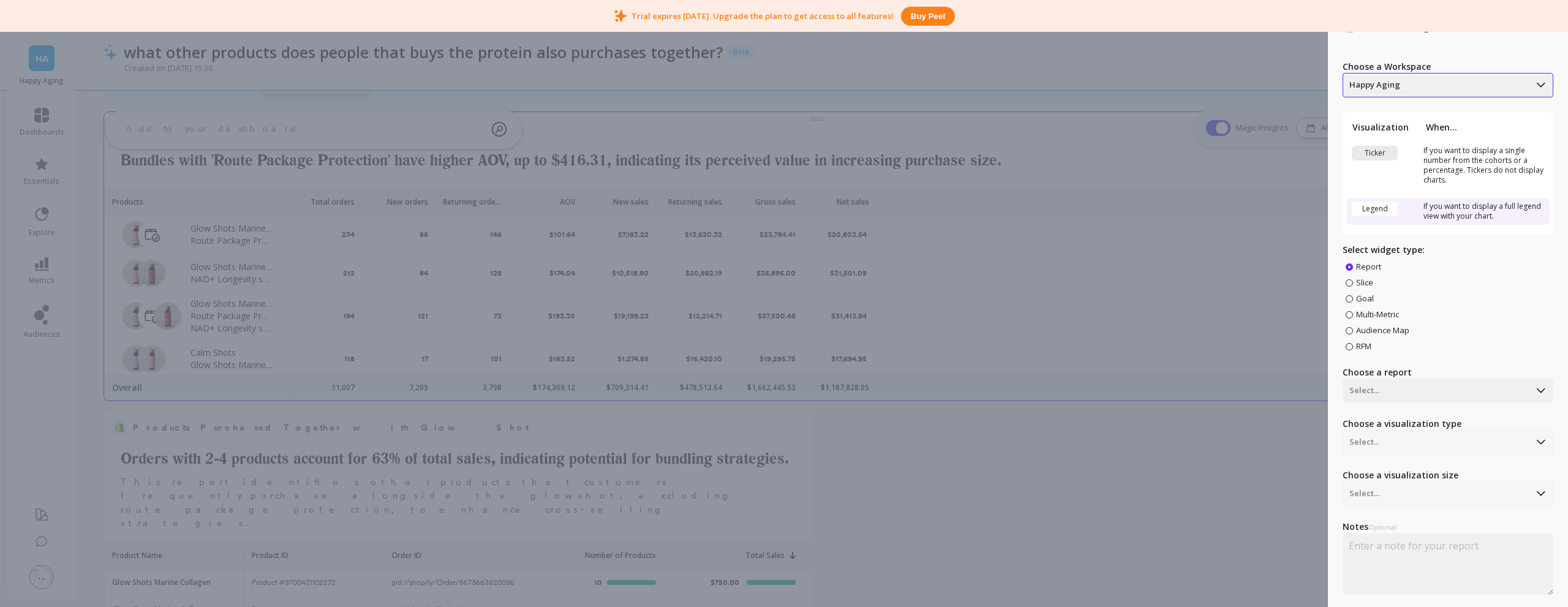
click at [1439, 84] on div at bounding box center [1436, 85] width 174 height 15
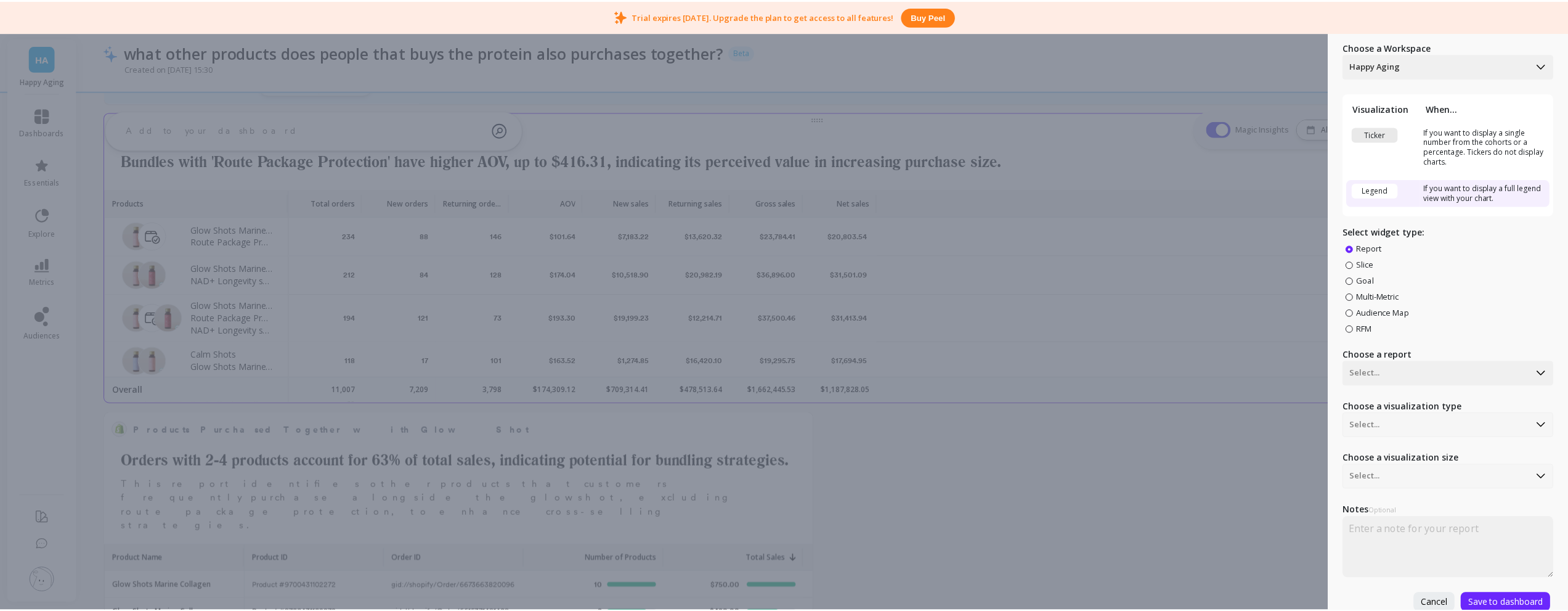
scroll to position [31, 0]
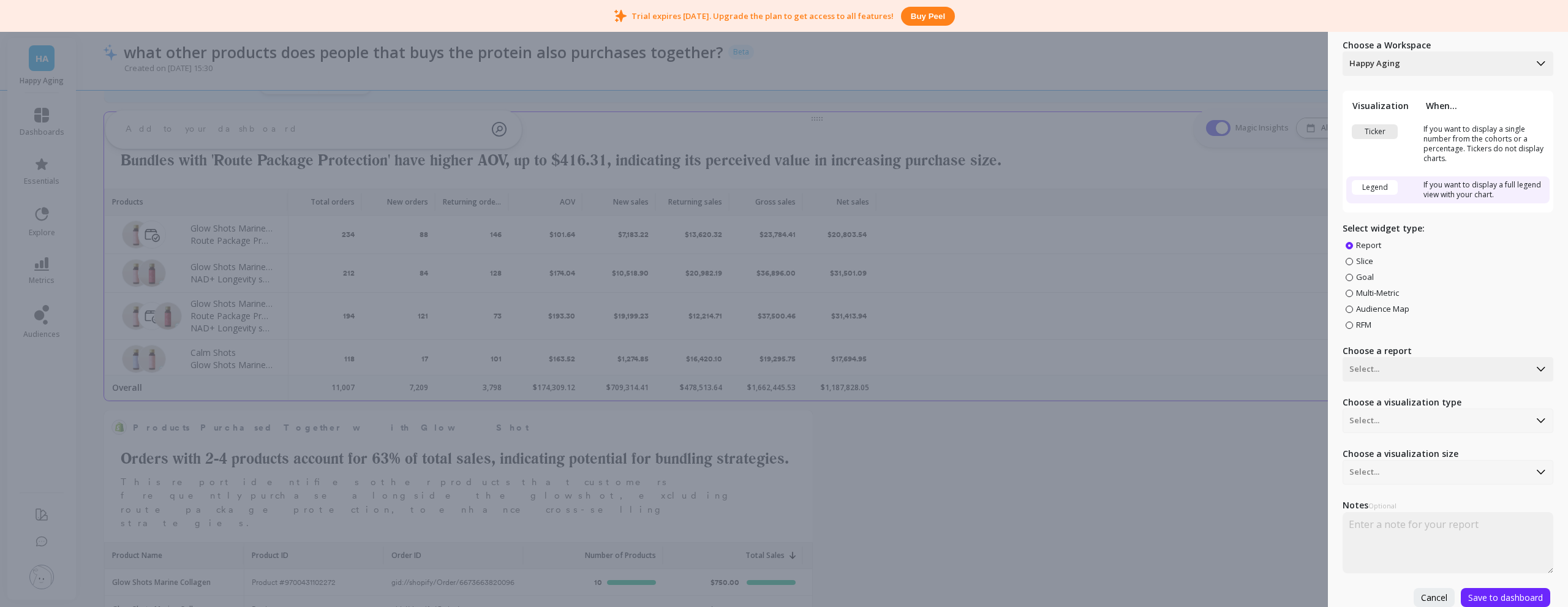
click at [1252, 248] on div "Create Widget Choose a Workspace Happy Aging Visualization When... Ticker If yo…" at bounding box center [784, 304] width 1568 height 607
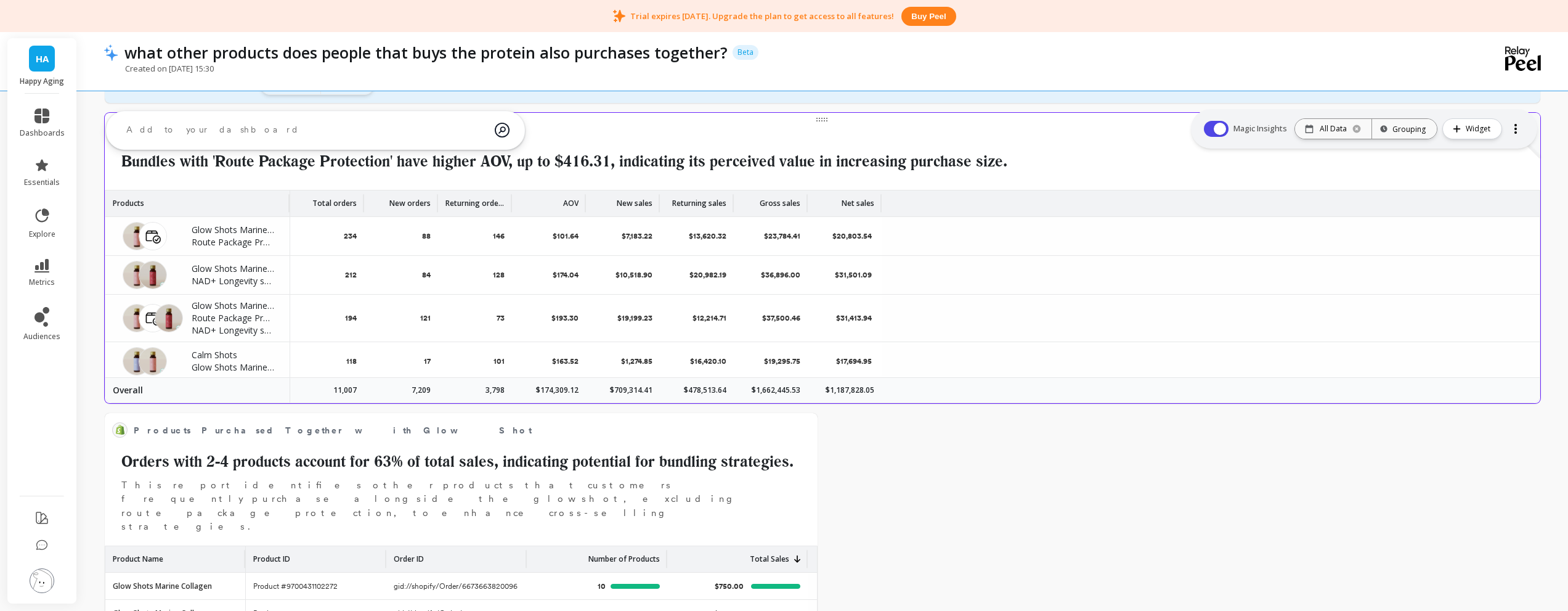
click at [1511, 126] on div at bounding box center [1516, 129] width 17 height 20
drag, startPoint x: 1131, startPoint y: 528, endPoint x: 1121, endPoint y: 527, distance: 10.0
click at [1129, 528] on div "Delete section what other products does people that buys the protein also purch…" at bounding box center [822, 63] width 1491 height 1835
click at [1033, 424] on div "Delete section what other products does people that buys the protein also purch…" at bounding box center [822, 63] width 1491 height 1835
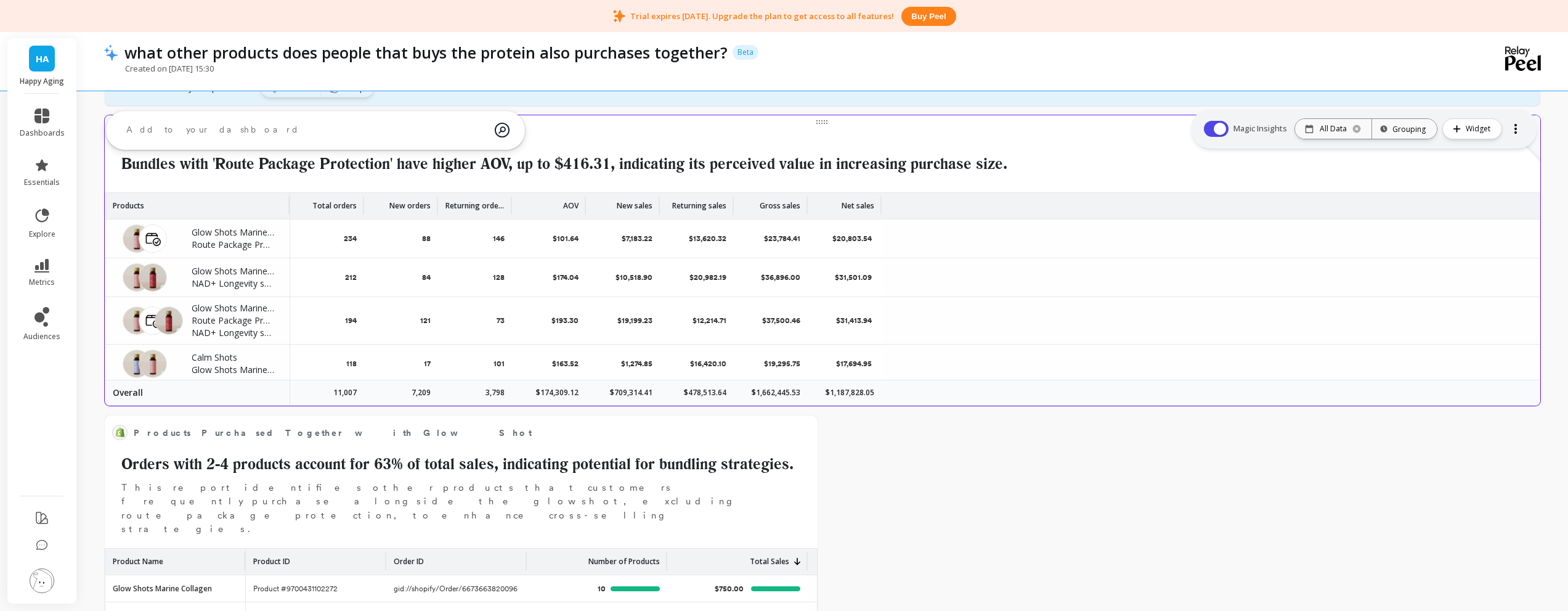
scroll to position [937, 0]
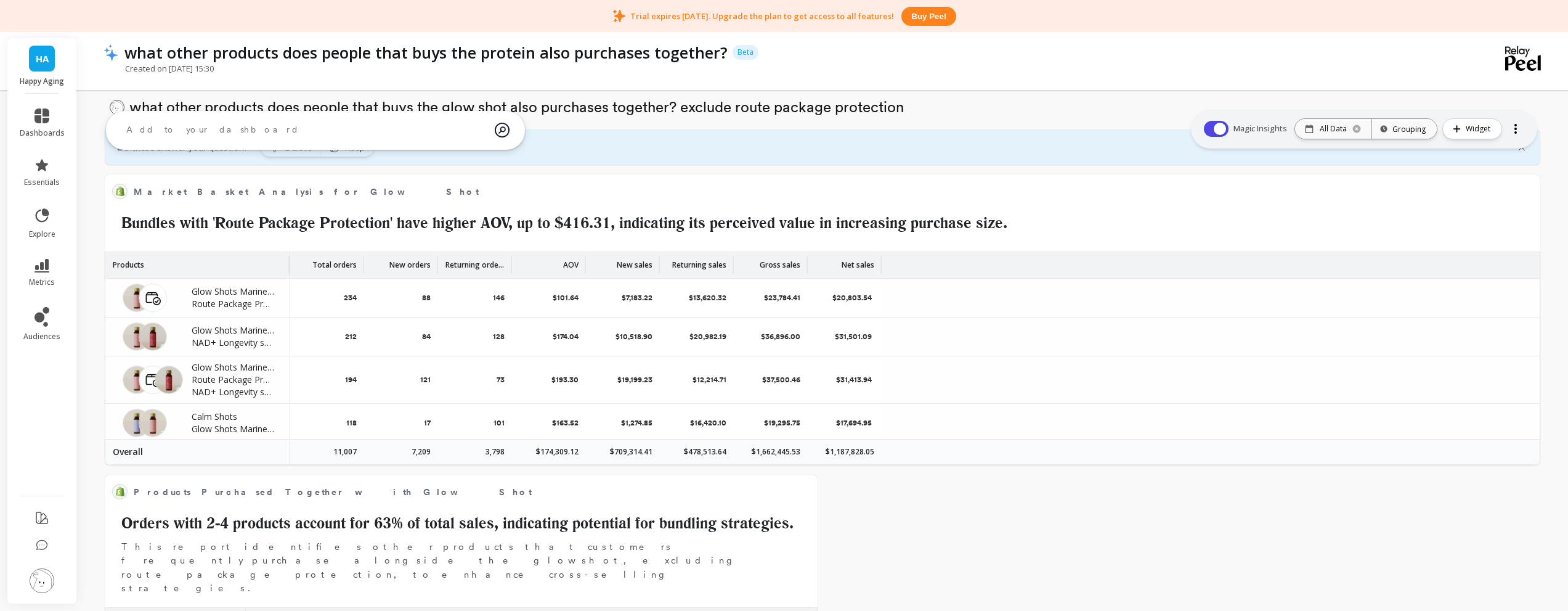
click at [1514, 128] on div at bounding box center [1516, 129] width 3 height 3
click at [408, 140] on textarea at bounding box center [306, 130] width 379 height 33
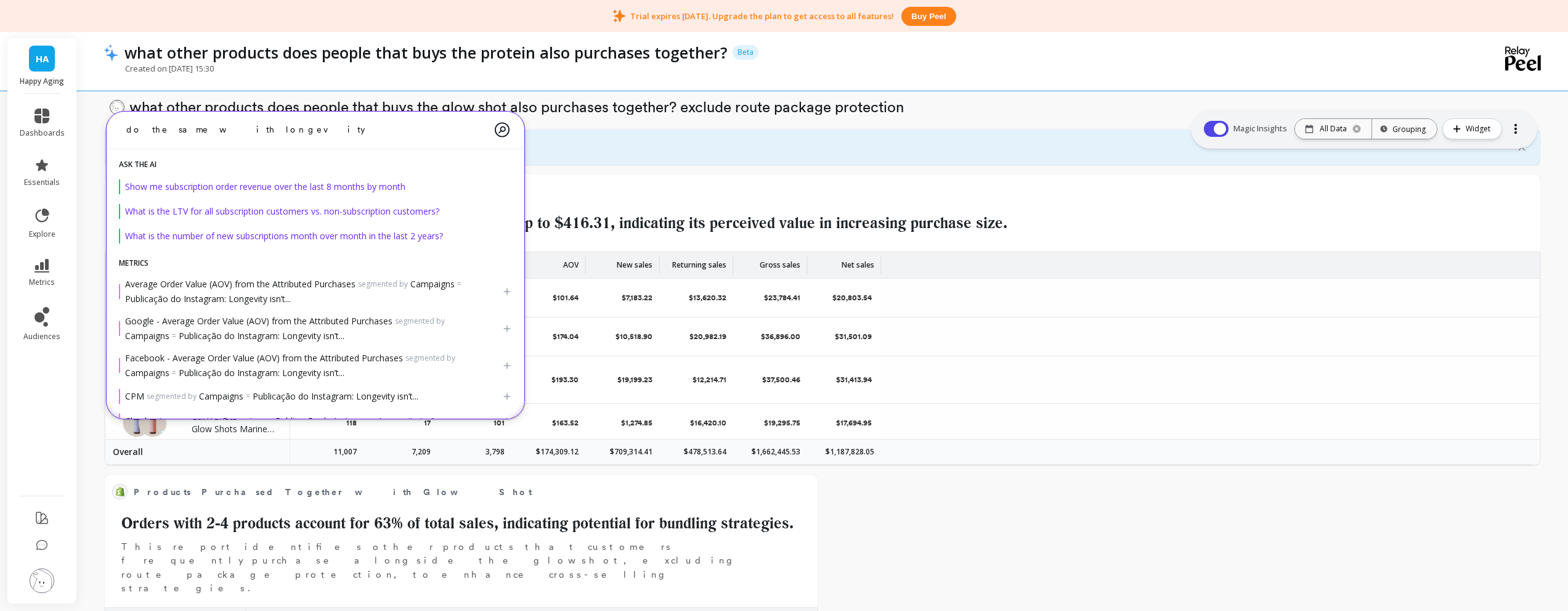
type textarea "do the same with longevity"
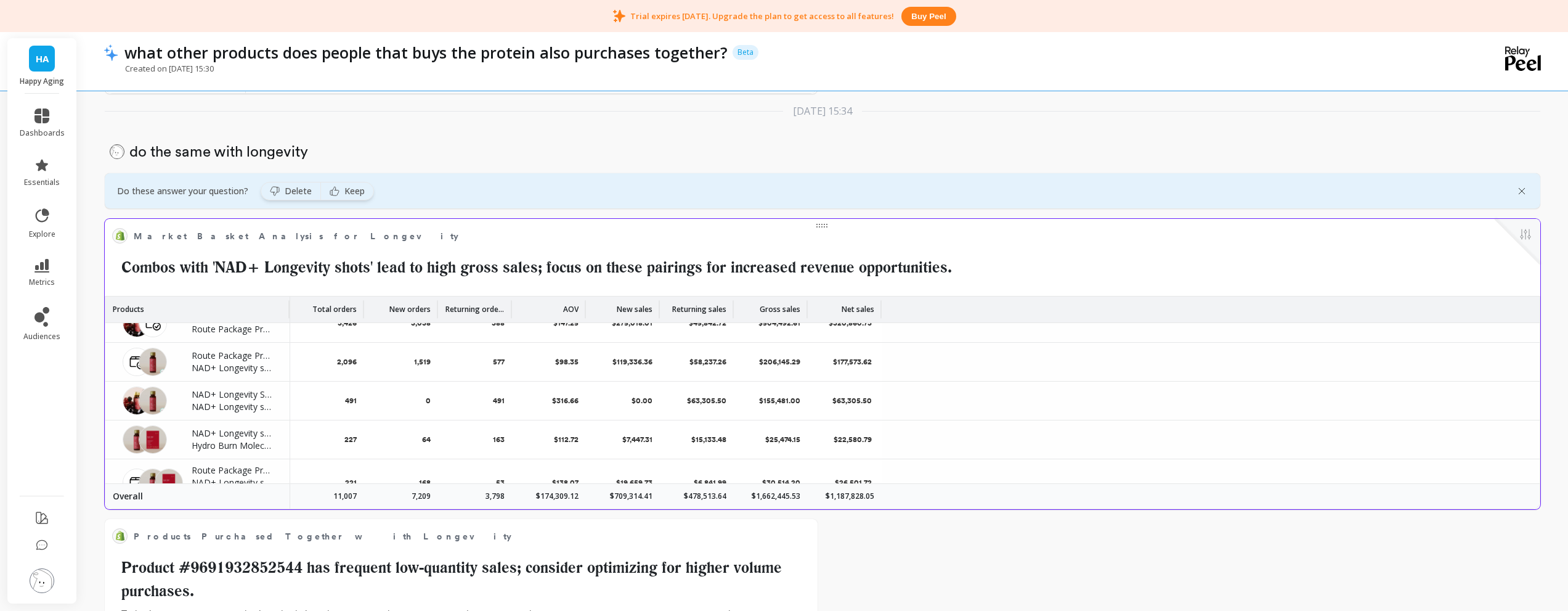
scroll to position [0, 0]
